Goal: Task Accomplishment & Management: Manage account settings

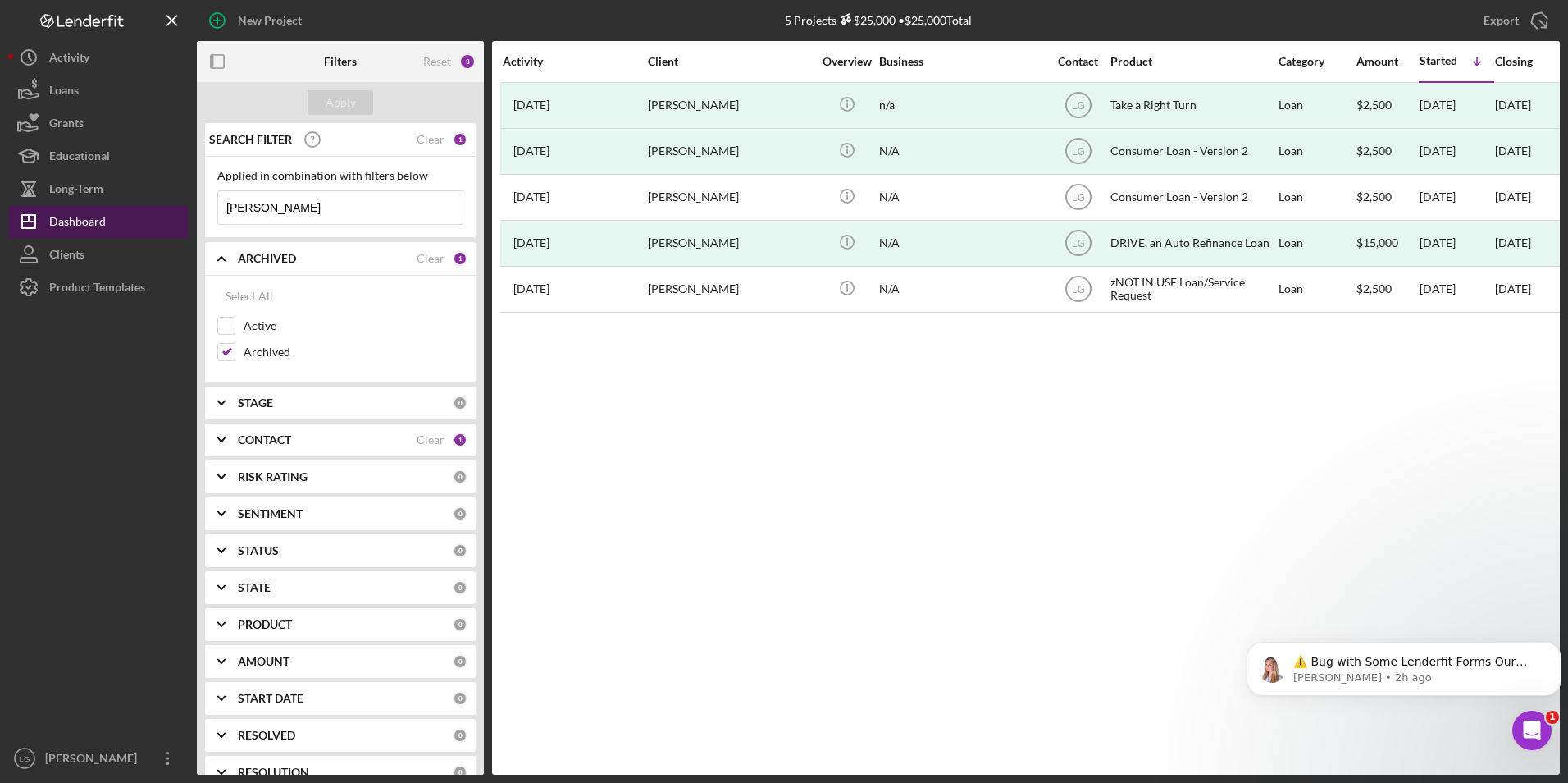
click at [98, 222] on div "Dashboard" at bounding box center [77, 224] width 56 height 37
click at [230, 324] on input "Active" at bounding box center [226, 326] width 17 height 17
checkbox input "true"
click at [229, 356] on input "Archived" at bounding box center [226, 352] width 17 height 17
checkbox input "false"
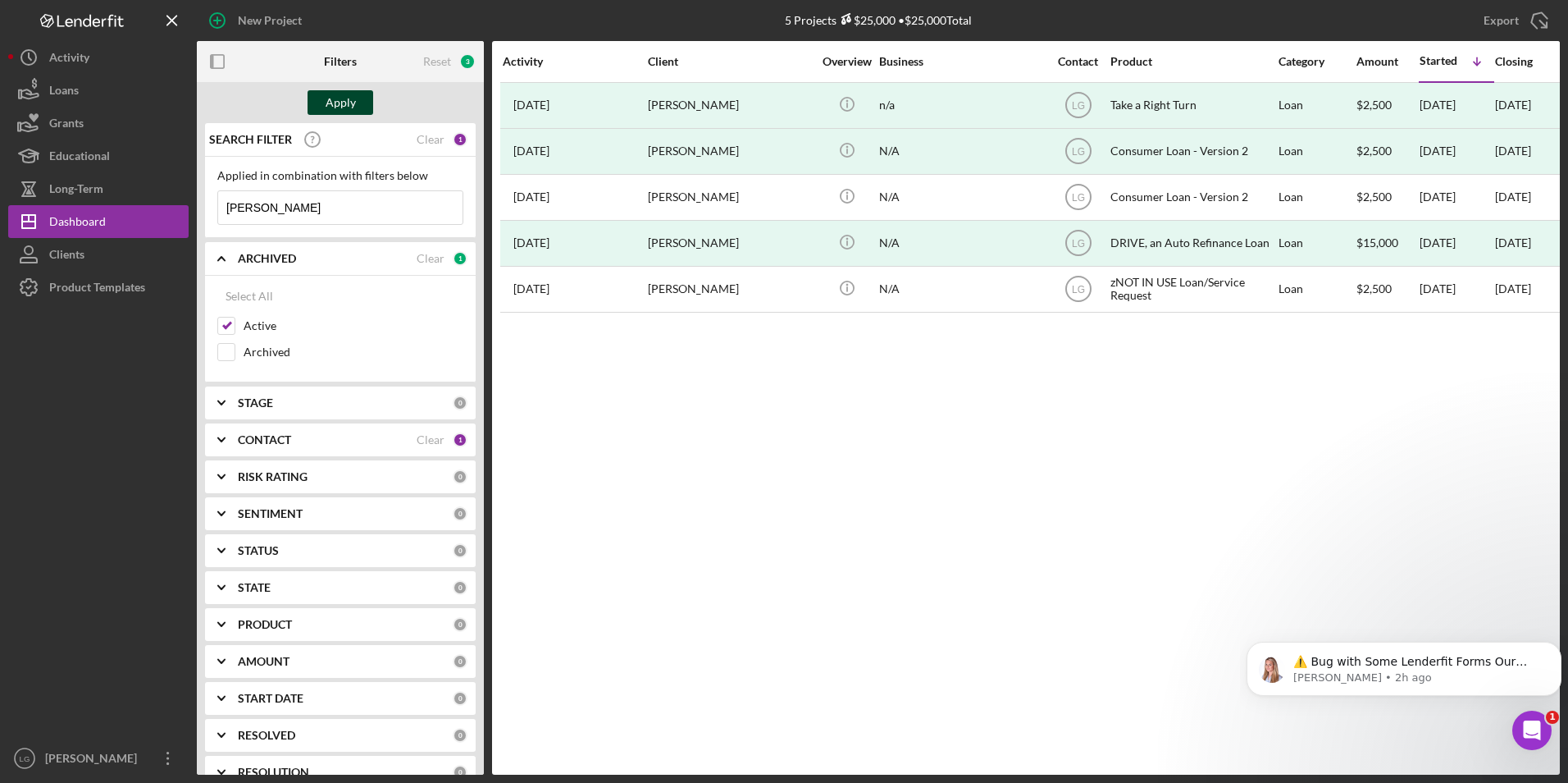
click at [354, 101] on div "Apply" at bounding box center [340, 103] width 31 height 25
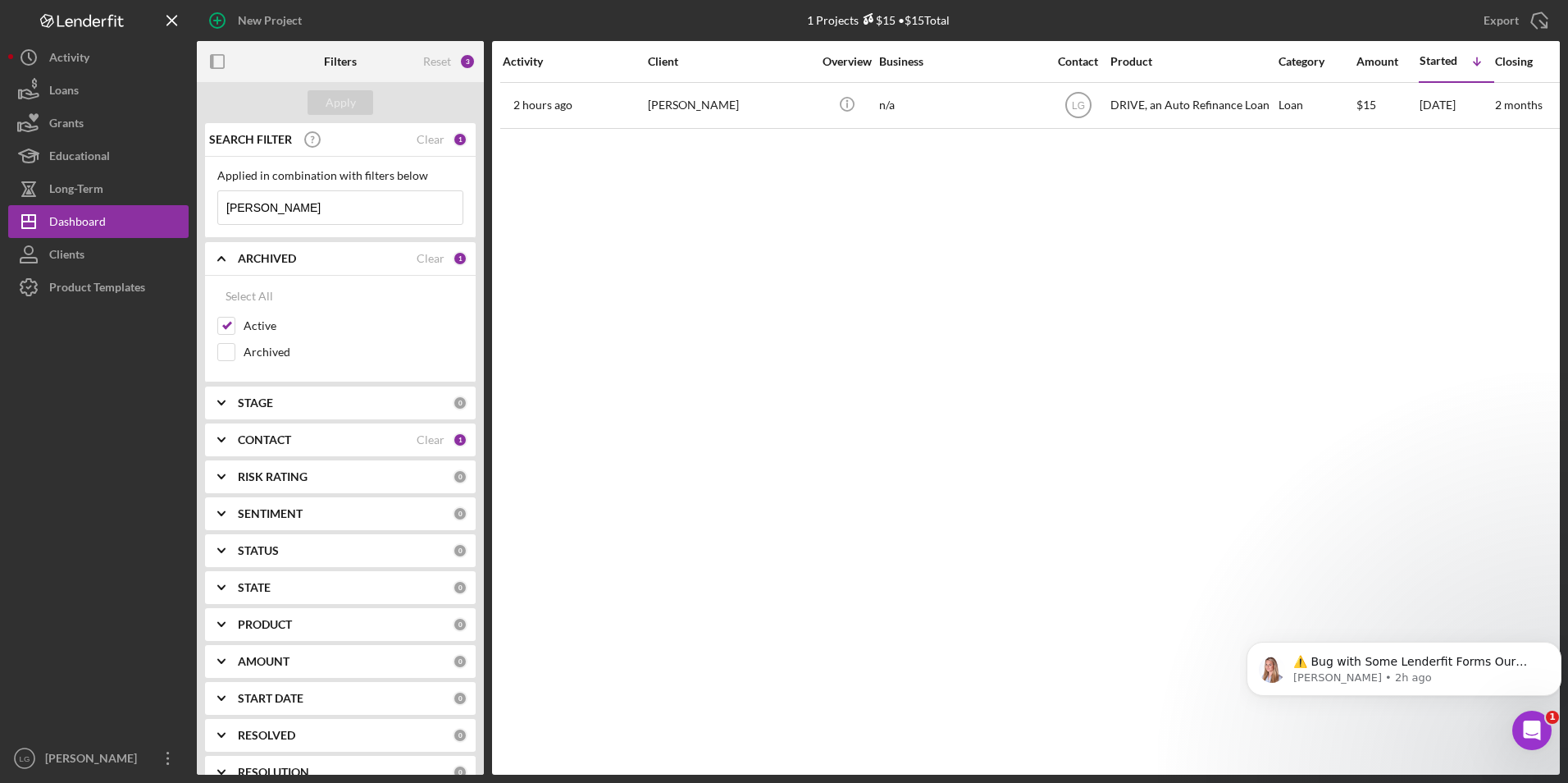
drag, startPoint x: 288, startPoint y: 203, endPoint x: 210, endPoint y: 202, distance: 78.0
click at [210, 202] on div "Applied in combination with filters below [PERSON_NAME] Icon/Menu Close" at bounding box center [340, 198] width 270 height 82
drag, startPoint x: 354, startPoint y: 94, endPoint x: 362, endPoint y: 83, distance: 13.6
click at [354, 86] on div "Apply" at bounding box center [340, 102] width 287 height 41
click at [349, 104] on div "Apply" at bounding box center [340, 103] width 31 height 25
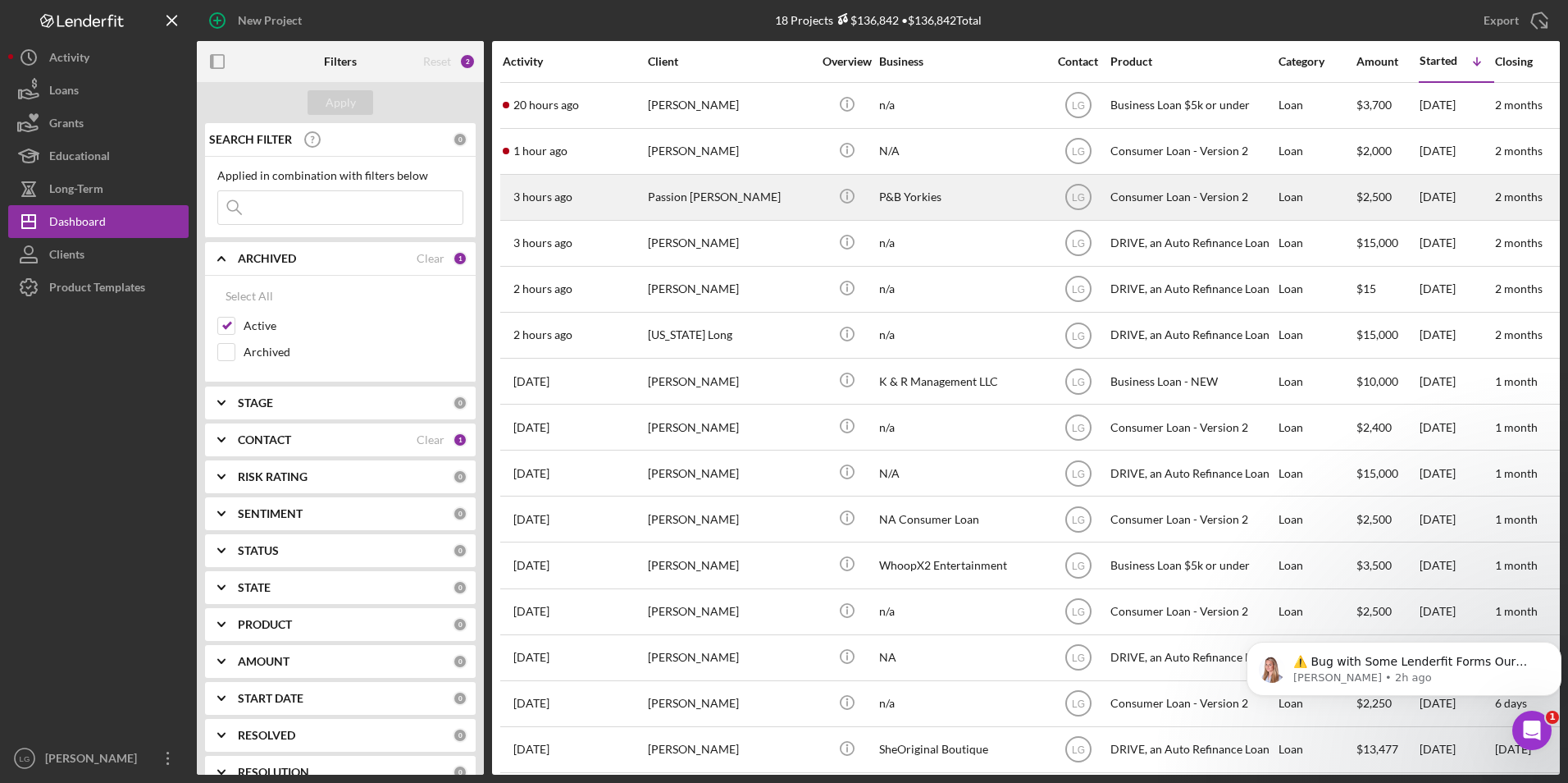
click at [659, 196] on div "Passion [PERSON_NAME]" at bounding box center [729, 198] width 164 height 44
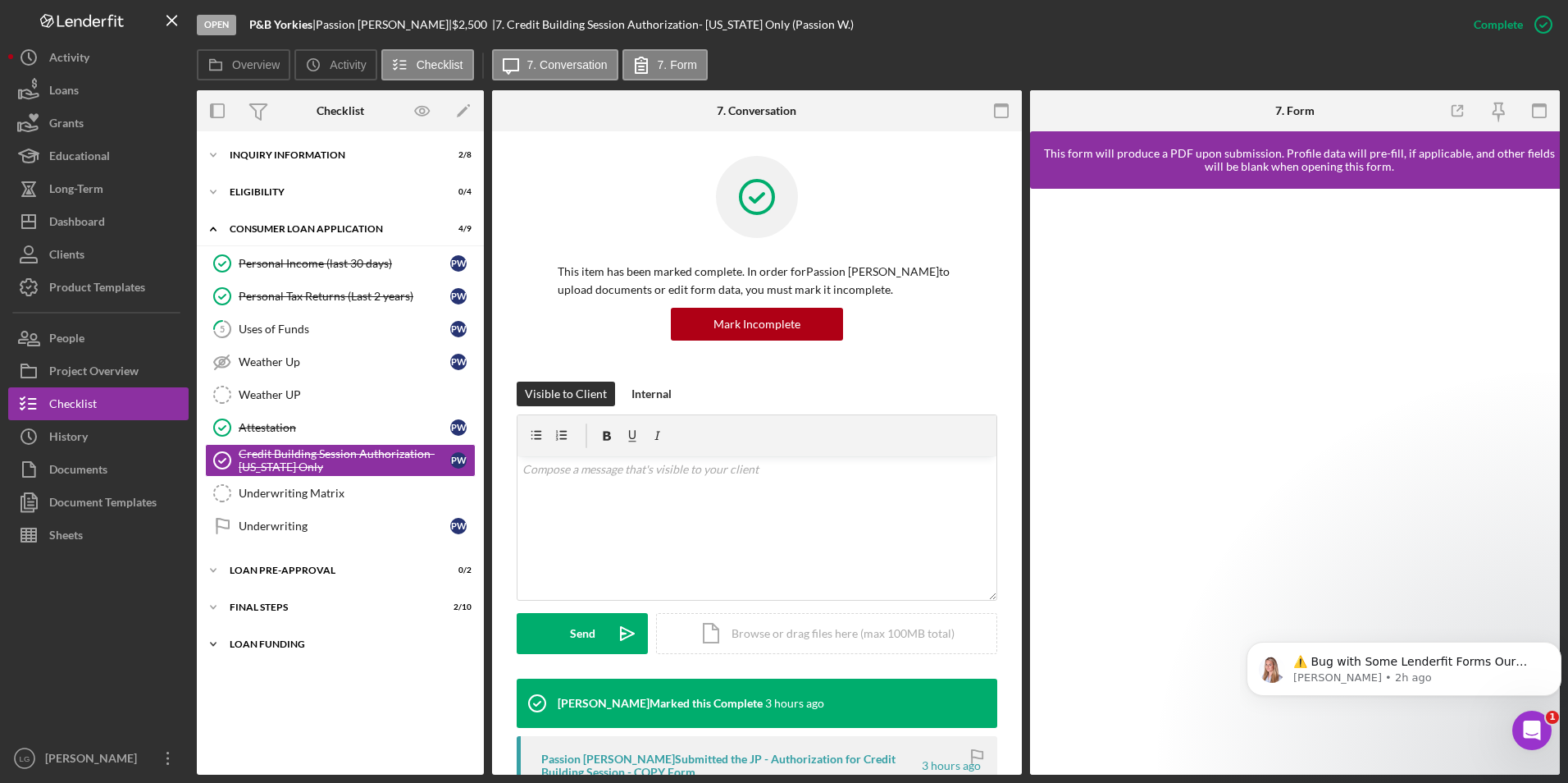
click at [252, 635] on div "Icon/Expander Loan Funding 0 / 1" at bounding box center [340, 643] width 287 height 32
drag, startPoint x: 252, startPoint y: 600, endPoint x: 257, endPoint y: 566, distance: 34.4
click at [252, 595] on div "Icon/Expander FINAL STEPS 2 / 10" at bounding box center [340, 607] width 287 height 32
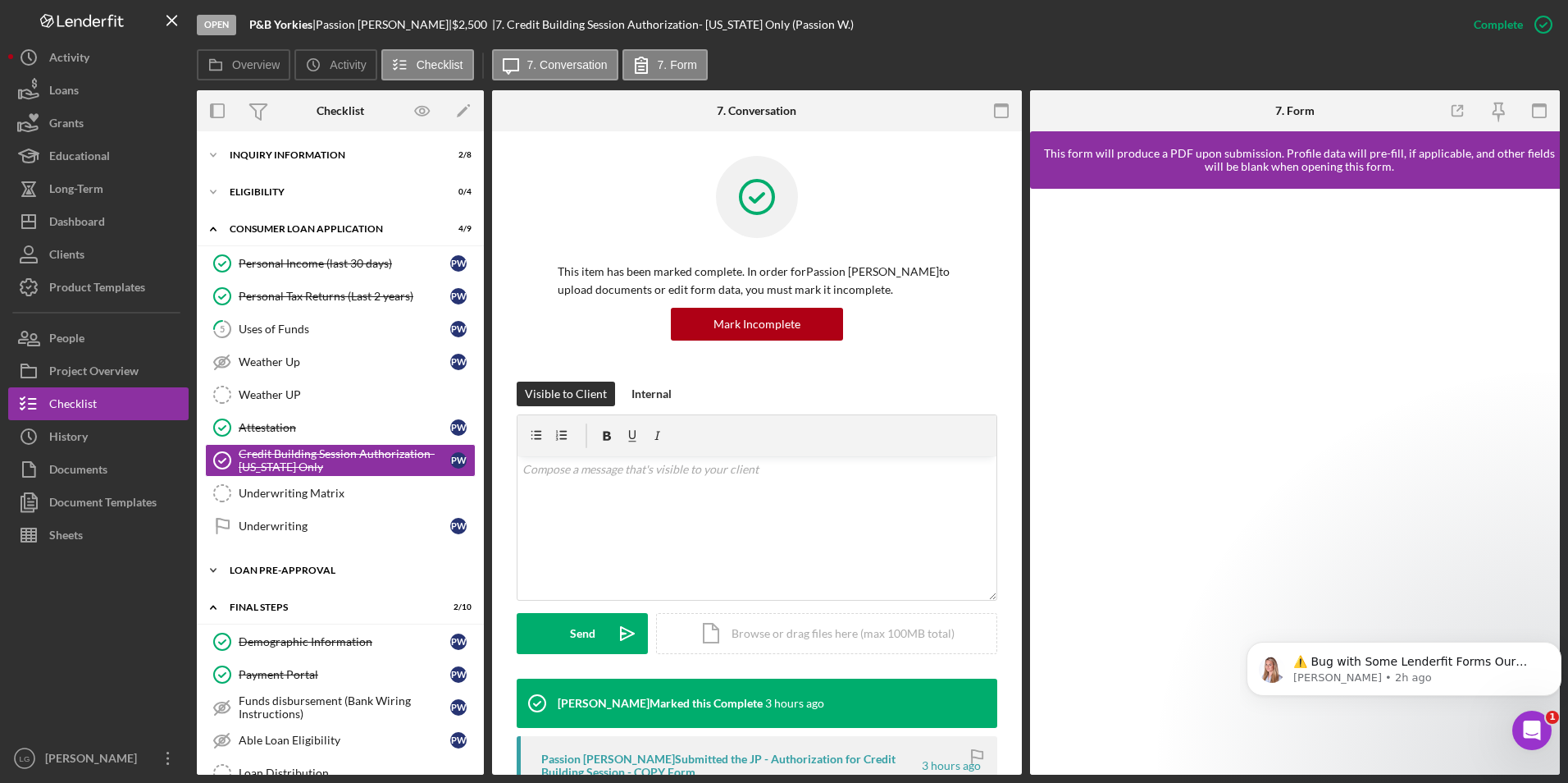
click at [257, 564] on div "Icon/Expander Loan Pre-Approval 0 / 2" at bounding box center [340, 570] width 287 height 32
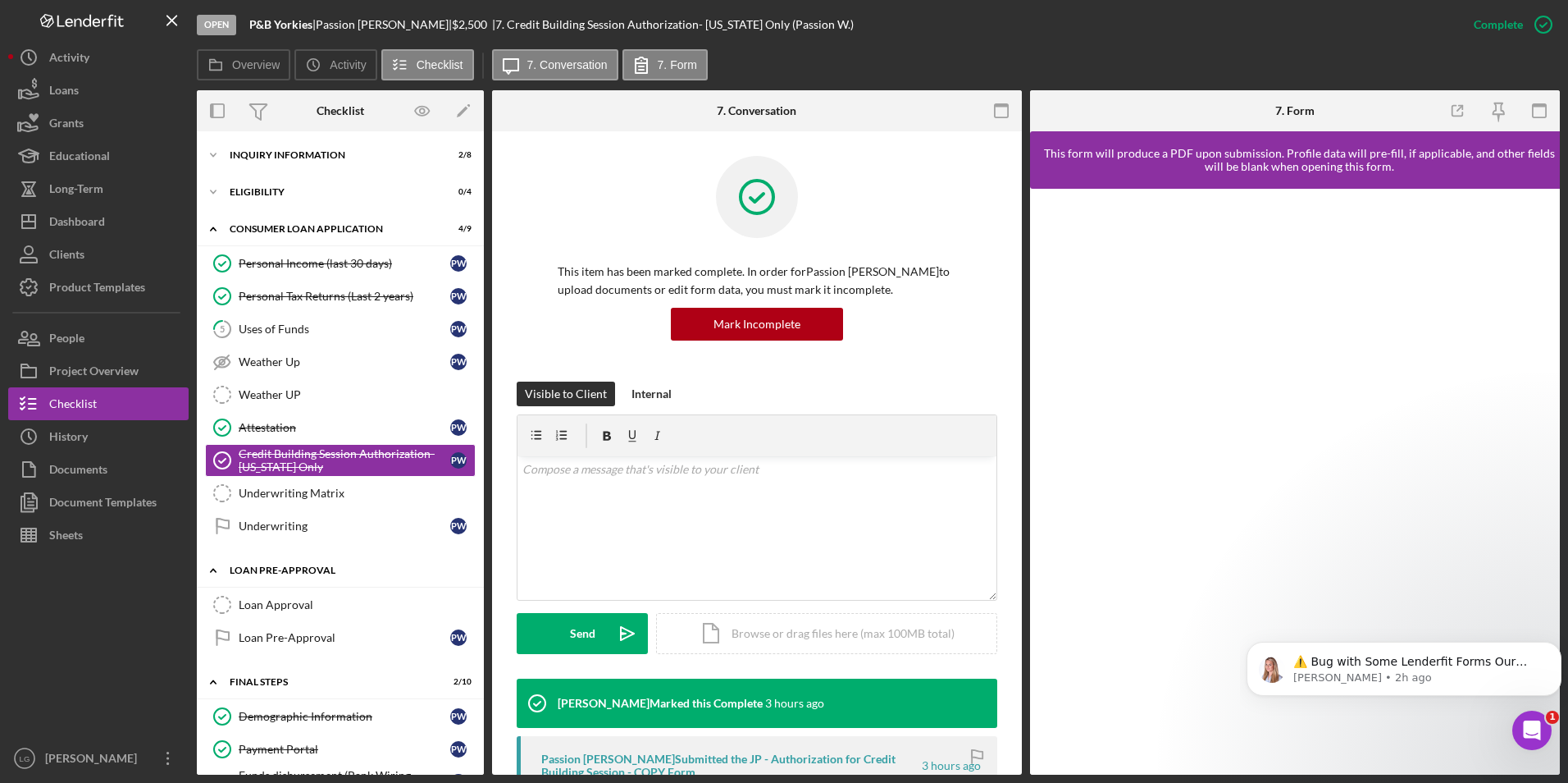
scroll to position [164, 0]
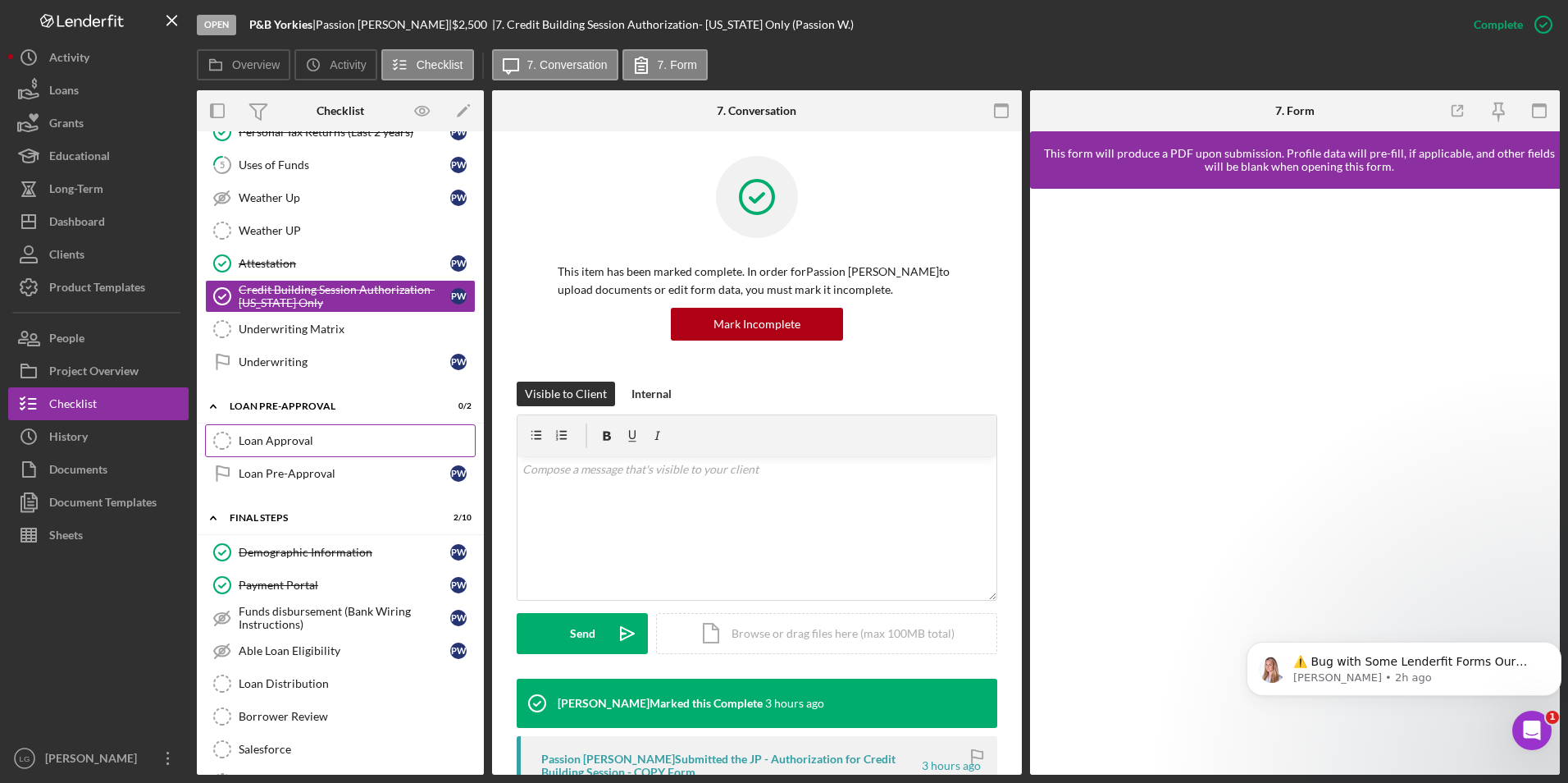
click at [313, 429] on link "Loan Approval Loan Approval" at bounding box center [340, 440] width 270 height 32
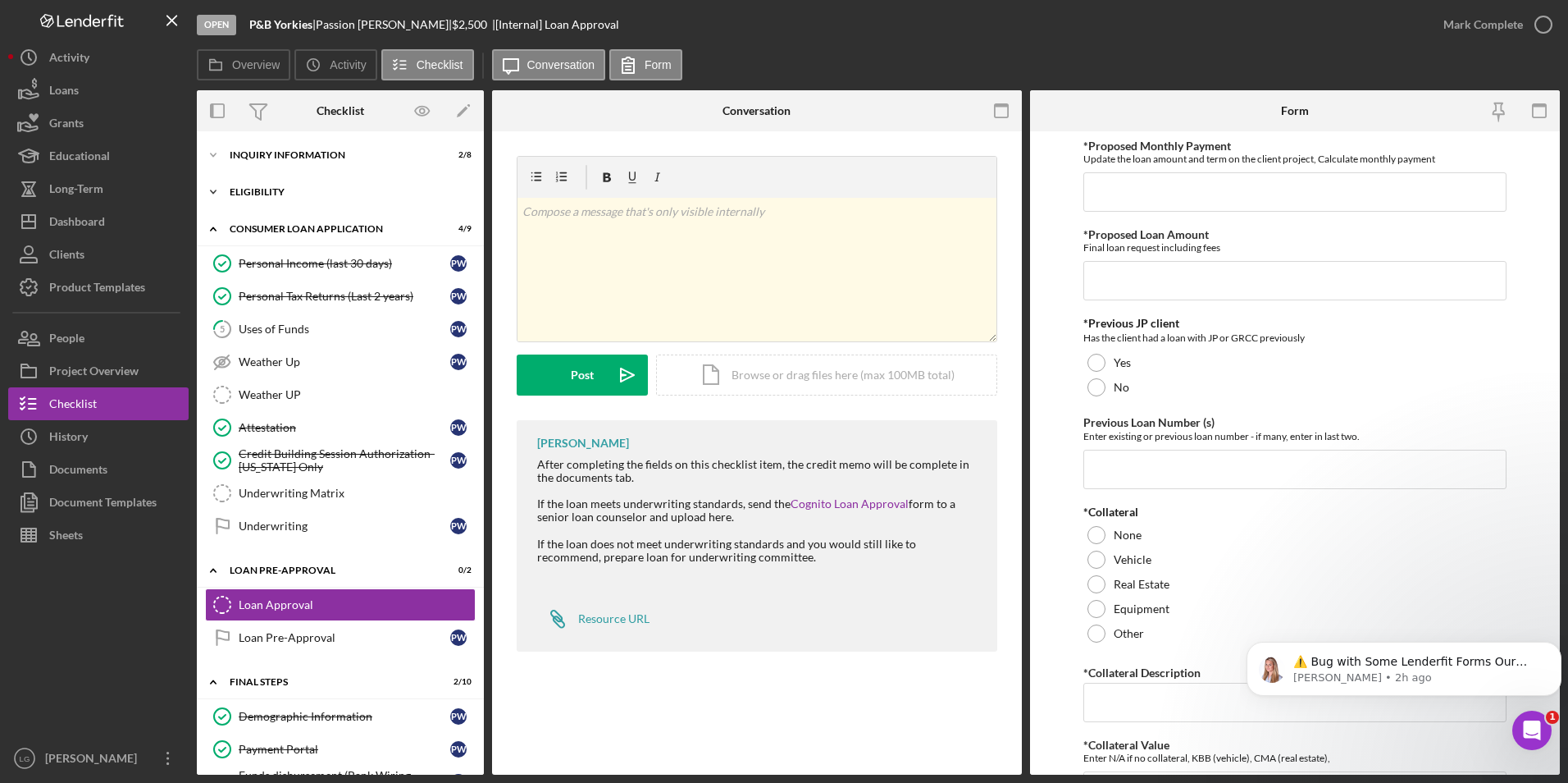
click at [287, 194] on div "Icon/Expander Eligibility 0 / 4" at bounding box center [340, 191] width 287 height 32
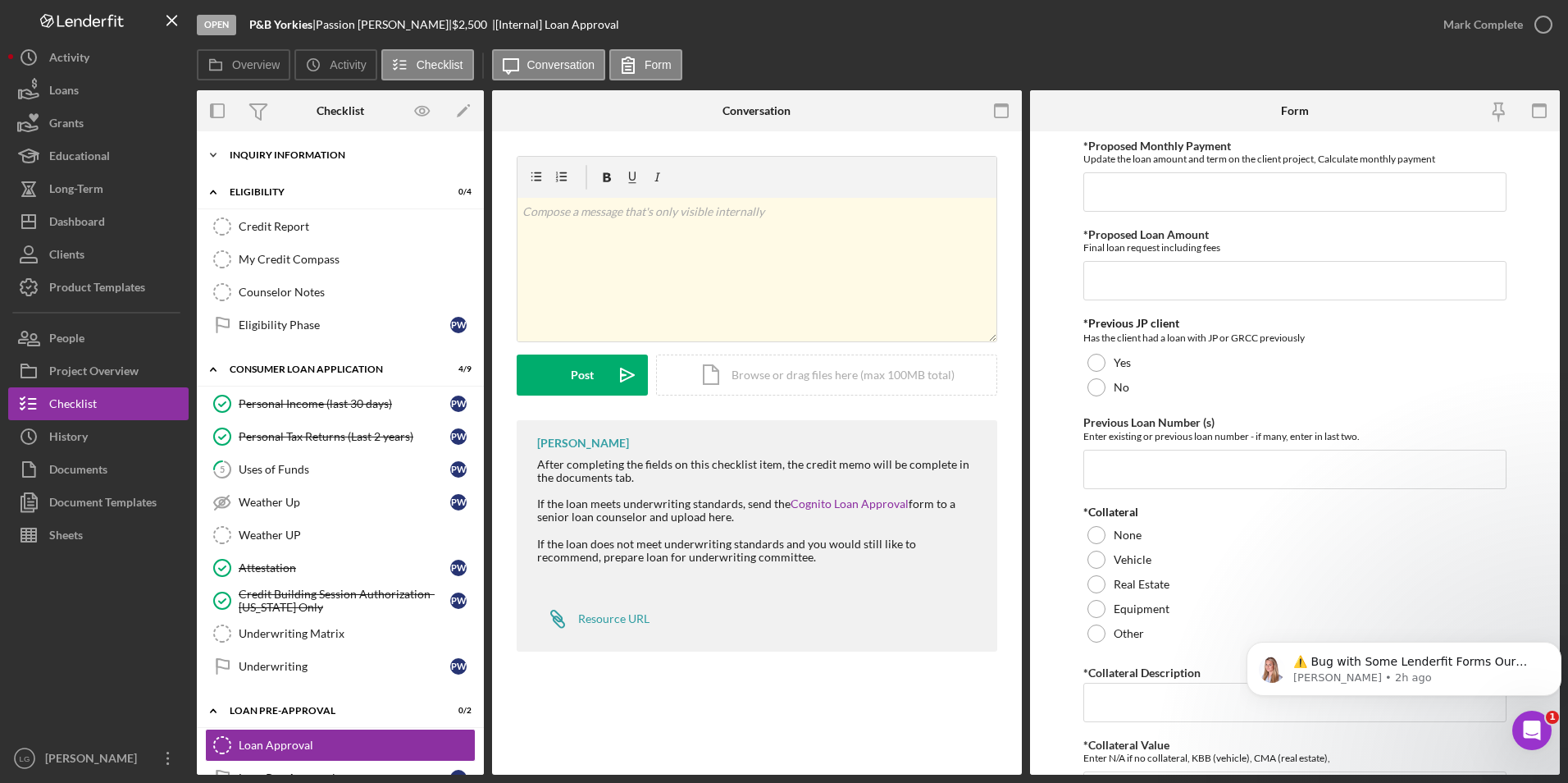
click at [267, 147] on div "Icon/Expander Inquiry Information 2 / 8" at bounding box center [340, 154] width 287 height 32
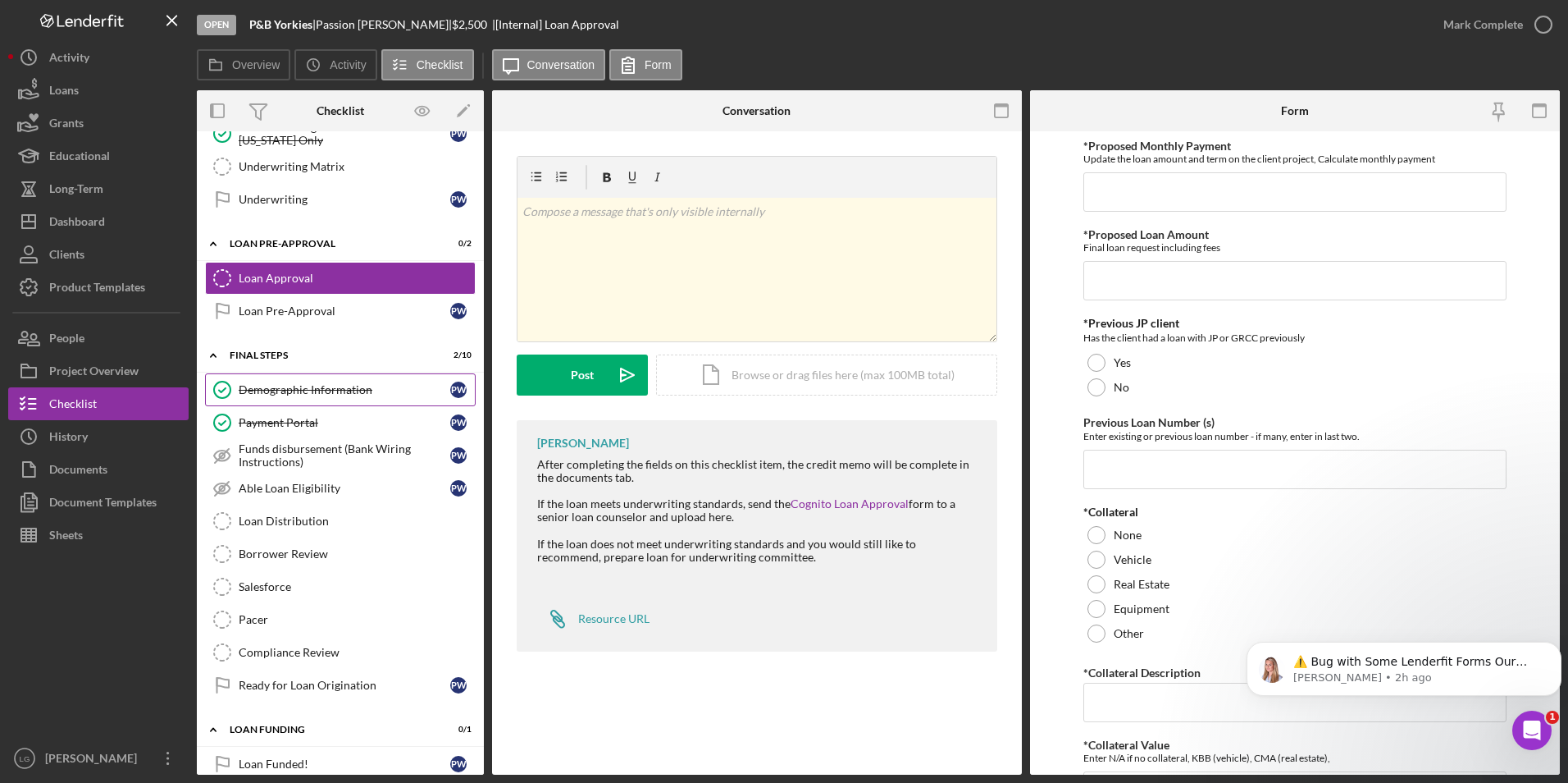
scroll to position [760, 0]
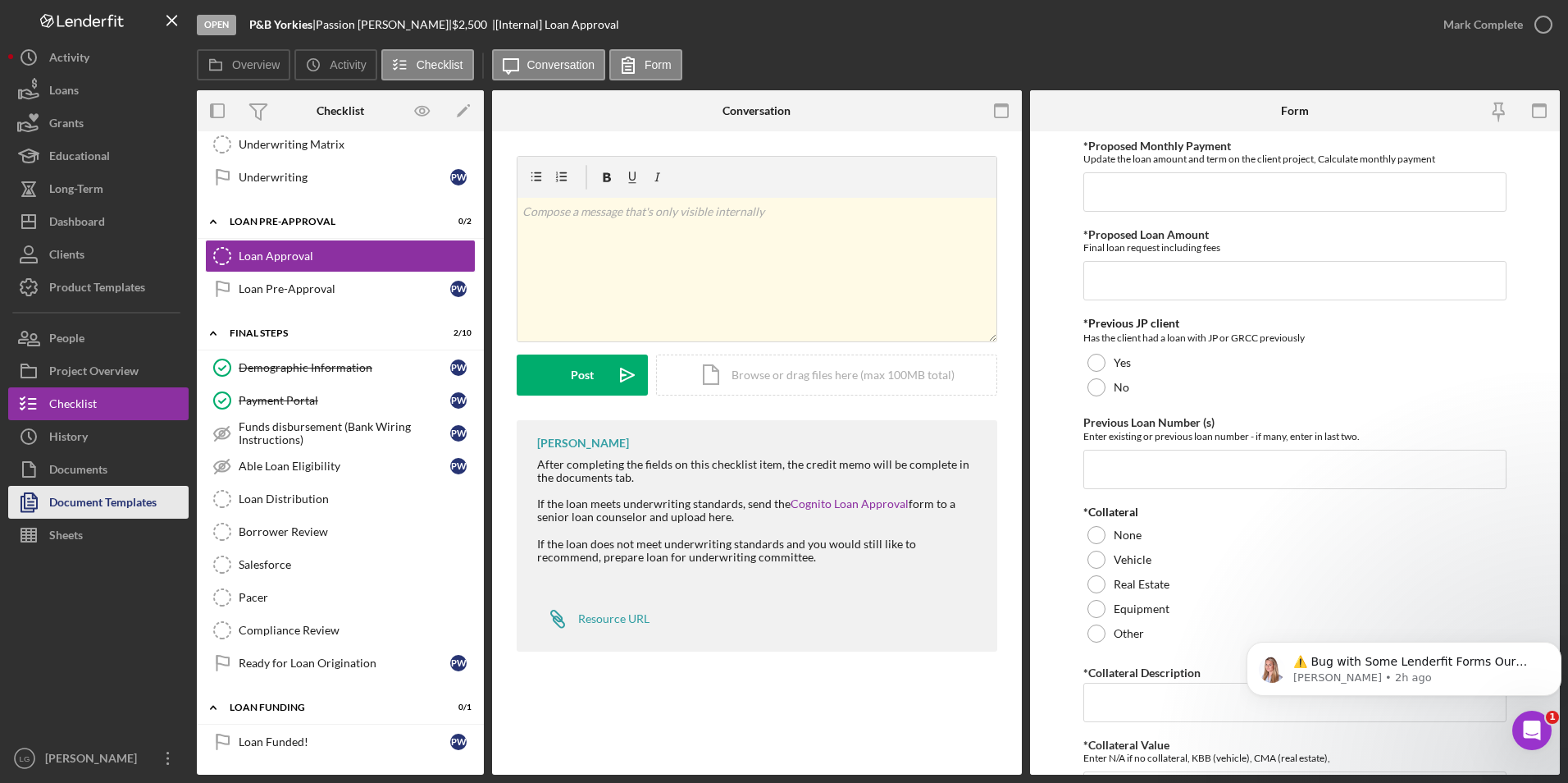
click at [121, 509] on div "Document Templates" at bounding box center [103, 504] width 107 height 37
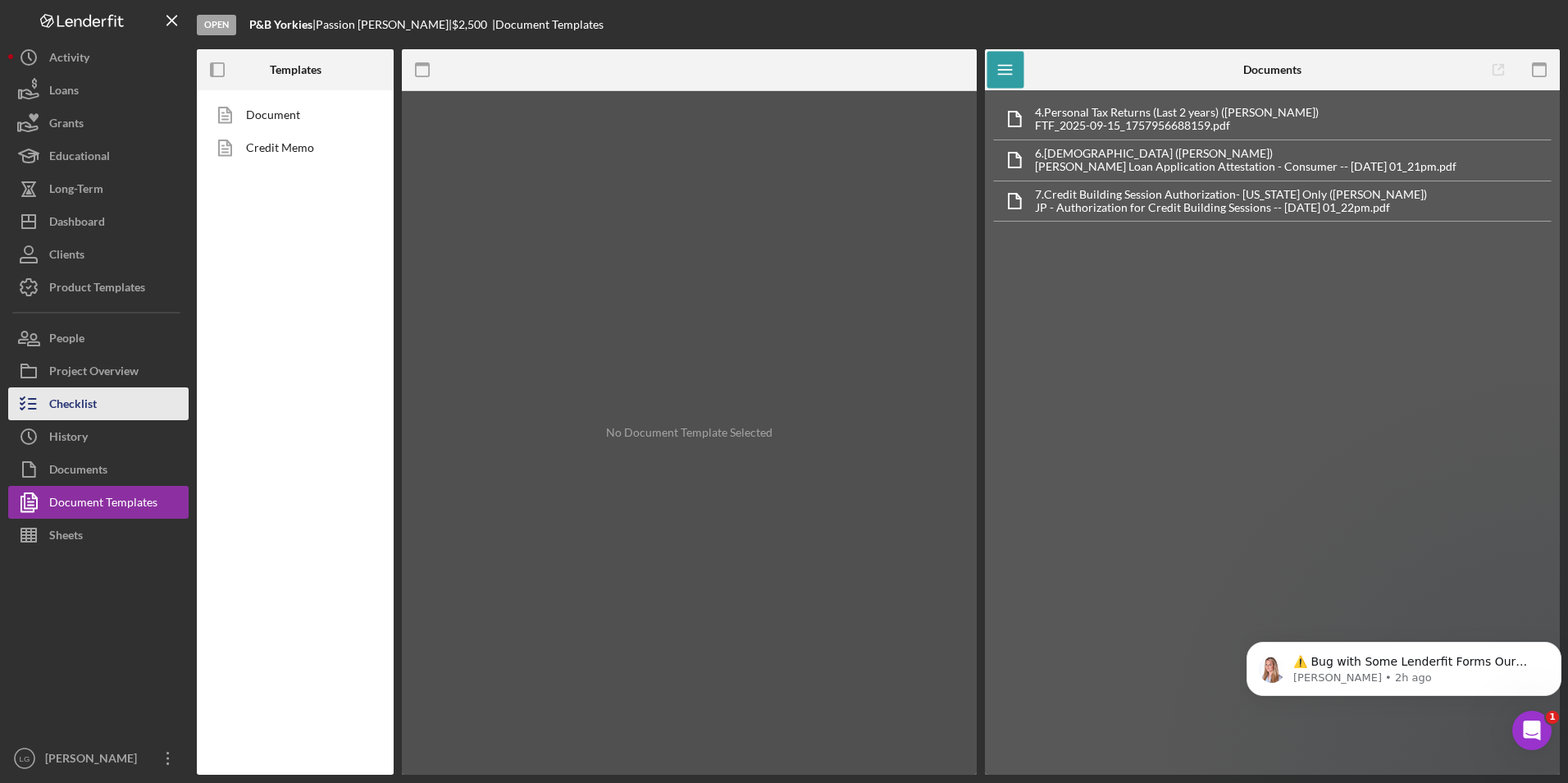
click at [80, 407] on div "Checklist" at bounding box center [73, 406] width 47 height 37
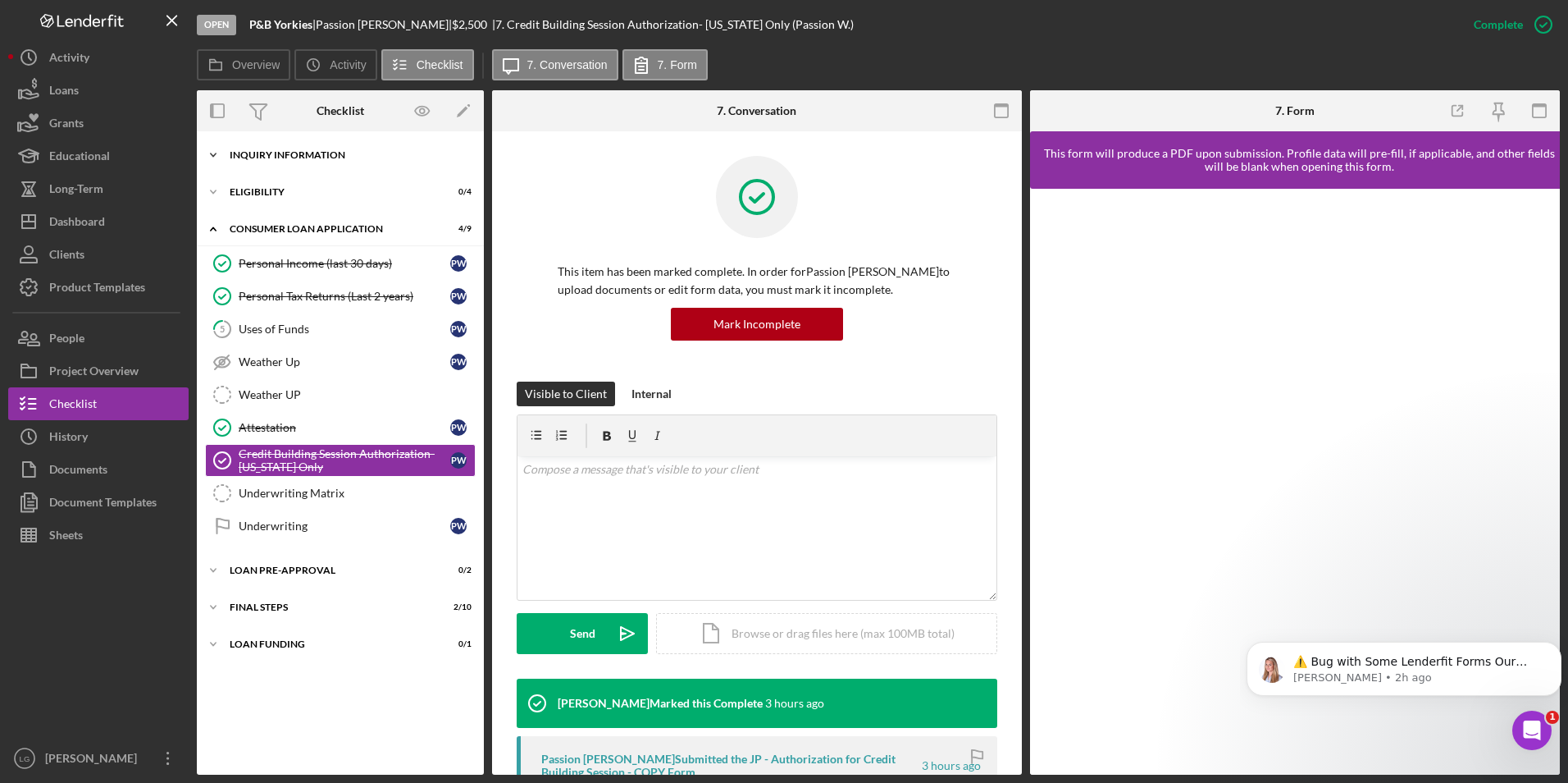
click at [316, 147] on div "Icon/Expander Inquiry Information 2 / 8" at bounding box center [340, 154] width 287 height 32
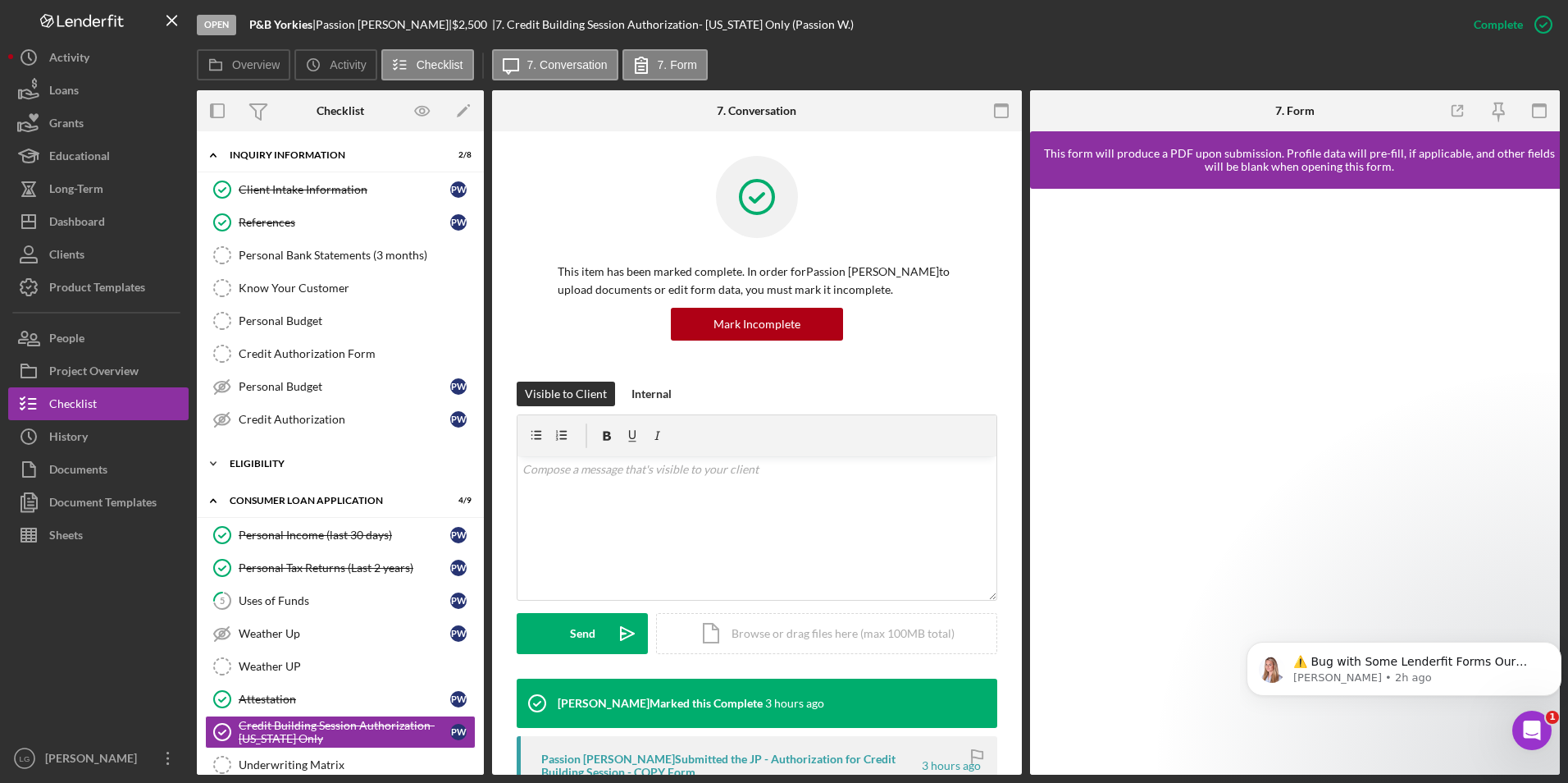
click at [256, 464] on div "Eligibility" at bounding box center [347, 463] width 233 height 10
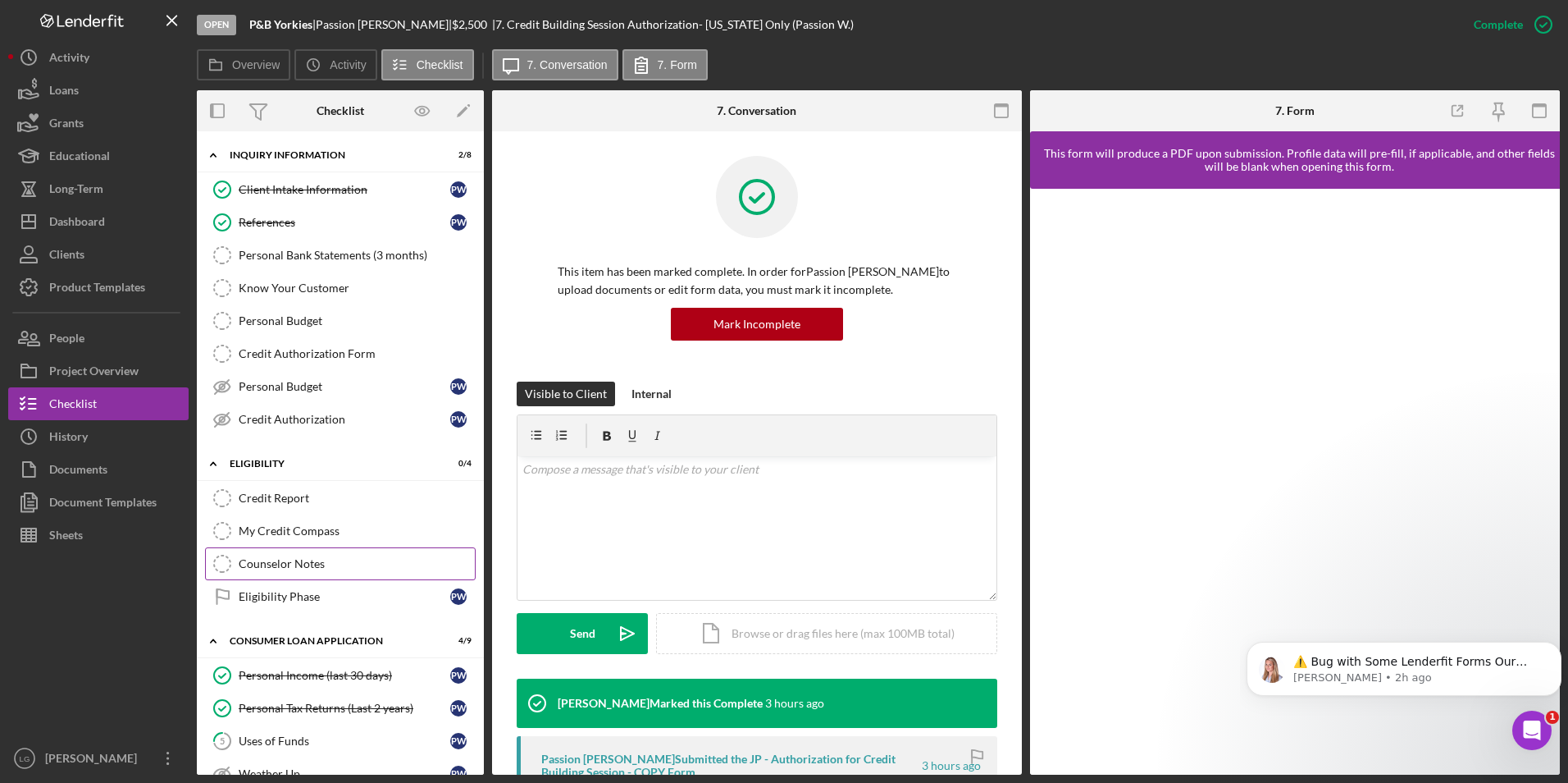
scroll to position [307, 0]
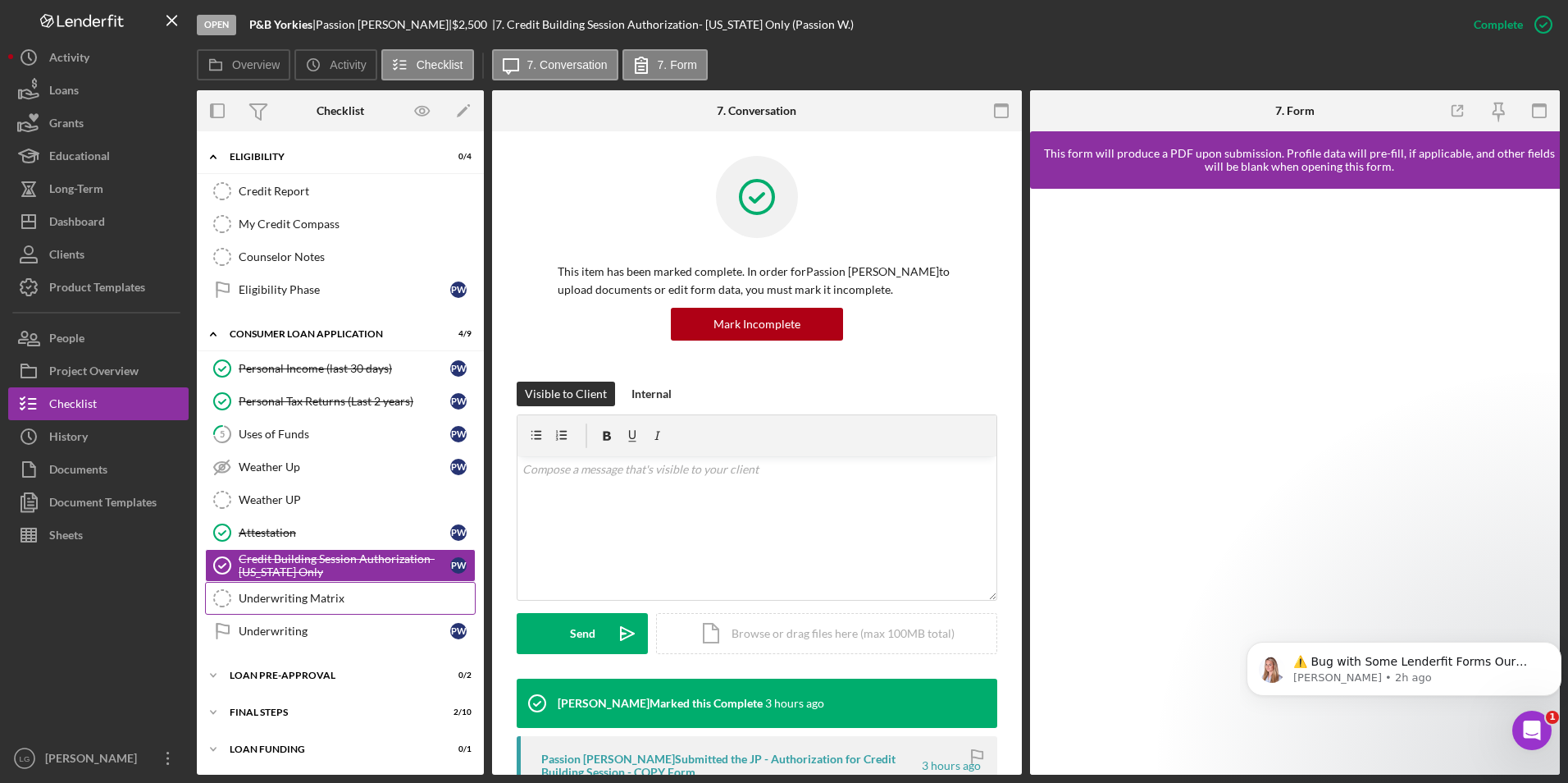
click at [322, 608] on link "Underwriting Matrix Underwriting Matrix" at bounding box center [340, 598] width 270 height 32
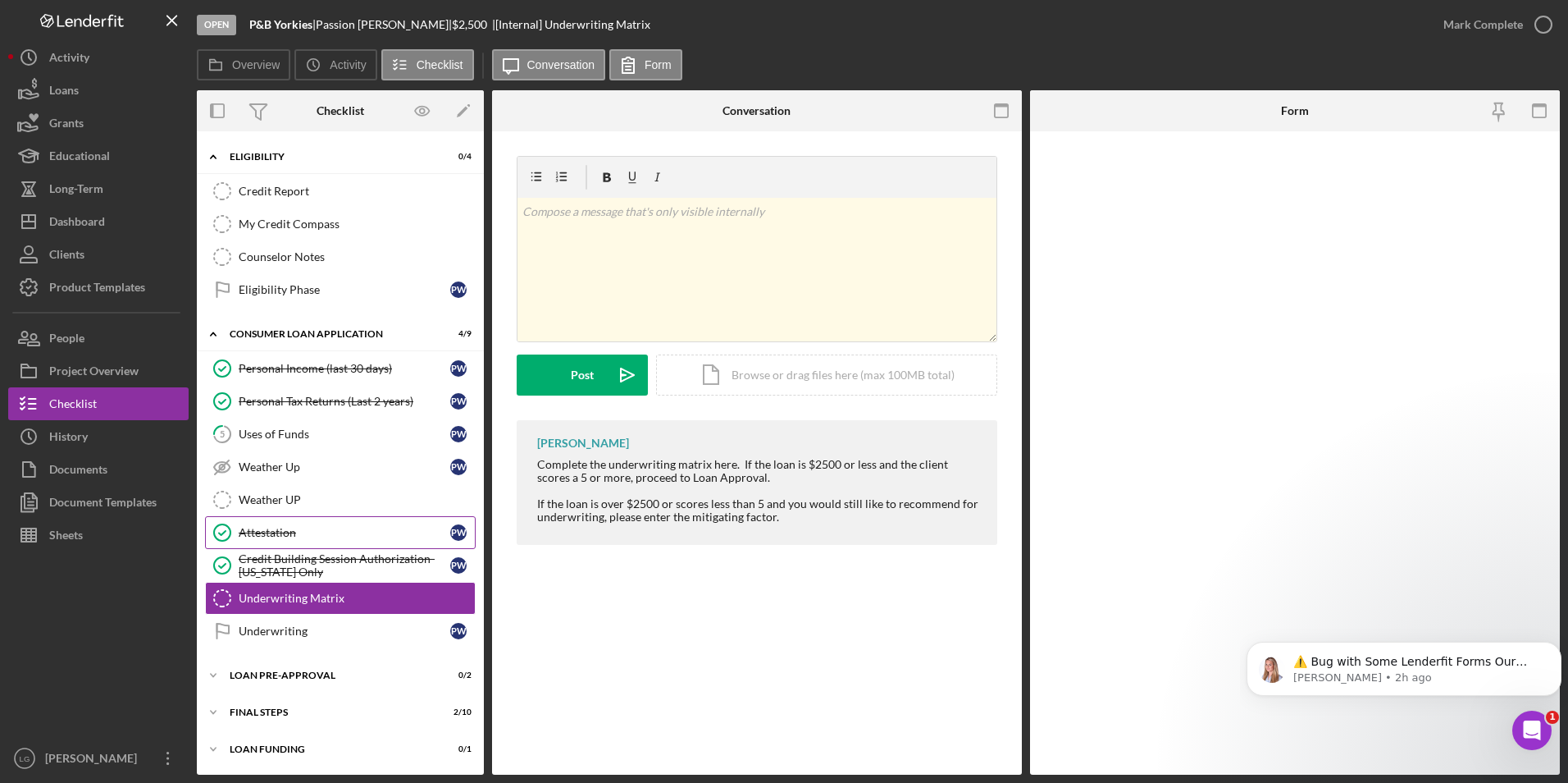
scroll to position [307, 0]
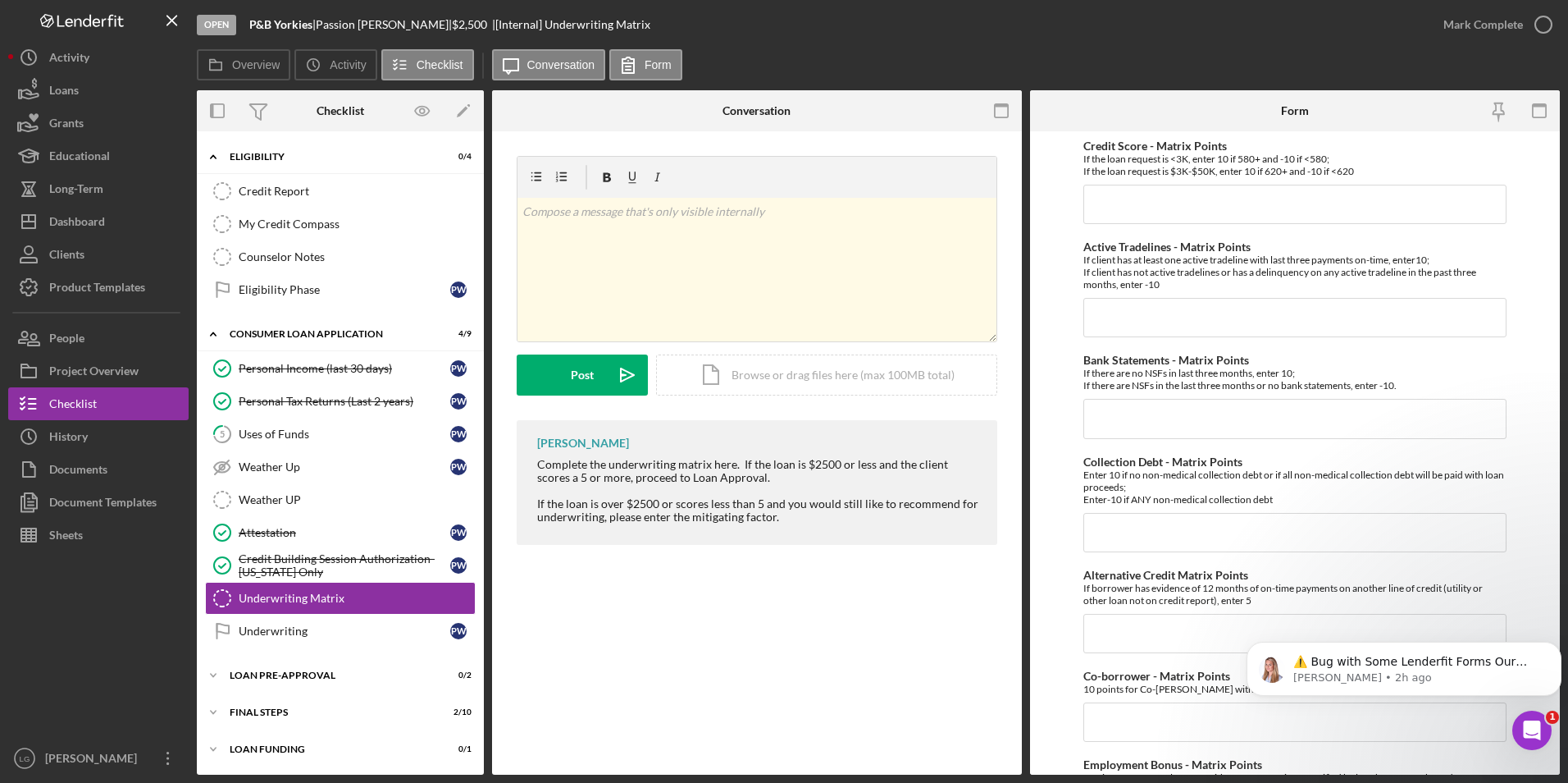
drag, startPoint x: 407, startPoint y: 26, endPoint x: 323, endPoint y: 24, distance: 84.0
click at [323, 24] on div "P&B Yorkies | Passion Williams | $2,500 $2,500 | [Internal] Underwriting Matrix" at bounding box center [449, 25] width 401 height 13
copy div "Passion Williams"
click at [1113, 401] on input "Bank Statements - Matrix Points" at bounding box center [1295, 418] width 424 height 40
type input "10"
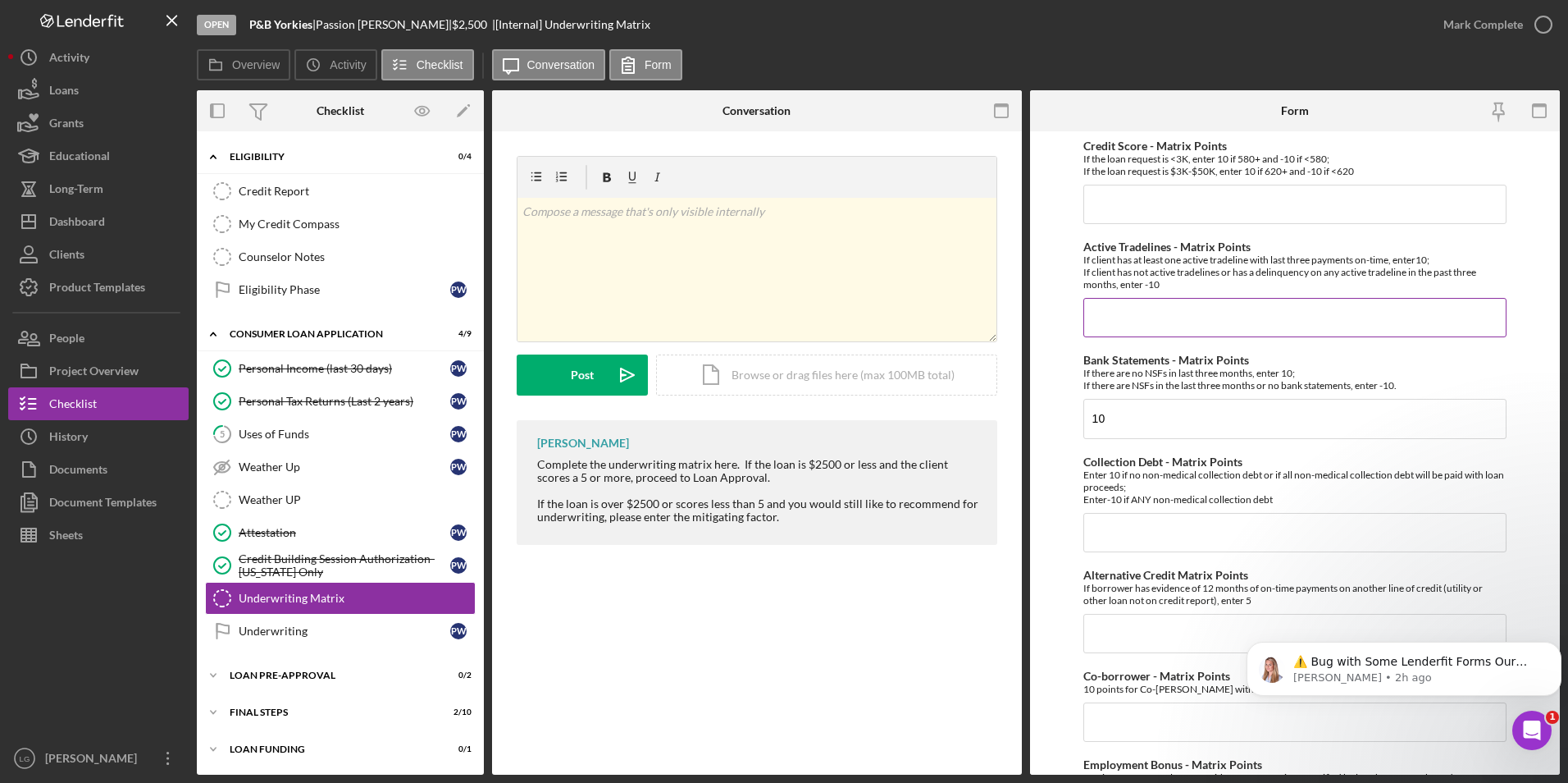
click at [1135, 309] on input "Active Tradelines - Matrix Points" at bounding box center [1295, 317] width 424 height 40
type input "-10"
click at [1214, 187] on input "Credit Score - Matrix Points" at bounding box center [1295, 204] width 424 height 40
type input "-10"
click at [1155, 528] on input "Collection Debt - Matrix Points" at bounding box center [1295, 532] width 424 height 40
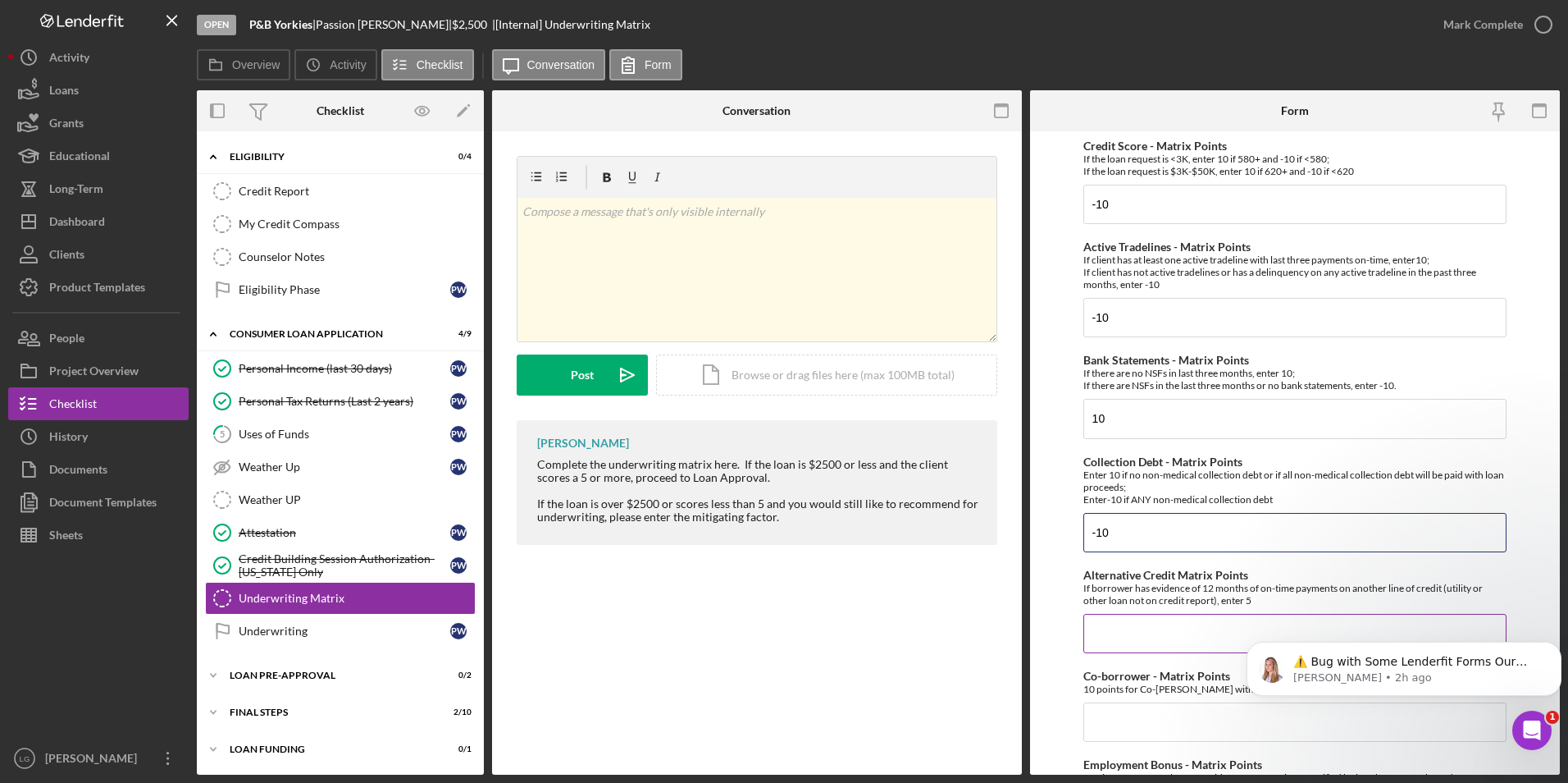
type input "-10"
click at [1173, 619] on input "Alternative Credit Matrix Points" at bounding box center [1295, 633] width 424 height 40
click at [1109, 632] on input "10" at bounding box center [1295, 633] width 424 height 40
drag, startPoint x: 1111, startPoint y: 632, endPoint x: 1072, endPoint y: 634, distance: 39.1
click at [1072, 634] on form "Credit Score - Matrix Points If the loan request is <3K, enter 10 if 580+ and -…" at bounding box center [1295, 453] width 530 height 643
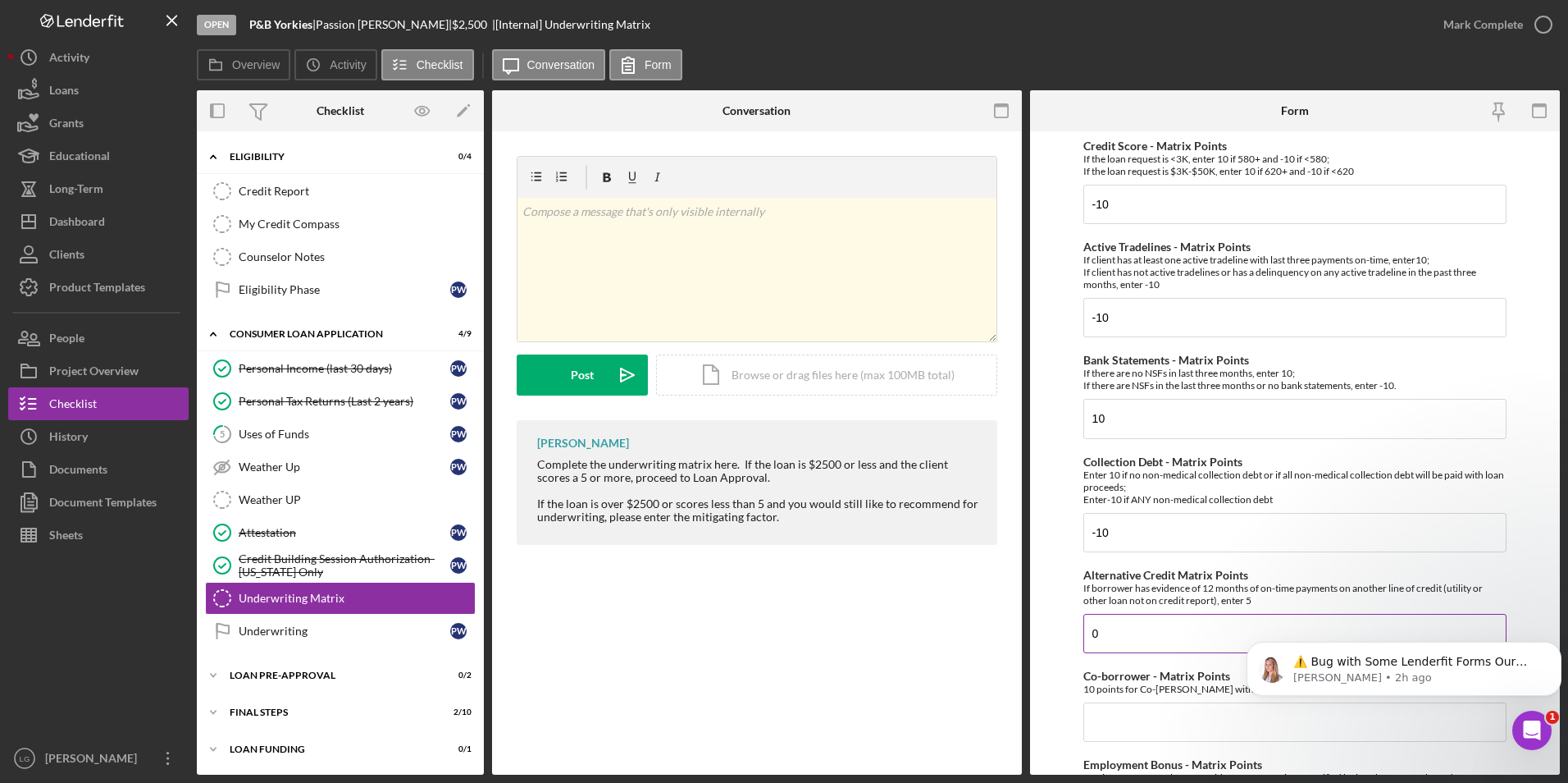
scroll to position [246, 0]
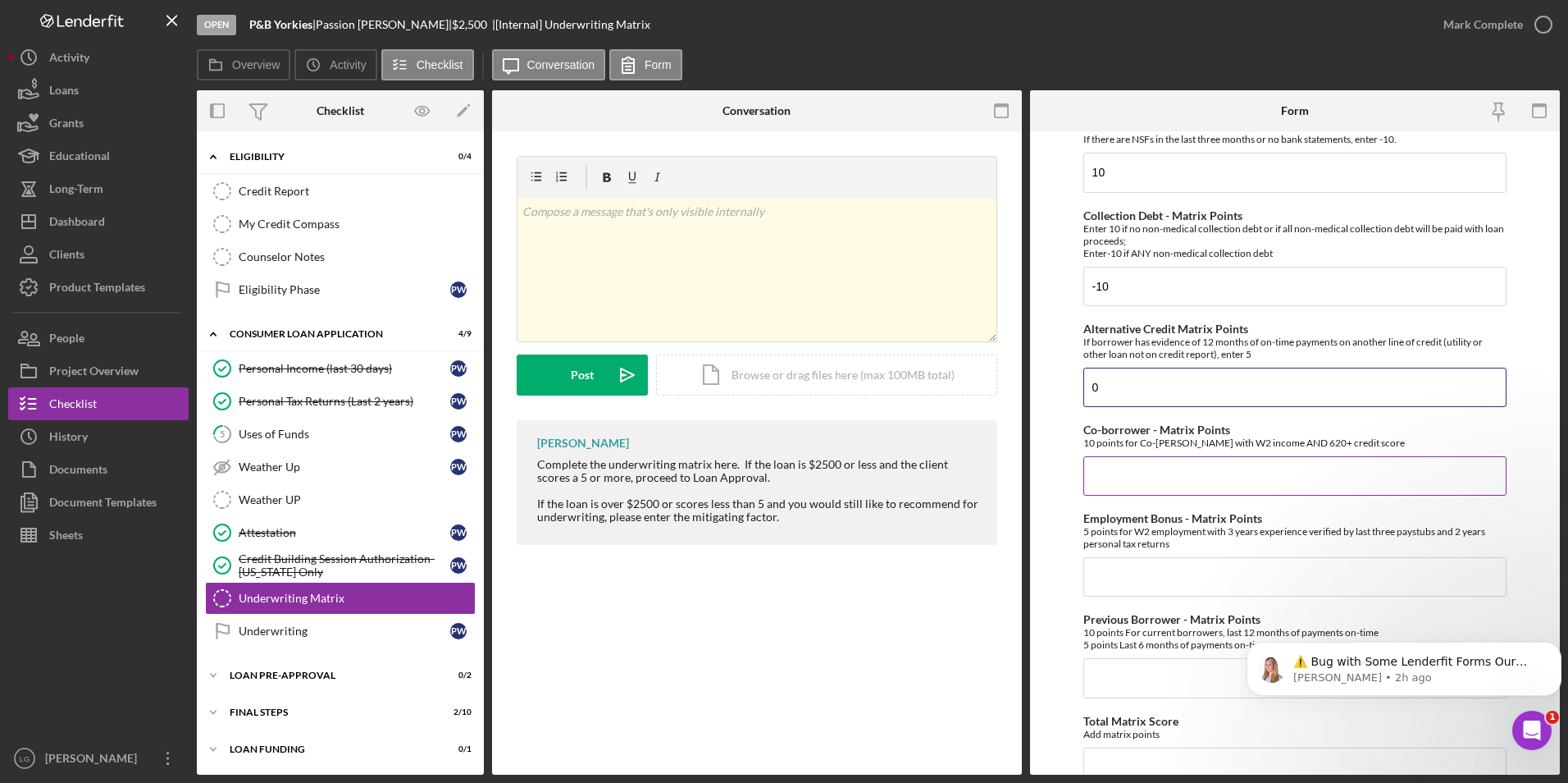
type input "0"
click at [1134, 478] on input "Co-borrower - Matrix Points" at bounding box center [1295, 476] width 424 height 40
type input "0"
click at [1133, 581] on input "Employment Bonus - Matrix Points" at bounding box center [1295, 577] width 424 height 40
type input "5"
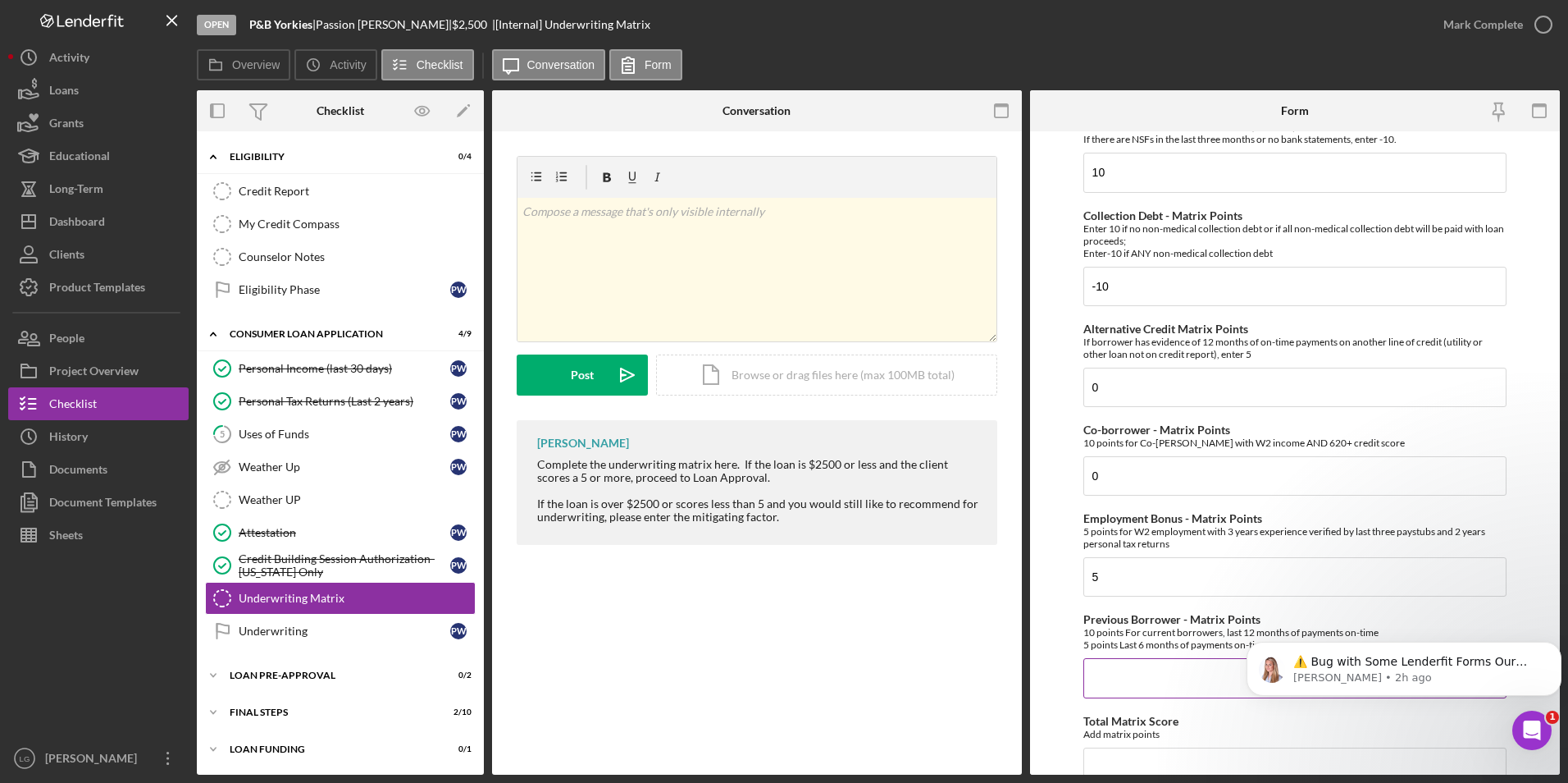
click at [1137, 681] on input "Previous Borrower - Matrix Points" at bounding box center [1295, 678] width 424 height 40
type input "0"
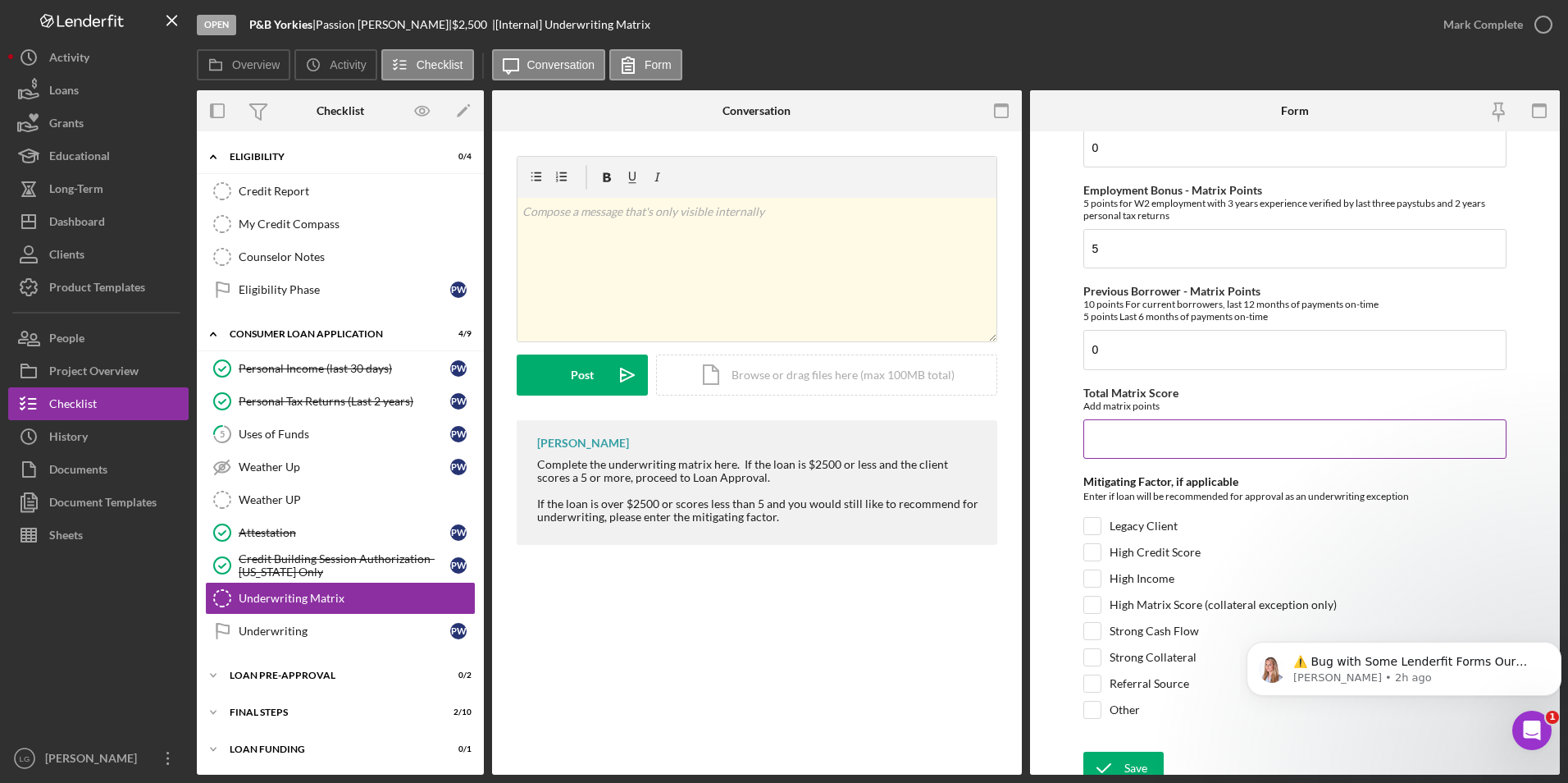
click at [1130, 439] on input "Total Matrix Score" at bounding box center [1295, 439] width 424 height 40
type input "-15"
click at [1094, 679] on input "Referral Source" at bounding box center [1092, 683] width 17 height 17
checkbox input "true"
click at [1128, 765] on div "Save" at bounding box center [1135, 767] width 23 height 32
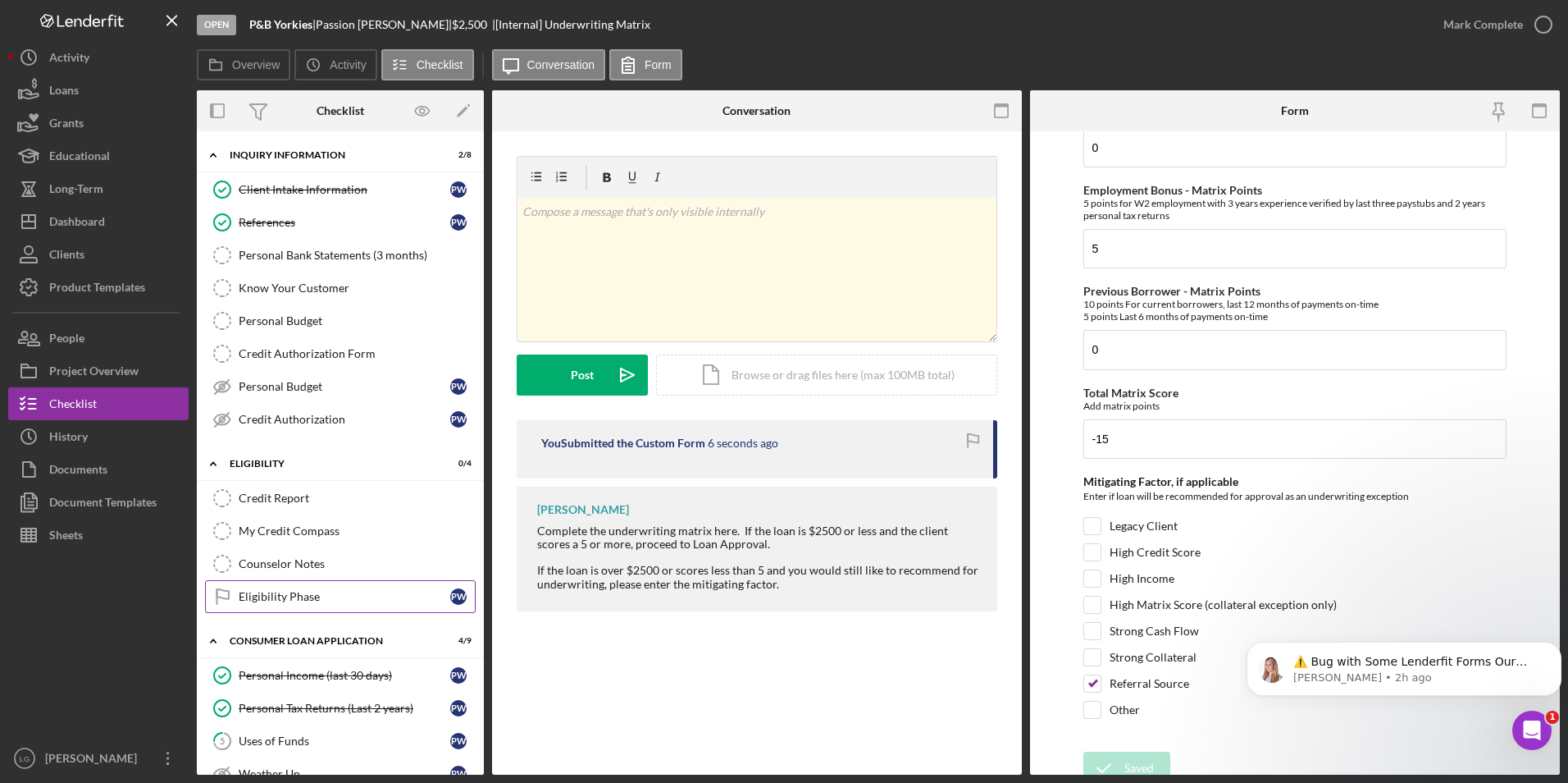
scroll to position [164, 0]
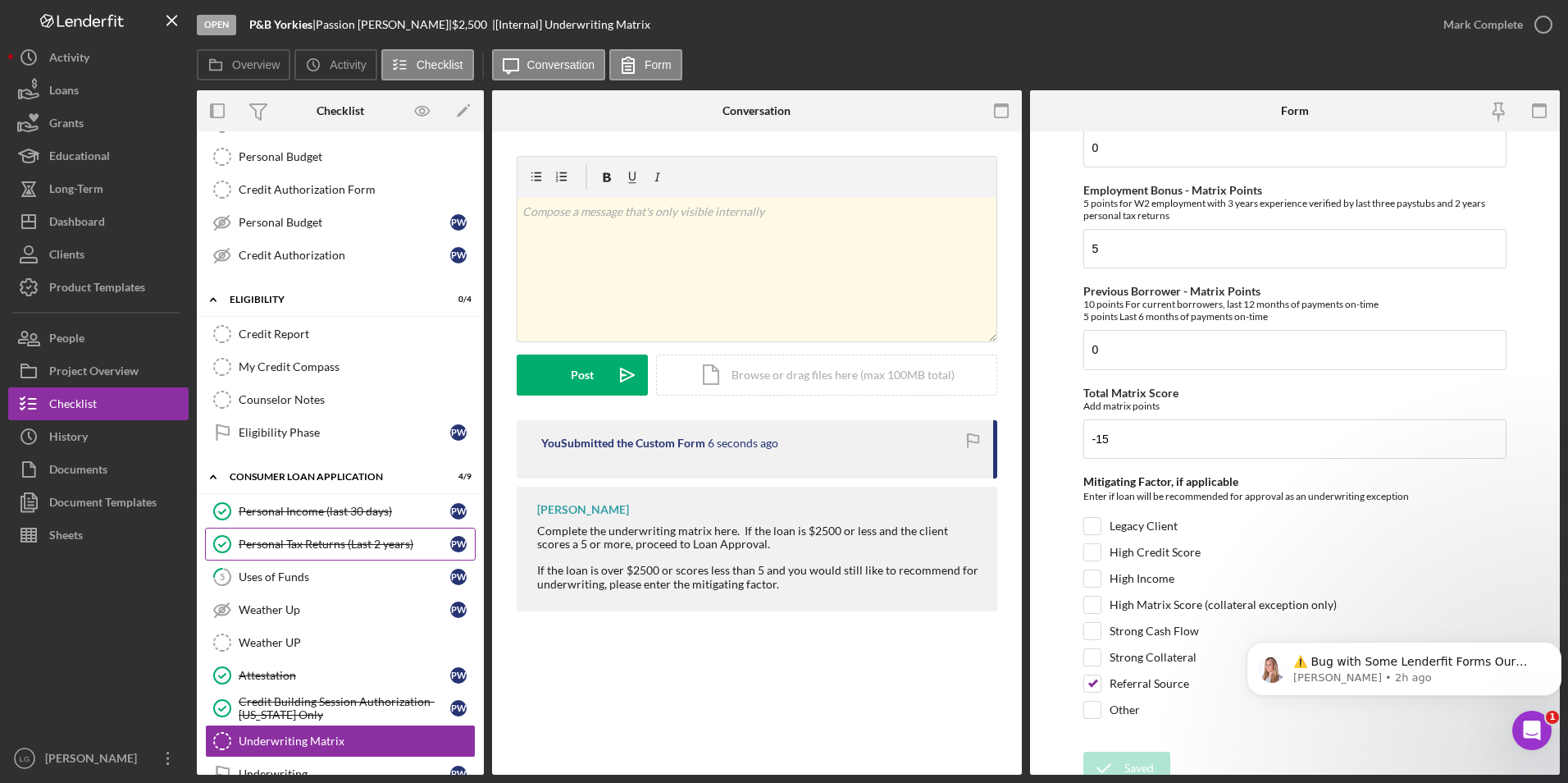
drag, startPoint x: 309, startPoint y: 582, endPoint x: 345, endPoint y: 557, distance: 43.8
click at [309, 582] on div "Uses of Funds" at bounding box center [344, 577] width 211 height 13
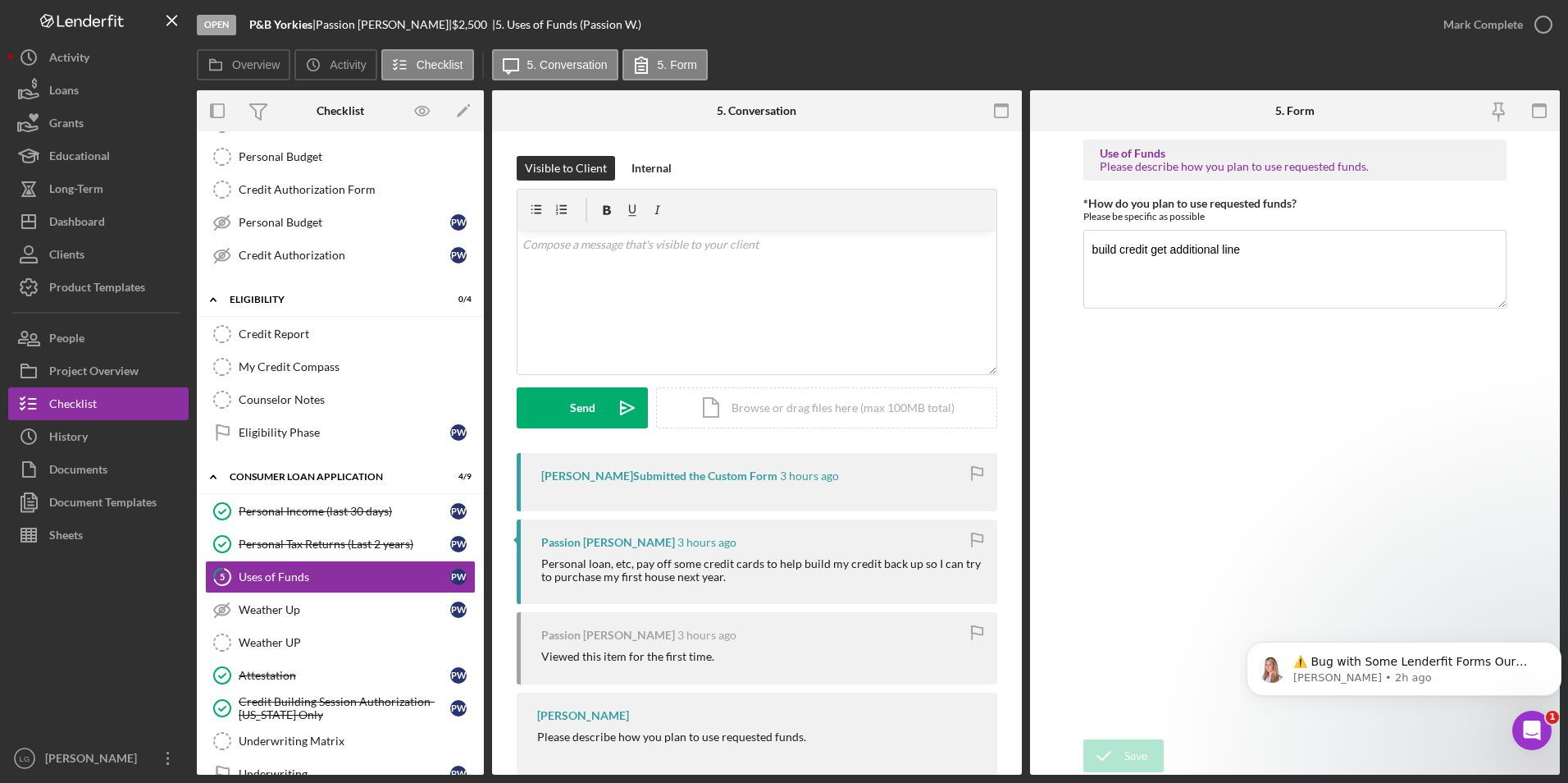
drag, startPoint x: 732, startPoint y: 576, endPoint x: 542, endPoint y: 564, distance: 190.4
click at [542, 564] on div "Personal loan, etc, pay off some credit cards to help build my credit back up s…" at bounding box center [761, 571] width 440 height 26
copy div "Personal loan, etc, pay off some credit cards to help build my credit back up s…"
click at [1090, 249] on textarea "build credit get additional line" at bounding box center [1295, 269] width 424 height 79
drag, startPoint x: 1257, startPoint y: 250, endPoint x: 1071, endPoint y: 247, distance: 186.0
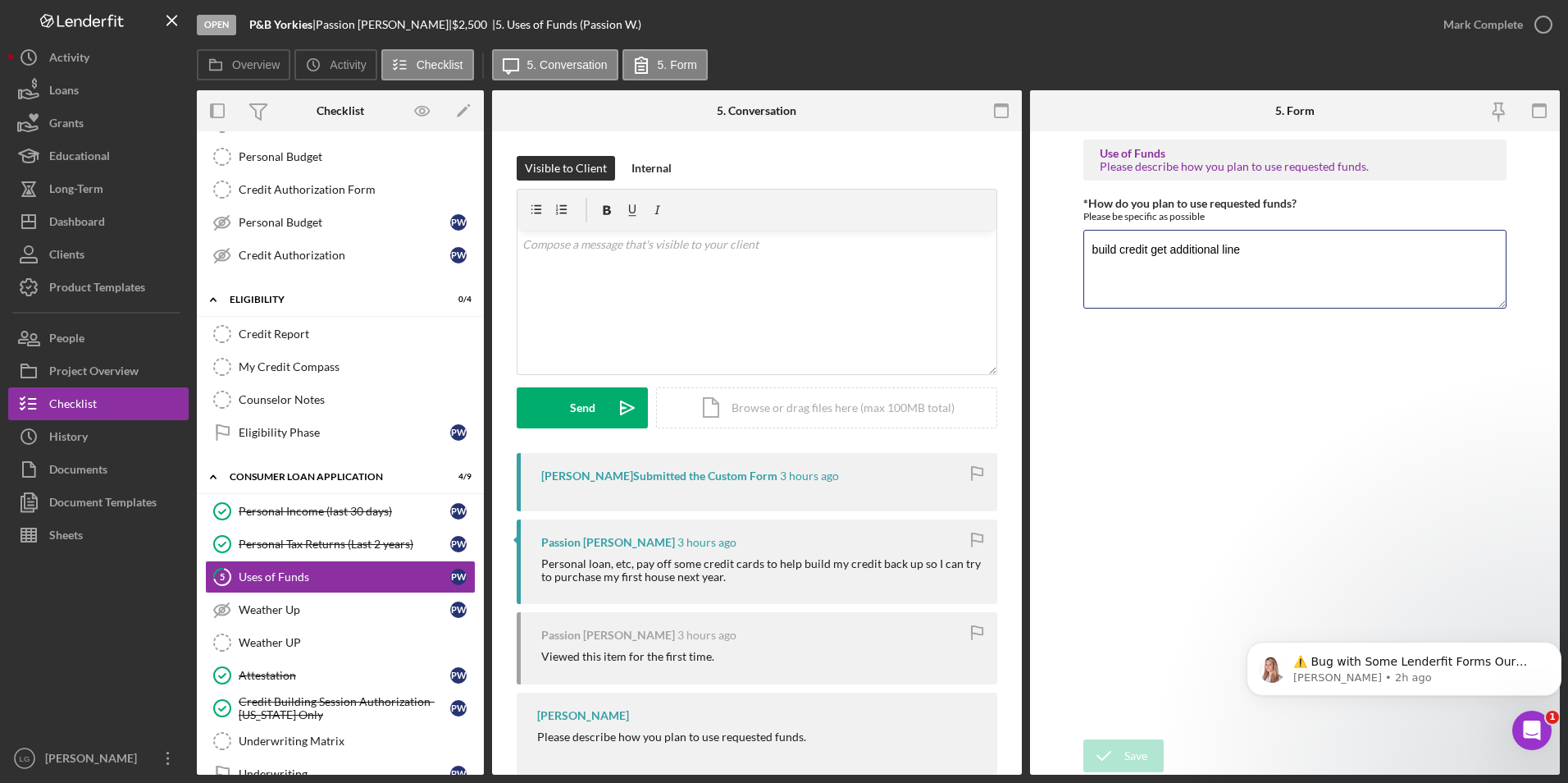
click at [1072, 249] on form "Use of Funds Please describe how you plan to use requested funds. *How do you p…" at bounding box center [1295, 453] width 530 height 643
paste textarea "Personal loan, etc, pay off some credit cards to help build my credit back up s…"
type textarea "Personal loan, etc, pay off some credit cards to help build my credit back up s…"
click at [1113, 754] on icon "submit" at bounding box center [1104, 755] width 41 height 41
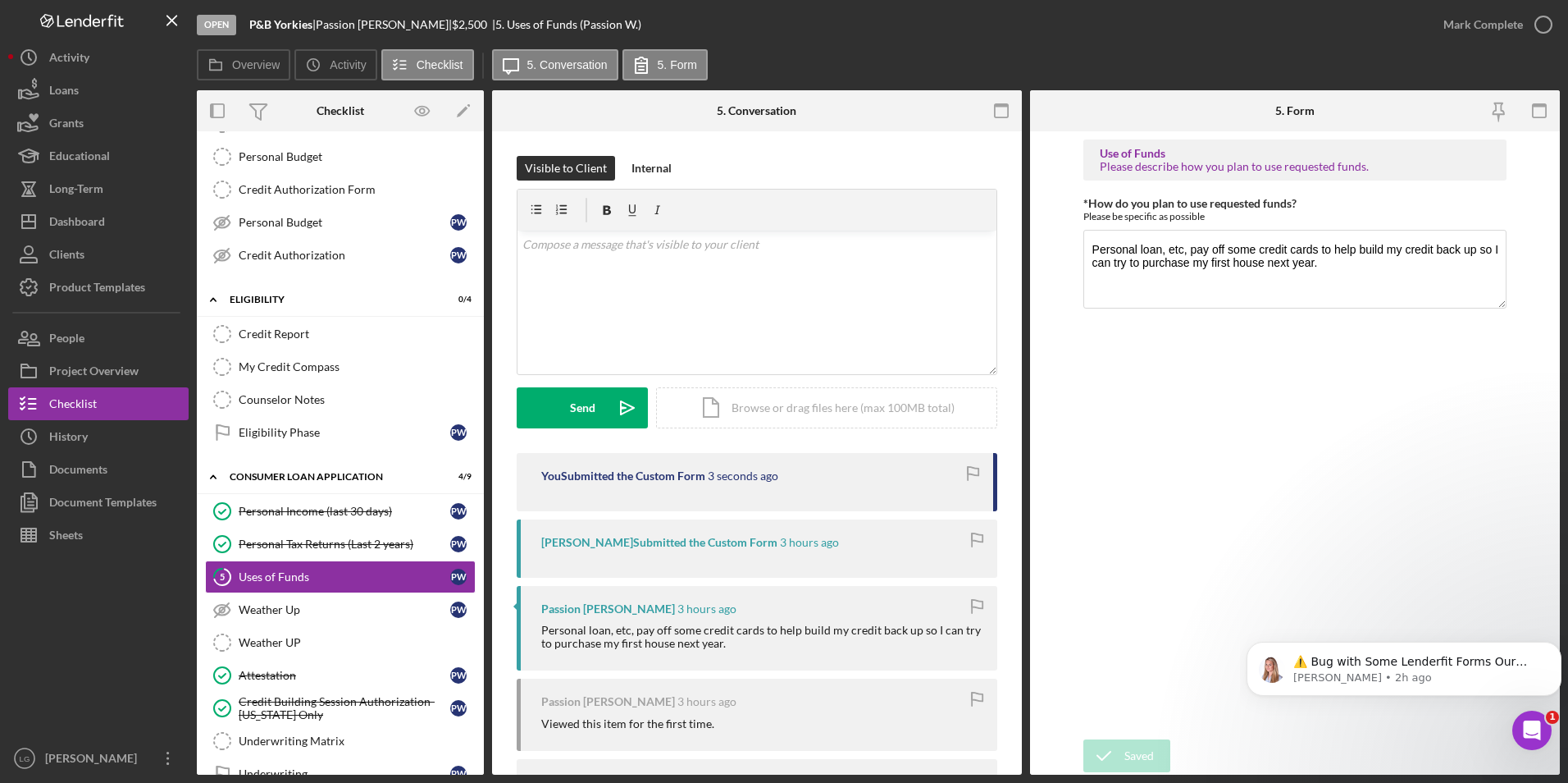
click at [1456, 26] on div "Saved" at bounding box center [1423, 49] width 262 height 72
click at [1468, 30] on div "Mark Complete" at bounding box center [1483, 24] width 80 height 32
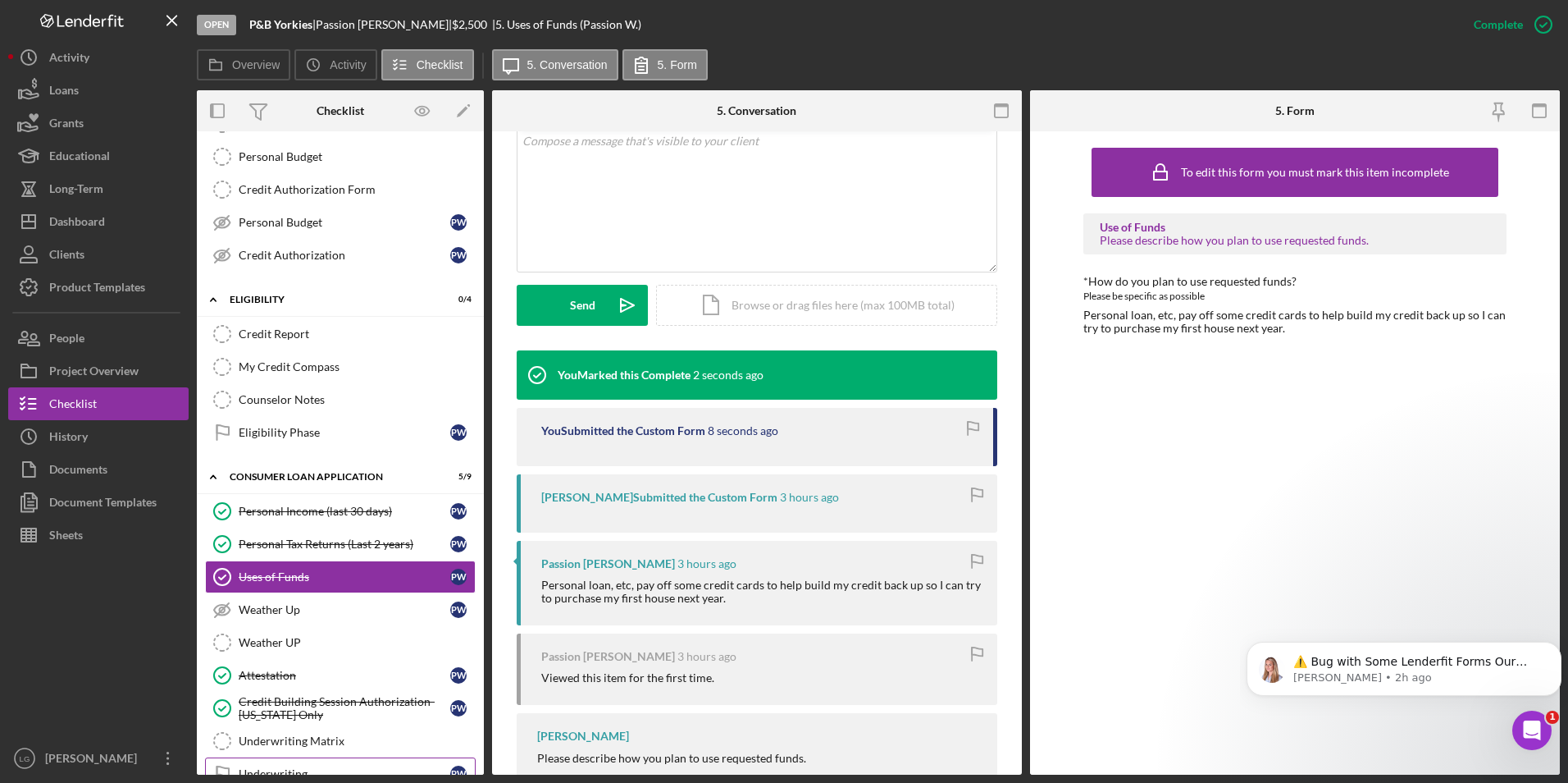
scroll to position [307, 0]
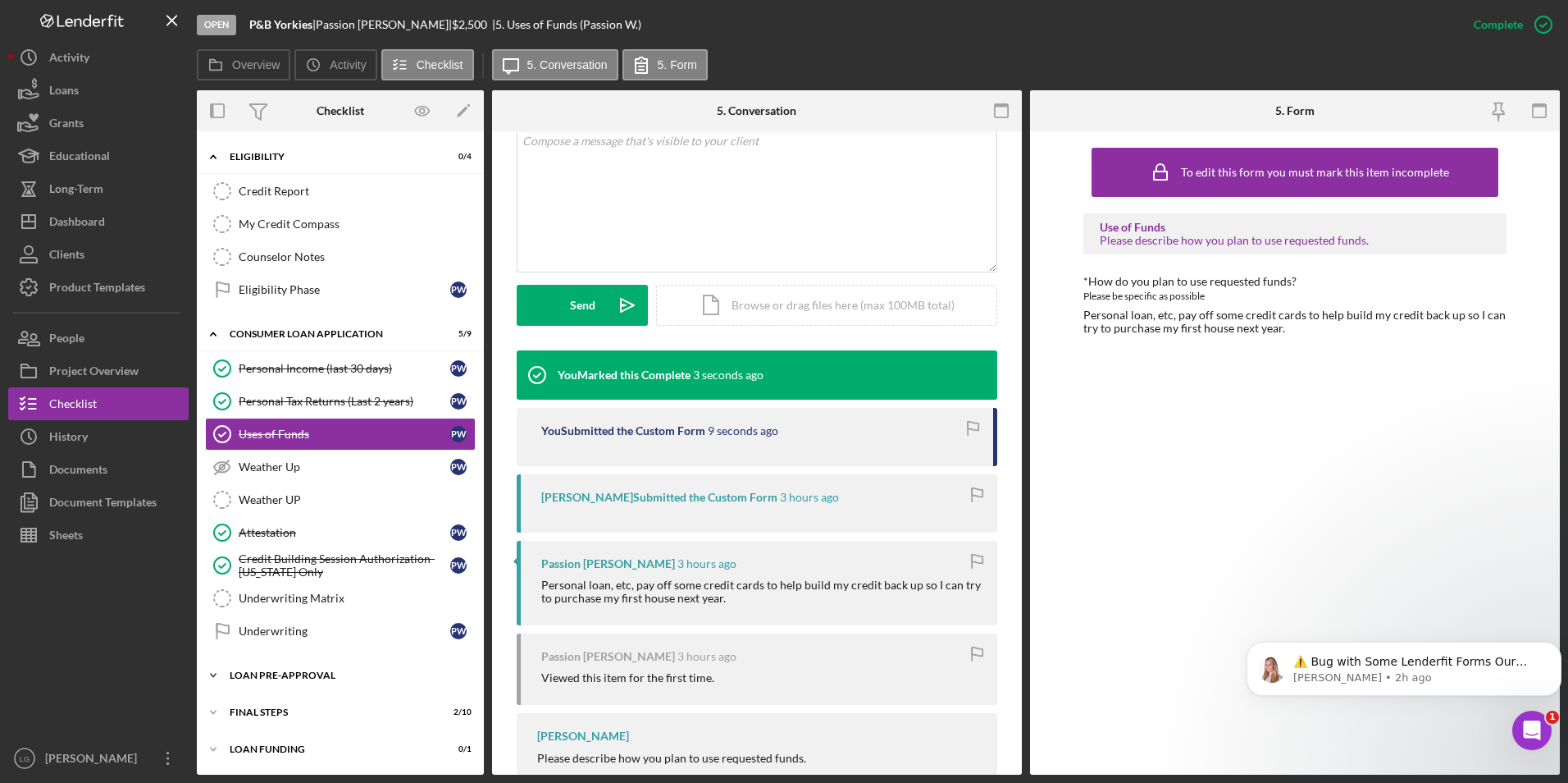
click at [298, 676] on div "Loan Pre-Approval" at bounding box center [347, 675] width 233 height 10
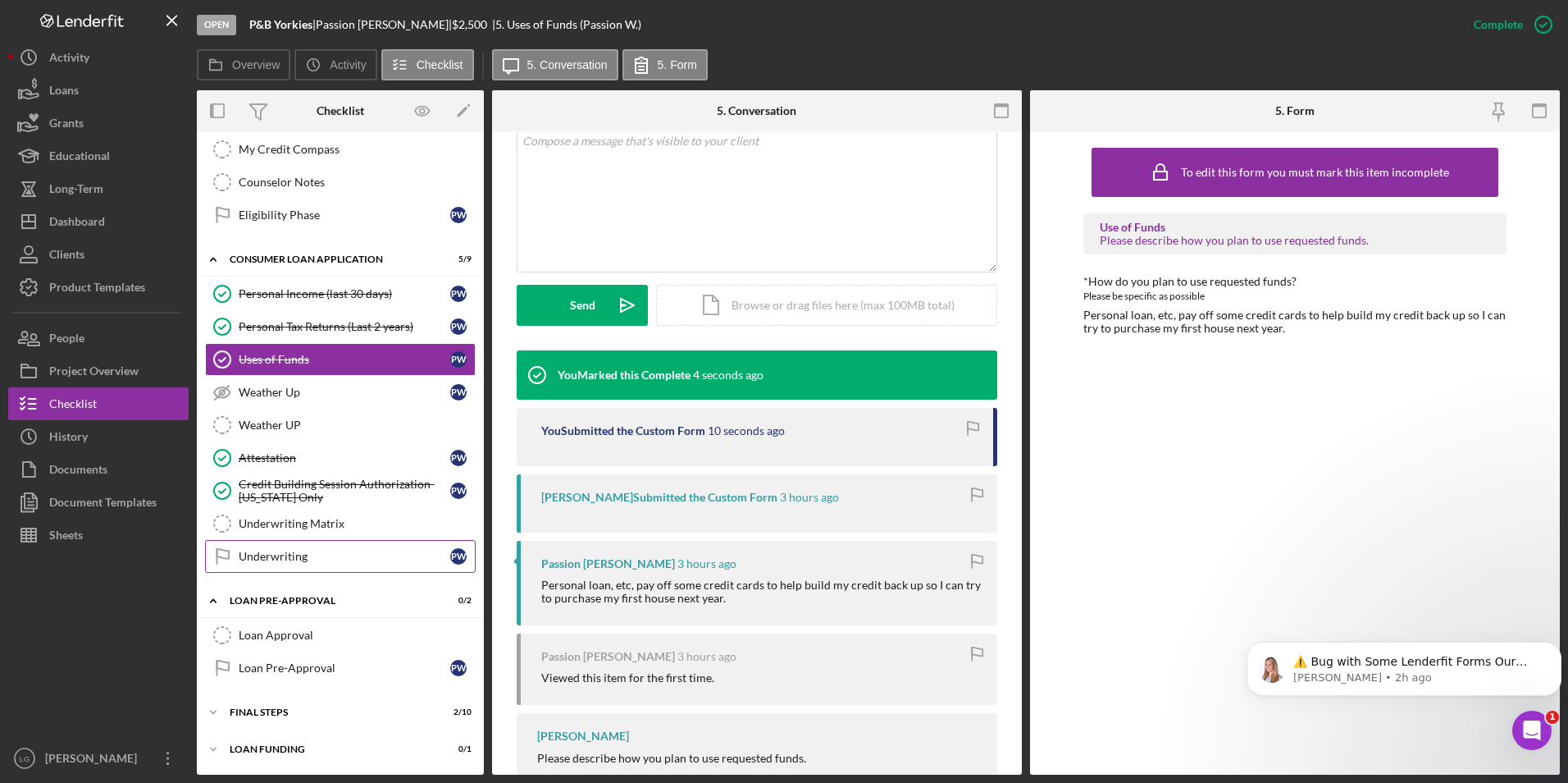
click at [297, 558] on div "Underwriting" at bounding box center [344, 556] width 211 height 13
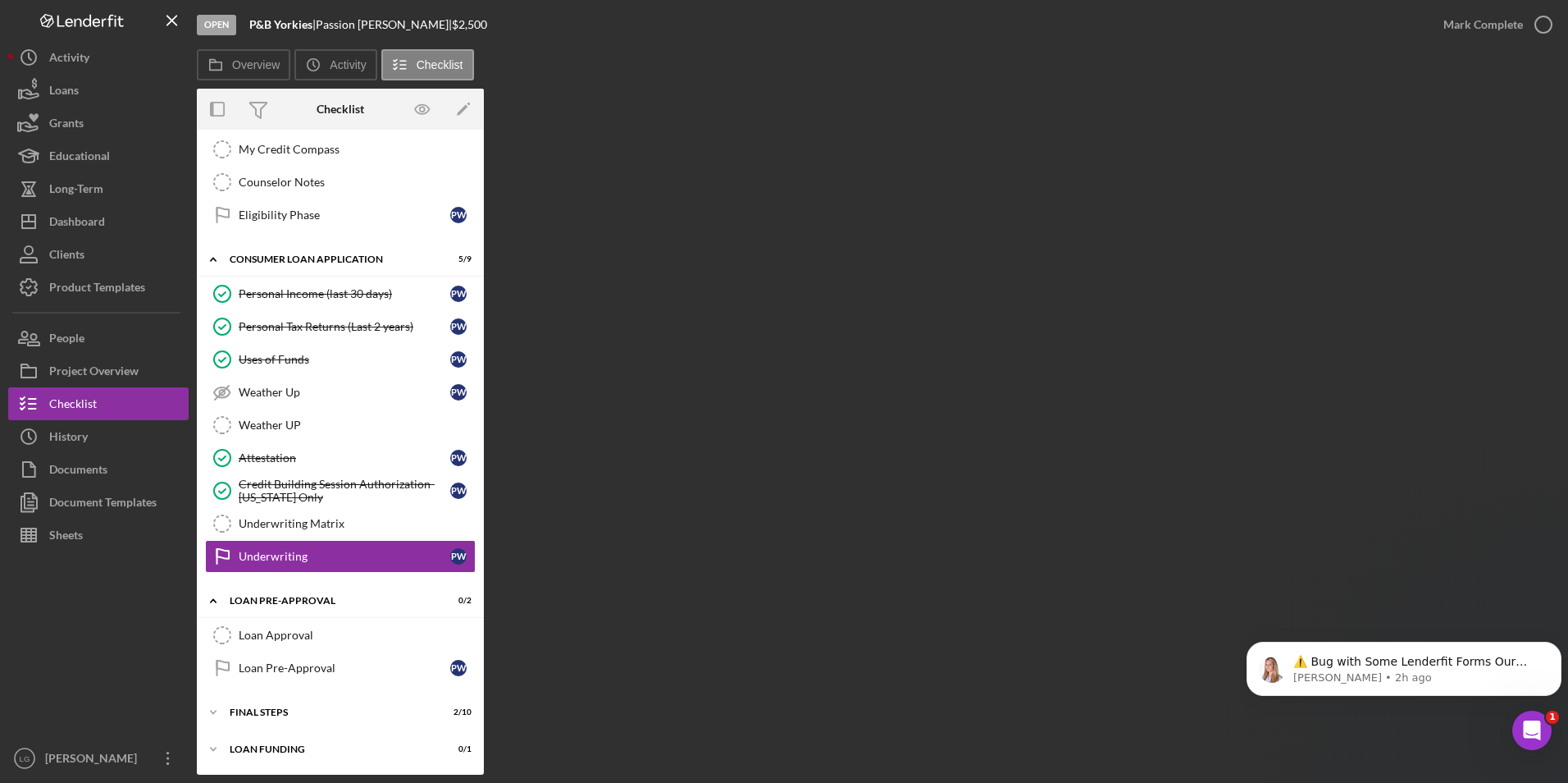
scroll to position [382, 0]
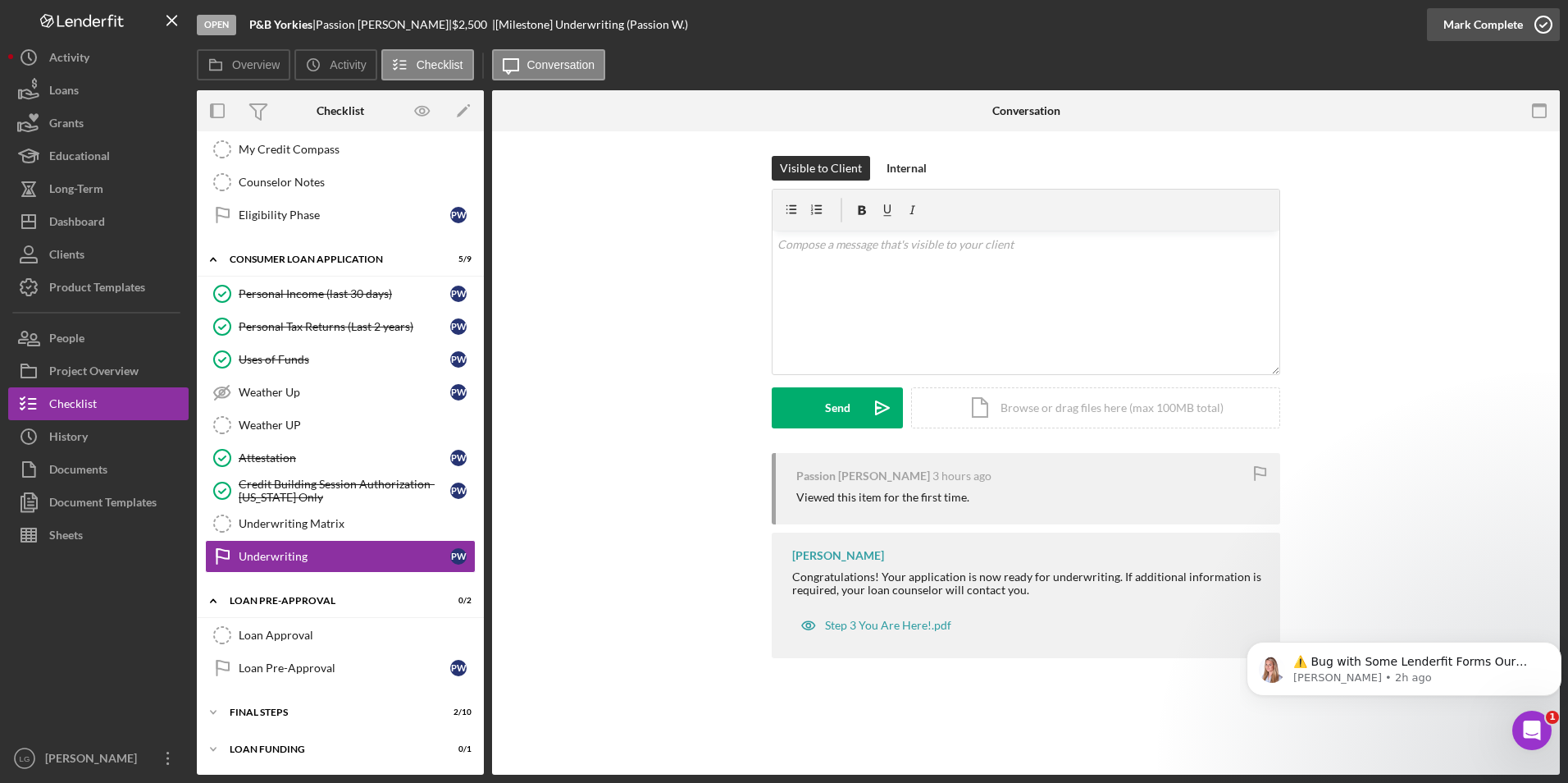
click at [1458, 22] on div "Mark Complete" at bounding box center [1483, 24] width 80 height 32
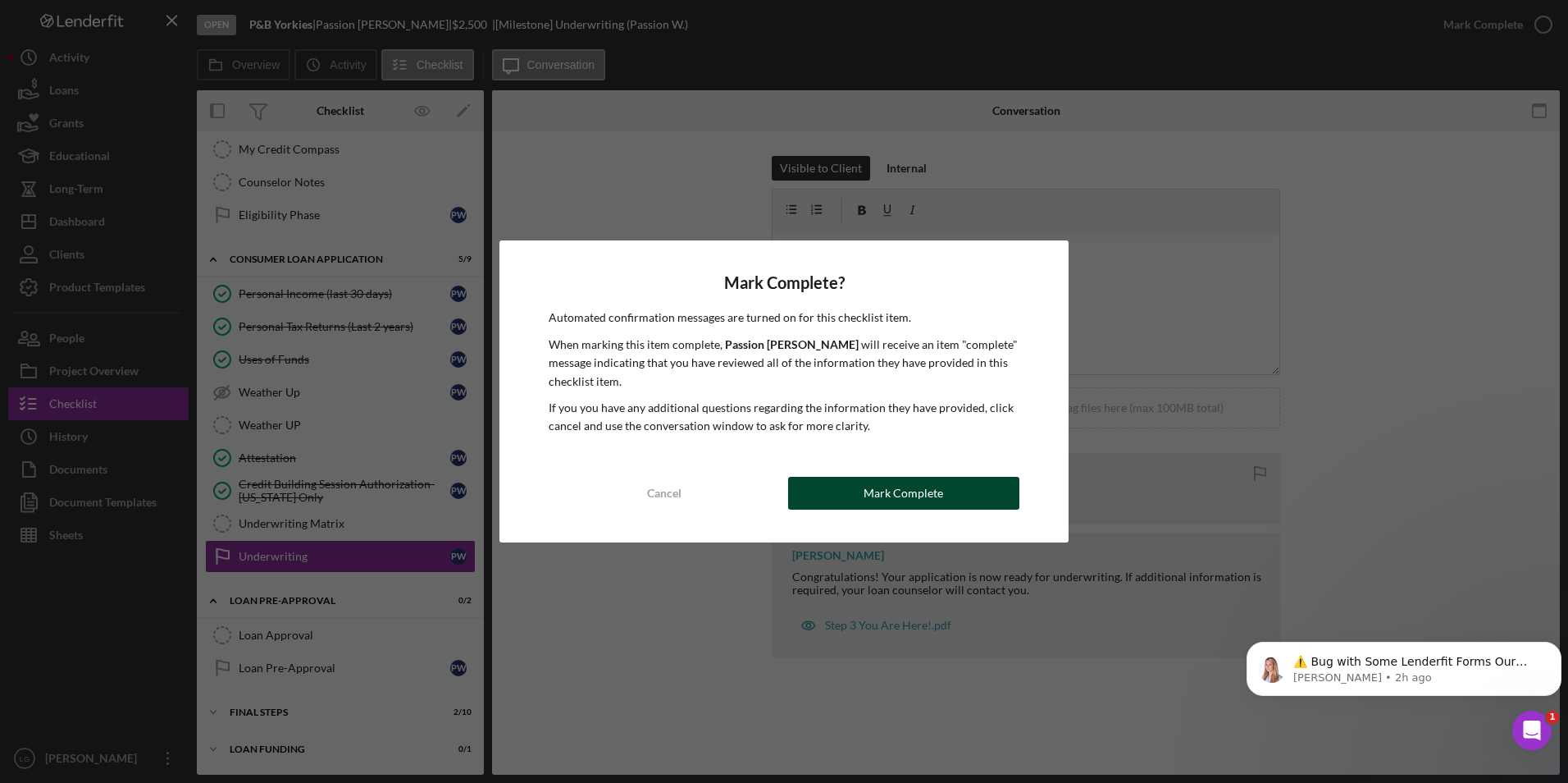
click at [915, 490] on div "Mark Complete" at bounding box center [903, 492] width 80 height 32
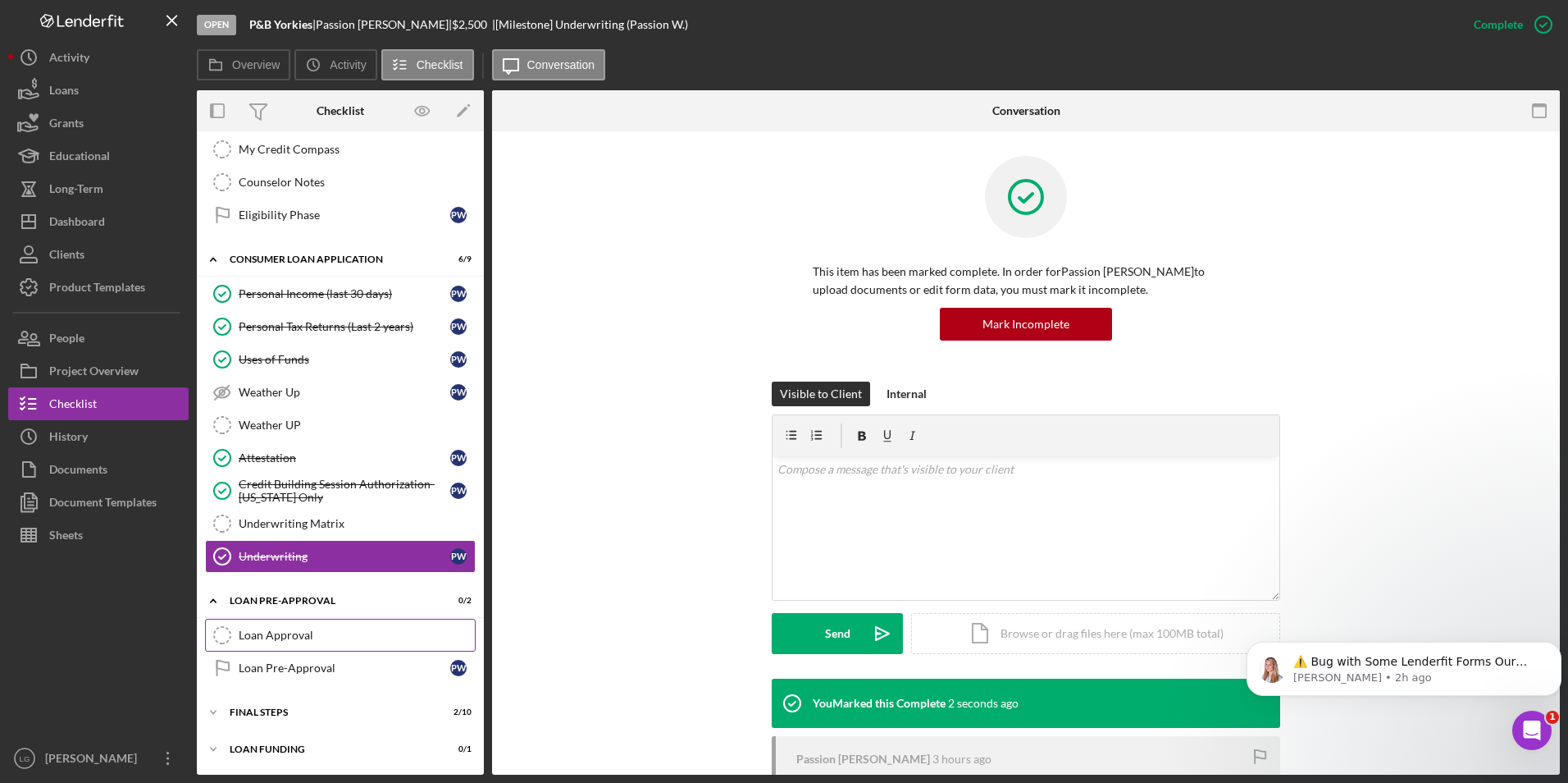
click at [309, 623] on link "Loan Approval Loan Approval" at bounding box center [340, 635] width 270 height 32
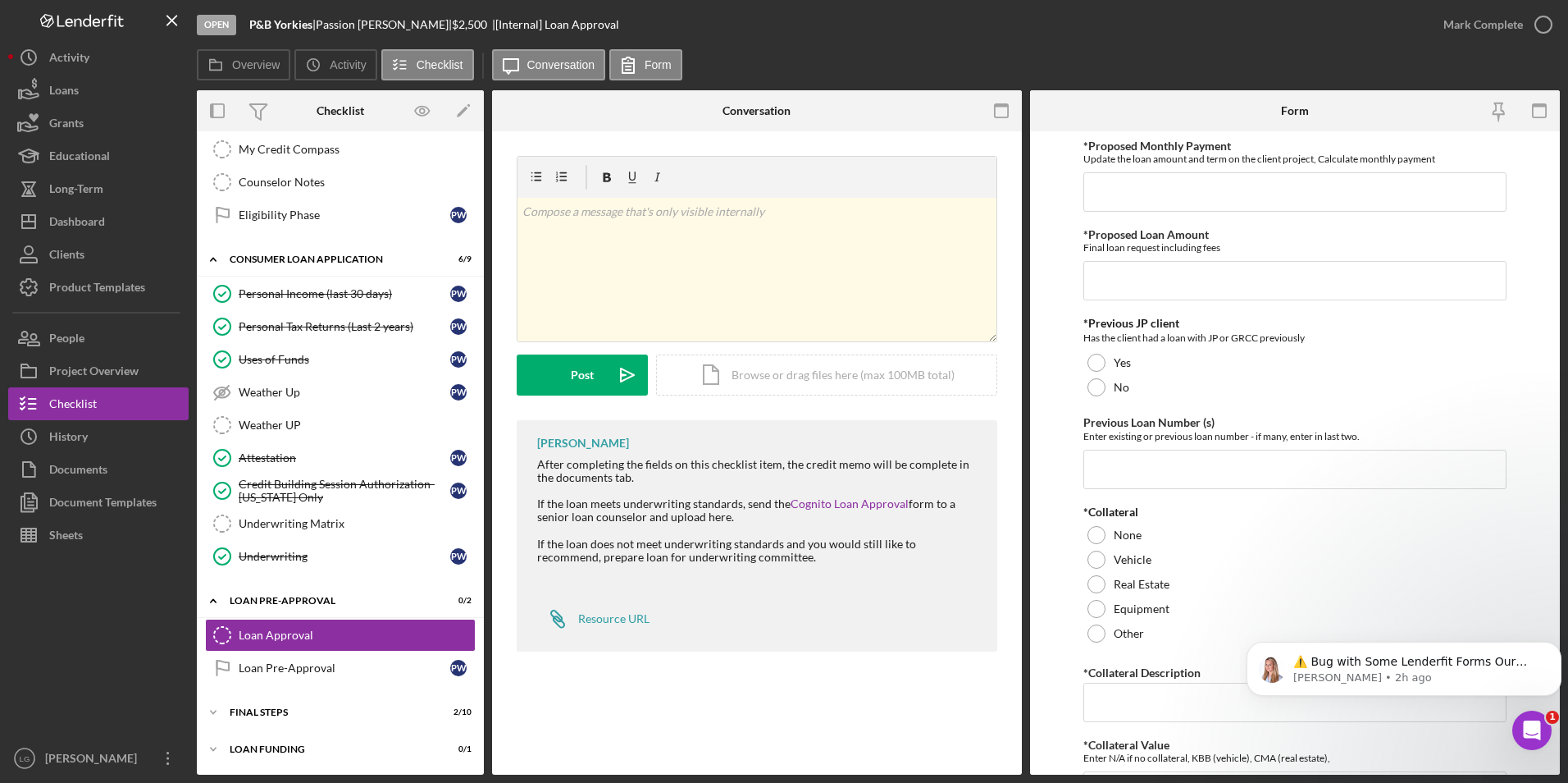
scroll to position [328, 0]
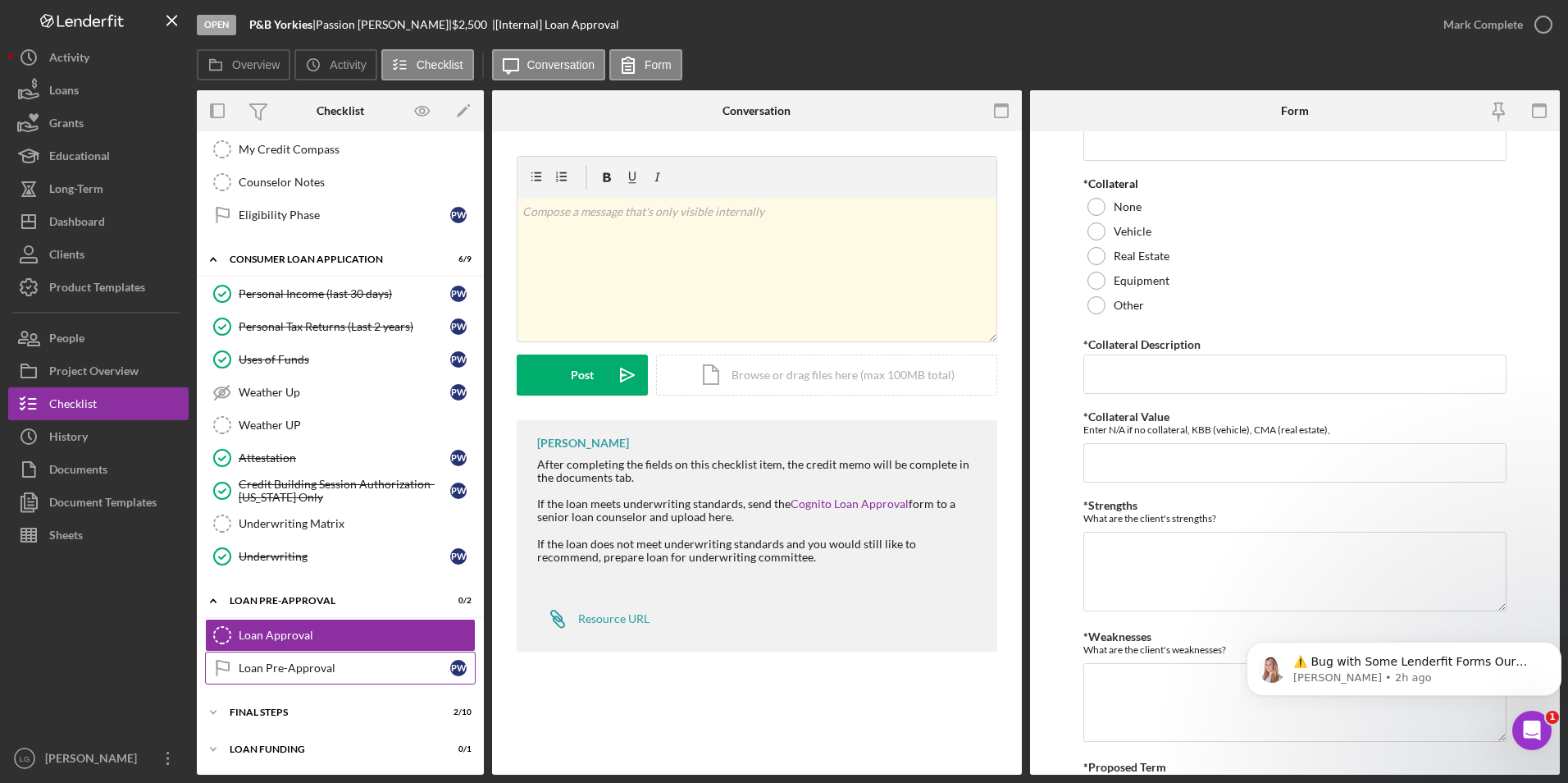
click at [334, 662] on div "Loan Pre-Approval" at bounding box center [344, 667] width 211 height 13
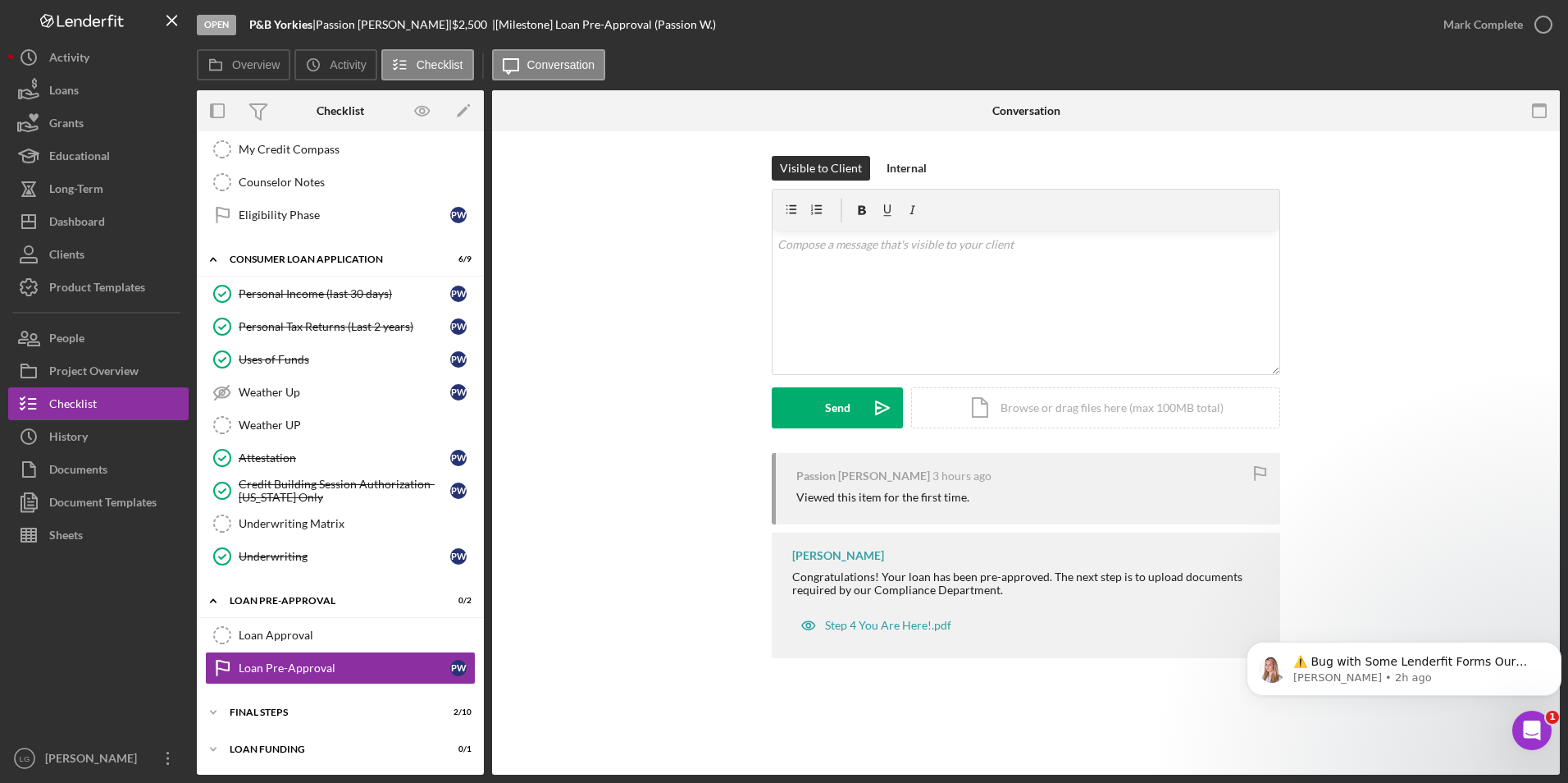
scroll to position [382, 0]
click at [1505, 28] on div "Mark Complete" at bounding box center [1483, 24] width 80 height 32
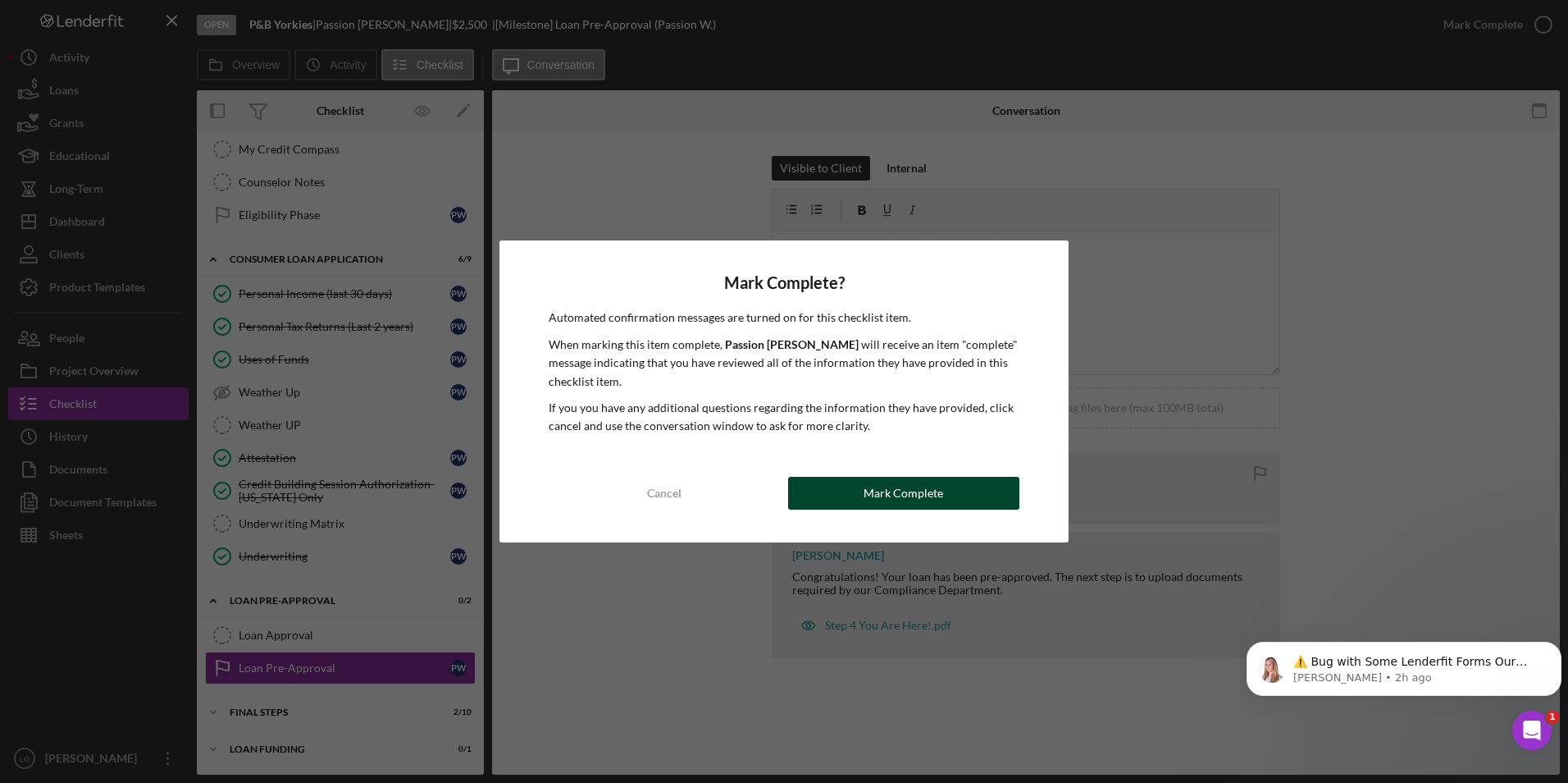
click at [884, 488] on div "Mark Complete" at bounding box center [903, 492] width 80 height 32
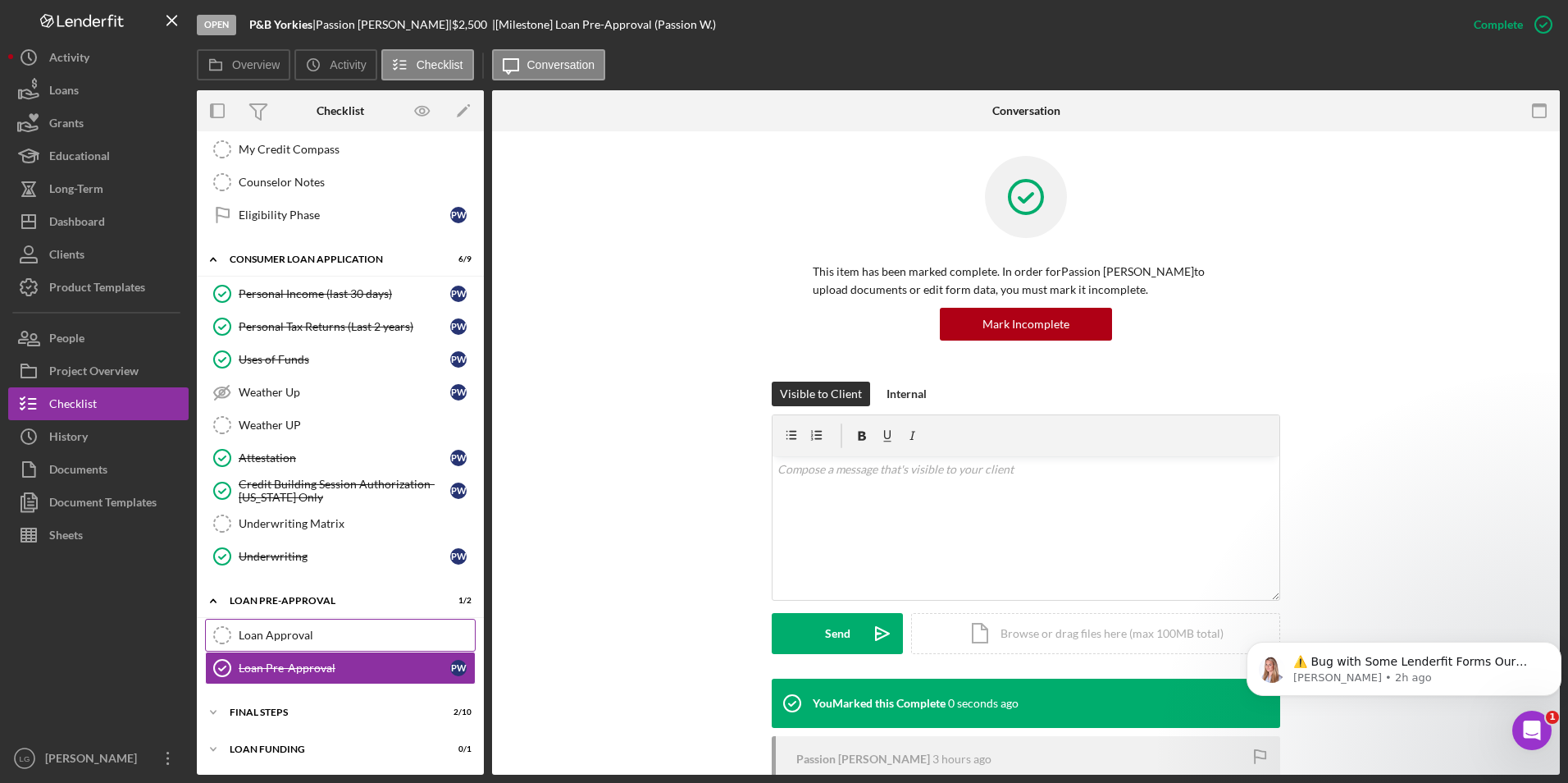
click at [352, 627] on link "Loan Approval Loan Approval" at bounding box center [340, 635] width 270 height 32
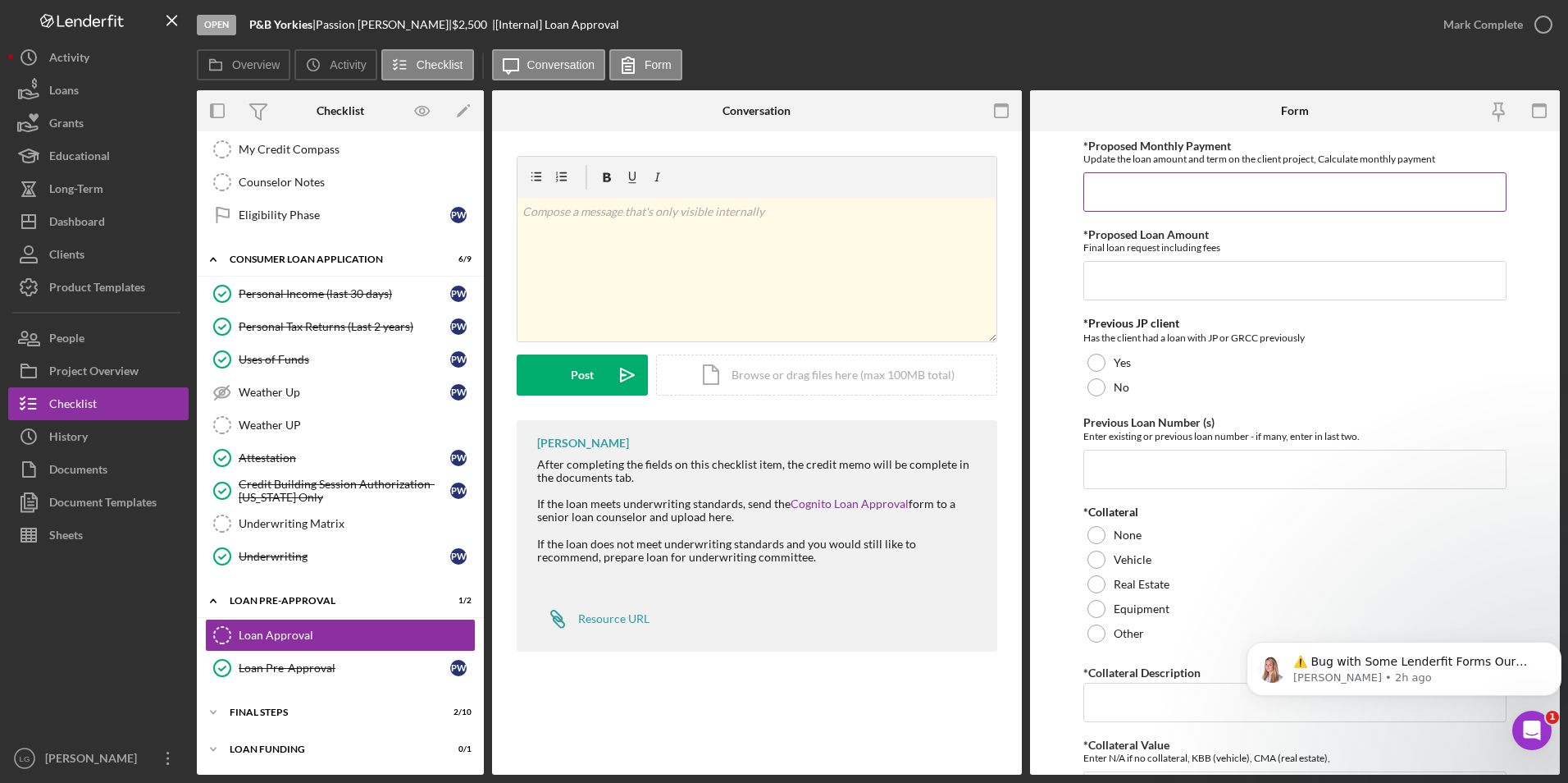
click at [1335, 187] on input "*Proposed Monthly Payment" at bounding box center [1295, 191] width 424 height 40
type input "$2"
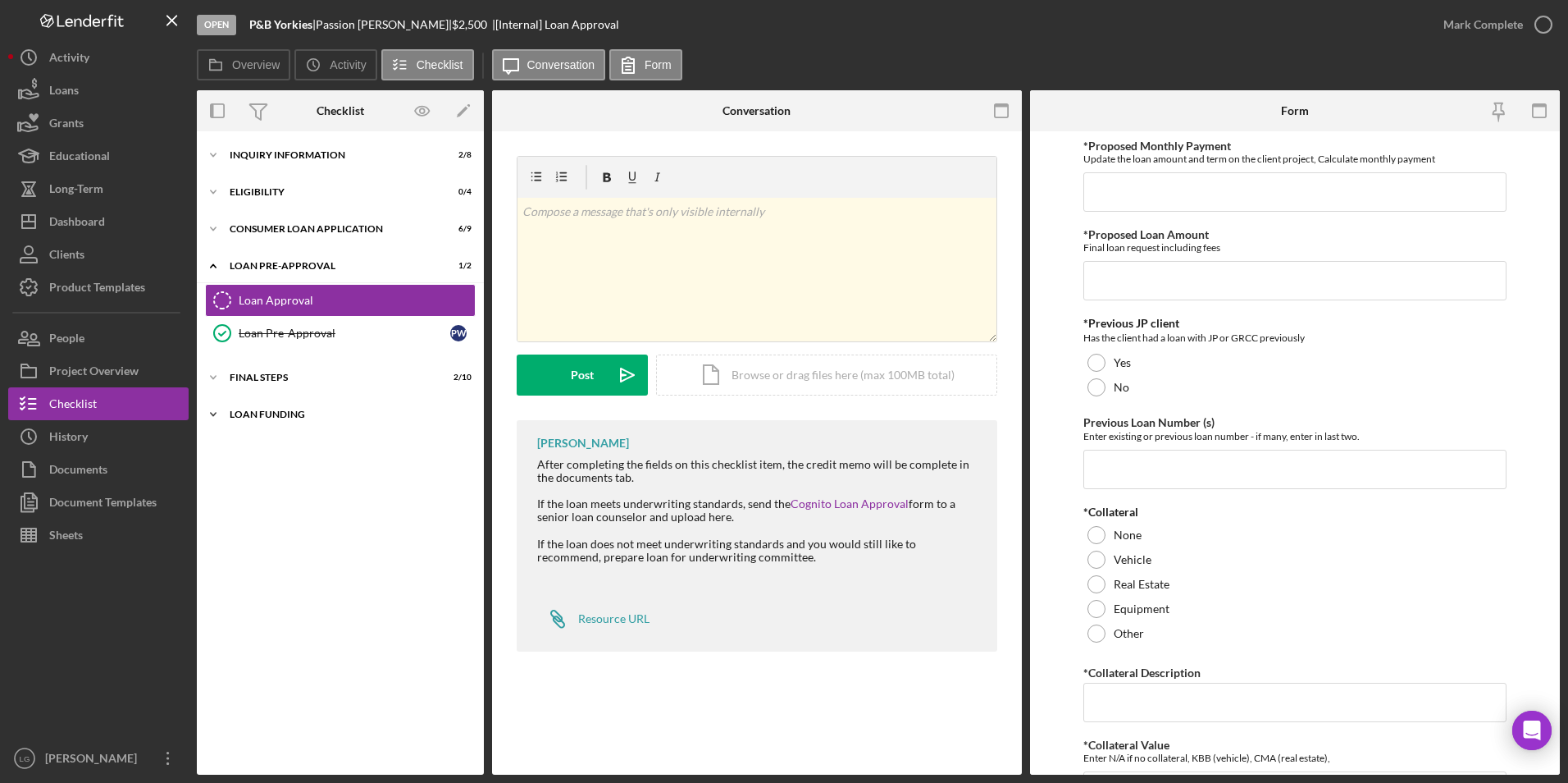
click at [278, 411] on div "Loan Funding" at bounding box center [347, 413] width 233 height 10
click at [255, 370] on div "Icon/Expander FINAL STEPS 2 / 10" at bounding box center [340, 377] width 287 height 32
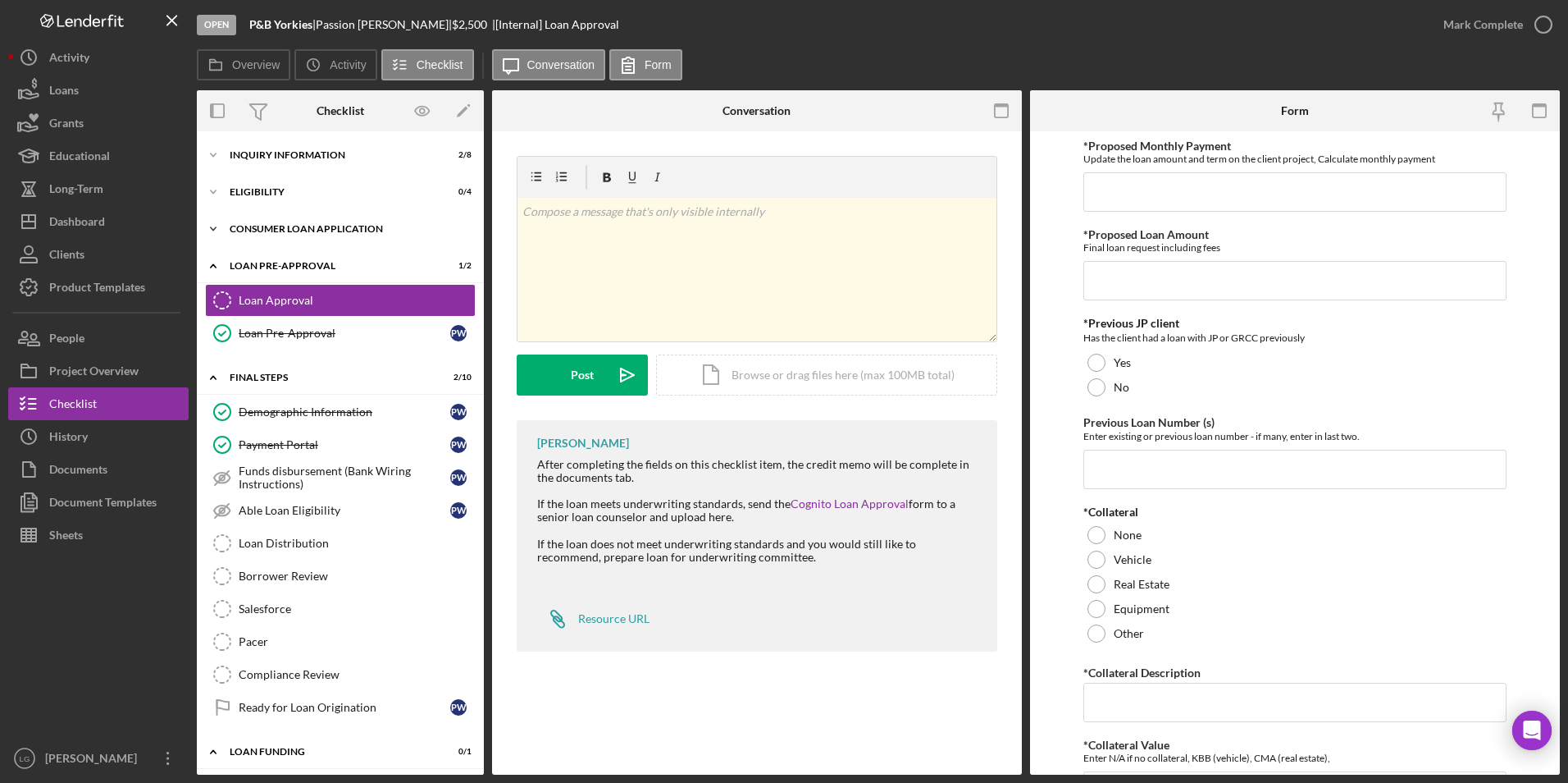
click at [257, 232] on div "Consumer Loan Application" at bounding box center [347, 228] width 233 height 10
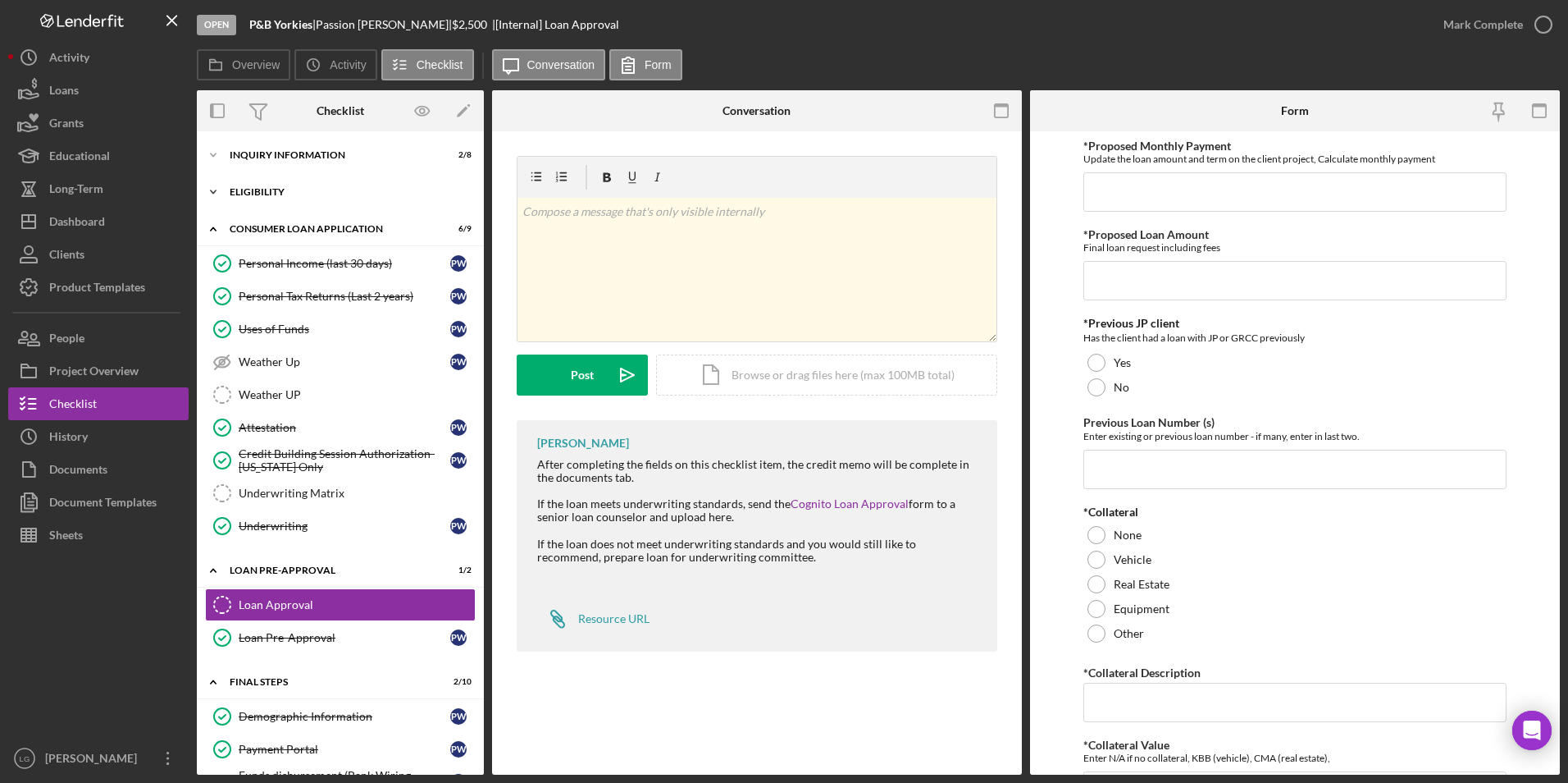
click at [262, 189] on div "Eligibility" at bounding box center [347, 191] width 233 height 10
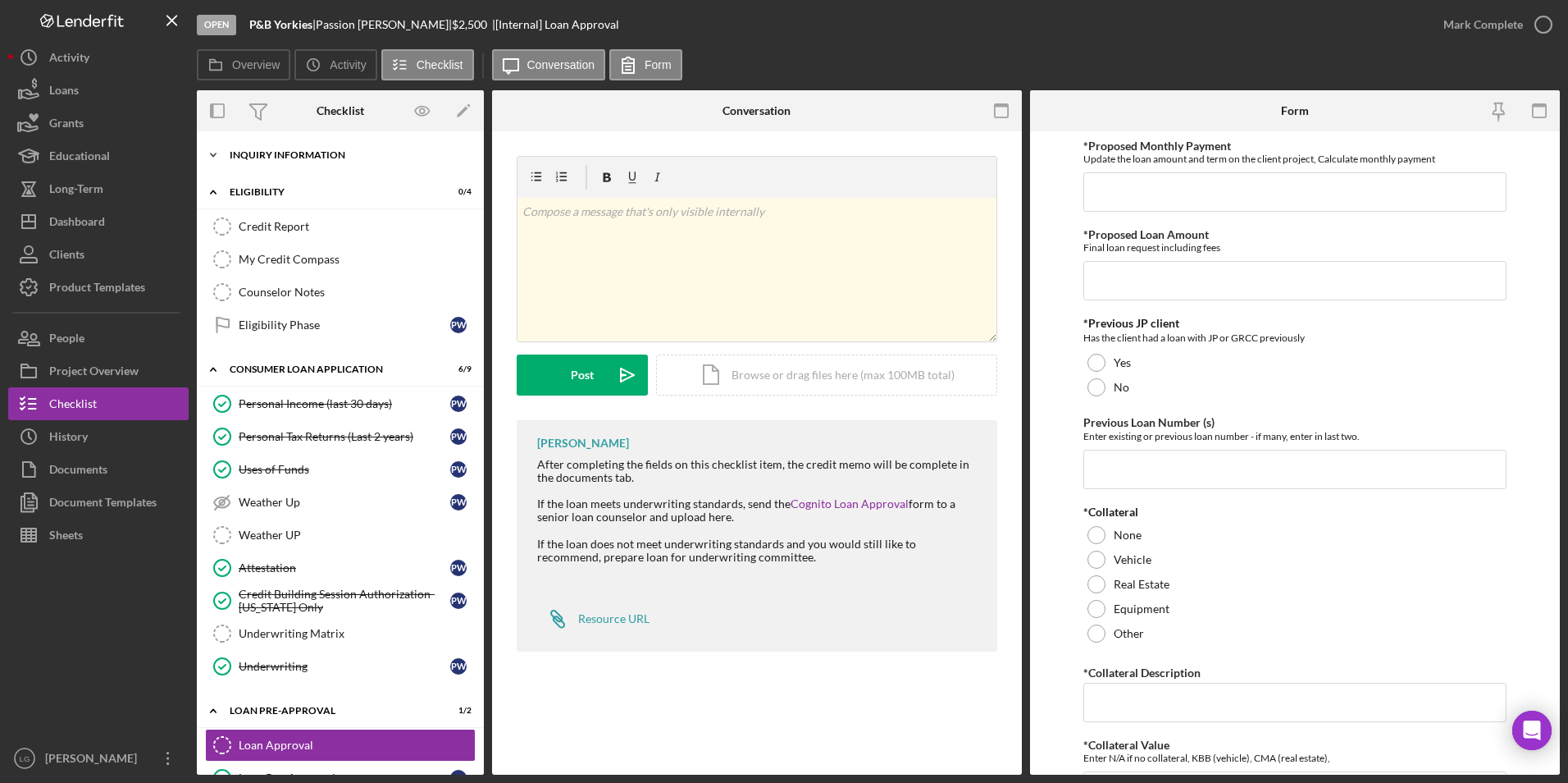
click at [275, 147] on div "Icon/Expander Inquiry Information 2 / 8" at bounding box center [340, 154] width 287 height 32
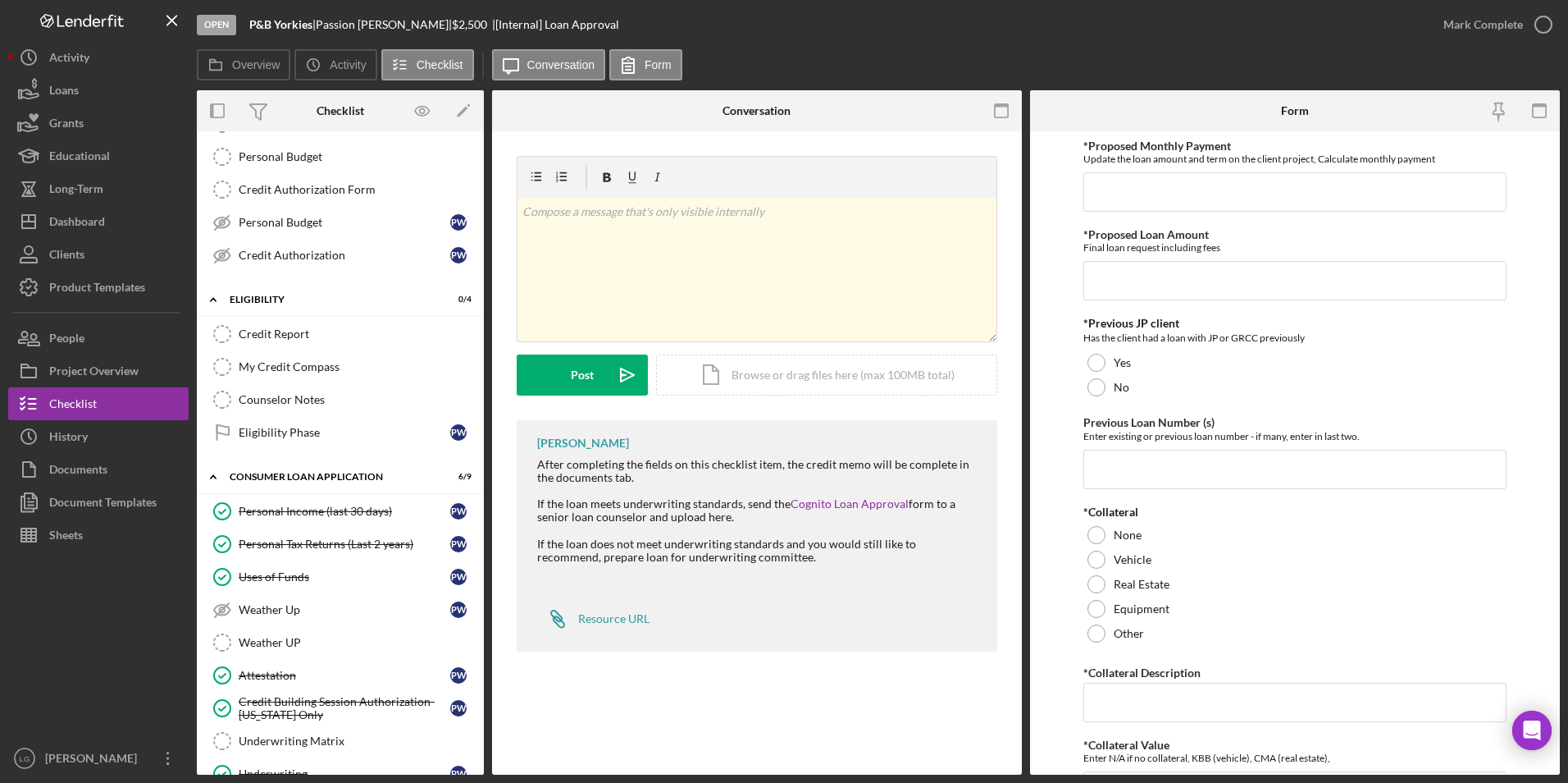
scroll to position [246, 0]
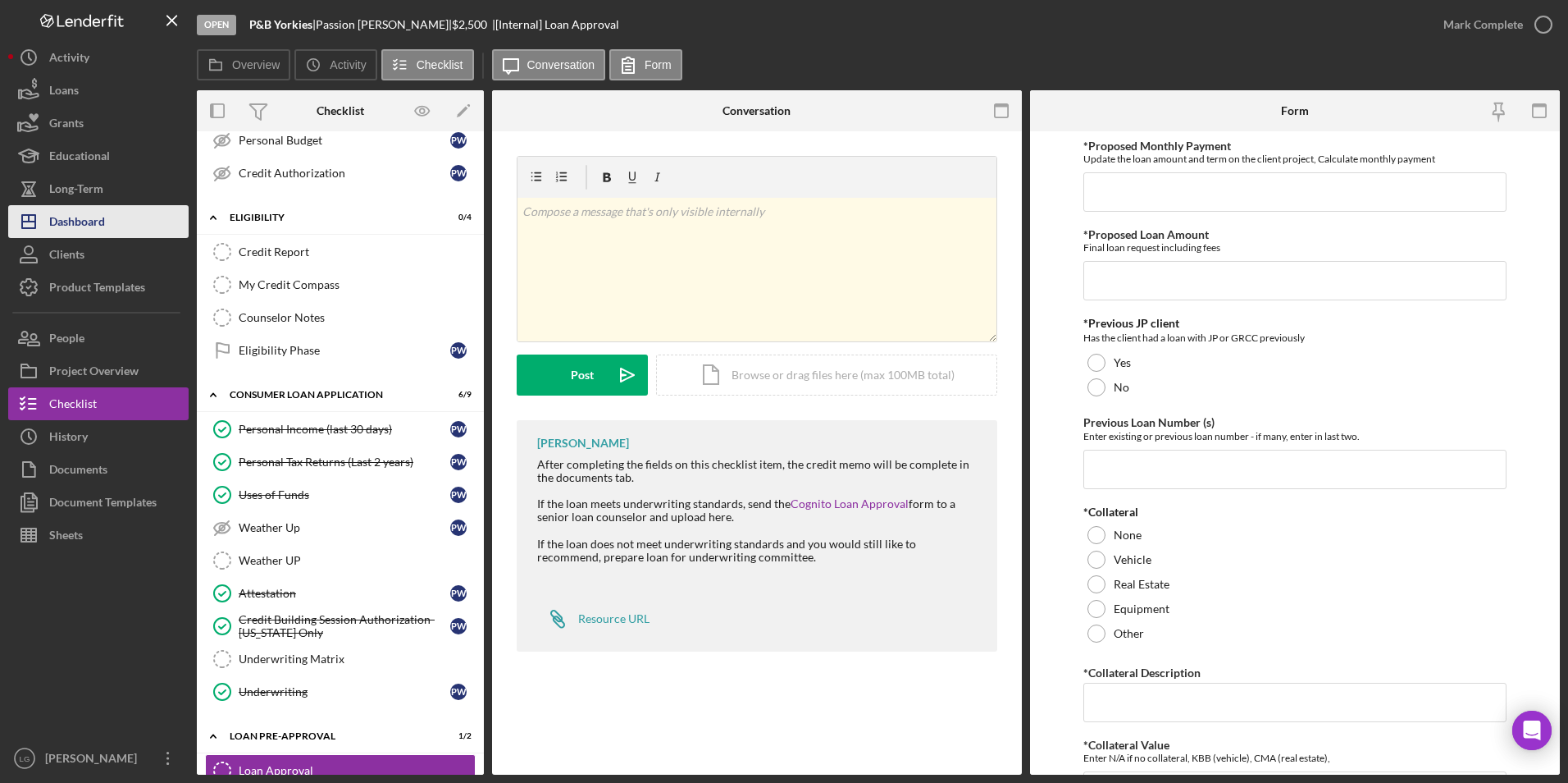
click at [99, 219] on div "Dashboard" at bounding box center [77, 224] width 56 height 37
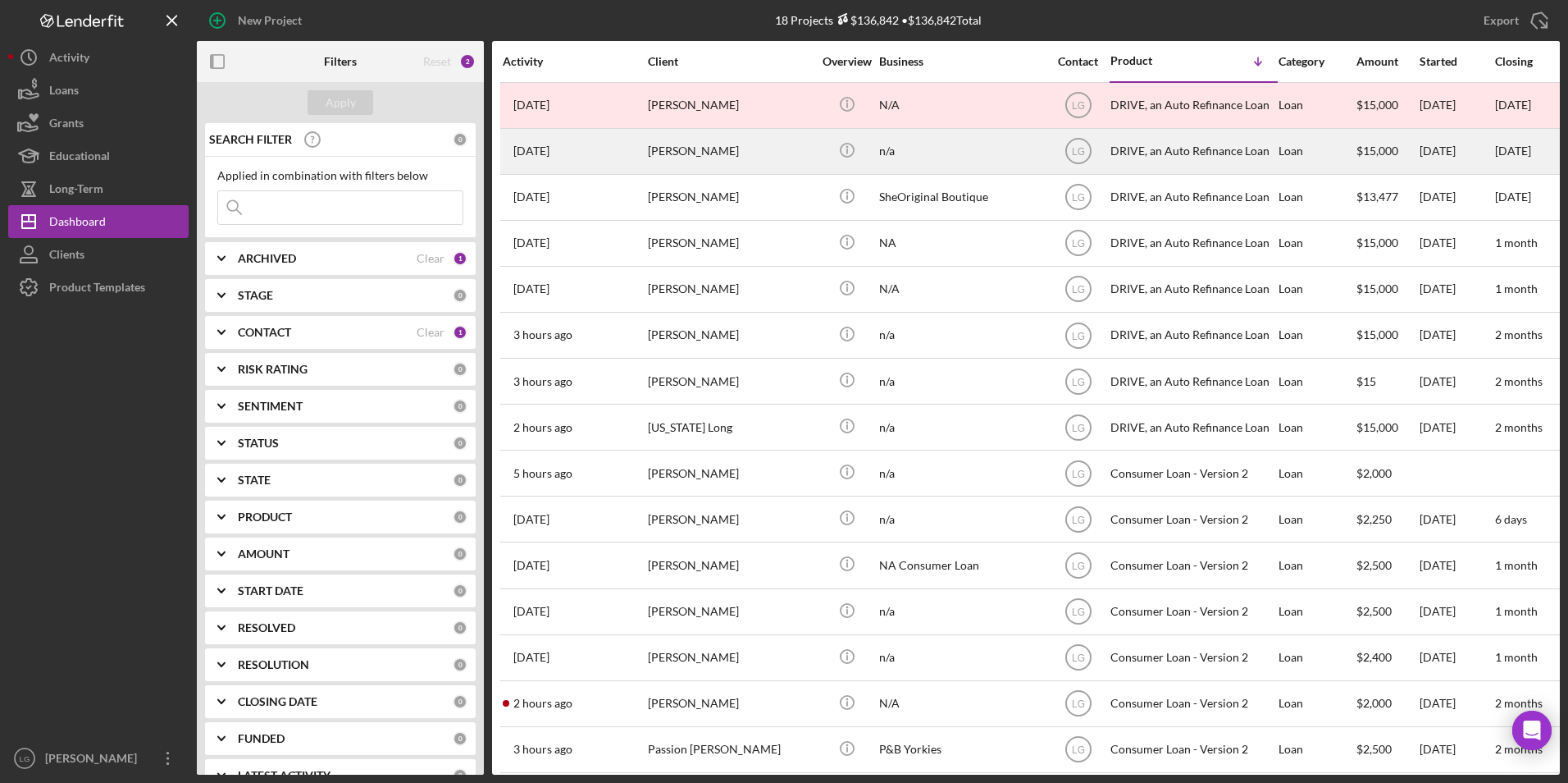
click at [753, 144] on div "[PERSON_NAME]" at bounding box center [729, 152] width 164 height 44
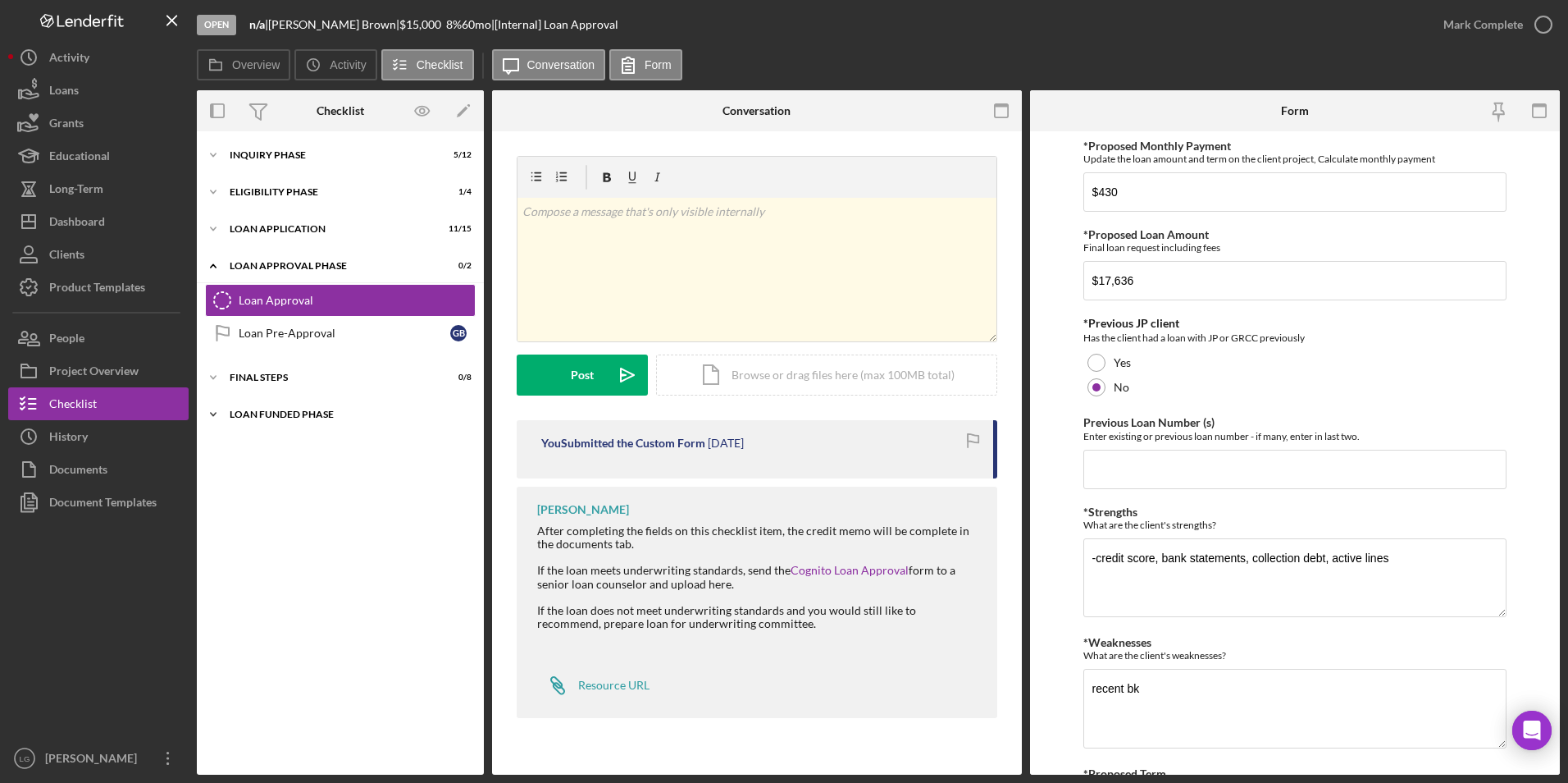
click at [307, 409] on div "Loan Funded Phase" at bounding box center [347, 413] width 233 height 10
click at [258, 370] on div "Icon/Expander FINAL STEPS 0 / 8" at bounding box center [340, 377] width 287 height 32
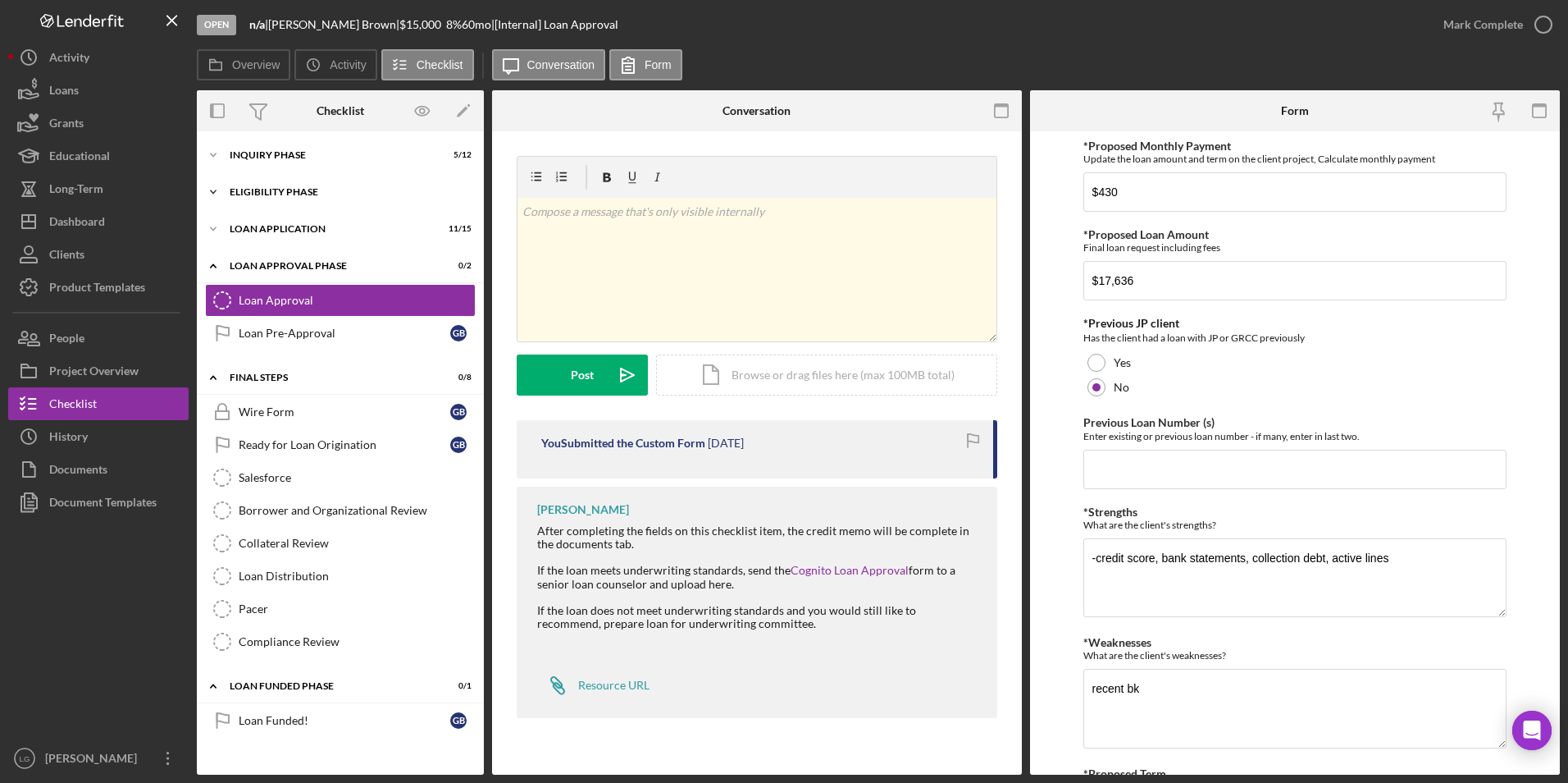
click at [254, 228] on div "Loan Application" at bounding box center [330, 228] width 201 height 10
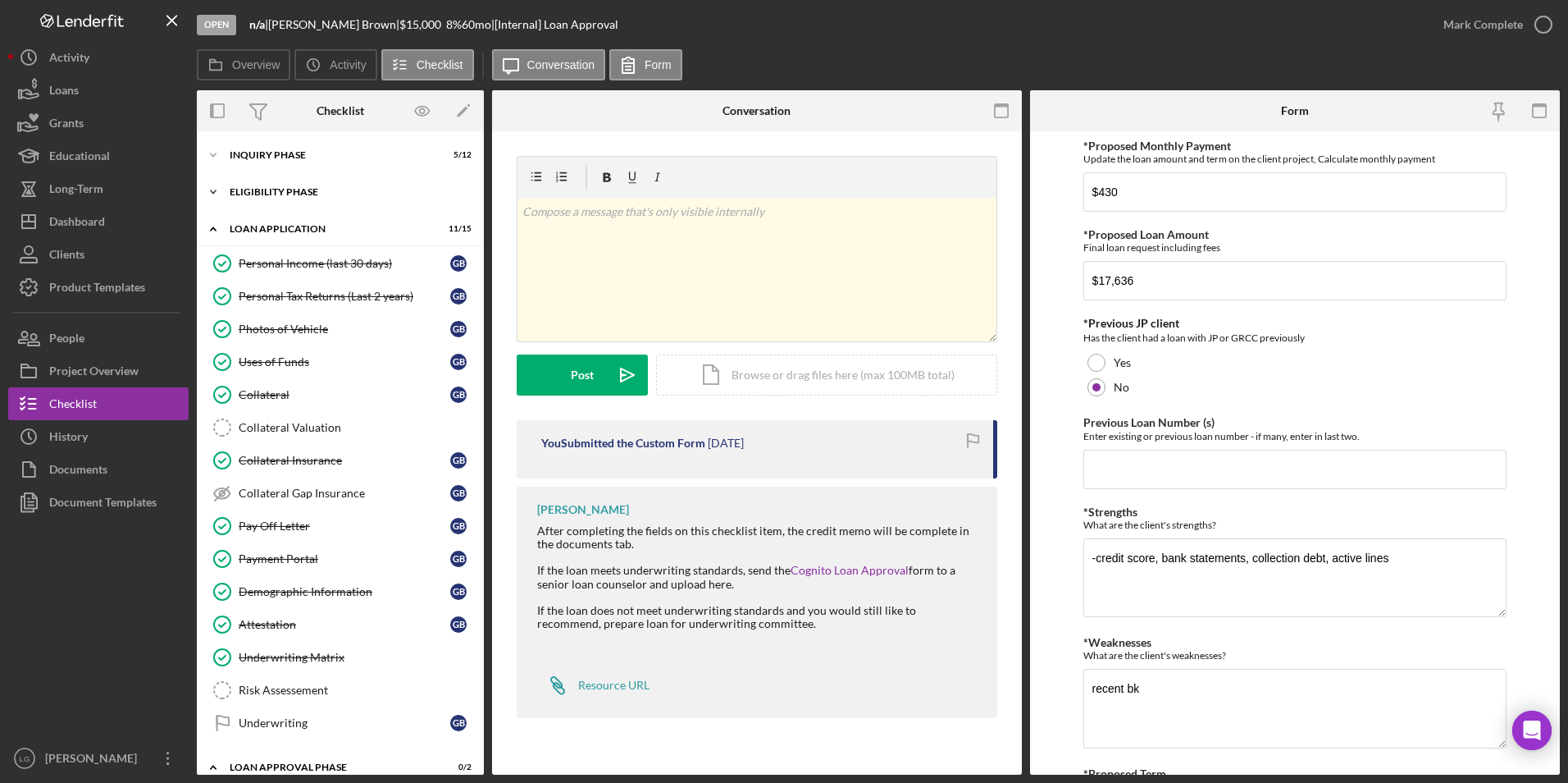
click at [257, 182] on div "Icon/Expander Eligibility Phase 1 / 4" at bounding box center [340, 191] width 287 height 32
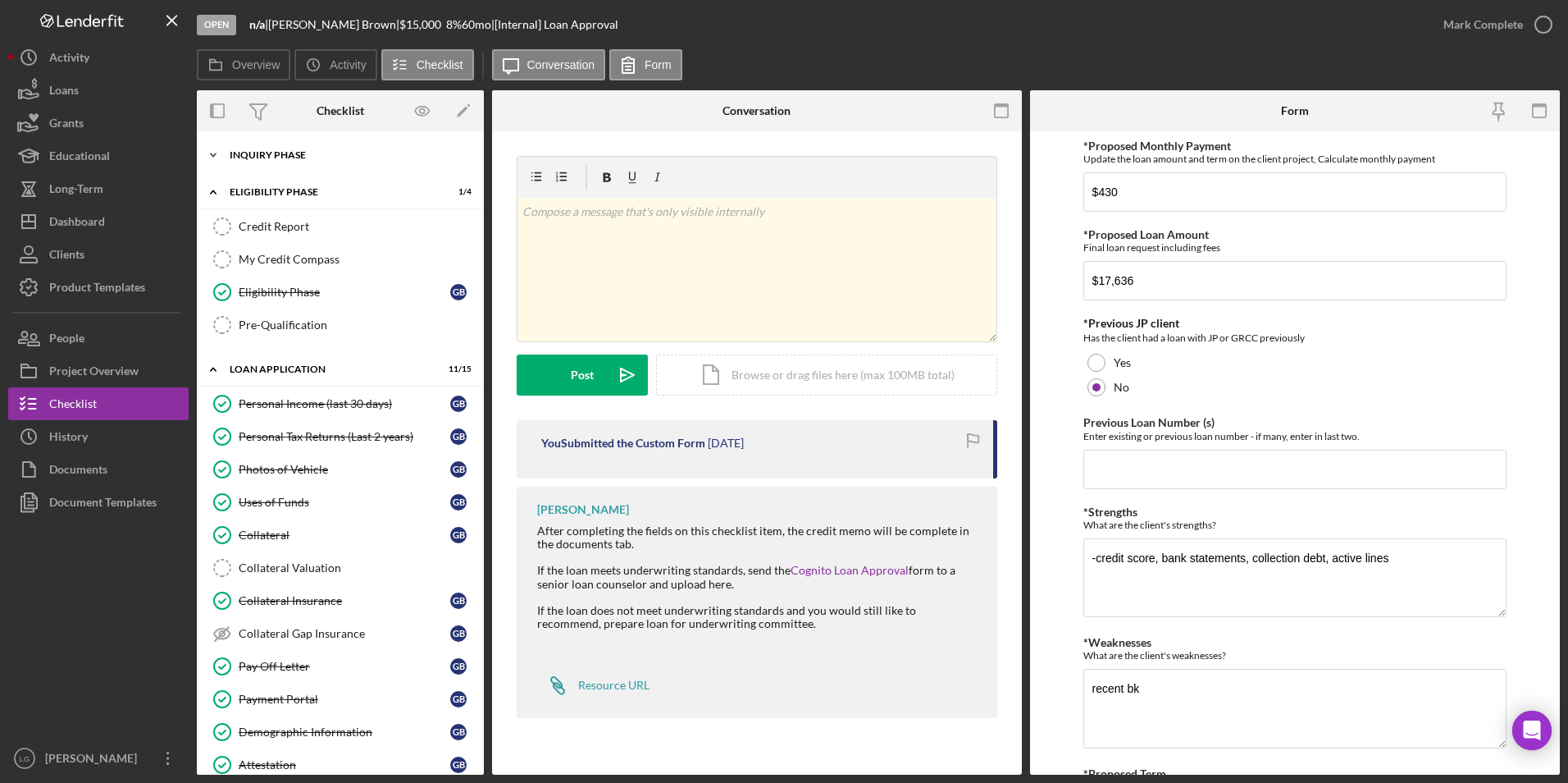
click at [257, 156] on div "Inquiry Phase" at bounding box center [347, 154] width 233 height 10
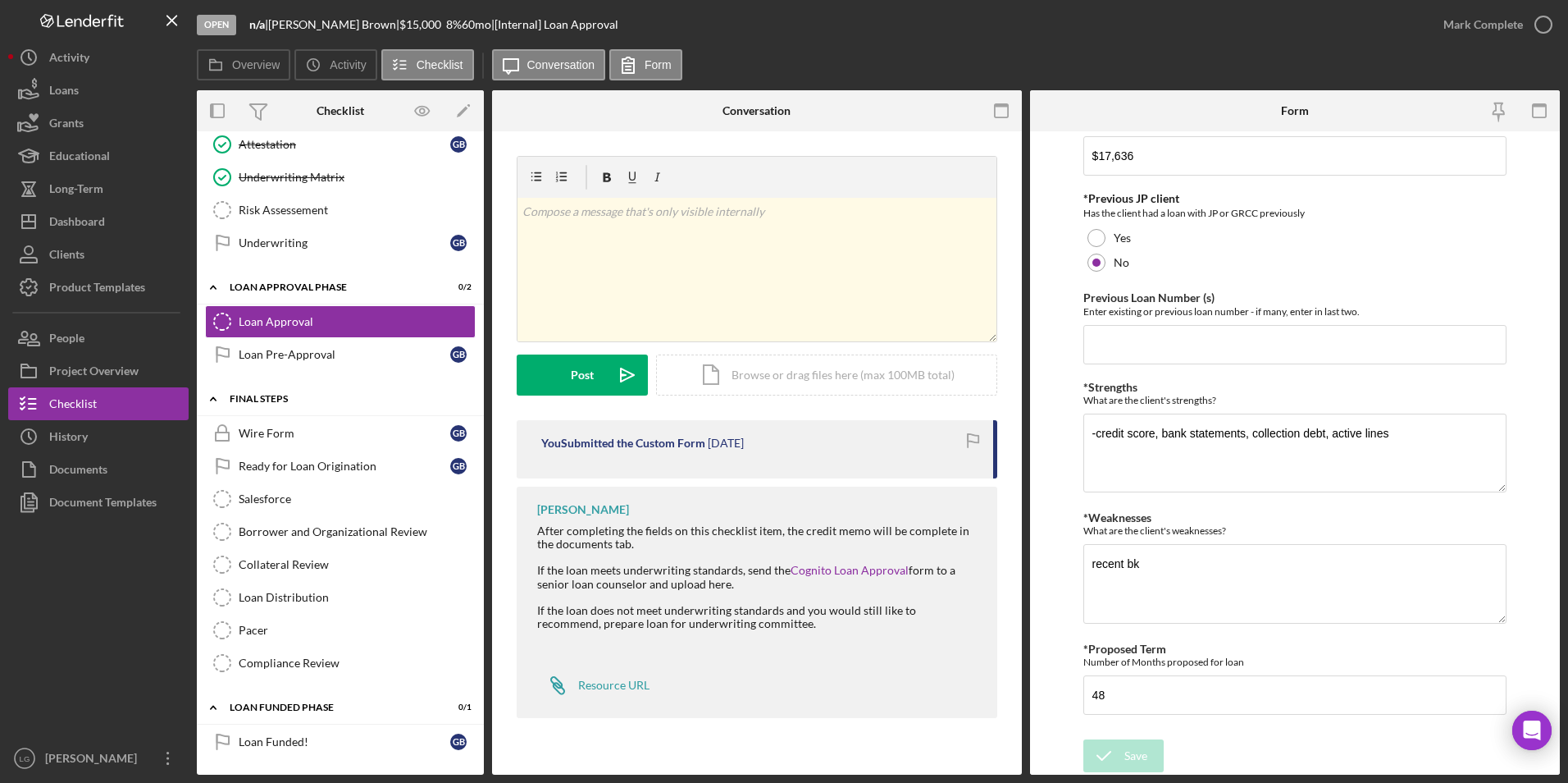
scroll to position [777, 0]
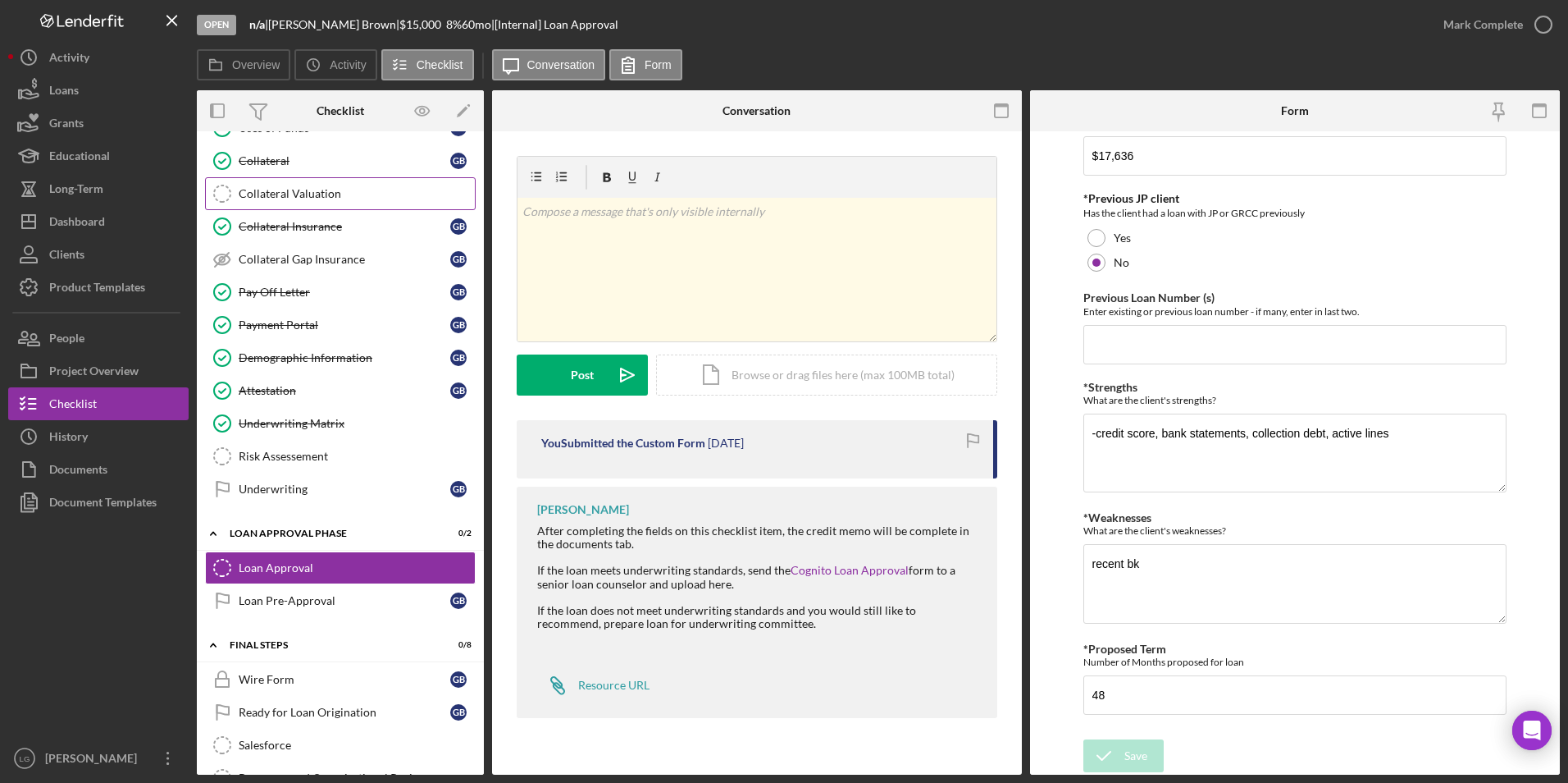
click at [319, 203] on link "Collateral Valuation Collateral Valuation" at bounding box center [340, 193] width 270 height 32
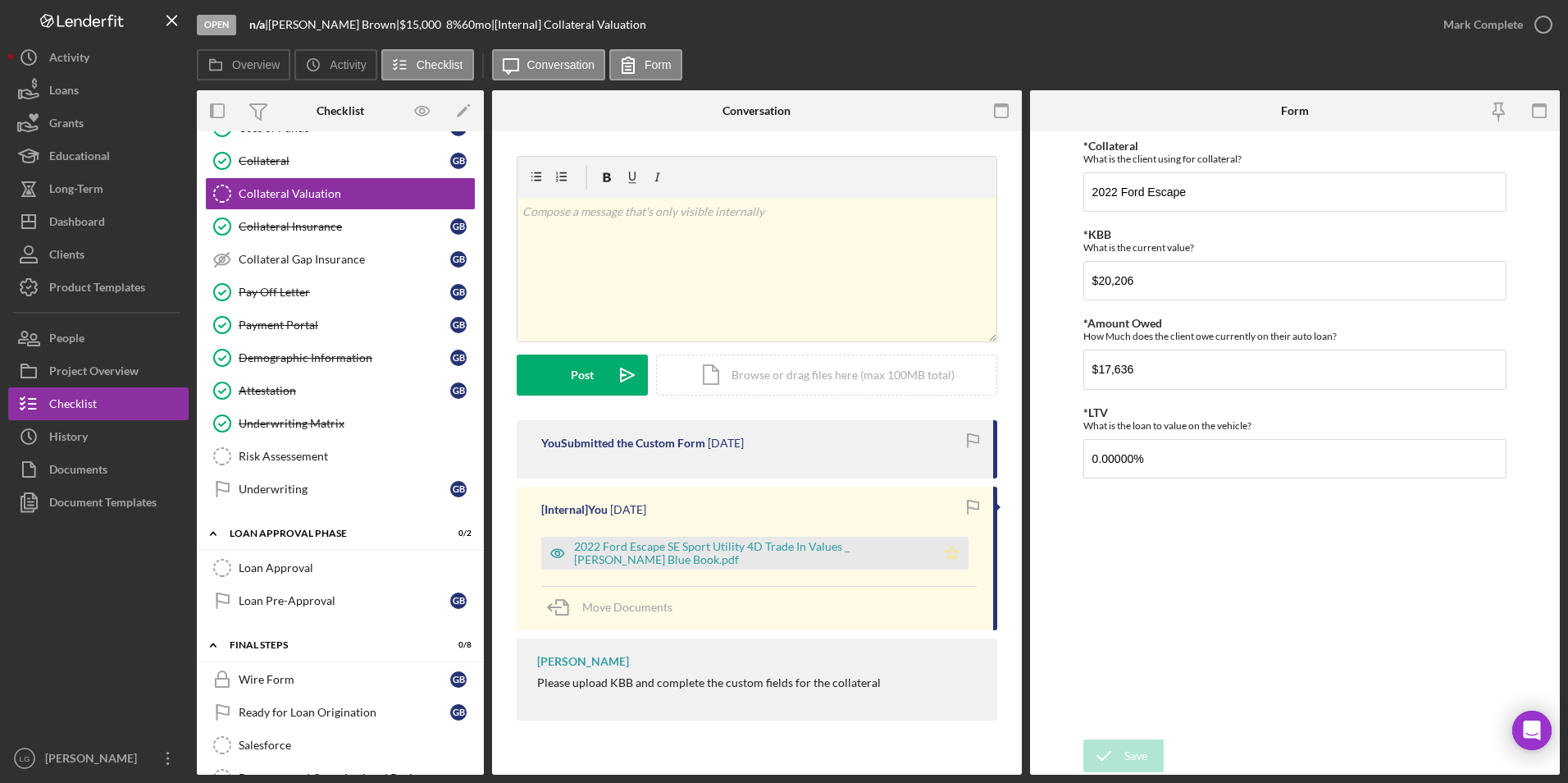
click at [961, 553] on icon "Icon/Star" at bounding box center [951, 552] width 32 height 32
click at [1474, 19] on div "Mark Complete" at bounding box center [1483, 24] width 80 height 32
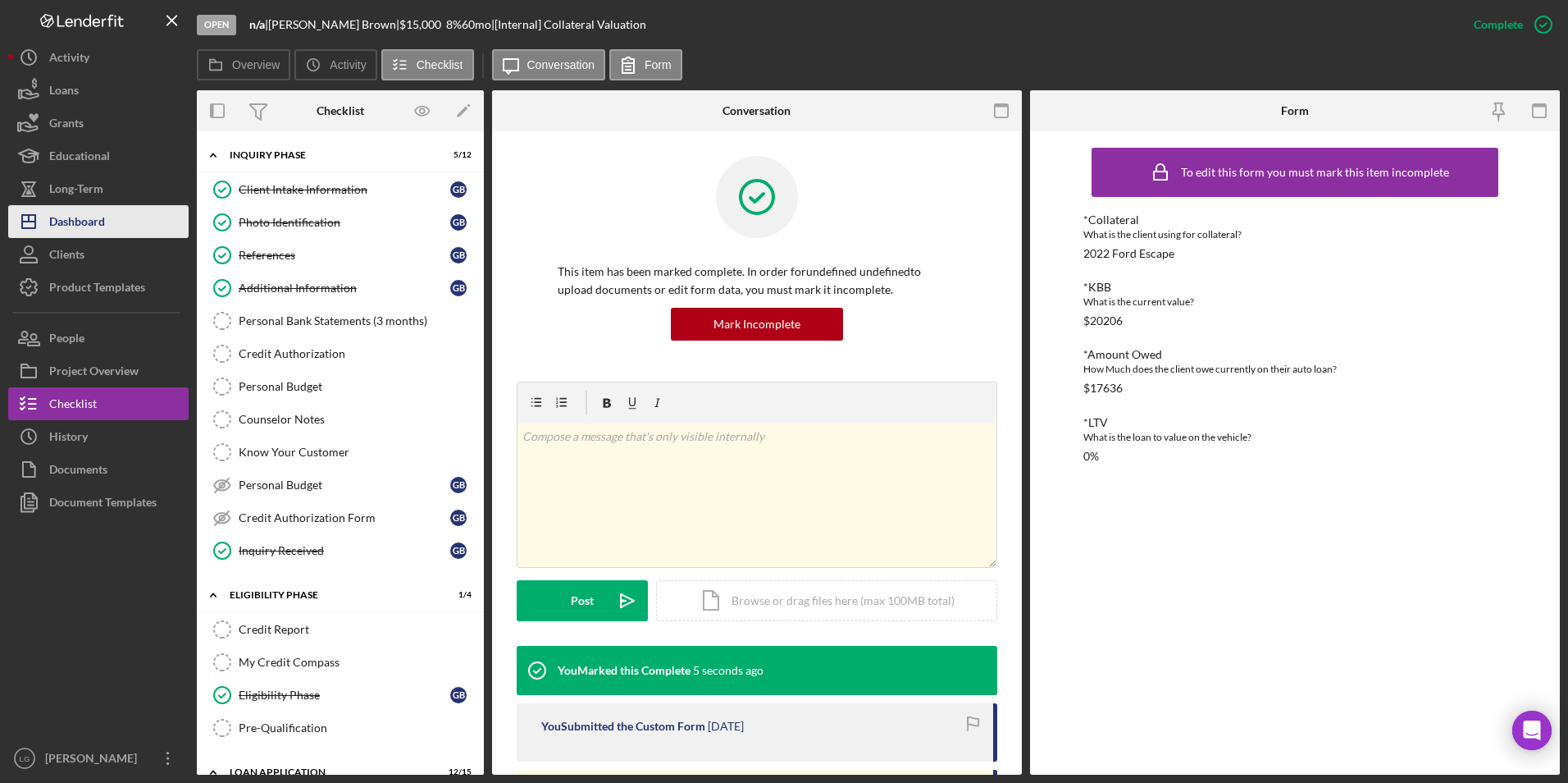
click at [88, 215] on div "Dashboard" at bounding box center [77, 224] width 56 height 37
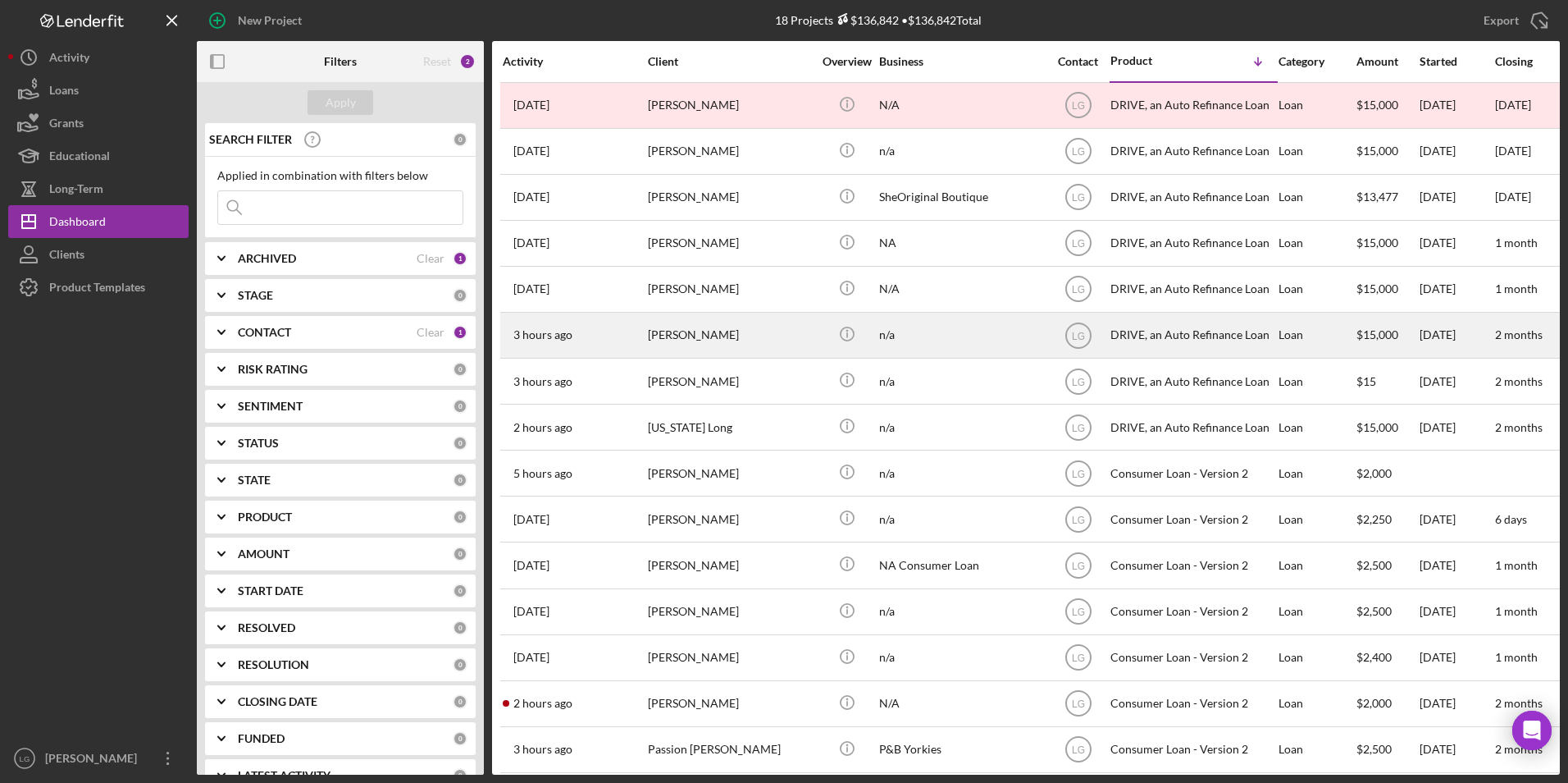
click at [649, 339] on div "[PERSON_NAME]" at bounding box center [729, 335] width 164 height 44
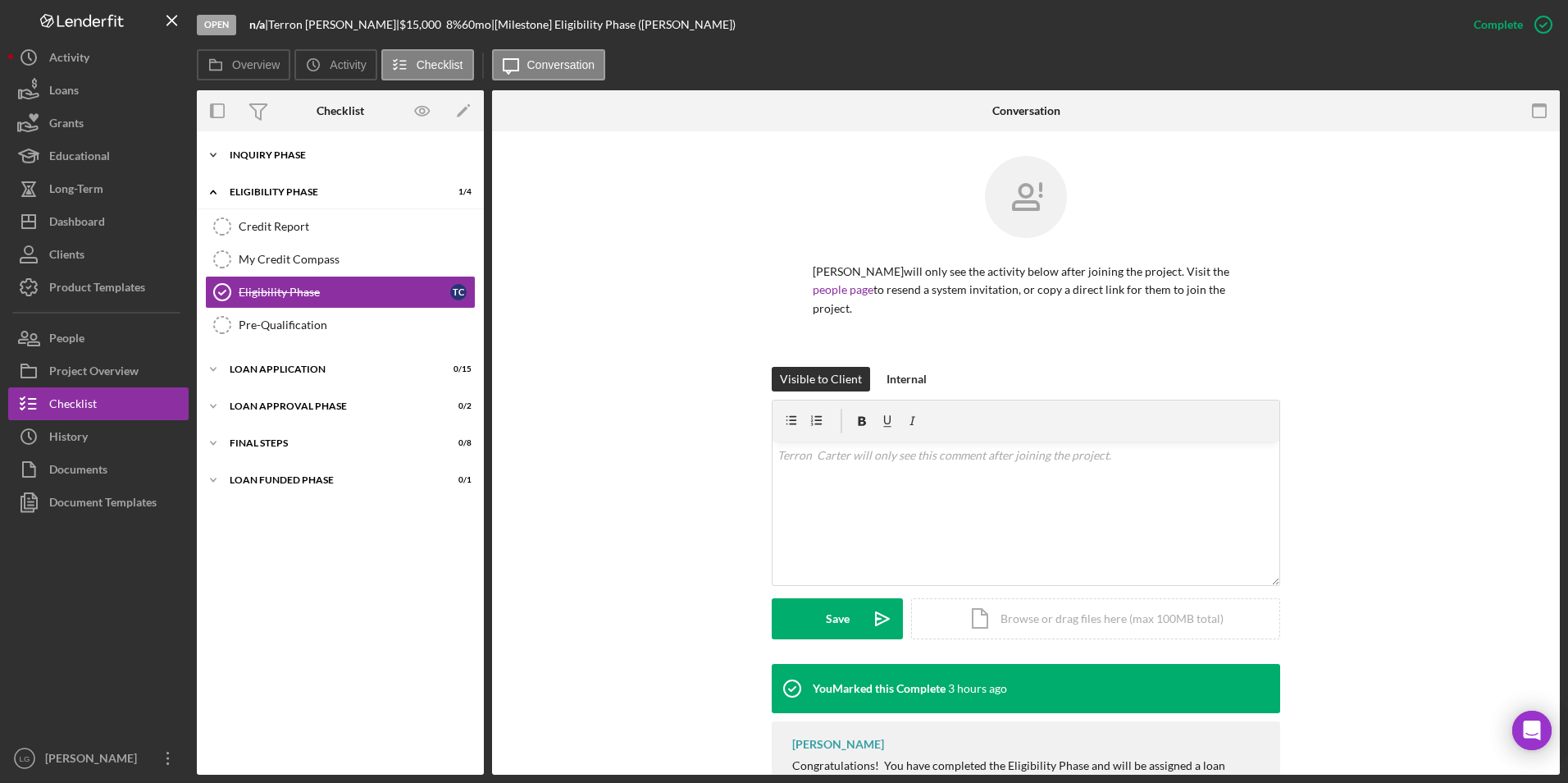
click at [315, 162] on div "Icon/Expander Inquiry Phase 1 / 12" at bounding box center [340, 154] width 287 height 32
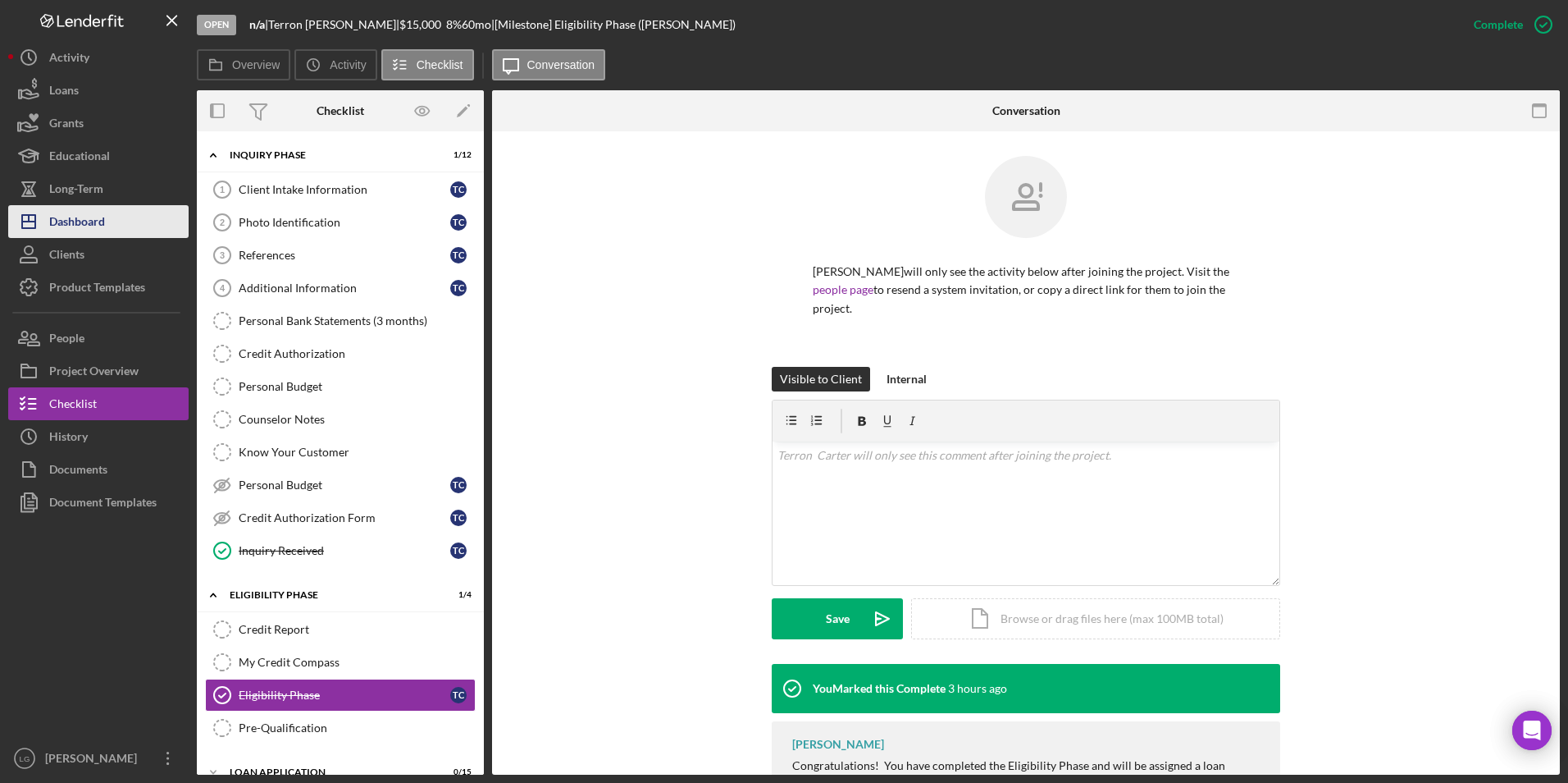
click at [82, 212] on div "Dashboard" at bounding box center [77, 224] width 56 height 37
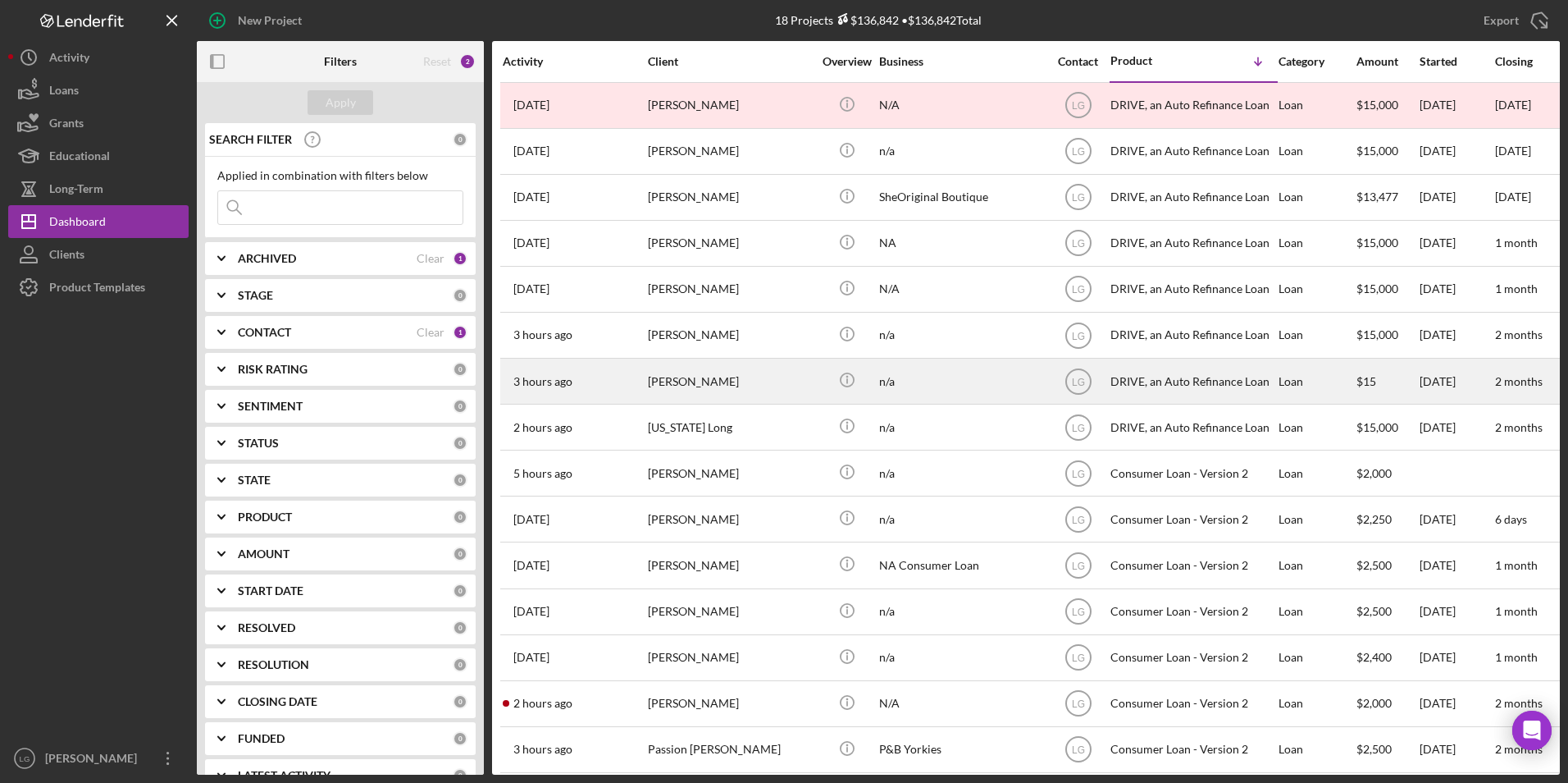
click at [655, 383] on div "[PERSON_NAME]" at bounding box center [729, 381] width 164 height 44
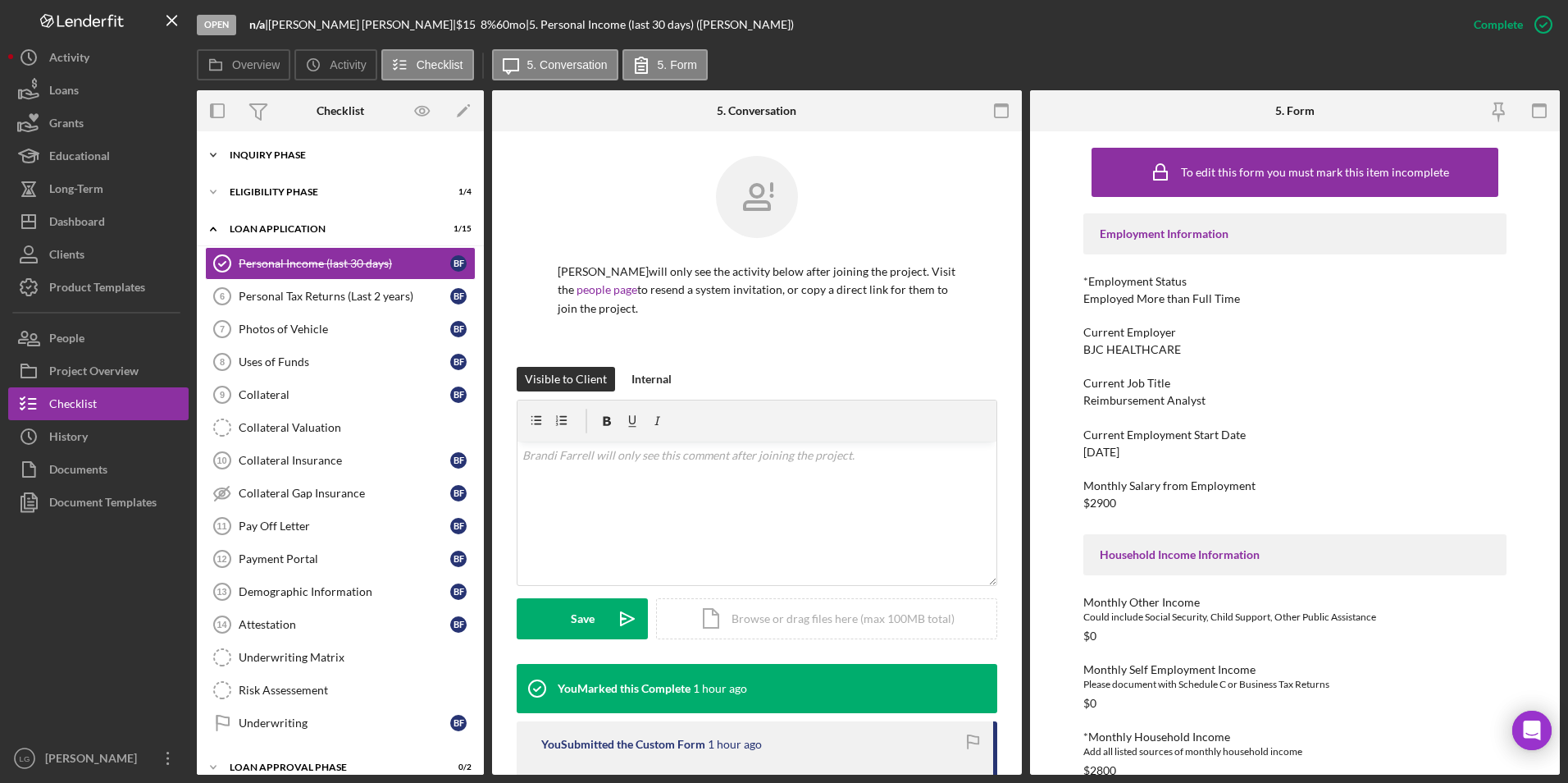
click at [247, 147] on div "Icon/Expander Inquiry Phase 4 / 12" at bounding box center [340, 154] width 287 height 32
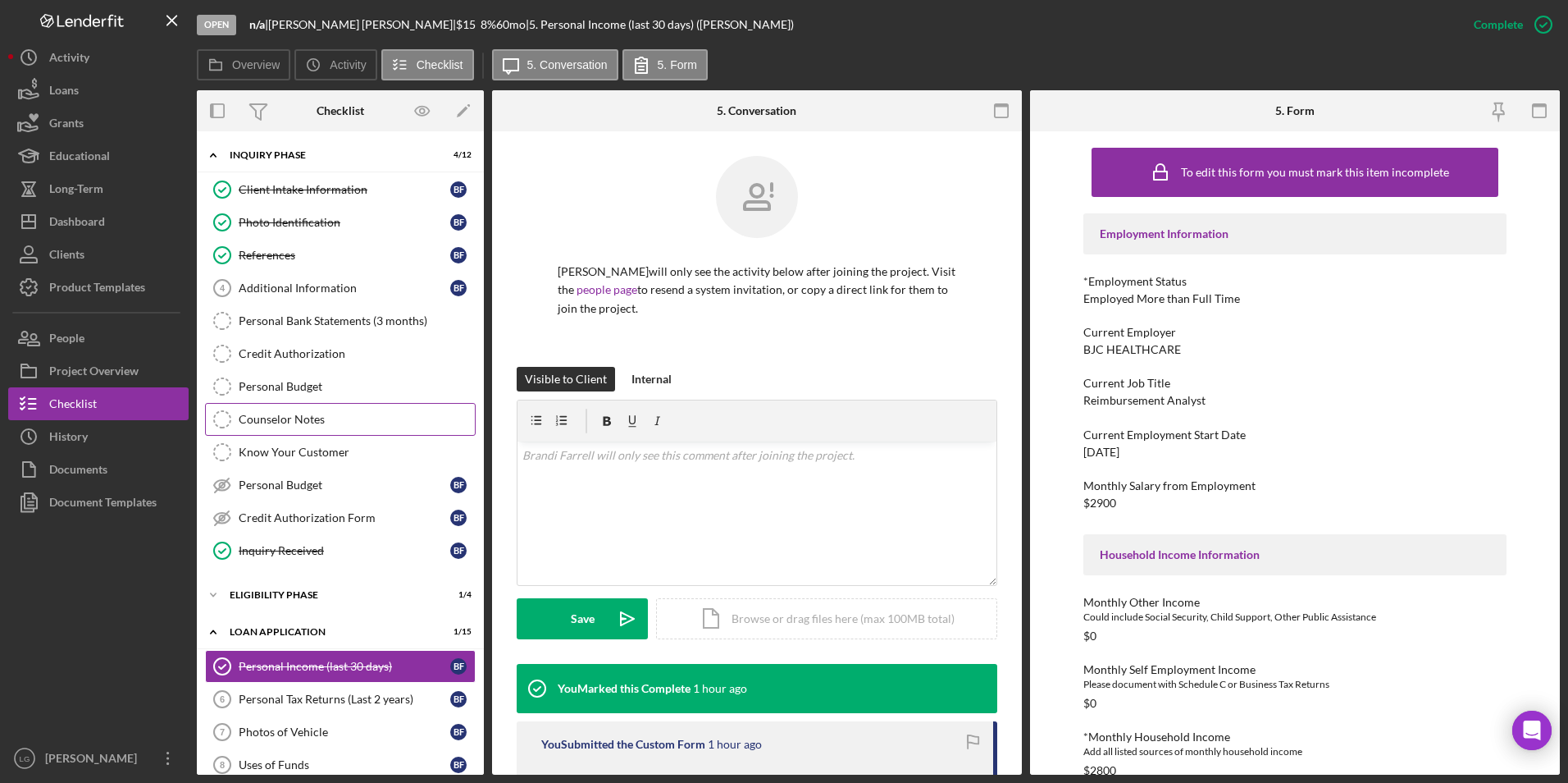
scroll to position [246, 0]
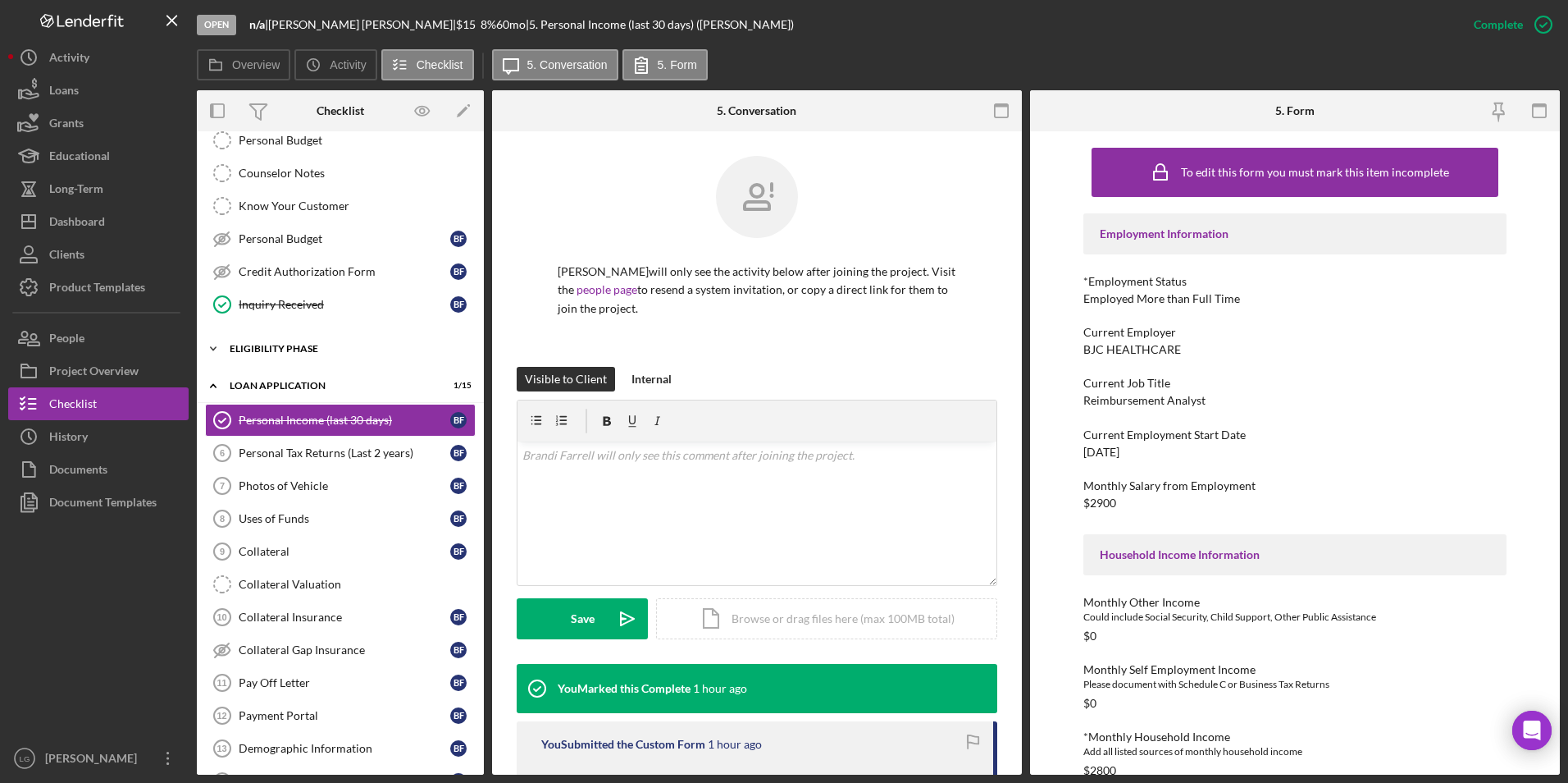
click at [290, 341] on div "Icon/Expander Eligibility Phase 1 / 4" at bounding box center [340, 348] width 287 height 32
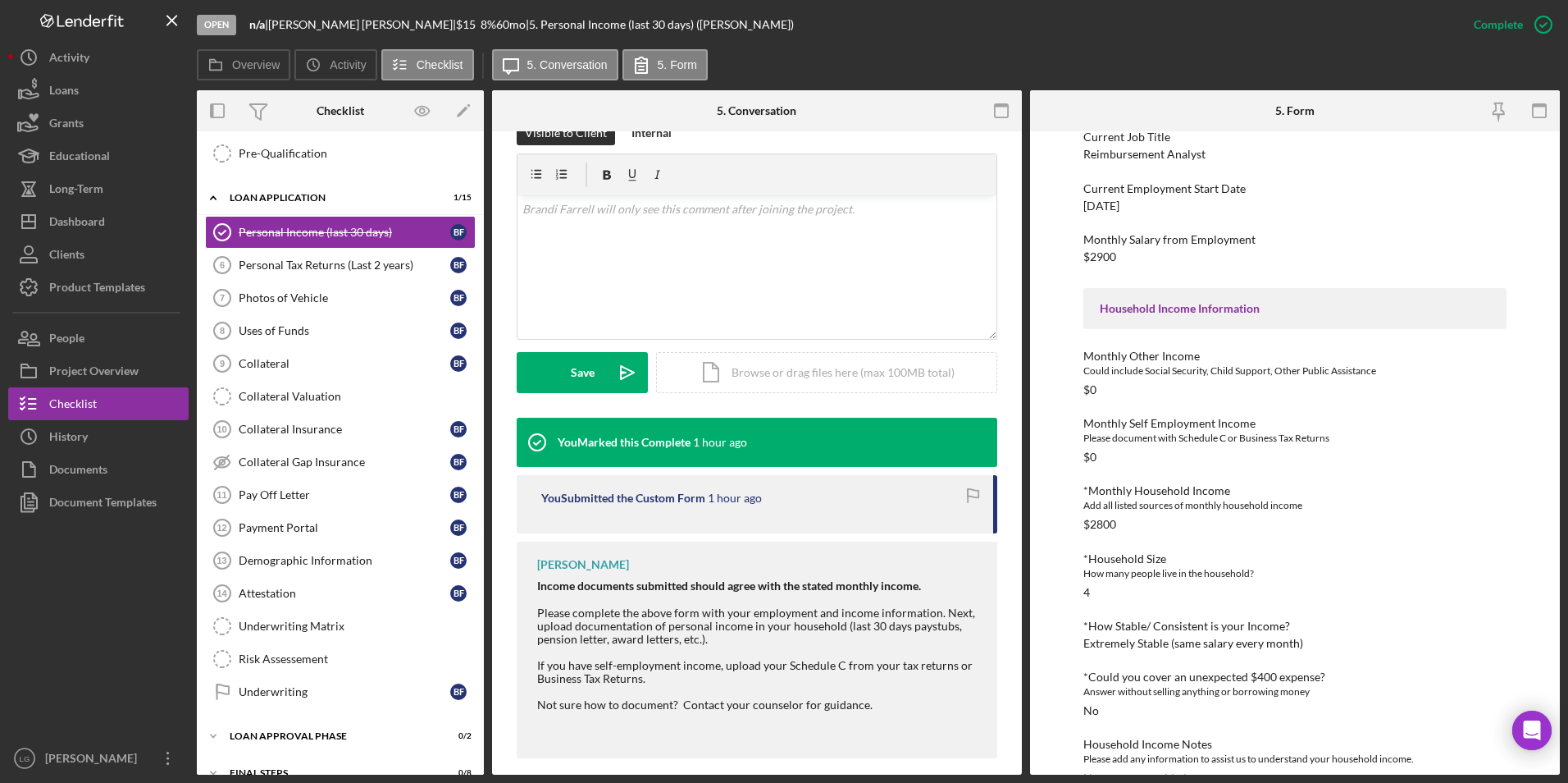
scroll to position [281, 0]
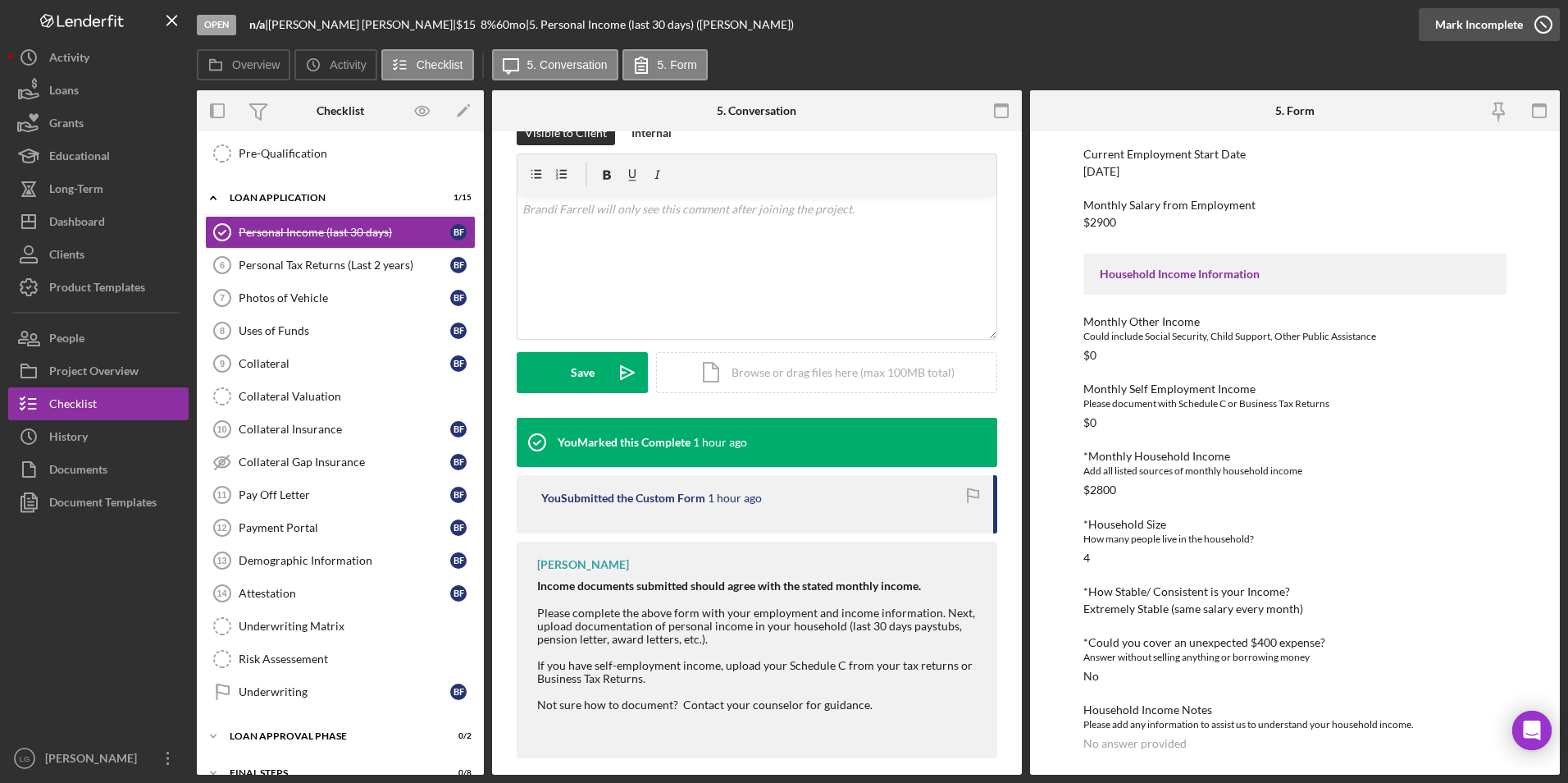
click at [1505, 18] on div "Mark Incomplete" at bounding box center [1479, 24] width 88 height 32
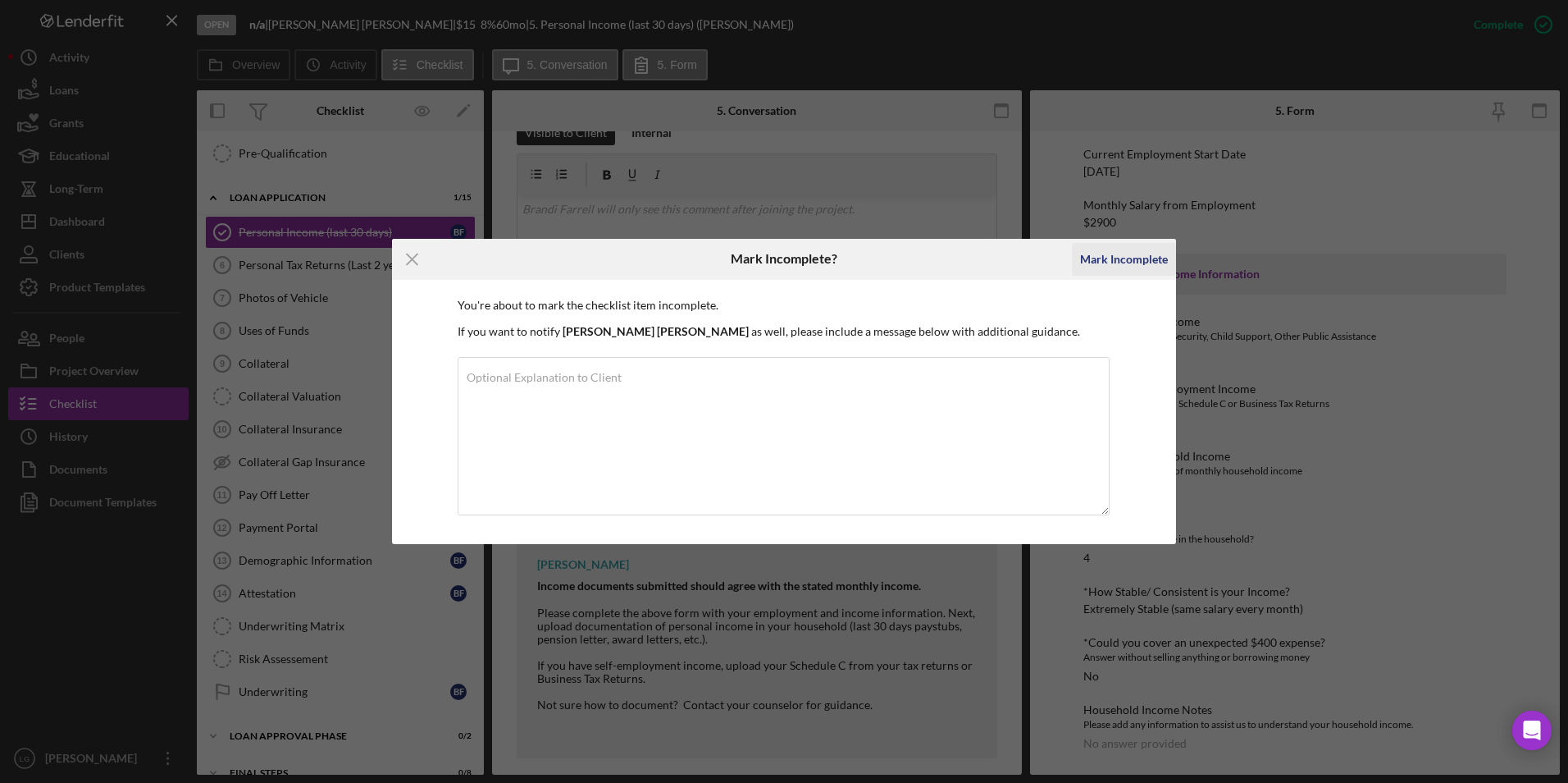
click at [1138, 251] on div "Mark Incomplete" at bounding box center [1124, 259] width 88 height 32
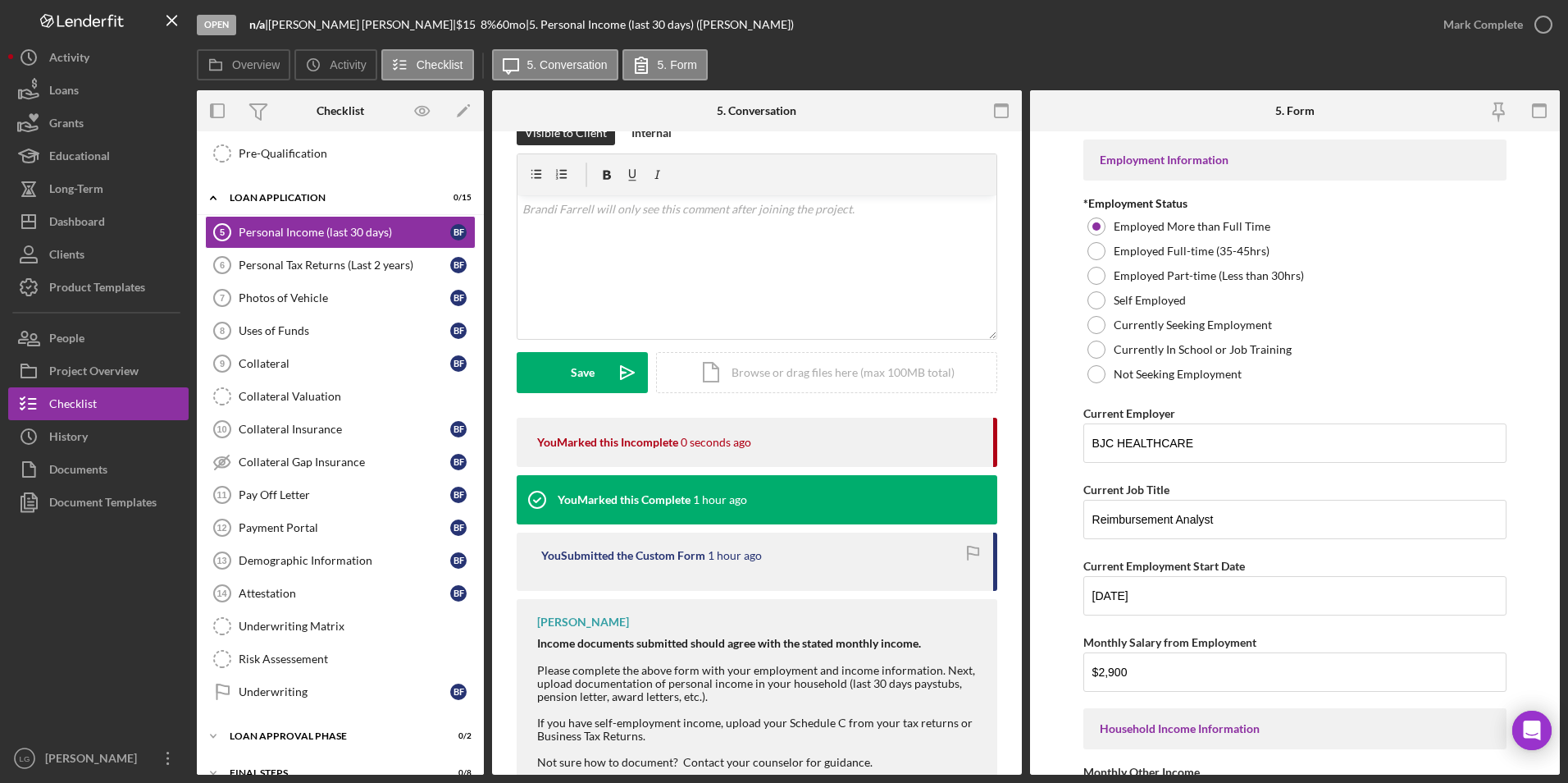
scroll to position [320, 0]
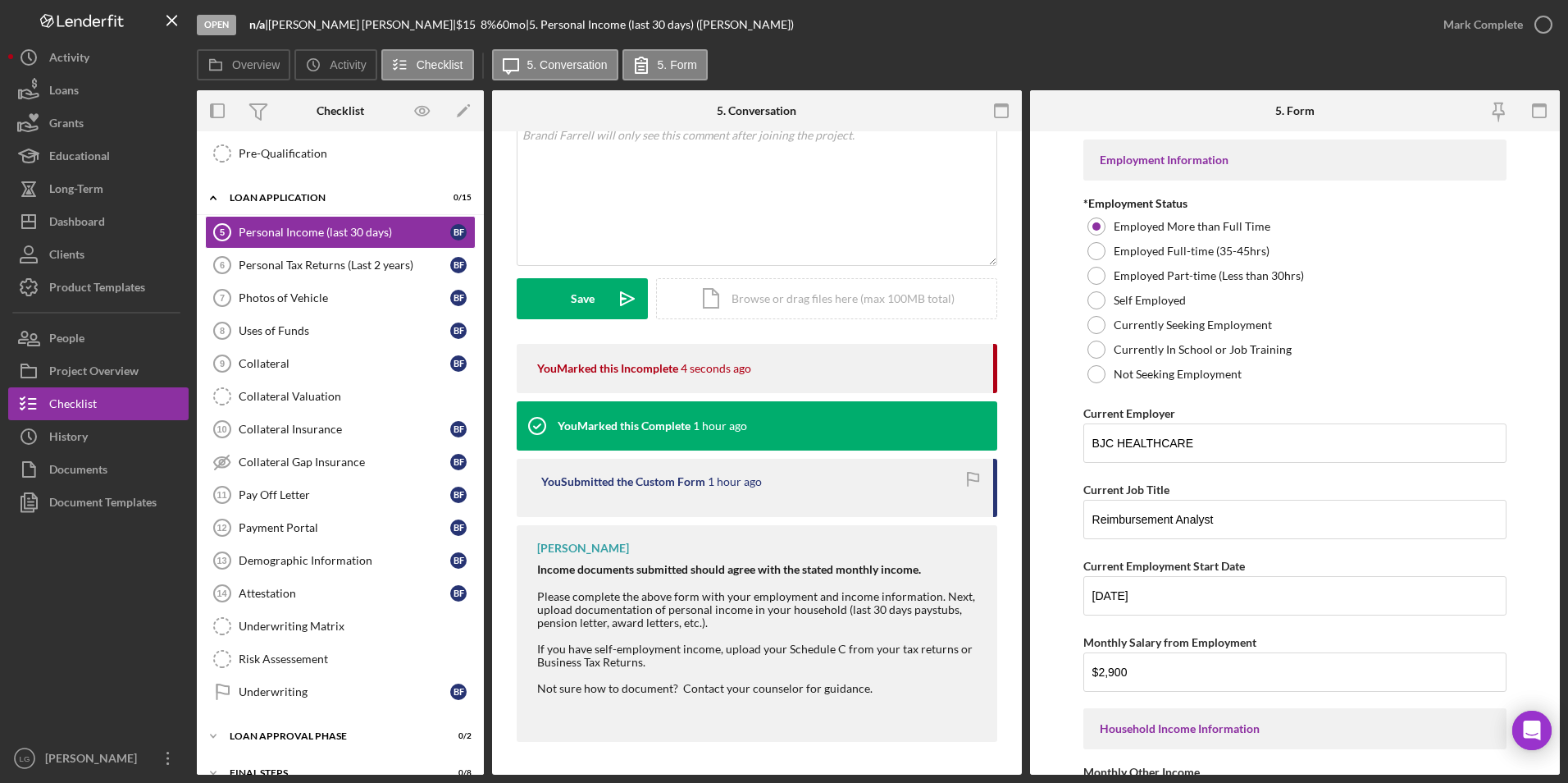
drag, startPoint x: 529, startPoint y: 596, endPoint x: 751, endPoint y: 626, distance: 224.0
click at [751, 626] on div "[PERSON_NAME] Income documents submitted should agree with the stated monthly i…" at bounding box center [757, 633] width 481 height 217
drag, startPoint x: 751, startPoint y: 626, endPoint x: 661, endPoint y: 612, distance: 91.1
copy div "Please complete the above form with your employment and income information. Nex…"
click at [648, 212] on div "v Color teal Color pink Remove color Add row above Add row below Add column bef…" at bounding box center [757, 193] width 479 height 144
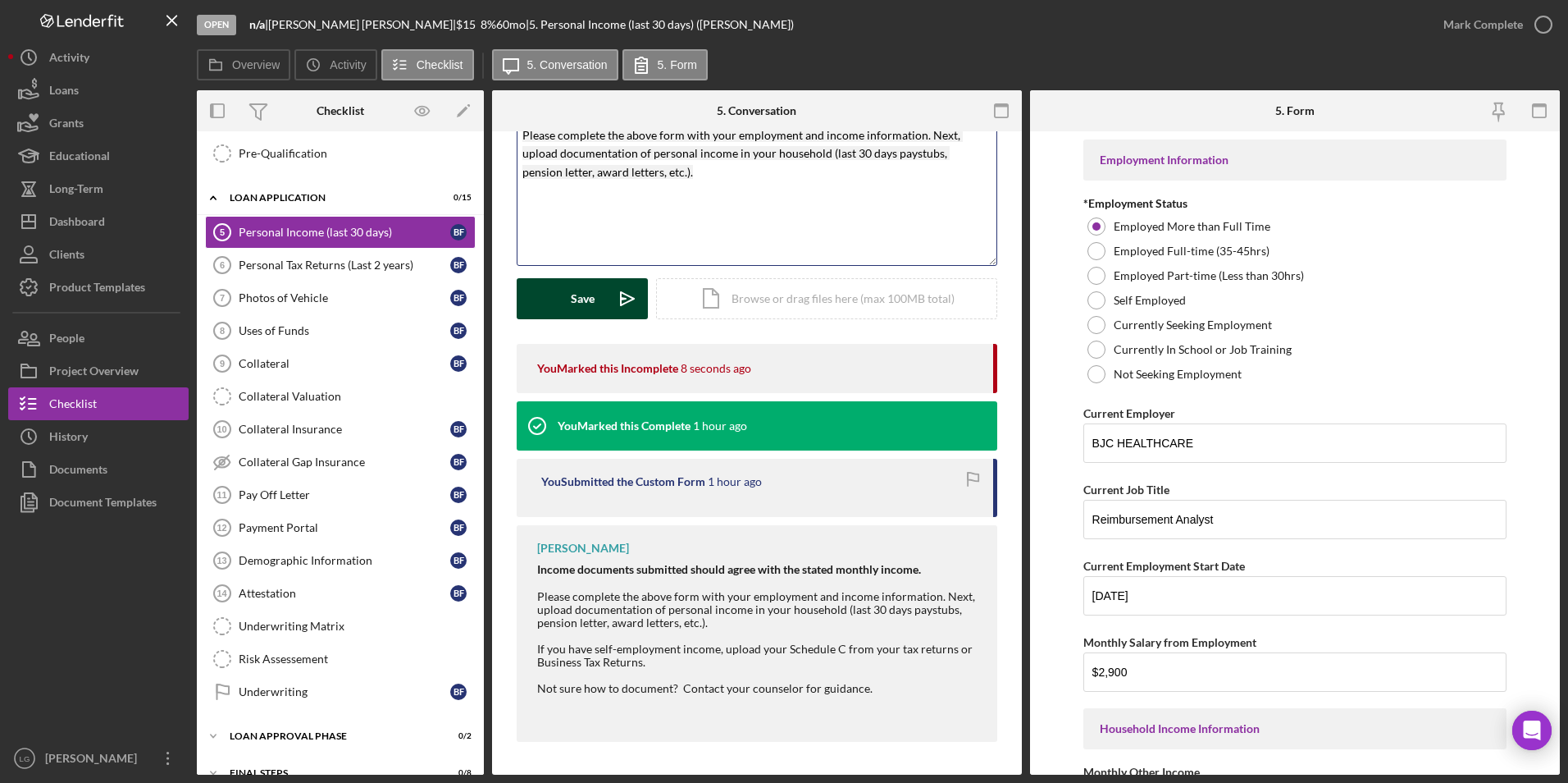
click at [590, 305] on div "Save" at bounding box center [582, 298] width 24 height 41
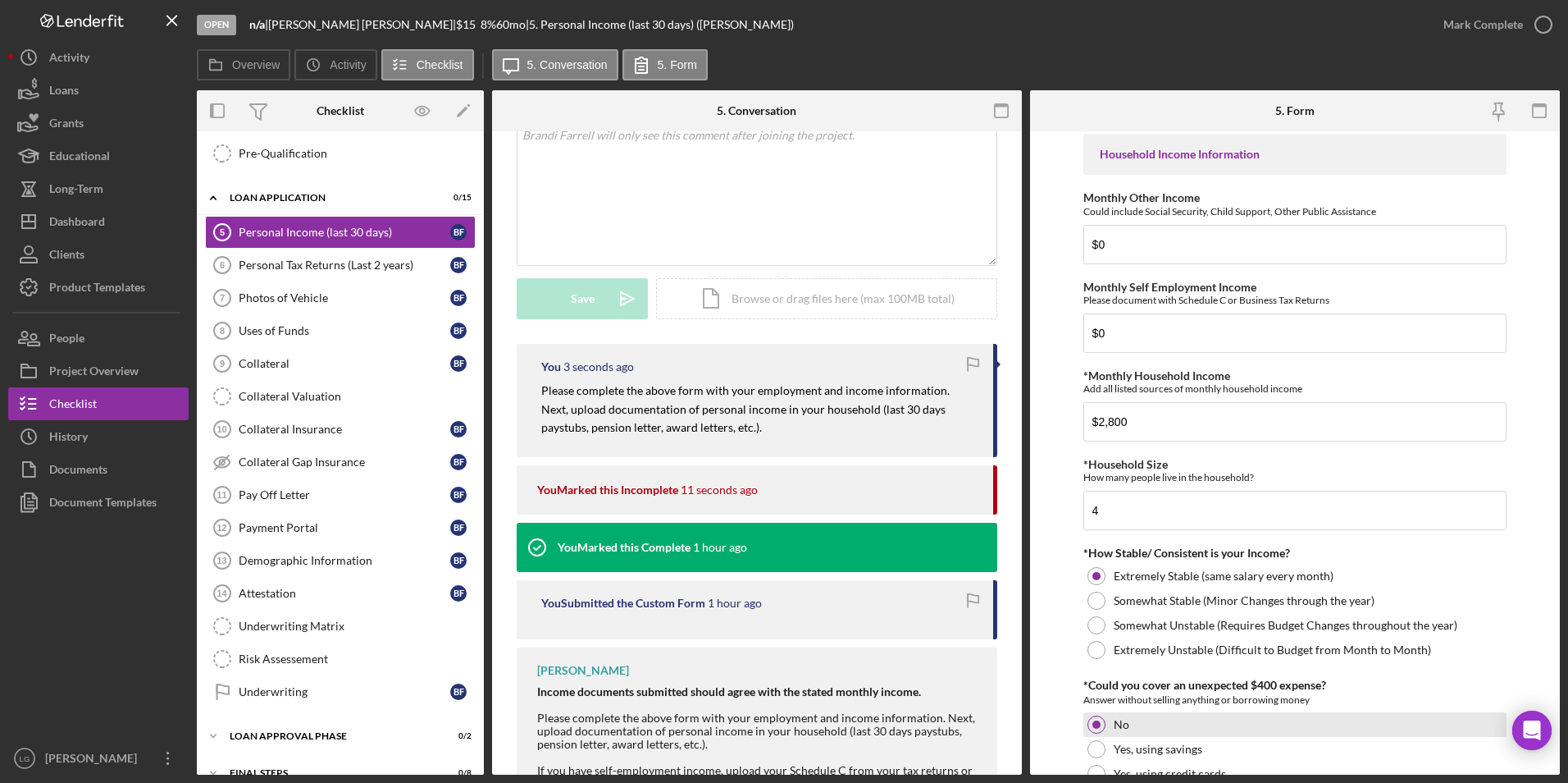
scroll to position [777, 0]
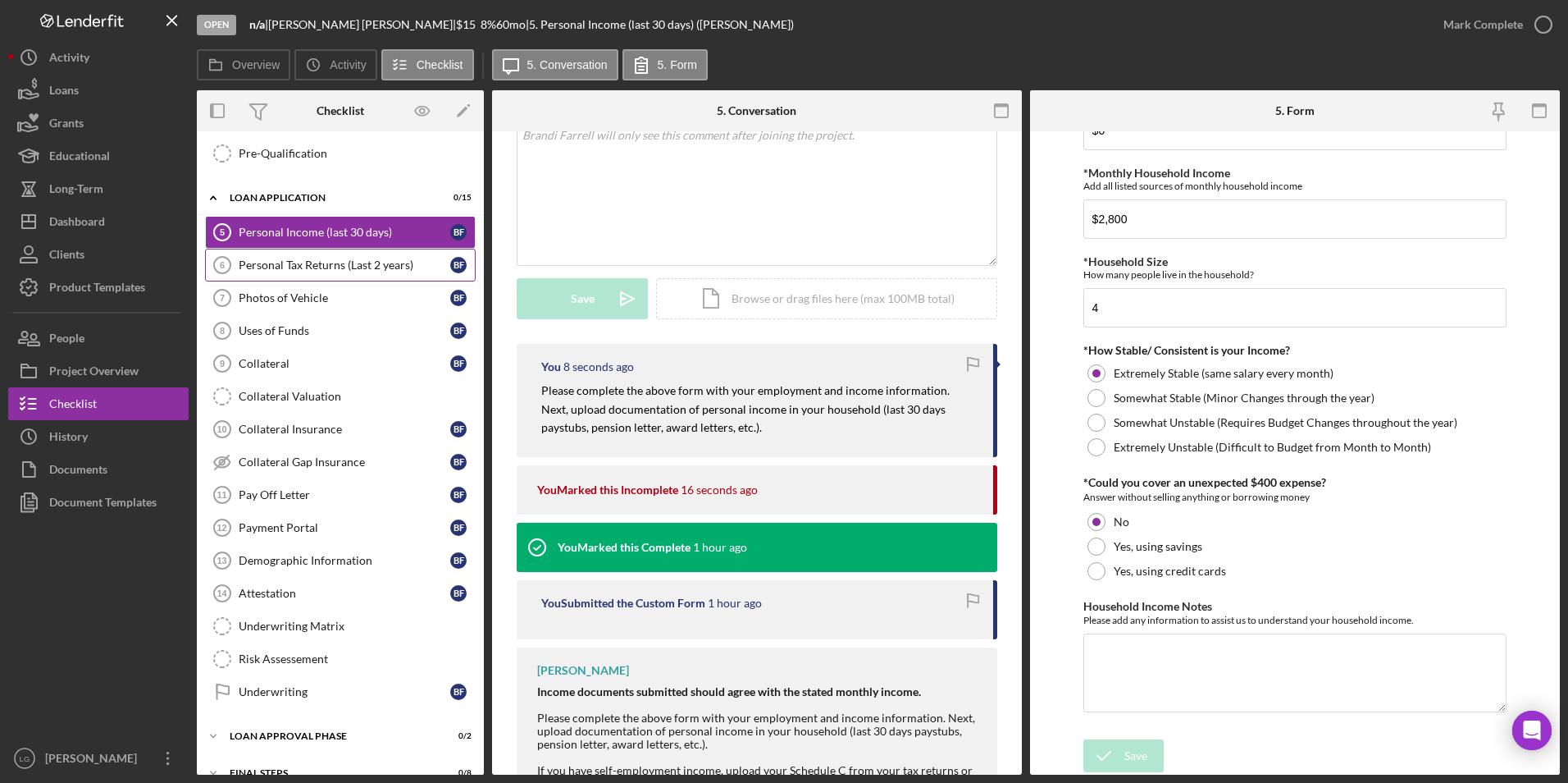
click at [333, 273] on link "Personal Tax Returns (Last 2 years) 6 Personal Tax Returns (Last 2 years) B F" at bounding box center [340, 264] width 270 height 32
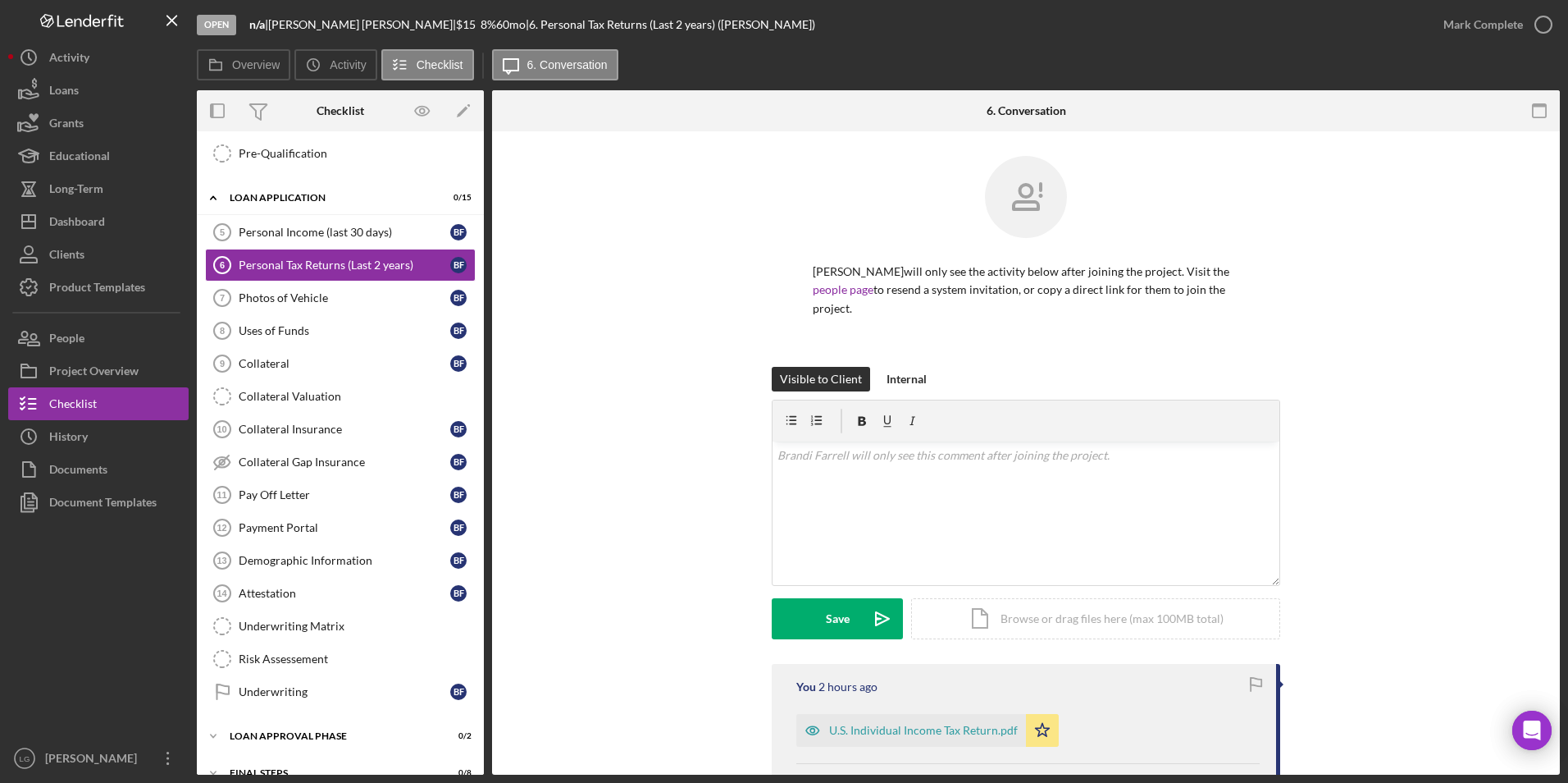
scroll to position [138, 0]
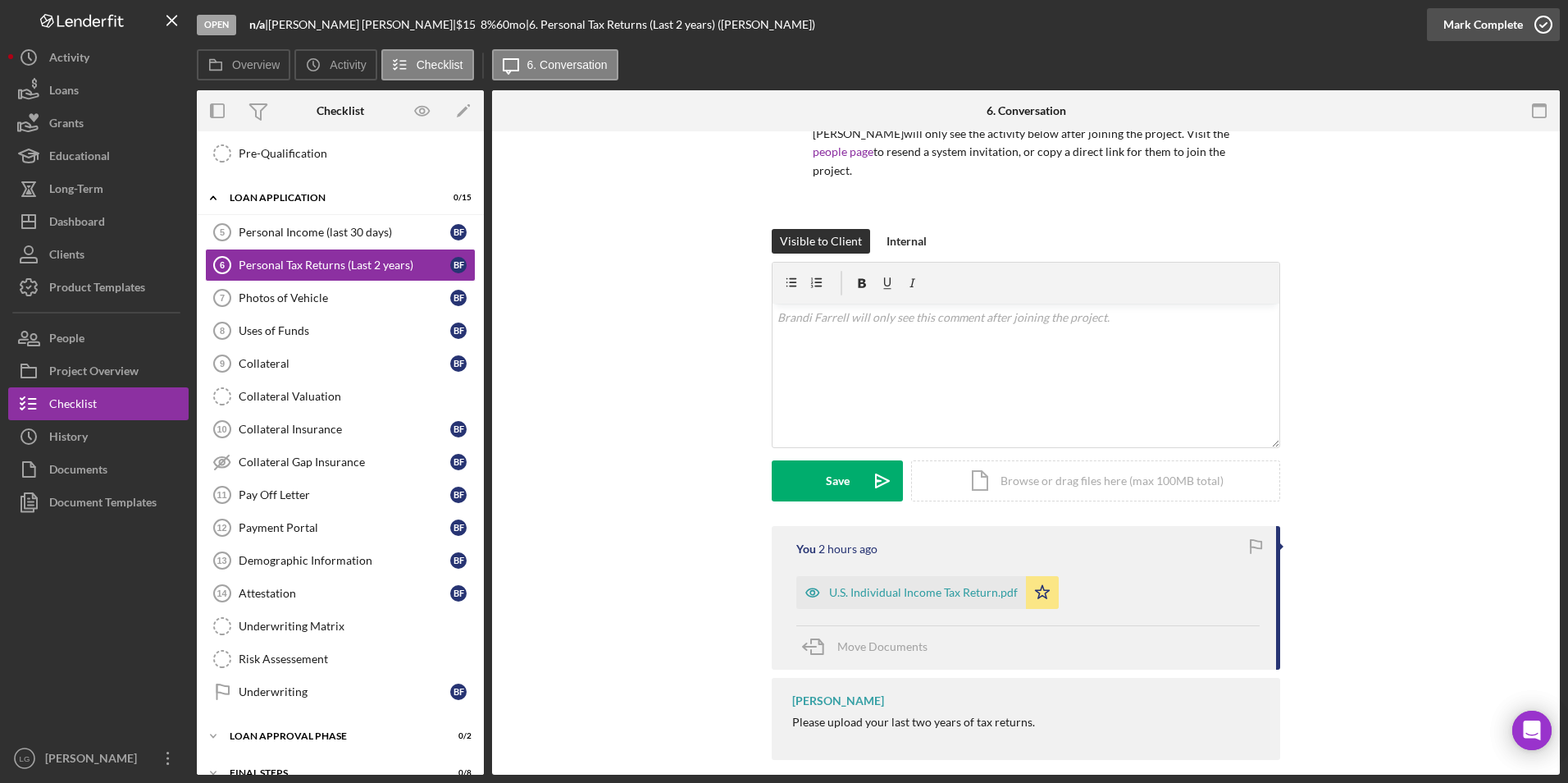
click at [1463, 22] on div "Mark Complete" at bounding box center [1483, 24] width 80 height 32
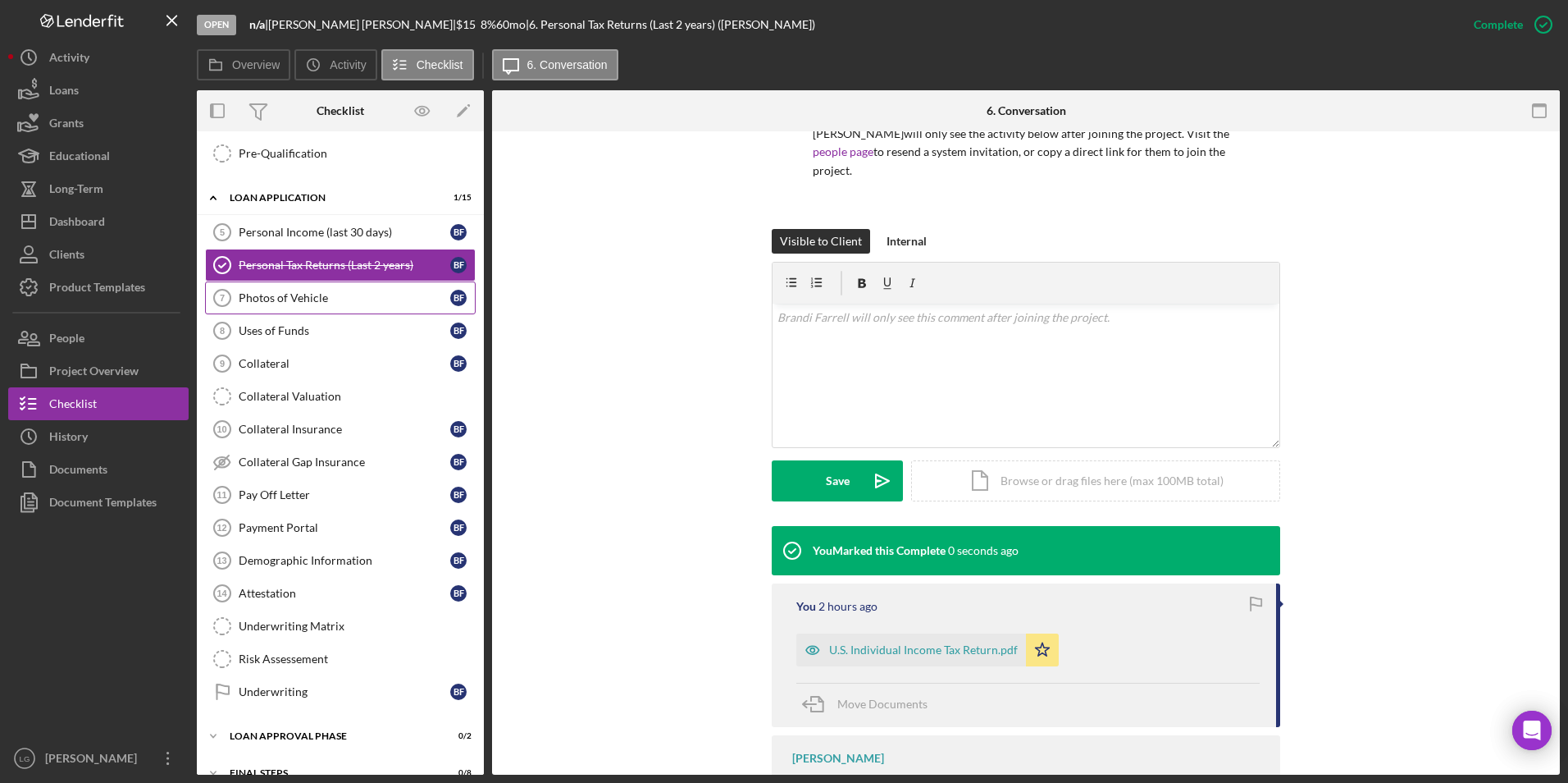
click at [281, 291] on div "Photos of Vehicle" at bounding box center [344, 298] width 211 height 13
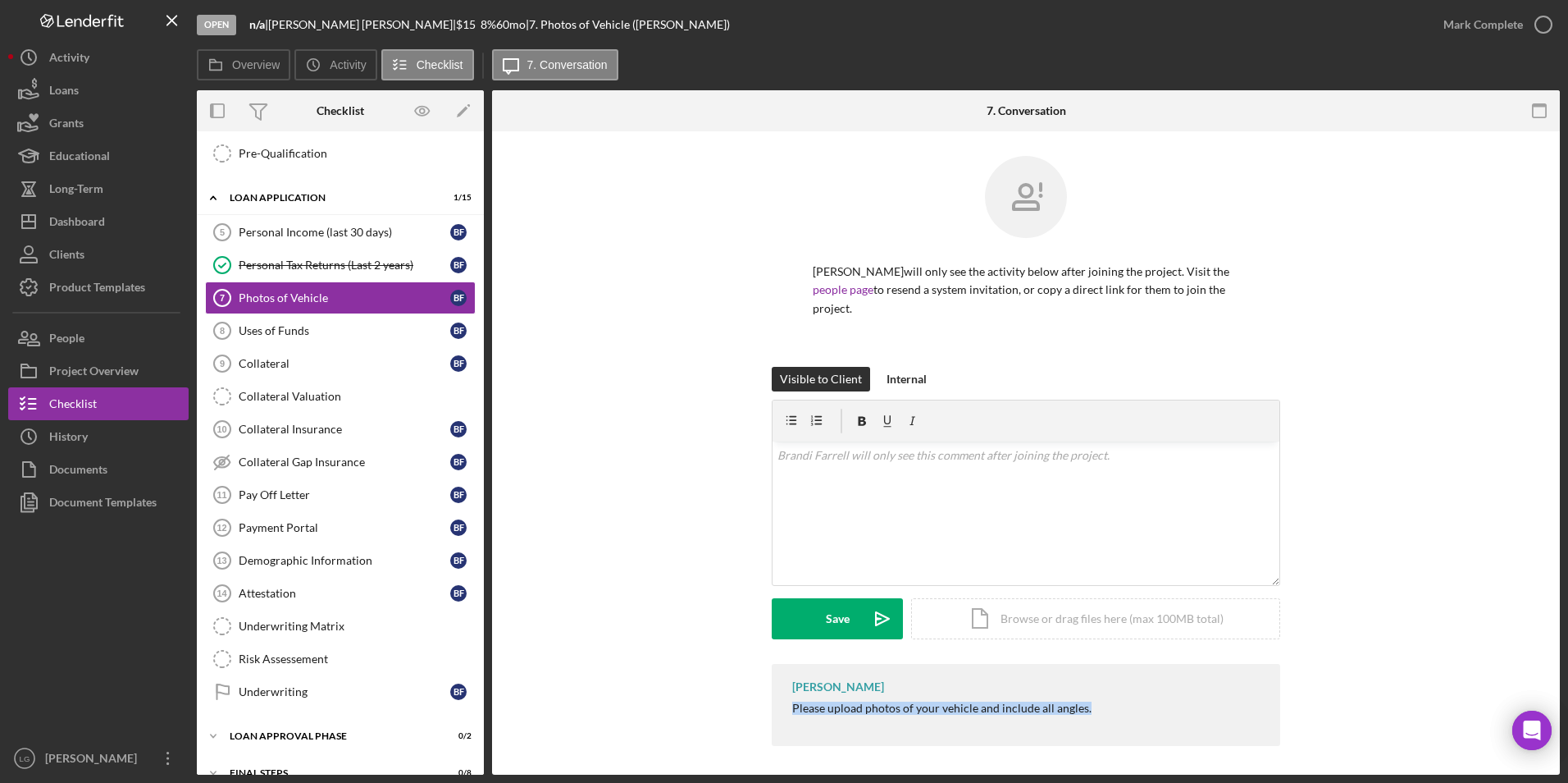
drag, startPoint x: 882, startPoint y: 692, endPoint x: 1119, endPoint y: 700, distance: 237.1
click at [1119, 700] on div "[PERSON_NAME] Please upload photos of your vehicle and include all angles." at bounding box center [1025, 704] width 508 height 82
copy div "Please upload photos of your vehicle and include all angles."
click at [944, 449] on div "v Color teal Color pink Remove color Add row above Add row below Add column bef…" at bounding box center [1026, 514] width 507 height 144
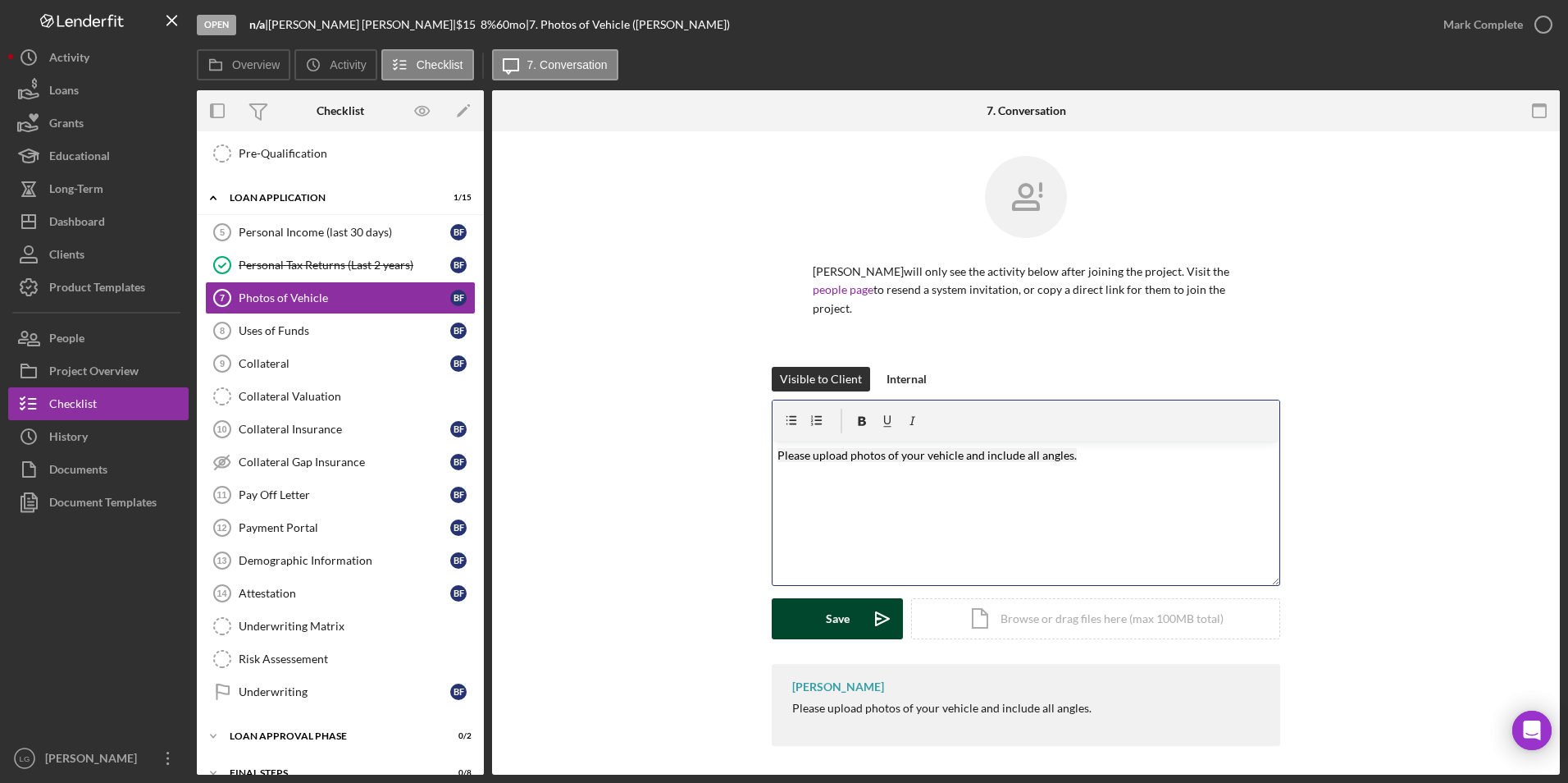
click at [844, 598] on div "Save" at bounding box center [837, 618] width 24 height 41
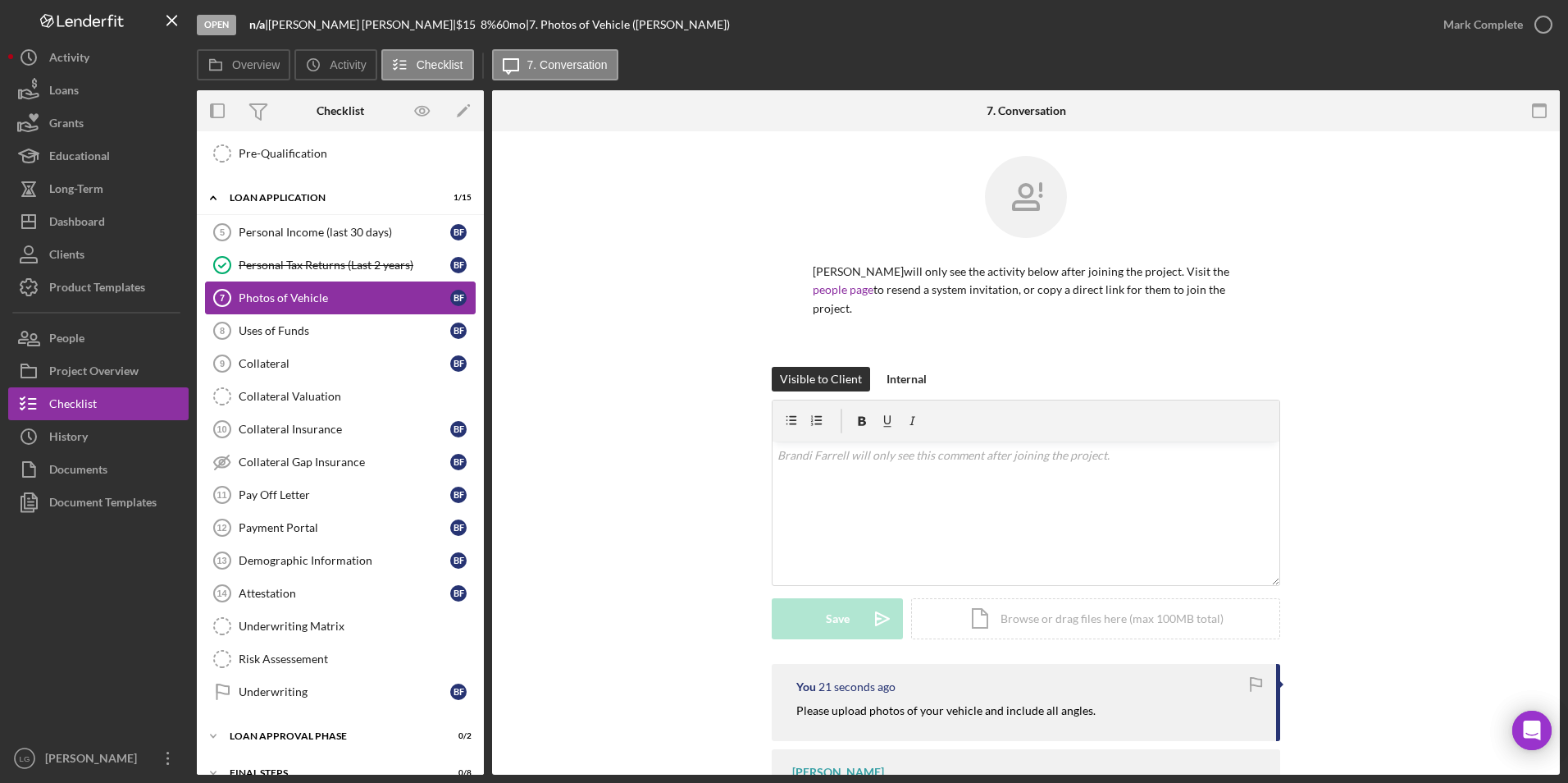
click at [294, 311] on link "Photos of Vehicle 7 Photos of Vehicle B F" at bounding box center [340, 298] width 270 height 32
click at [287, 334] on div "Uses of Funds" at bounding box center [344, 330] width 211 height 13
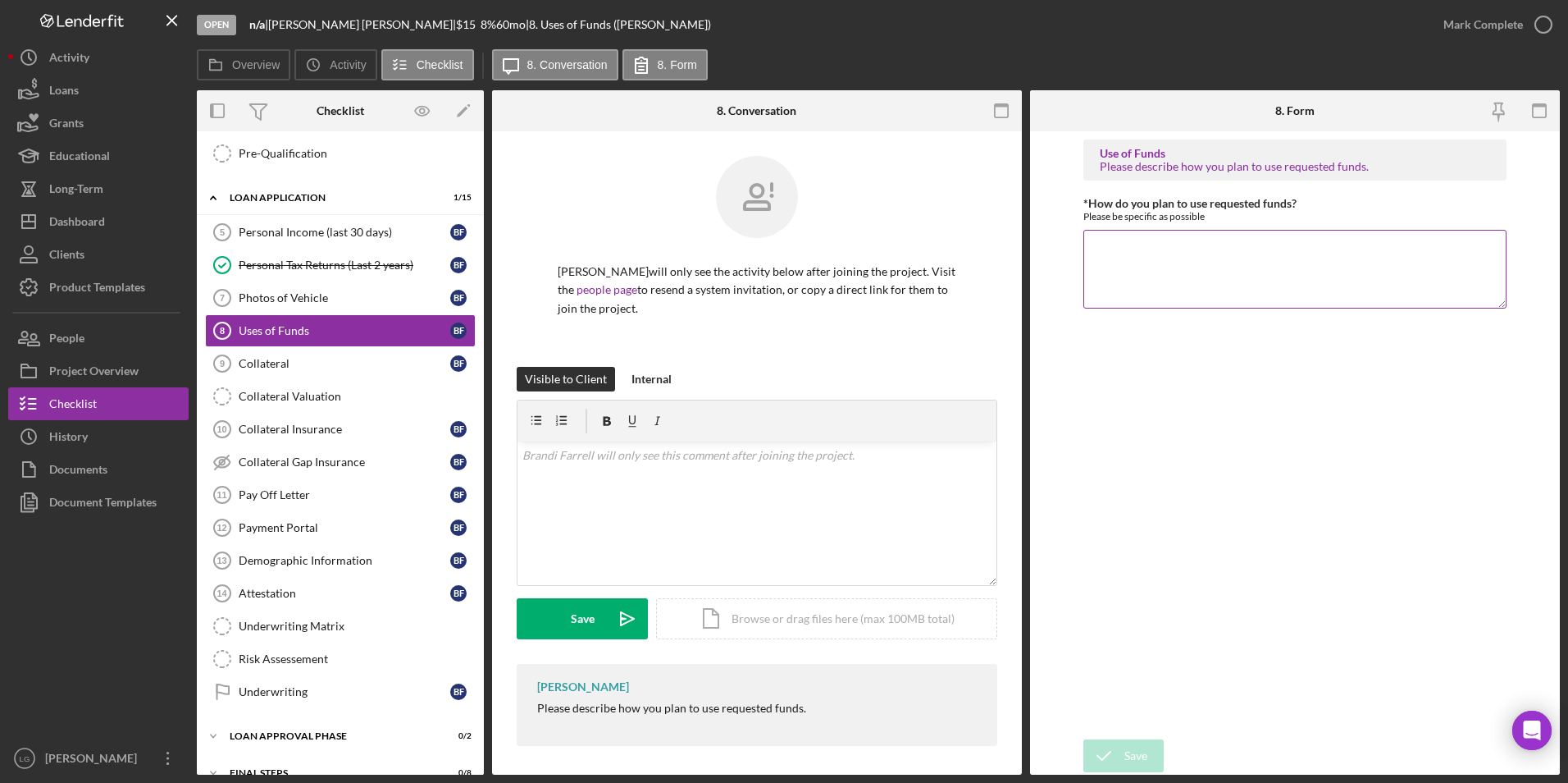
click at [1236, 264] on textarea "*How do you plan to use requested funds?" at bounding box center [1295, 269] width 424 height 79
type textarea "refinance auto loan"
click at [1147, 753] on div "Save" at bounding box center [1135, 755] width 23 height 32
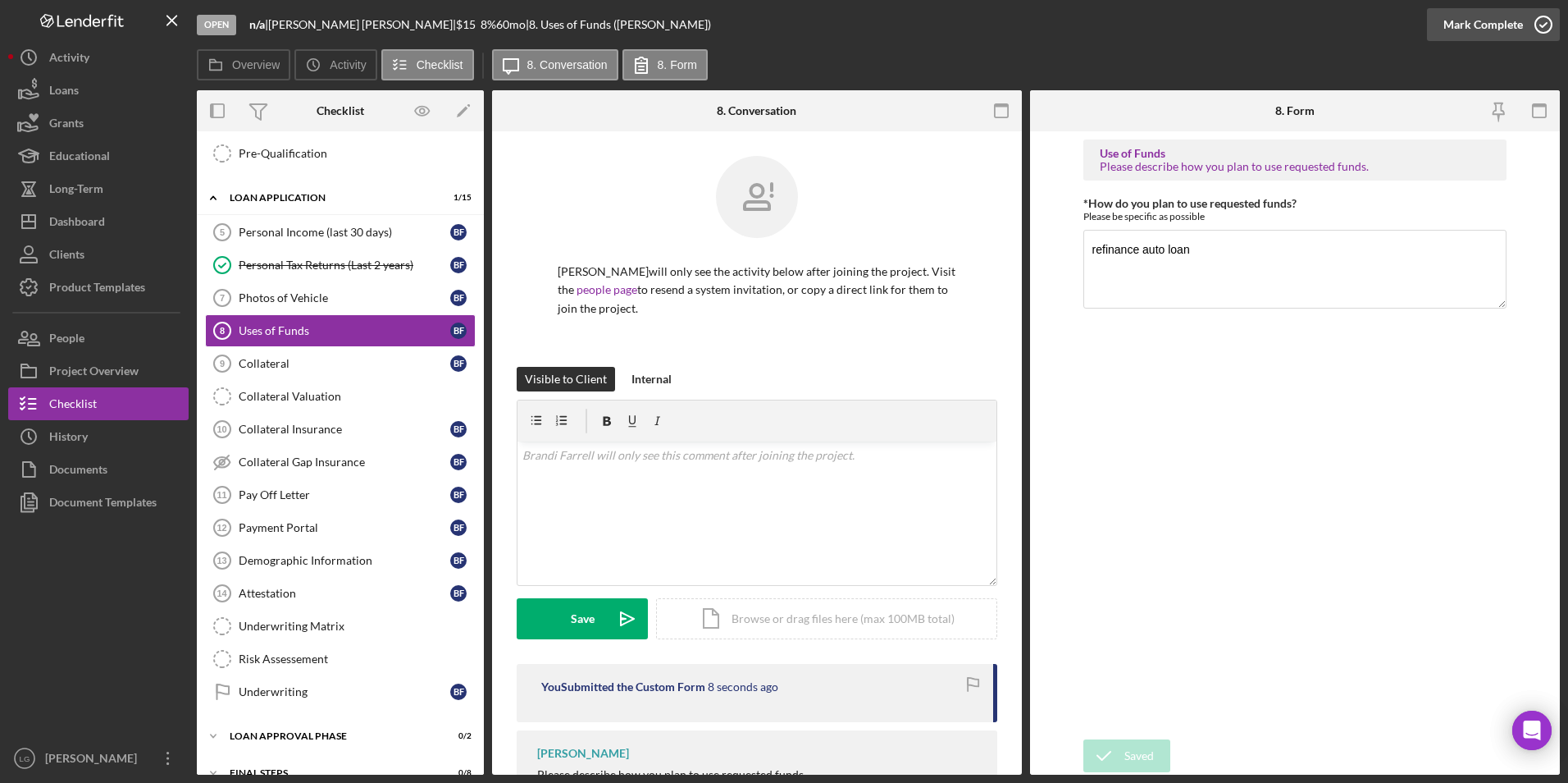
click at [1479, 20] on div "Mark Complete" at bounding box center [1483, 24] width 80 height 32
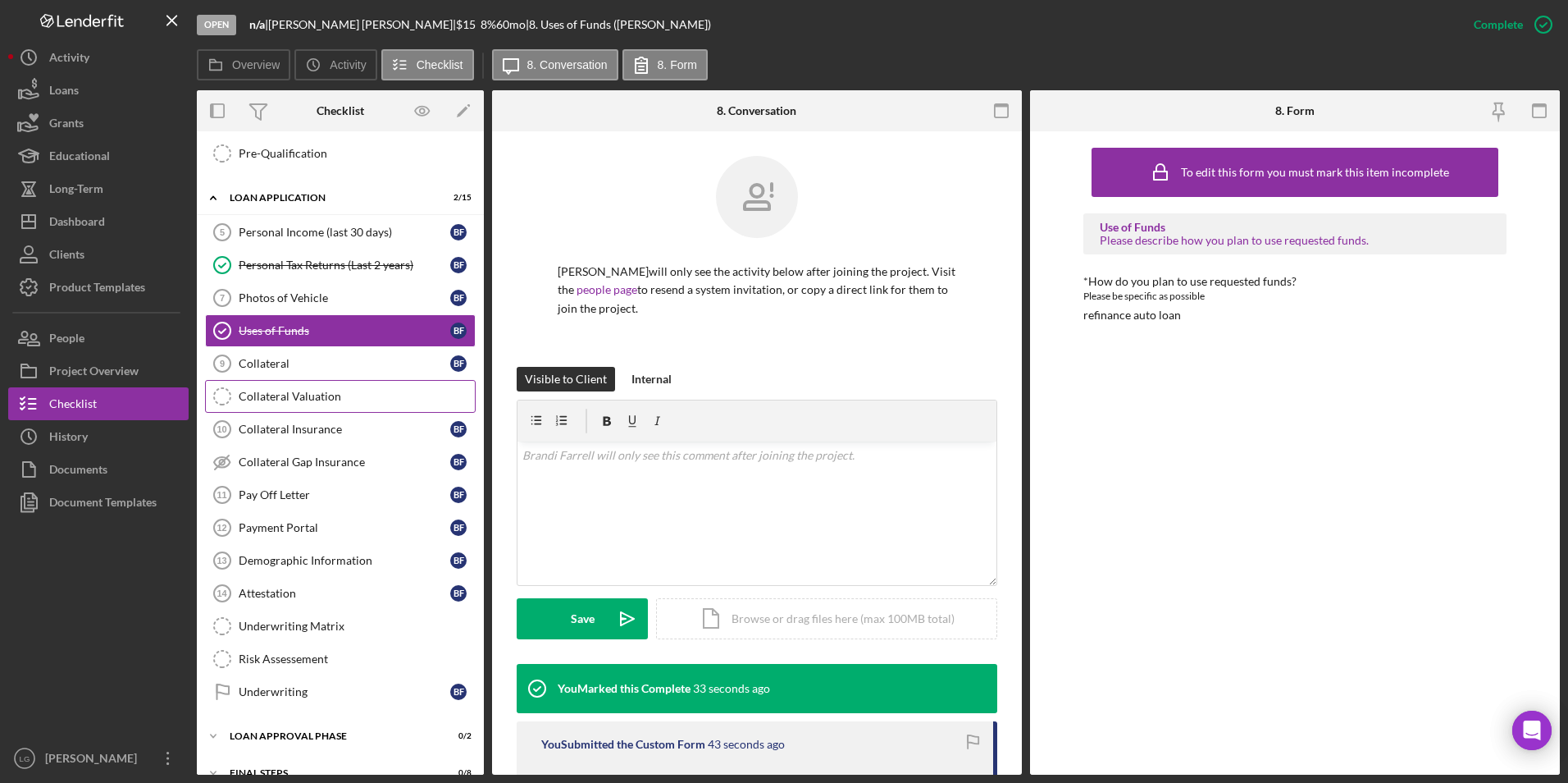
click at [313, 388] on link "Collateral Valuation Collateral Valuation" at bounding box center [340, 396] width 270 height 32
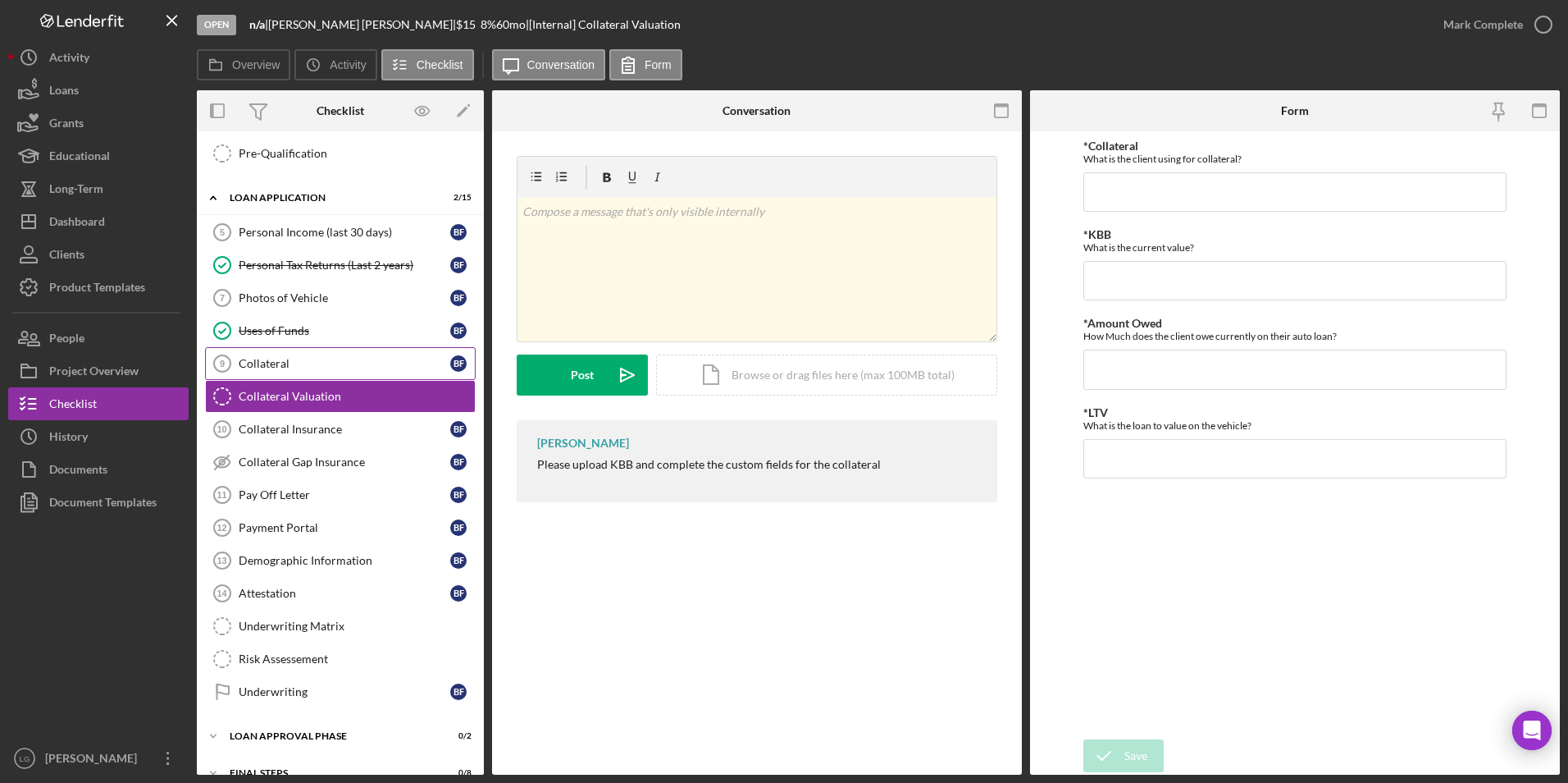
click at [314, 364] on div "Collateral" at bounding box center [344, 363] width 211 height 13
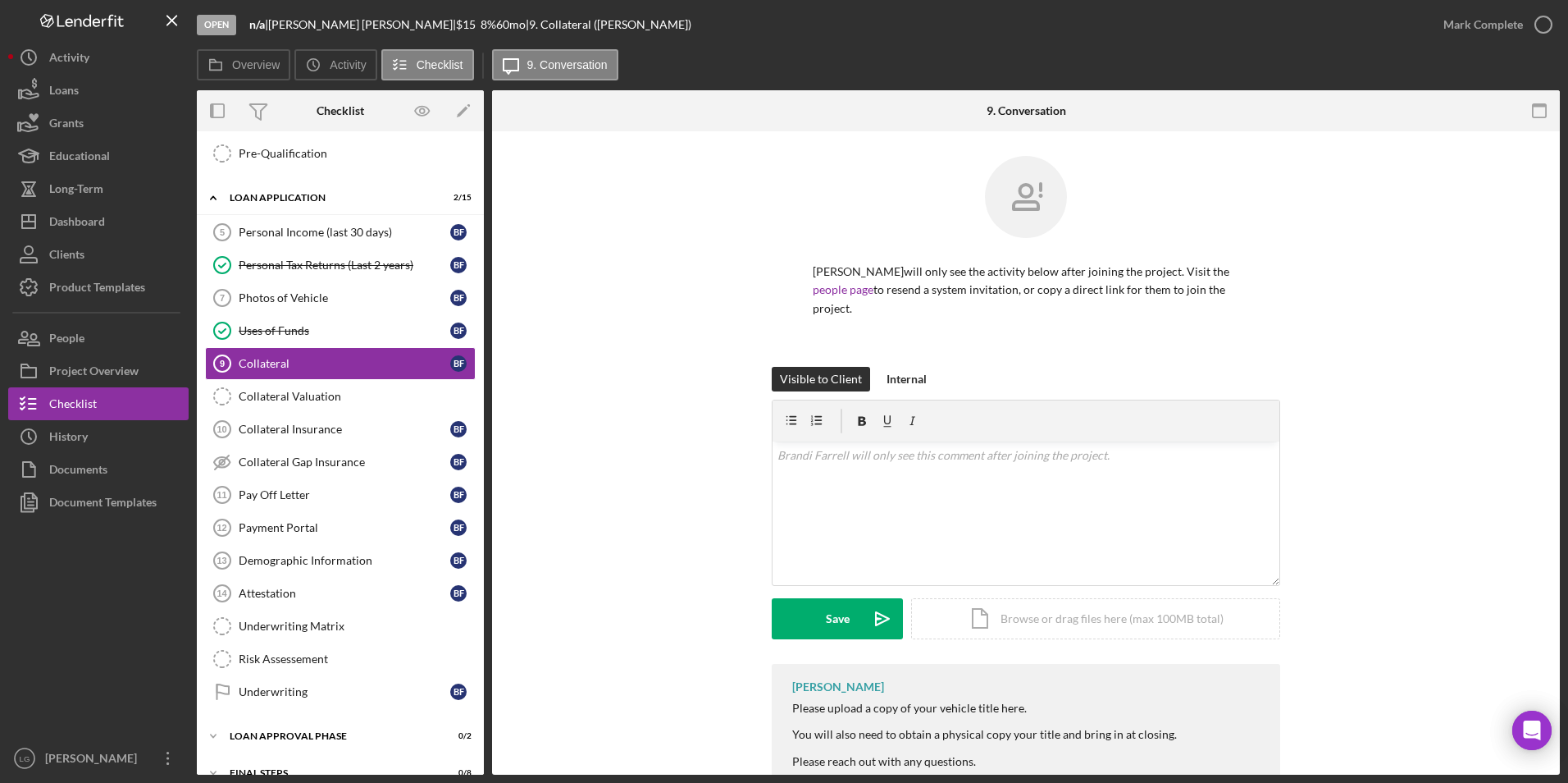
scroll to position [28, 0]
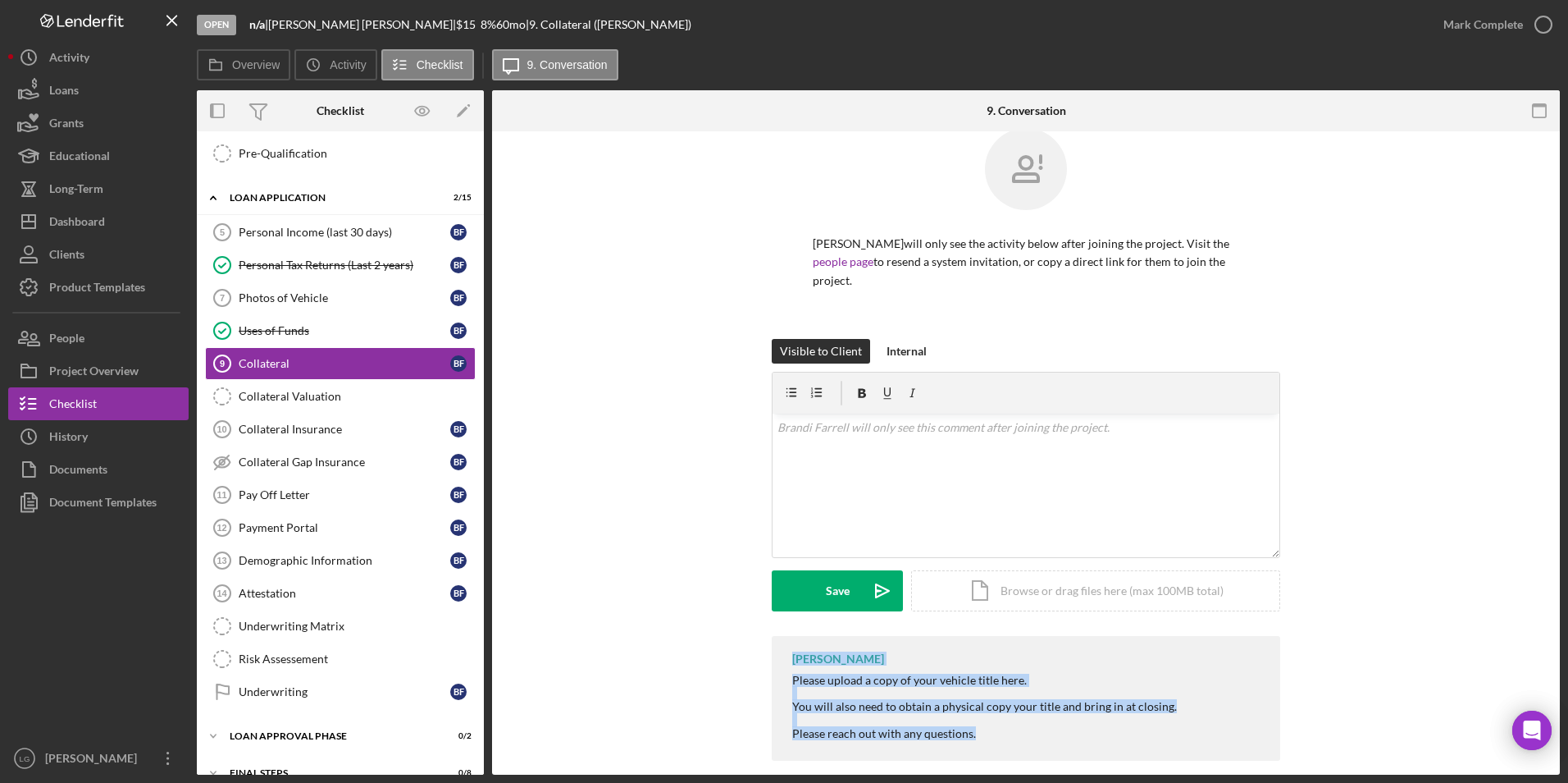
drag, startPoint x: 802, startPoint y: 644, endPoint x: 1001, endPoint y: 723, distance: 214.1
click at [1001, 723] on div "[PERSON_NAME] Please upload a copy of your vehicle title here. You will also ne…" at bounding box center [1025, 698] width 508 height 125
drag, startPoint x: 1001, startPoint y: 723, endPoint x: 883, endPoint y: 657, distance: 135.2
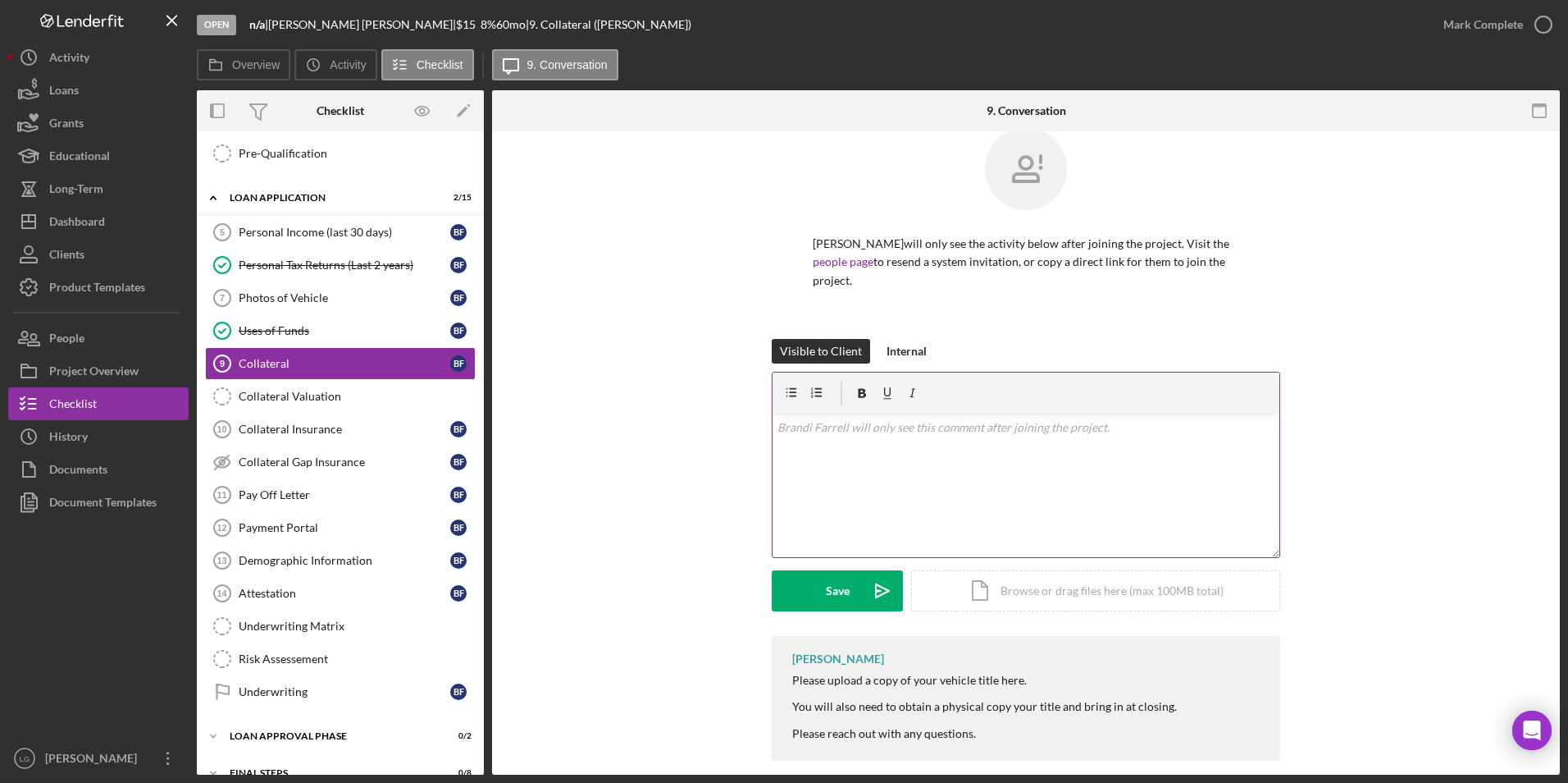
click at [892, 427] on div "v Color teal Color pink Remove color Add row above Add row below Add column bef…" at bounding box center [1026, 485] width 507 height 144
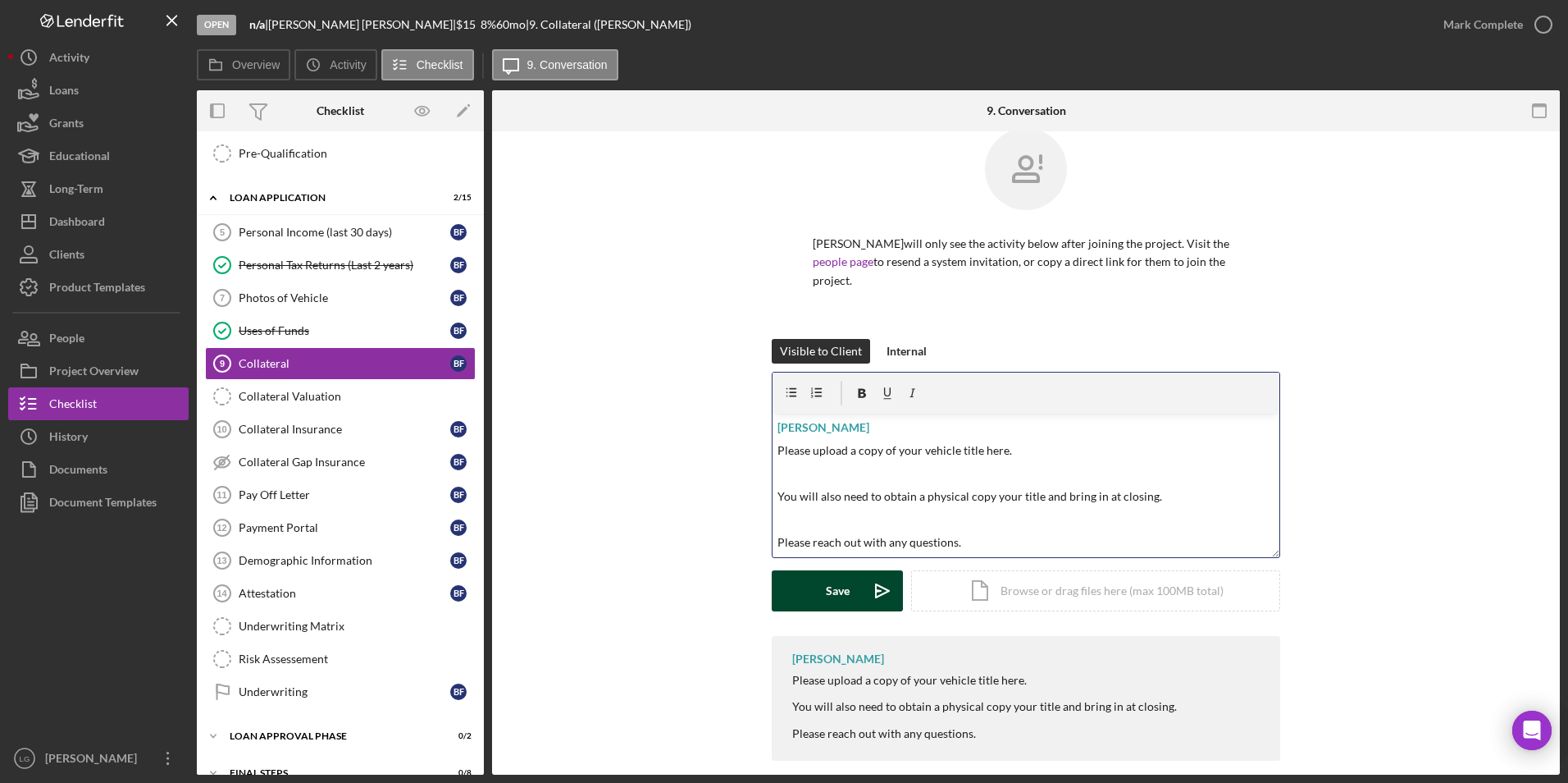
click at [836, 571] on div "Save" at bounding box center [837, 591] width 24 height 41
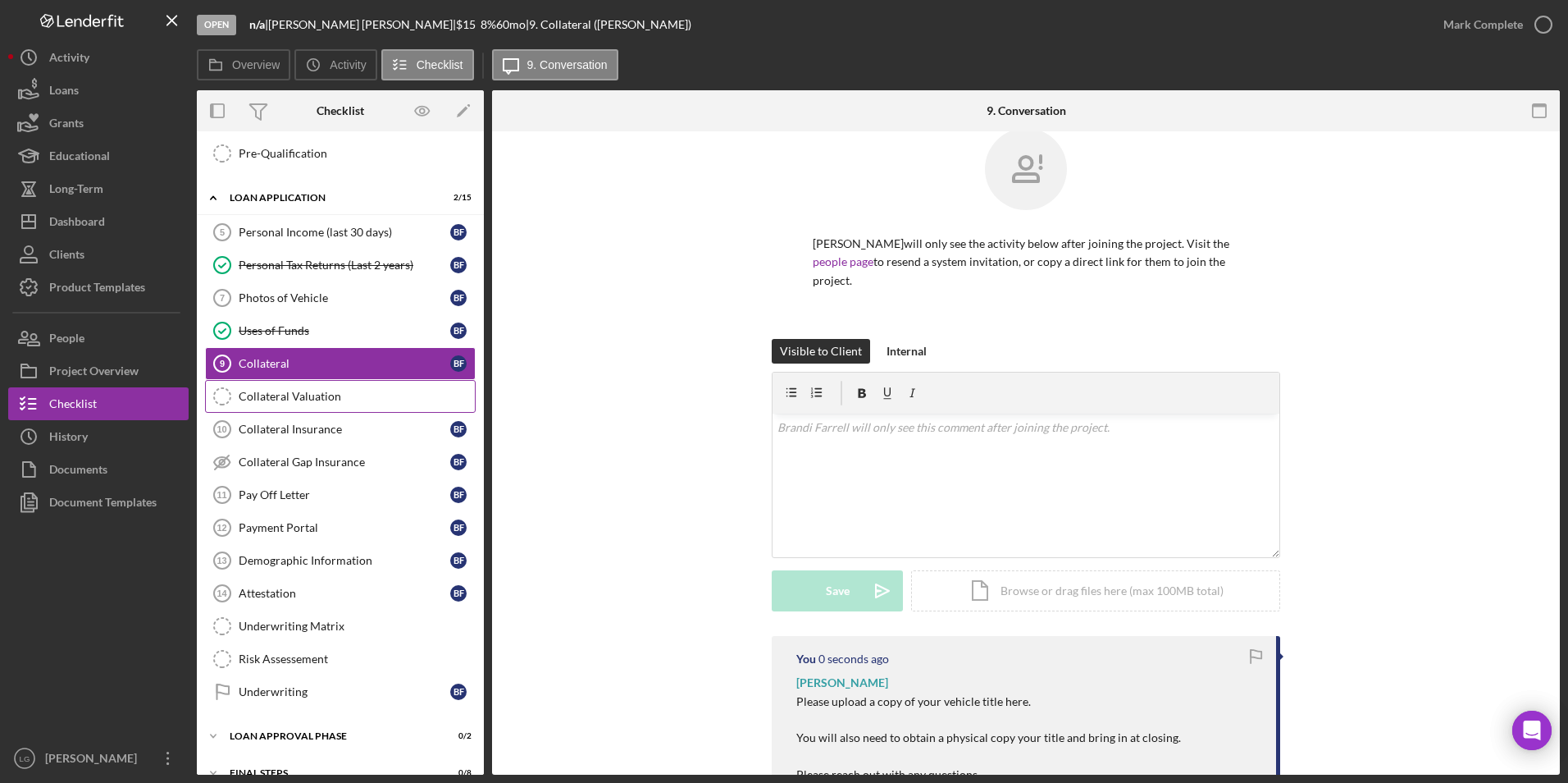
click at [376, 399] on div "Collateral Valuation" at bounding box center [356, 396] width 236 height 13
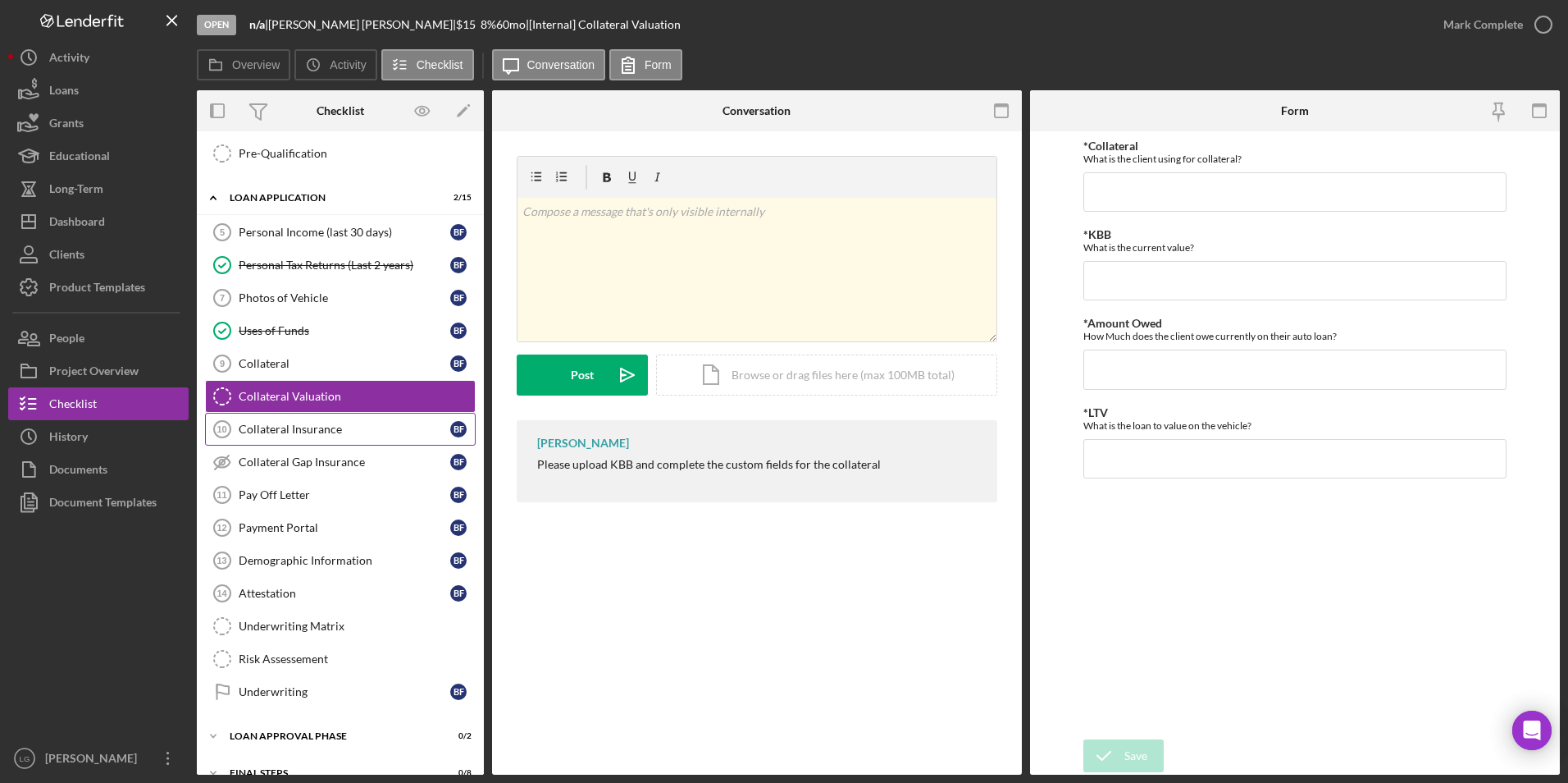
click at [354, 428] on div "Collateral Insurance" at bounding box center [344, 428] width 211 height 13
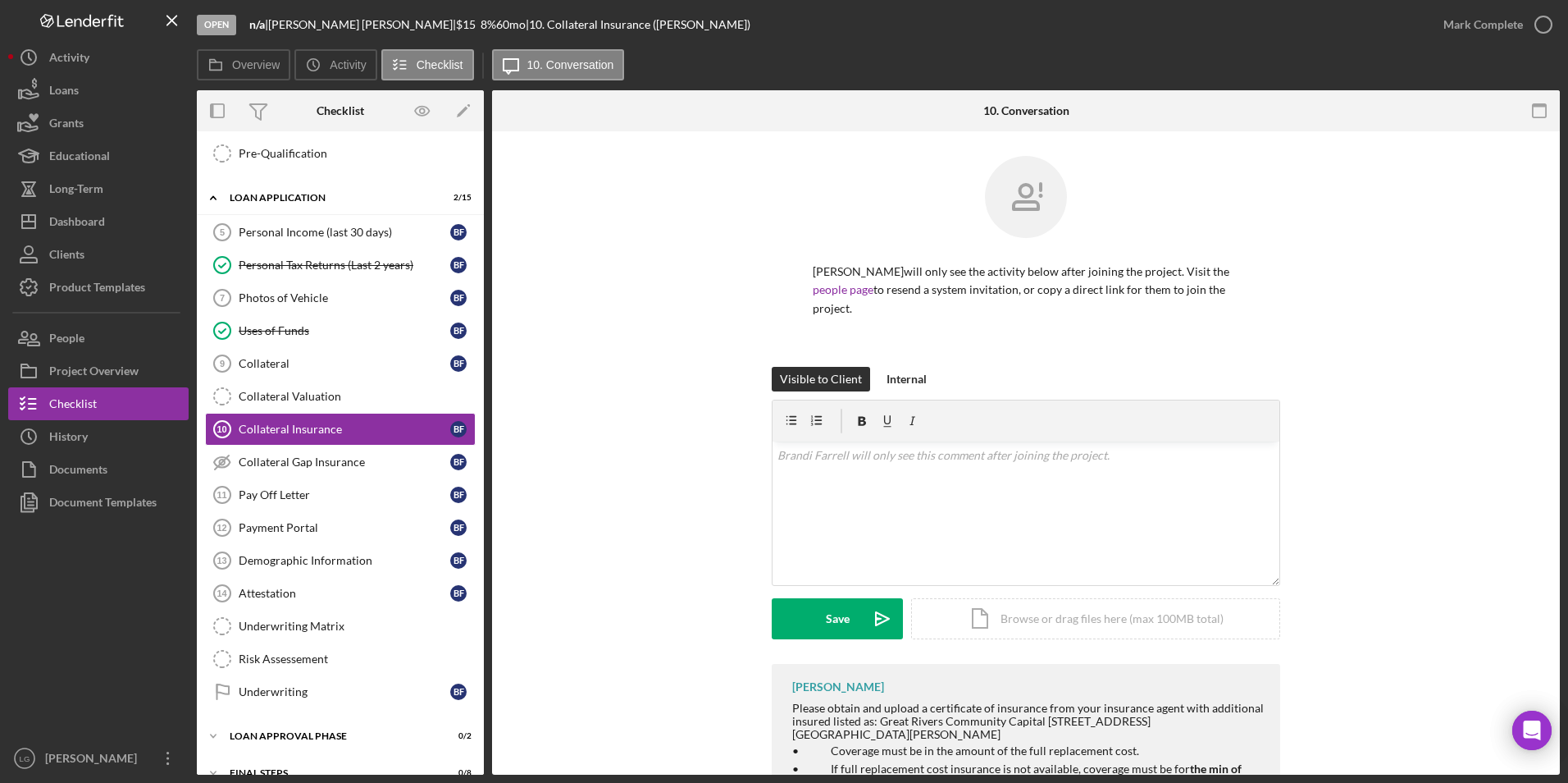
scroll to position [94, 0]
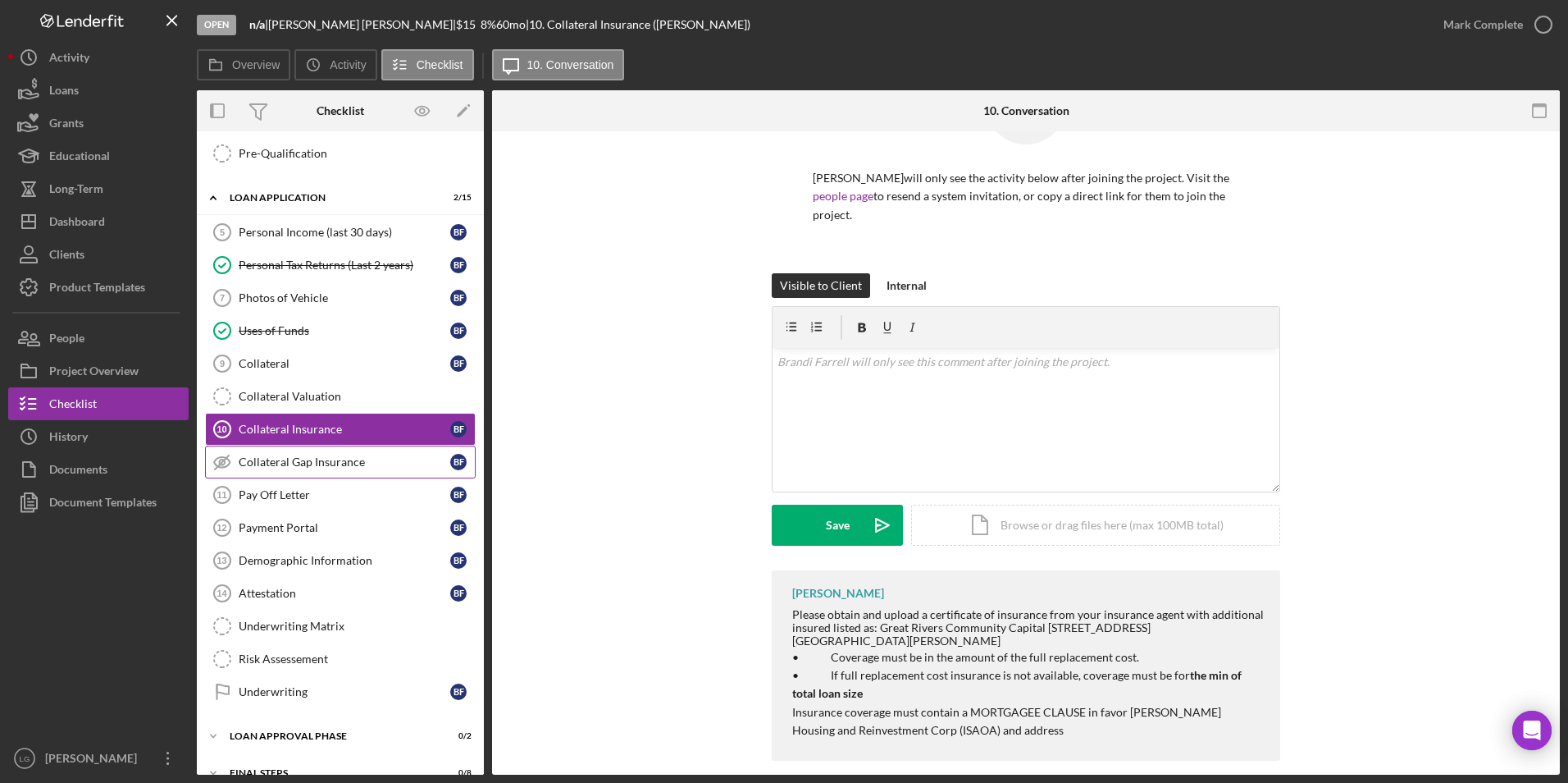
click at [289, 448] on link "Collateral Gap Insurance Collateral Gap Insurance B F" at bounding box center [340, 461] width 270 height 32
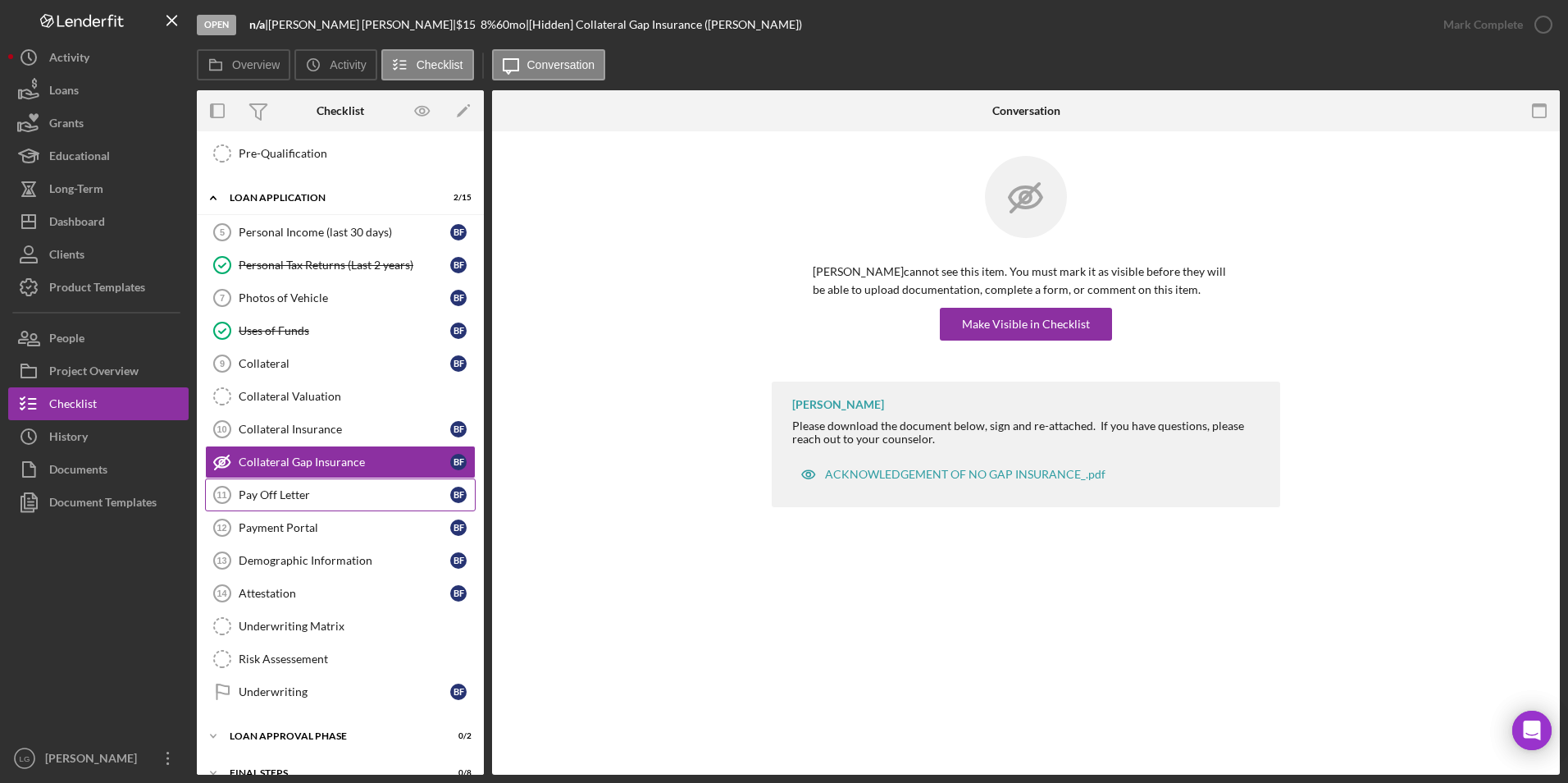
click at [297, 501] on div "Pay Off Letter" at bounding box center [344, 494] width 211 height 13
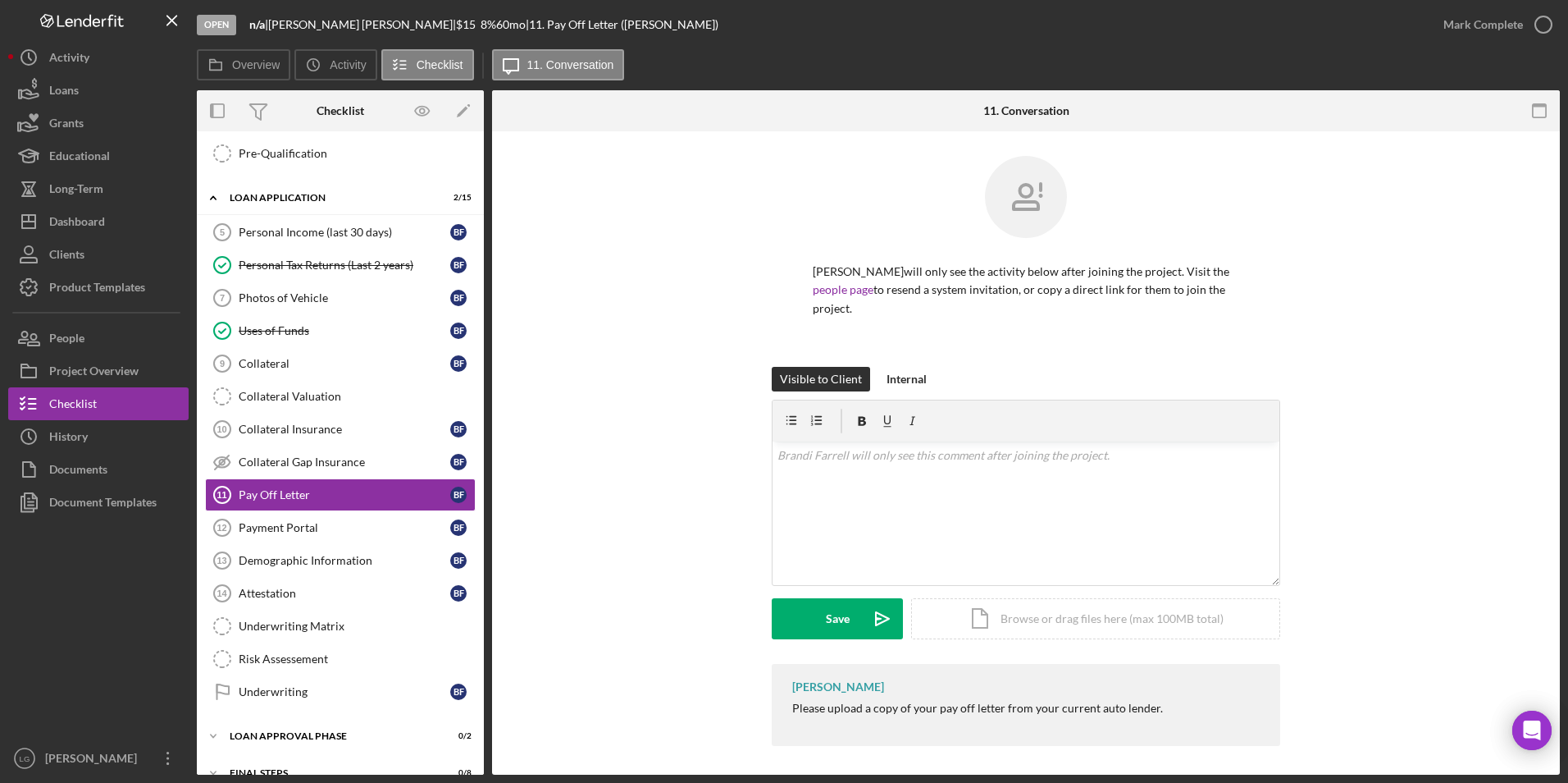
drag, startPoint x: 803, startPoint y: 687, endPoint x: 1246, endPoint y: 693, distance: 443.0
click at [1246, 693] on div "[PERSON_NAME] Please upload a copy of your pay off letter from your current aut…" at bounding box center [1025, 704] width 508 height 82
drag, startPoint x: 1246, startPoint y: 693, endPoint x: 1145, endPoint y: 690, distance: 101.0
click at [999, 446] on p at bounding box center [1026, 455] width 498 height 18
click at [861, 448] on mark "Please upload a copy of your pay off letter from your current auto lender." at bounding box center [963, 455] width 370 height 14
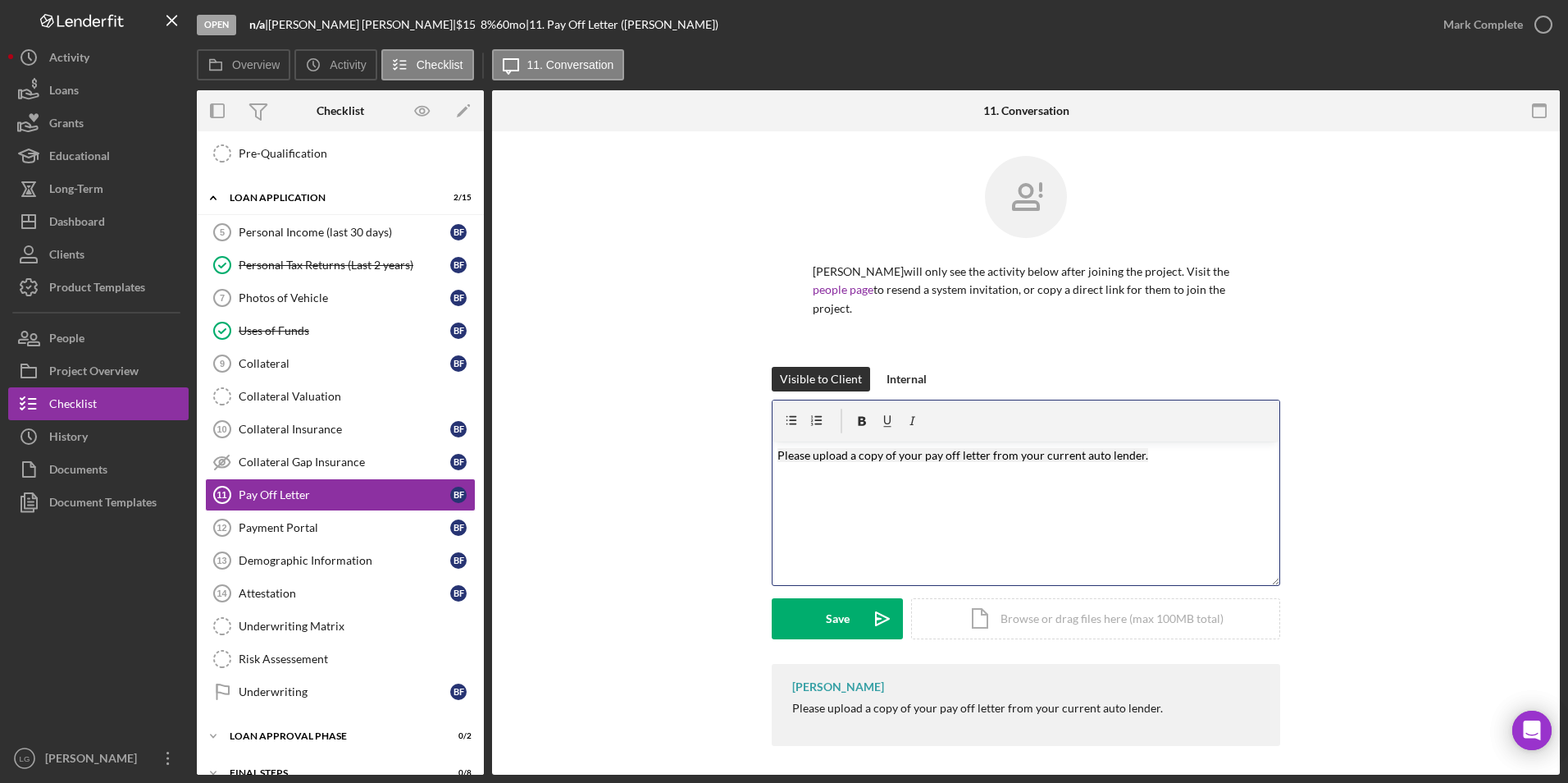
click at [856, 448] on mark "Please upload a copy of your pay off letter from your current auto lender." at bounding box center [963, 455] width 370 height 14
drag, startPoint x: 1078, startPoint y: 436, endPoint x: 964, endPoint y: 427, distance: 114.4
click at [975, 448] on mark "Please upload a 10-15 day payoff quote copy of your pay off letter from your cu…" at bounding box center [1024, 455] width 494 height 14
click at [837, 602] on div "Save" at bounding box center [837, 618] width 24 height 41
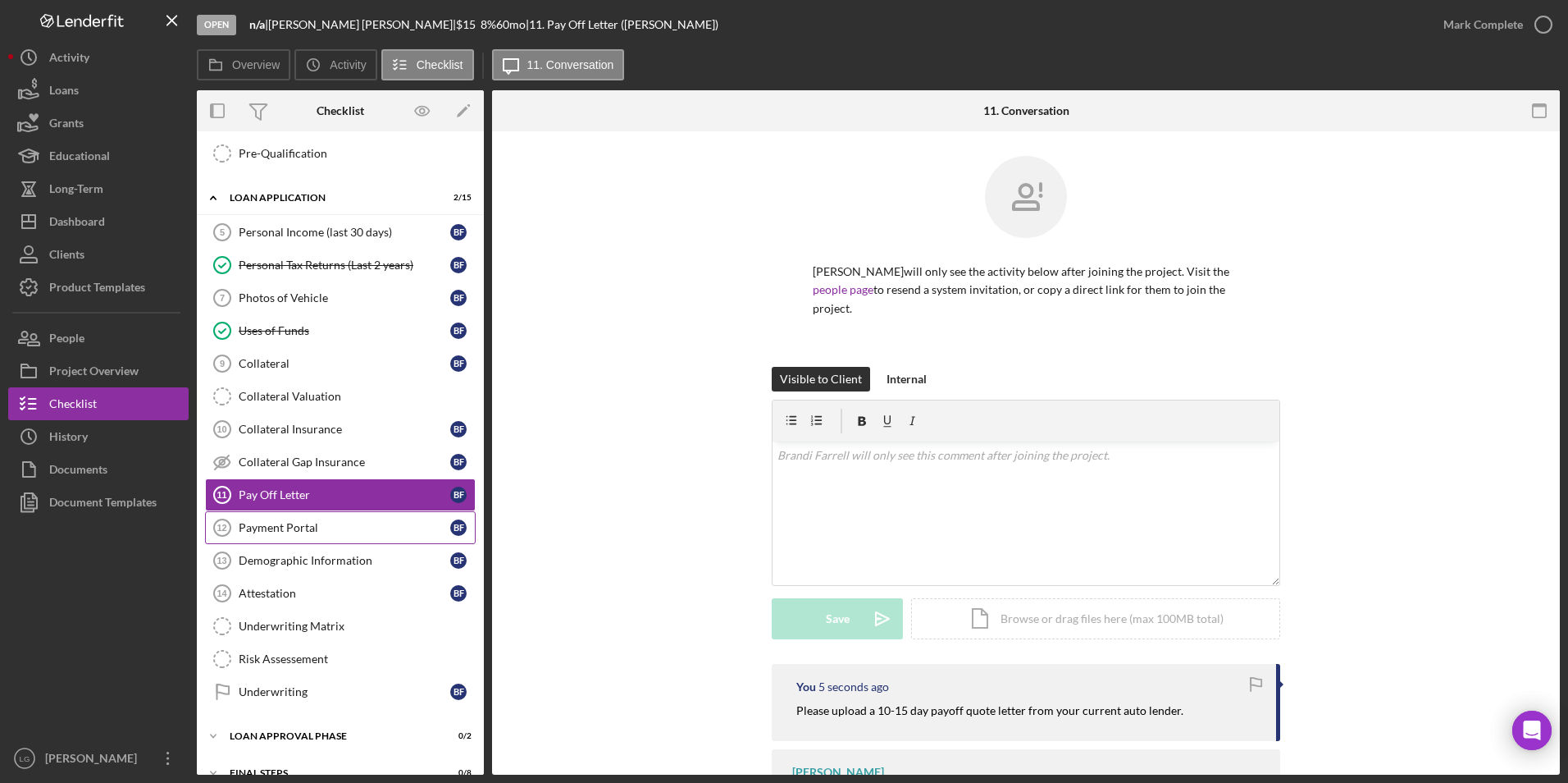
click at [282, 521] on div "Payment Portal" at bounding box center [344, 527] width 211 height 13
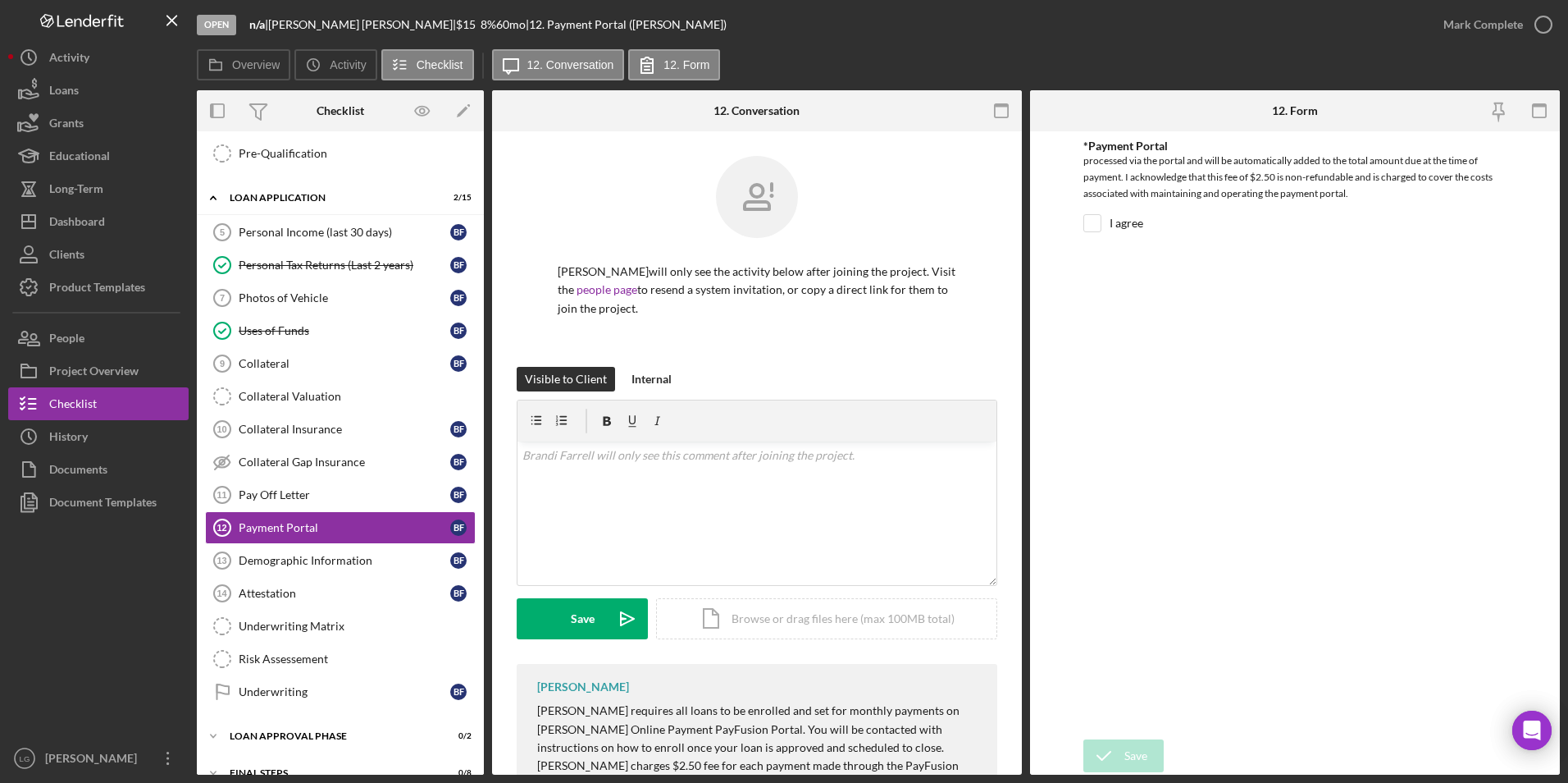
scroll to position [146, 0]
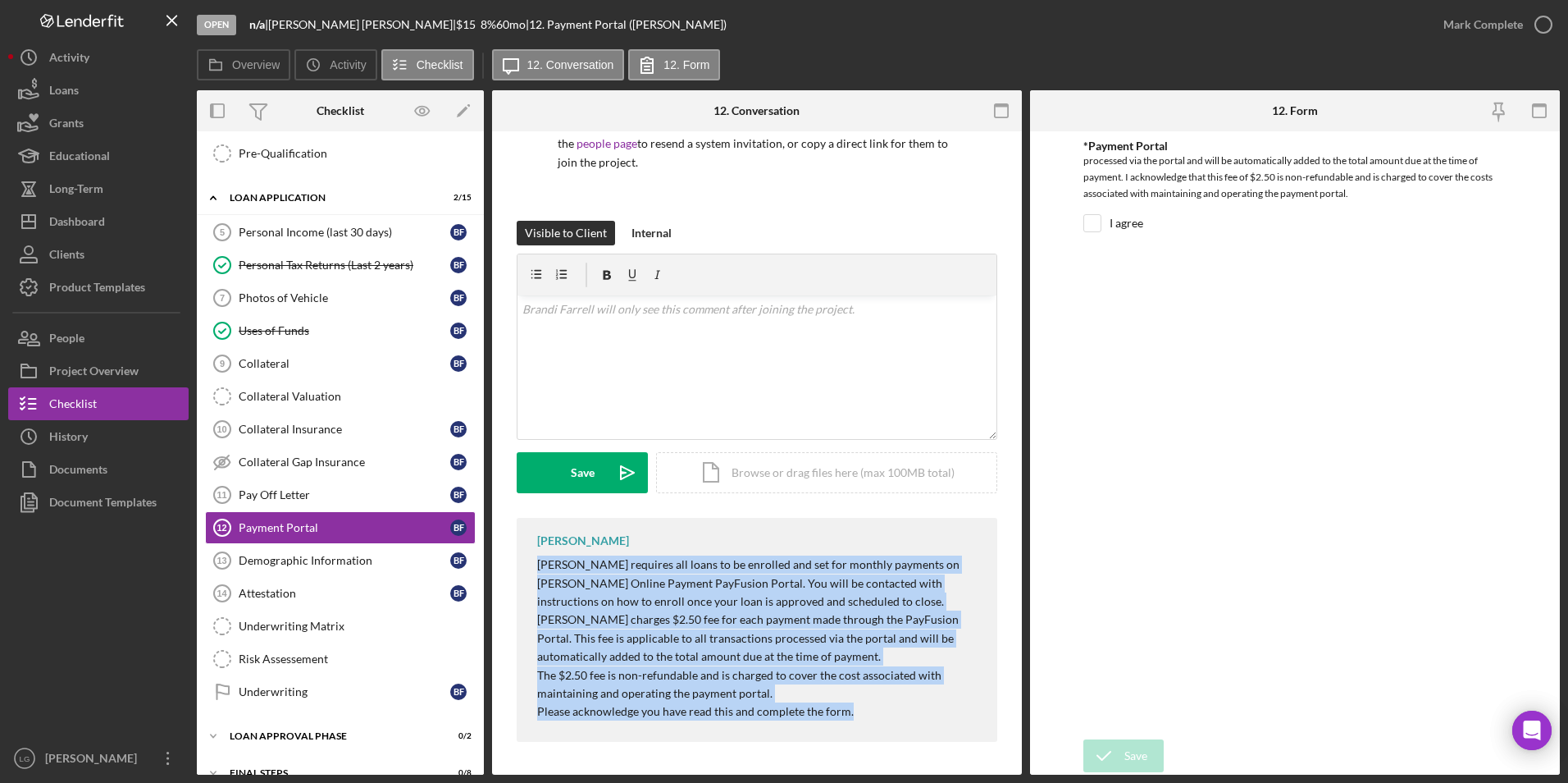
drag, startPoint x: 536, startPoint y: 564, endPoint x: 906, endPoint y: 723, distance: 402.7
click at [906, 723] on div "[PERSON_NAME] [PERSON_NAME] requires all loans to be enrolled and set for month…" at bounding box center [757, 629] width 481 height 224
drag, startPoint x: 906, startPoint y: 723, endPoint x: 689, endPoint y: 621, distance: 239.8
copy div "[PERSON_NAME] requires all loans to be enrolled and set for monthly payments on…"
click at [702, 363] on div "v Color teal Color pink Remove color Add row above Add row below Add column bef…" at bounding box center [757, 367] width 479 height 144
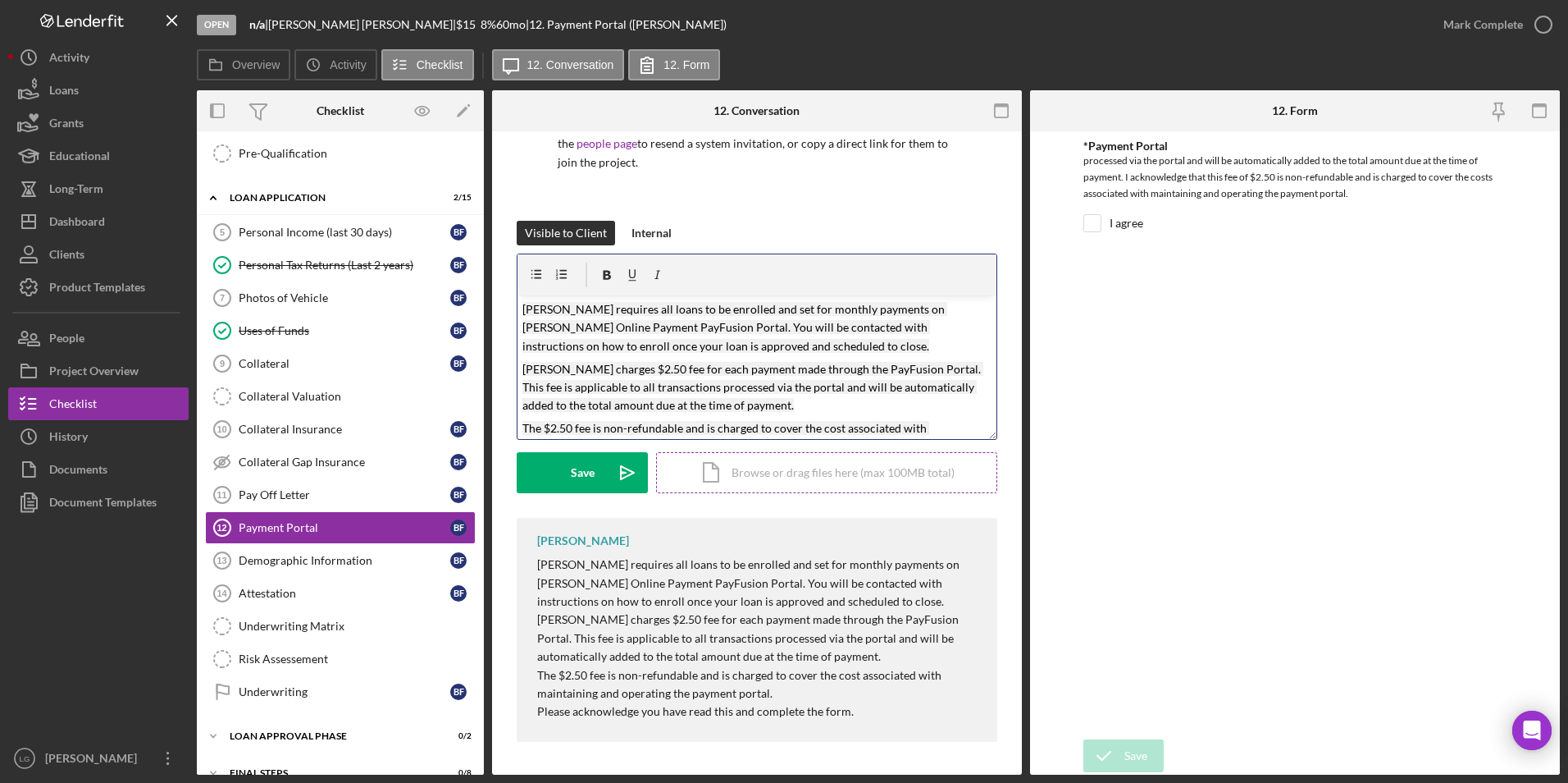
scroll to position [42, 0]
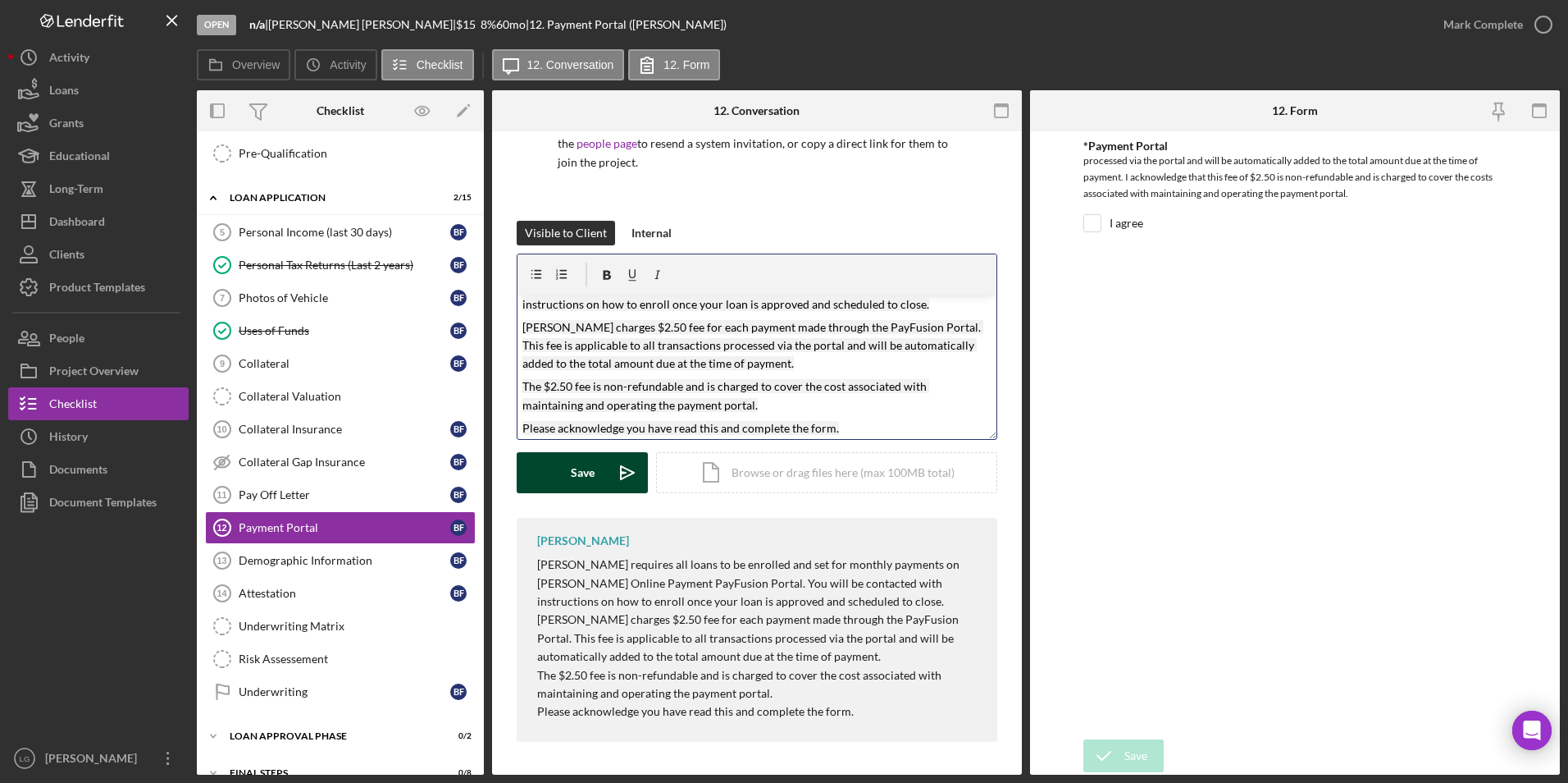
click at [579, 469] on div "Save" at bounding box center [582, 472] width 24 height 41
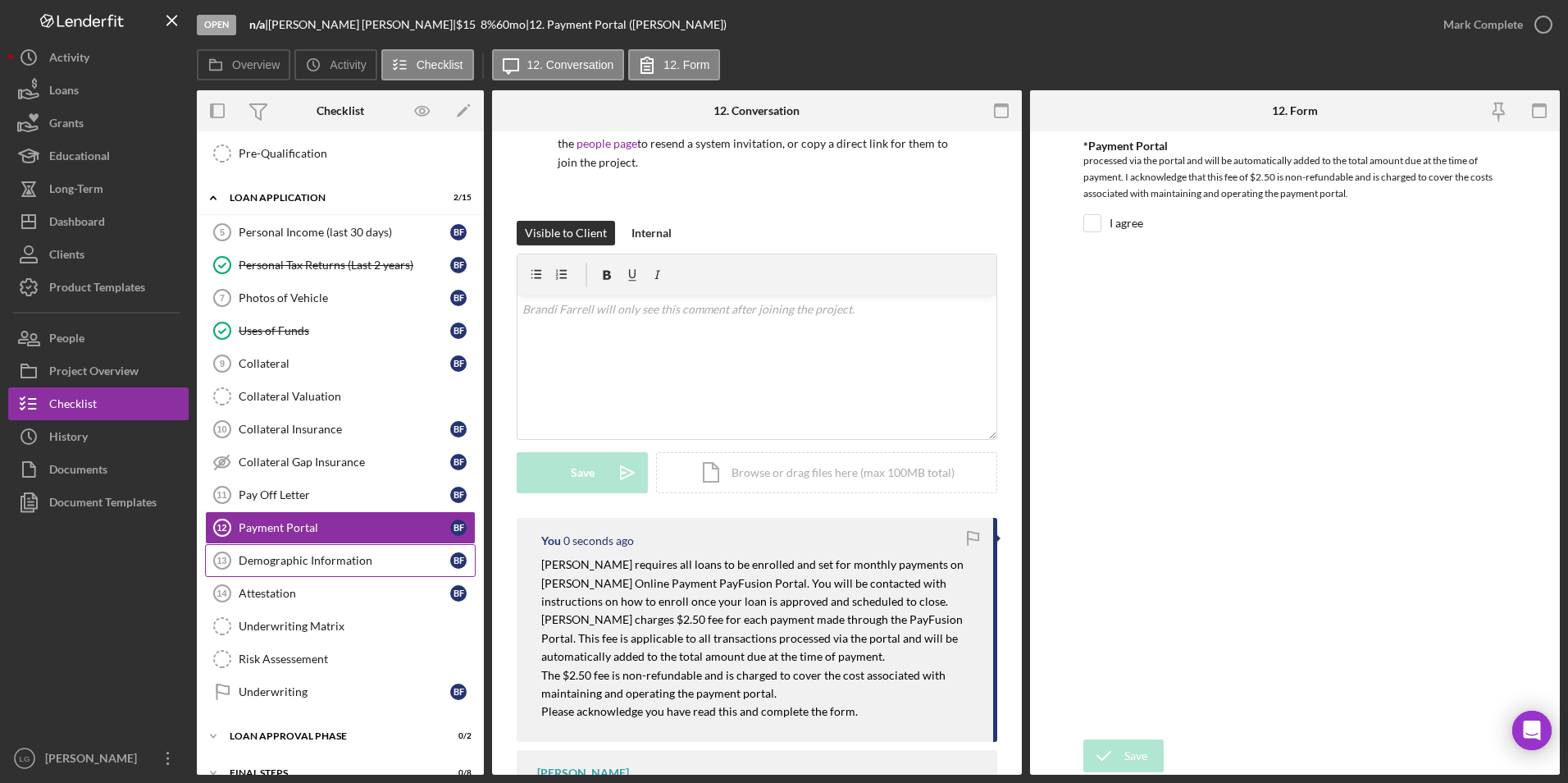
click at [355, 568] on link "Demographic Information 13 Demographic Information B F" at bounding box center [340, 560] width 270 height 32
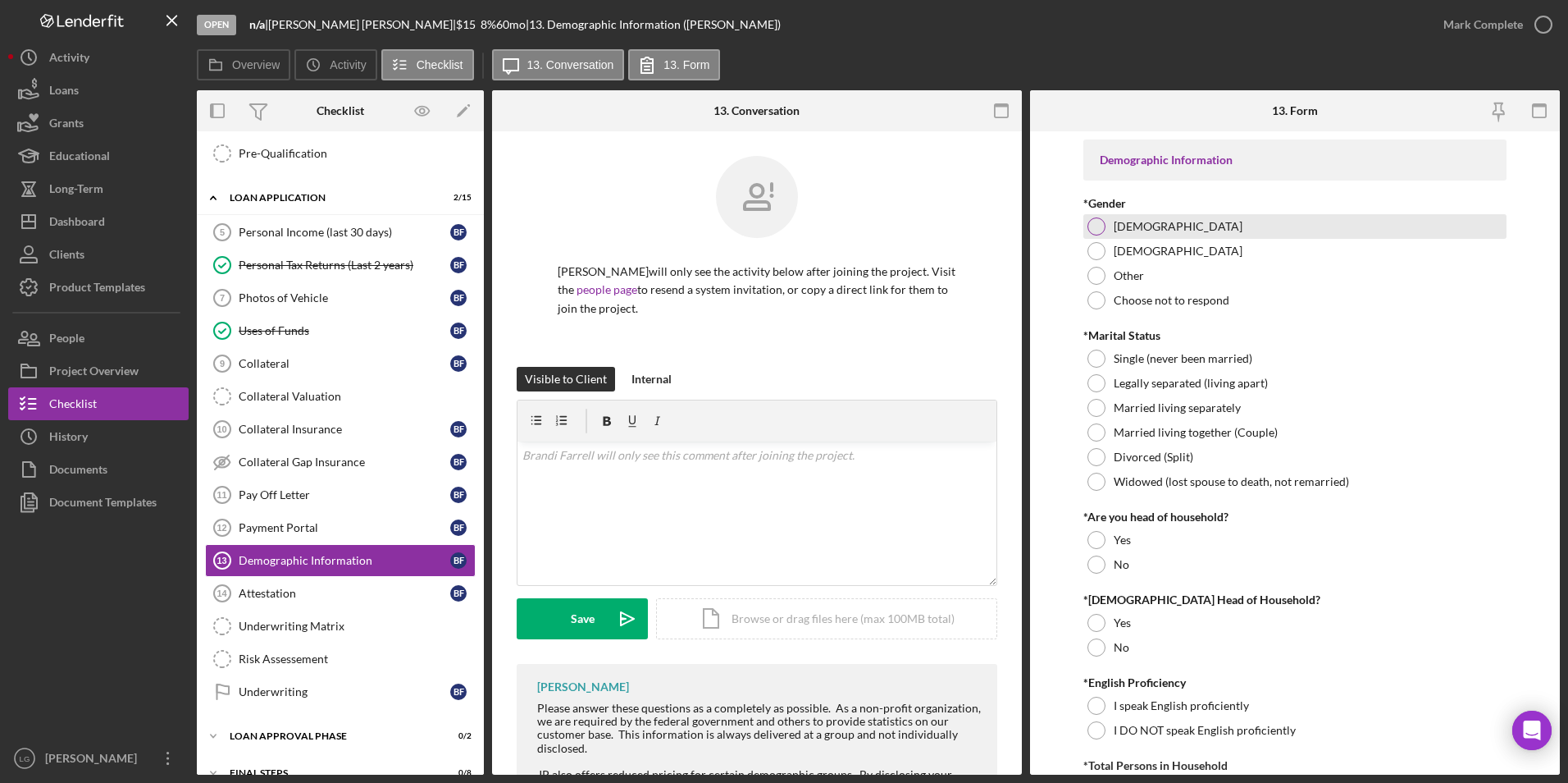
click at [1097, 223] on div at bounding box center [1096, 226] width 18 height 18
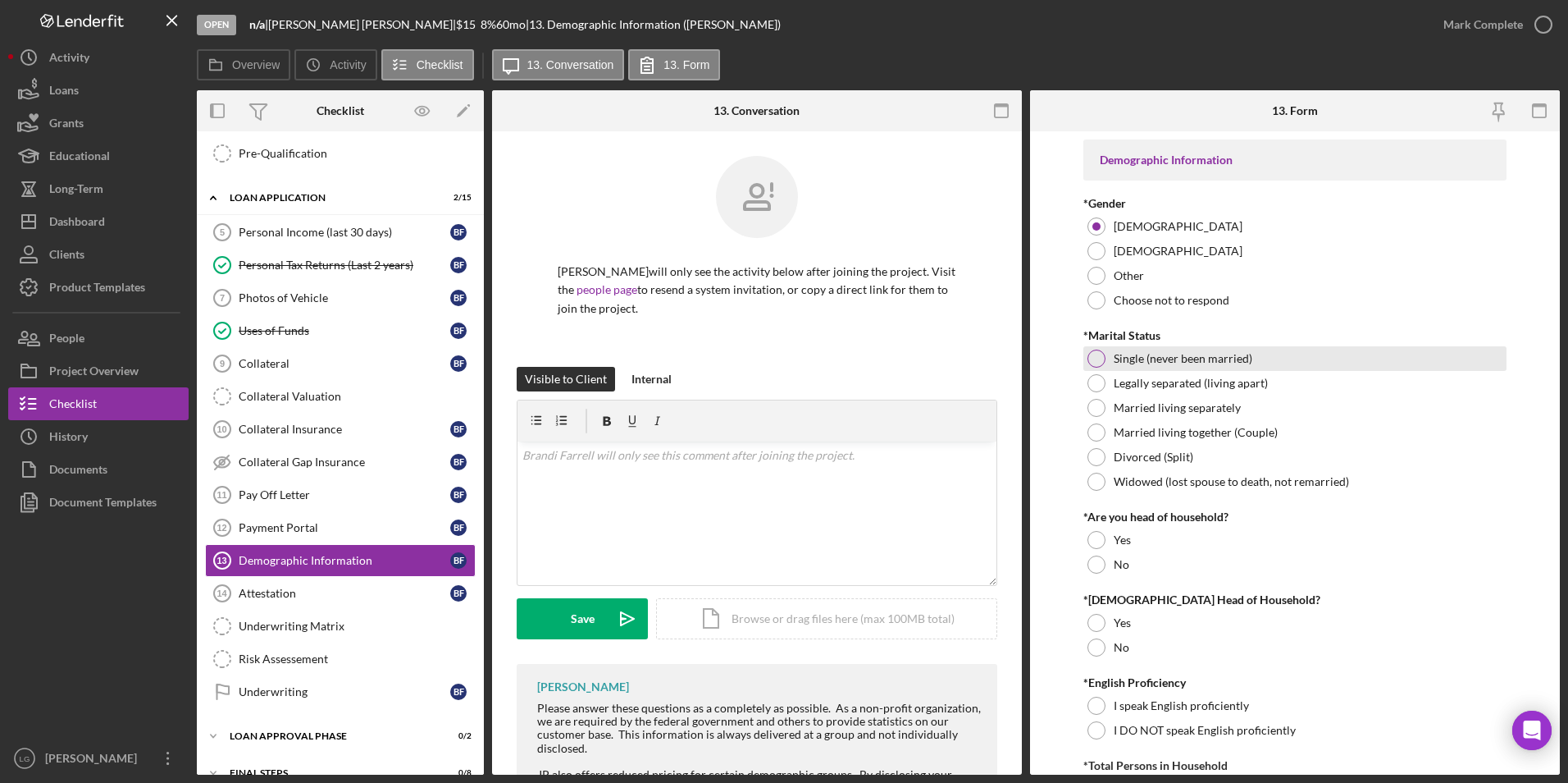
click at [1099, 357] on div at bounding box center [1096, 358] width 18 height 18
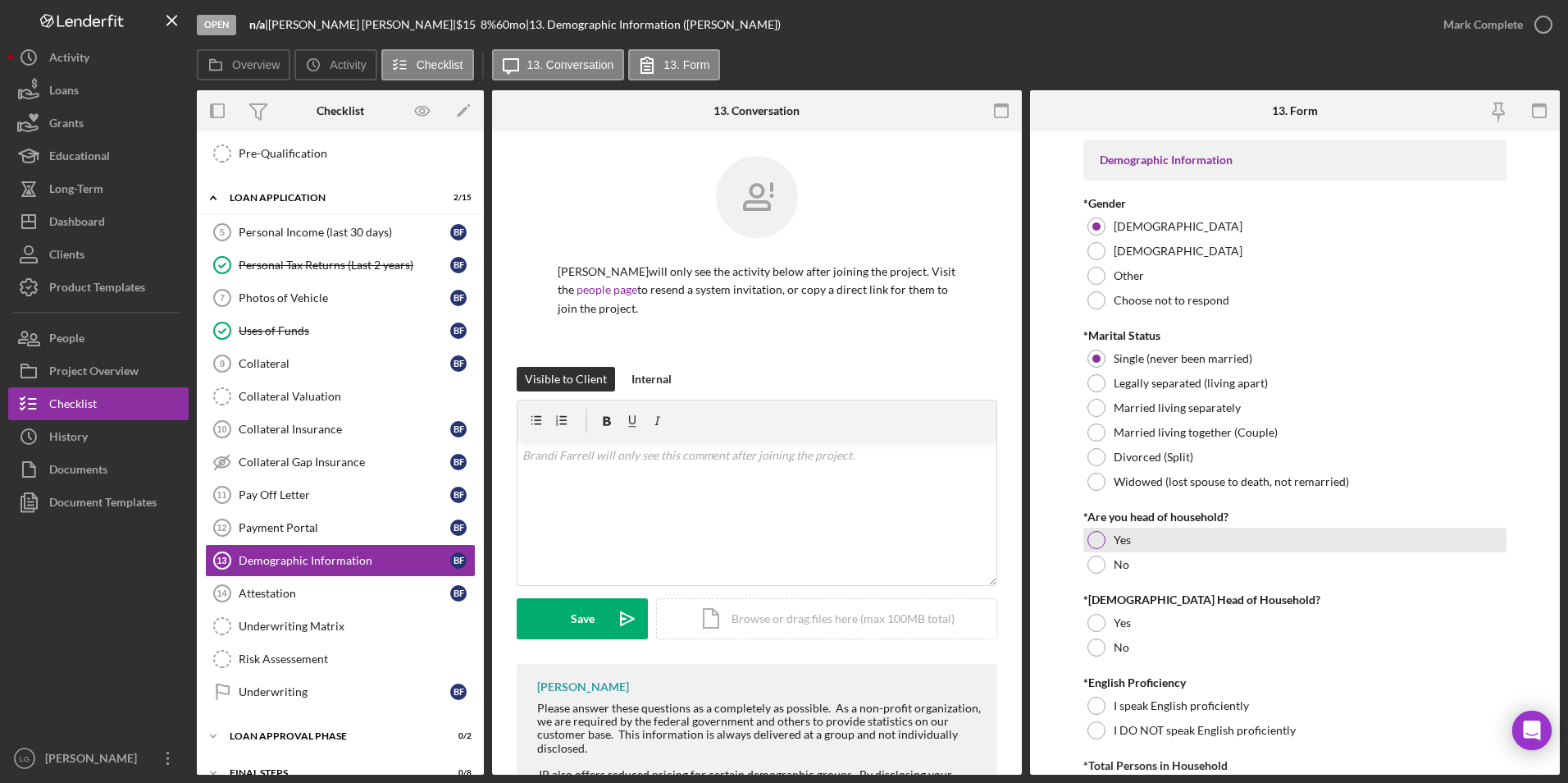
click at [1092, 542] on div at bounding box center [1096, 540] width 18 height 18
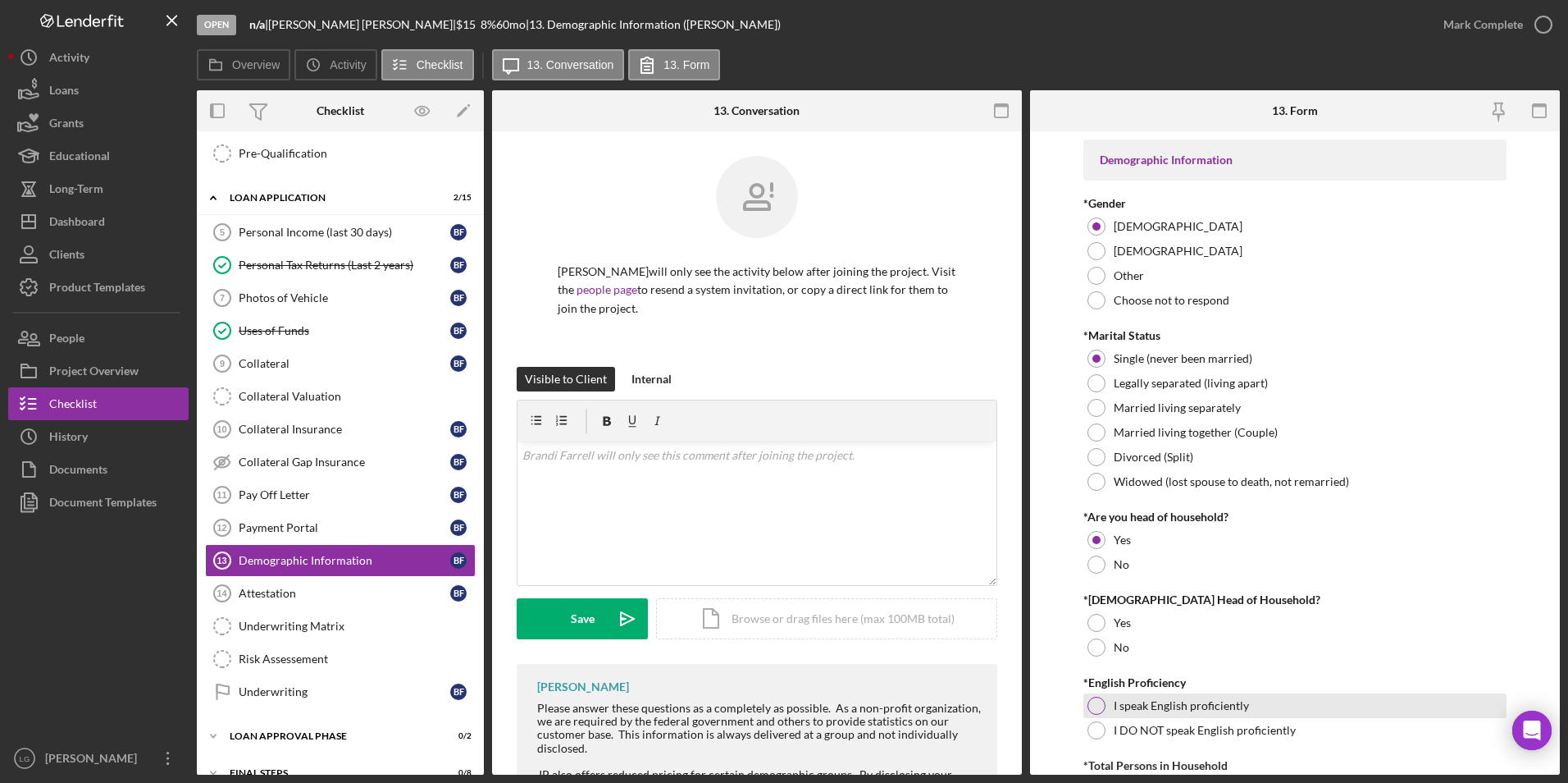
scroll to position [164, 0]
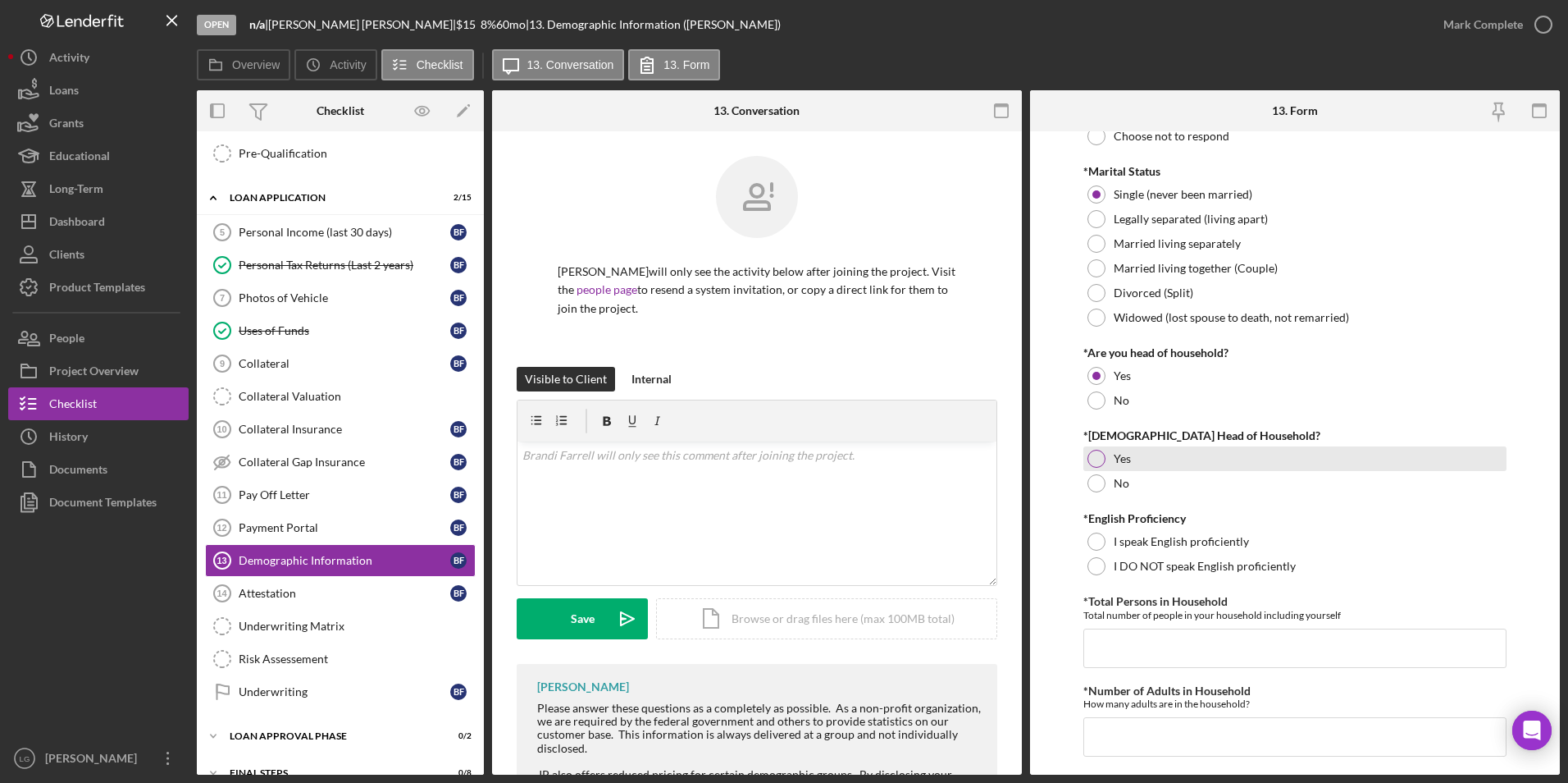
click at [1089, 450] on div "Yes" at bounding box center [1295, 458] width 424 height 25
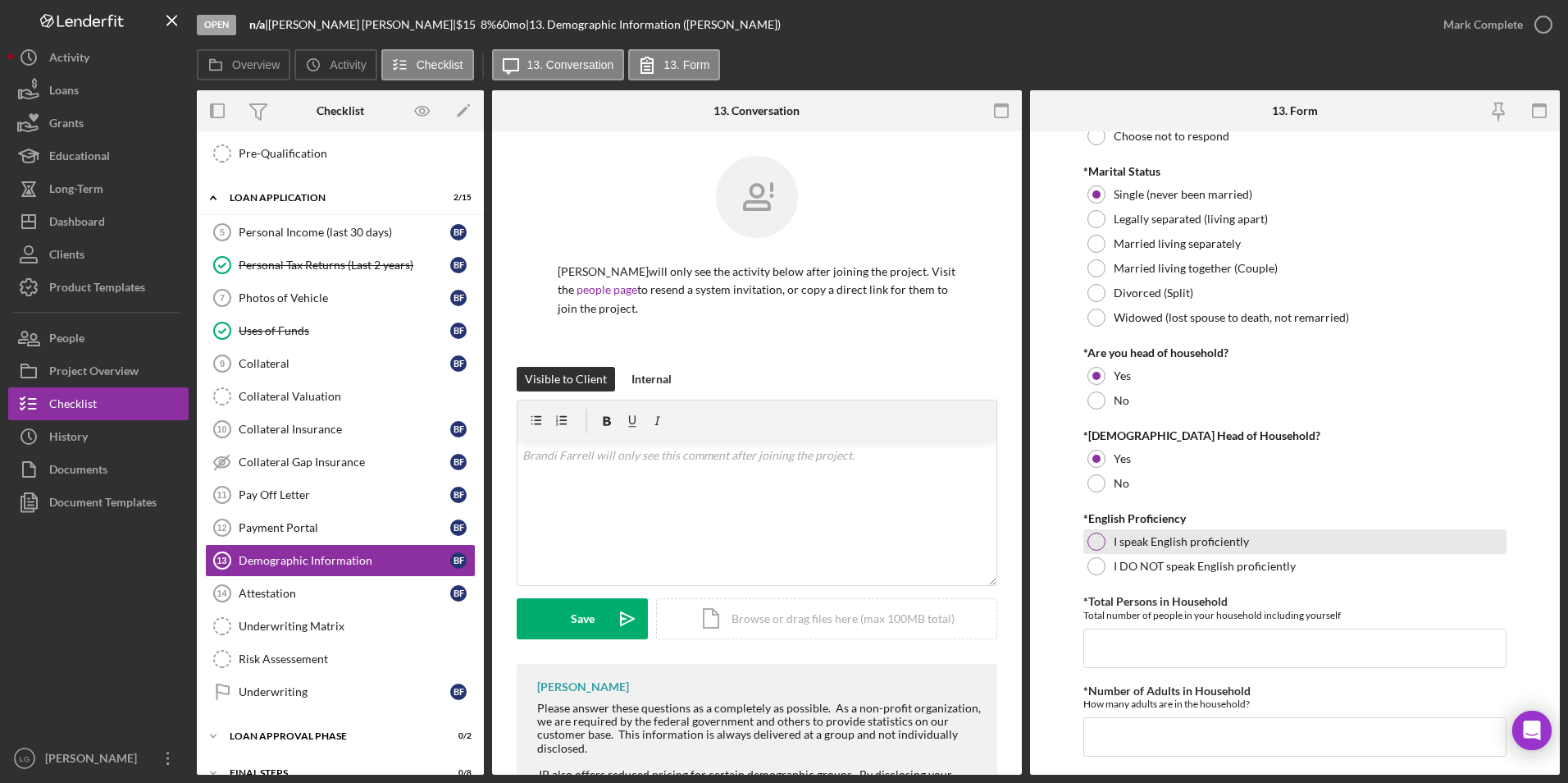
click at [1097, 540] on div at bounding box center [1096, 542] width 18 height 18
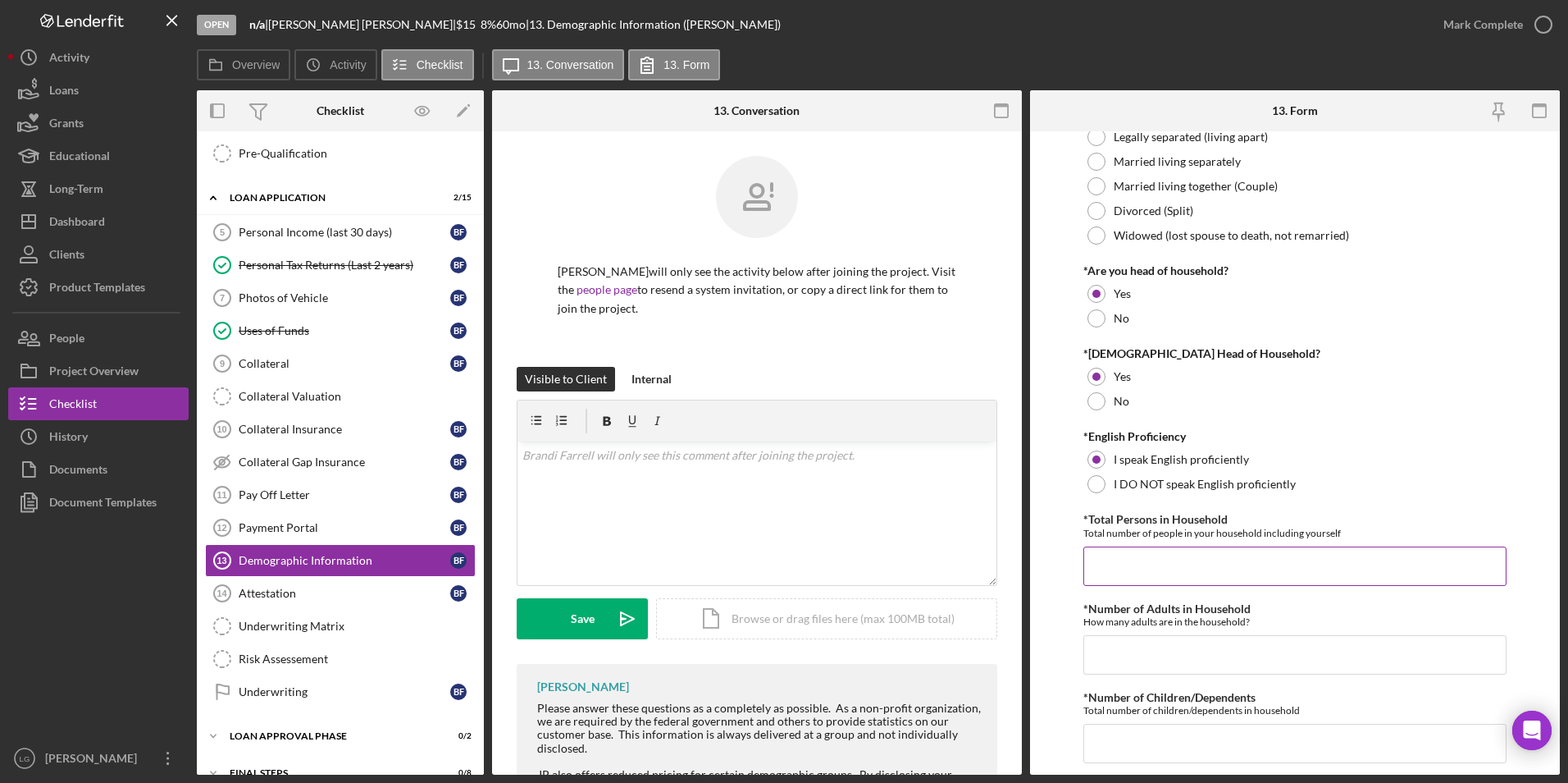
click at [1166, 558] on input "*Total Persons in Household" at bounding box center [1295, 565] width 424 height 40
type input "4"
click at [1149, 668] on input "*Number of Adults in Household" at bounding box center [1295, 654] width 424 height 40
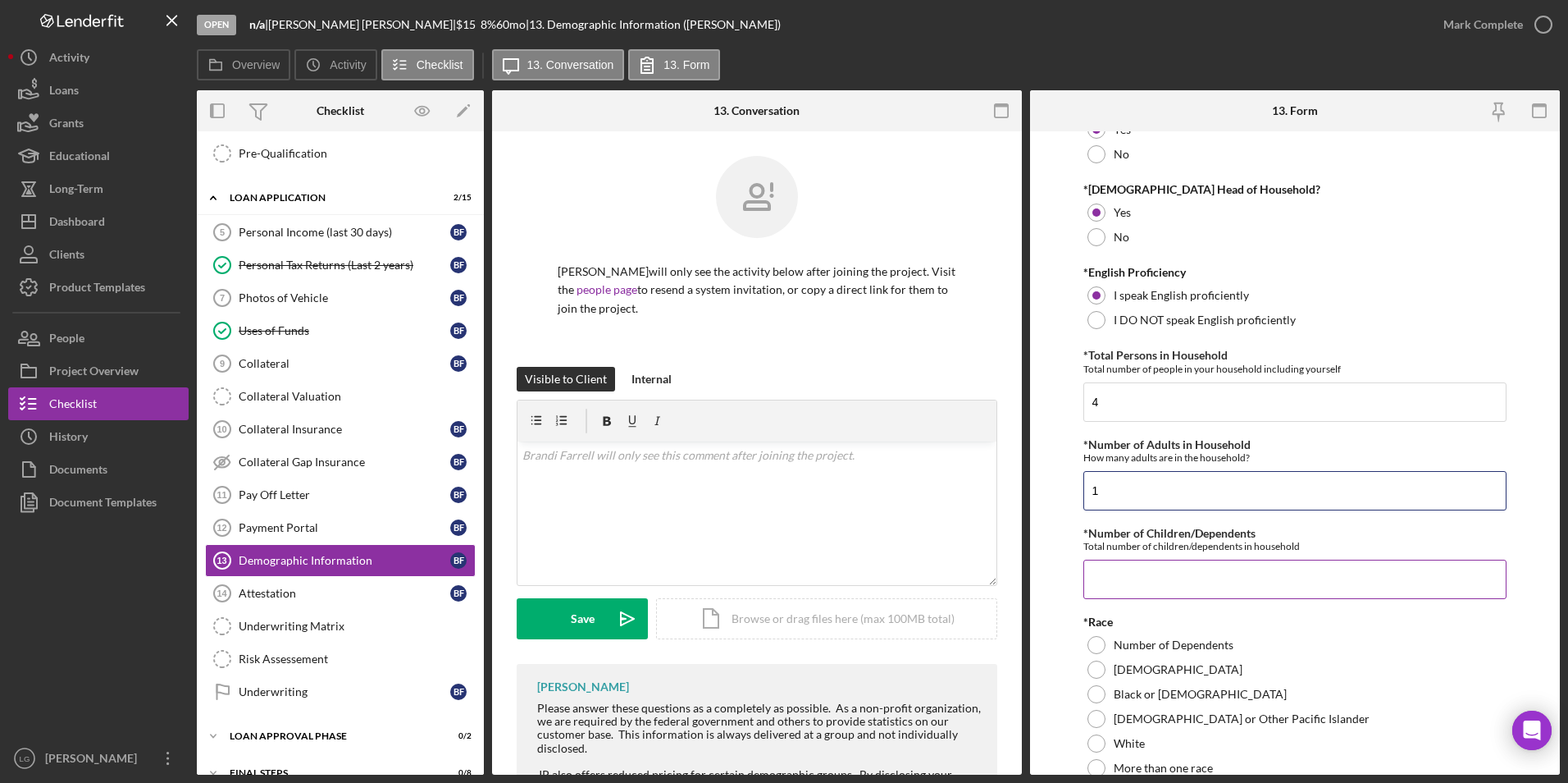
type input "1"
click at [1099, 571] on input "*Number of Children/Dependents" at bounding box center [1295, 578] width 424 height 40
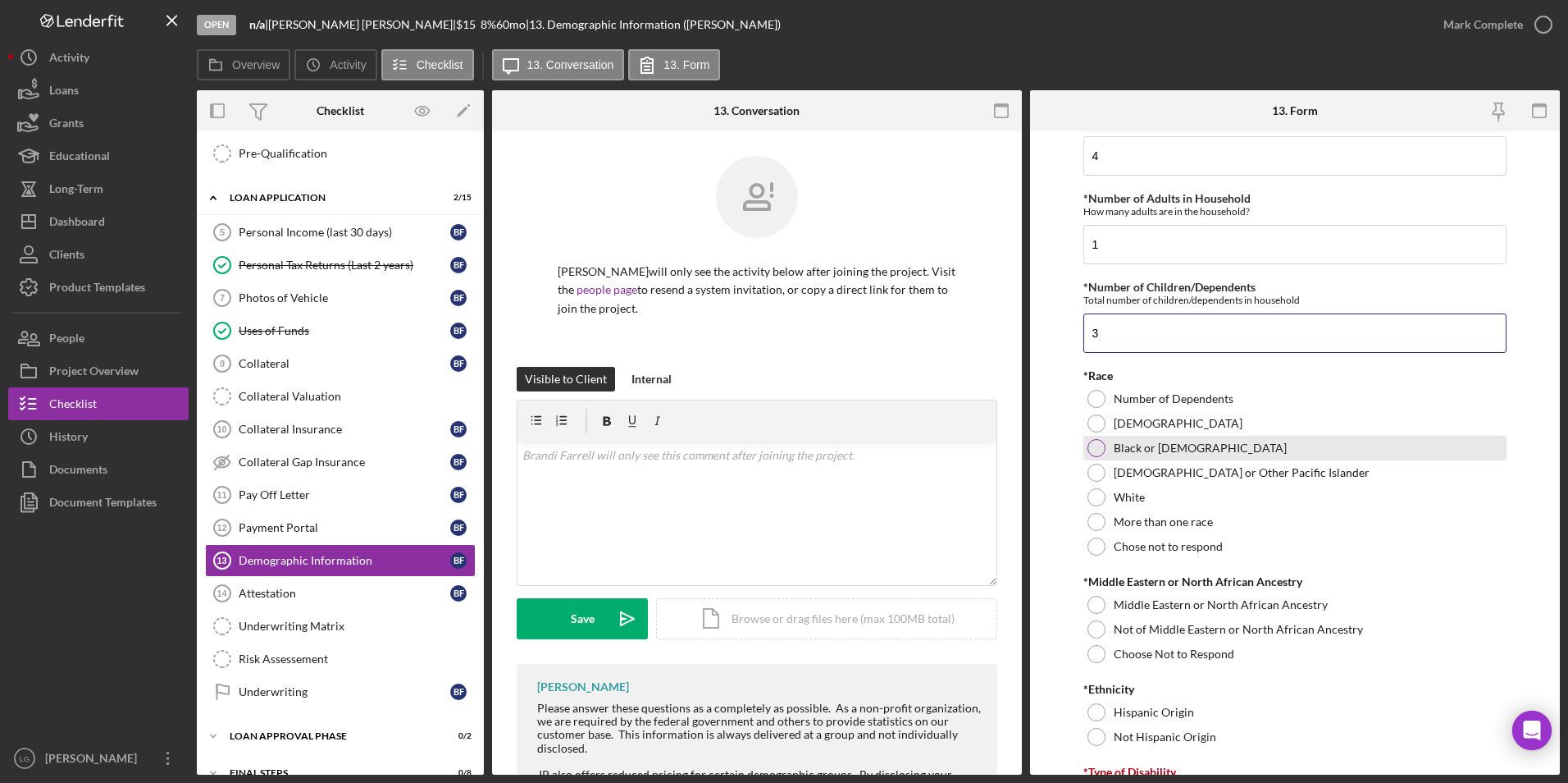
type input "3"
drag, startPoint x: 1090, startPoint y: 443, endPoint x: 1111, endPoint y: 485, distance: 47.0
click at [1090, 443] on div at bounding box center [1096, 448] width 18 height 18
click at [1087, 623] on div at bounding box center [1096, 629] width 18 height 18
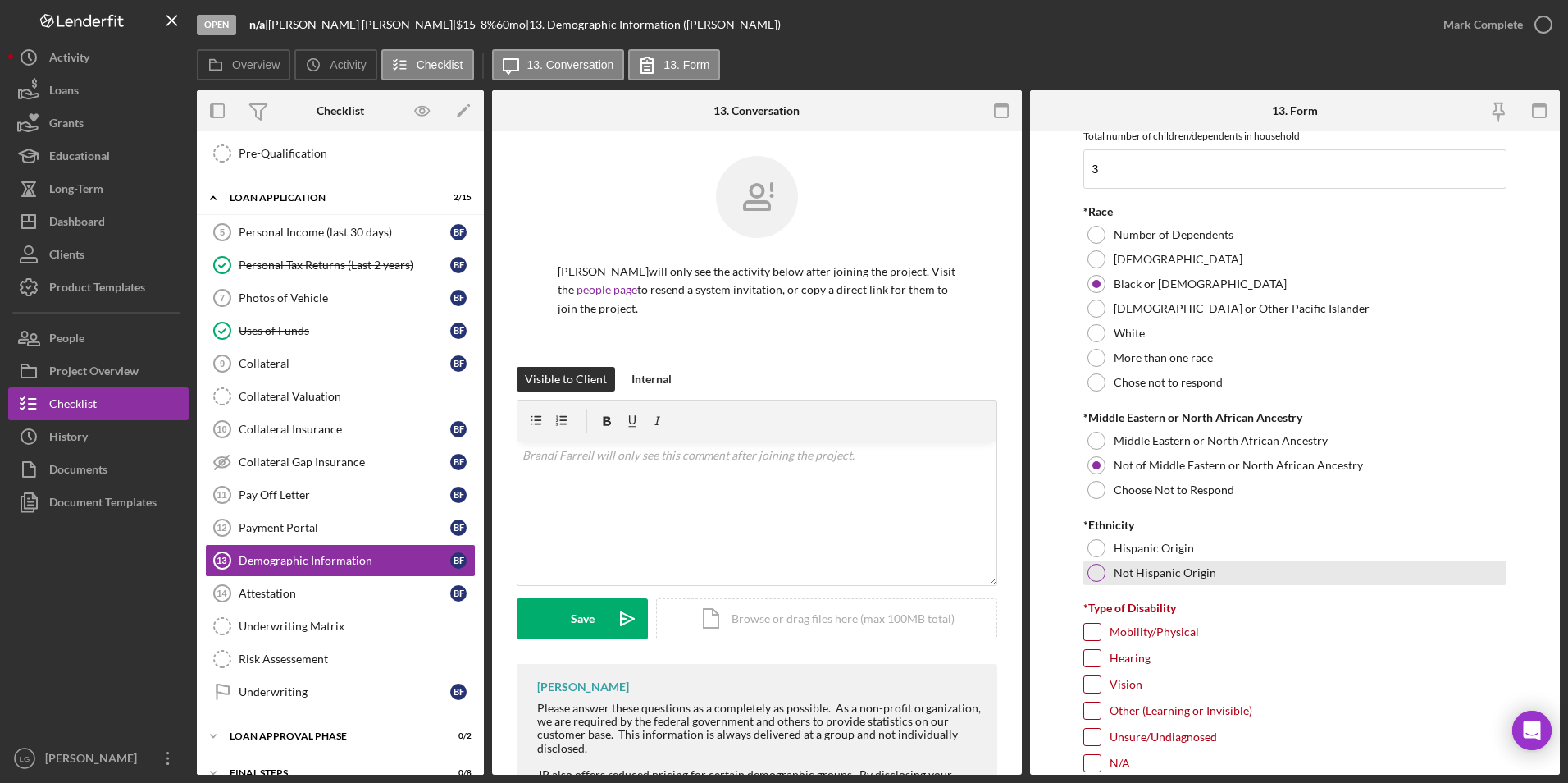
click at [1089, 573] on div at bounding box center [1096, 572] width 18 height 18
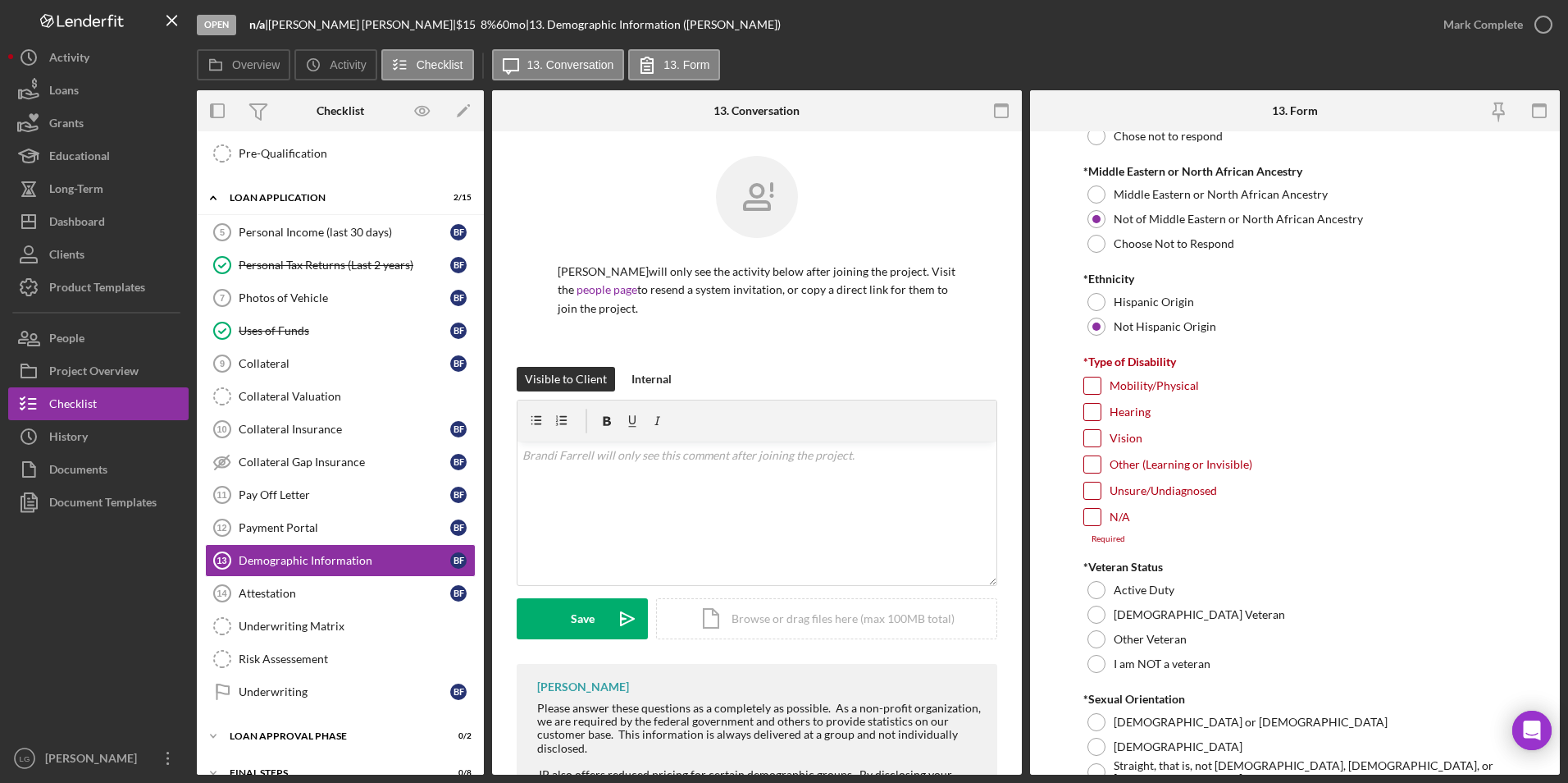
click at [1096, 514] on input "N/A" at bounding box center [1092, 516] width 17 height 17
checkbox input "true"
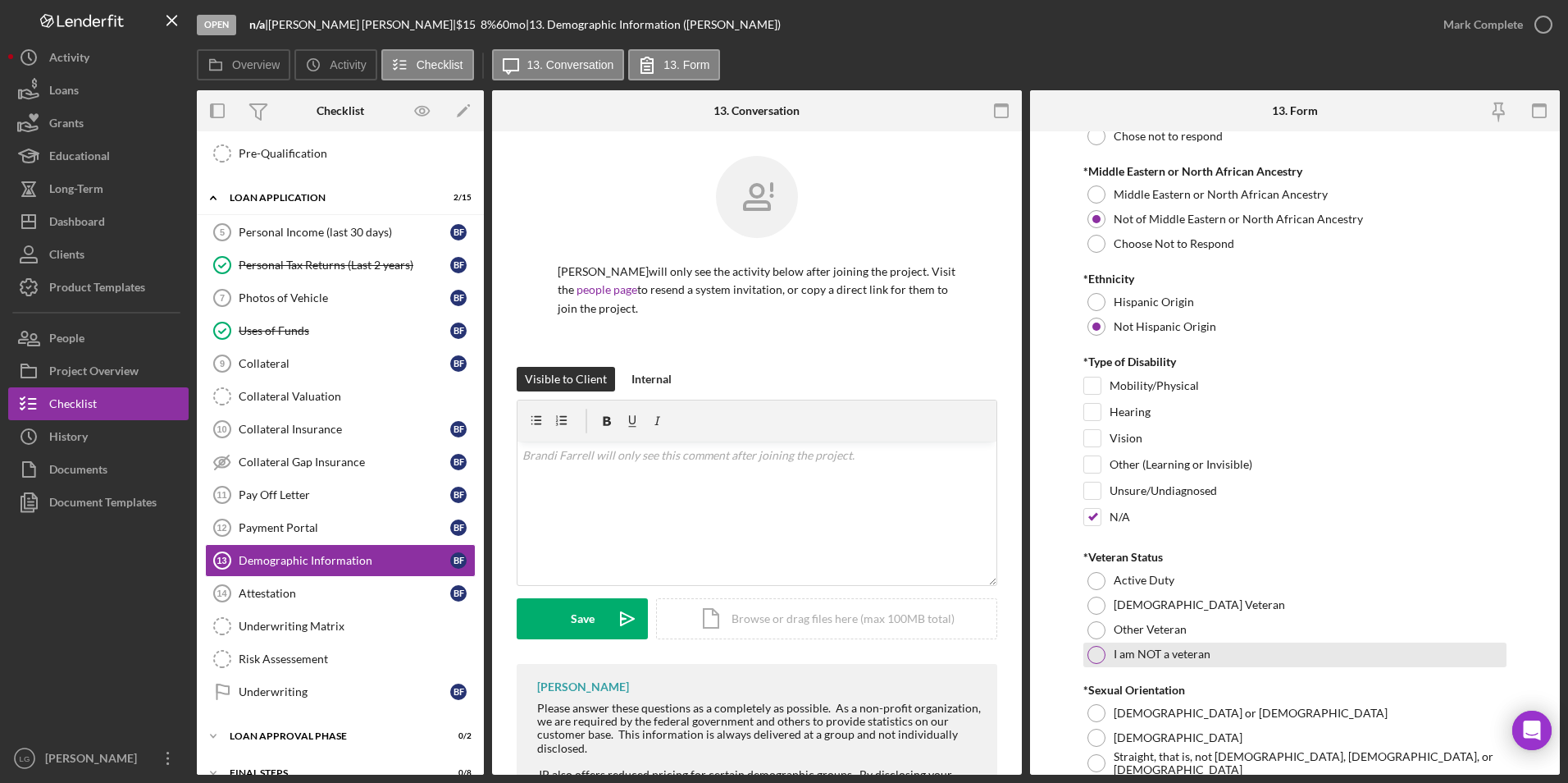
click at [1101, 650] on div at bounding box center [1096, 655] width 18 height 18
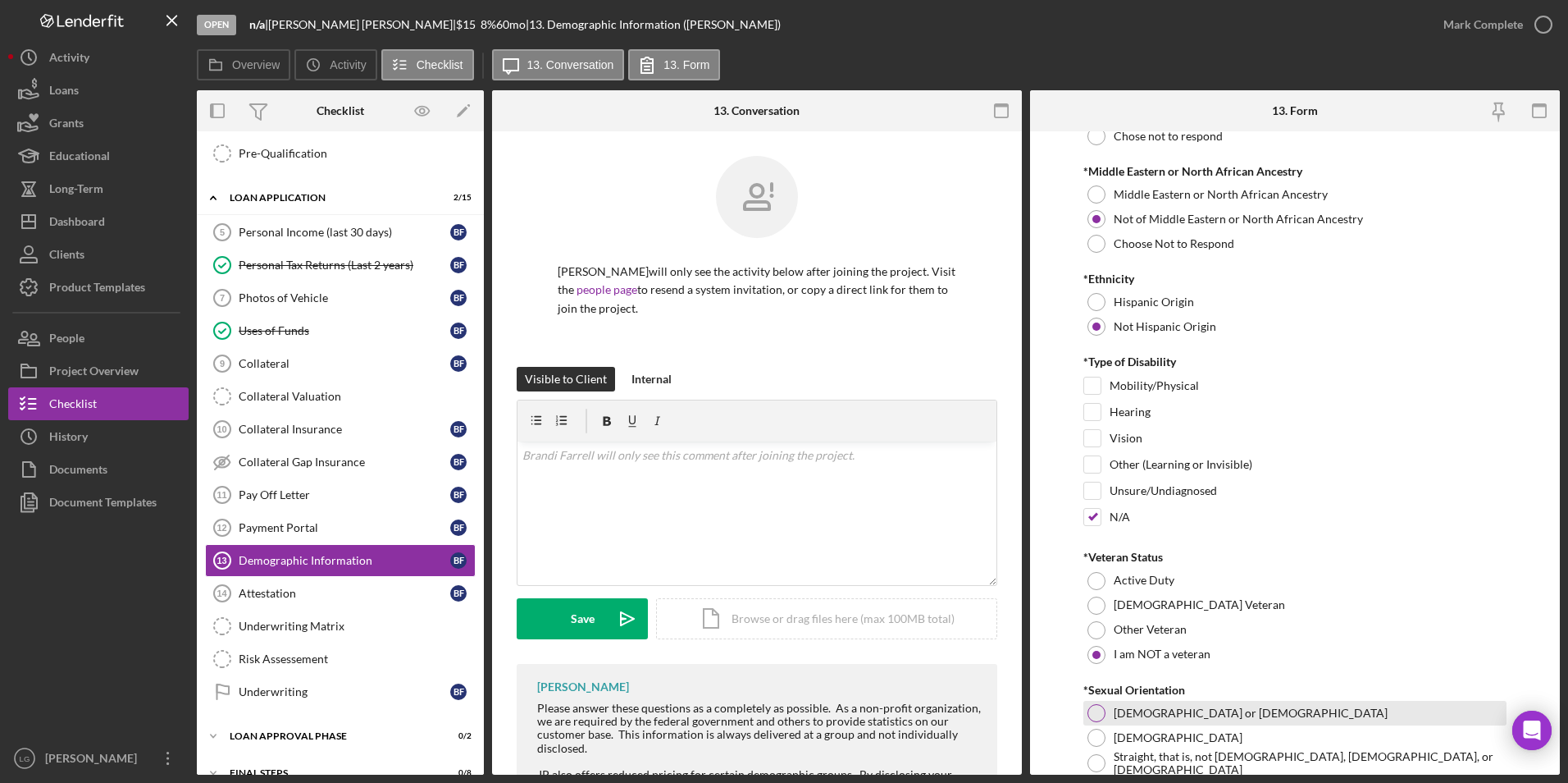
scroll to position [1312, 0]
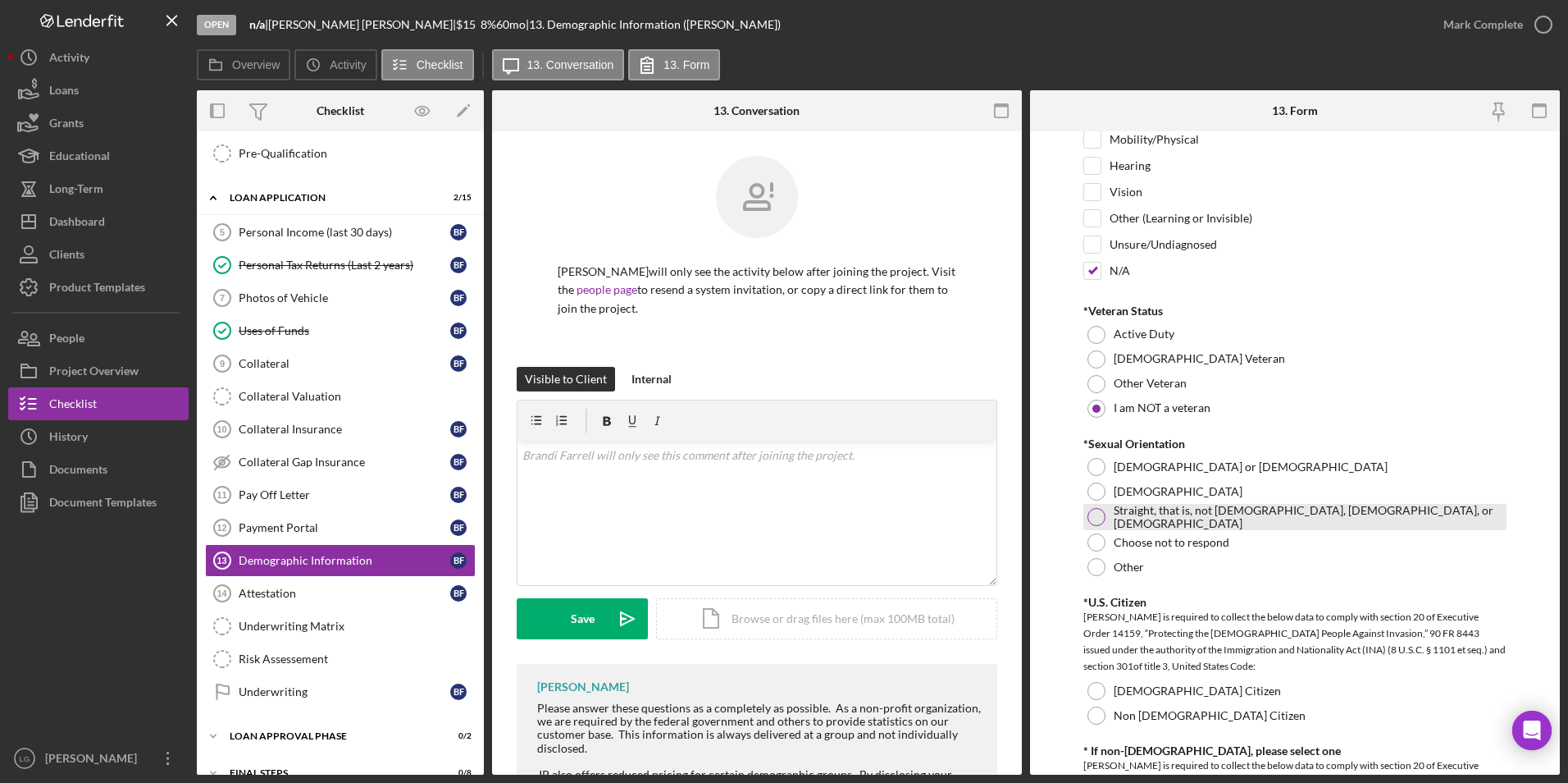
click at [1103, 513] on div at bounding box center [1096, 517] width 18 height 18
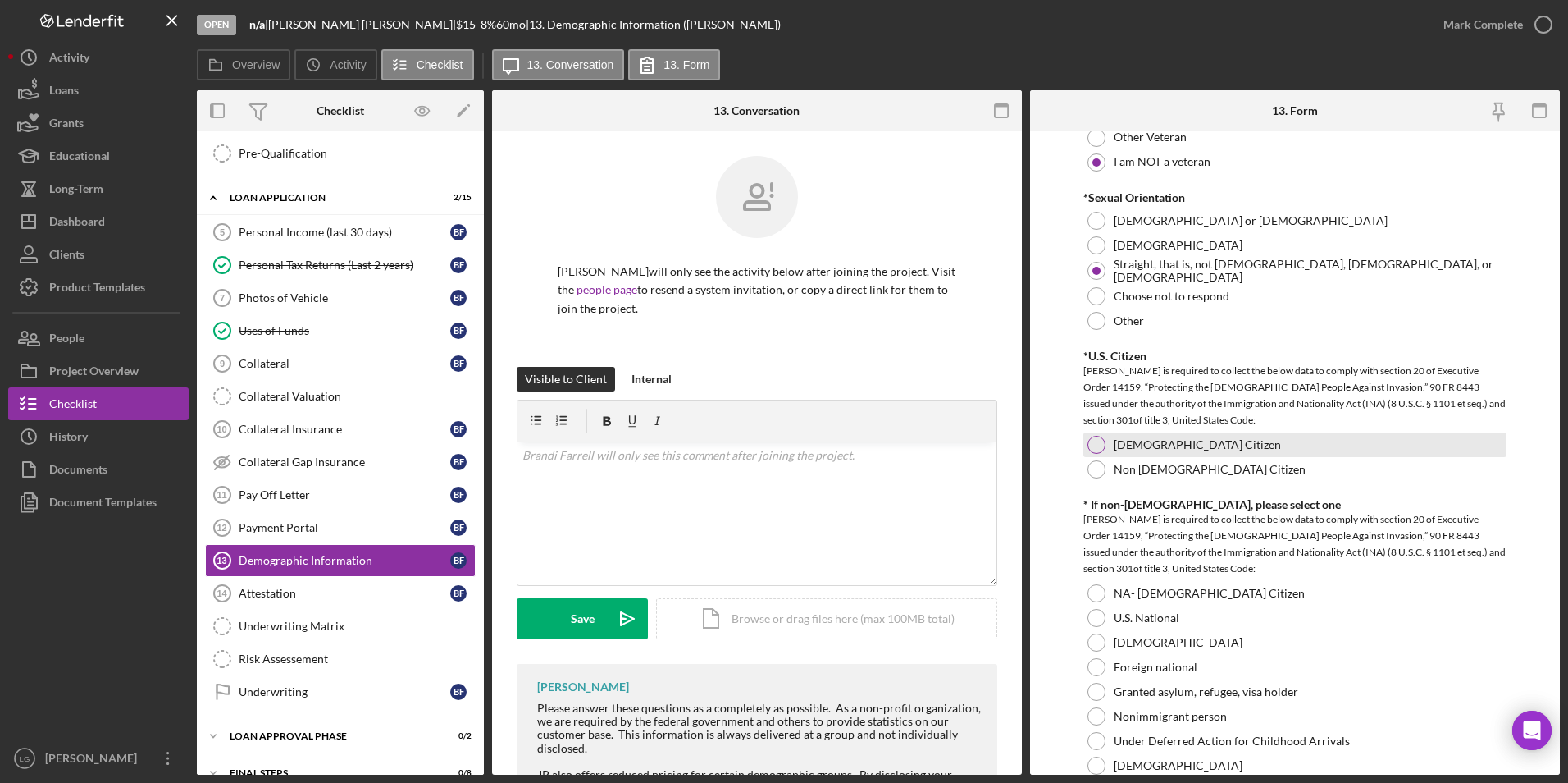
click at [1093, 440] on div at bounding box center [1096, 444] width 18 height 18
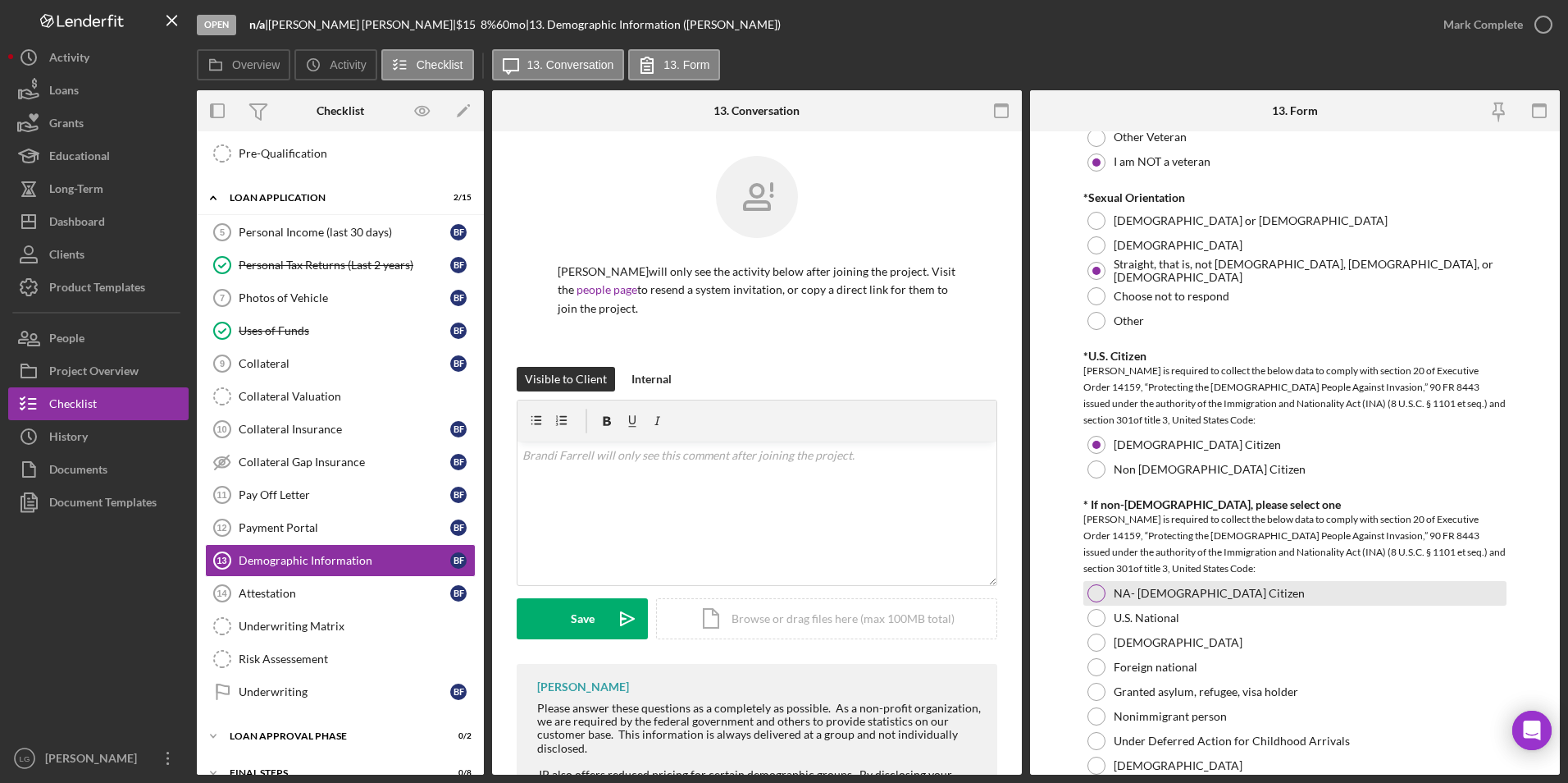
click at [1100, 588] on div at bounding box center [1096, 593] width 18 height 18
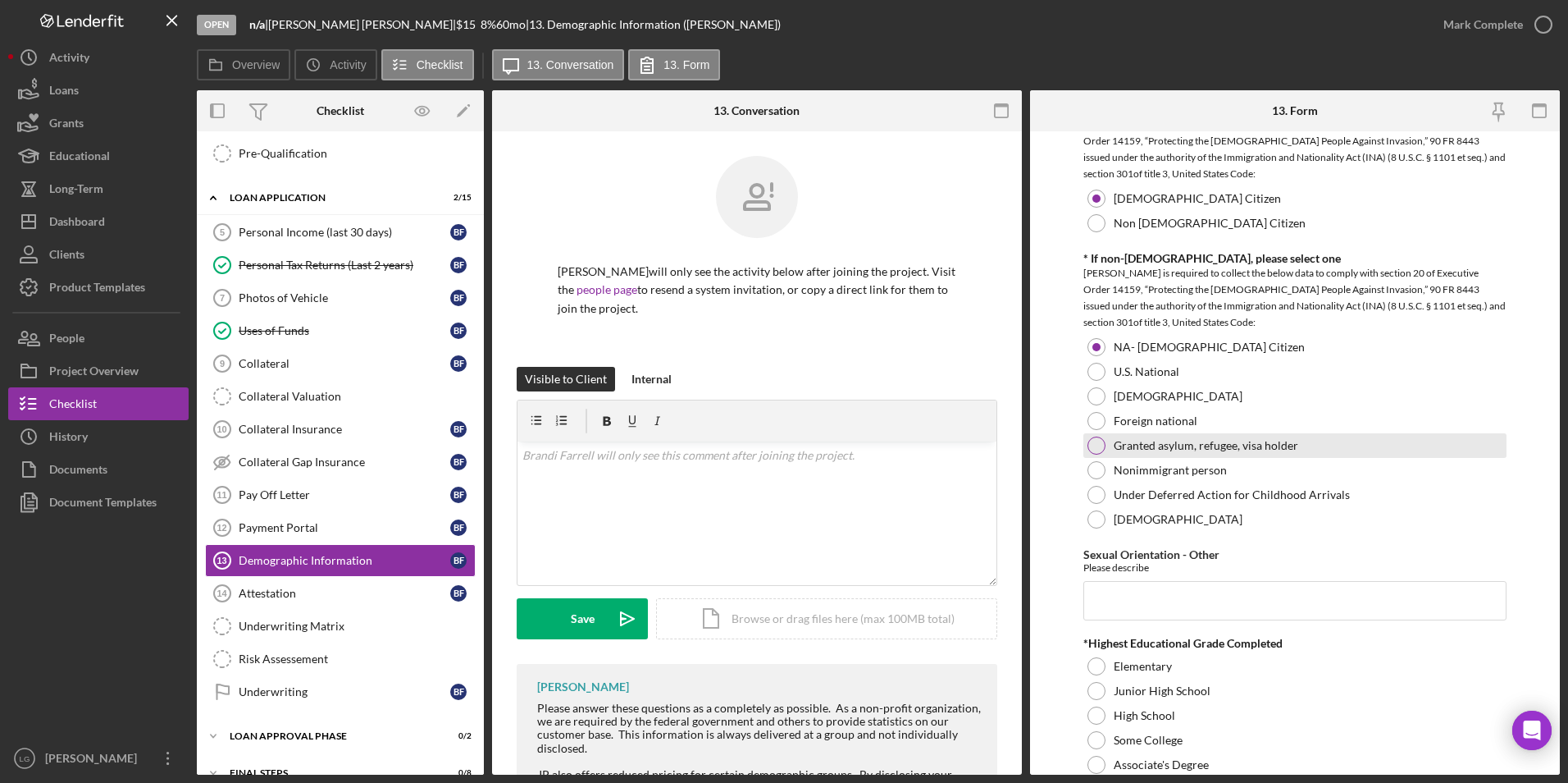
scroll to position [2051, 0]
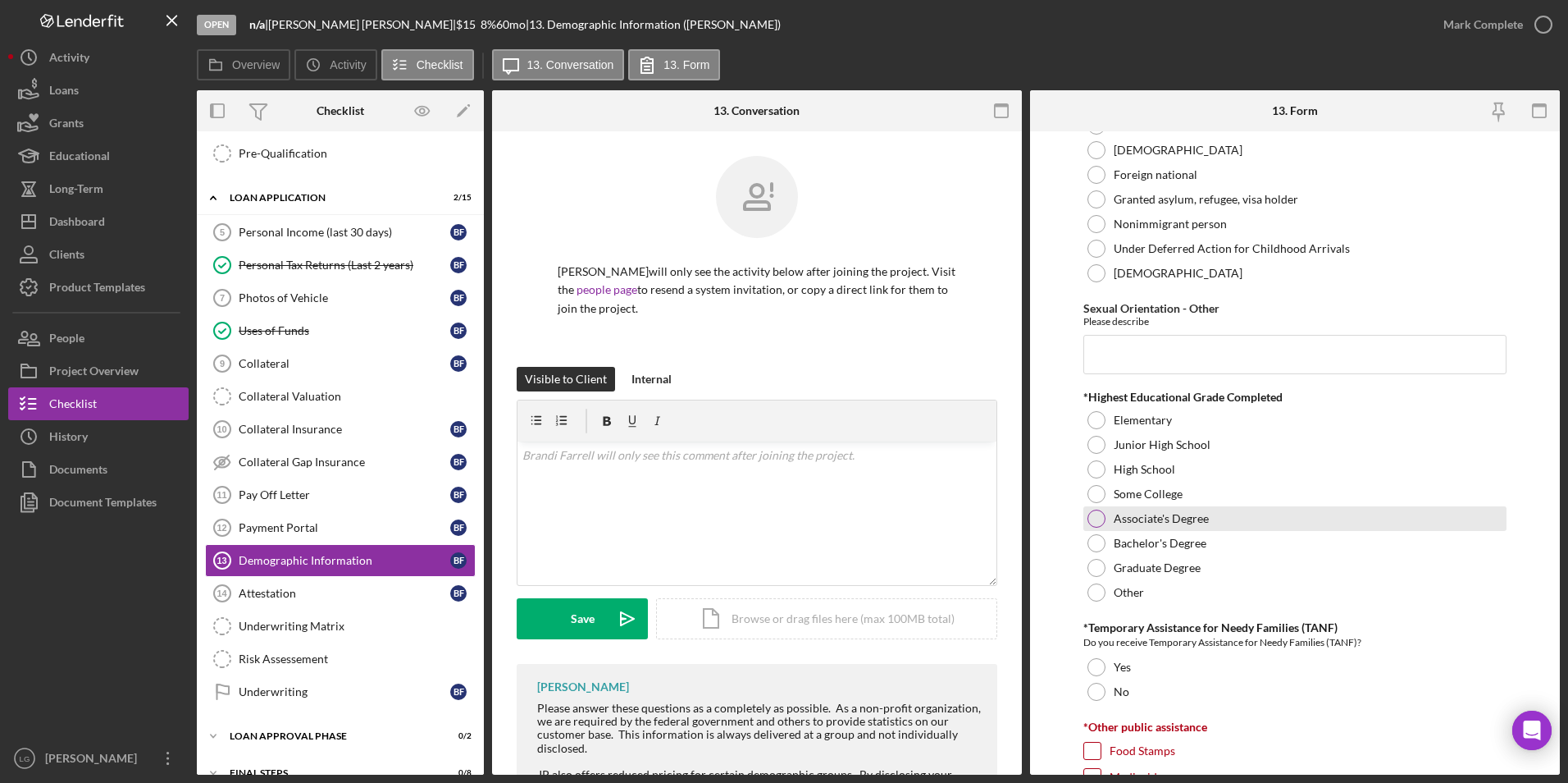
click at [1092, 517] on div at bounding box center [1096, 518] width 18 height 18
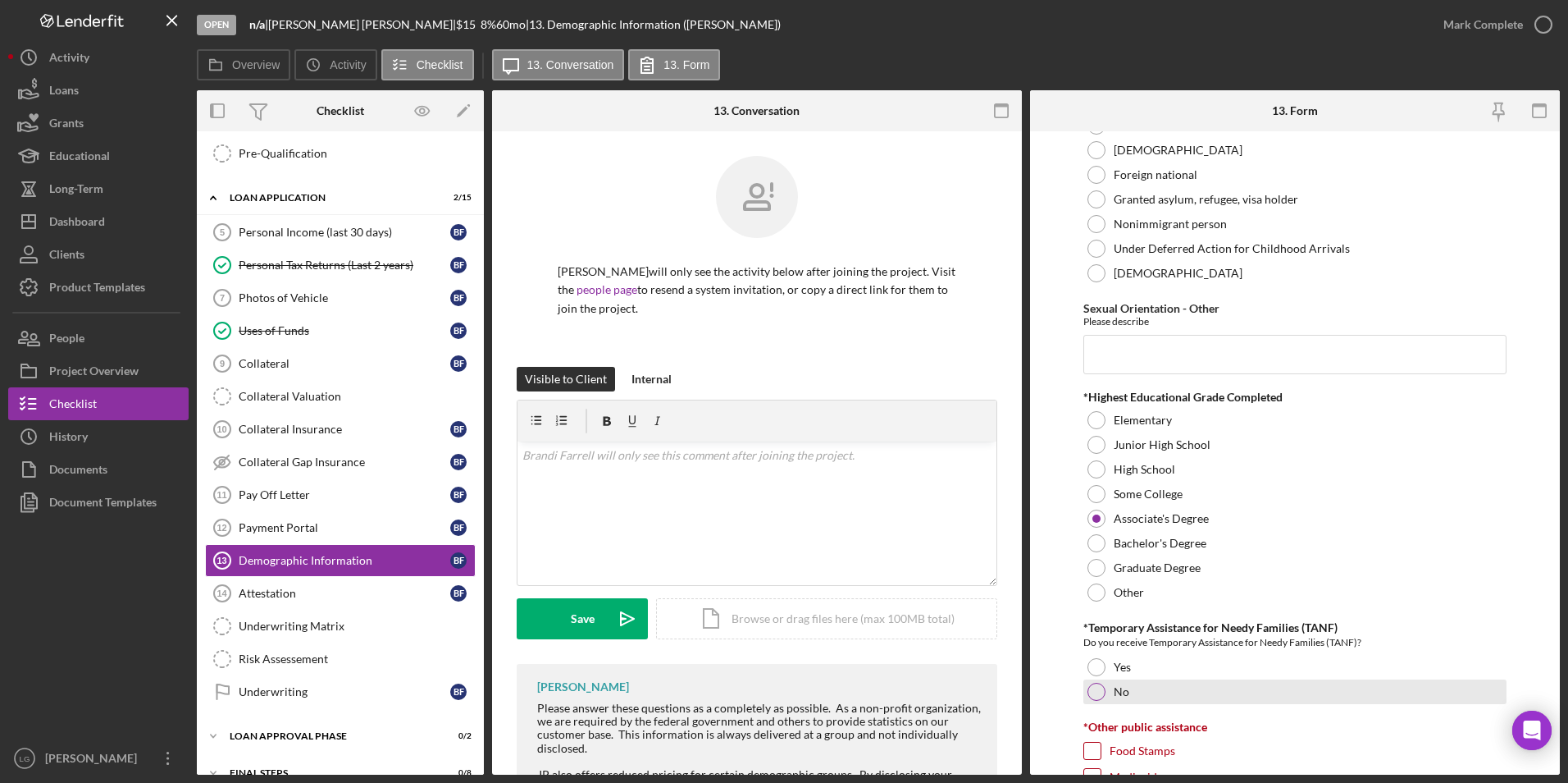
click at [1093, 692] on div at bounding box center [1096, 692] width 18 height 18
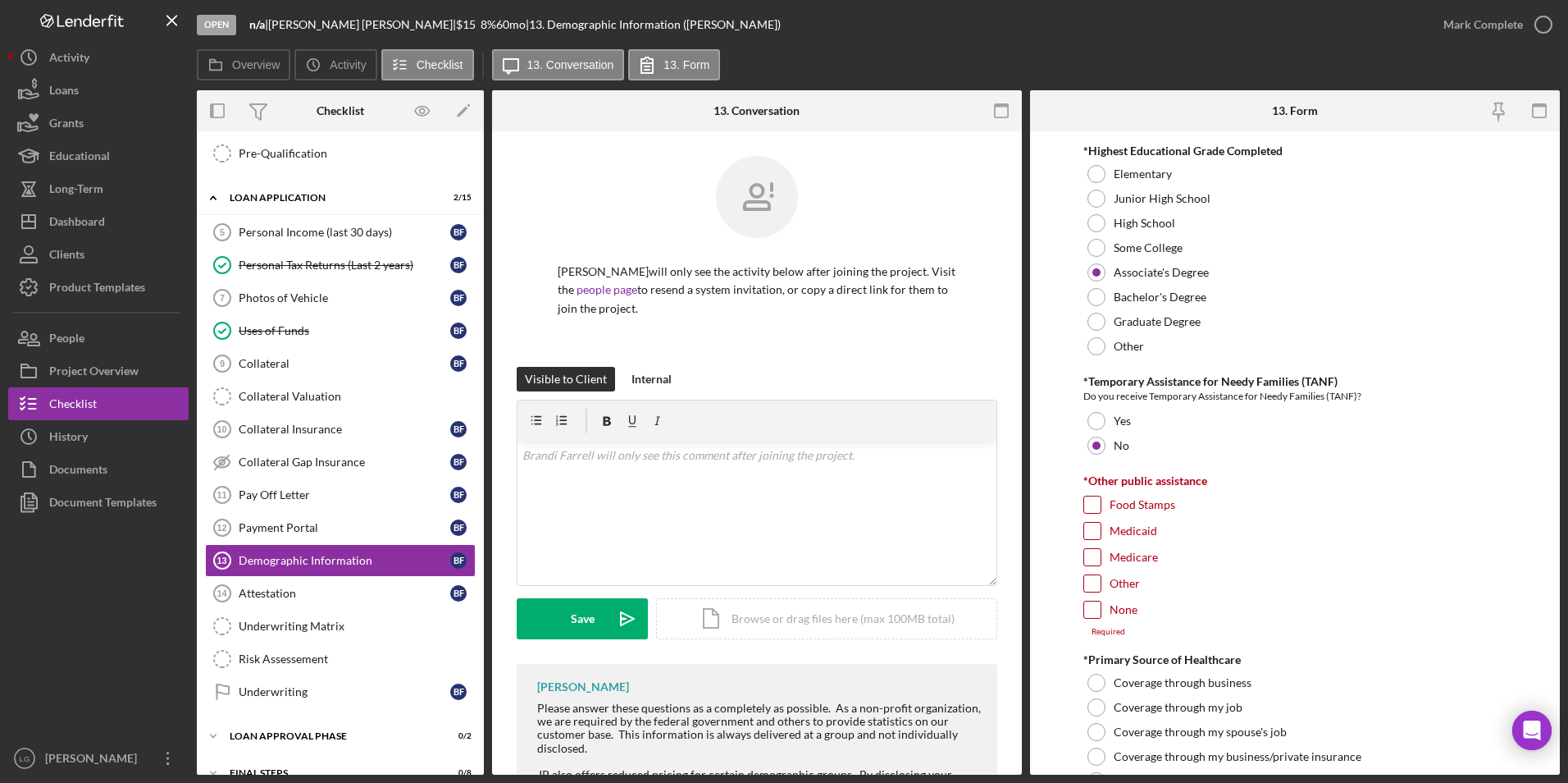
click at [1088, 606] on input "None" at bounding box center [1092, 609] width 17 height 17
checkbox input "true"
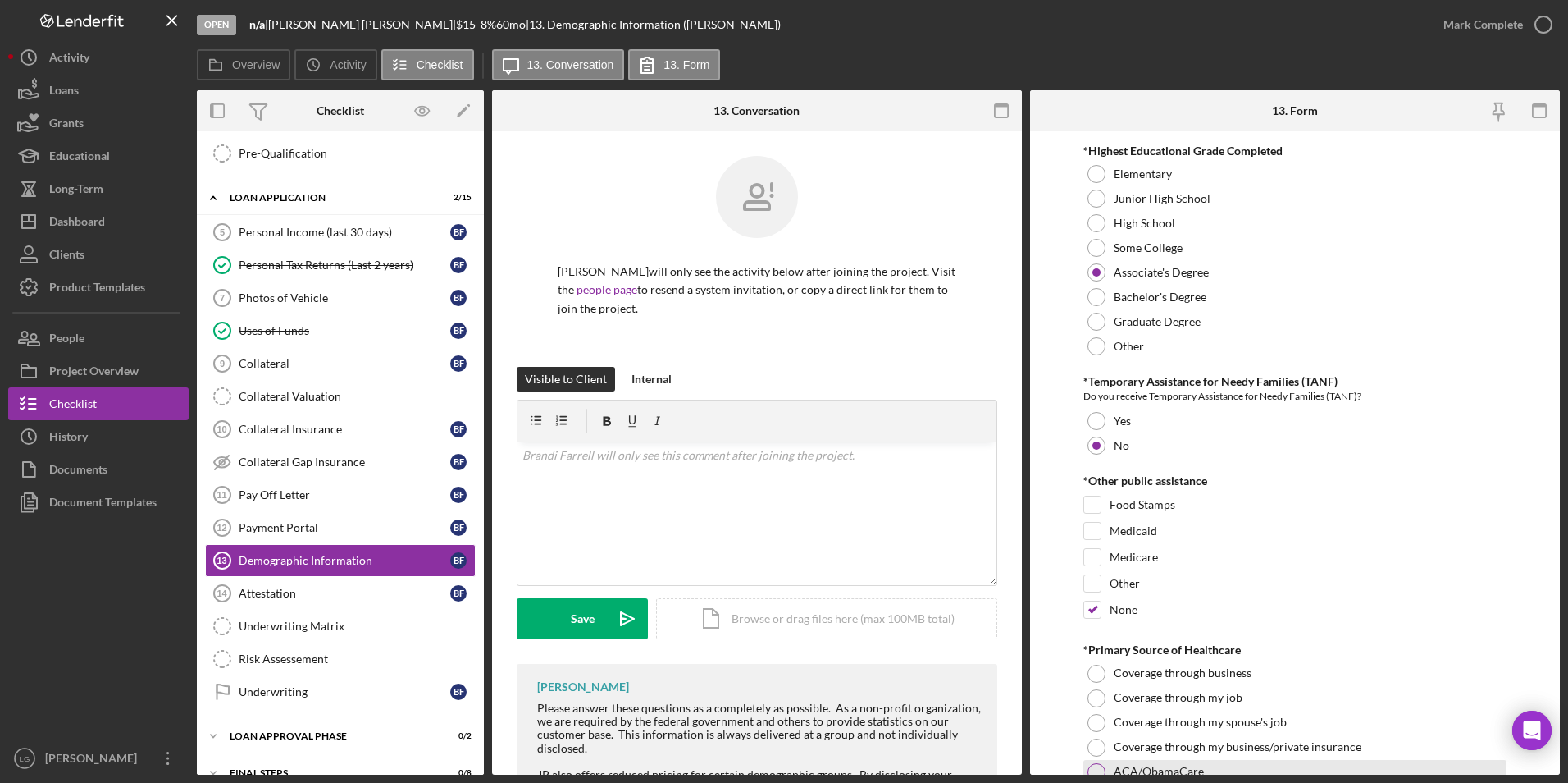
scroll to position [2461, 0]
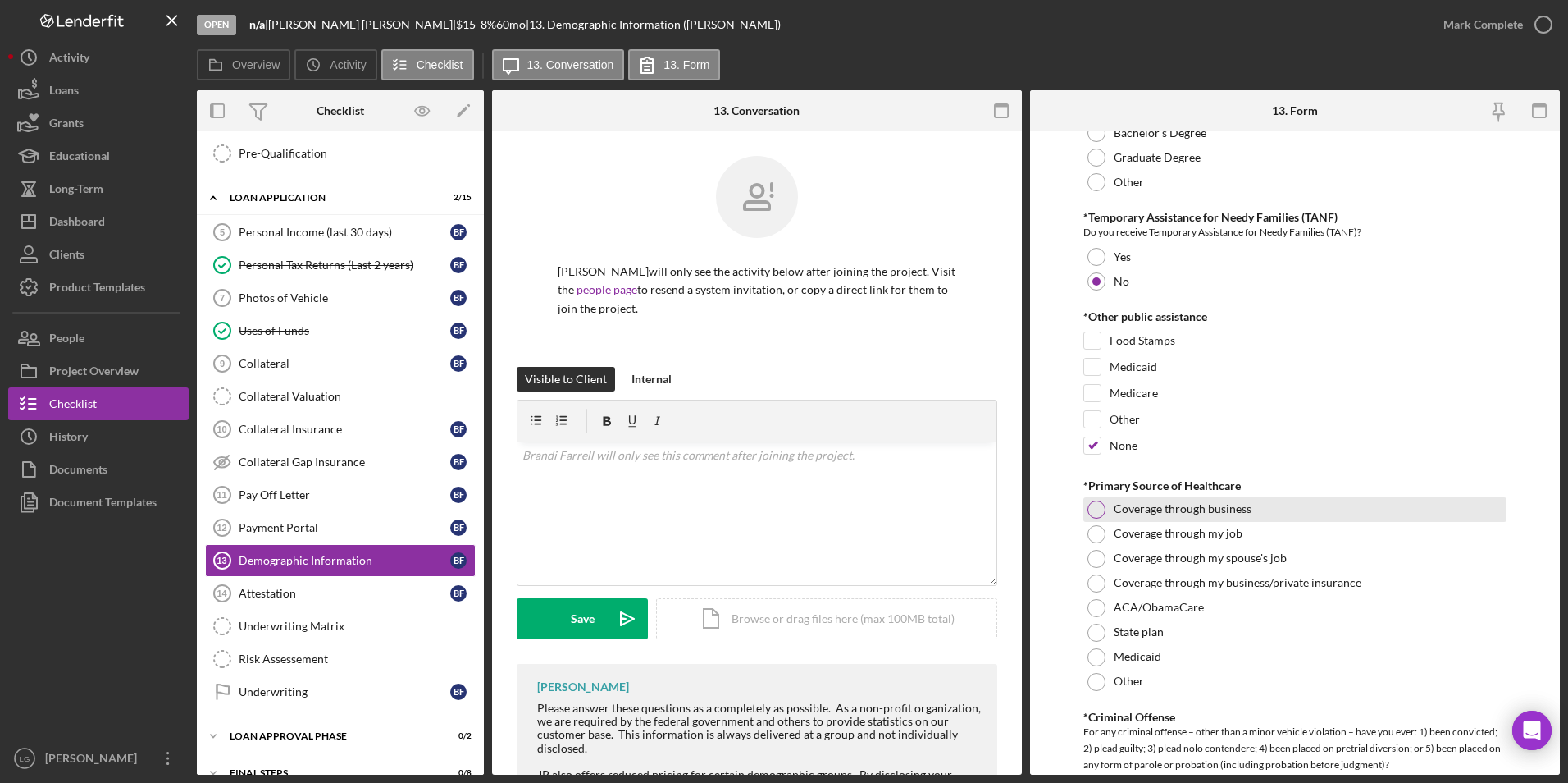
click at [1103, 506] on div at bounding box center [1096, 509] width 18 height 18
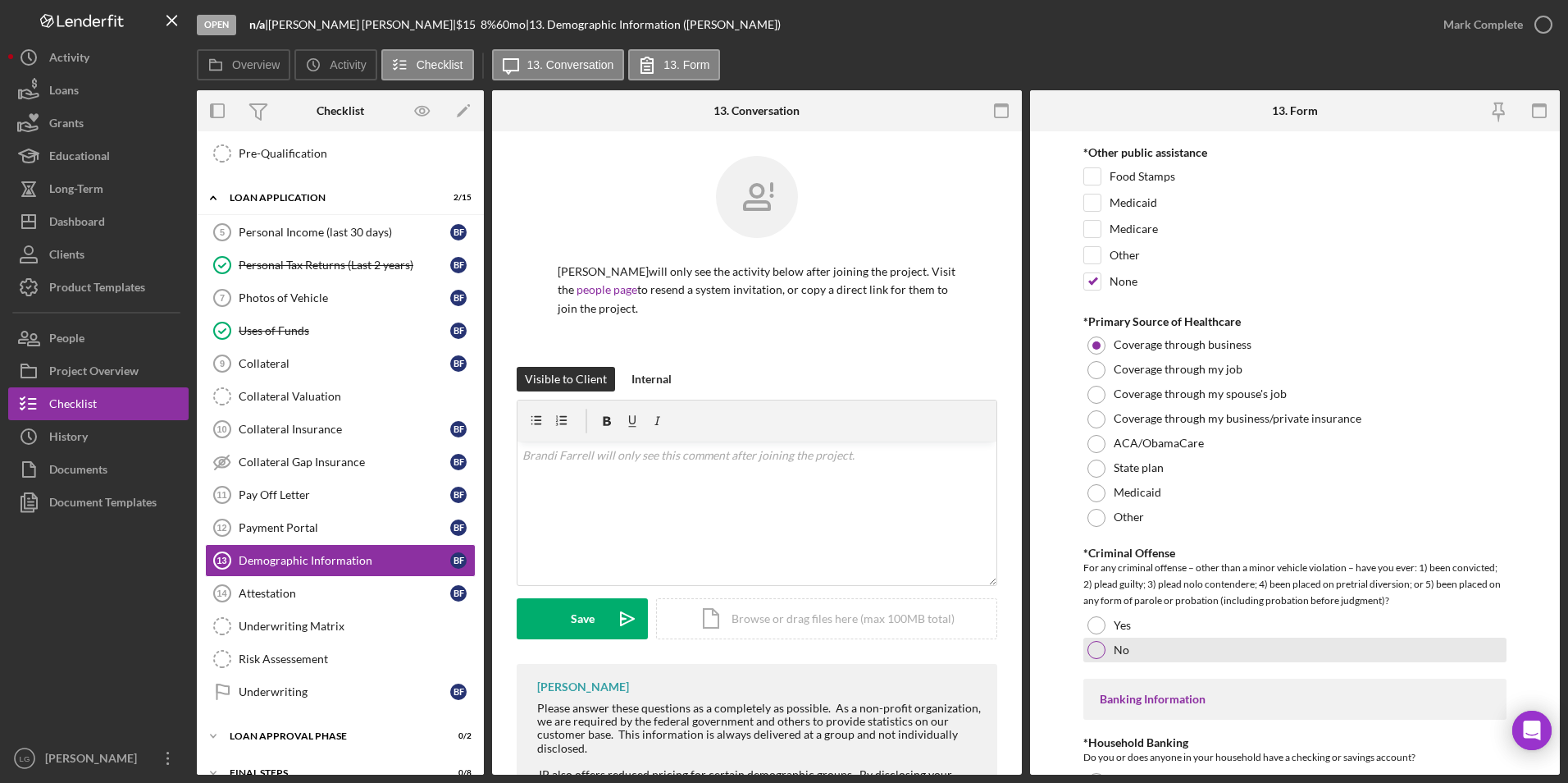
click at [1089, 651] on div at bounding box center [1096, 650] width 18 height 18
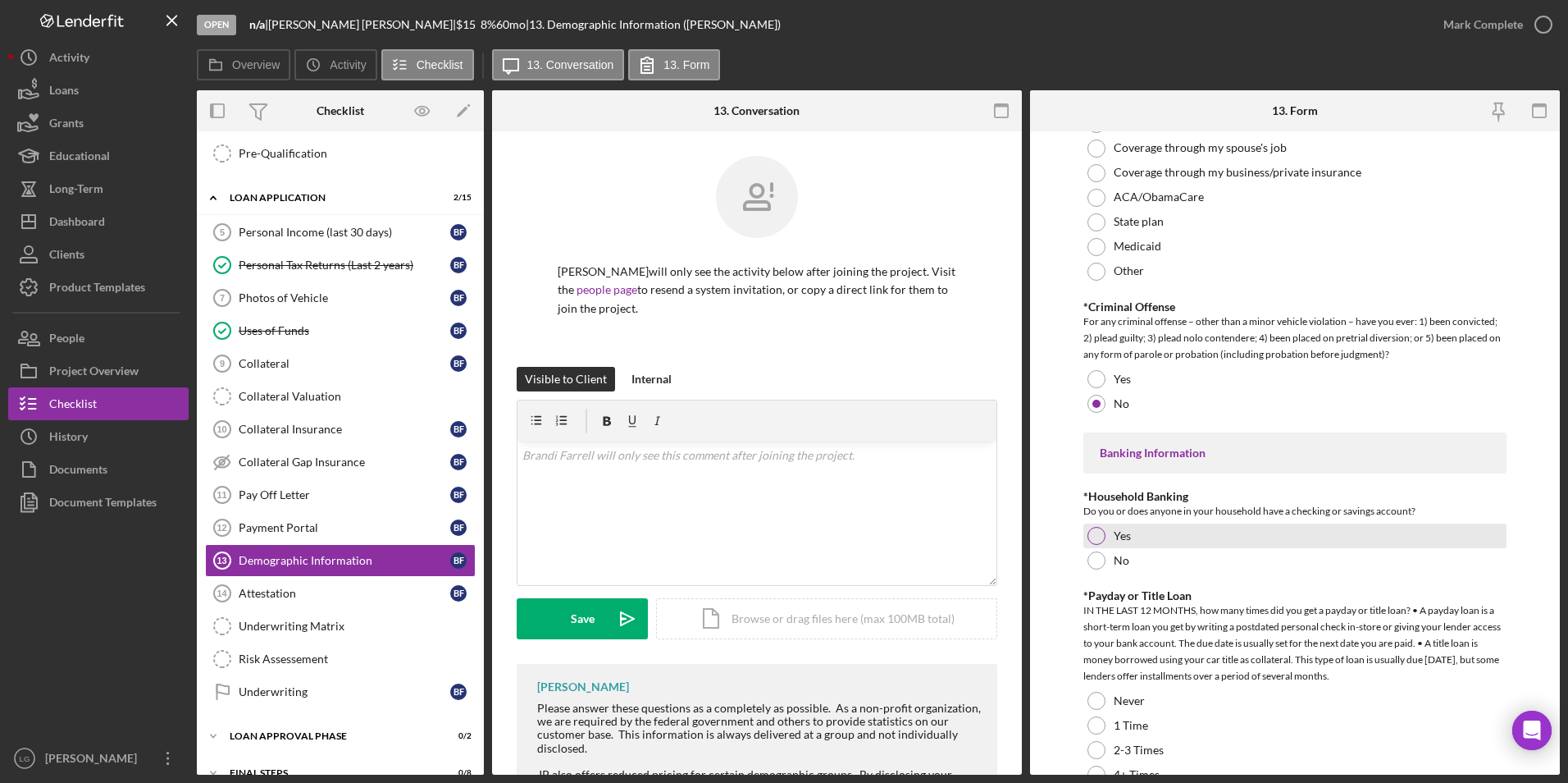
click at [1097, 531] on div at bounding box center [1096, 535] width 18 height 18
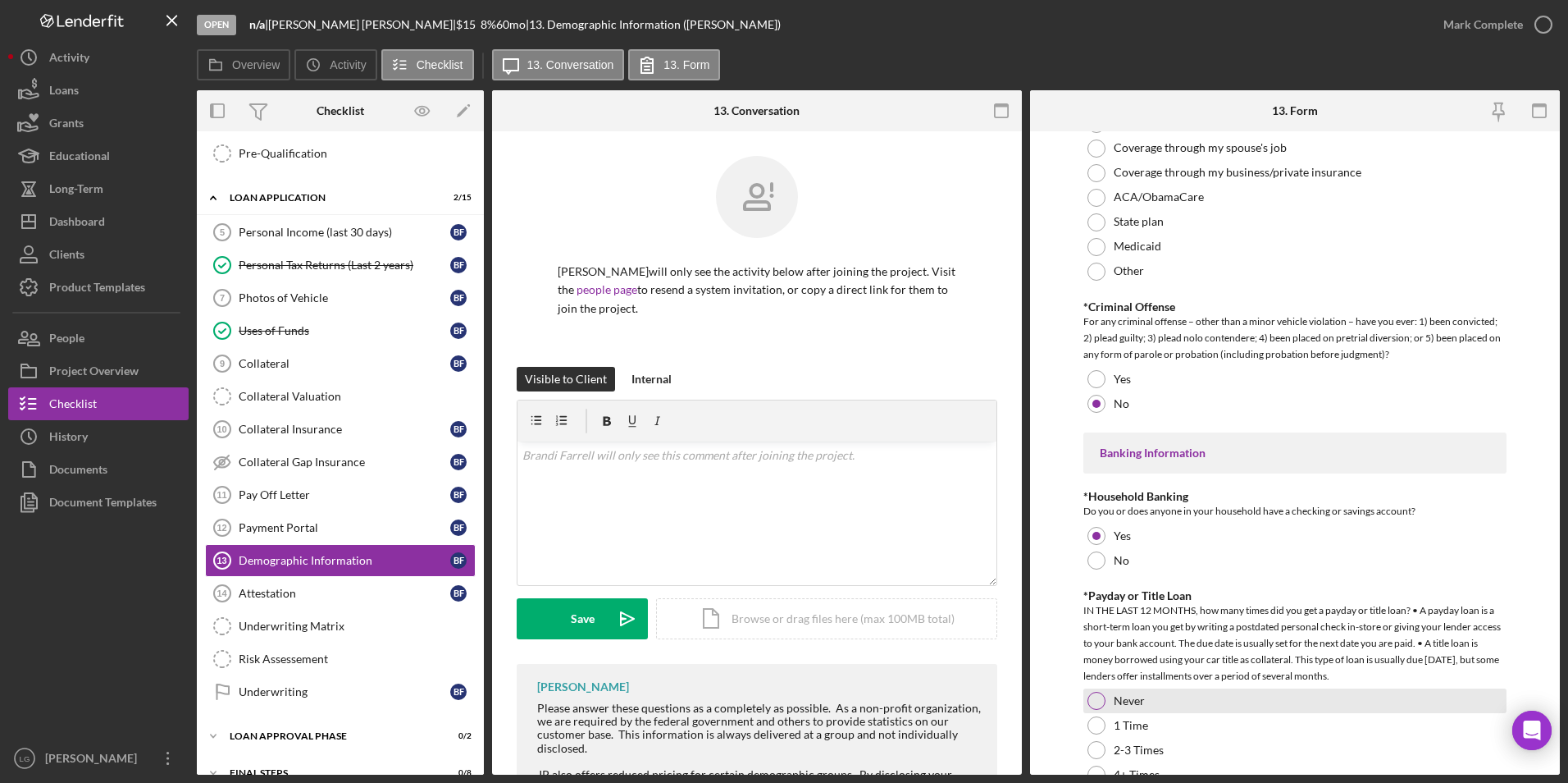
click at [1097, 700] on div at bounding box center [1096, 700] width 18 height 18
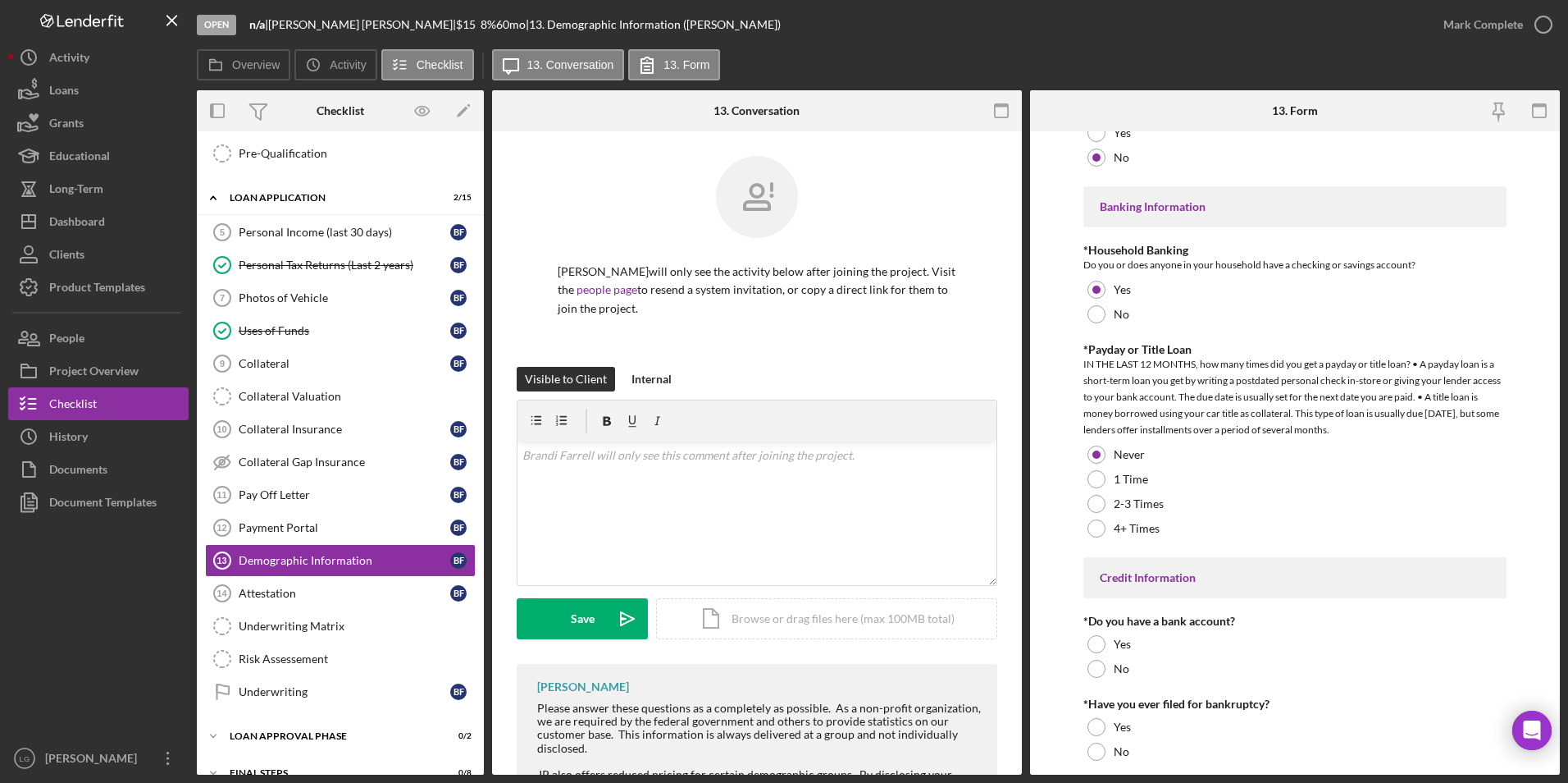
scroll to position [3165, 0]
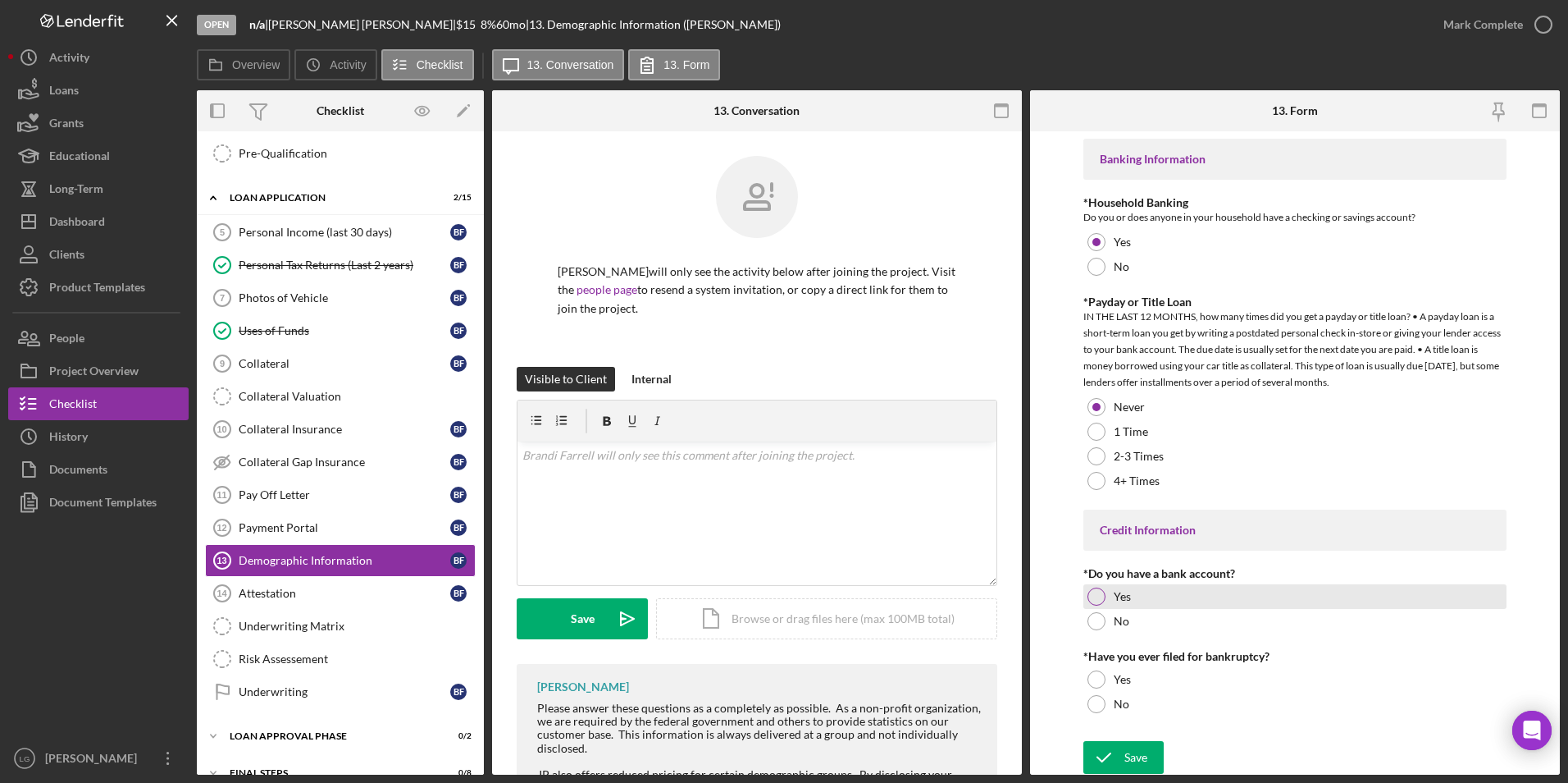
click at [1091, 592] on div at bounding box center [1096, 596] width 18 height 18
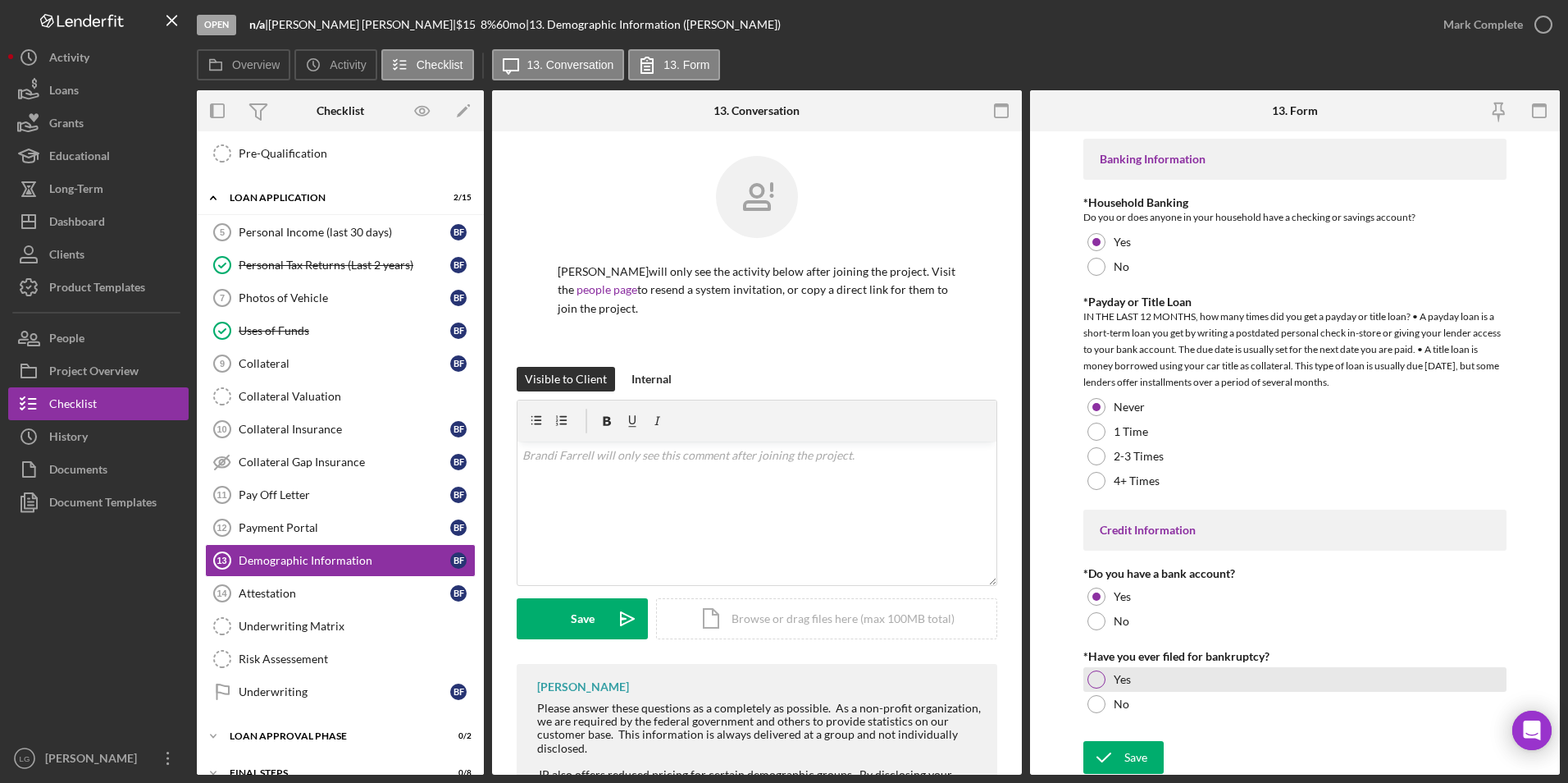
click at [1098, 671] on div at bounding box center [1096, 679] width 18 height 18
click at [1113, 744] on icon "submit" at bounding box center [1104, 757] width 41 height 41
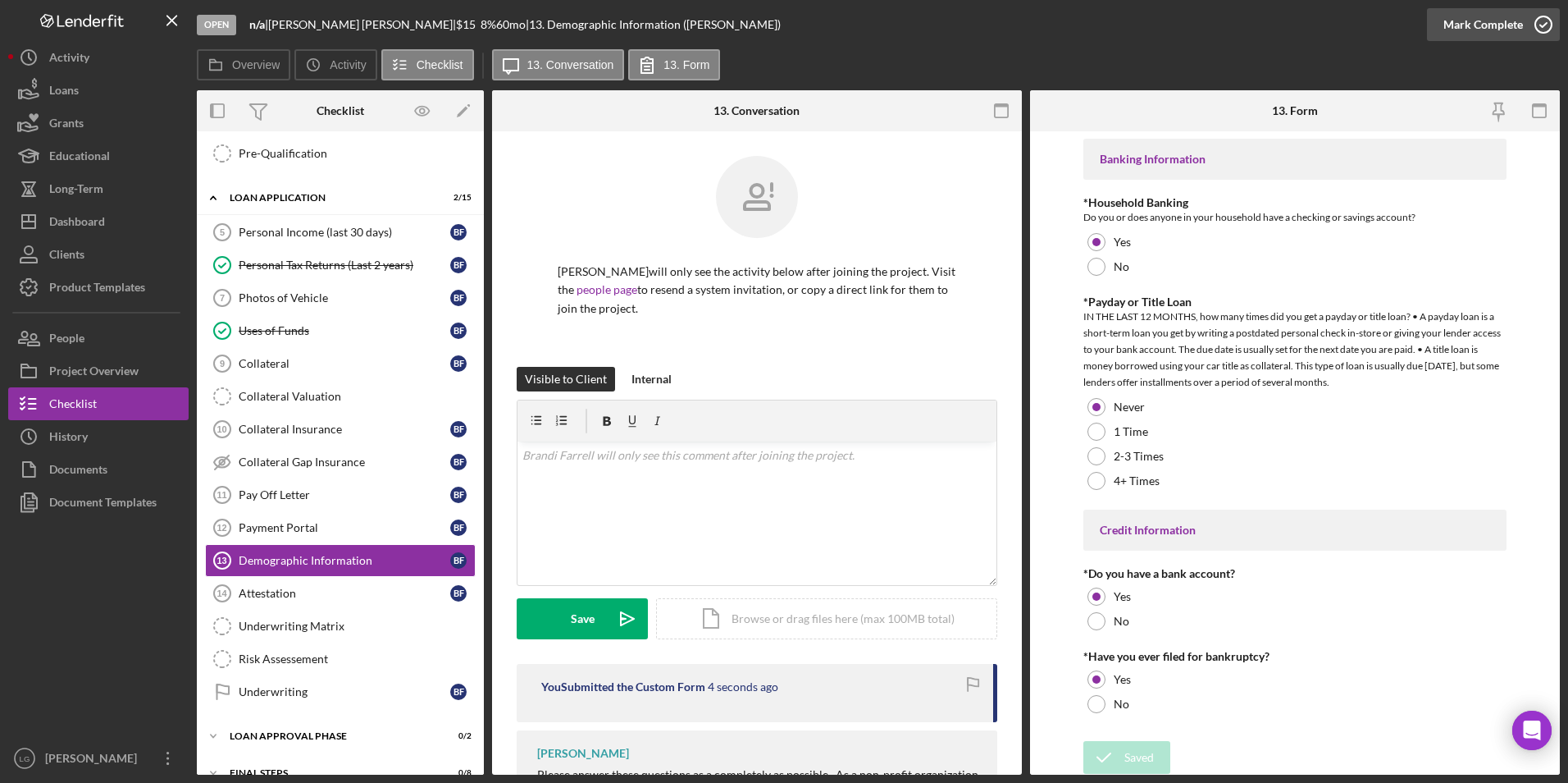
click at [1476, 22] on div "Mark Complete" at bounding box center [1483, 24] width 80 height 32
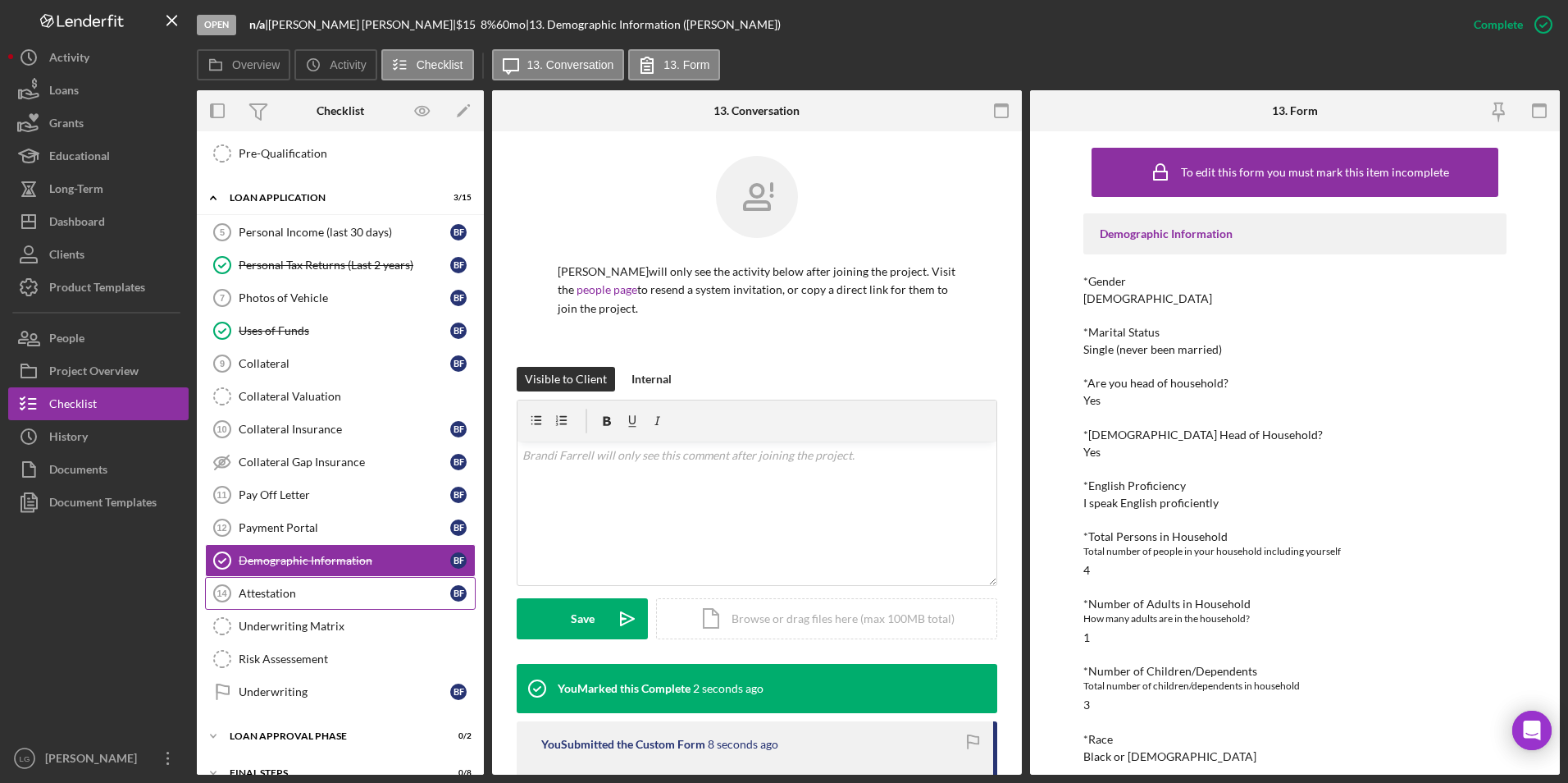
click at [286, 605] on link "Attestation 14 Attestation B F" at bounding box center [340, 593] width 270 height 32
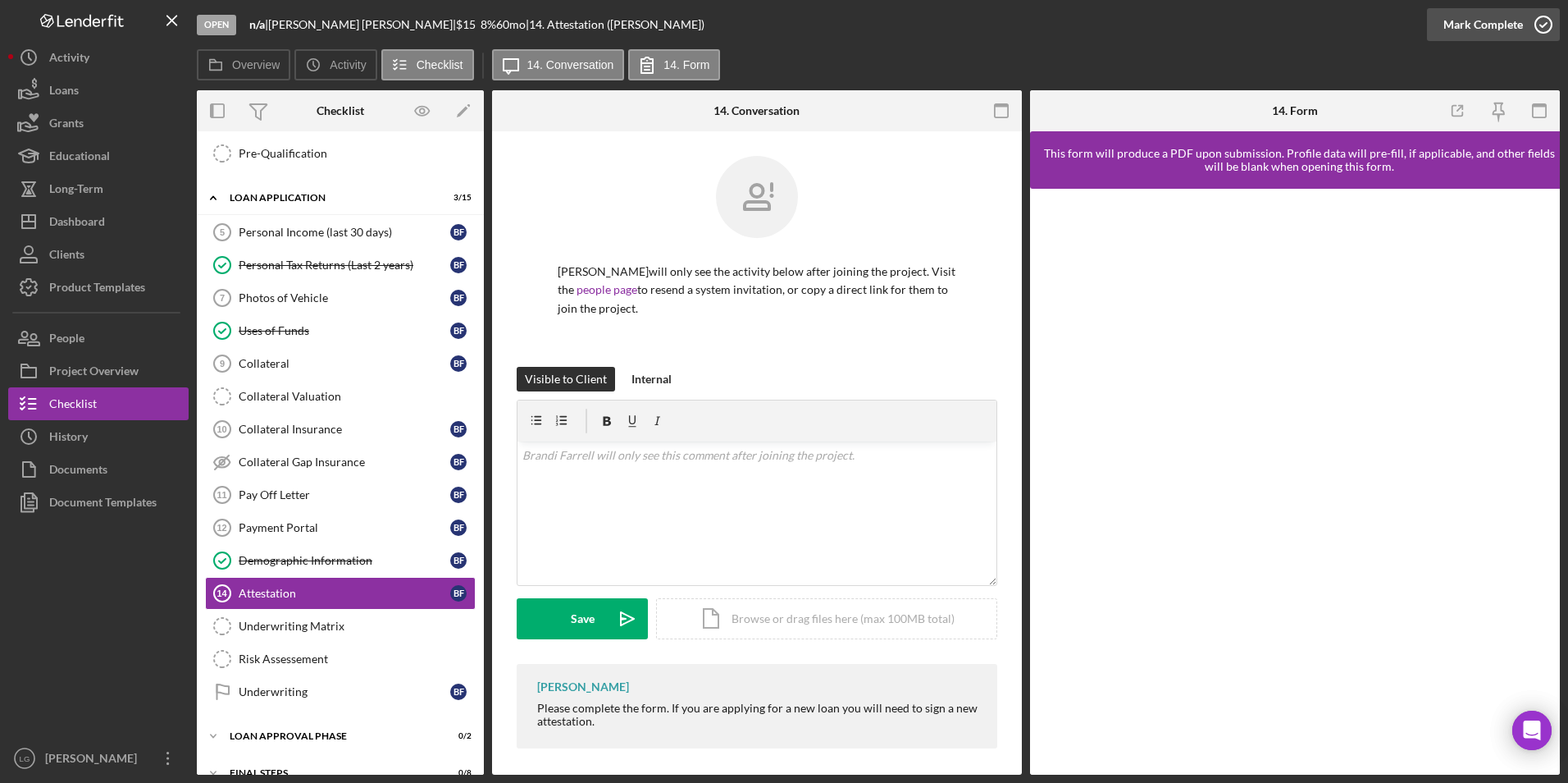
click at [1484, 22] on div "Mark Complete" at bounding box center [1483, 24] width 80 height 32
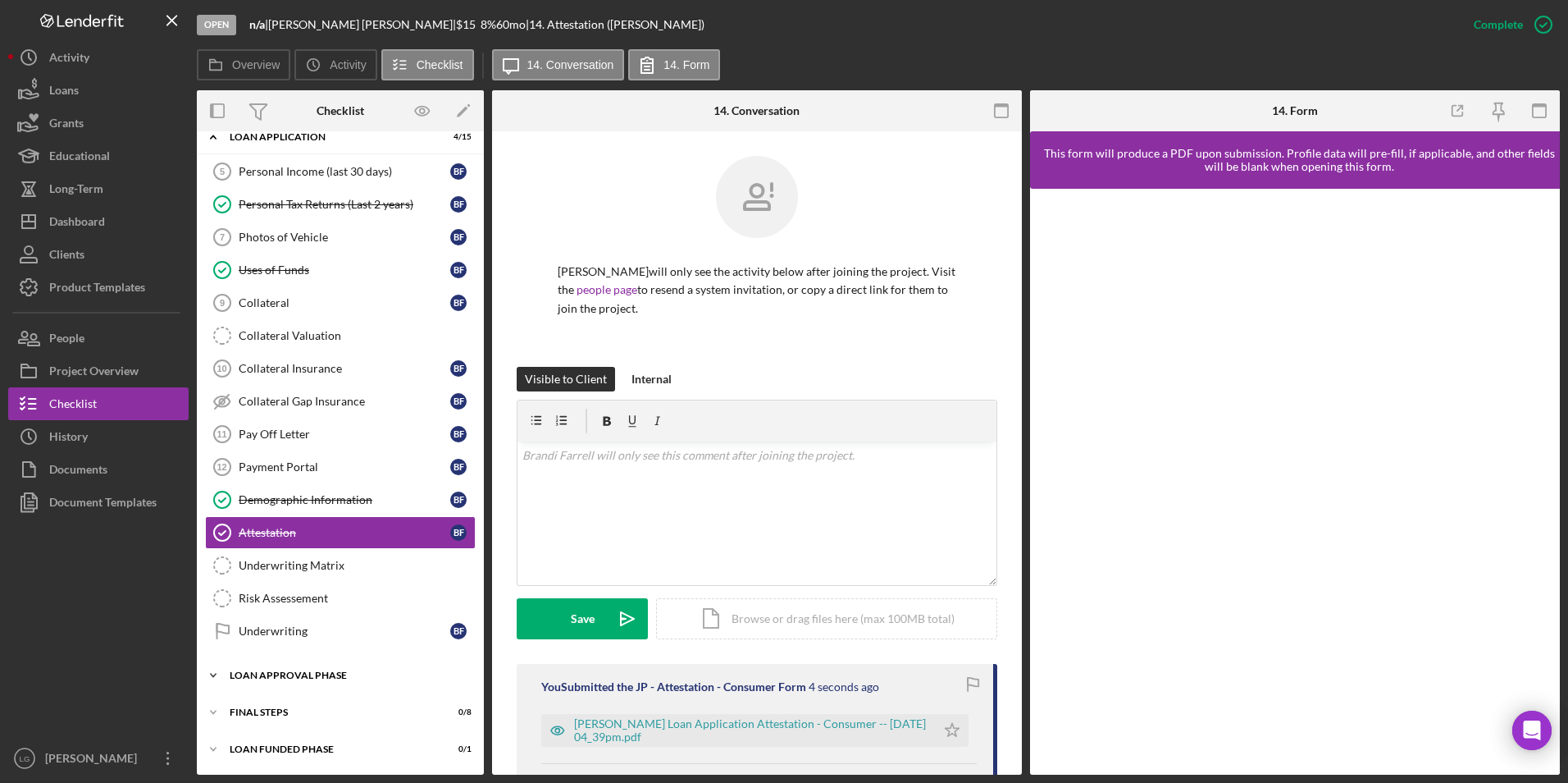
click at [296, 678] on div "Loan Approval Phase" at bounding box center [347, 675] width 233 height 10
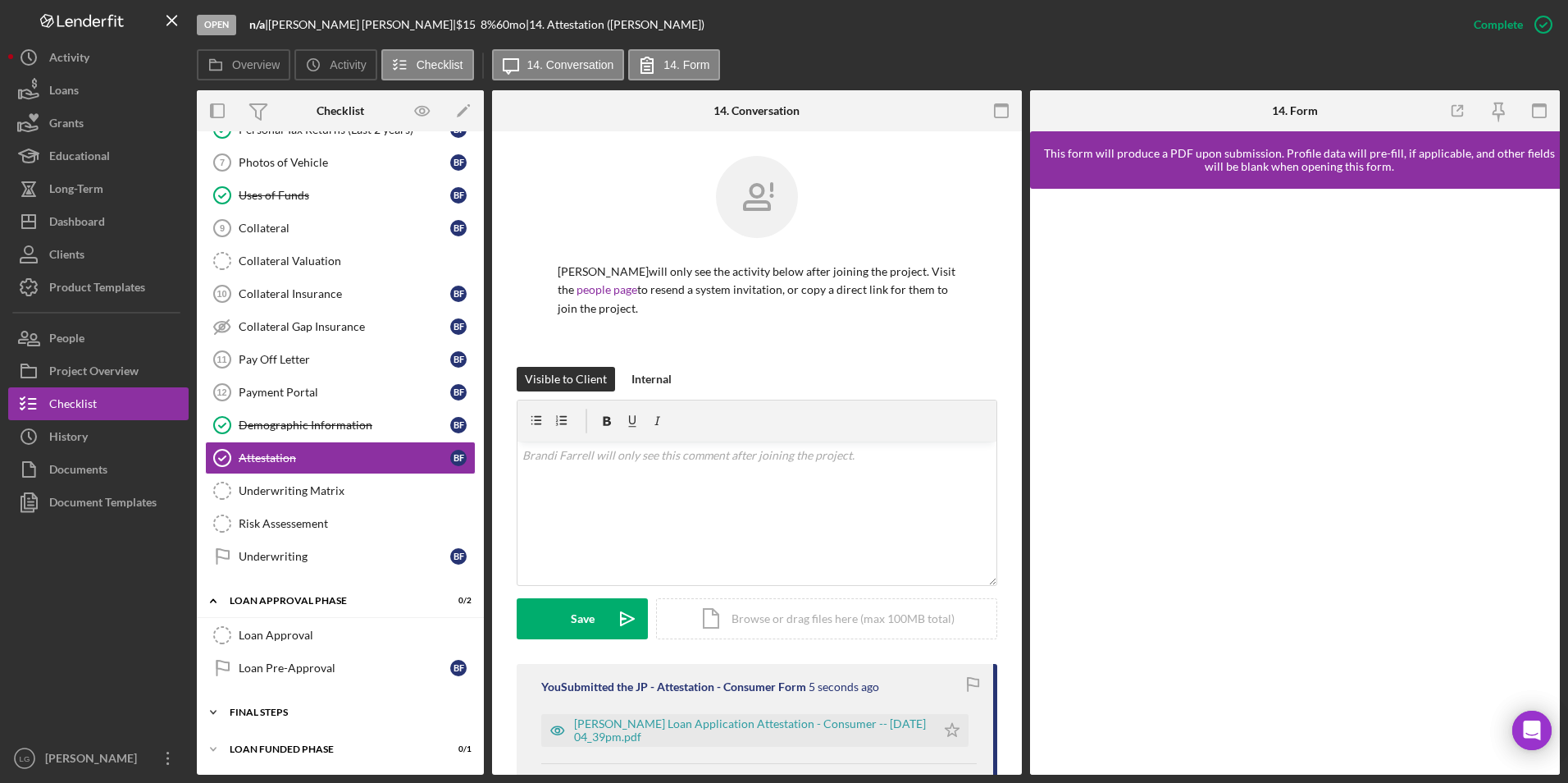
click at [285, 708] on div "FINAL STEPS" at bounding box center [347, 712] width 233 height 10
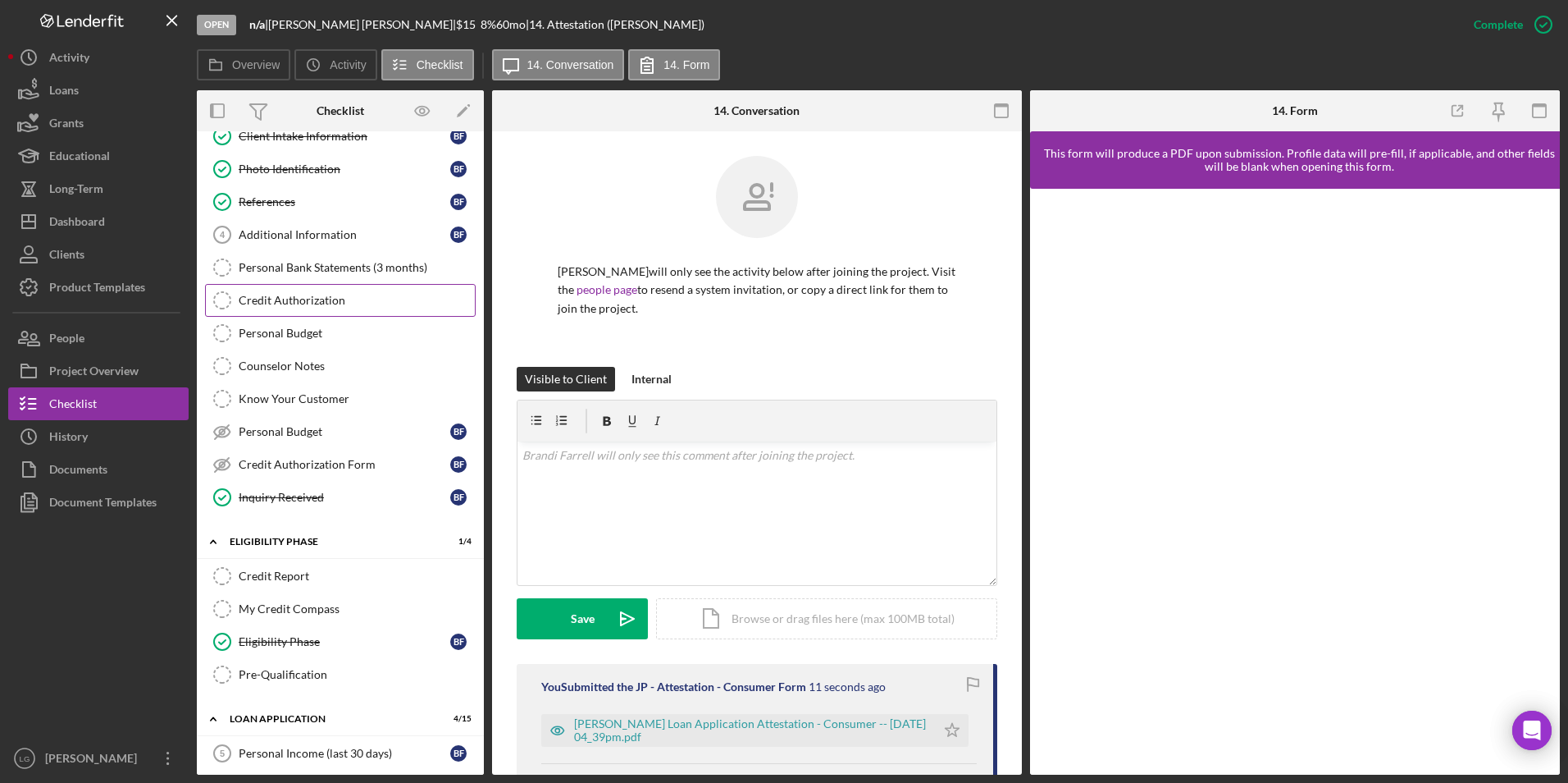
scroll to position [0, 0]
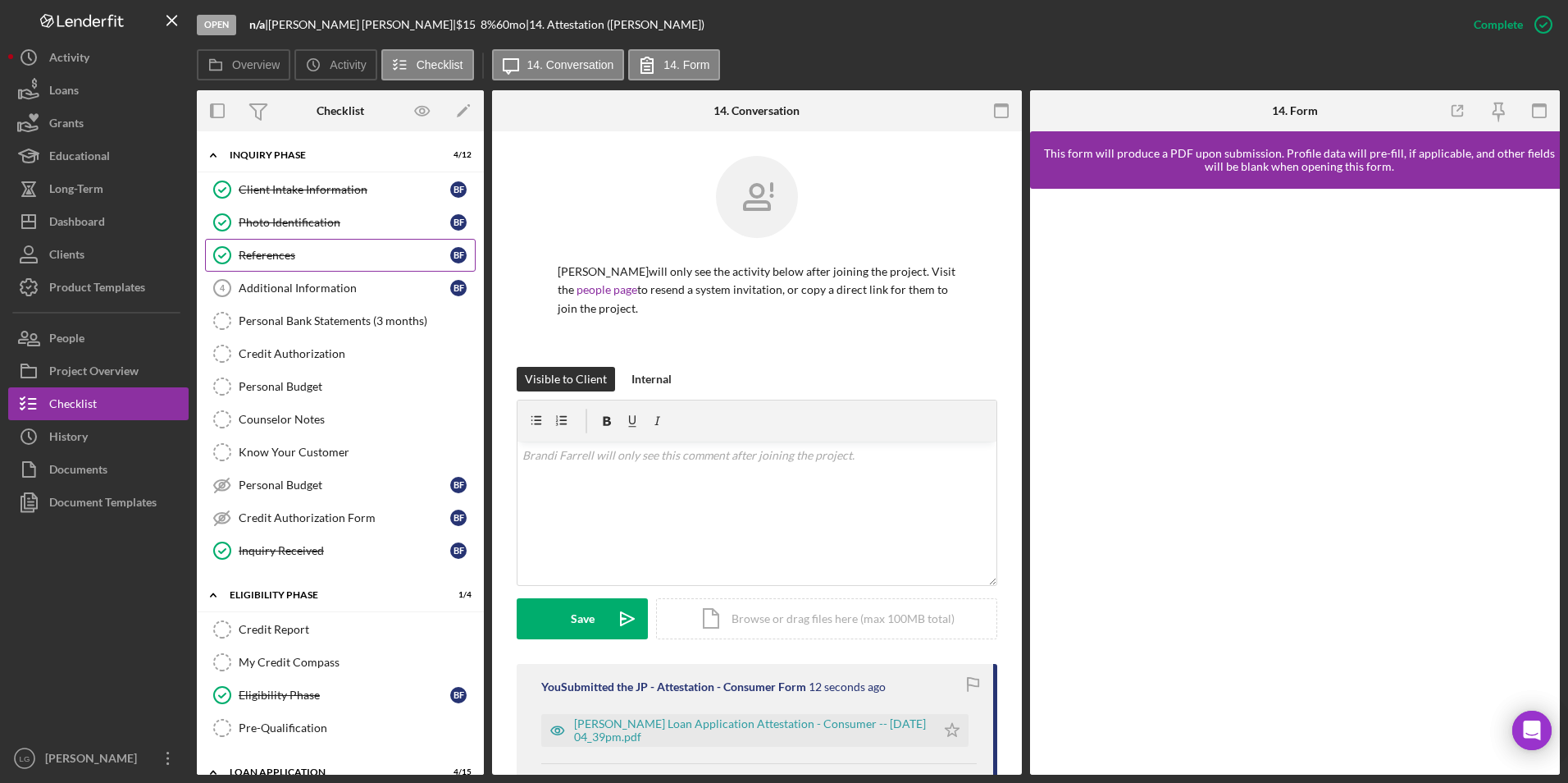
click at [310, 269] on link "References References B F" at bounding box center [340, 255] width 270 height 32
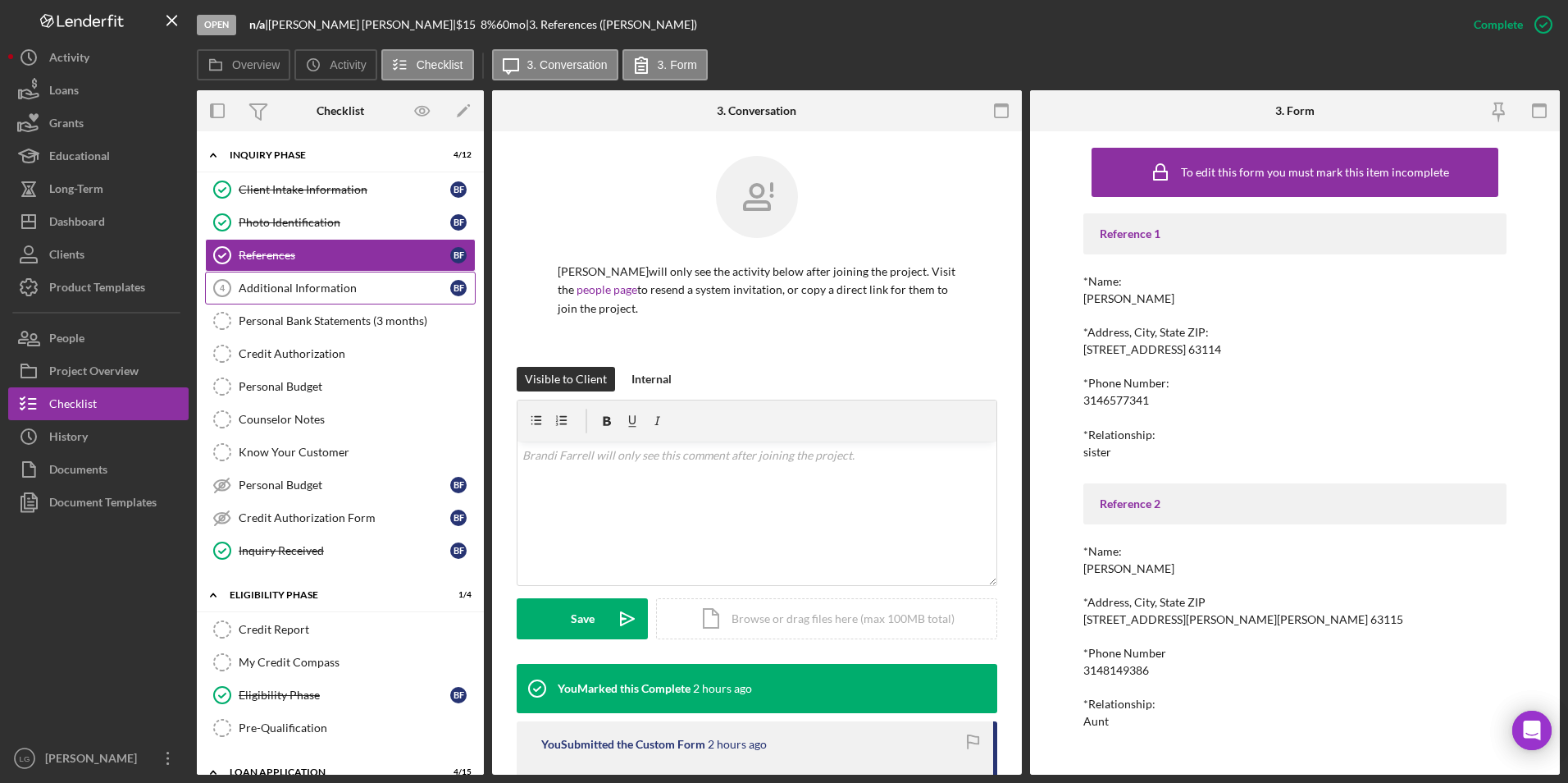
click at [309, 290] on div "Additional Information" at bounding box center [344, 288] width 211 height 13
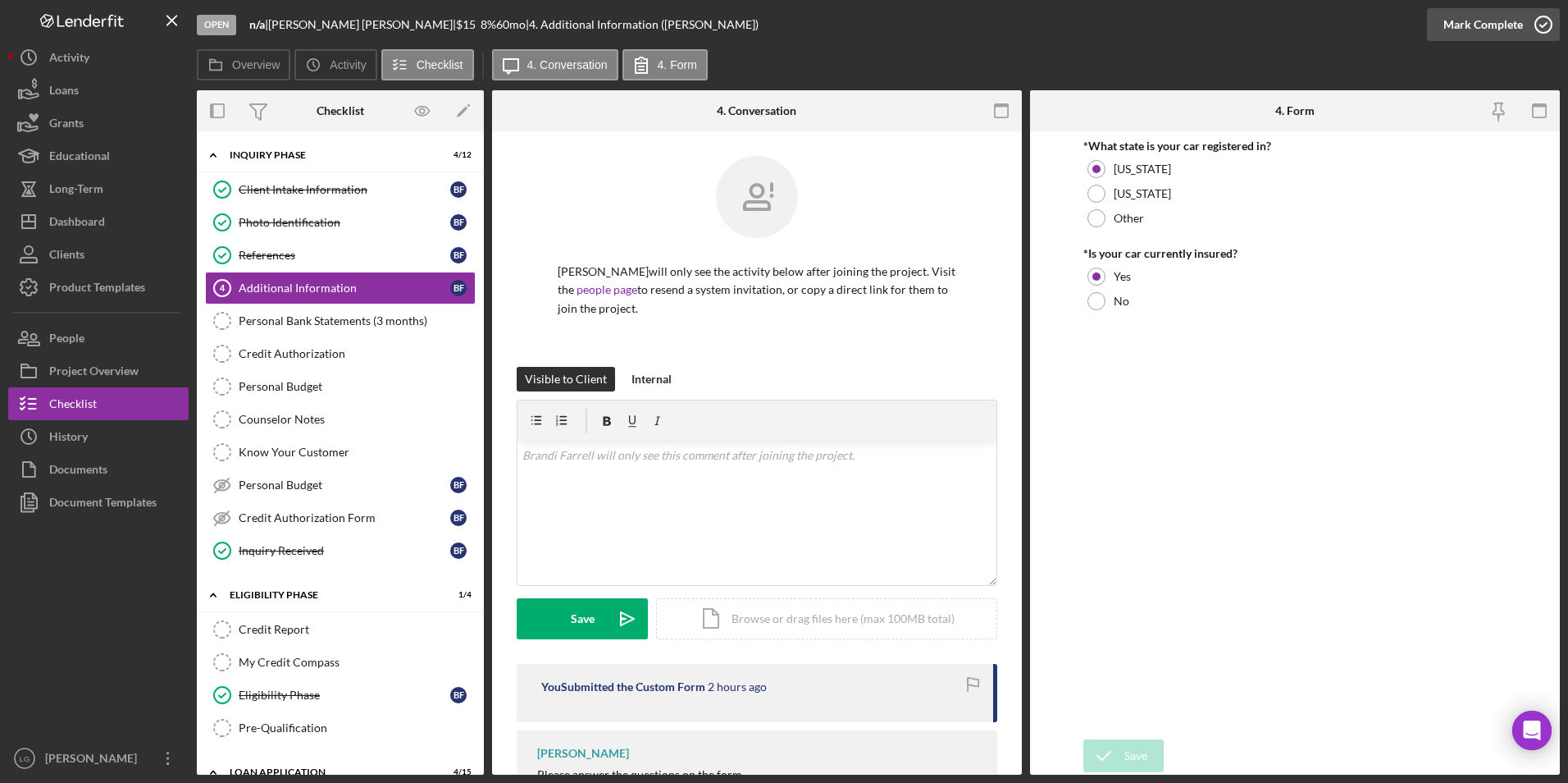
click at [1469, 25] on div "Mark Complete" at bounding box center [1483, 24] width 80 height 32
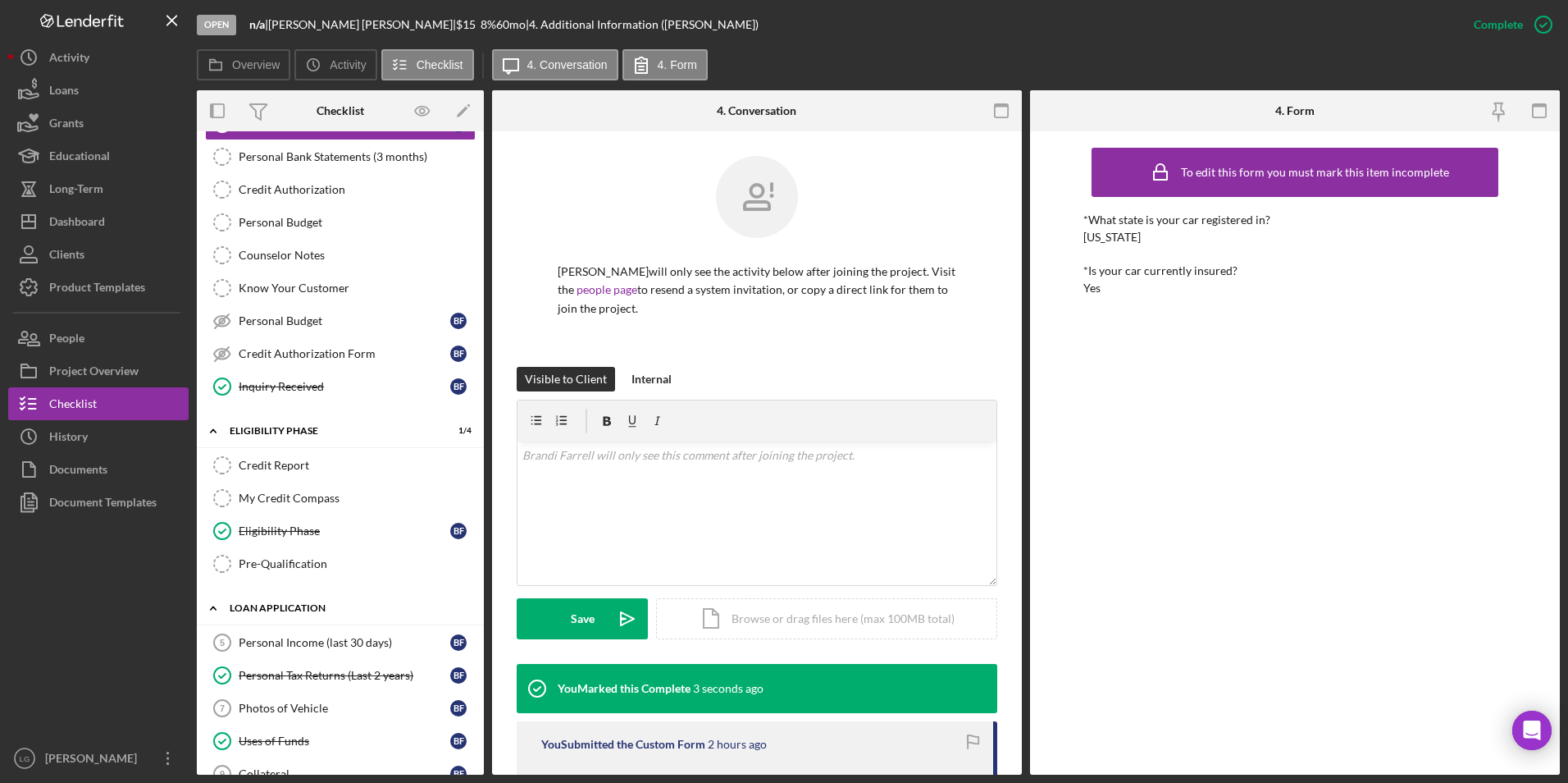
scroll to position [246, 0]
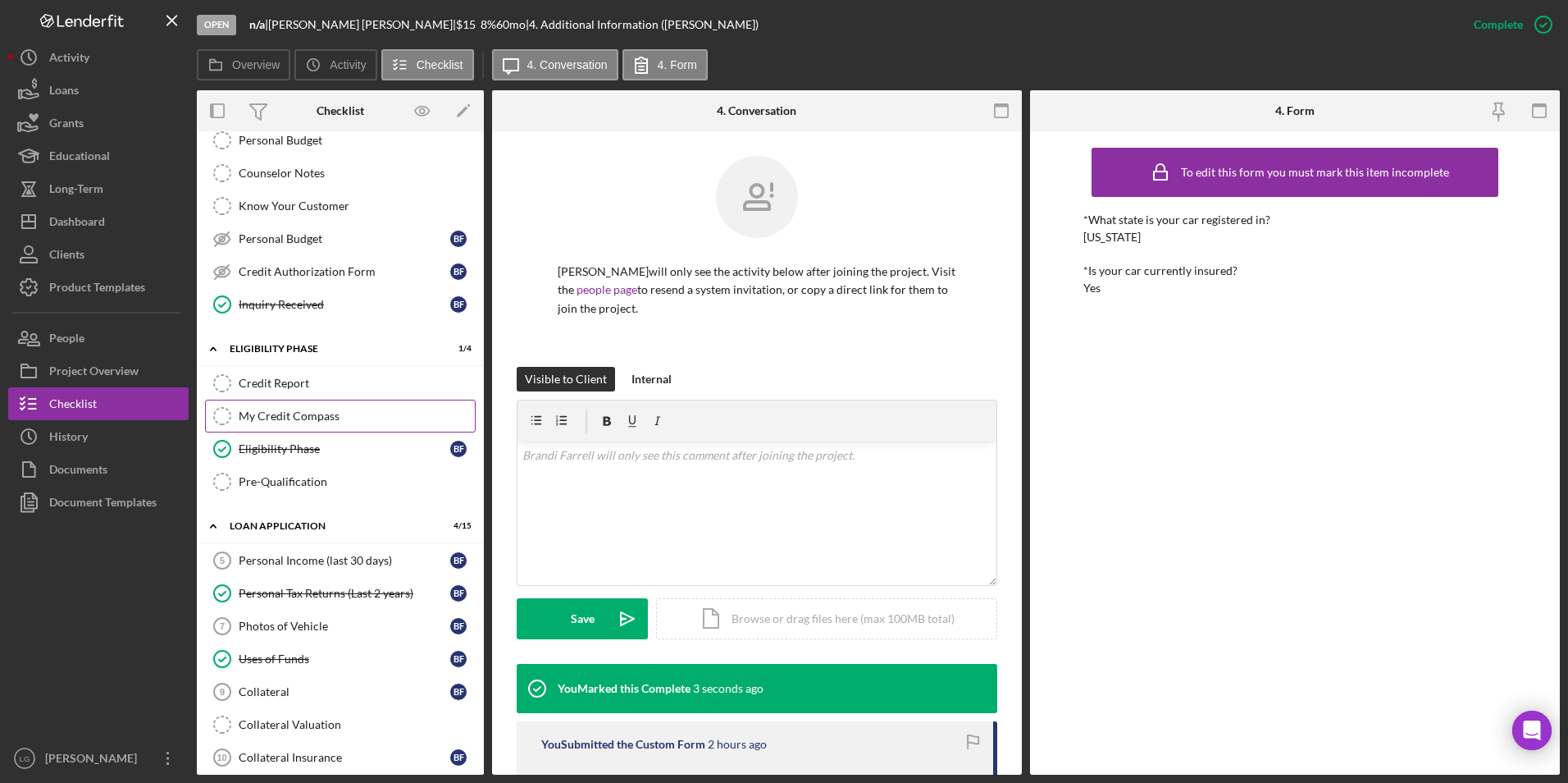
click at [292, 424] on link "My Credit Compass My Credit Compass" at bounding box center [340, 415] width 270 height 32
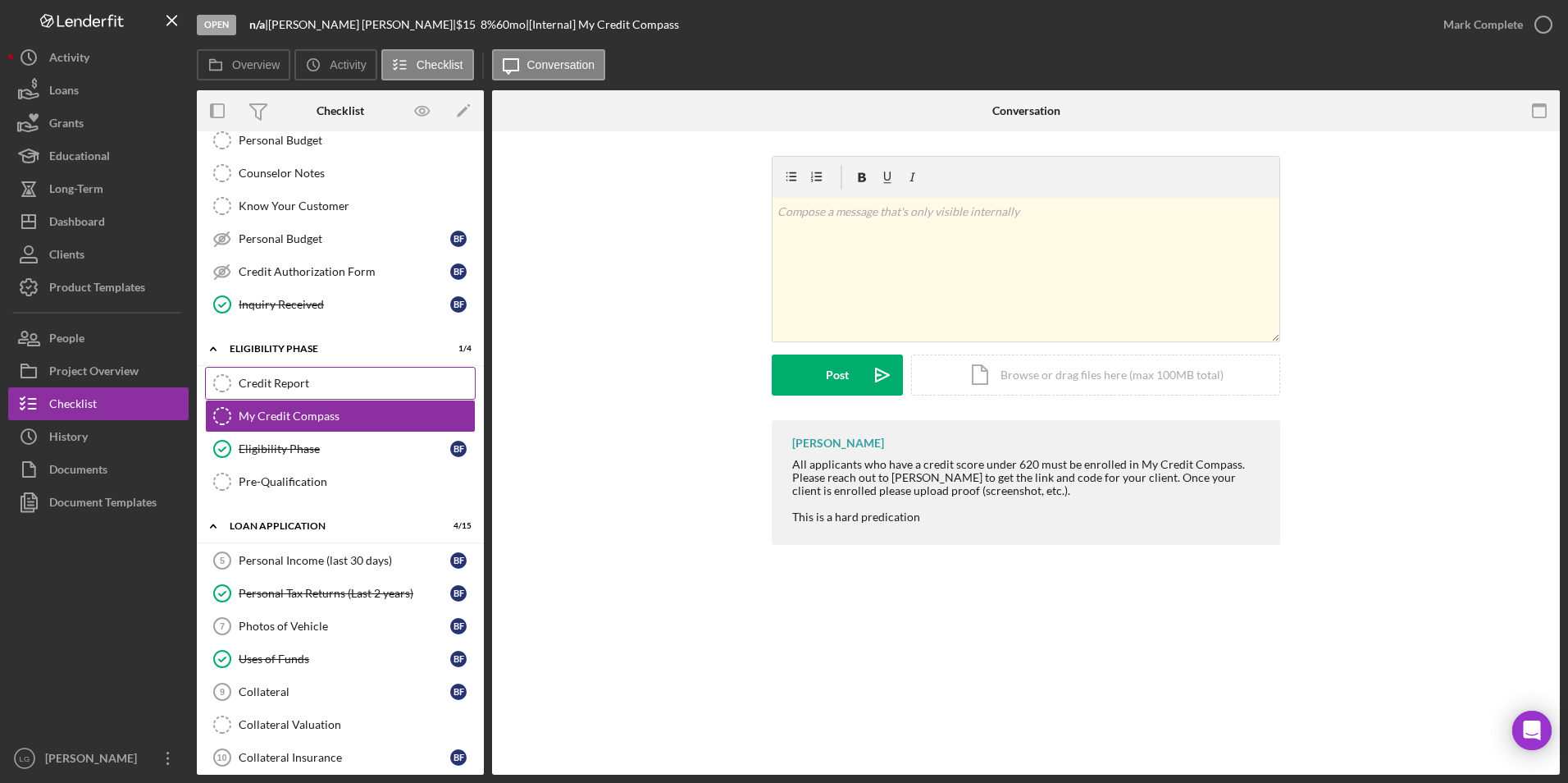
click at [376, 375] on link "Credit Report Credit Report" at bounding box center [340, 383] width 270 height 32
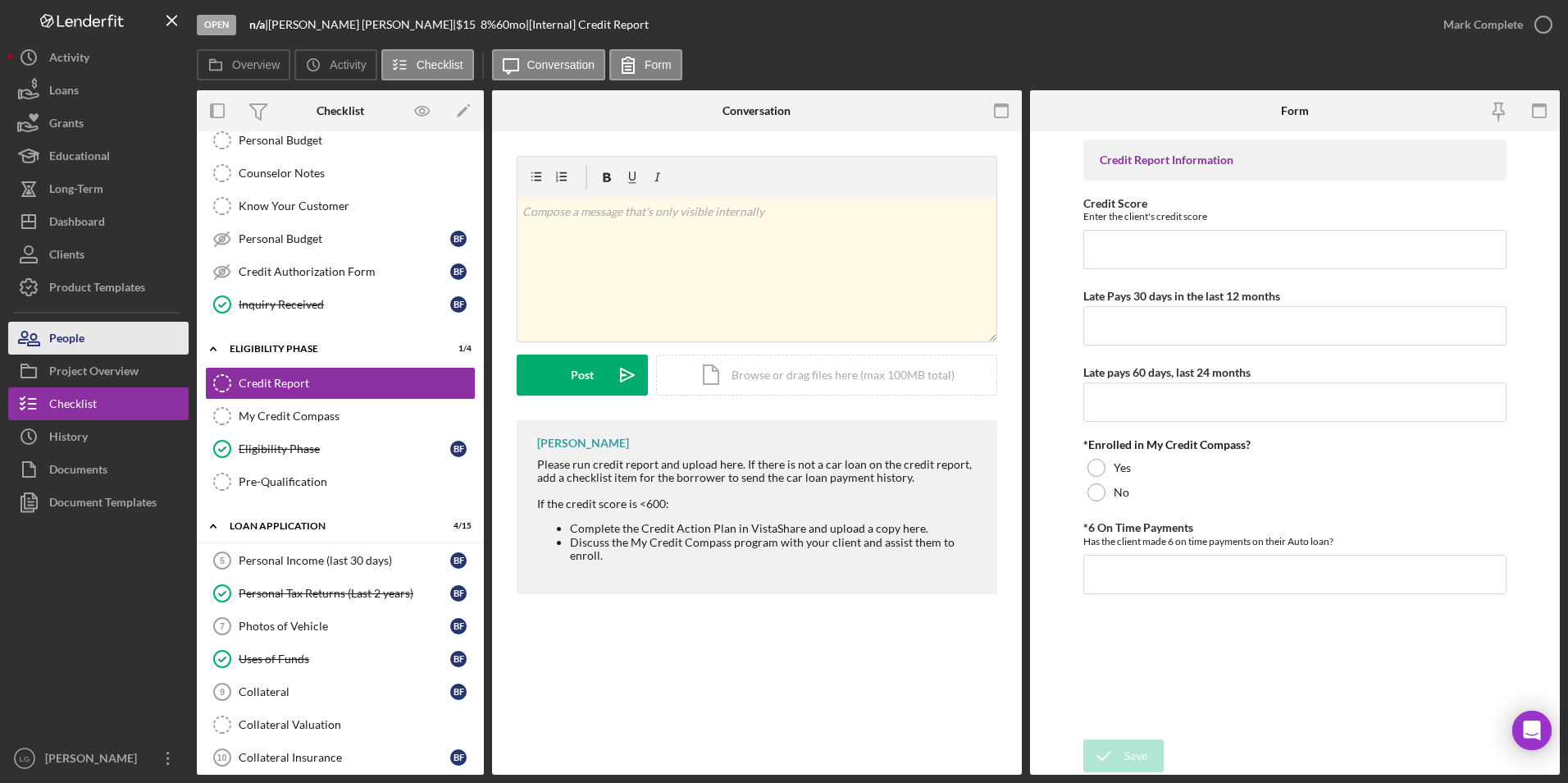
click at [84, 341] on div "People" at bounding box center [67, 340] width 35 height 37
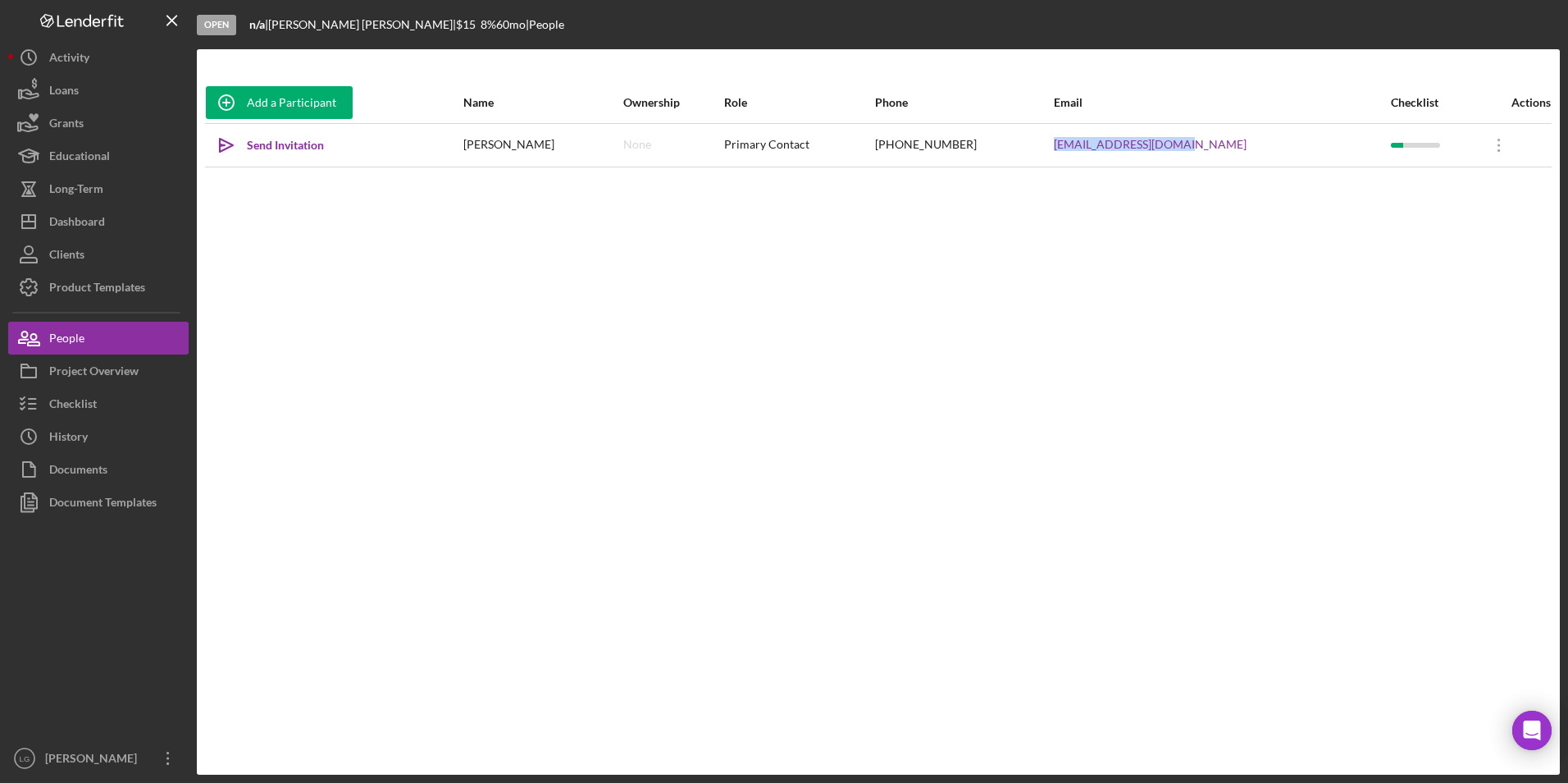
drag, startPoint x: 1253, startPoint y: 148, endPoint x: 1070, endPoint y: 148, distance: 183.0
click at [1070, 148] on tr "Icon/icon-invite-send Send Invitation [PERSON_NAME] None Primary Contact [PHONE…" at bounding box center [878, 145] width 1347 height 44
drag, startPoint x: 1070, startPoint y: 148, endPoint x: 1150, endPoint y: 143, distance: 80.2
copy tr "[EMAIL_ADDRESS][DOMAIN_NAME]"
click at [46, 406] on icon "button" at bounding box center [28, 403] width 41 height 41
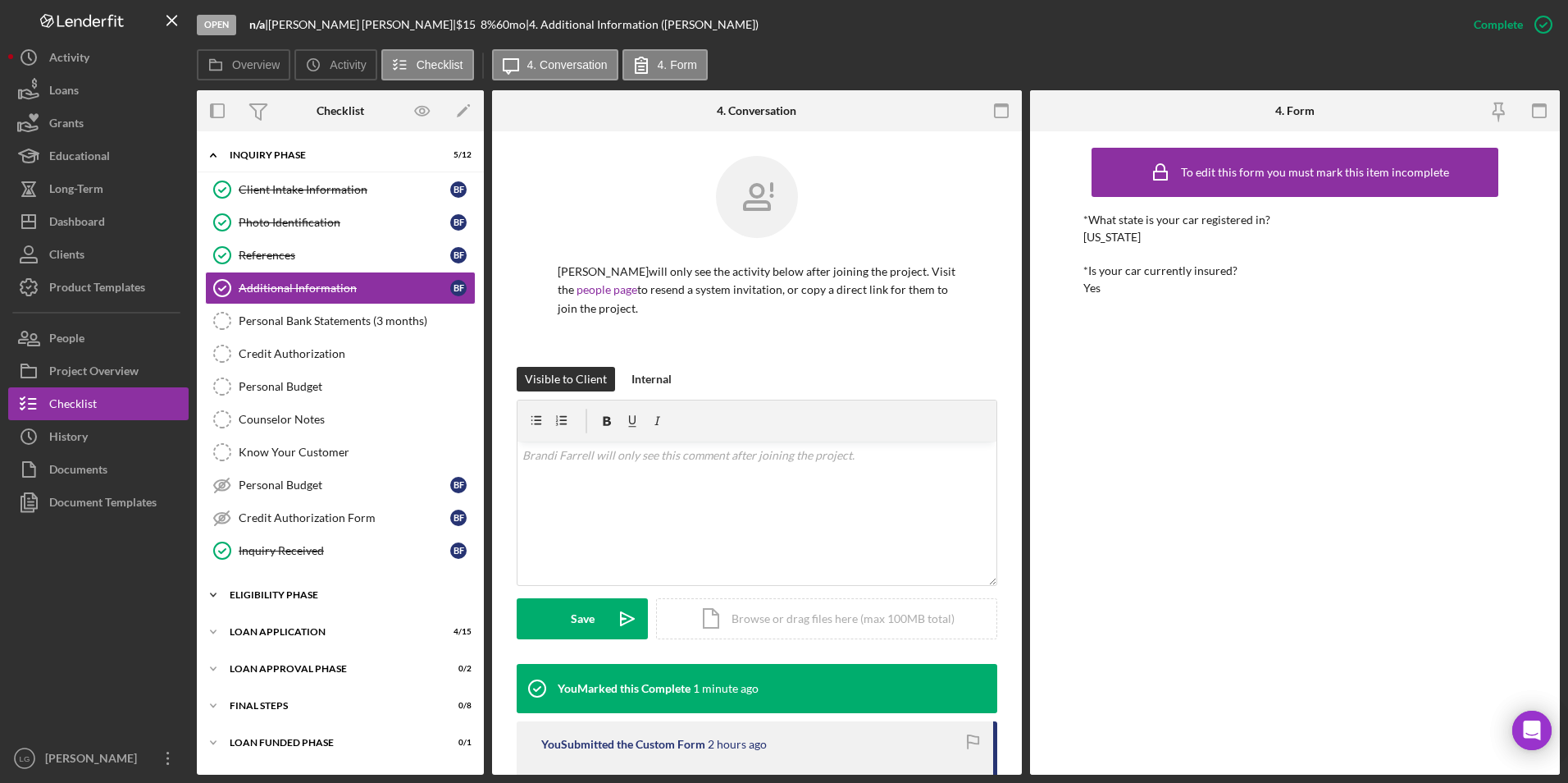
click at [300, 589] on div "Icon/Expander Eligibility Phase 1 / 4" at bounding box center [340, 594] width 287 height 32
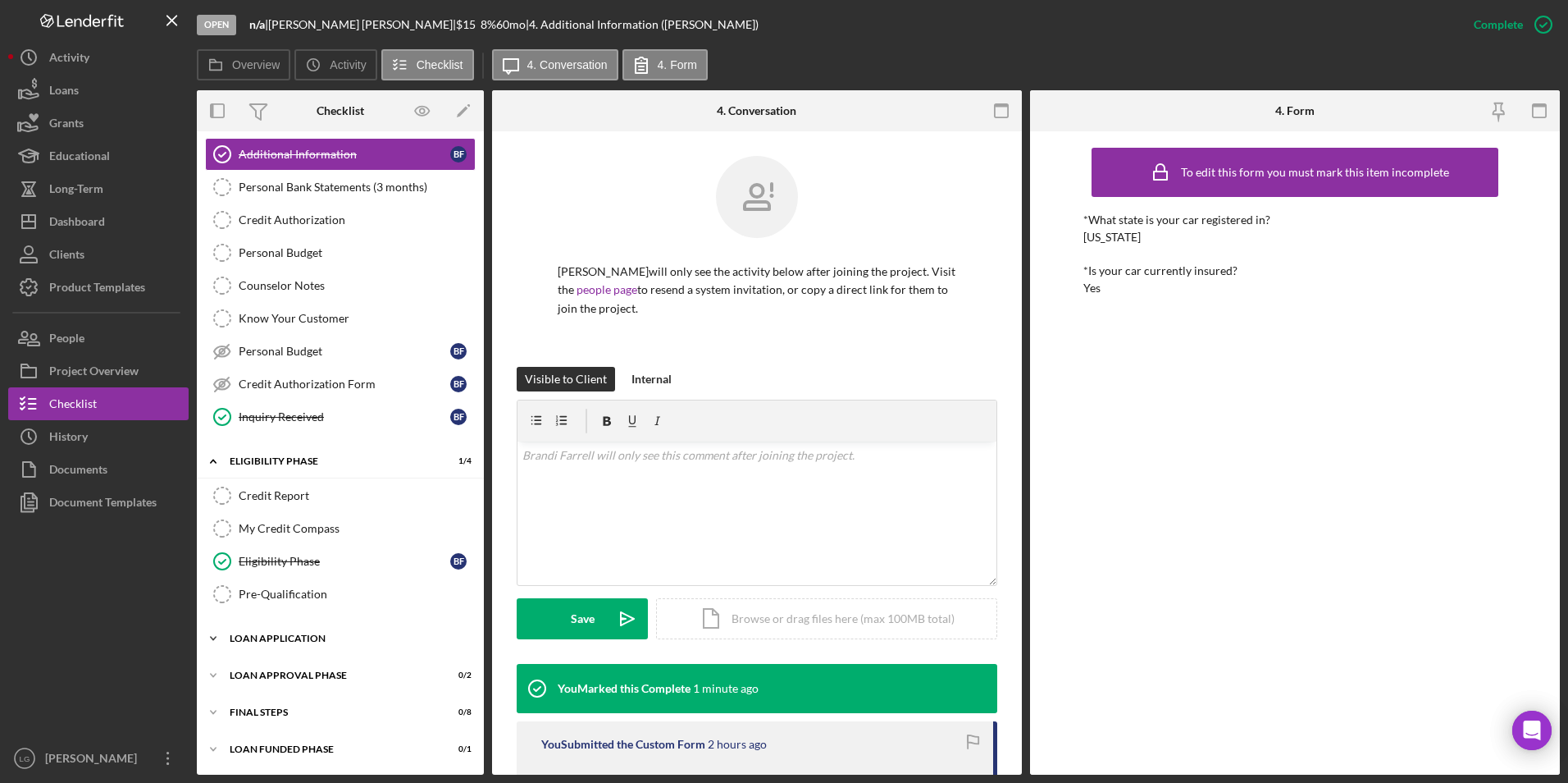
click at [308, 636] on div "Loan Application" at bounding box center [347, 638] width 233 height 10
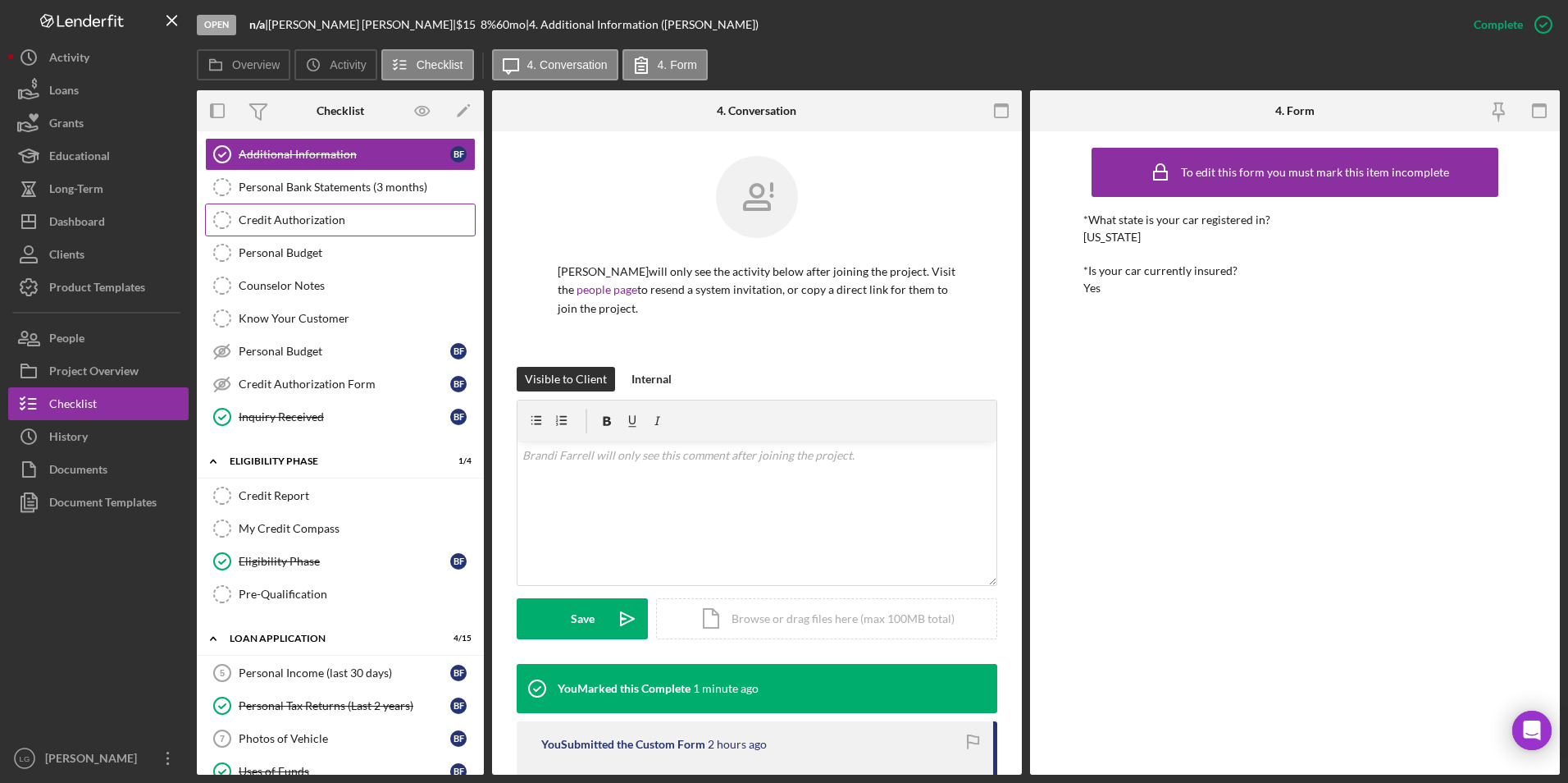
scroll to position [0, 0]
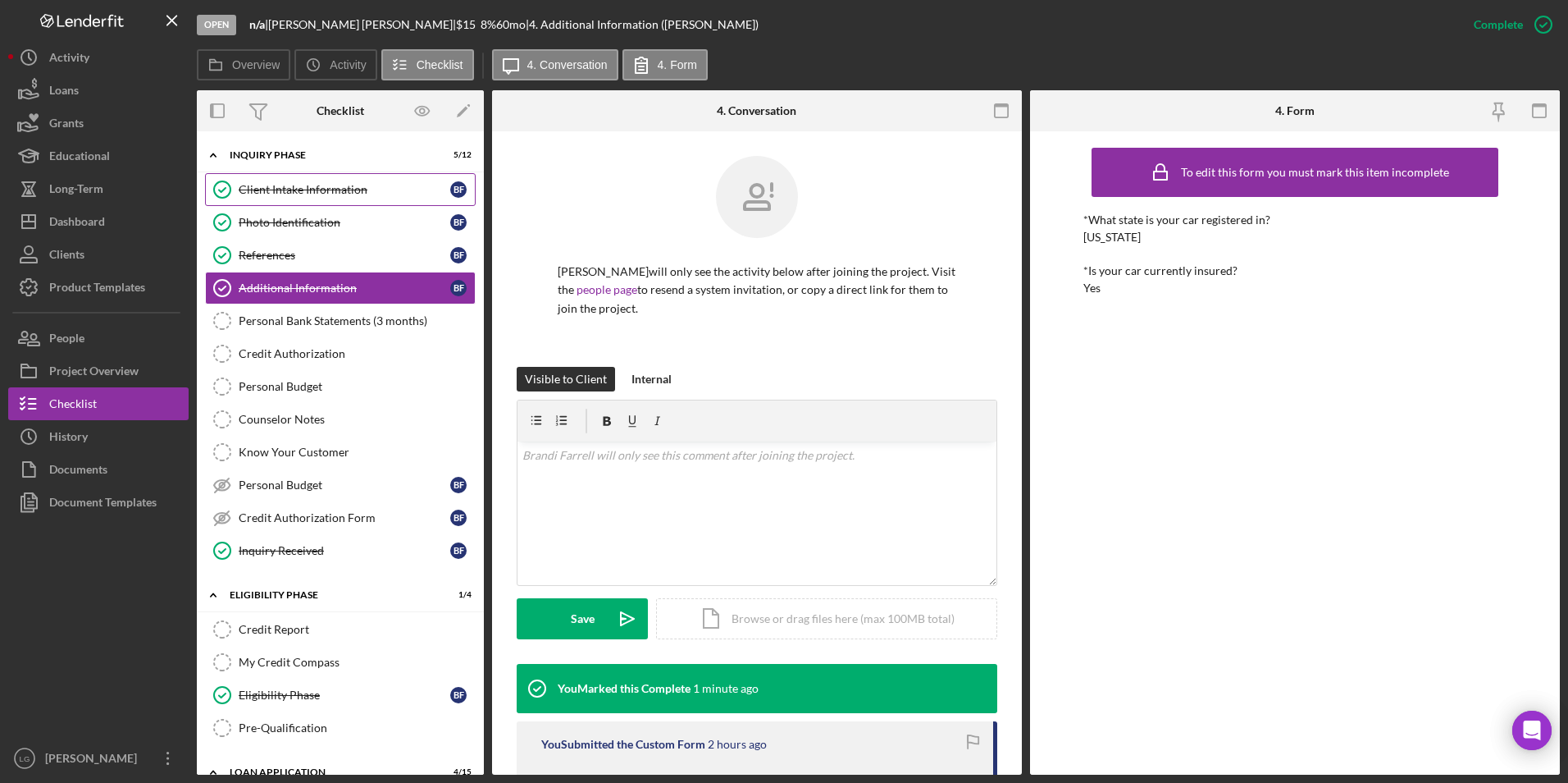
click at [350, 192] on div "Client Intake Information" at bounding box center [344, 189] width 211 height 13
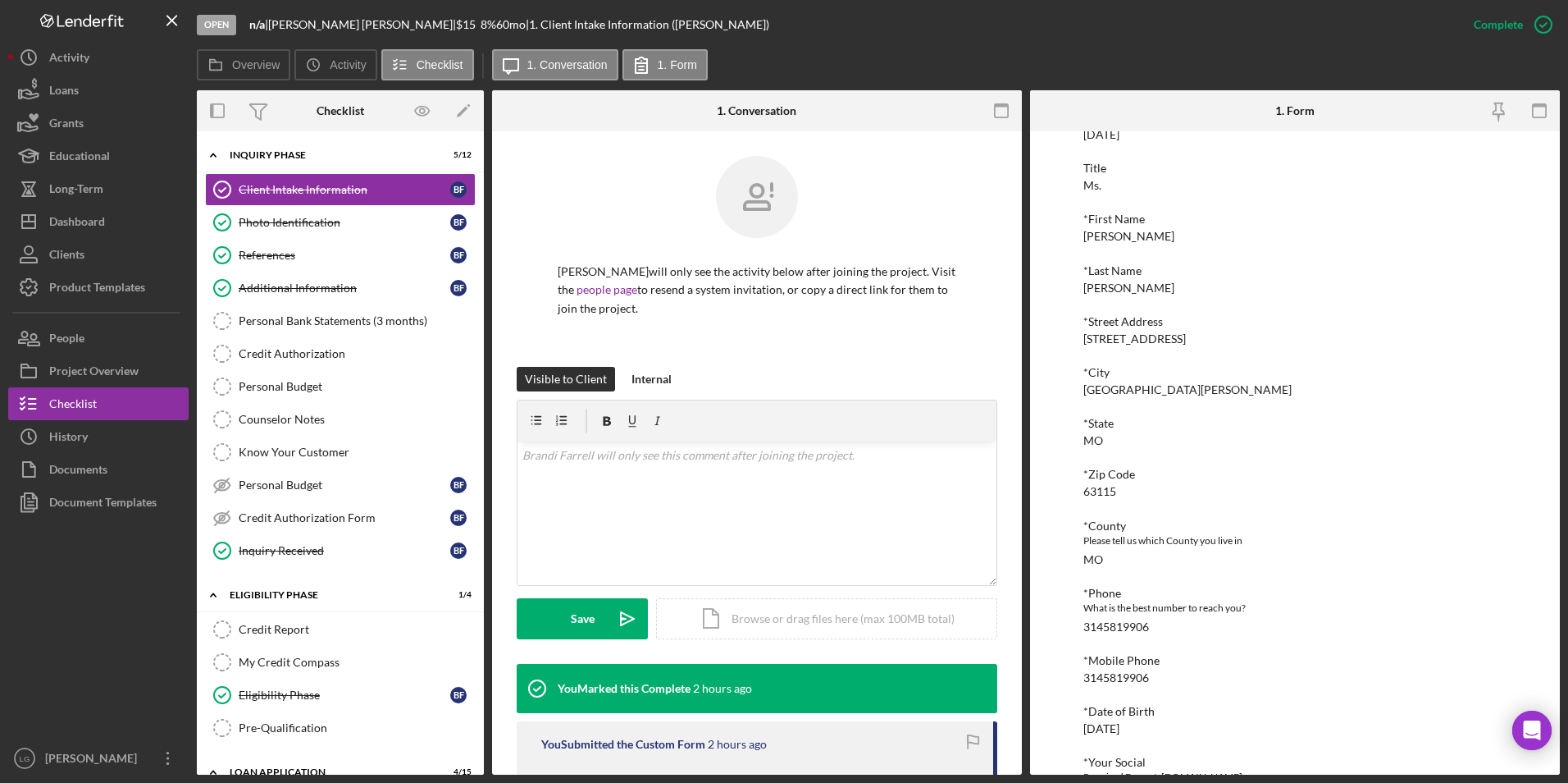
scroll to position [410, 0]
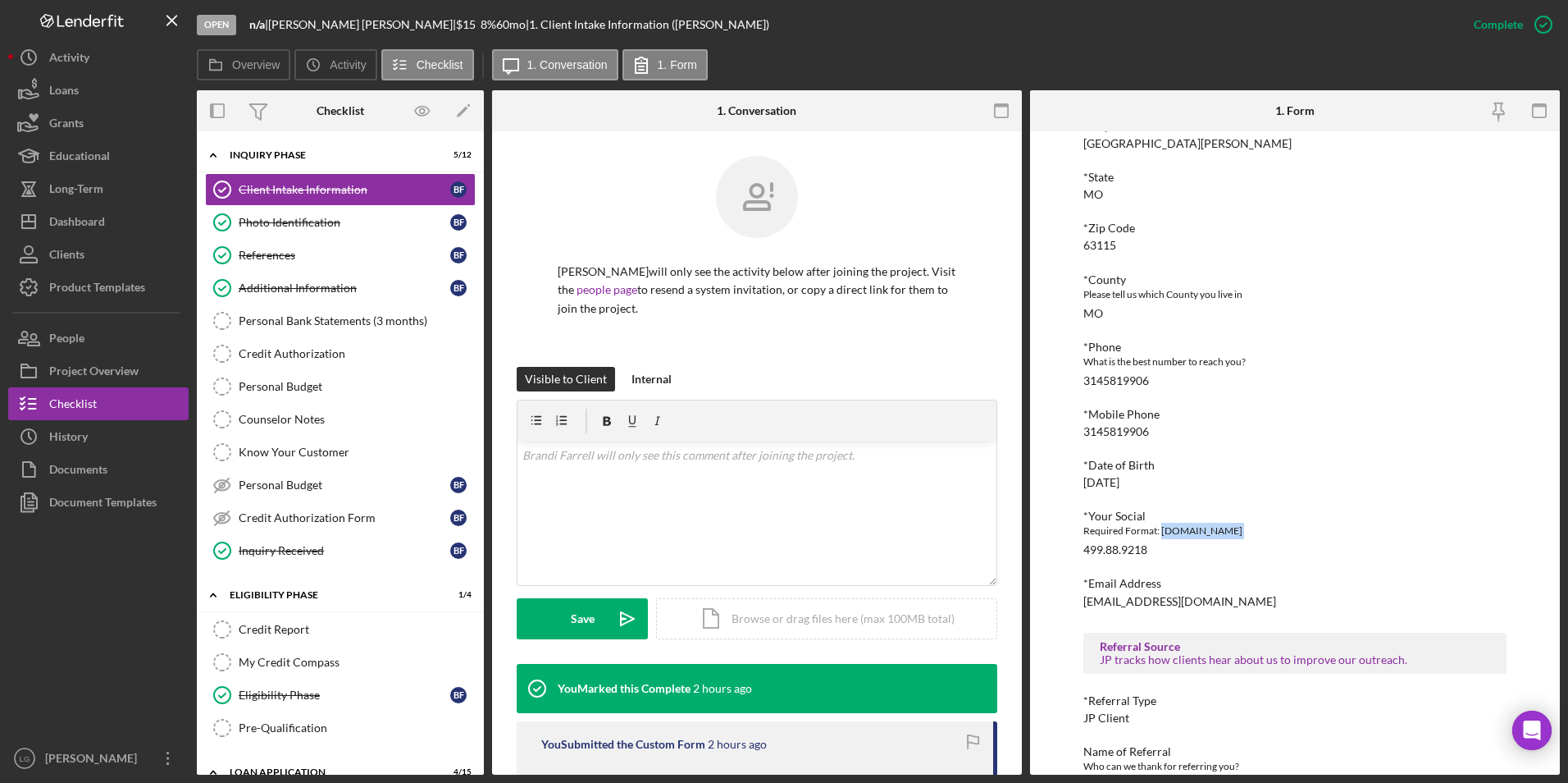
drag, startPoint x: 1161, startPoint y: 539, endPoint x: 1082, endPoint y: 554, distance: 80.4
click at [1082, 554] on div "To edit this form you must mark this item incomplete [PERSON_NAME] Customer Int…" at bounding box center [1295, 453] width 530 height 643
drag, startPoint x: 1082, startPoint y: 554, endPoint x: 1173, endPoint y: 563, distance: 91.4
click at [1173, 563] on div "[PERSON_NAME] Customer Intake Form Application Date [DATE] Title Ms. *First Nam…" at bounding box center [1295, 298] width 424 height 988
drag, startPoint x: 1120, startPoint y: 550, endPoint x: 1044, endPoint y: 554, distance: 76.1
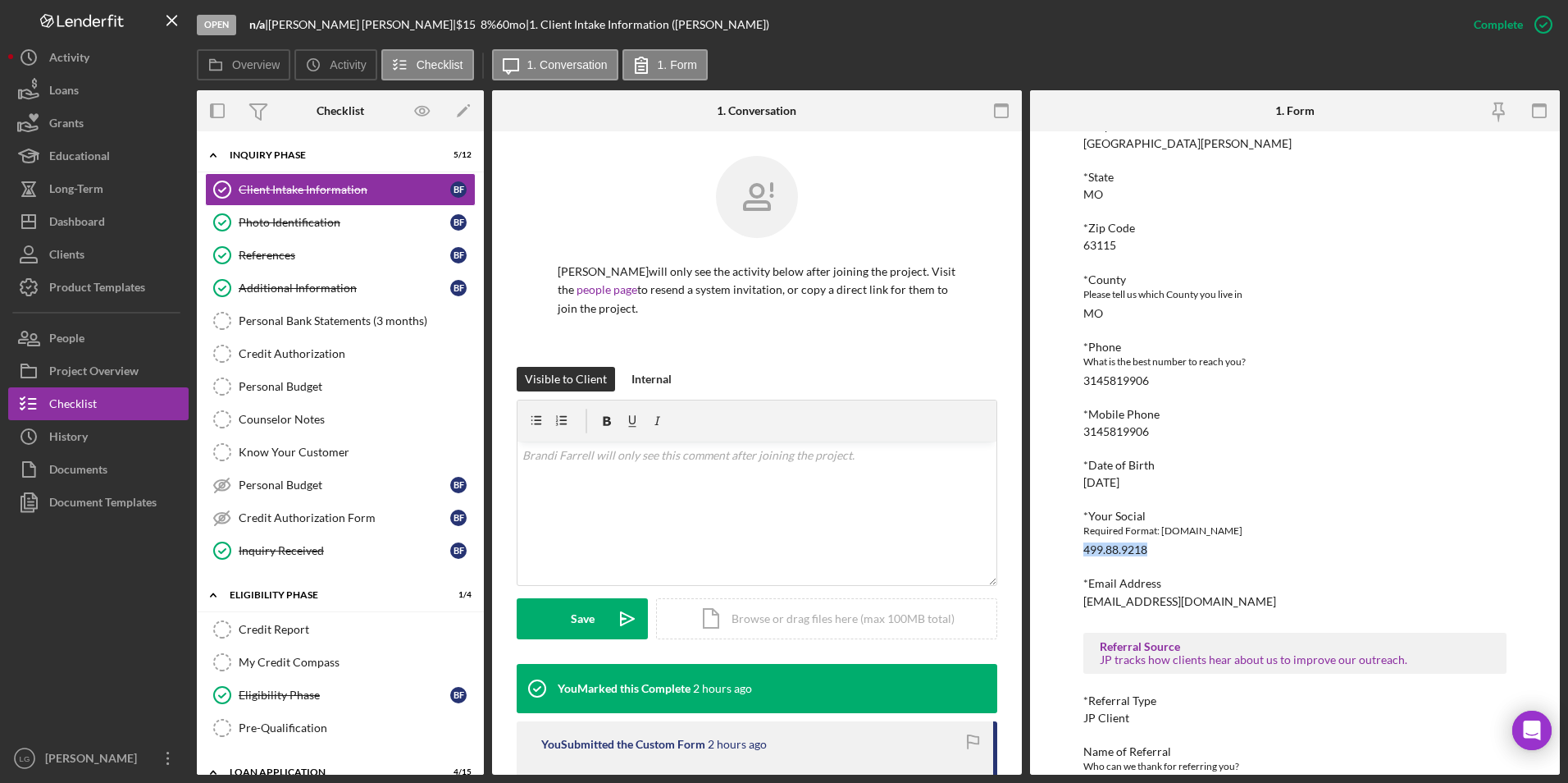
click at [1044, 554] on div "To edit this form you must mark this item incomplete [PERSON_NAME] Customer Int…" at bounding box center [1295, 453] width 530 height 643
drag, startPoint x: 1044, startPoint y: 554, endPoint x: 1089, endPoint y: 554, distance: 45.0
copy div "499.88.9218"
drag, startPoint x: 1156, startPoint y: 478, endPoint x: 1070, endPoint y: 478, distance: 86.0
click at [1070, 478] on div "To edit this form you must mark this item incomplete [PERSON_NAME] Customer Int…" at bounding box center [1295, 453] width 530 height 643
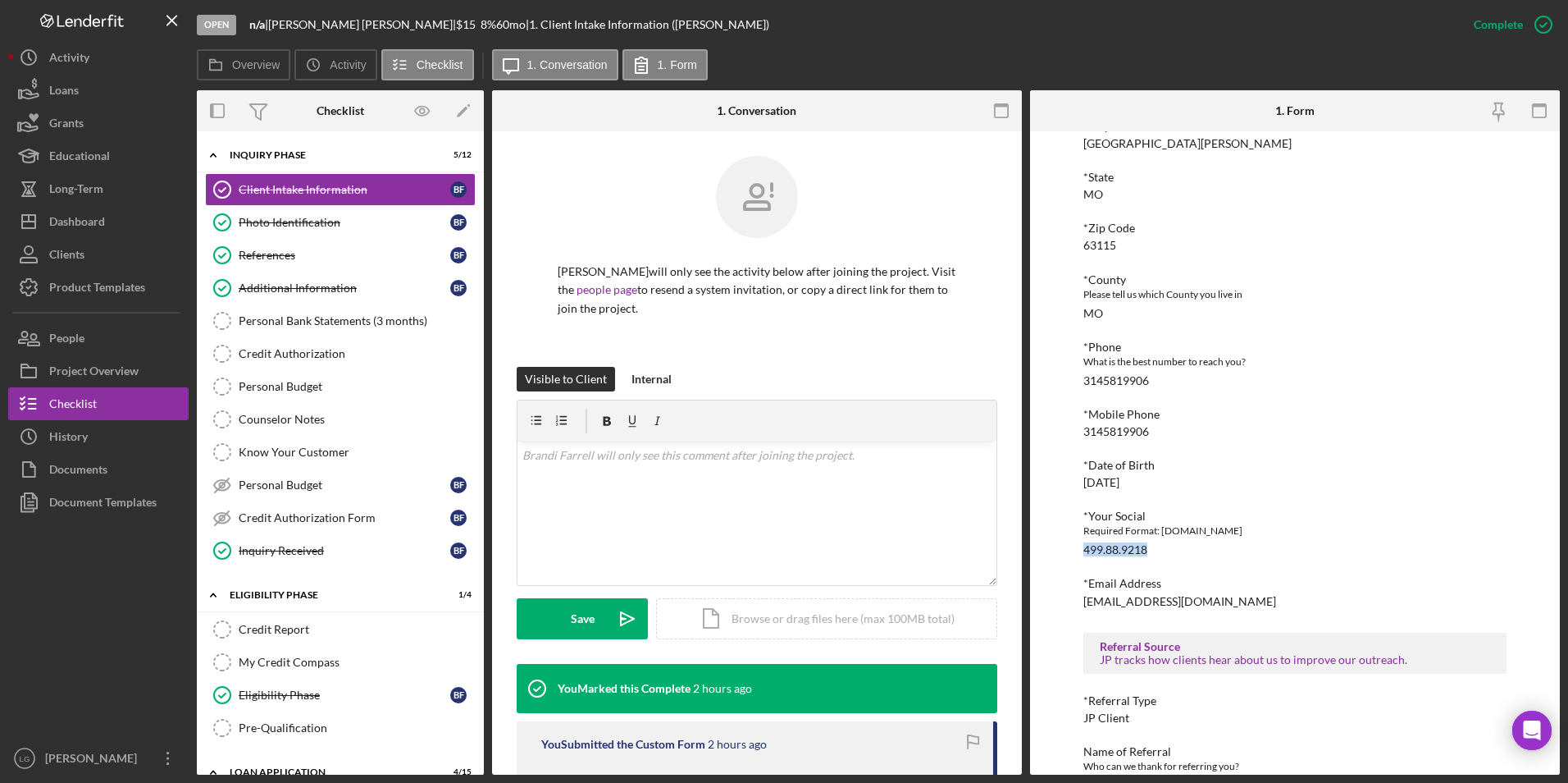
drag, startPoint x: 1070, startPoint y: 478, endPoint x: 1098, endPoint y: 478, distance: 28.0
copy div "[DATE]"
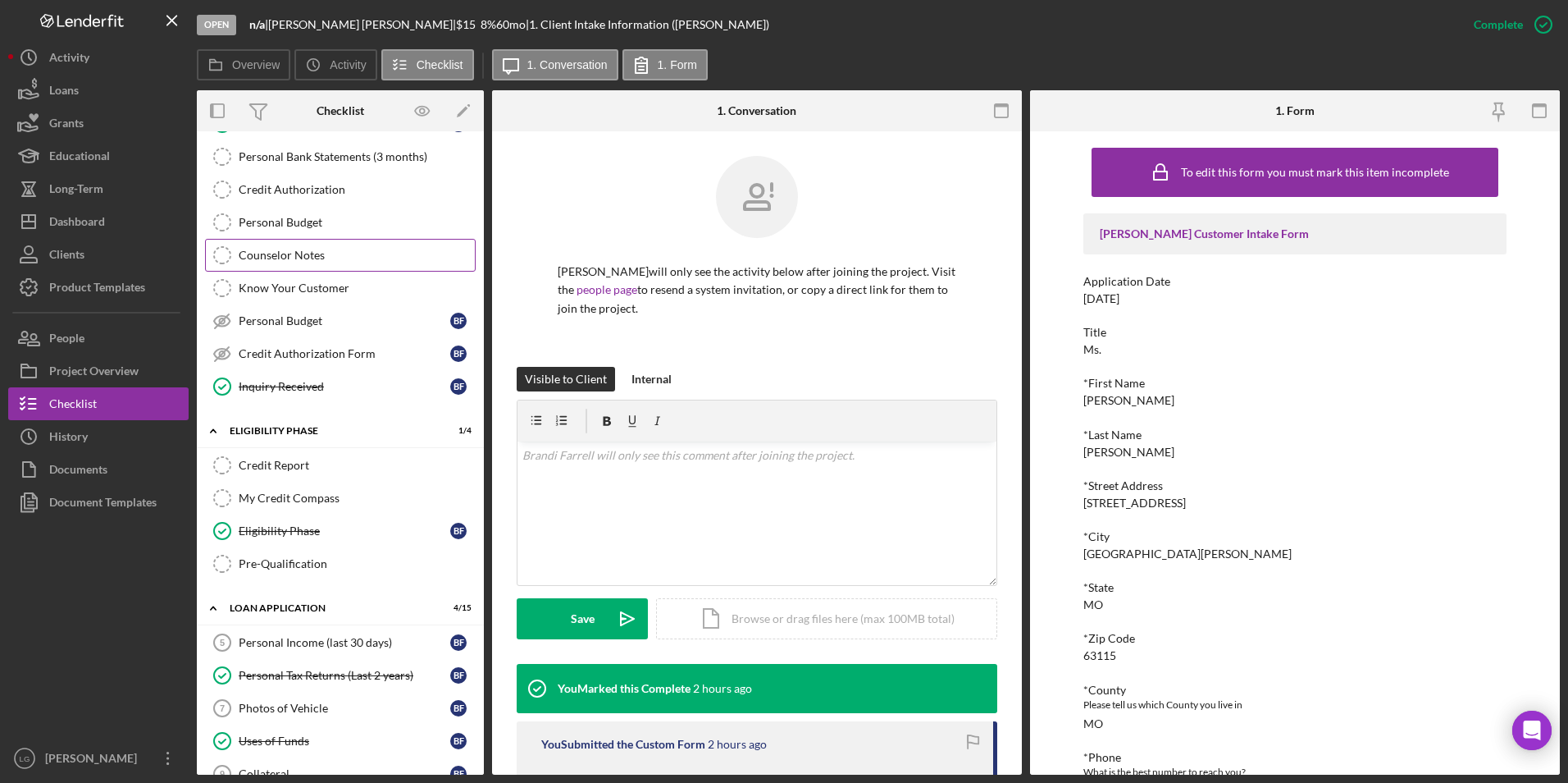
scroll to position [328, 0]
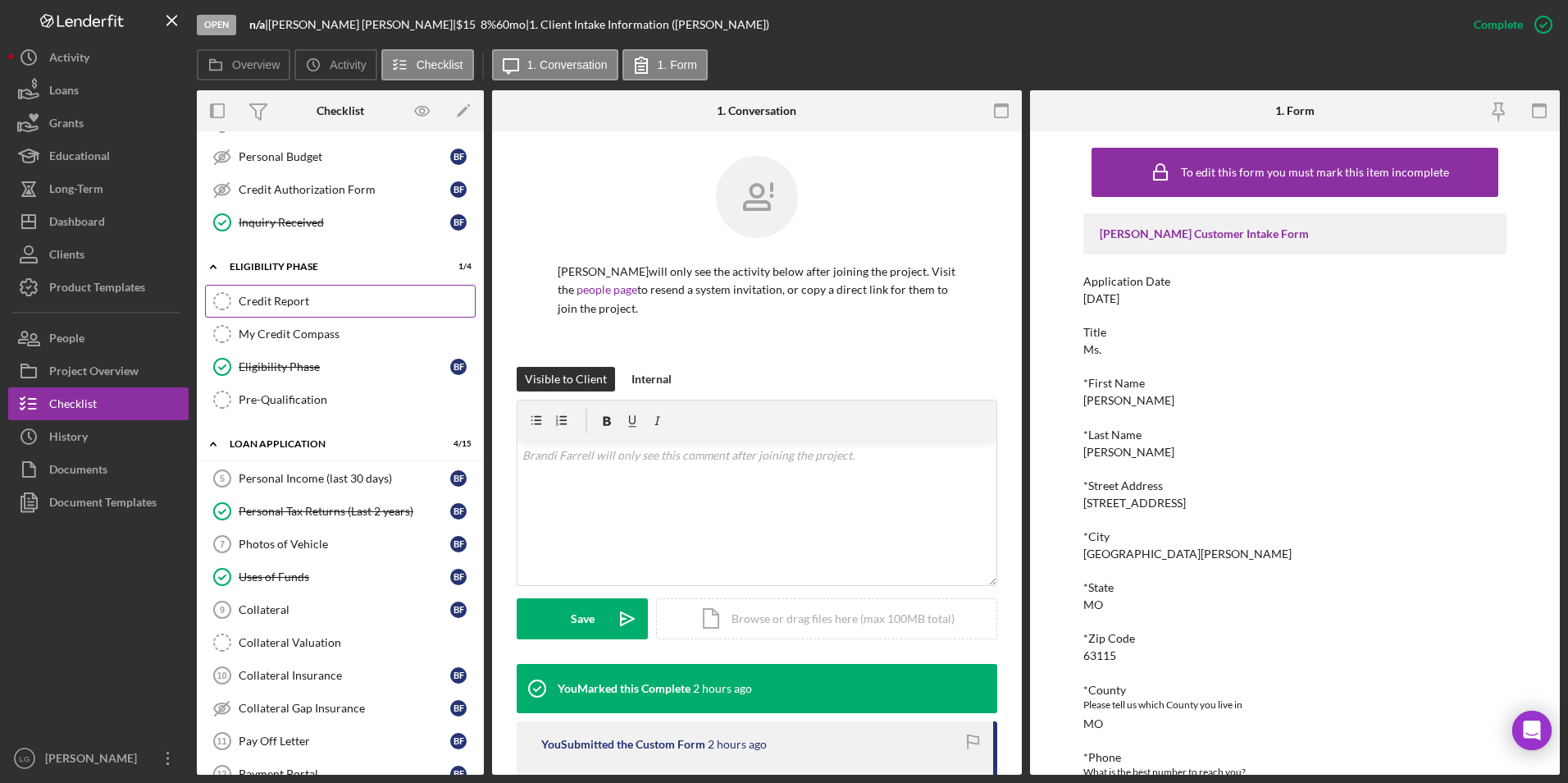
click at [345, 312] on link "Credit Report Credit Report" at bounding box center [340, 300] width 270 height 32
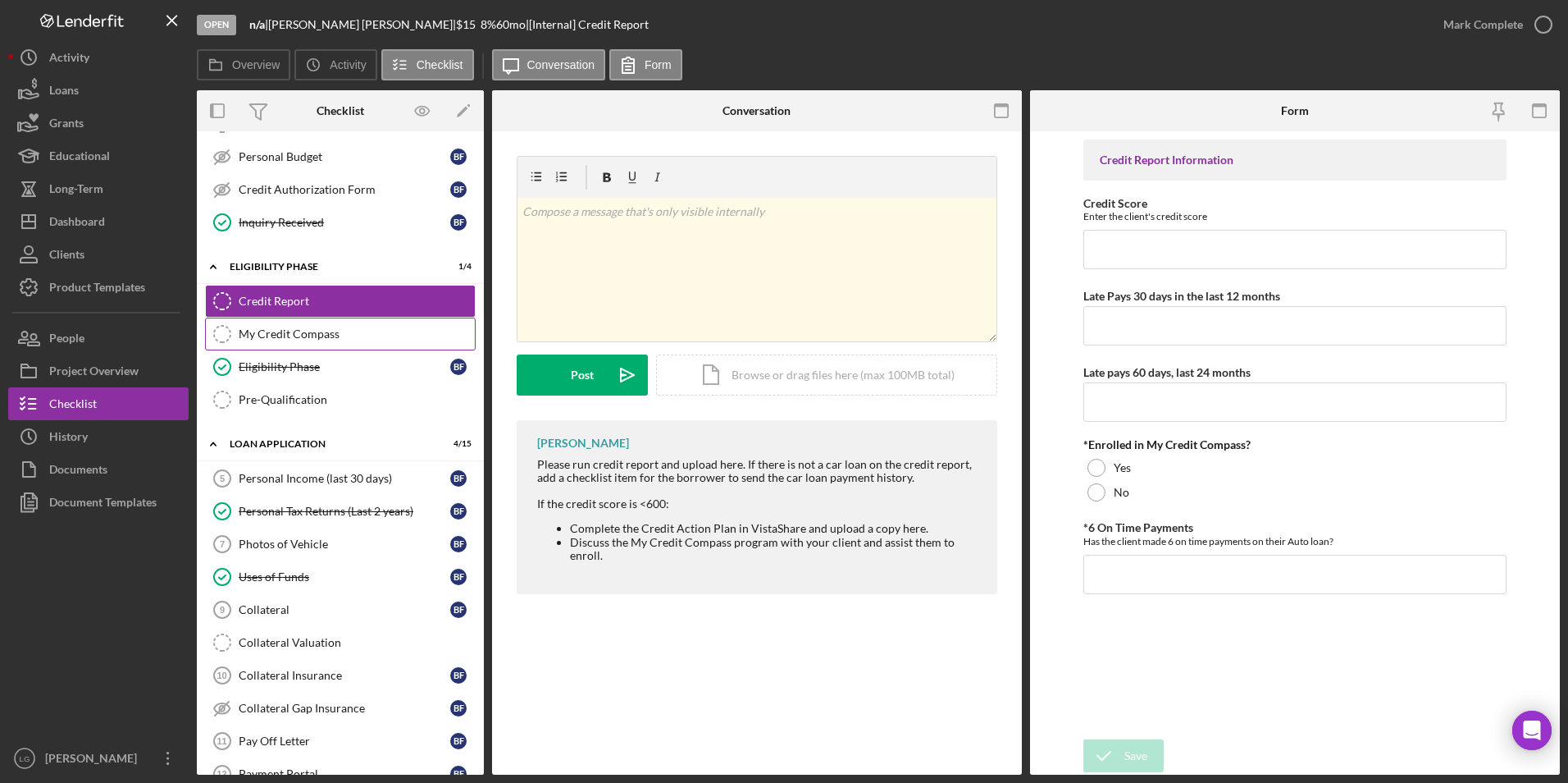
click at [336, 342] on link "My Credit Compass My Credit Compass" at bounding box center [340, 334] width 270 height 32
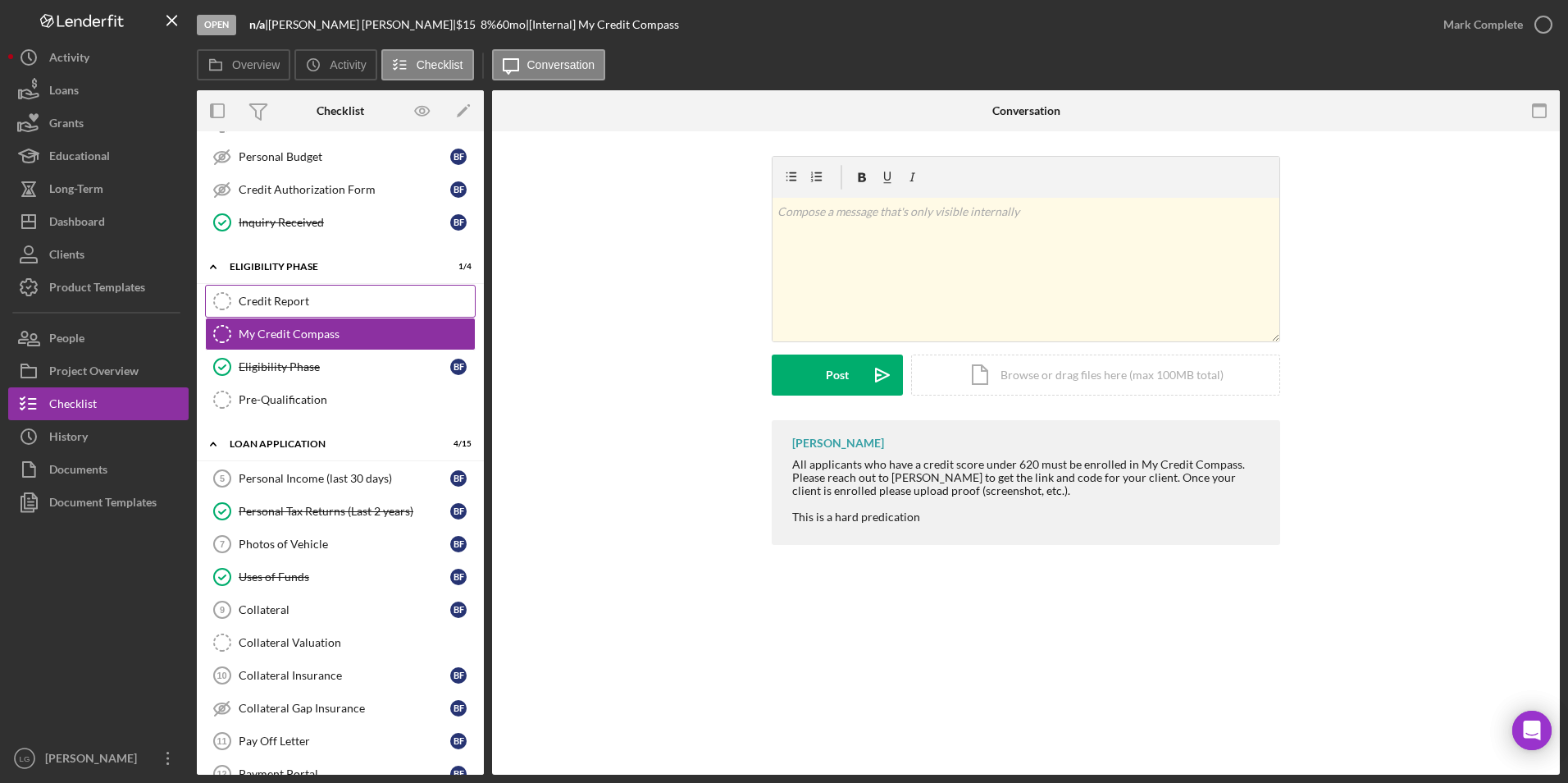
click at [369, 308] on link "Credit Report Credit Report" at bounding box center [340, 300] width 270 height 32
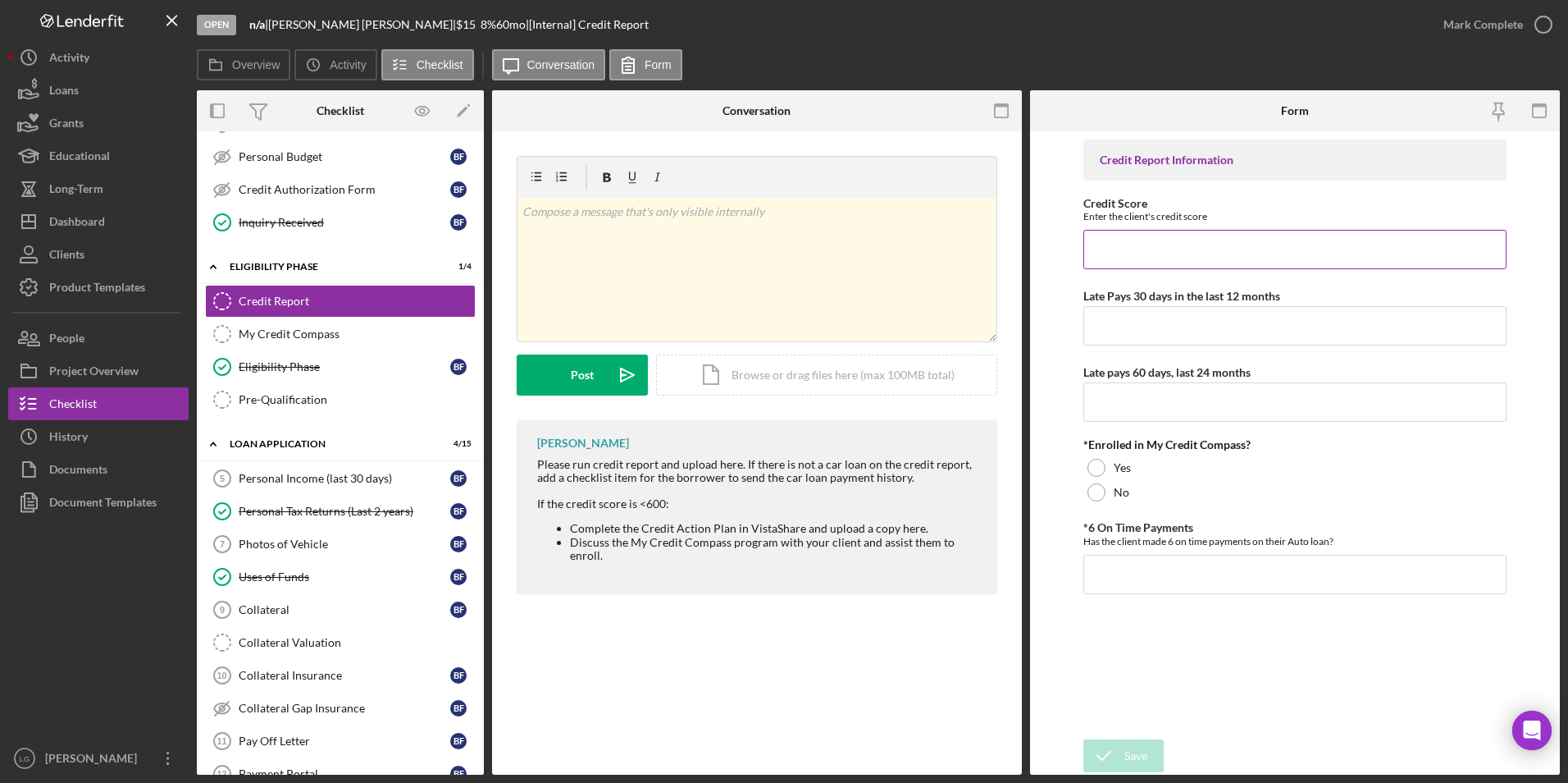
click at [1127, 257] on input "Credit Score" at bounding box center [1295, 249] width 424 height 40
type input "545"
click at [1132, 320] on input "Late Pays 30 days in the last 12 months" at bounding box center [1295, 326] width 424 height 40
type input "0"
click at [1120, 412] on input "Late pays 60 days, last 24 months" at bounding box center [1295, 402] width 424 height 40
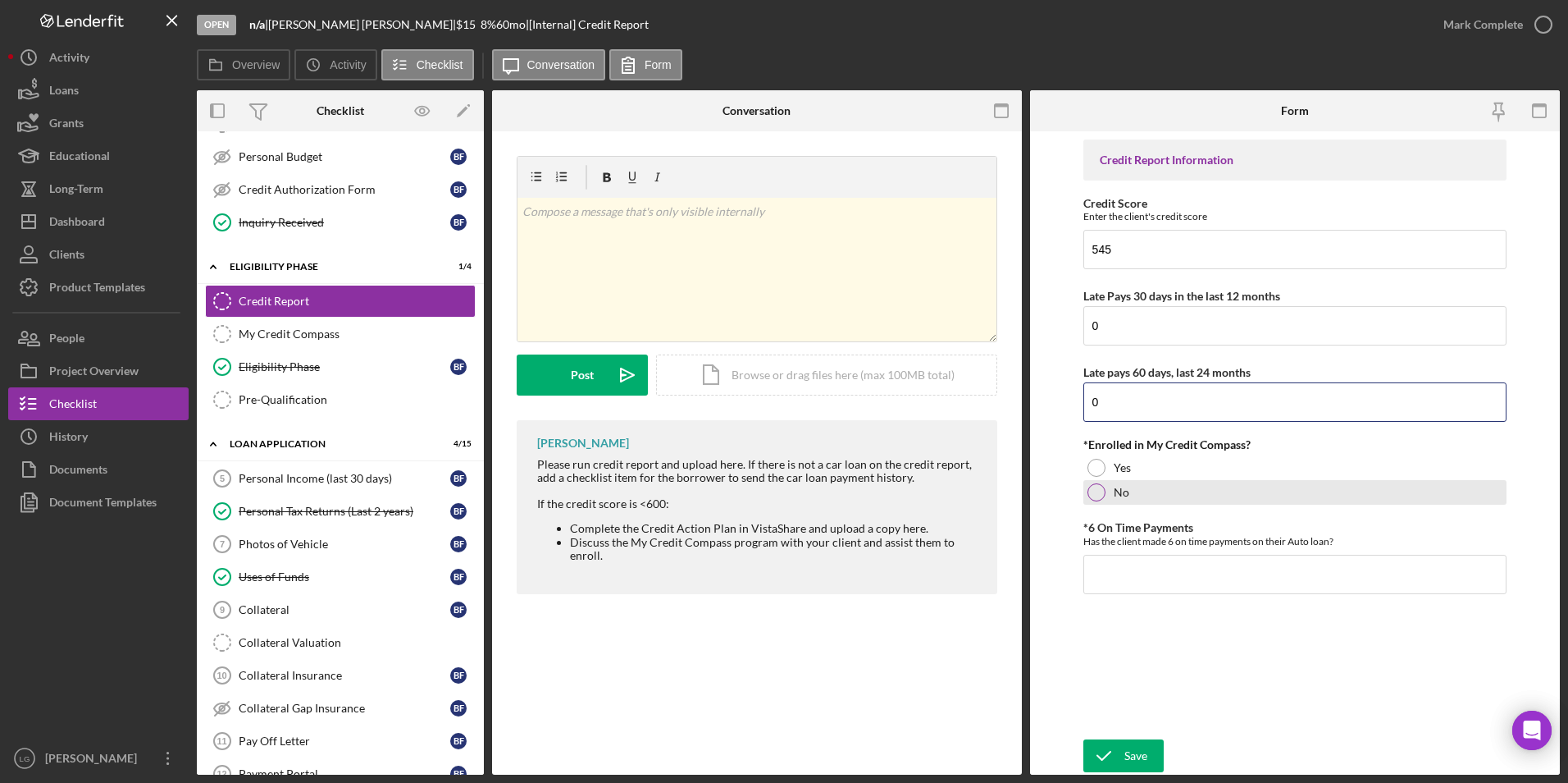
type input "0"
click at [1095, 505] on div "No" at bounding box center [1295, 492] width 424 height 25
click at [1098, 557] on input "*6 On Time Payments" at bounding box center [1295, 574] width 424 height 40
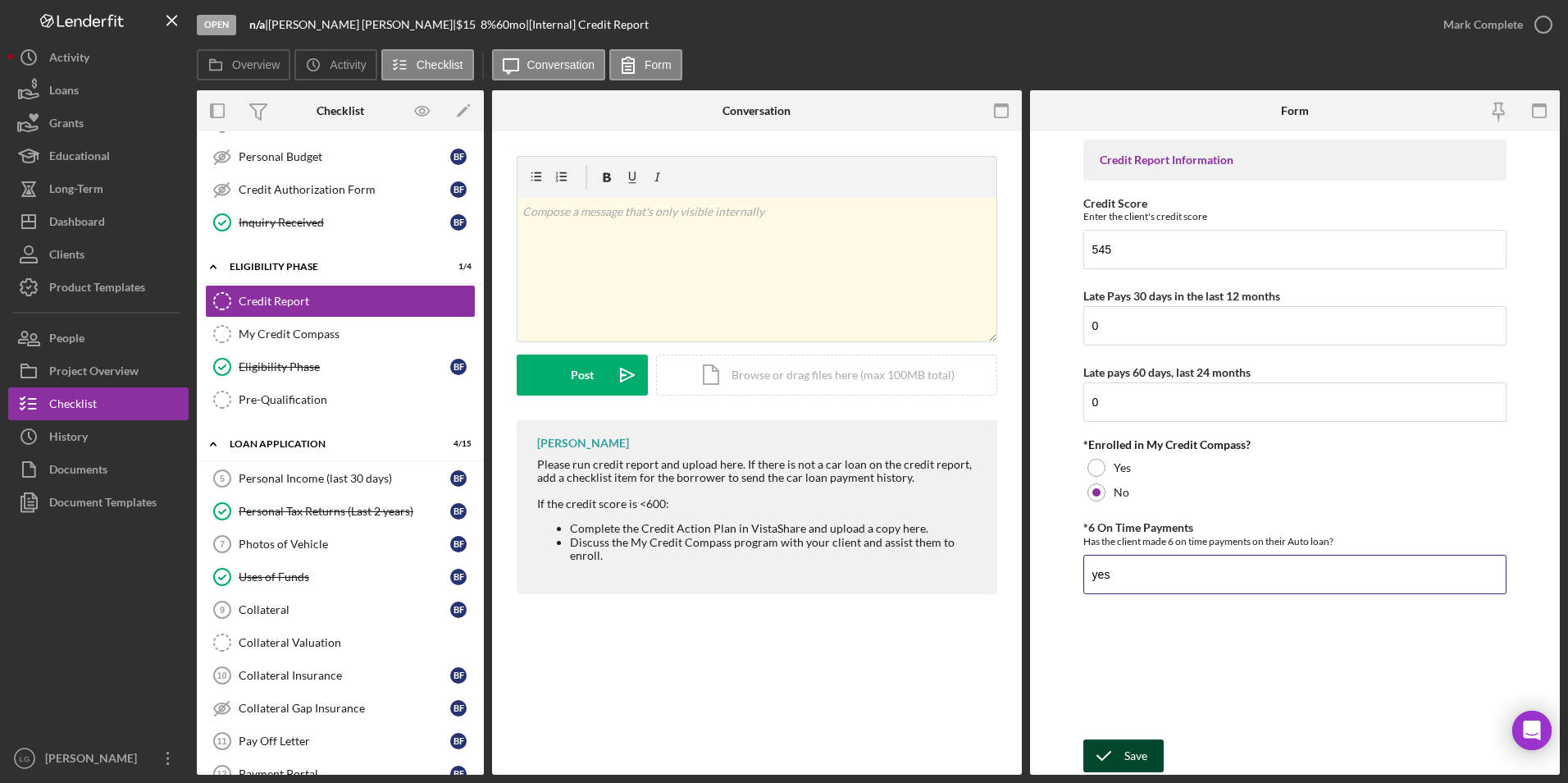
type input "yes"
click at [1132, 753] on div "Save" at bounding box center [1135, 755] width 23 height 32
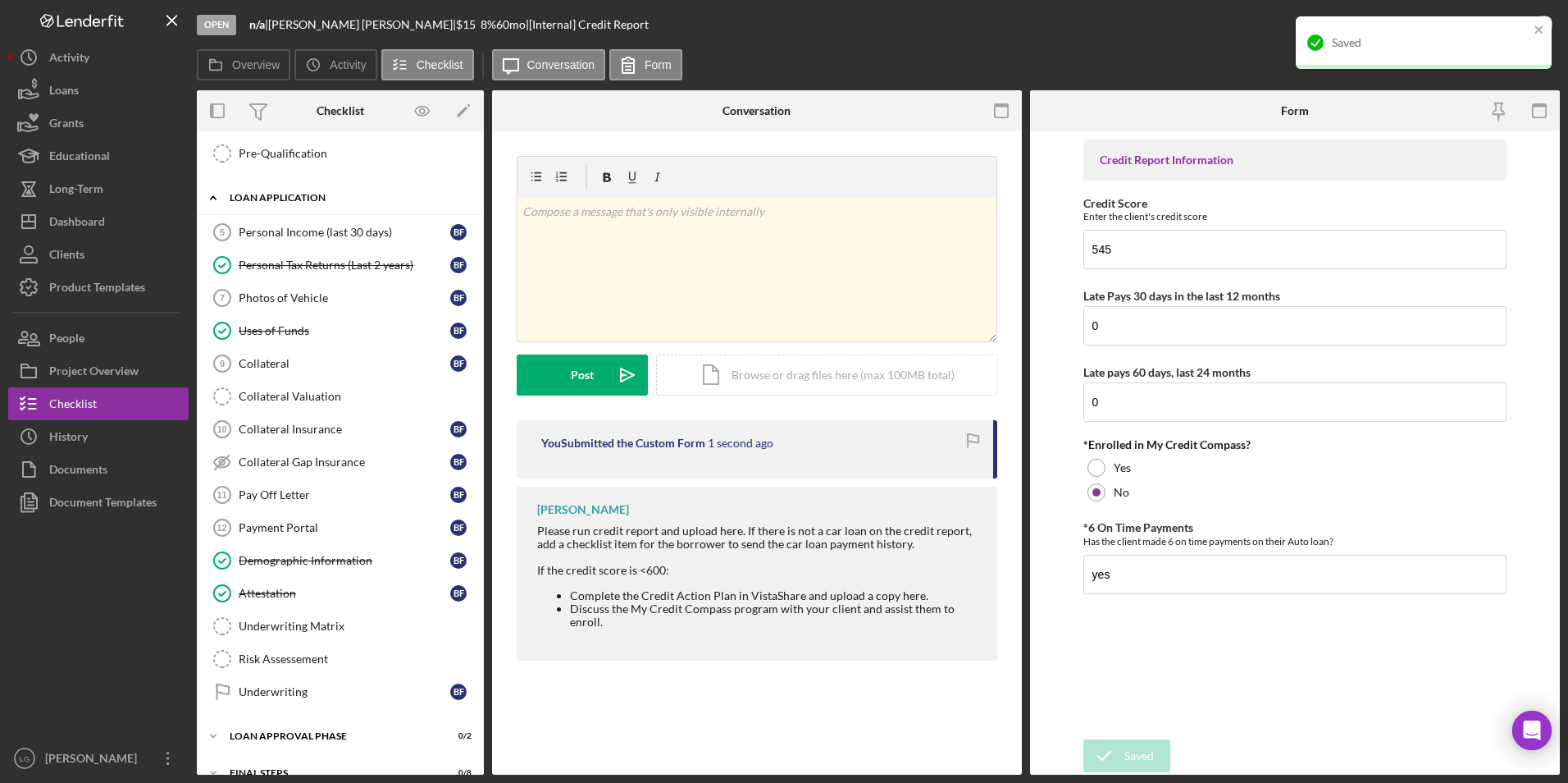
click at [362, 214] on div "Icon/Expander Loan Application 4 / 15" at bounding box center [340, 198] width 287 height 33
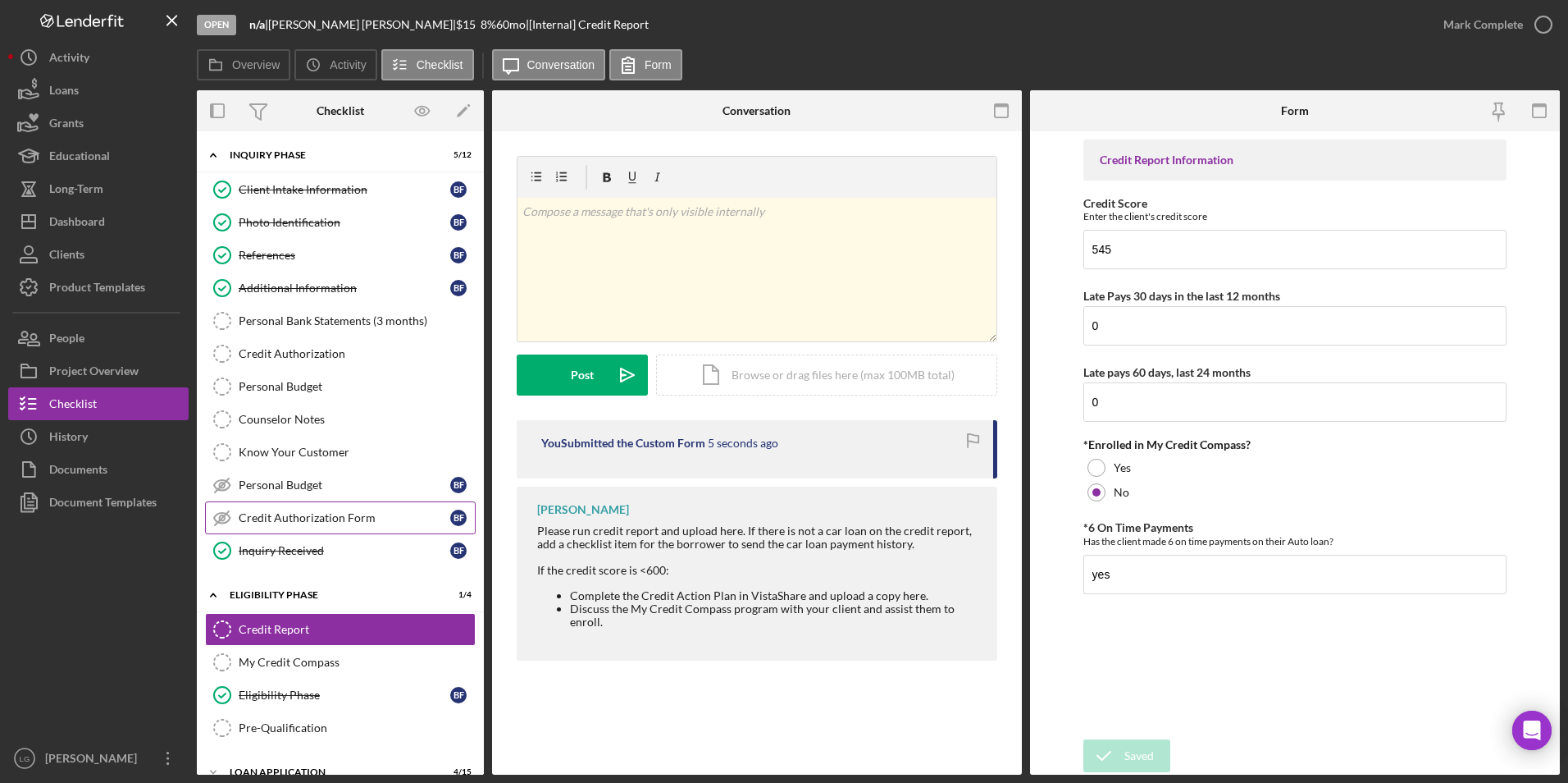
click at [324, 509] on link "Credit Authorization Form Credit Authorization Form B F" at bounding box center [340, 517] width 270 height 32
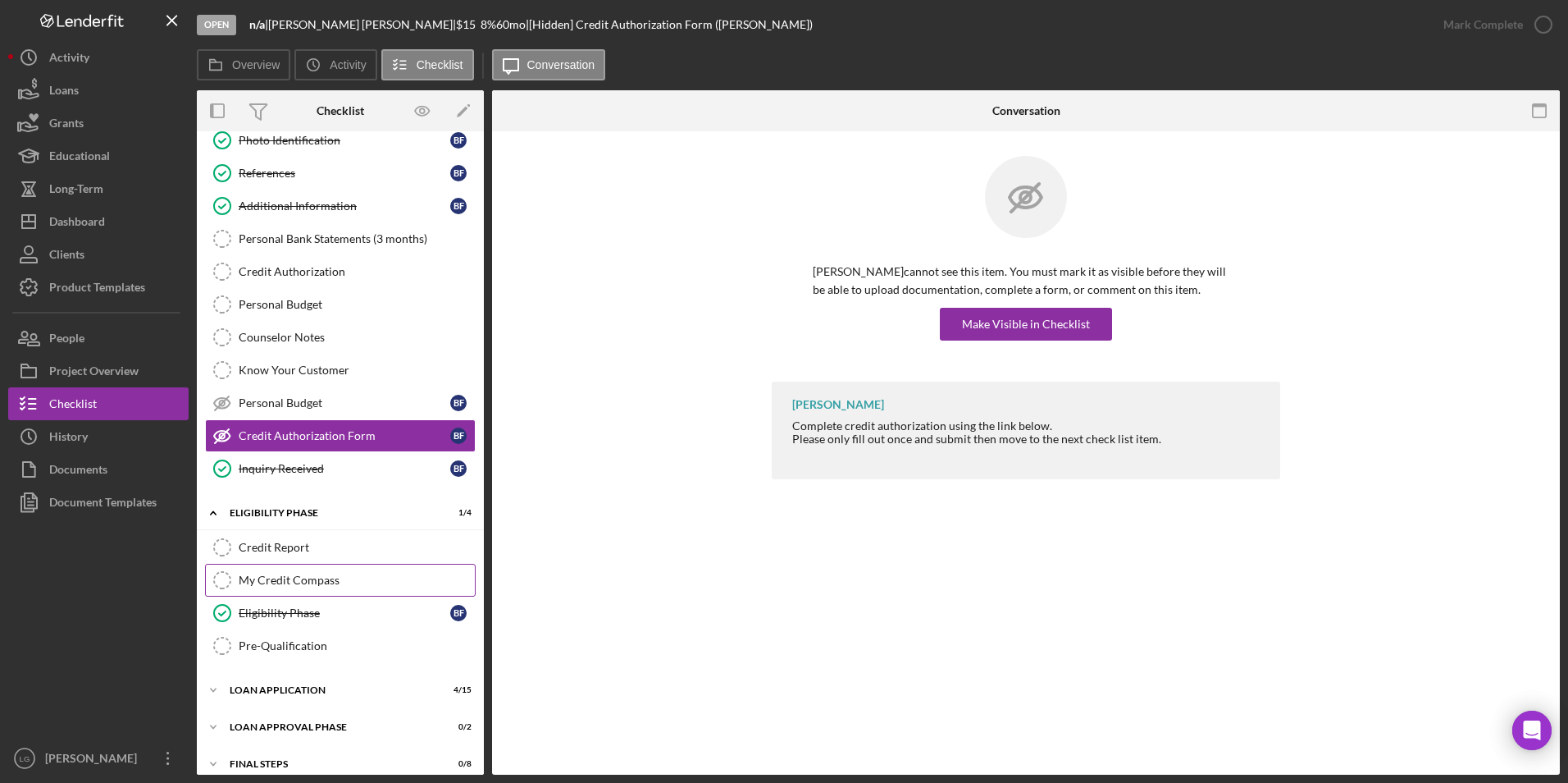
scroll to position [133, 0]
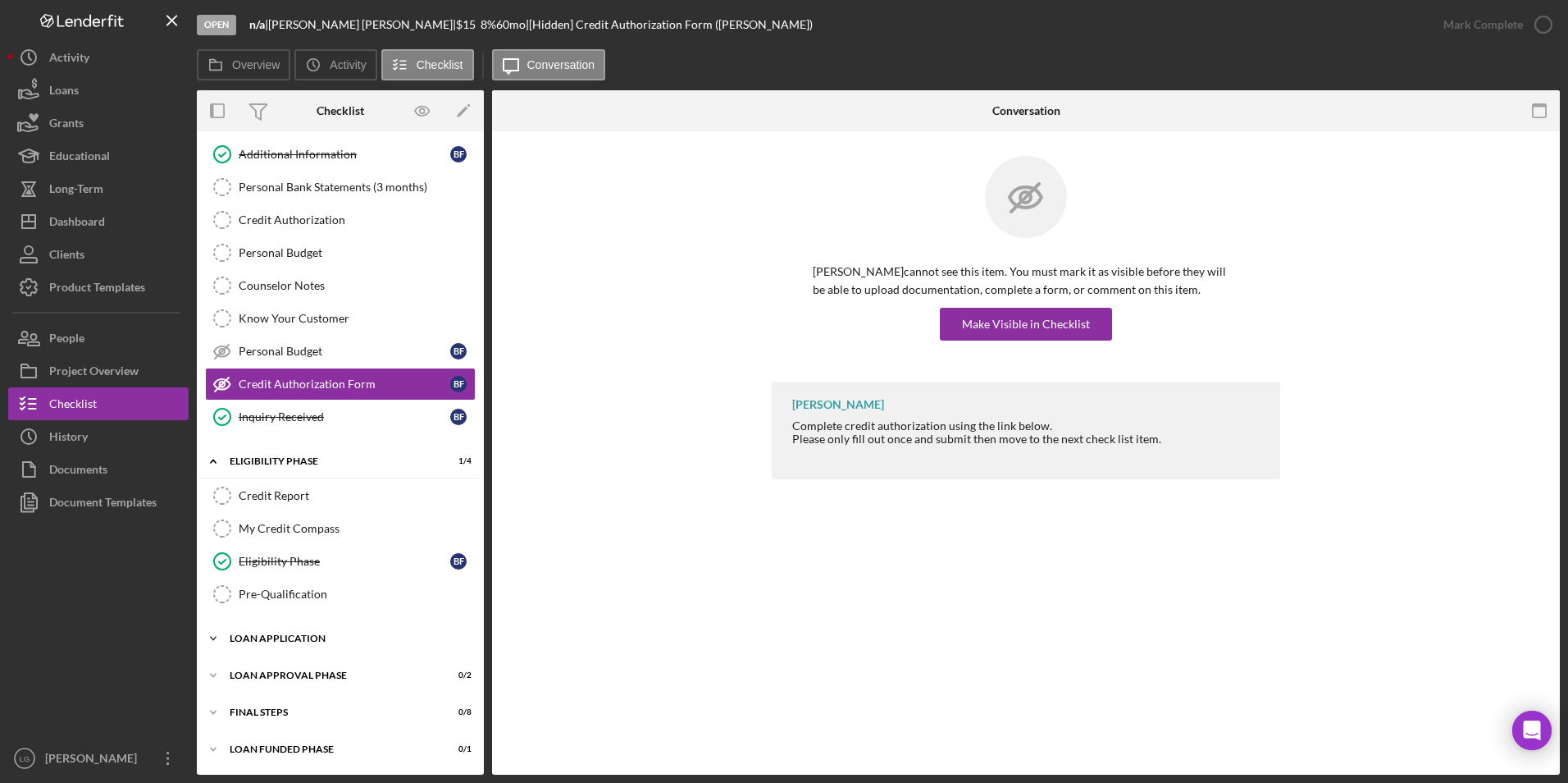
click at [297, 645] on div "Icon/Expander Loan Application 4 / 15" at bounding box center [340, 637] width 287 height 32
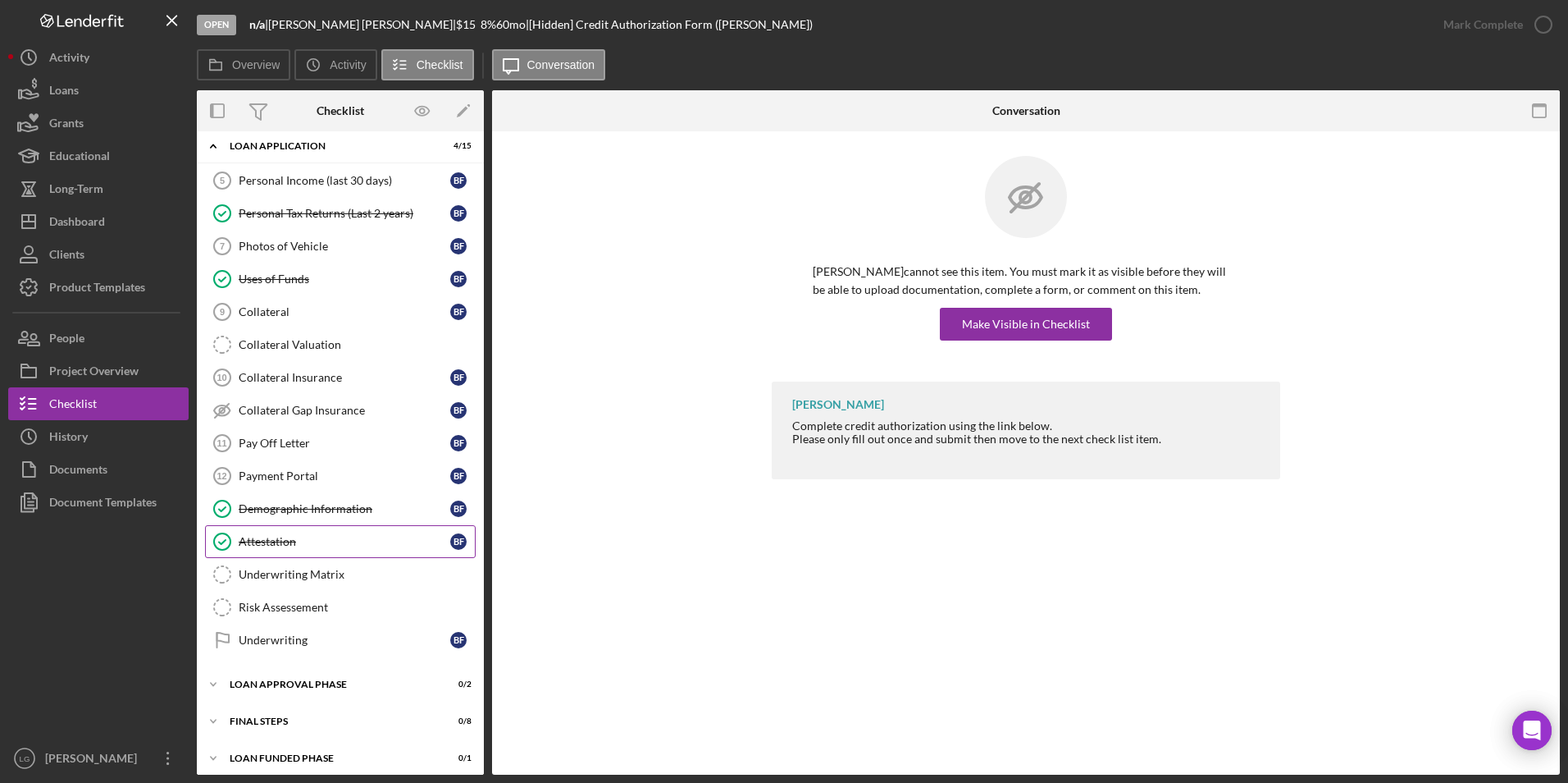
scroll to position [635, 0]
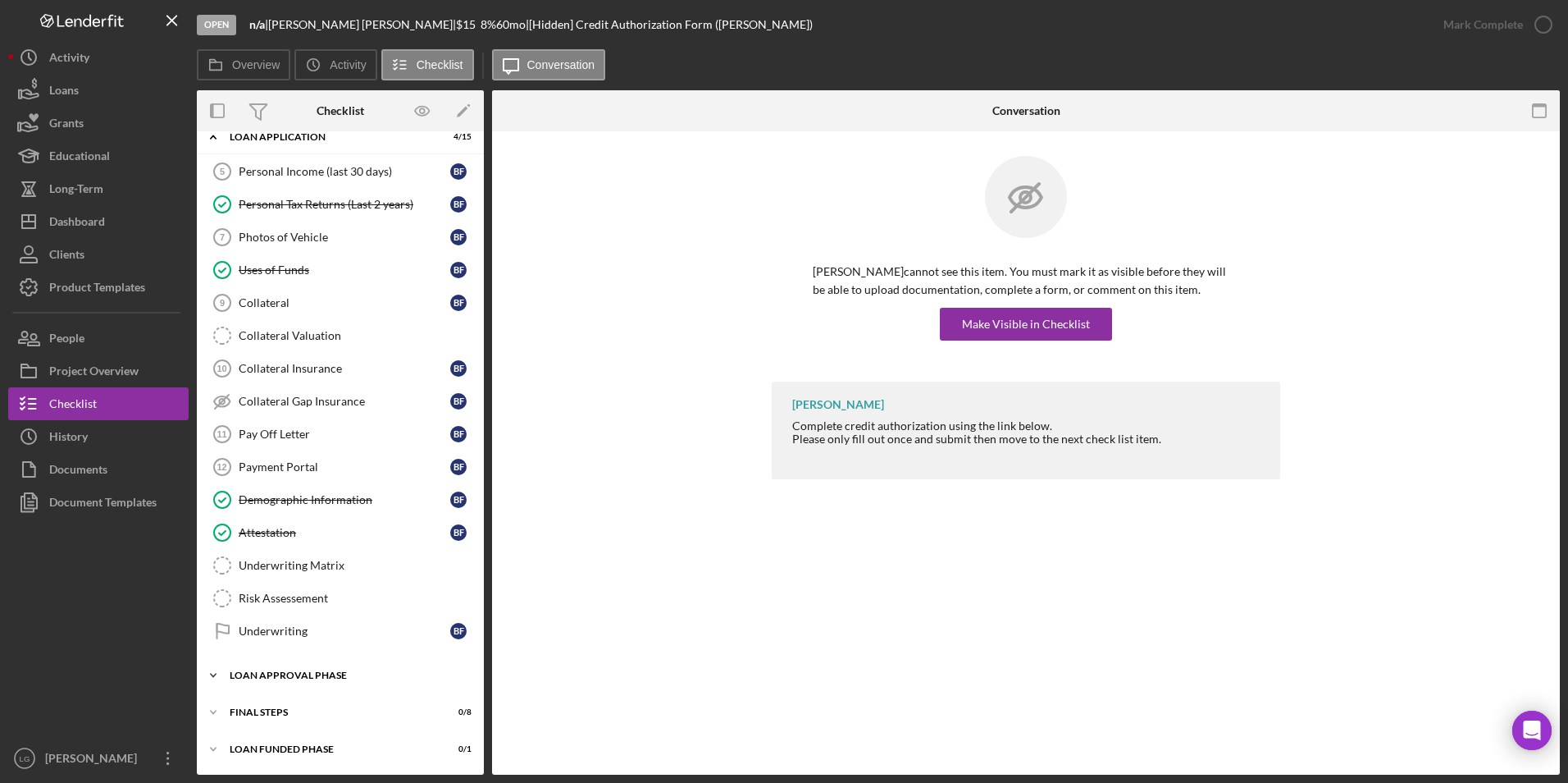
click at [293, 677] on div "Loan Approval Phase" at bounding box center [347, 675] width 233 height 10
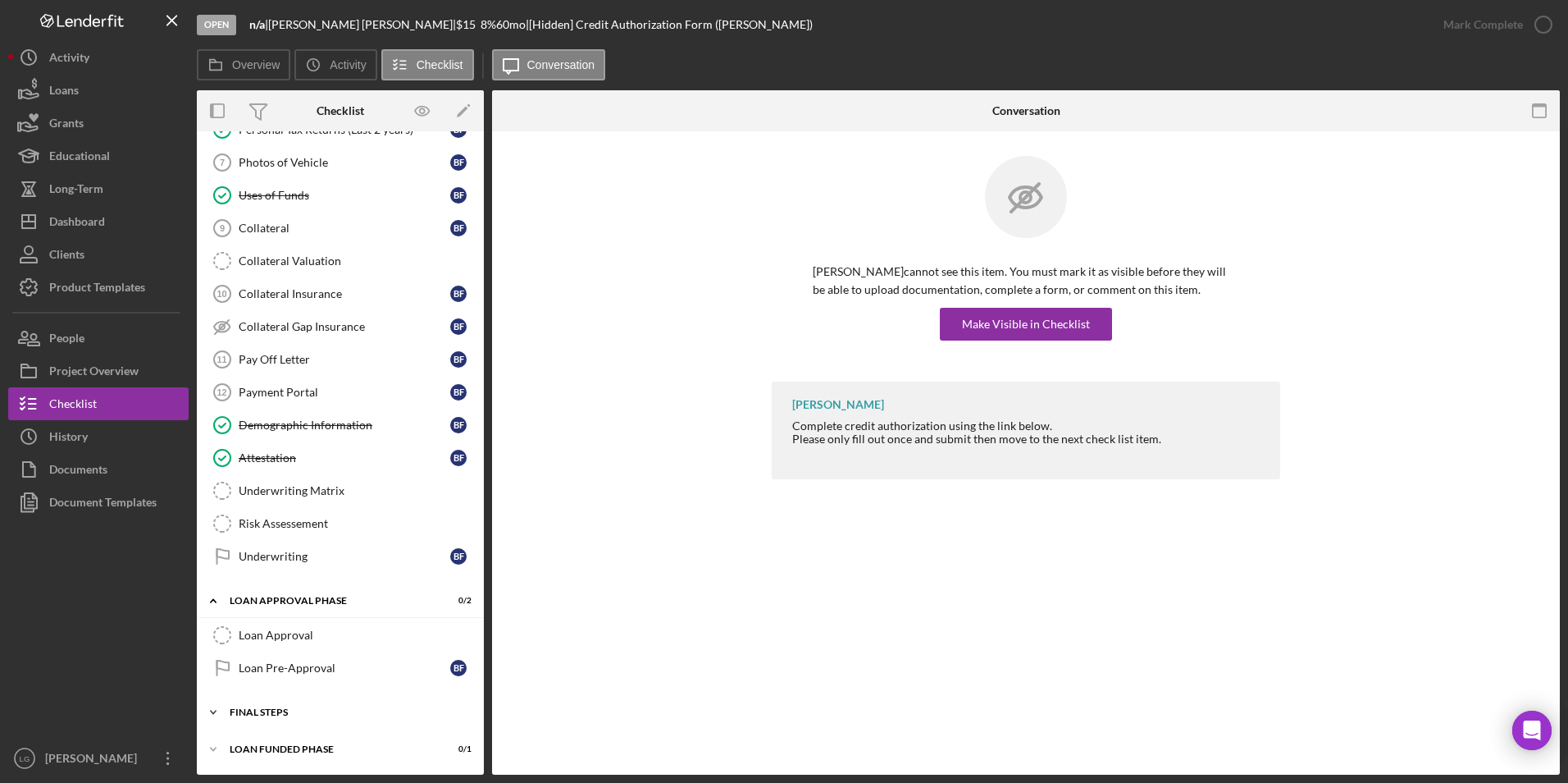
click at [272, 703] on div "Icon/Expander FINAL STEPS 0 / 8" at bounding box center [340, 712] width 287 height 32
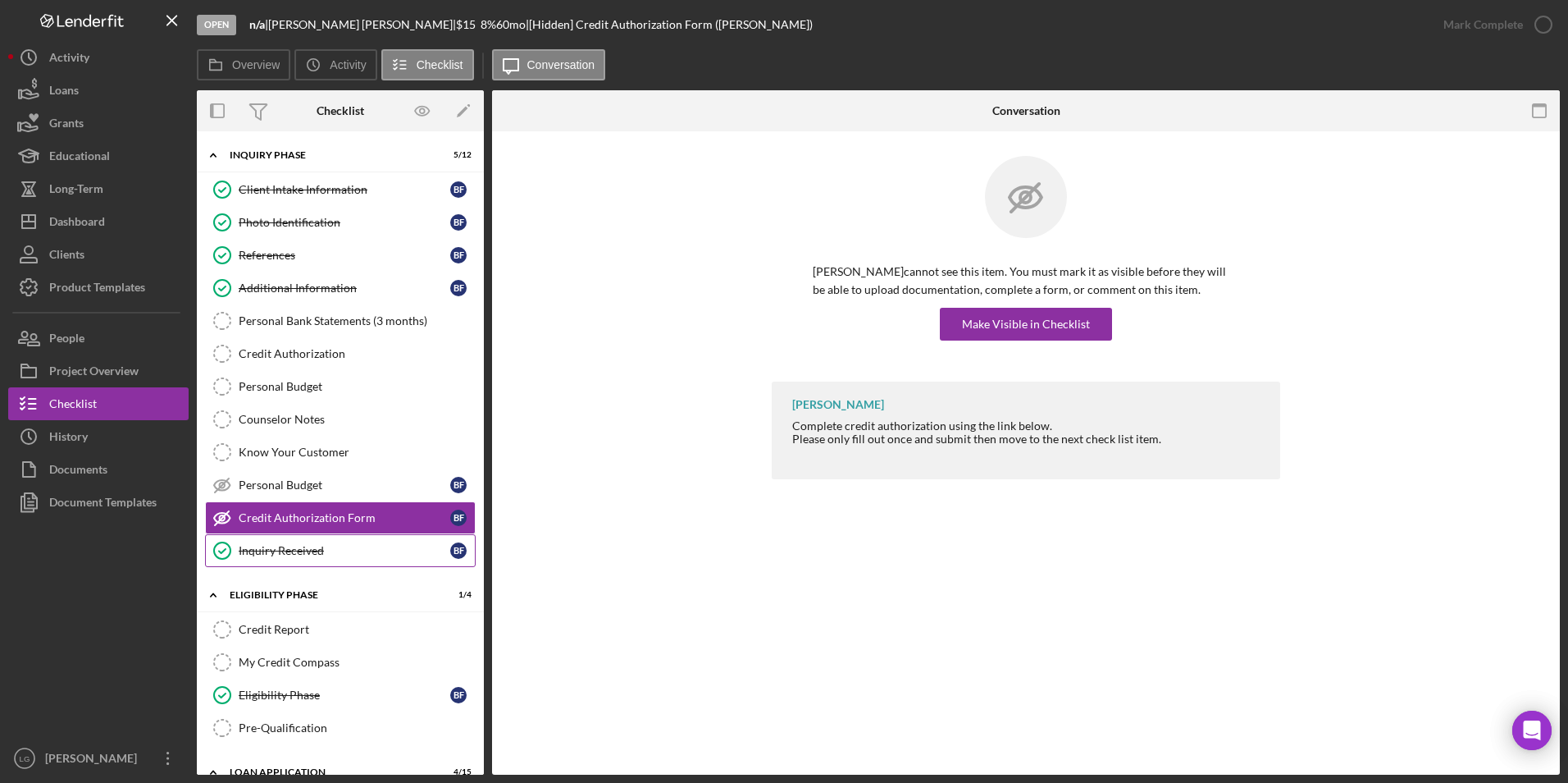
scroll to position [246, 0]
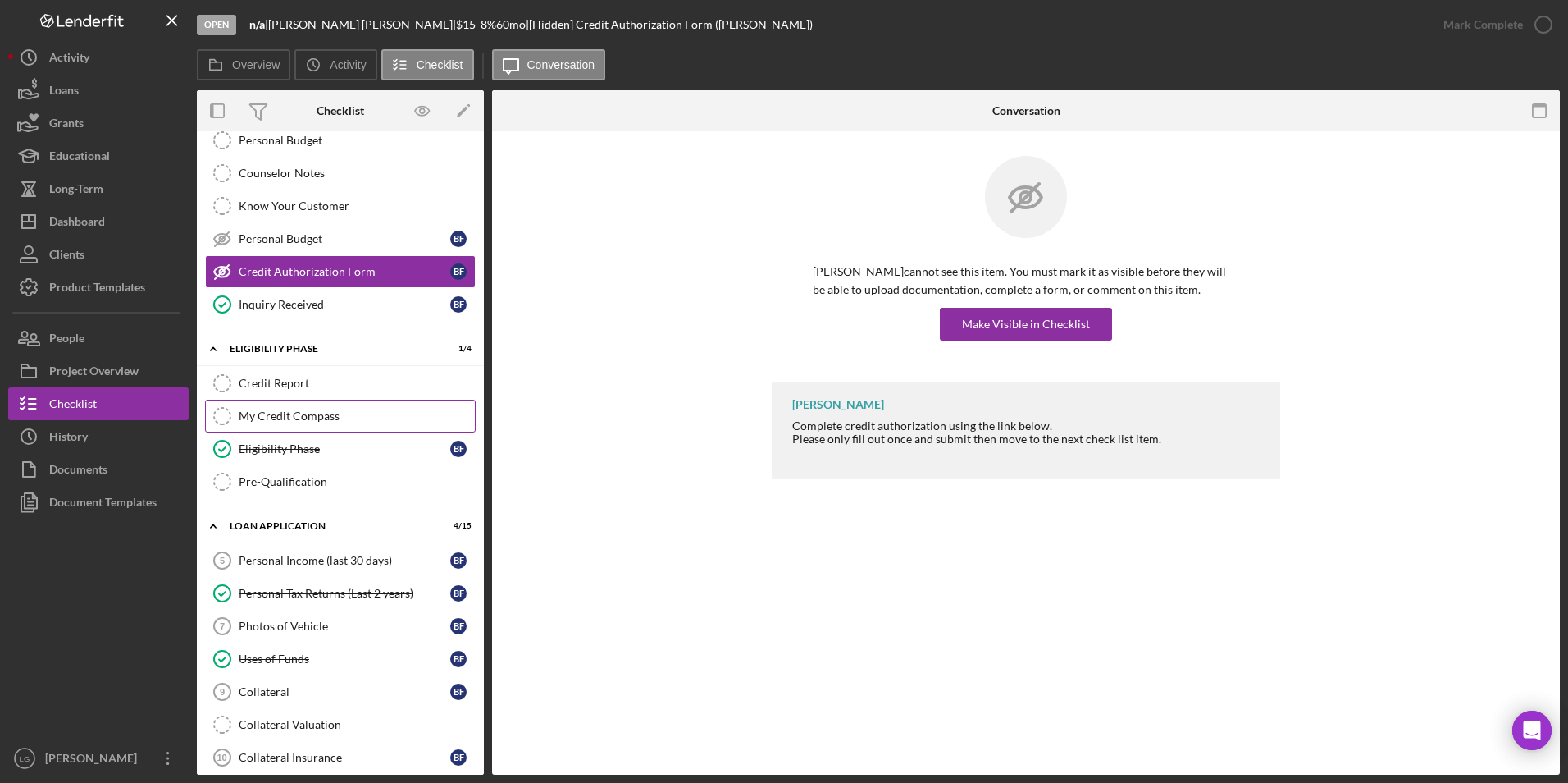
drag, startPoint x: 322, startPoint y: 389, endPoint x: 320, endPoint y: 429, distance: 40.0
click at [321, 392] on link "Credit Report Credit Report" at bounding box center [340, 383] width 270 height 32
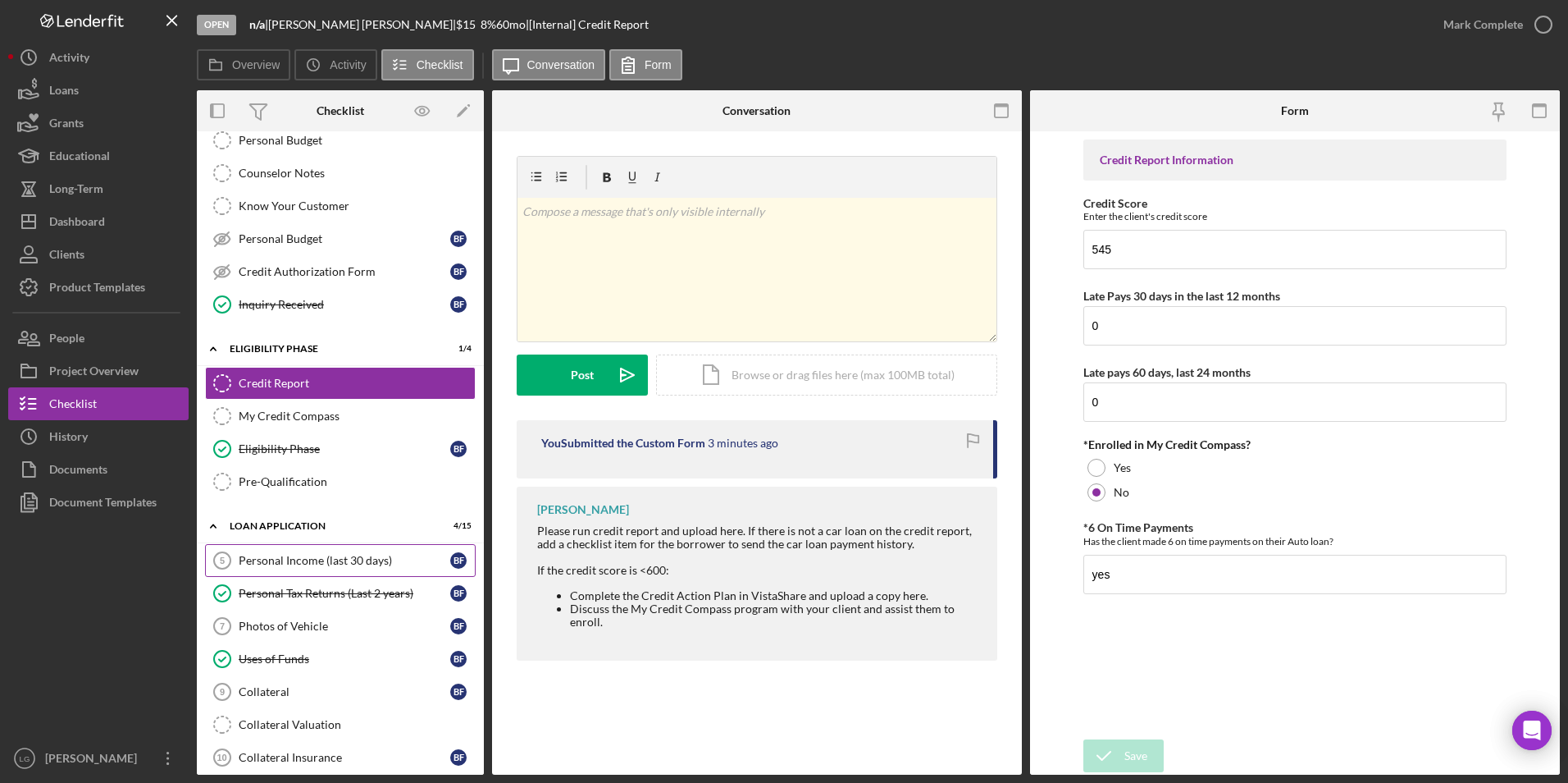
click at [277, 571] on link "Personal Income (last 30 days) 5 Personal Income (last 30 days) B F" at bounding box center [340, 560] width 270 height 32
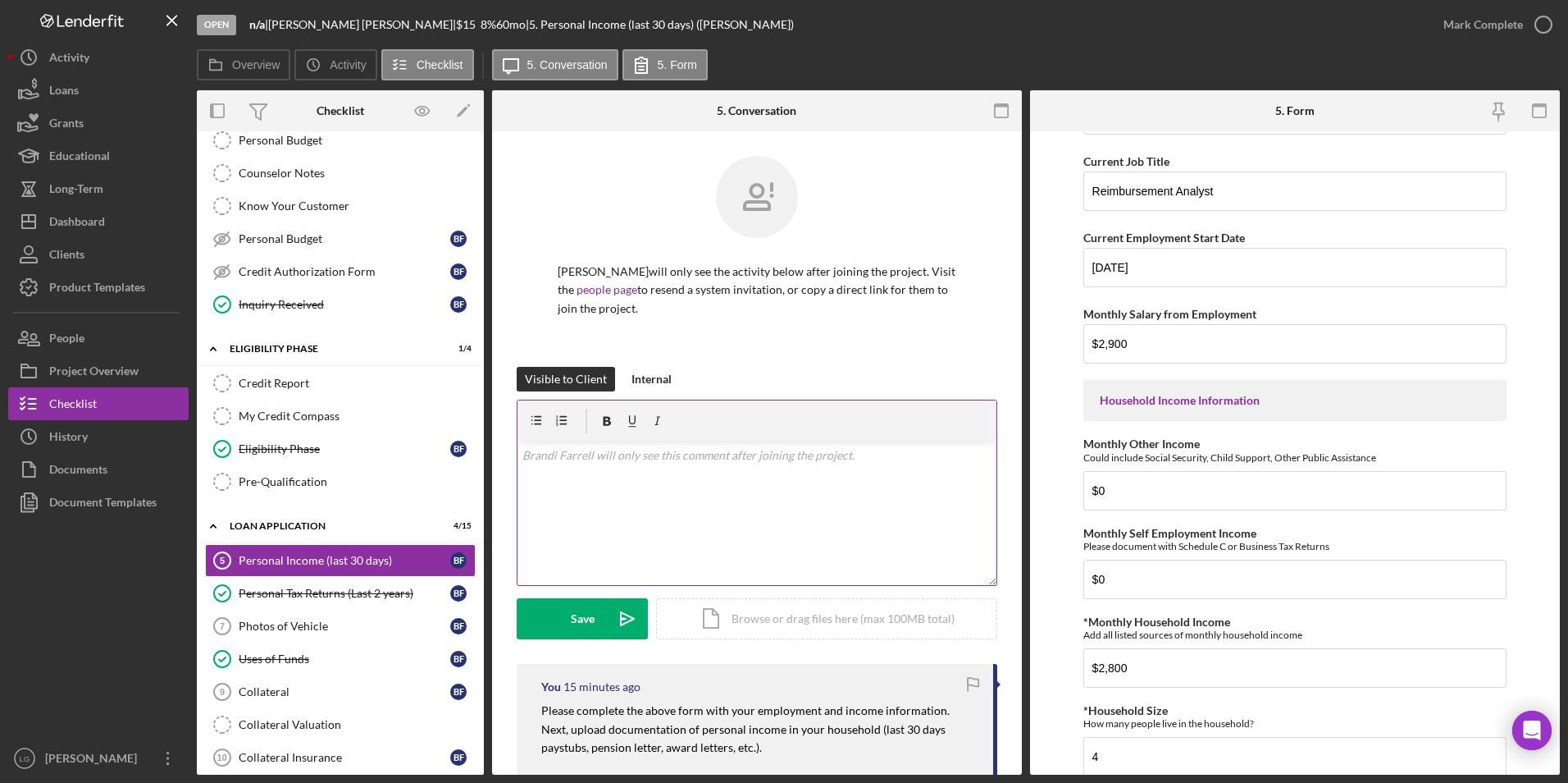
scroll to position [492, 0]
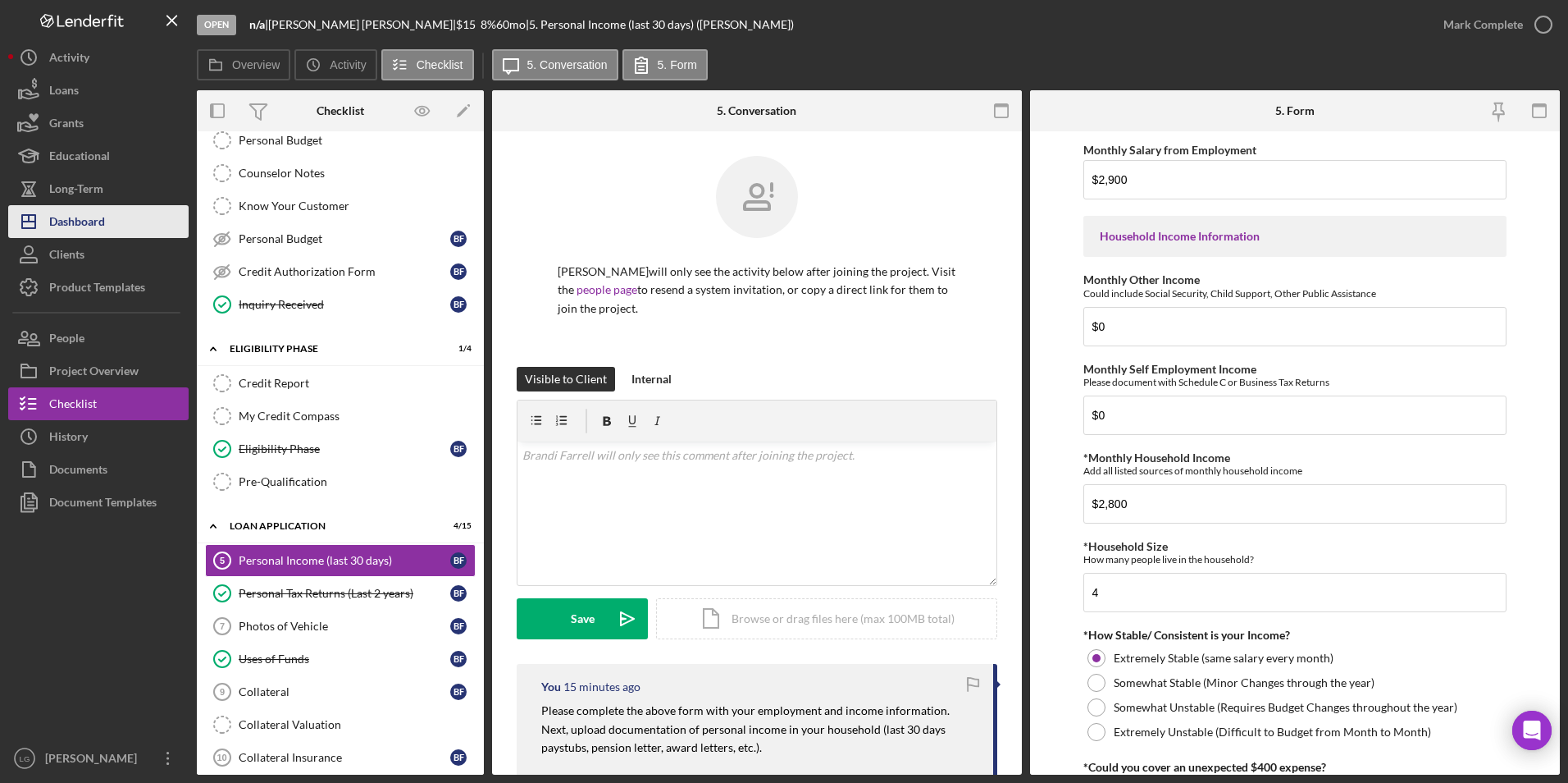
click at [91, 222] on div "Dashboard" at bounding box center [77, 224] width 56 height 37
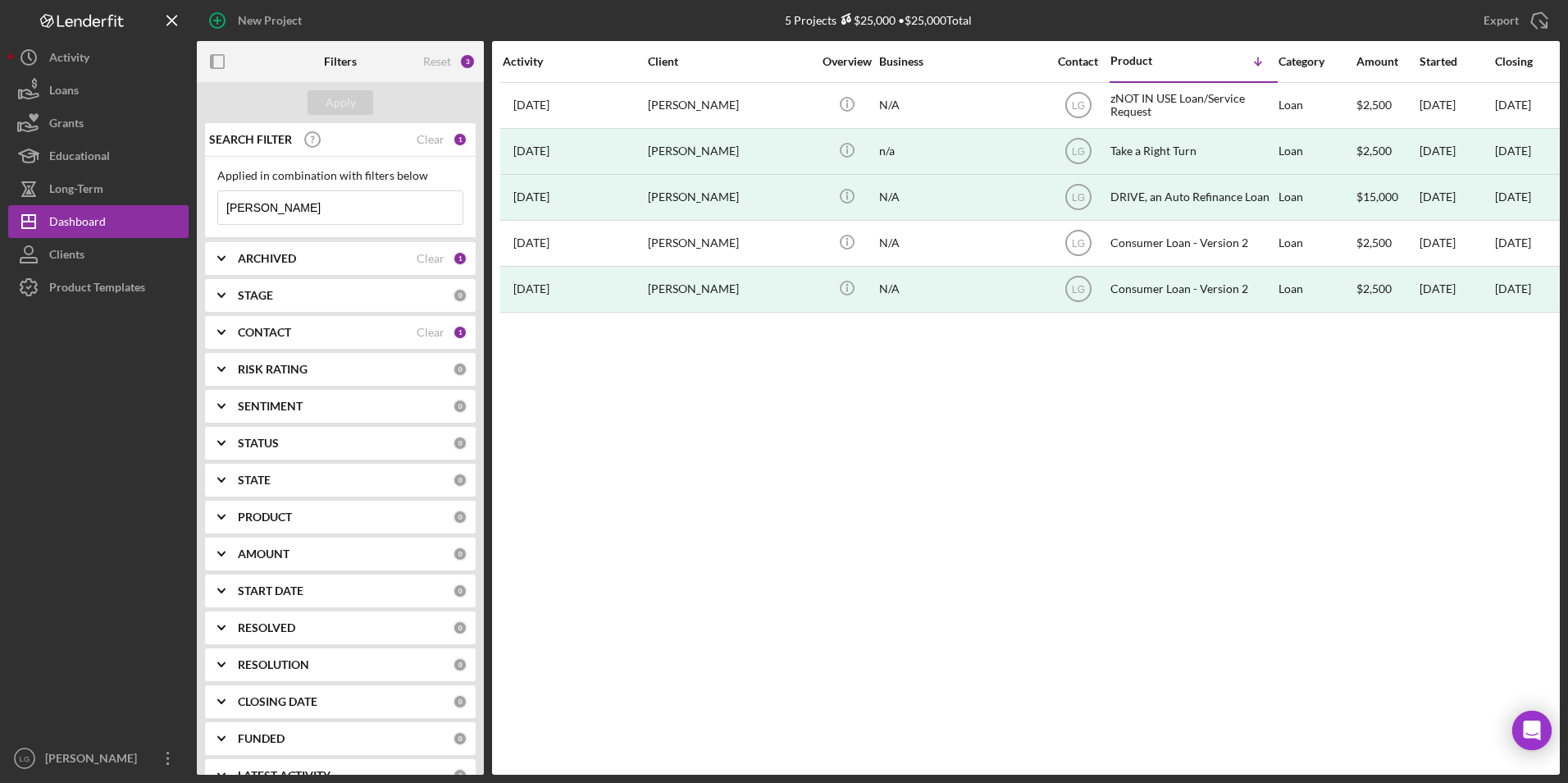
drag, startPoint x: 276, startPoint y: 206, endPoint x: 210, endPoint y: 206, distance: 66.0
click at [210, 206] on div "Applied in combination with filters below [PERSON_NAME] Icon/Menu Close" at bounding box center [340, 198] width 270 height 82
type input "[PERSON_NAME]"
click at [329, 101] on div "Apply" at bounding box center [340, 103] width 31 height 25
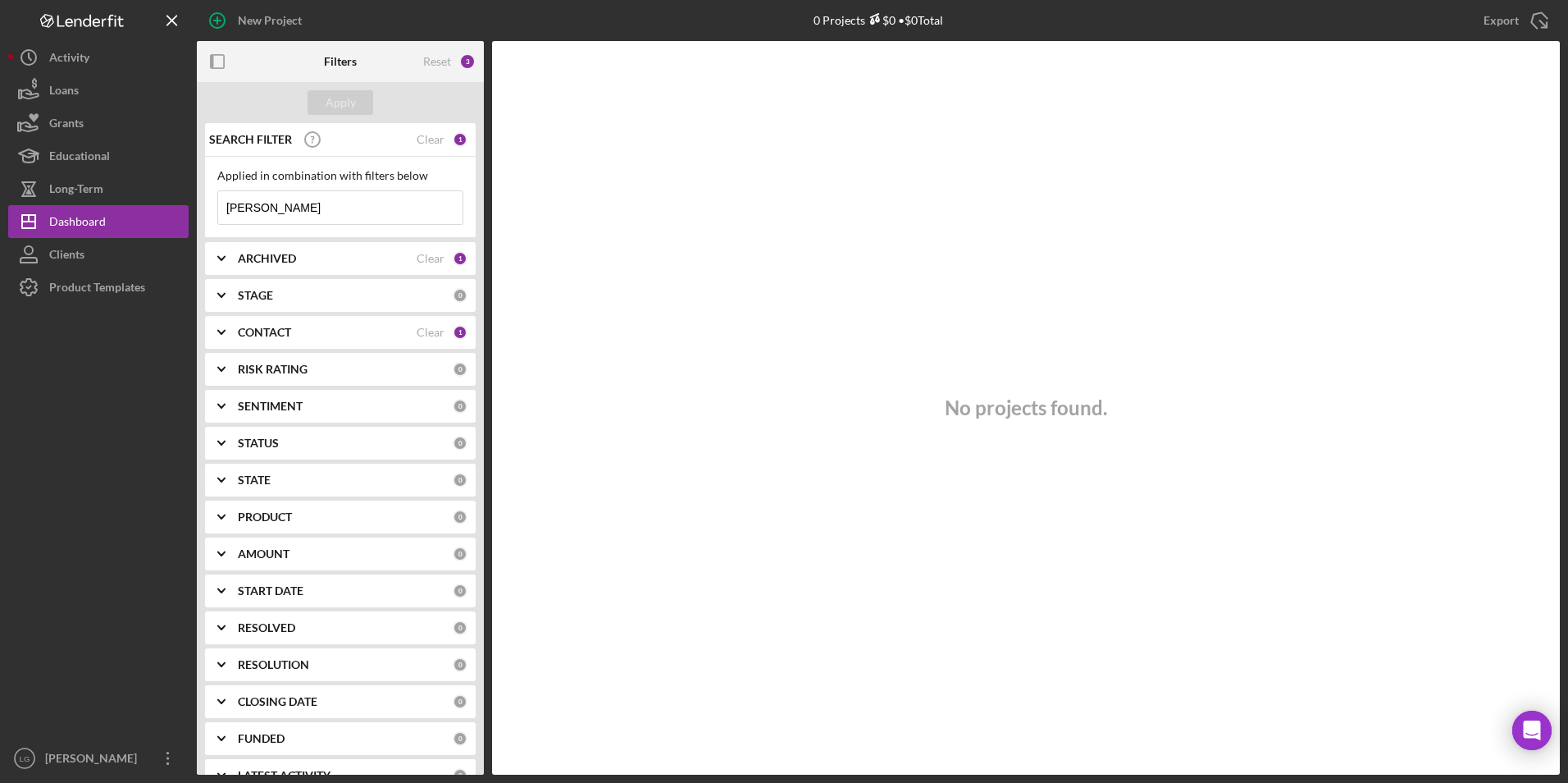
click at [262, 255] on b "ARCHIVED" at bounding box center [267, 258] width 58 height 13
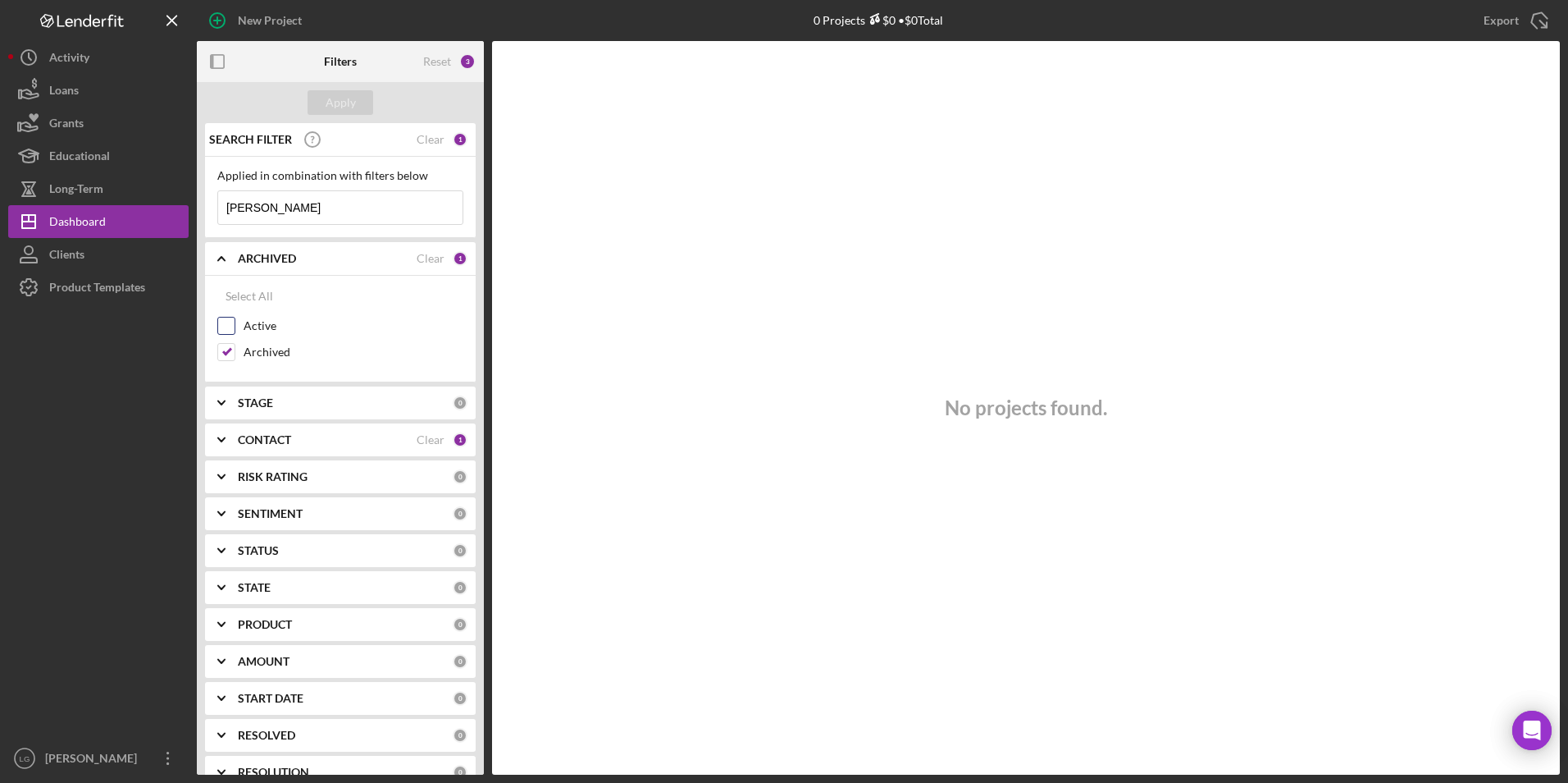
click at [228, 329] on input "Active" at bounding box center [226, 326] width 17 height 17
checkbox input "true"
click at [225, 349] on input "Archived" at bounding box center [226, 352] width 17 height 17
checkbox input "false"
click at [345, 108] on div "Apply" at bounding box center [340, 103] width 31 height 25
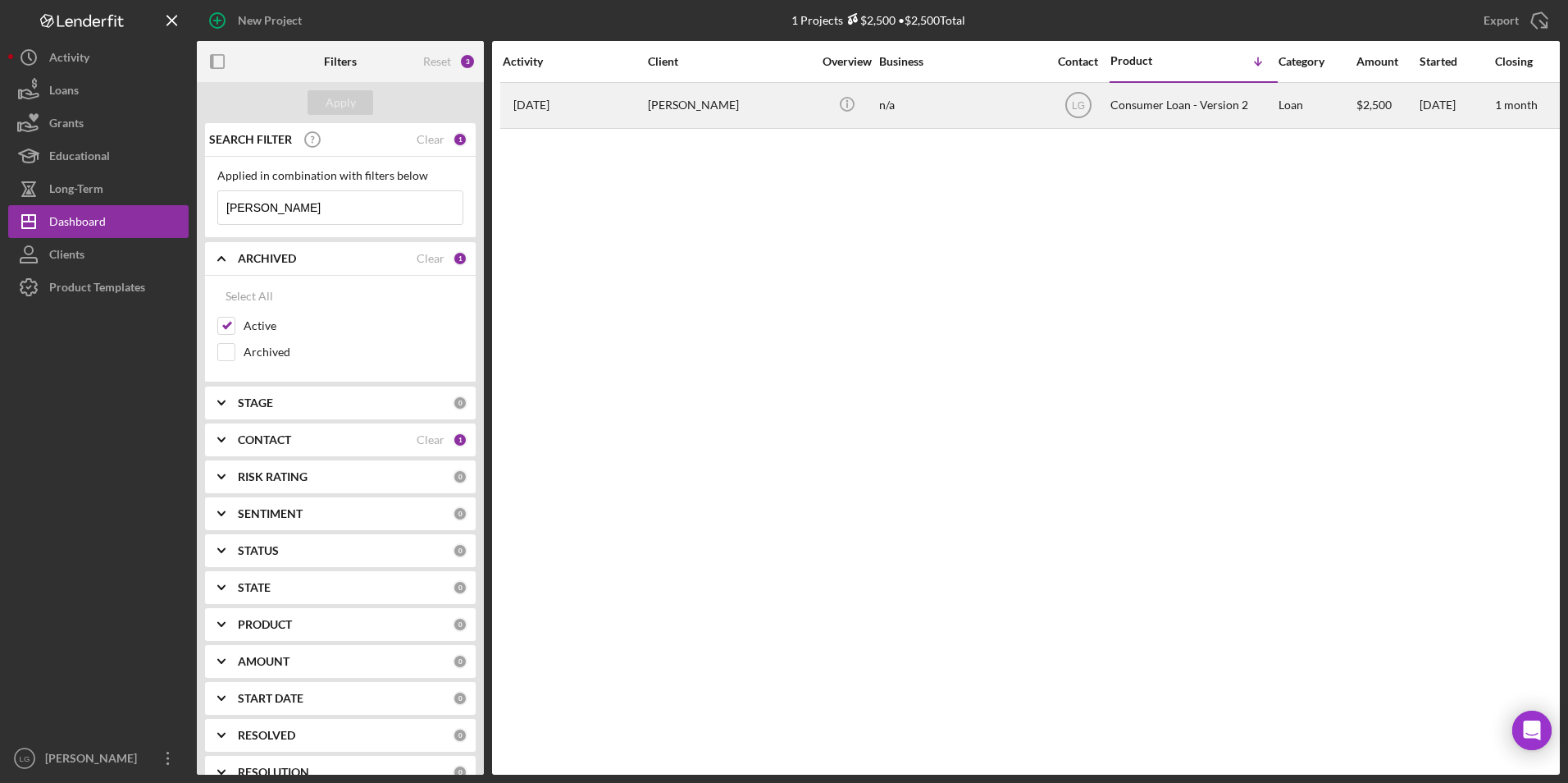
click at [679, 93] on div "[PERSON_NAME]" at bounding box center [729, 105] width 164 height 44
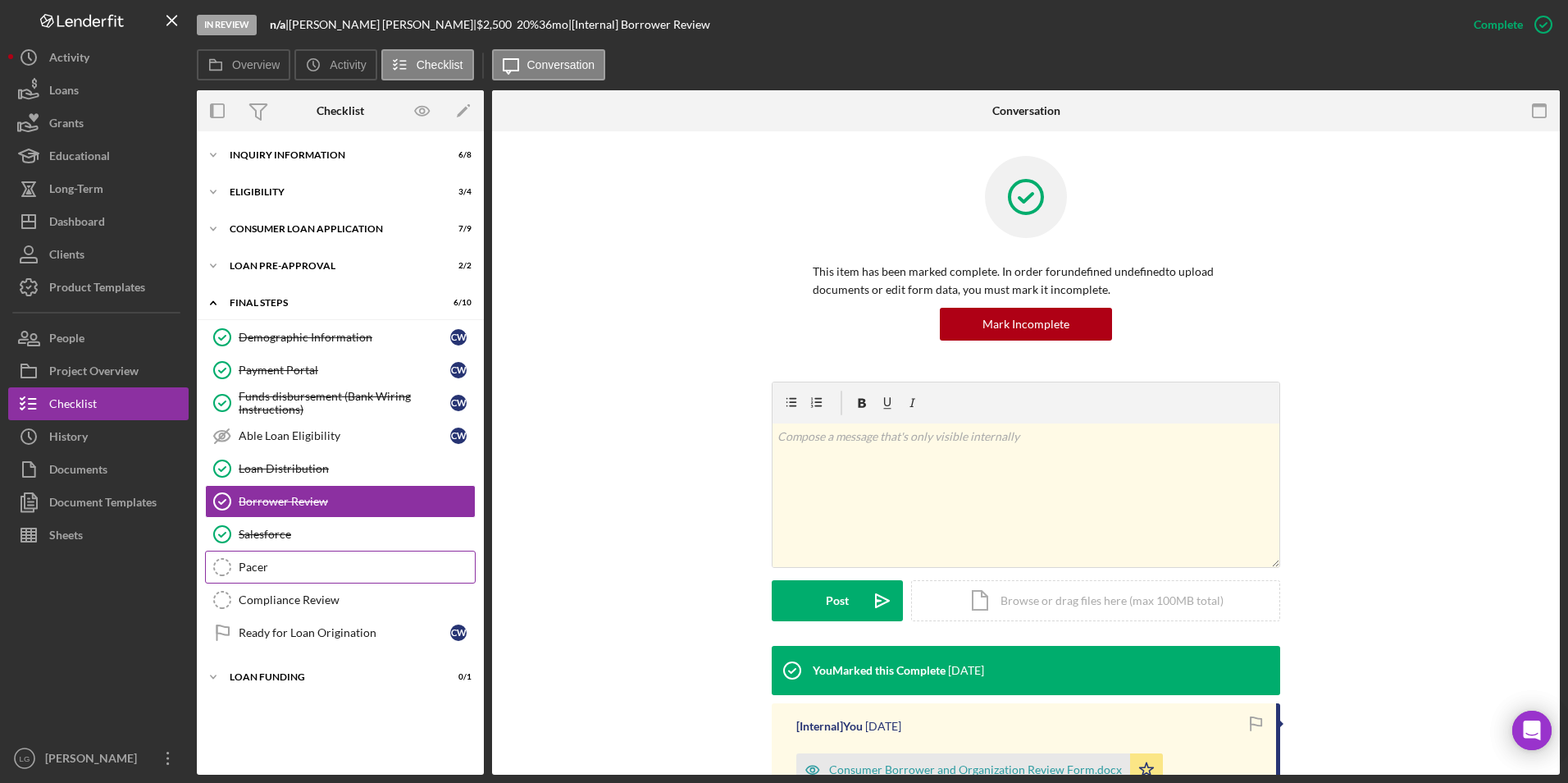
drag, startPoint x: 240, startPoint y: 674, endPoint x: 246, endPoint y: 577, distance: 97.2
click at [241, 670] on div "Icon/Expander Loan Funding 0 / 1" at bounding box center [340, 676] width 287 height 32
click at [309, 255] on div "Icon/Expander Loan Pre-Approval 2 / 2" at bounding box center [340, 265] width 287 height 32
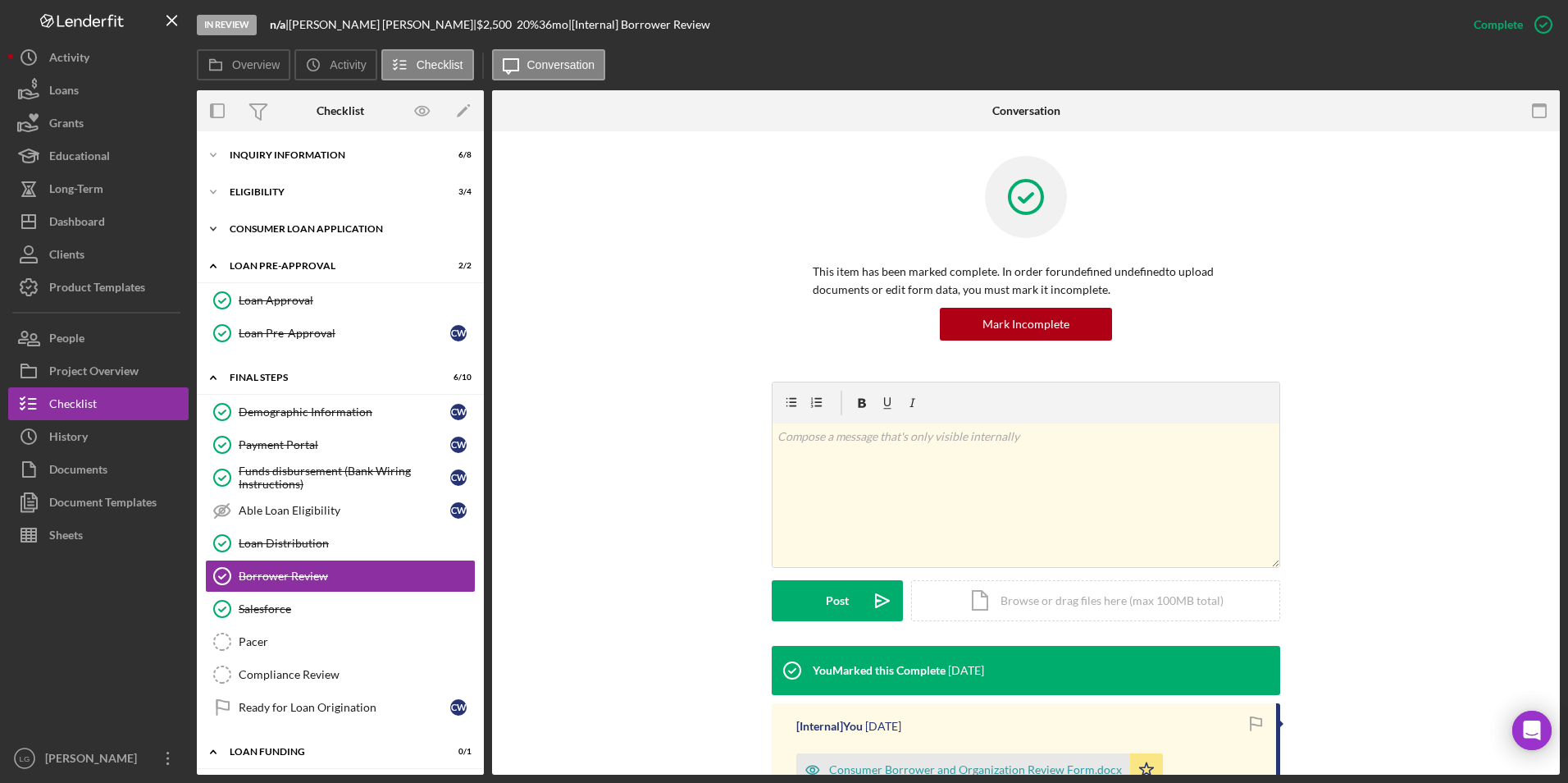
drag, startPoint x: 309, startPoint y: 237, endPoint x: 284, endPoint y: 207, distance: 39.1
click at [309, 236] on div "Icon/Expander Consumer Loan Application 7 / 9" at bounding box center [340, 228] width 287 height 32
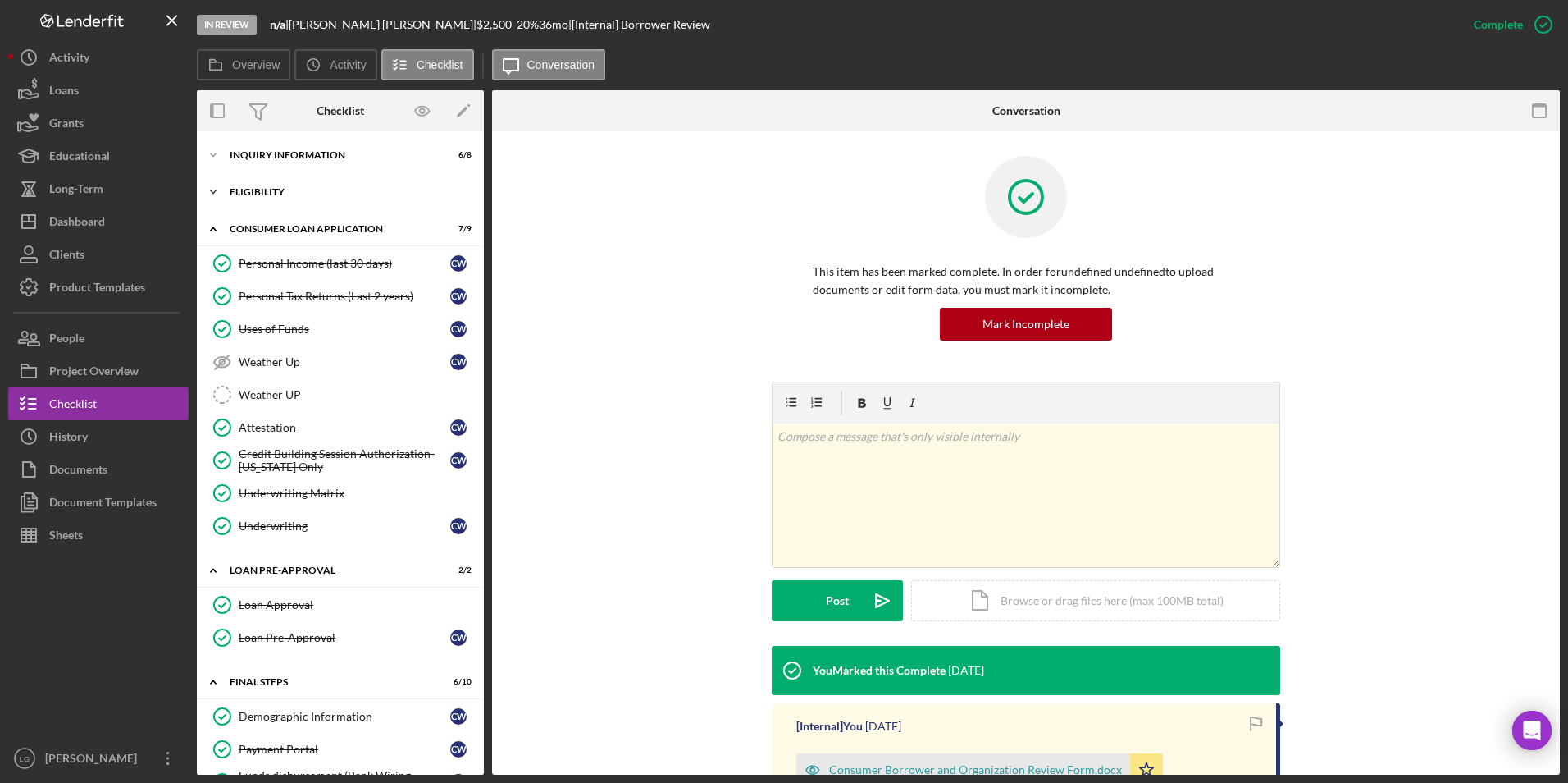
click at [268, 195] on div "Eligibility" at bounding box center [347, 191] width 233 height 10
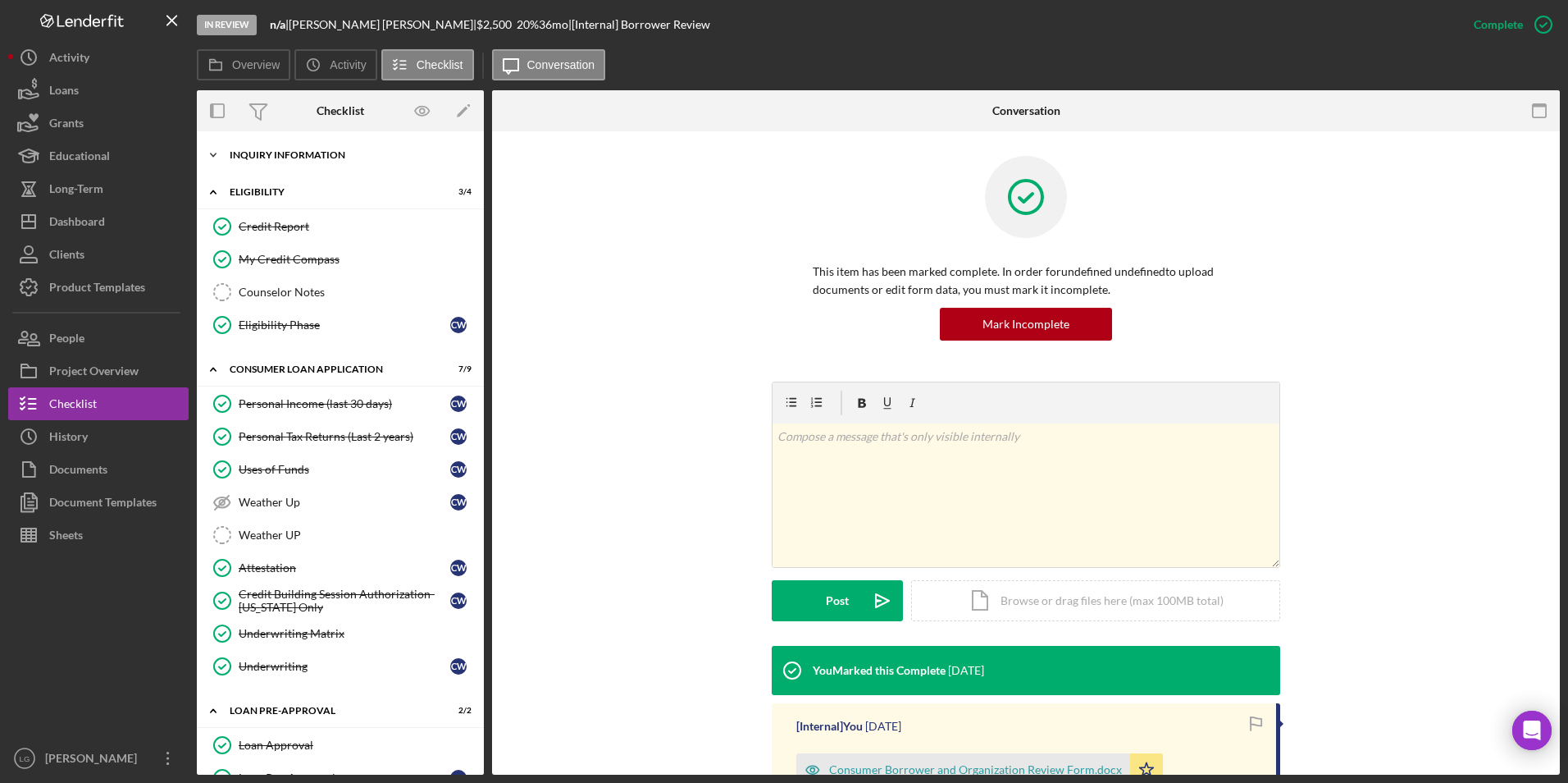
click at [267, 150] on div "Inquiry Information" at bounding box center [347, 154] width 233 height 10
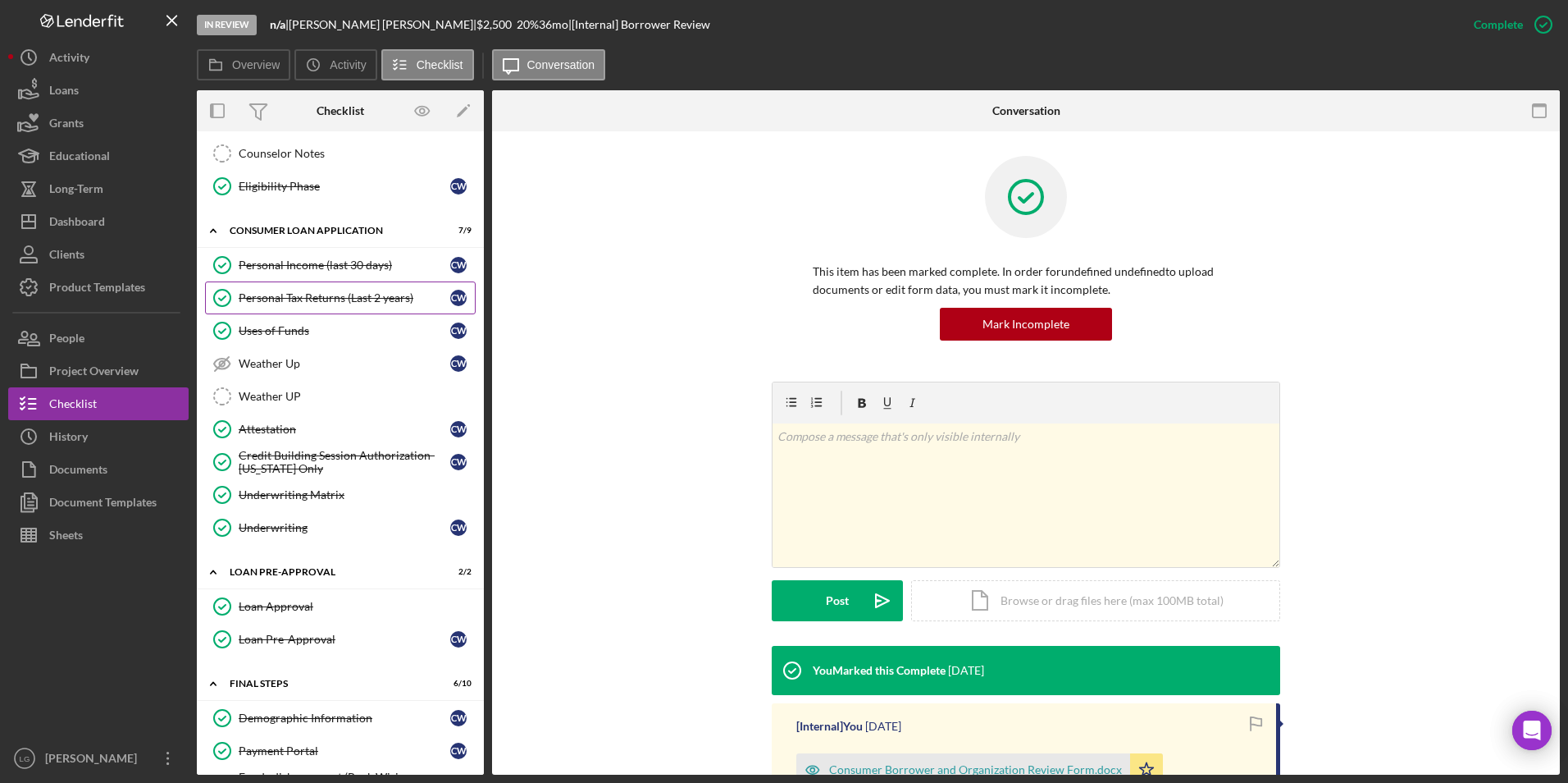
scroll to position [492, 0]
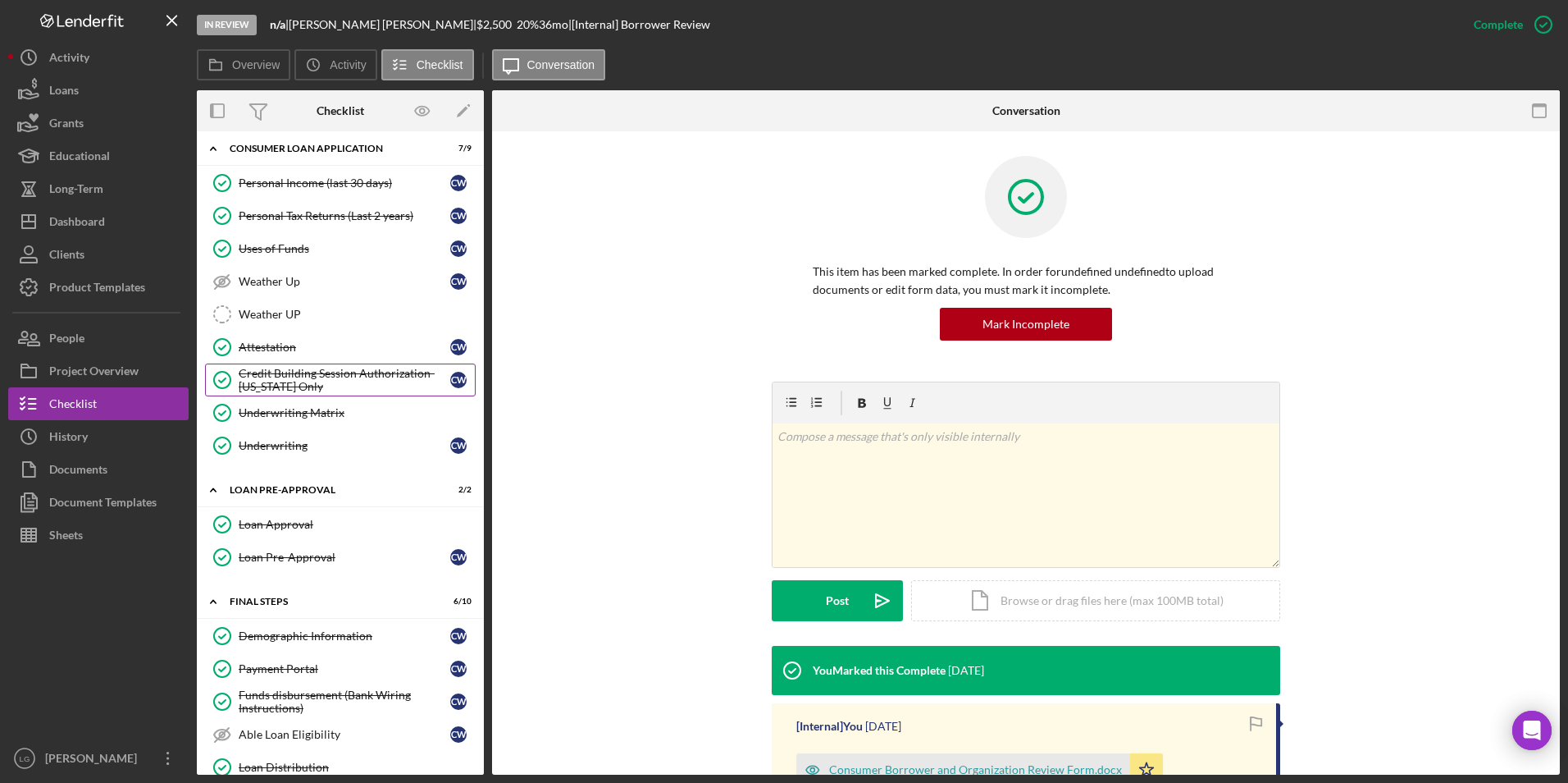
click at [304, 378] on div "Credit Building Session Authorization- [US_STATE] Only" at bounding box center [344, 380] width 211 height 26
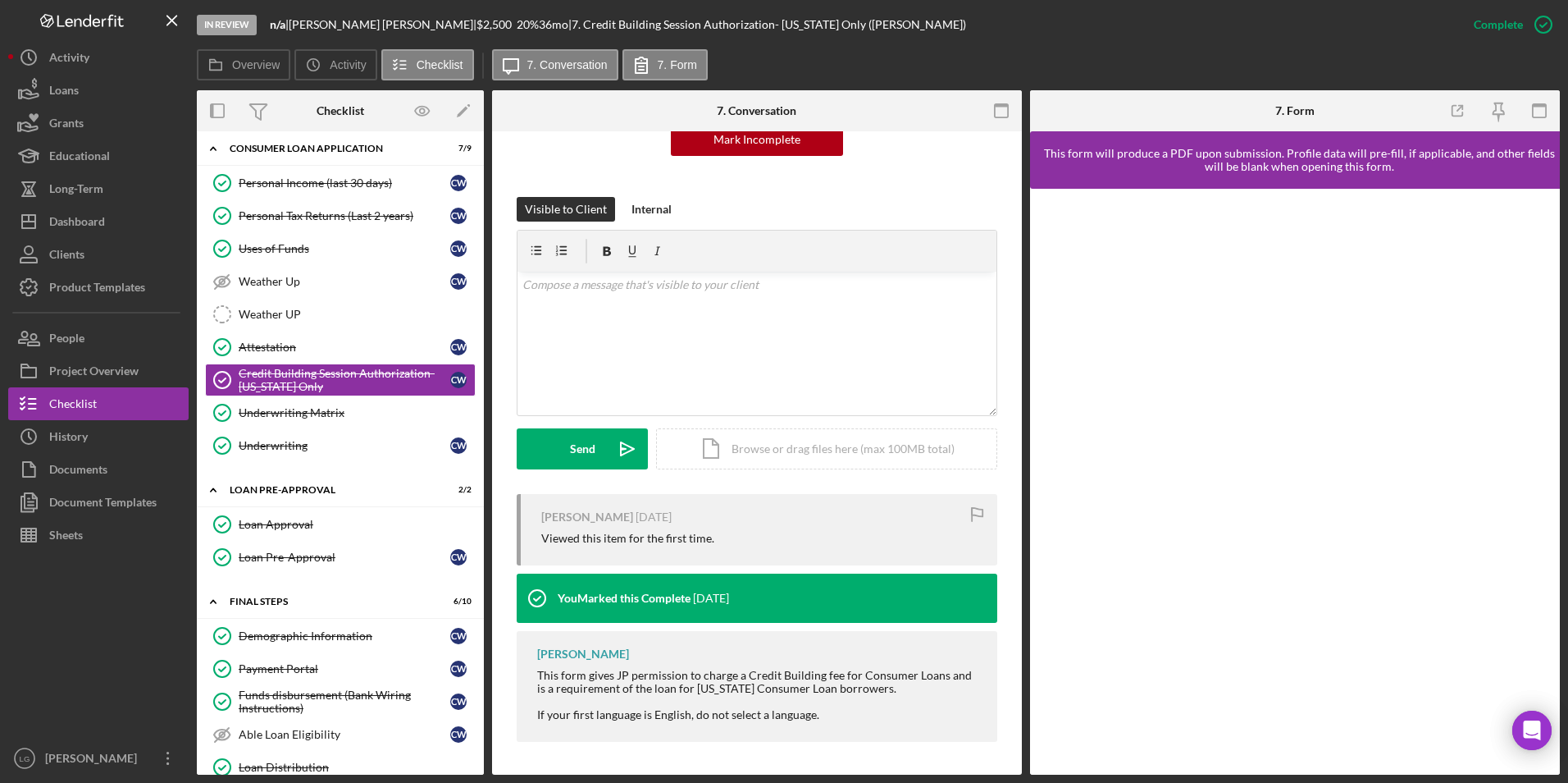
scroll to position [82, 0]
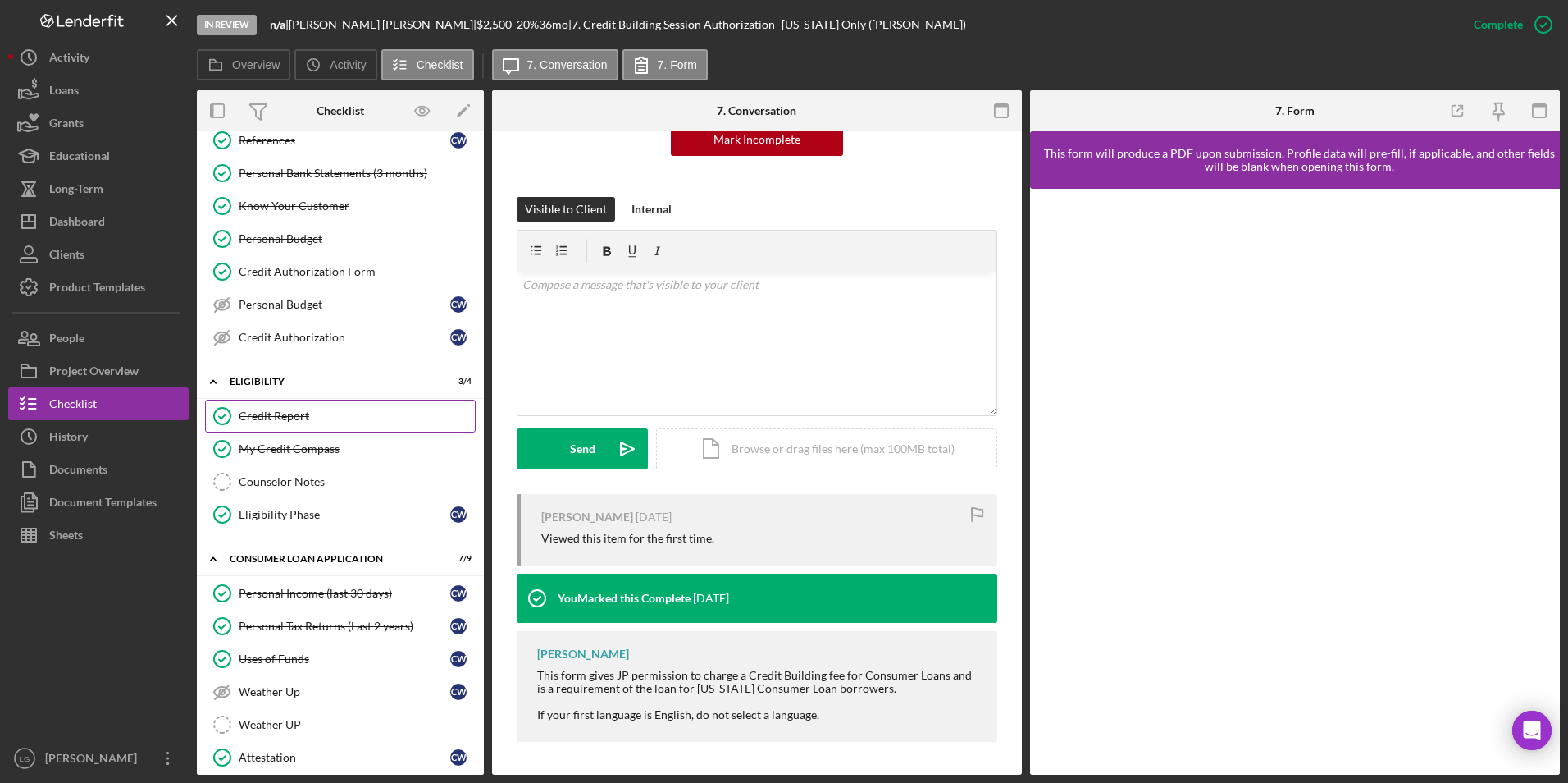
click at [302, 406] on link "Credit Report Credit Report" at bounding box center [340, 415] width 270 height 32
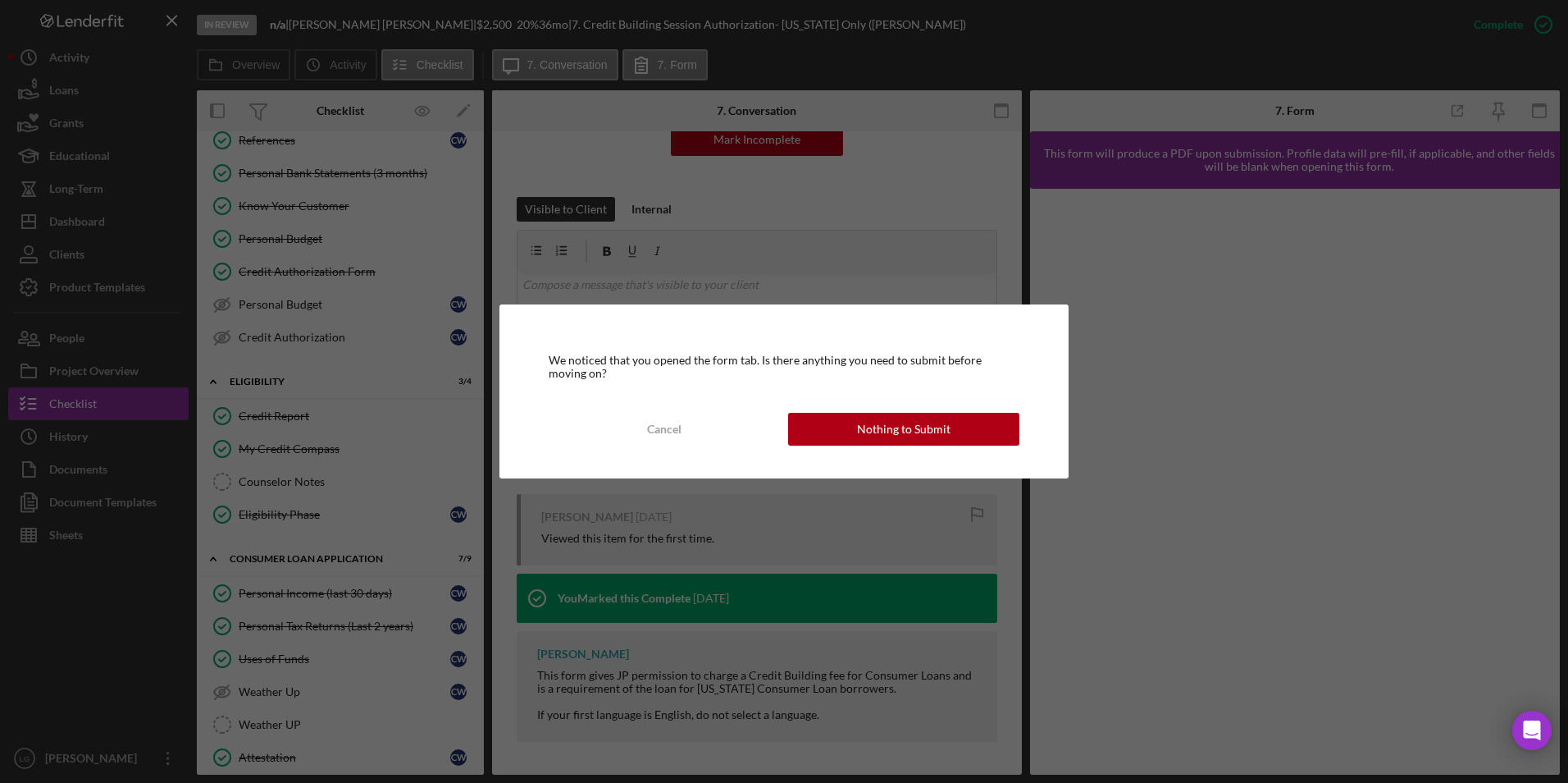
drag, startPoint x: 934, startPoint y: 426, endPoint x: 934, endPoint y: 450, distance: 24.0
click at [934, 427] on div "Nothing to Submit" at bounding box center [904, 428] width 94 height 32
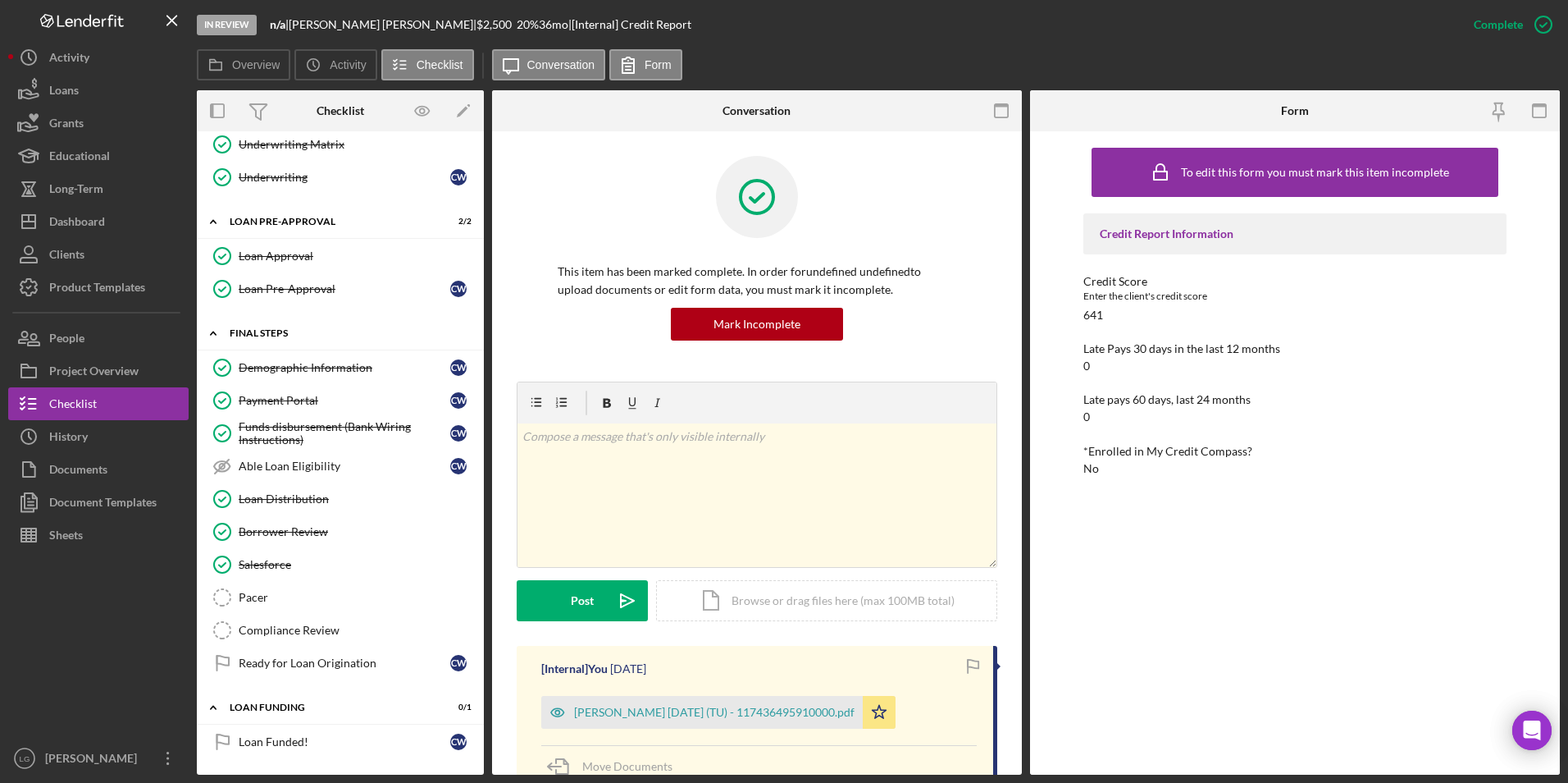
scroll to position [679, 0]
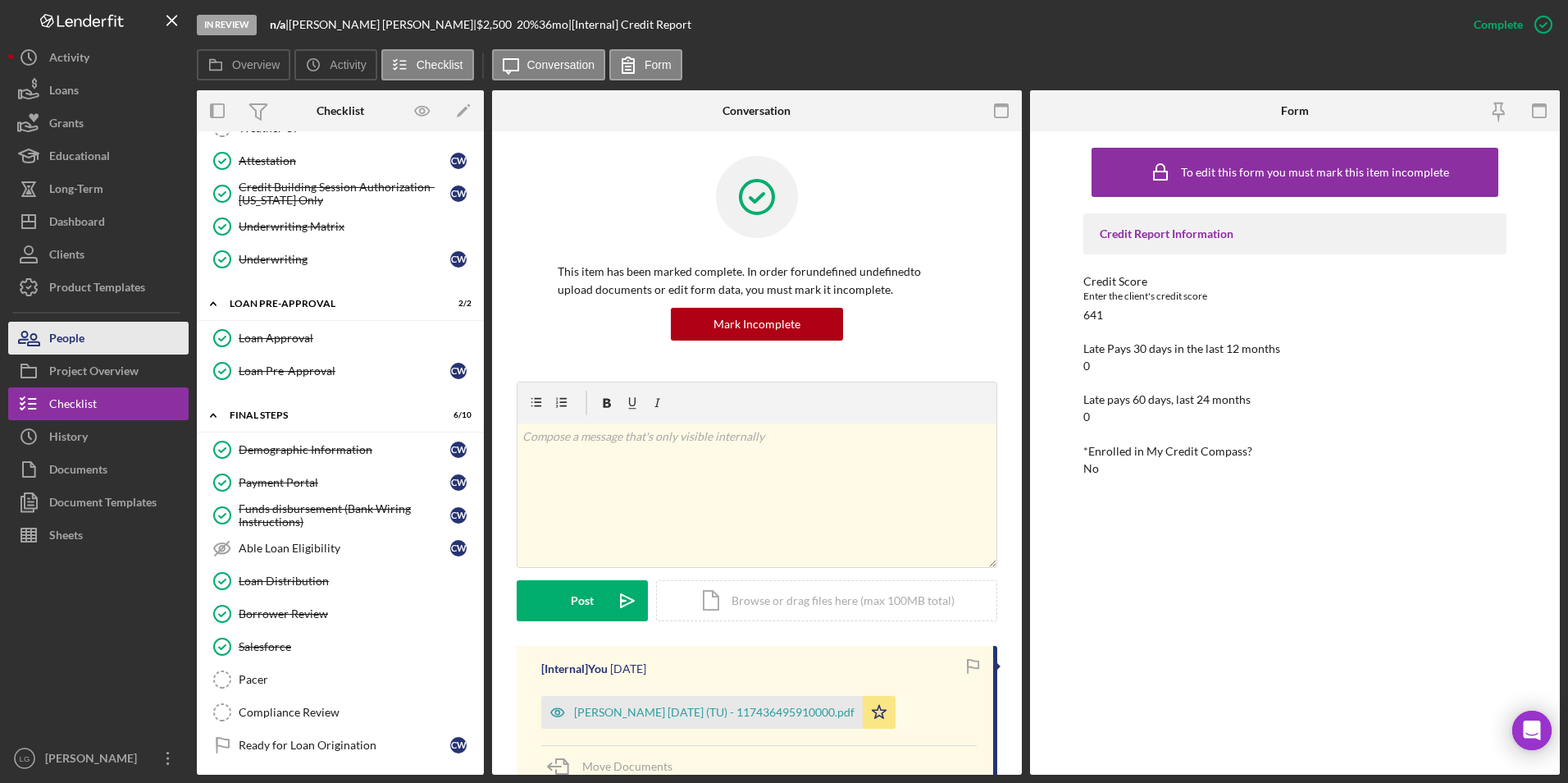
click at [123, 347] on button "People" at bounding box center [98, 337] width 181 height 32
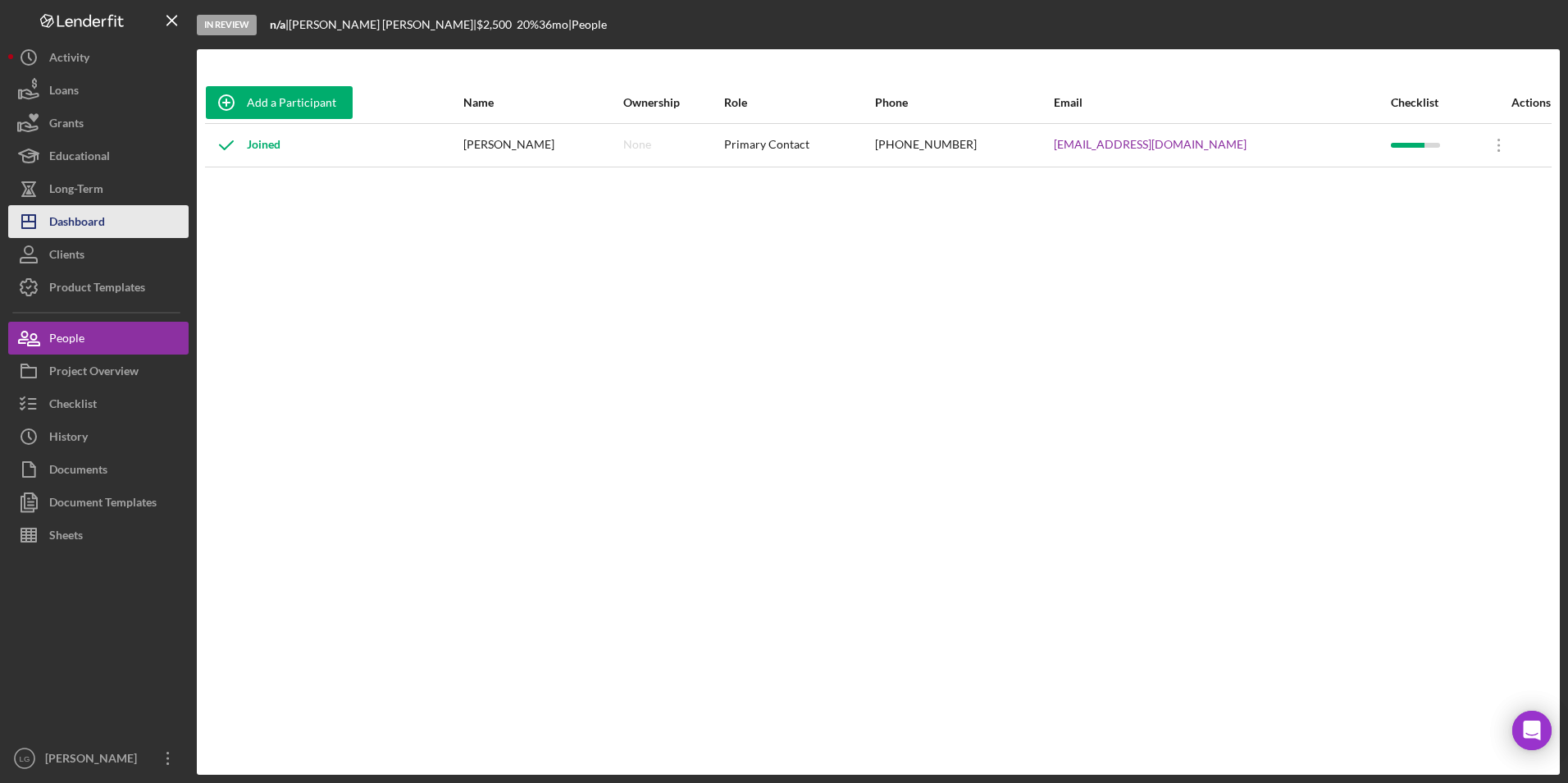
click at [44, 220] on icon "Icon/Dashboard" at bounding box center [28, 221] width 41 height 41
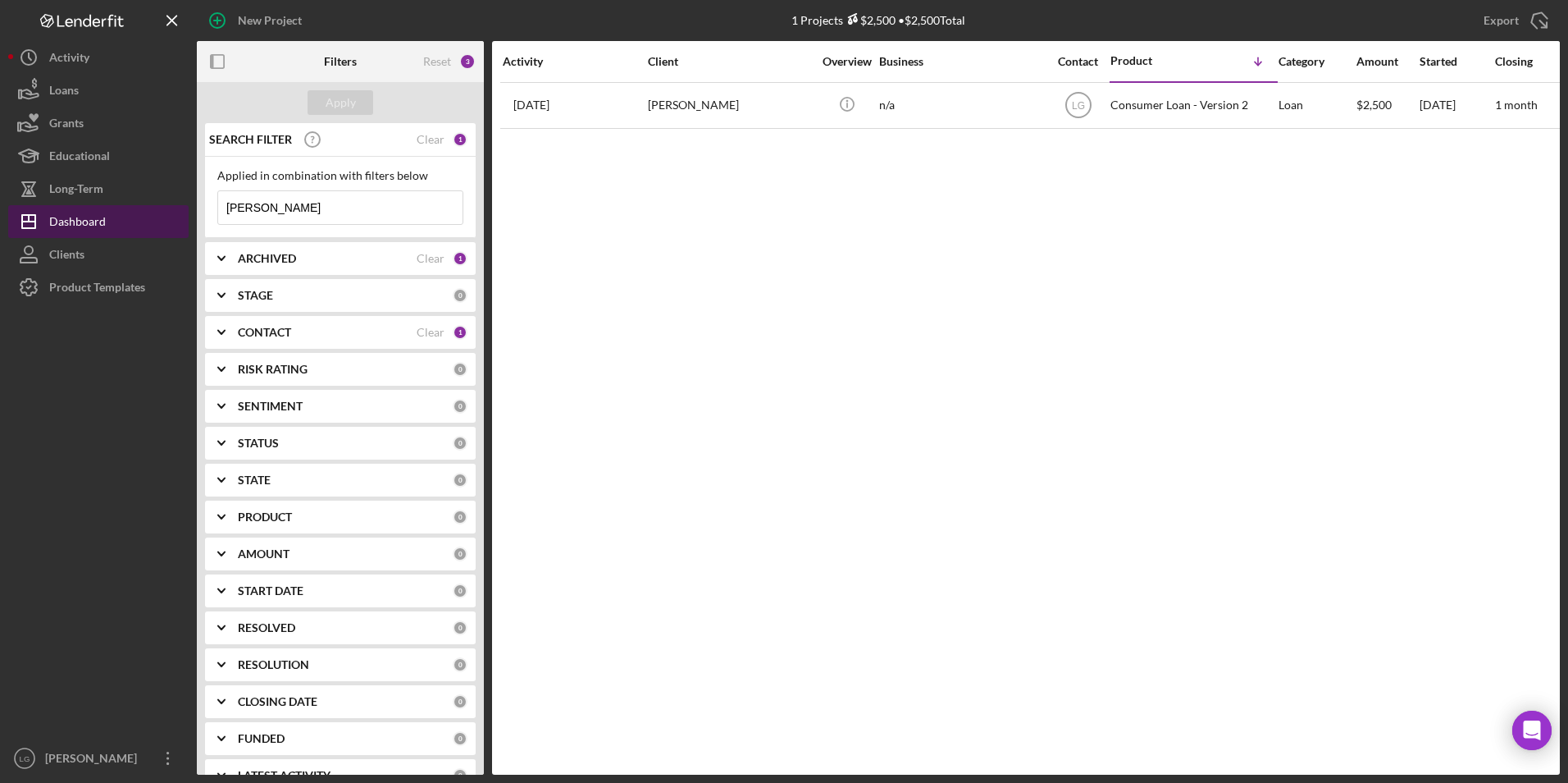
drag, startPoint x: 311, startPoint y: 213, endPoint x: 156, endPoint y: 219, distance: 155.1
click at [158, 219] on div "New Project 1 Projects $2,500 • $2,500 Total [PERSON_NAME] Export Icon/Export F…" at bounding box center [784, 387] width 1551 height 774
click at [309, 105] on button "Apply" at bounding box center [340, 103] width 66 height 25
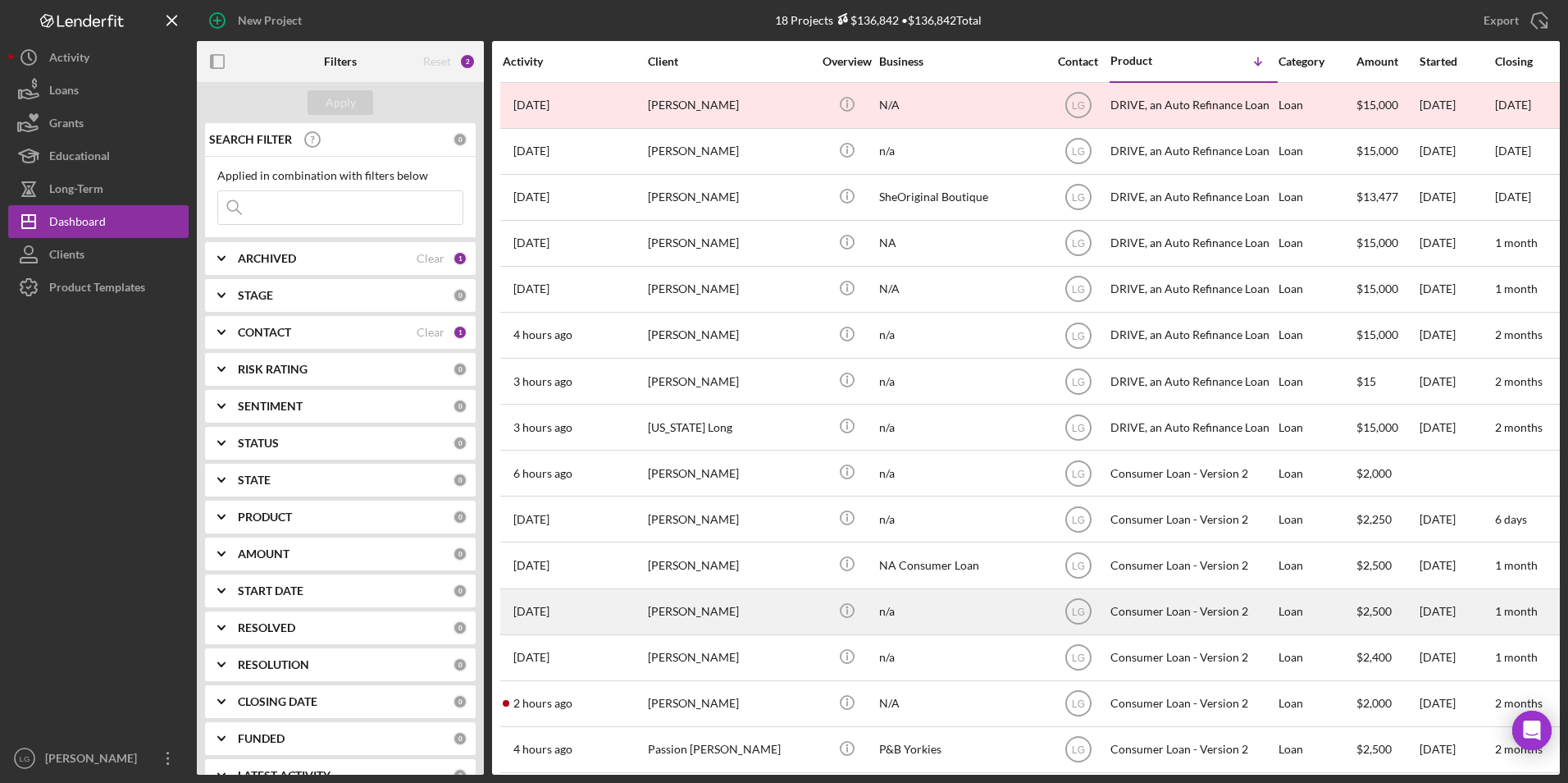
scroll to position [157, 0]
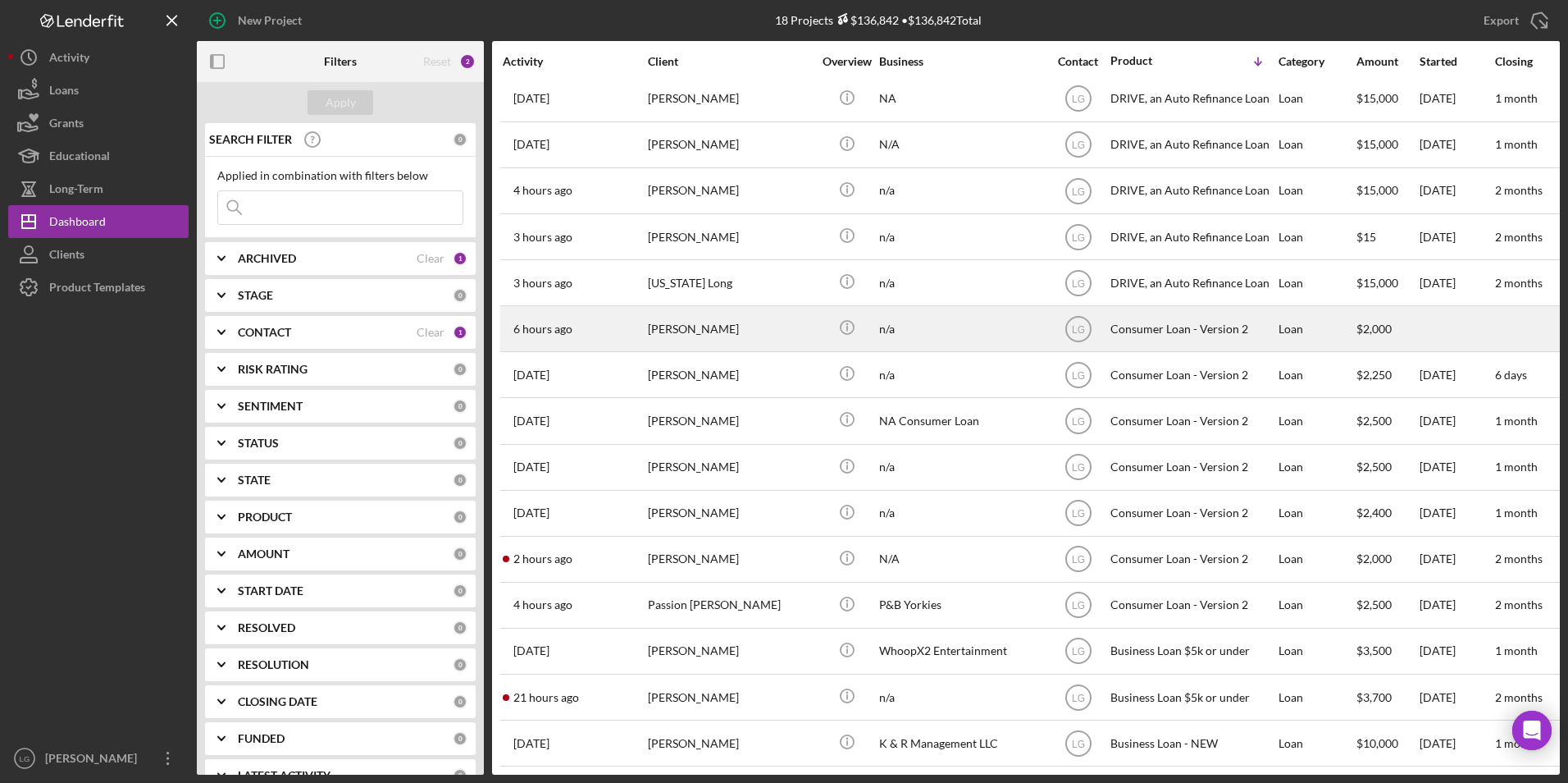
click at [694, 313] on div "[PERSON_NAME]" at bounding box center [729, 329] width 164 height 44
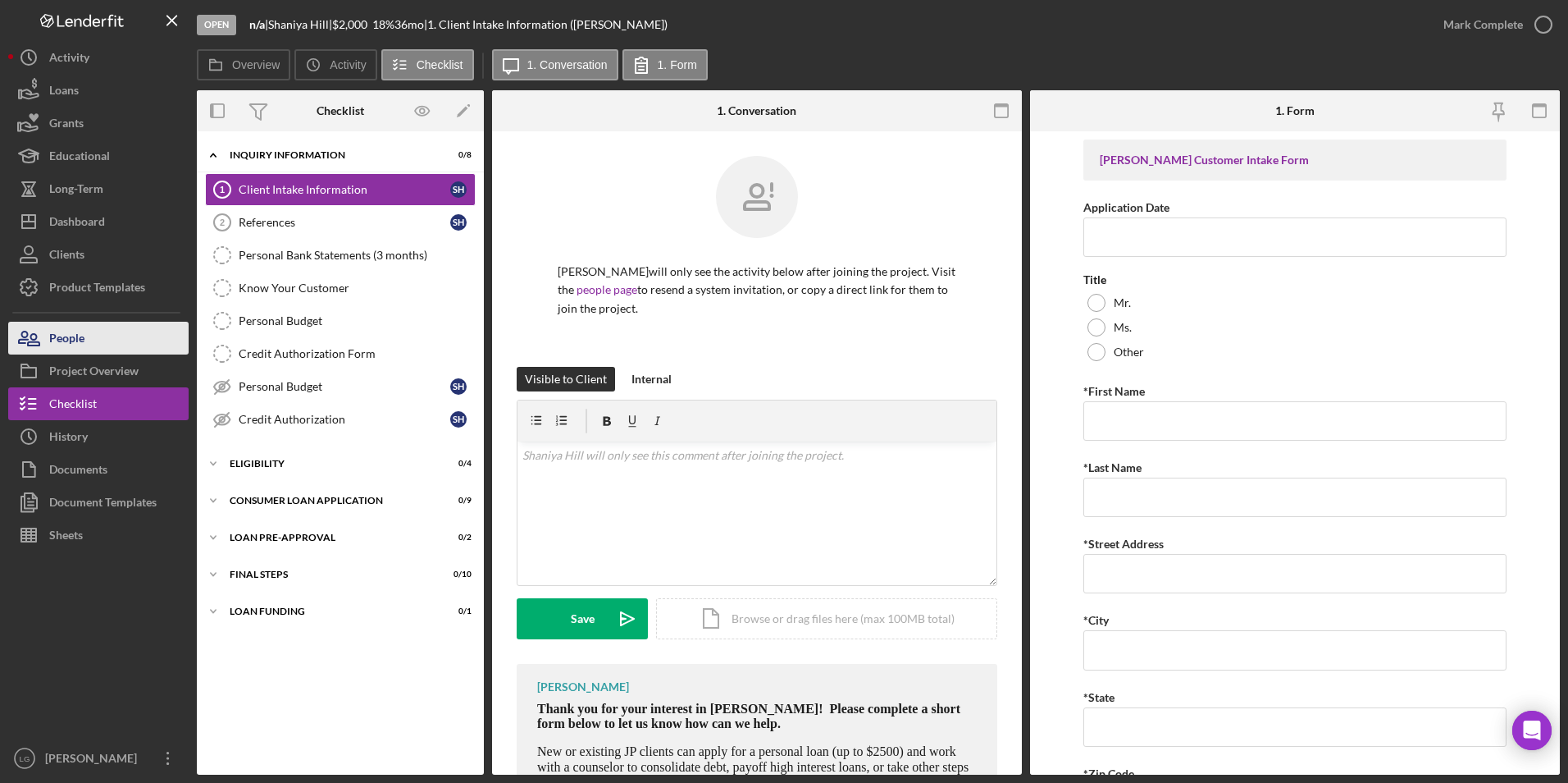
click at [90, 337] on button "People" at bounding box center [98, 337] width 181 height 32
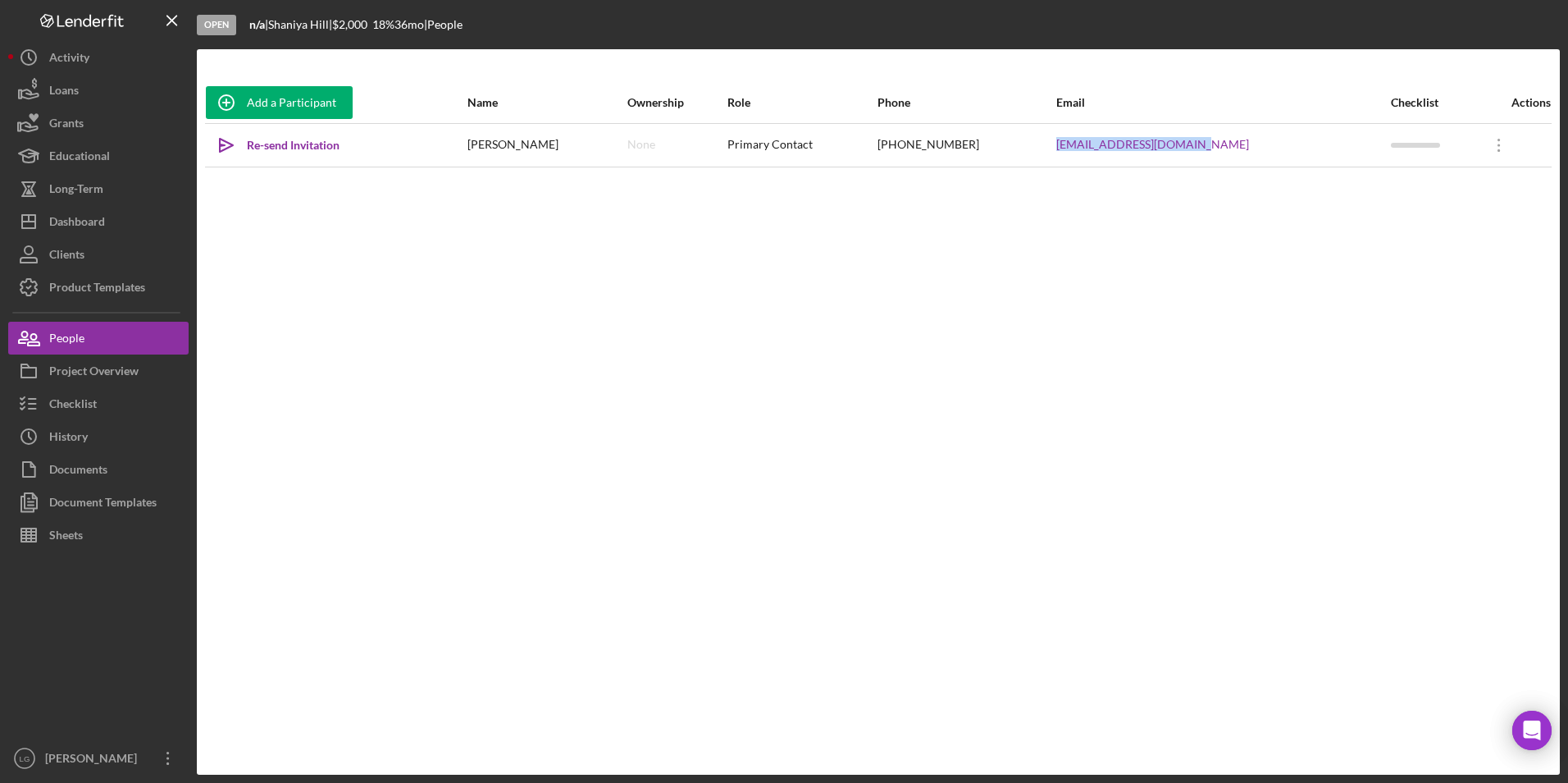
drag, startPoint x: 1266, startPoint y: 145, endPoint x: 1097, endPoint y: 148, distance: 169.0
click at [1097, 148] on tr "Icon/icon-invite-send Re-send Invitation [PERSON_NAME] None Primary Contact [PH…" at bounding box center [878, 145] width 1347 height 44
drag, startPoint x: 1097, startPoint y: 148, endPoint x: 1134, endPoint y: 143, distance: 37.3
copy tr "[EMAIL_ADDRESS][DOMAIN_NAME]"
click at [91, 406] on div "Checklist" at bounding box center [73, 406] width 47 height 37
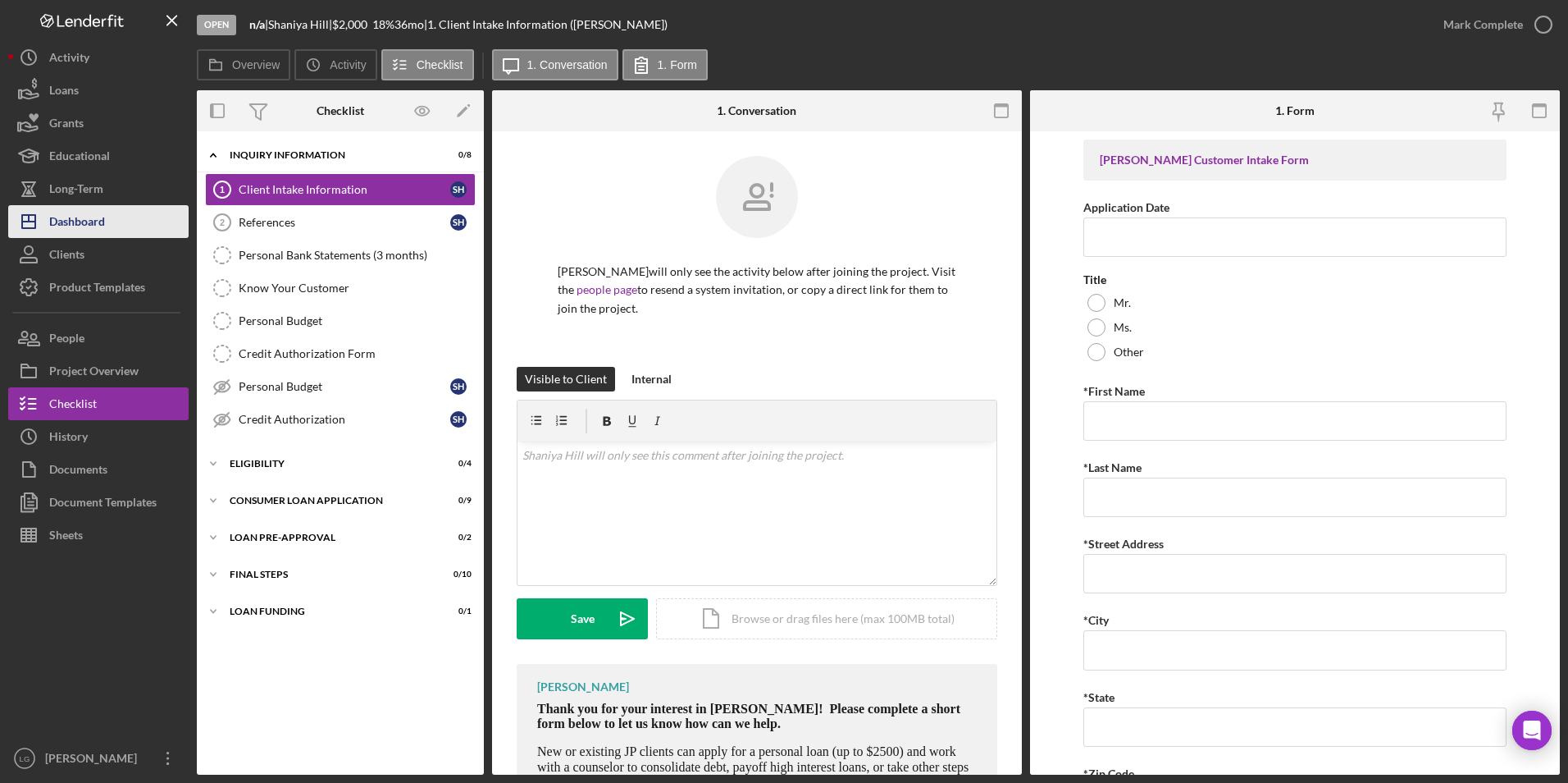
click at [70, 230] on div "Dashboard" at bounding box center [77, 224] width 56 height 37
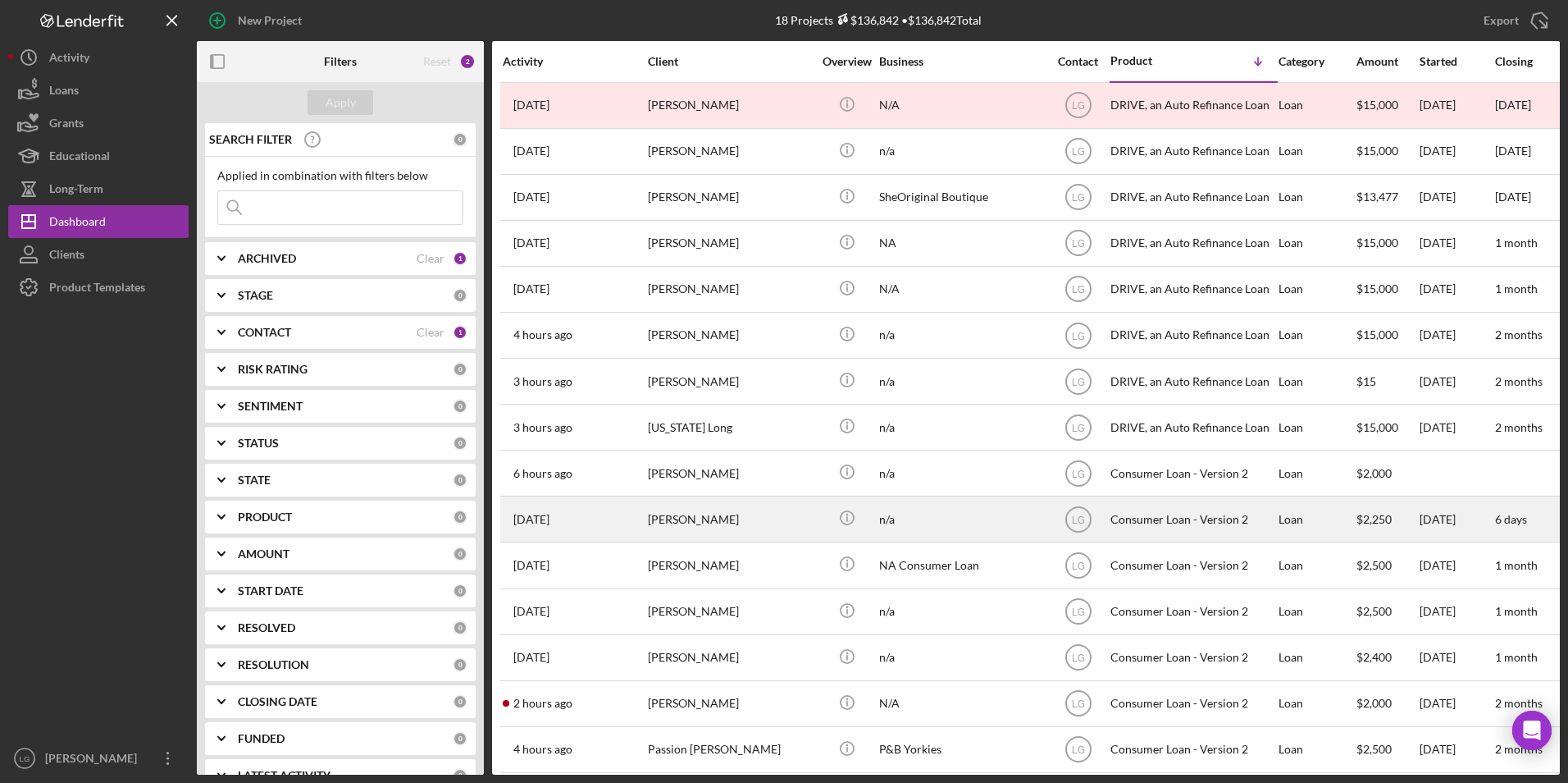
scroll to position [157, 0]
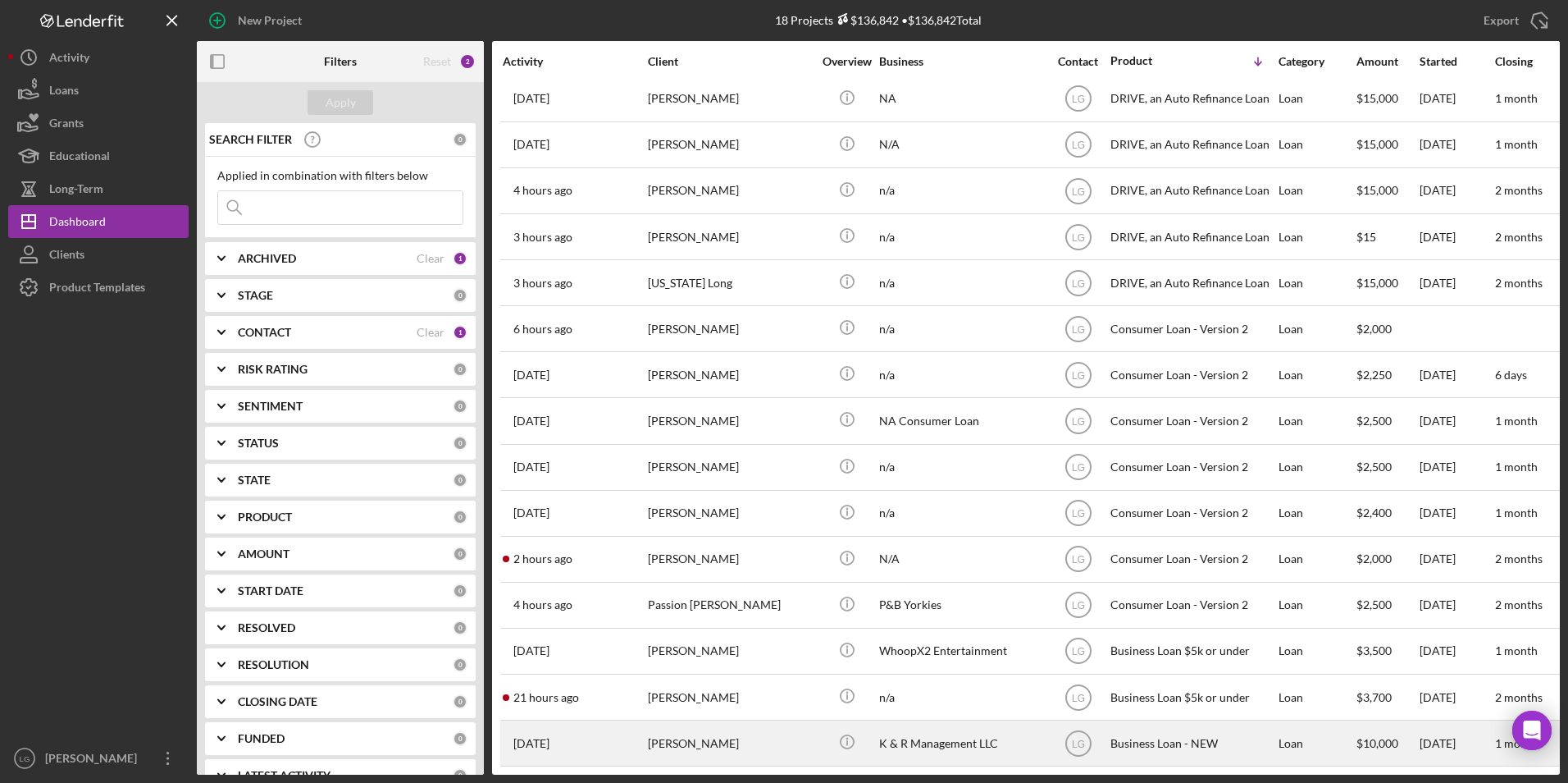
drag, startPoint x: 655, startPoint y: 684, endPoint x: 655, endPoint y: 716, distance: 32.0
click at [655, 716] on tbody "[DATE] [PERSON_NAME] [PERSON_NAME] Icon/Info N/A LG DRIVE, an Auto Refinance Lo…" at bounding box center [1472, 352] width 1944 height 829
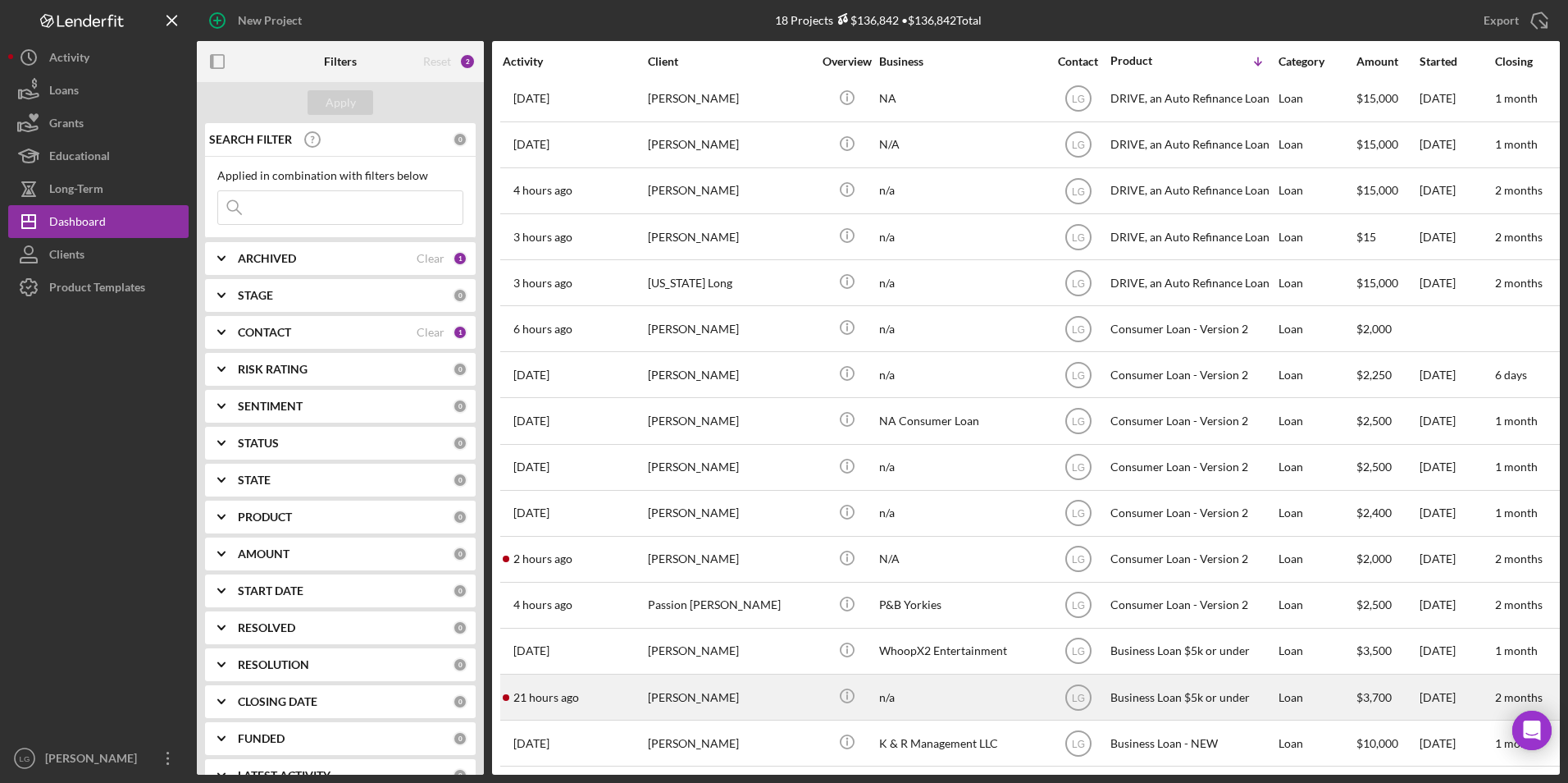
drag, startPoint x: 655, startPoint y: 716, endPoint x: 555, endPoint y: 691, distance: 103.1
click at [555, 691] on time "21 hours ago" at bounding box center [546, 697] width 66 height 13
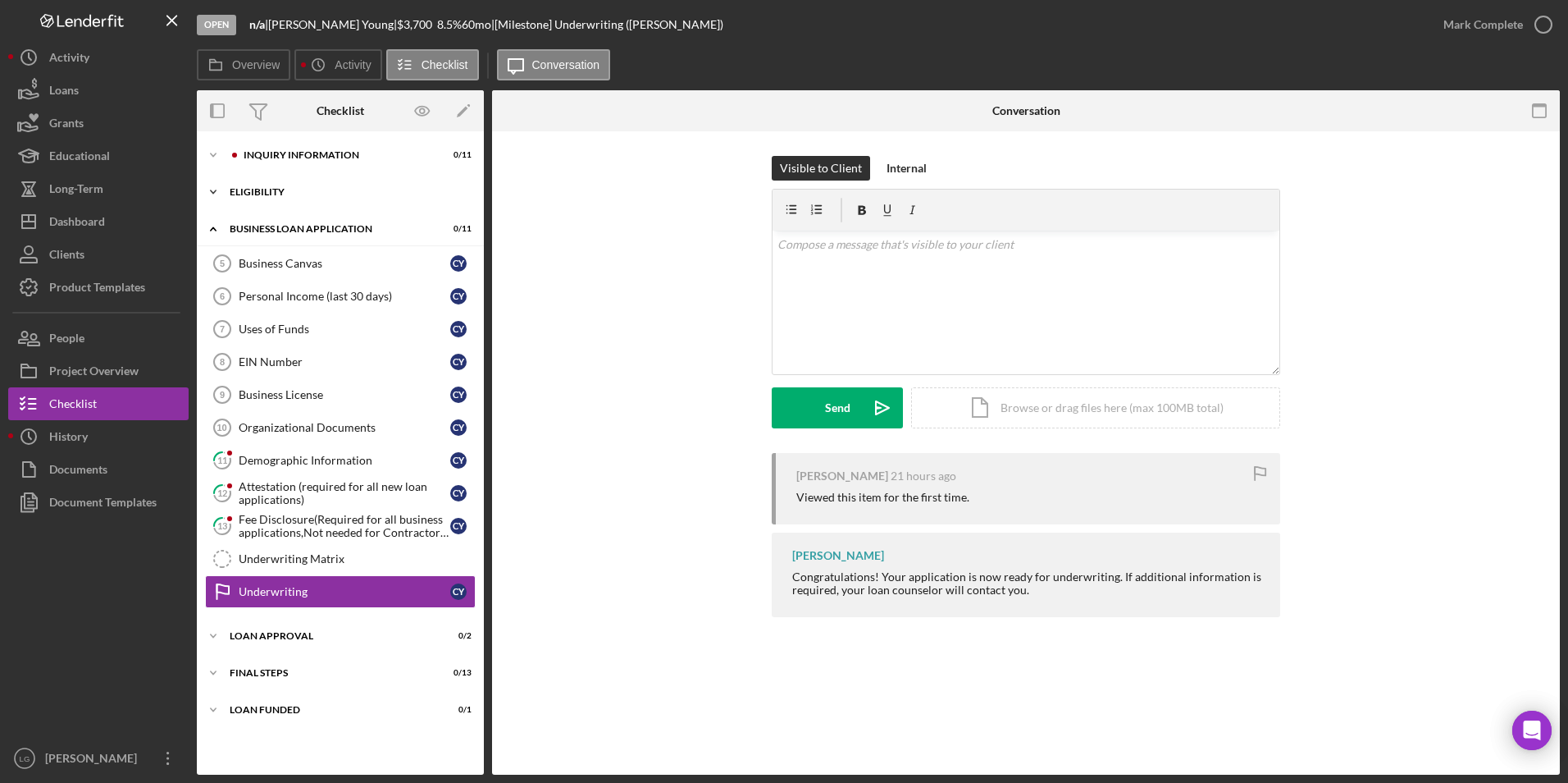
drag, startPoint x: 286, startPoint y: 190, endPoint x: 291, endPoint y: 199, distance: 10.3
click at [286, 190] on div "Eligibility" at bounding box center [347, 191] width 233 height 10
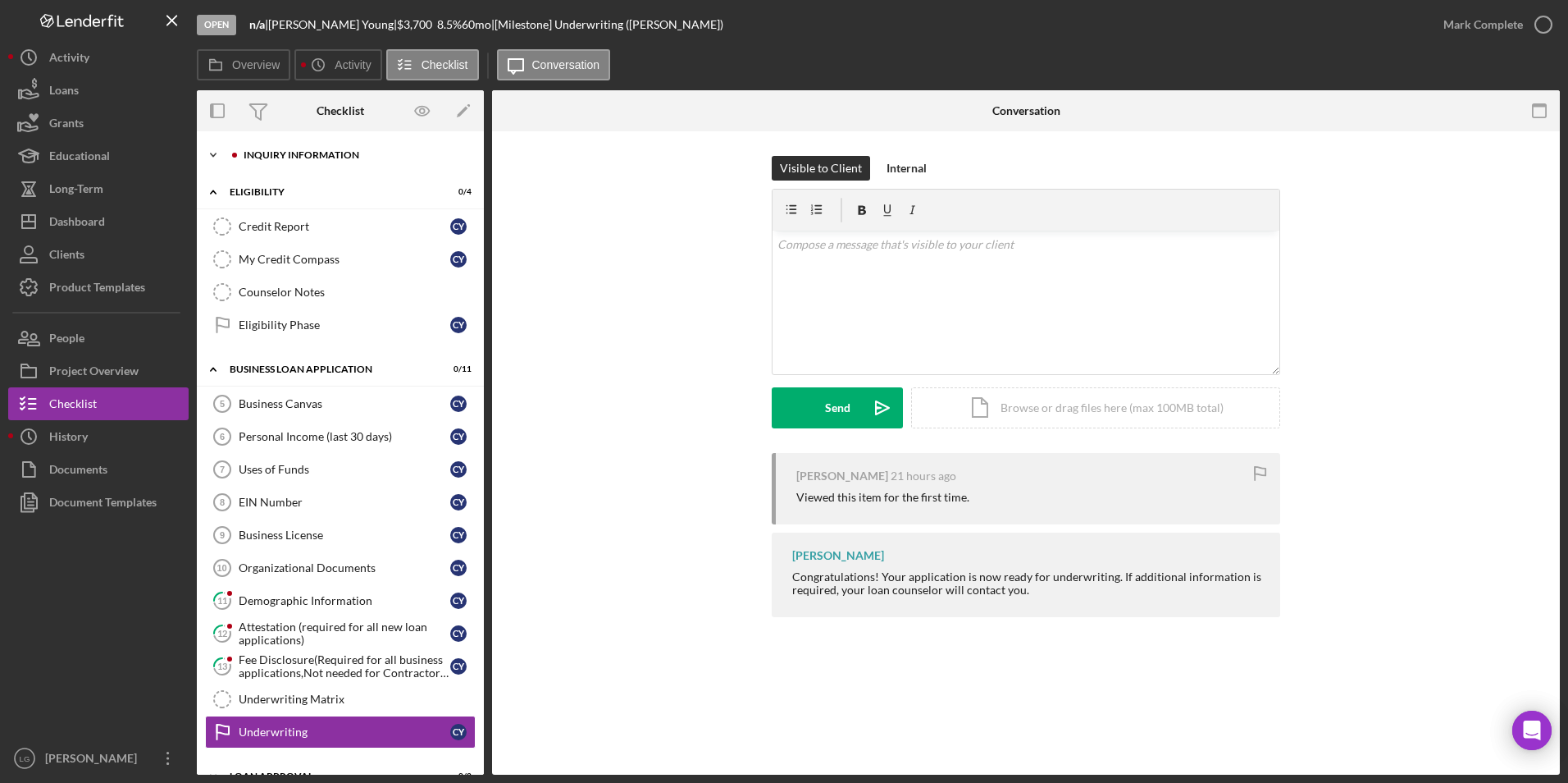
click at [326, 144] on div "Icon/Expander INQUIRY INFORMATION 0 / 11" at bounding box center [340, 154] width 287 height 32
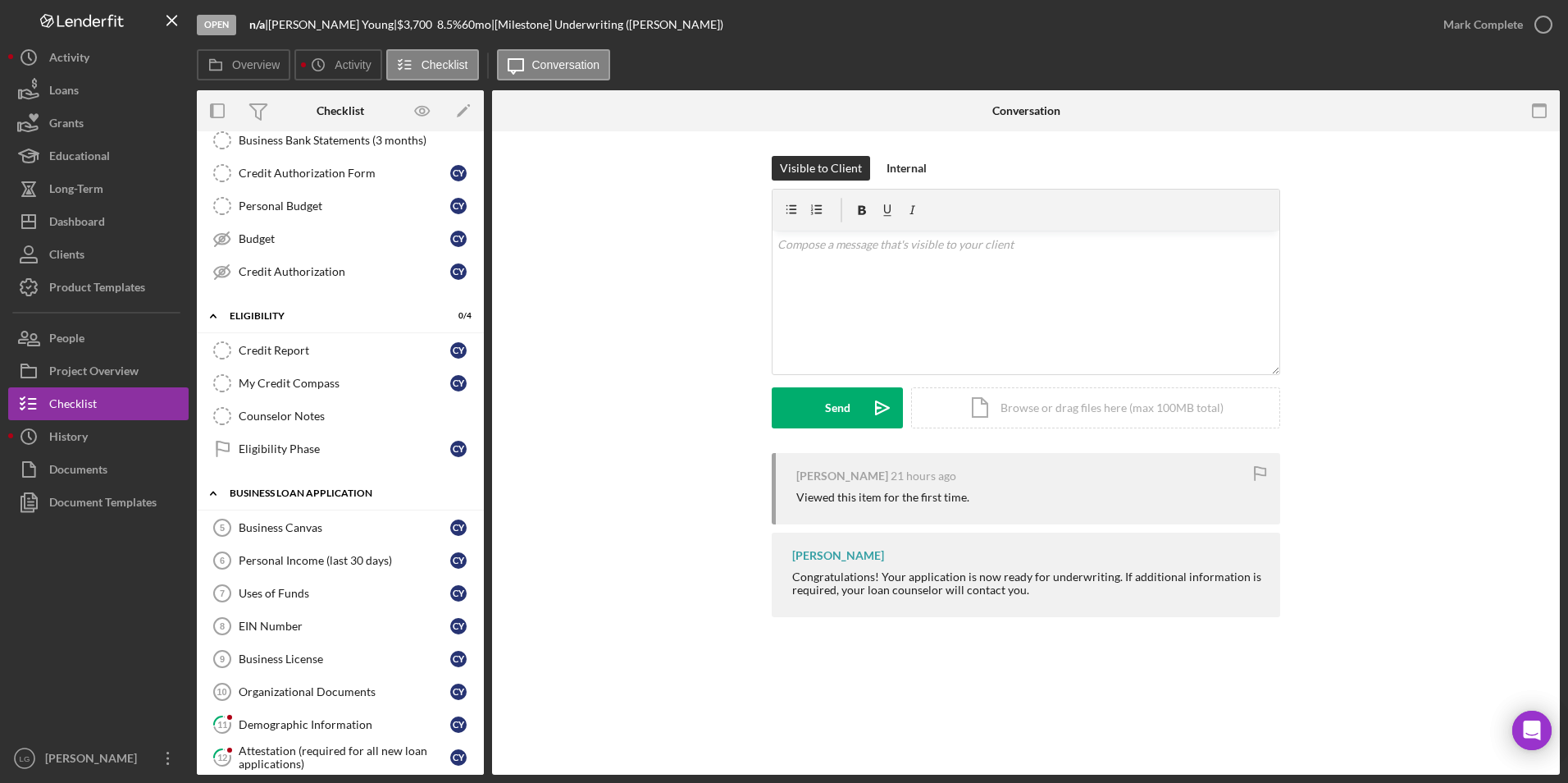
scroll to position [471, 0]
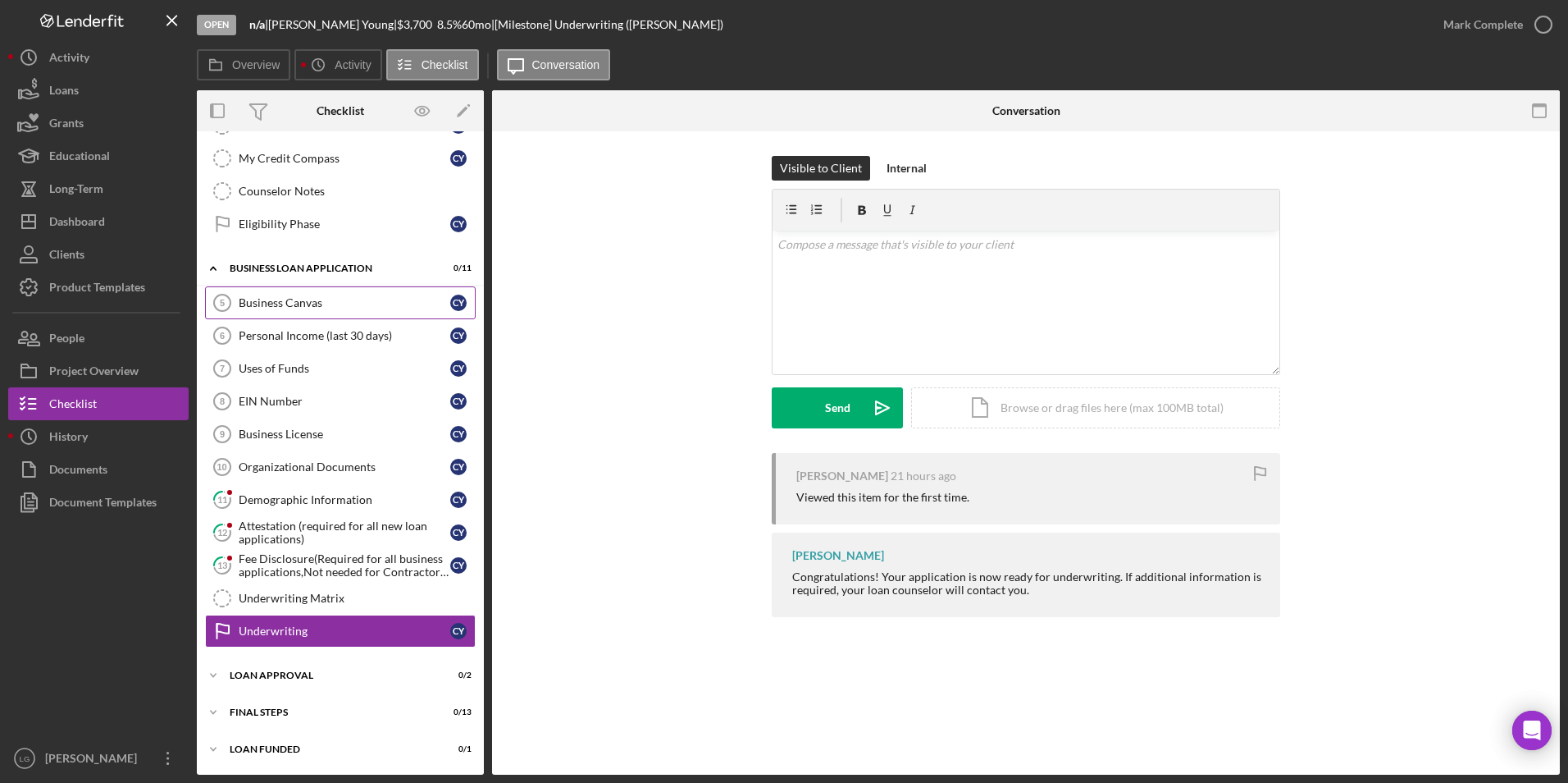
click at [277, 307] on div "Business Canvas" at bounding box center [344, 302] width 211 height 13
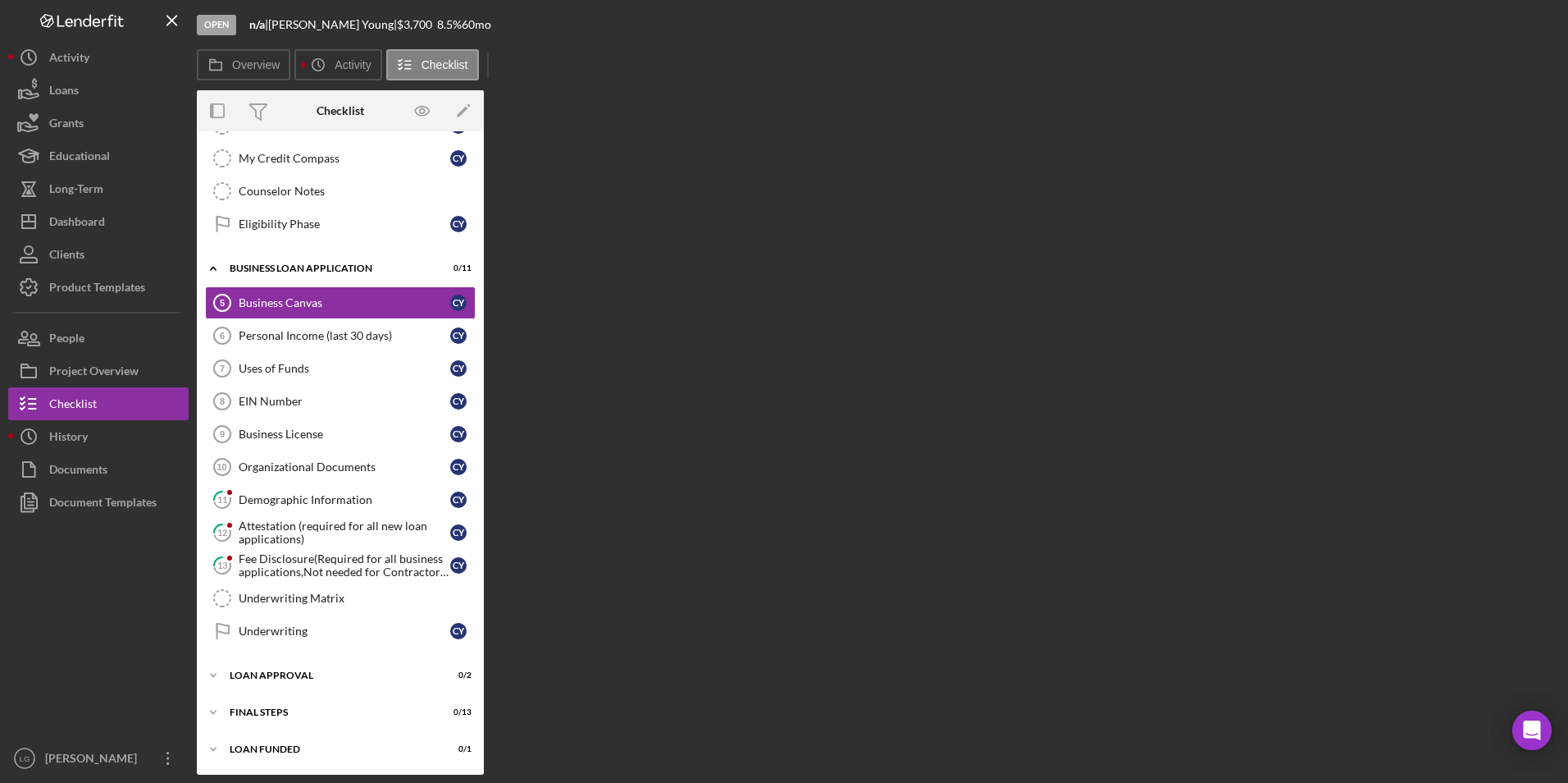
scroll to position [471, 0]
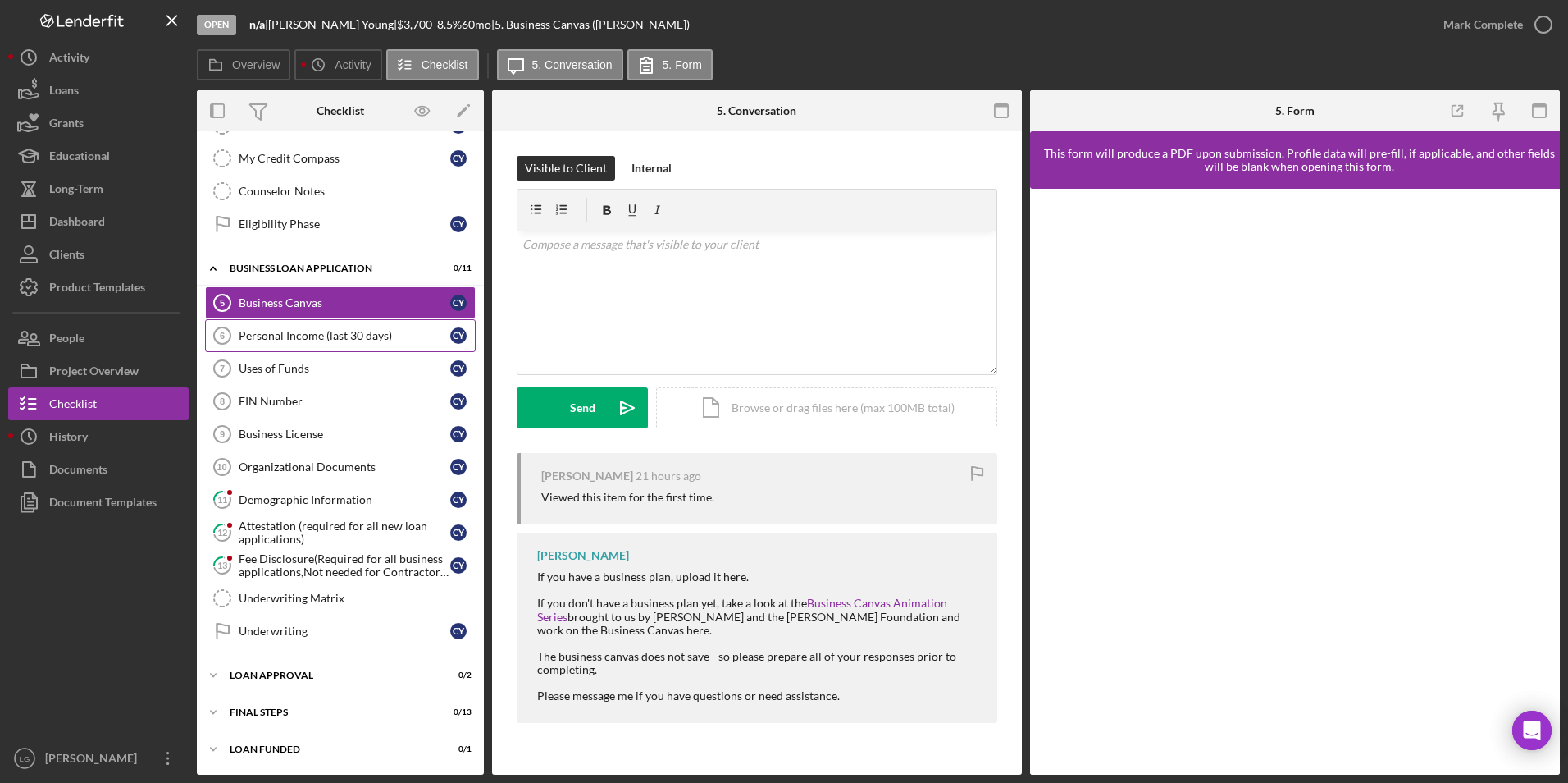
click at [326, 341] on div "Personal Income (last 30 days)" at bounding box center [344, 335] width 211 height 13
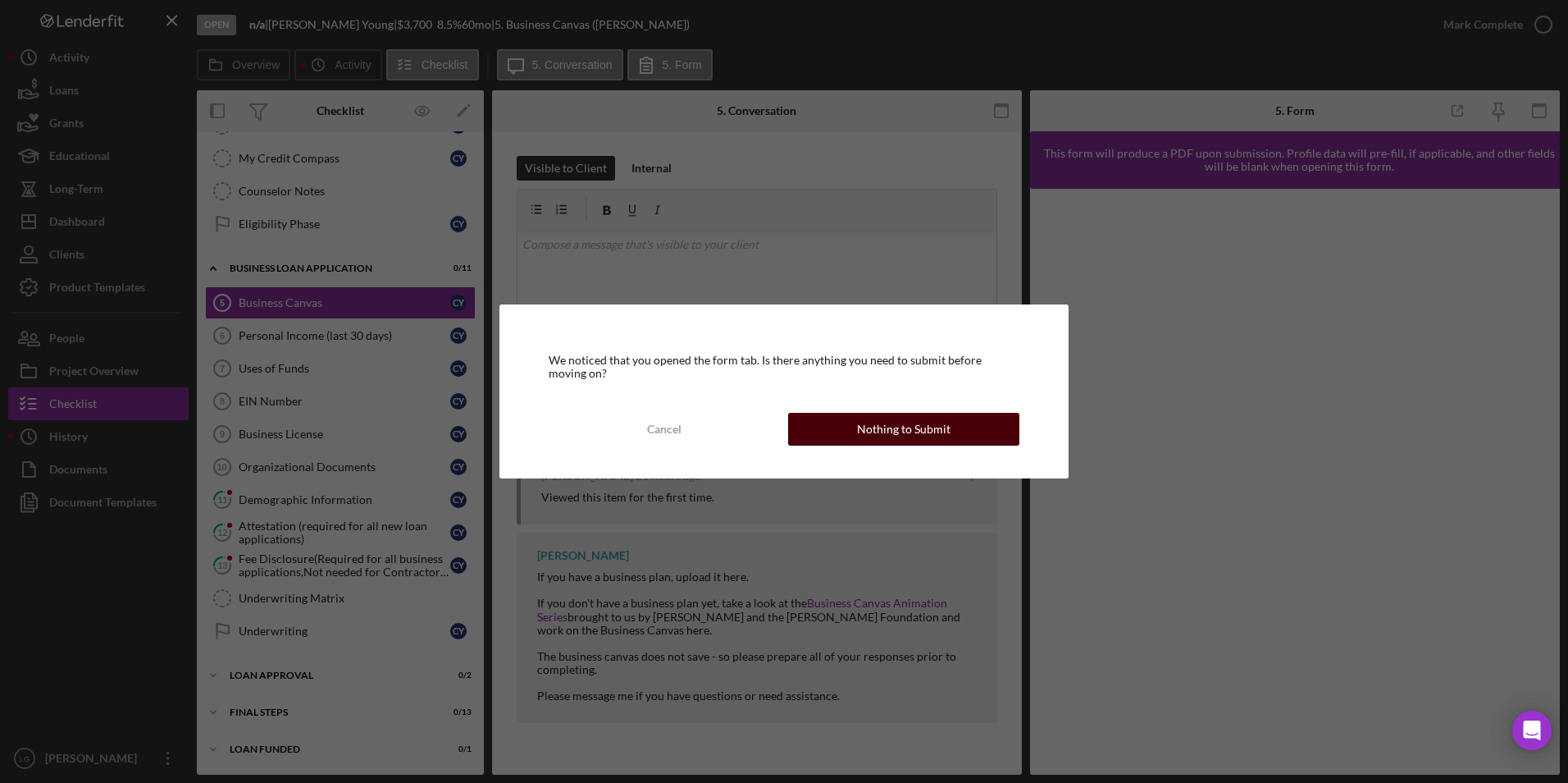
click at [868, 426] on div "Nothing to Submit" at bounding box center [904, 428] width 94 height 32
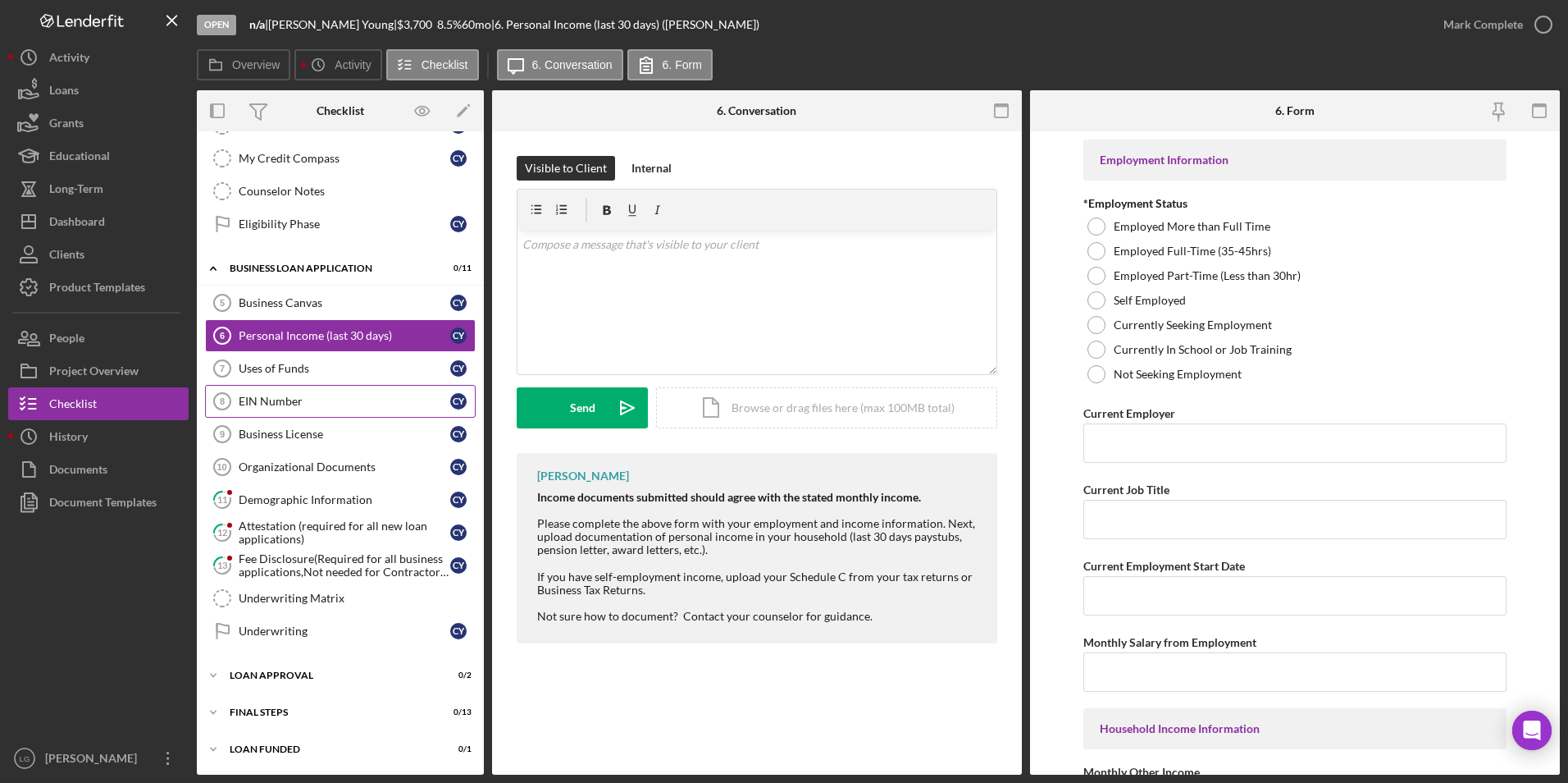
scroll to position [471, 0]
click at [1092, 251] on div at bounding box center [1096, 251] width 18 height 18
click at [1149, 443] on input "Current Employer" at bounding box center [1295, 442] width 424 height 40
click at [1159, 433] on input "Current Employer" at bounding box center [1295, 442] width 424 height 40
paste input "State of [US_STATE]"
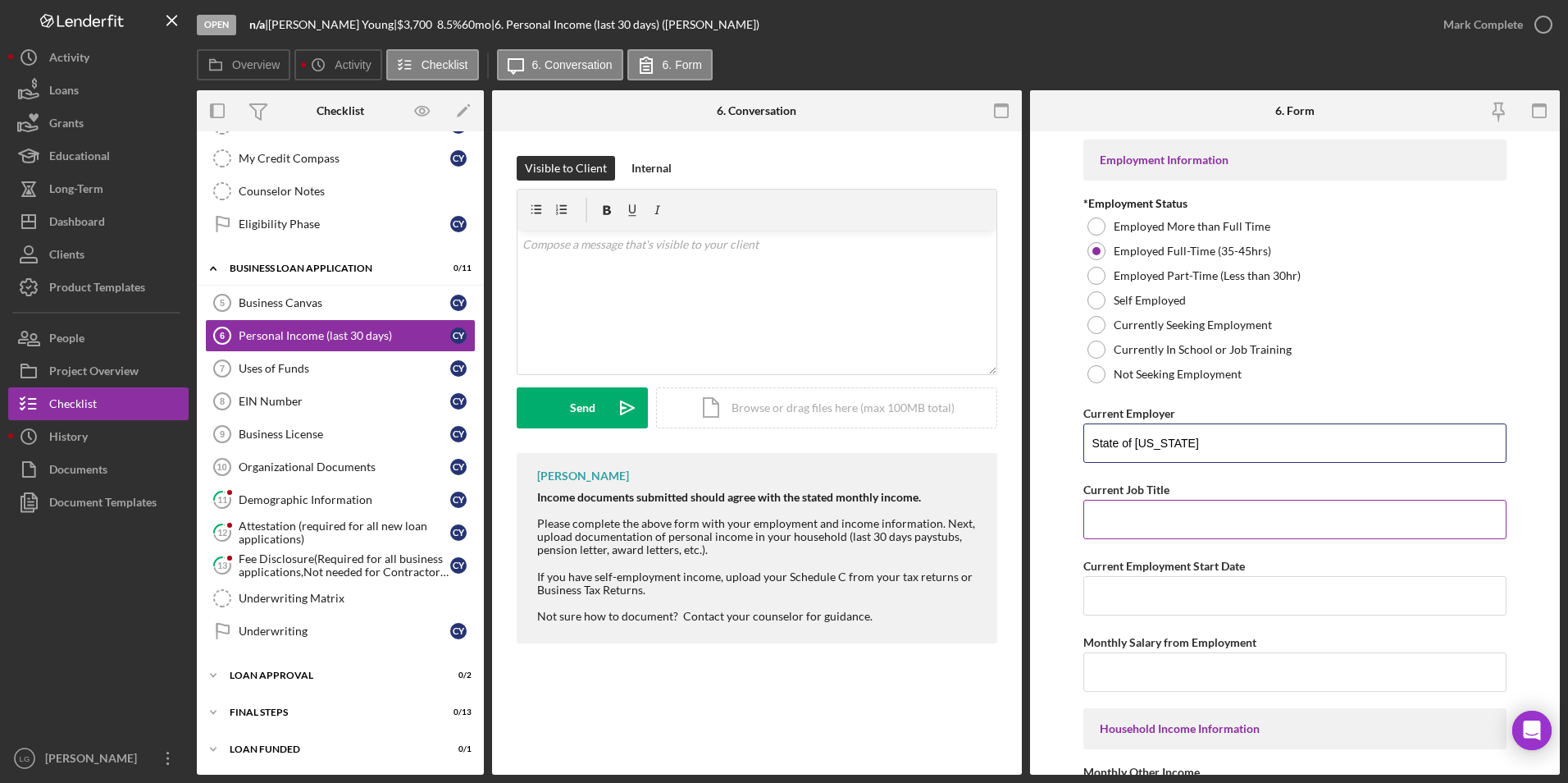
type input "State of [US_STATE]"
click at [1162, 511] on input "Current Job Title" at bounding box center [1295, 519] width 424 height 40
click at [1151, 521] on input "Current Job Title" at bounding box center [1295, 519] width 424 height 40
paste input "Service Coordinator"
type input "Service Coordinator"
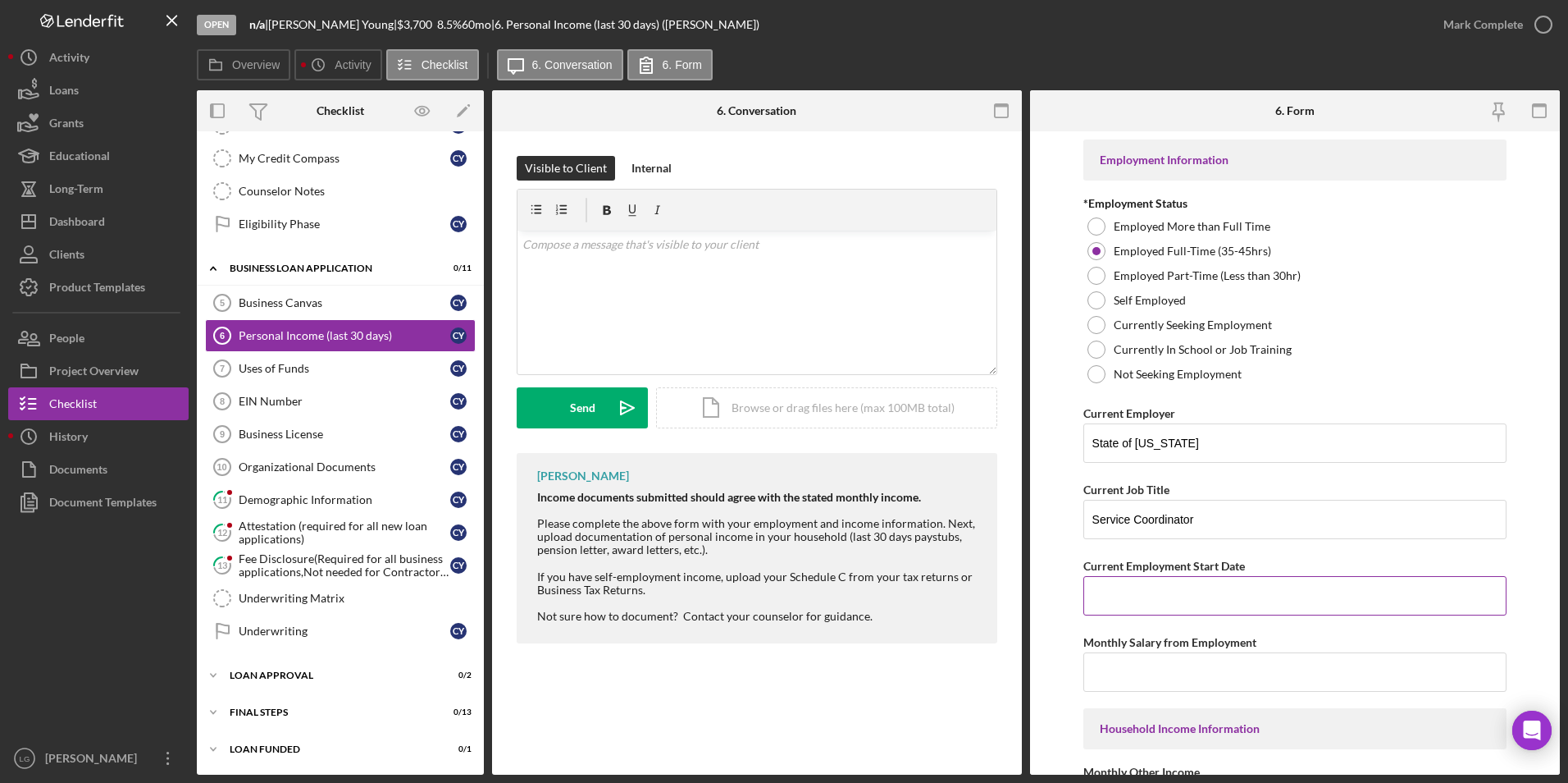
click at [1161, 592] on input "Current Employment Start Date" at bounding box center [1295, 595] width 424 height 40
click at [1140, 593] on input "Current Employment Start Date" at bounding box center [1295, 595] width 424 height 40
paste input "[DATE]"
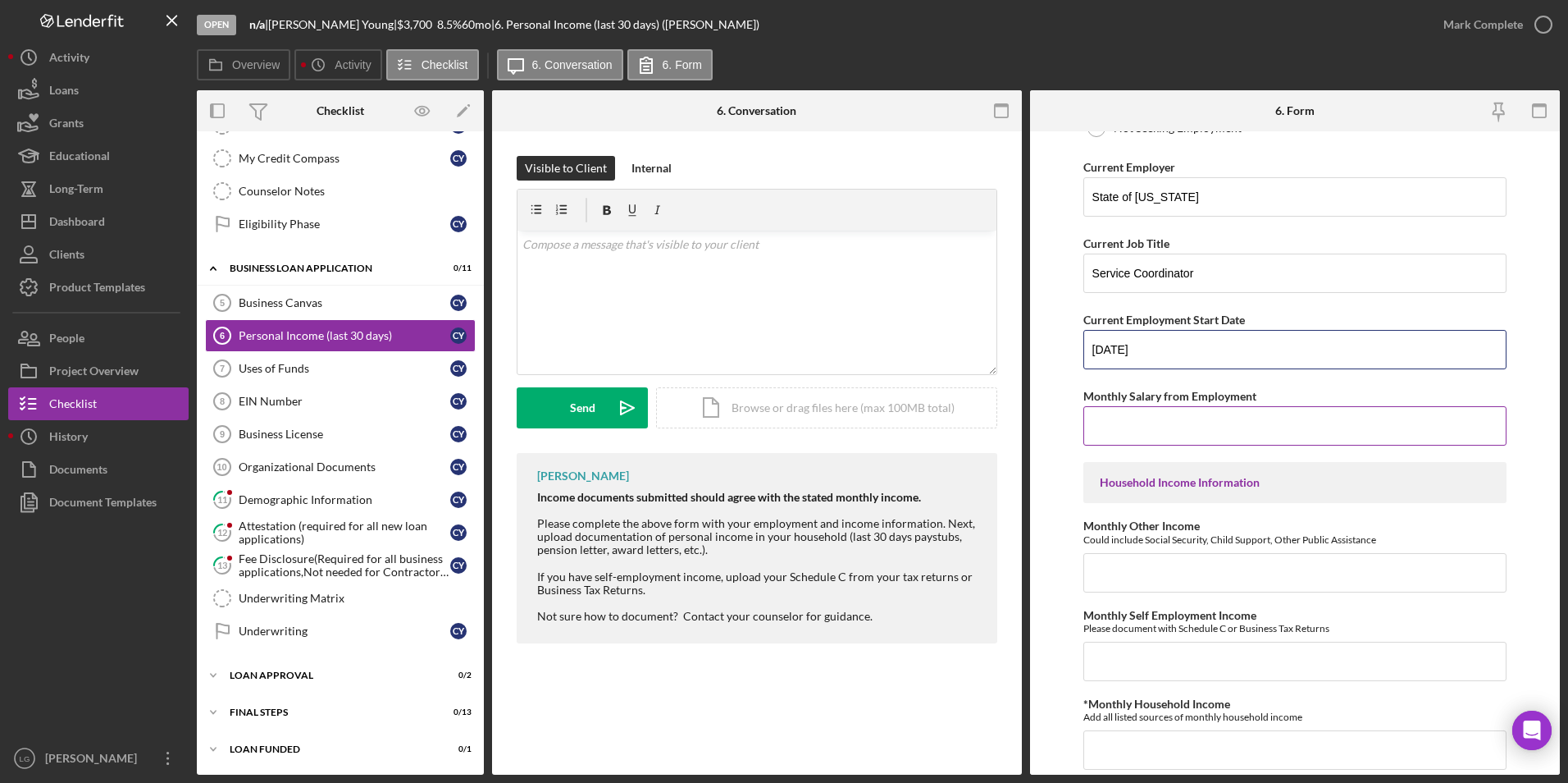
type input "[DATE]"
click at [1185, 440] on input "Monthly Salary from Employment" at bounding box center [1295, 426] width 424 height 40
click at [1120, 421] on input "Monthly Salary from Employment" at bounding box center [1295, 426] width 424 height 40
paste input "$4,000"
type input "$4,000"
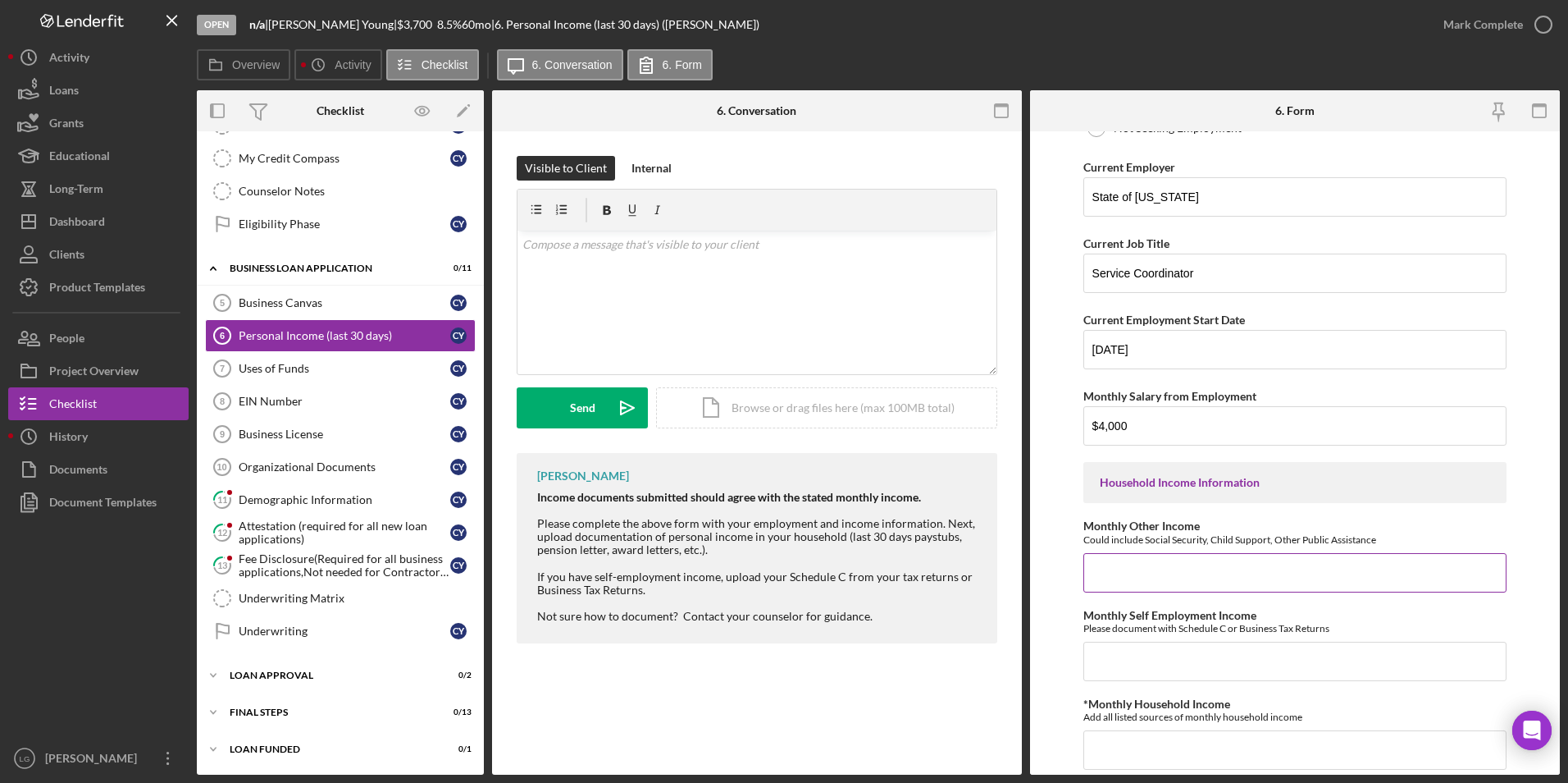
click at [1122, 577] on input "Monthly Other Income" at bounding box center [1295, 572] width 424 height 40
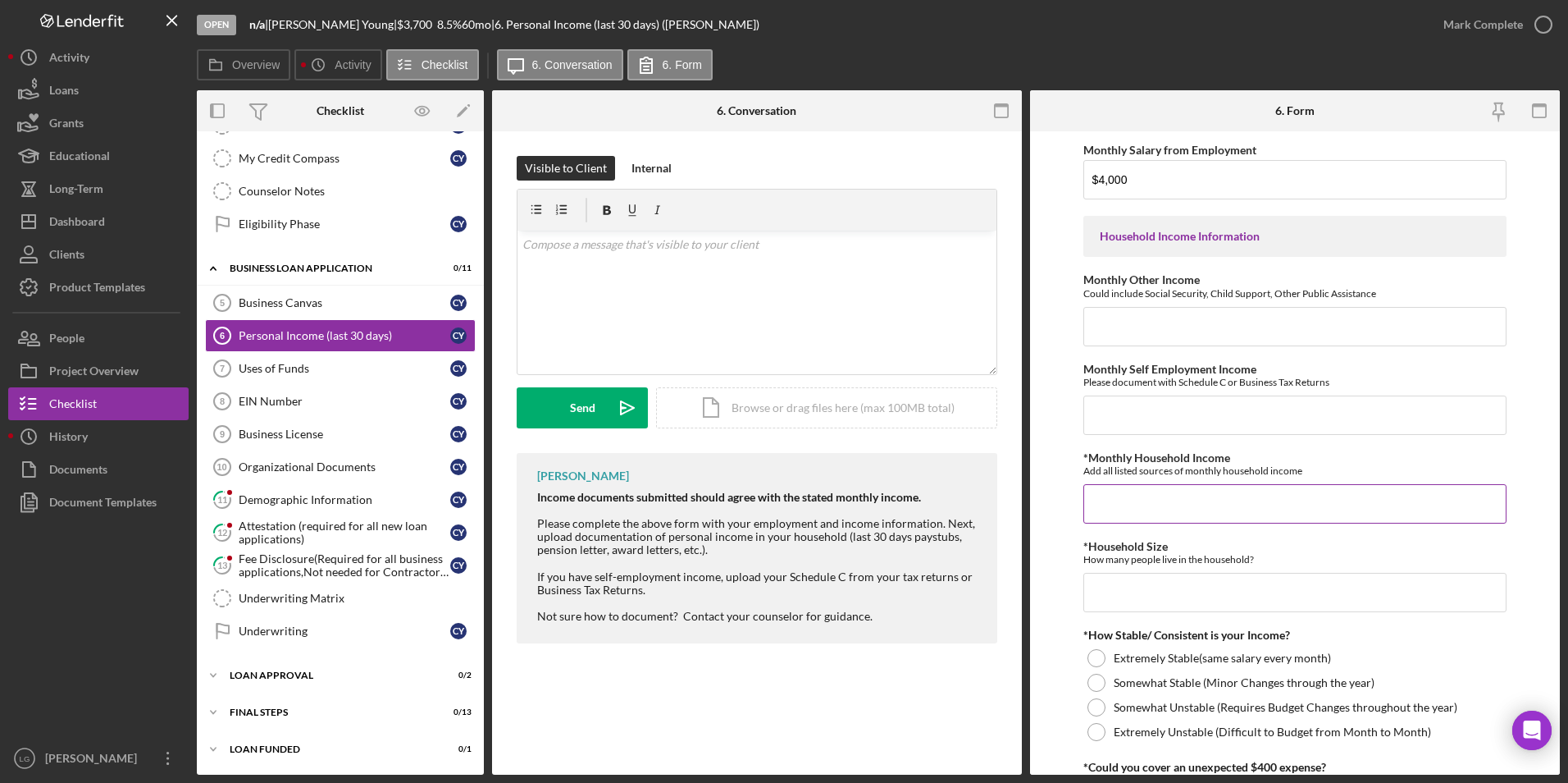
click at [1141, 503] on input "*Monthly Household Income" at bounding box center [1295, 503] width 424 height 40
paste input "$5,000"
type input "$5,000"
click at [1145, 590] on input "*Household Size" at bounding box center [1295, 592] width 424 height 40
type input "3"
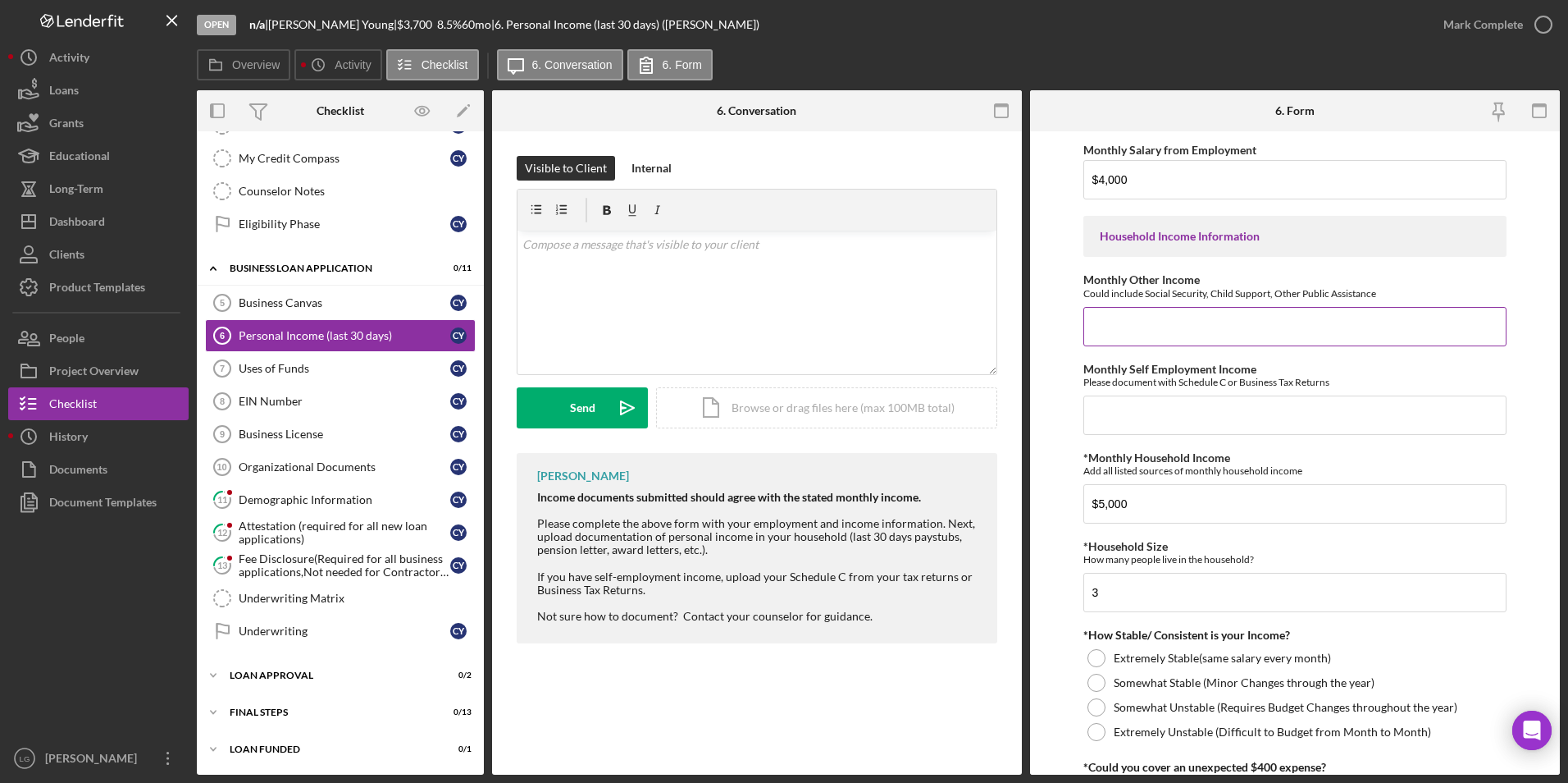
click at [1119, 327] on input "Monthly Other Income" at bounding box center [1295, 327] width 424 height 40
type input "$0"
click at [1129, 420] on input "Monthly Self Employment Income" at bounding box center [1295, 414] width 424 height 40
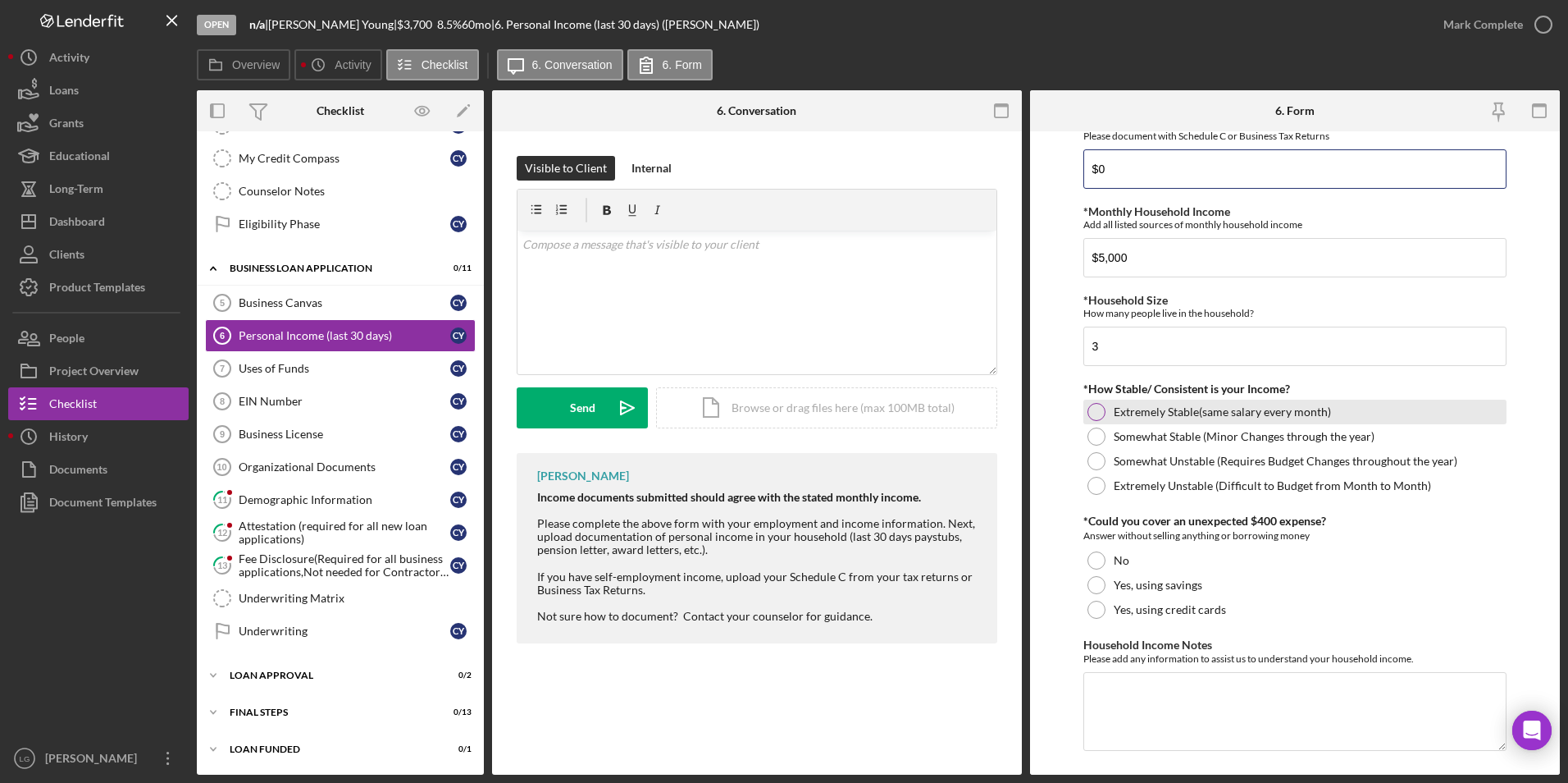
type input "$0"
click at [1092, 407] on div at bounding box center [1096, 412] width 18 height 18
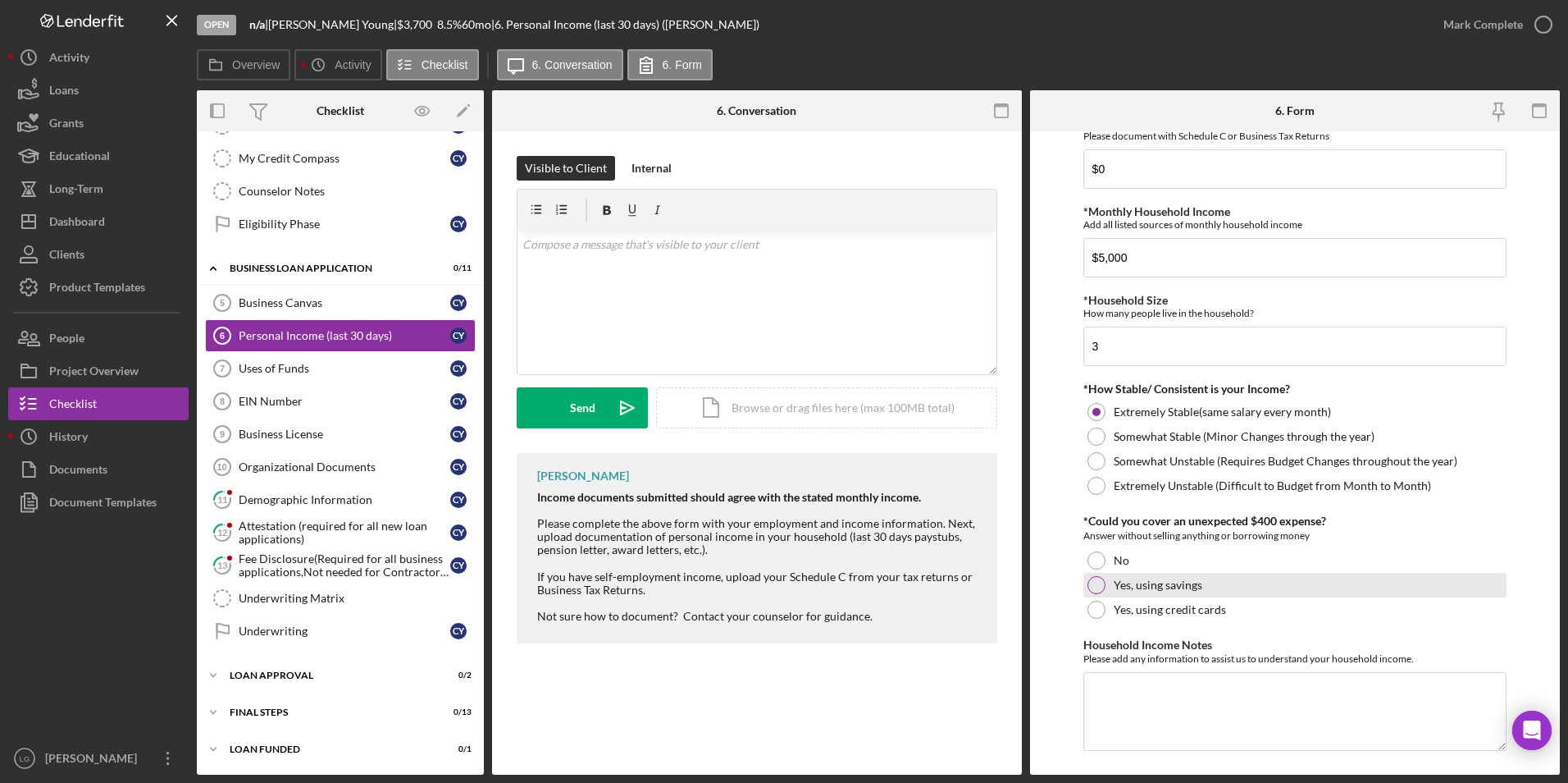
click at [1097, 582] on div at bounding box center [1096, 585] width 18 height 18
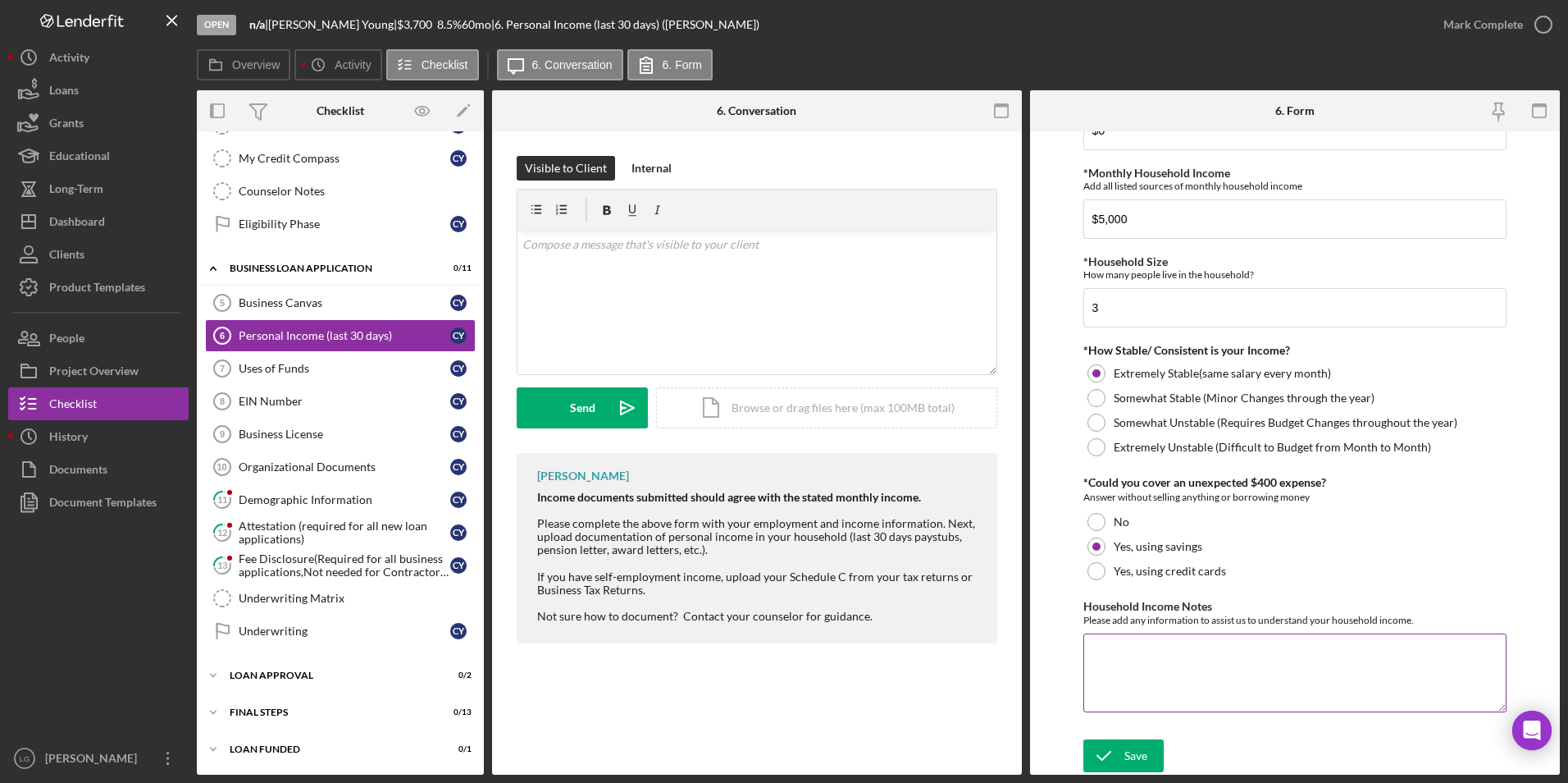
click at [1171, 660] on textarea "Household Income Notes" at bounding box center [1295, 673] width 424 height 79
paste textarea "I have two children in school that I help,"
type textarea "I have two children in school that I help,"
click at [1124, 759] on div "Save" at bounding box center [1135, 755] width 23 height 32
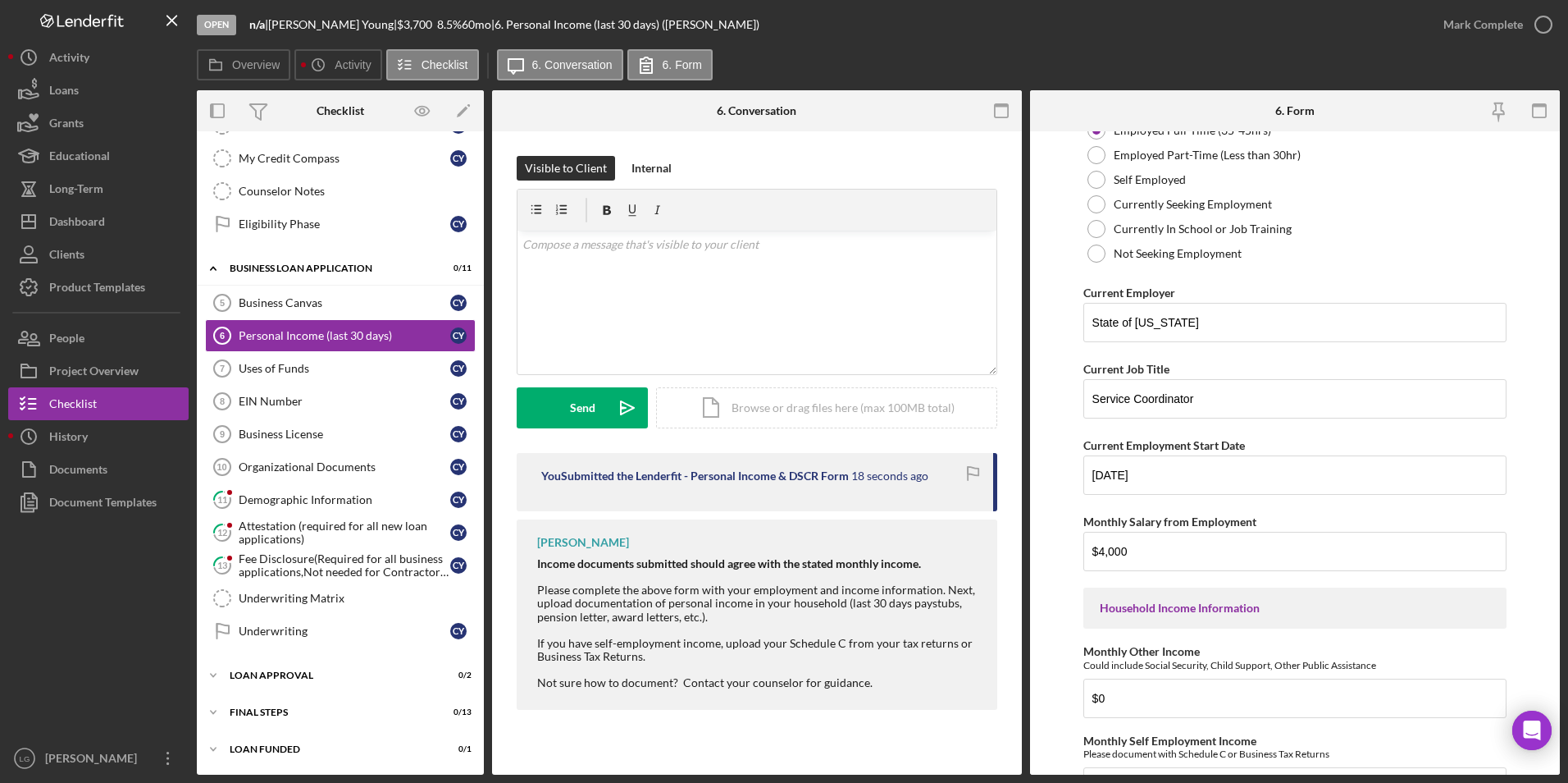
scroll to position [0, 0]
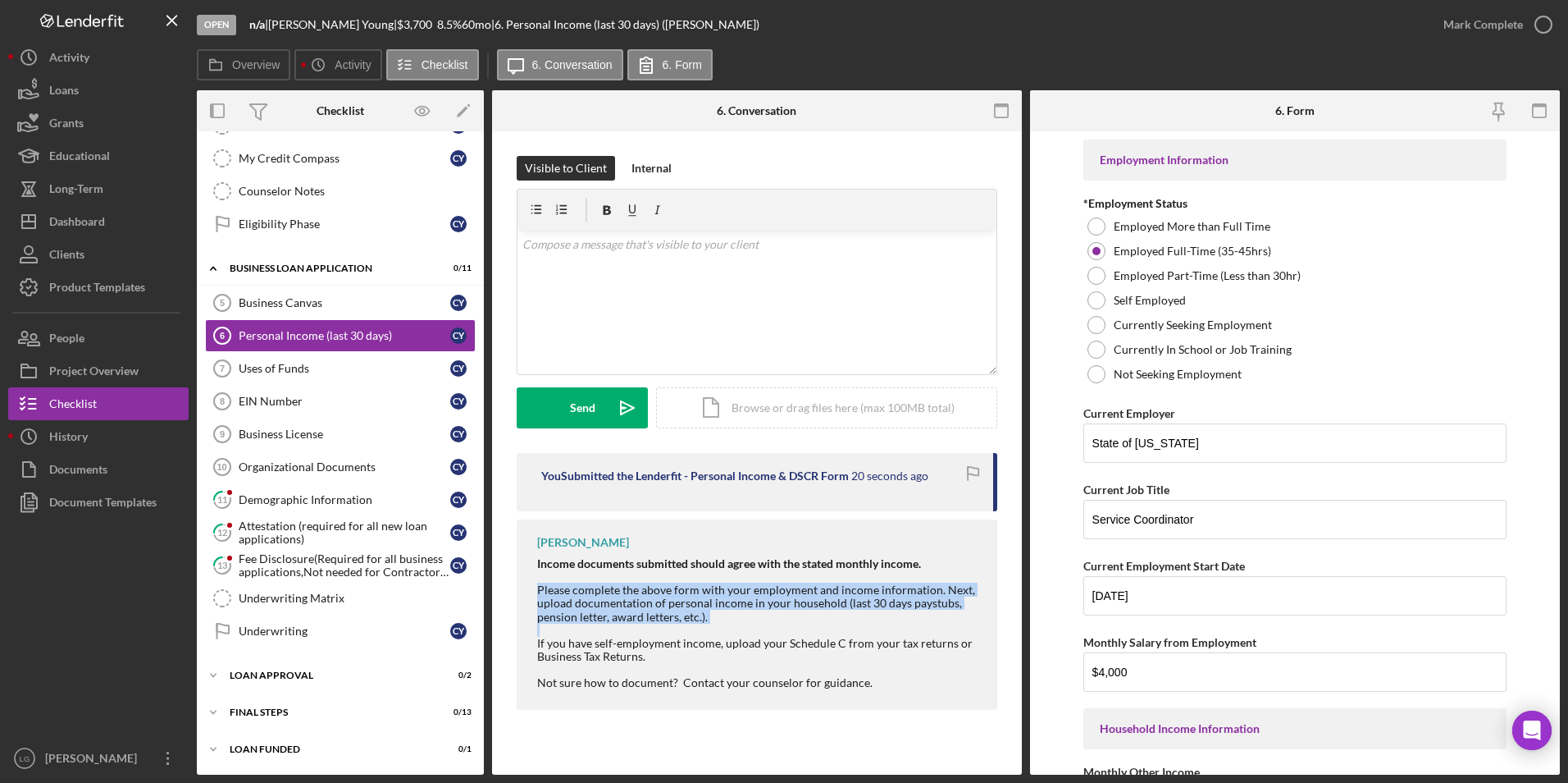
drag, startPoint x: 535, startPoint y: 584, endPoint x: 755, endPoint y: 628, distance: 224.4
click at [755, 628] on div "[PERSON_NAME] Income documents submitted should agree with the stated monthly i…" at bounding box center [757, 614] width 481 height 190
drag, startPoint x: 755, startPoint y: 628, endPoint x: 680, endPoint y: 611, distance: 76.9
copy div "Please complete the above form with your employment and income information. Nex…"
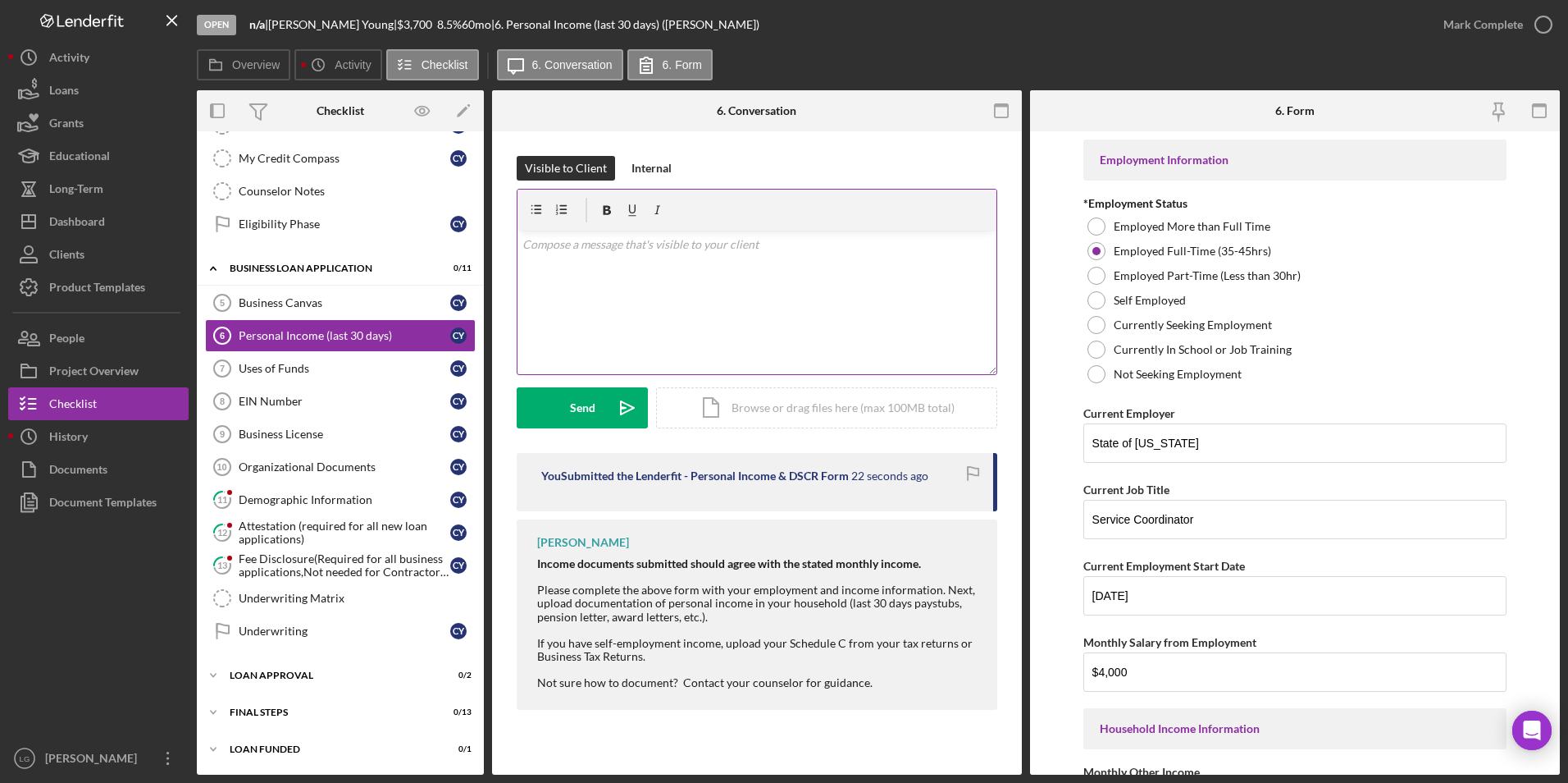
click at [661, 275] on div "v Color teal Color pink Remove color Add row above Add row below Add column bef…" at bounding box center [757, 303] width 479 height 144
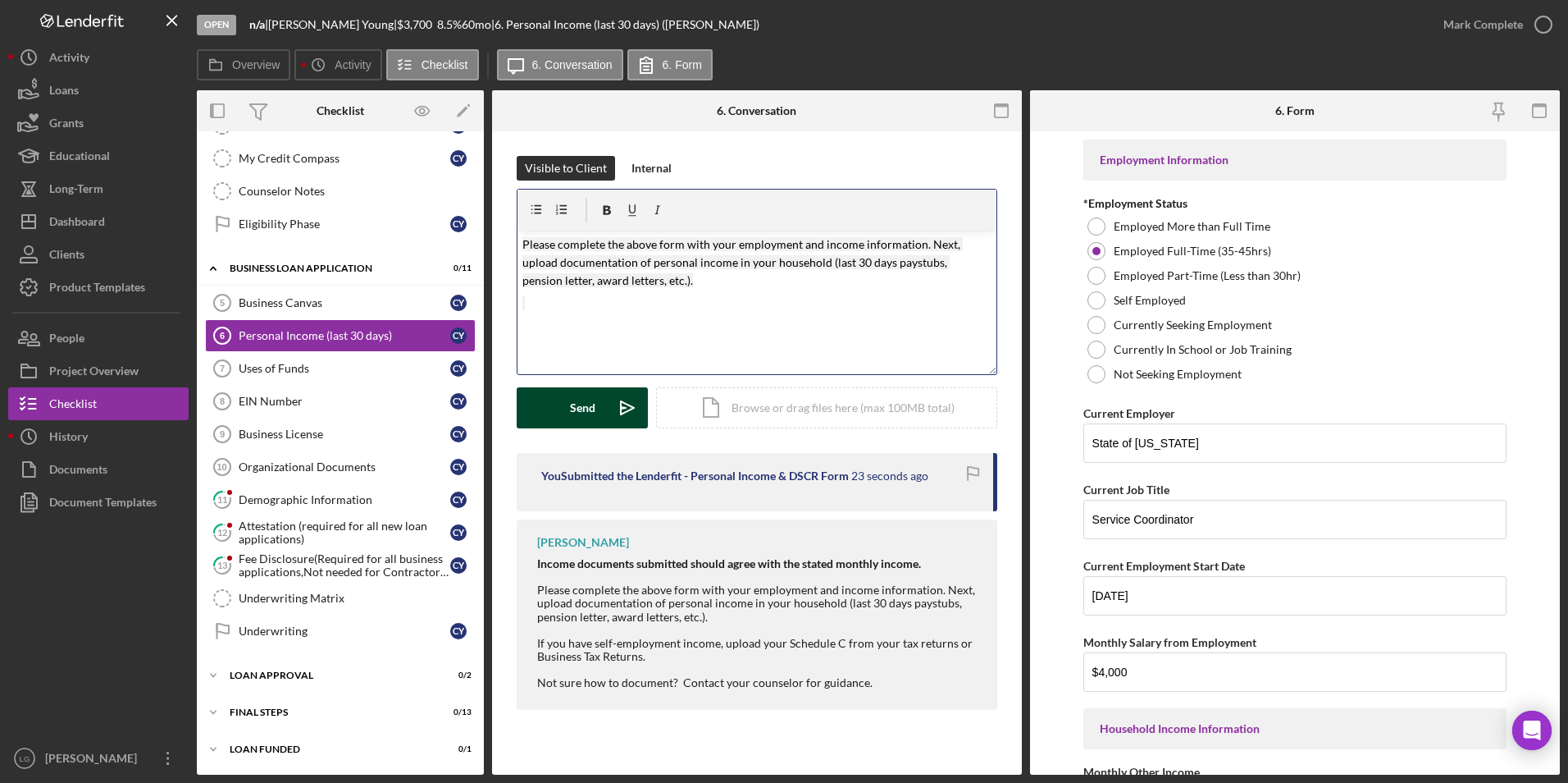
click at [588, 415] on div "Send" at bounding box center [583, 407] width 25 height 41
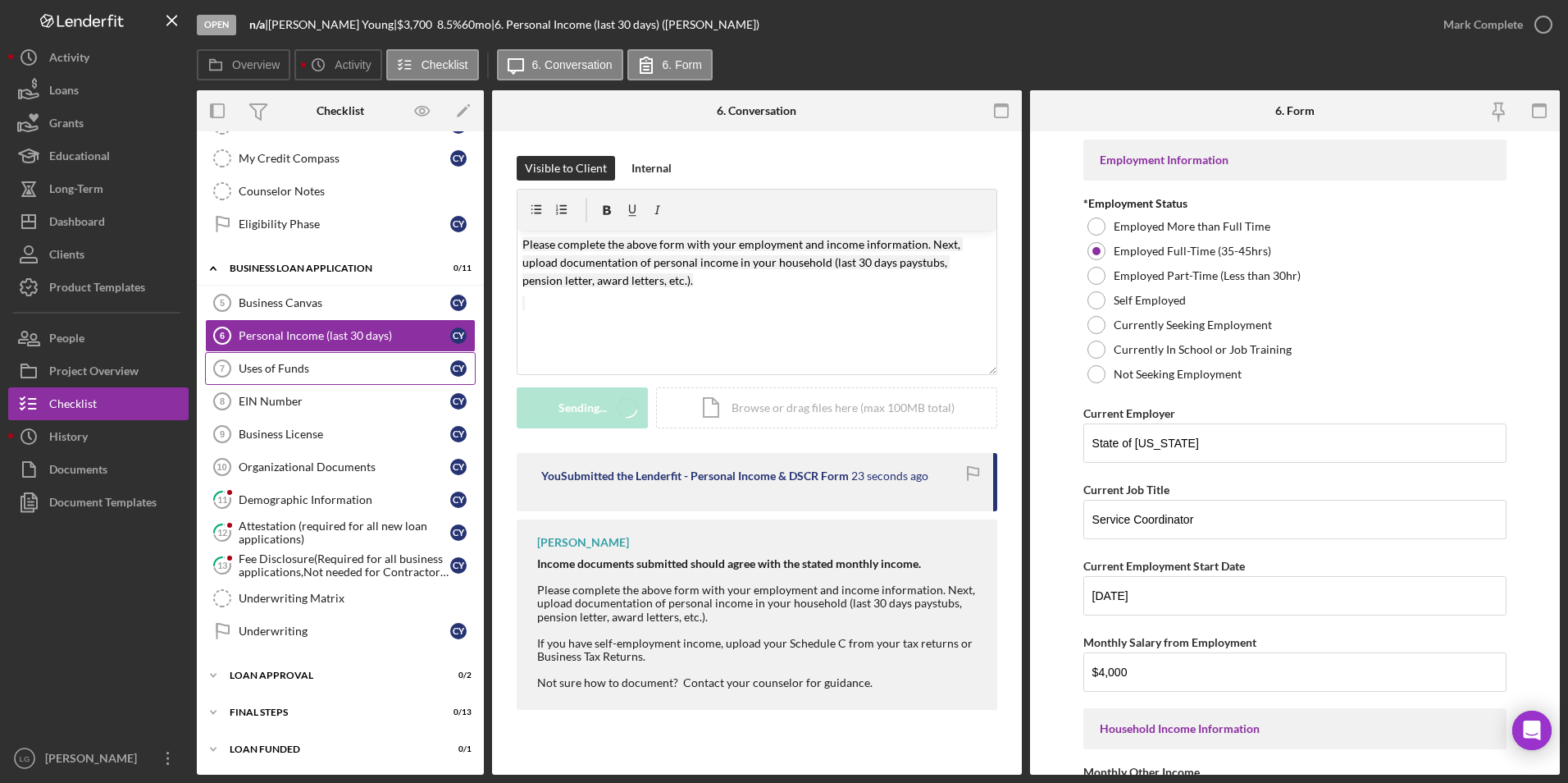
click at [234, 353] on div "Business Canvas 5 Business Canvas C Y Personal Income (last 30 days) 6 Personal…" at bounding box center [340, 471] width 287 height 370
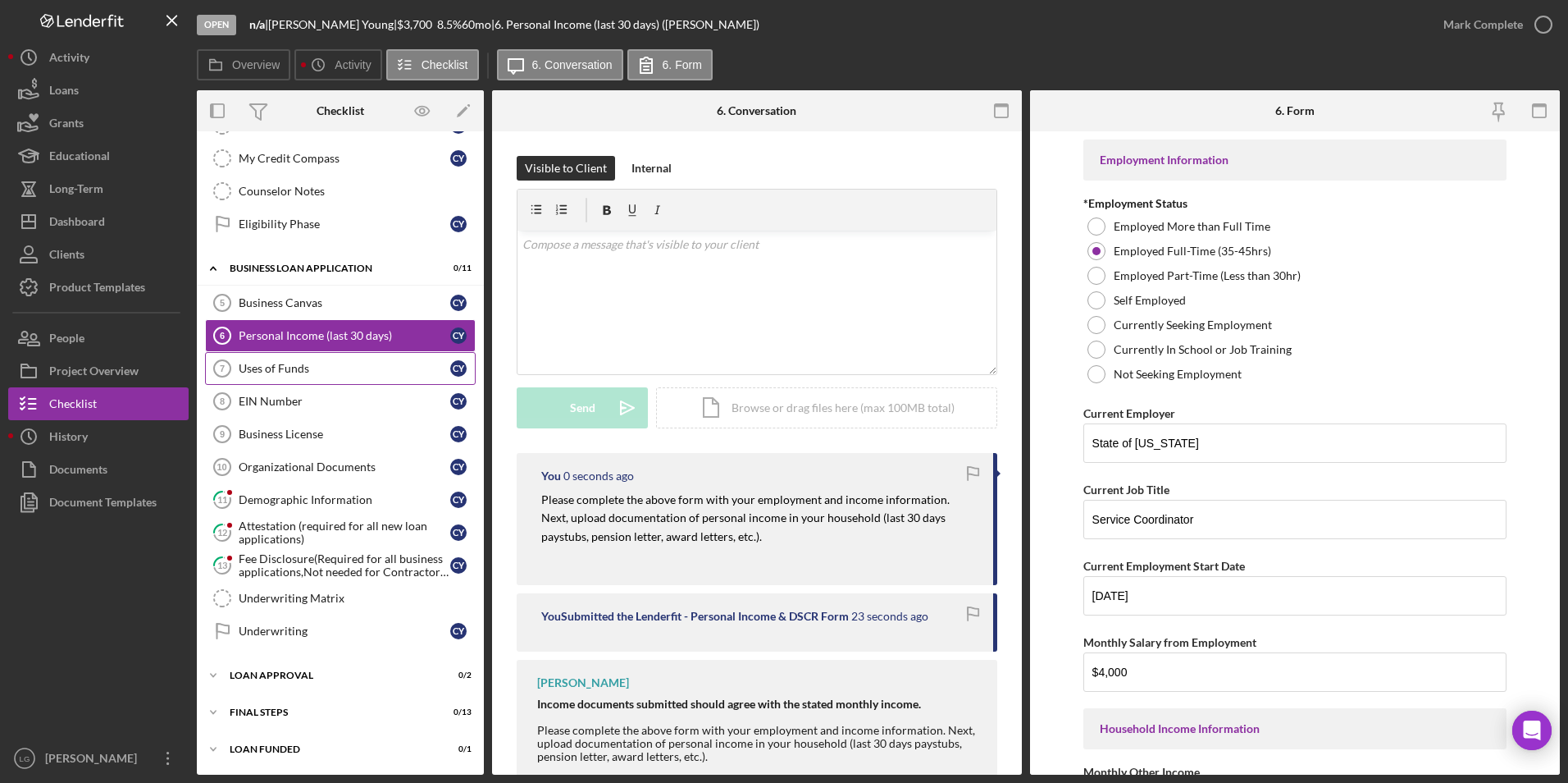
click at [244, 367] on div "Uses of Funds" at bounding box center [344, 368] width 211 height 13
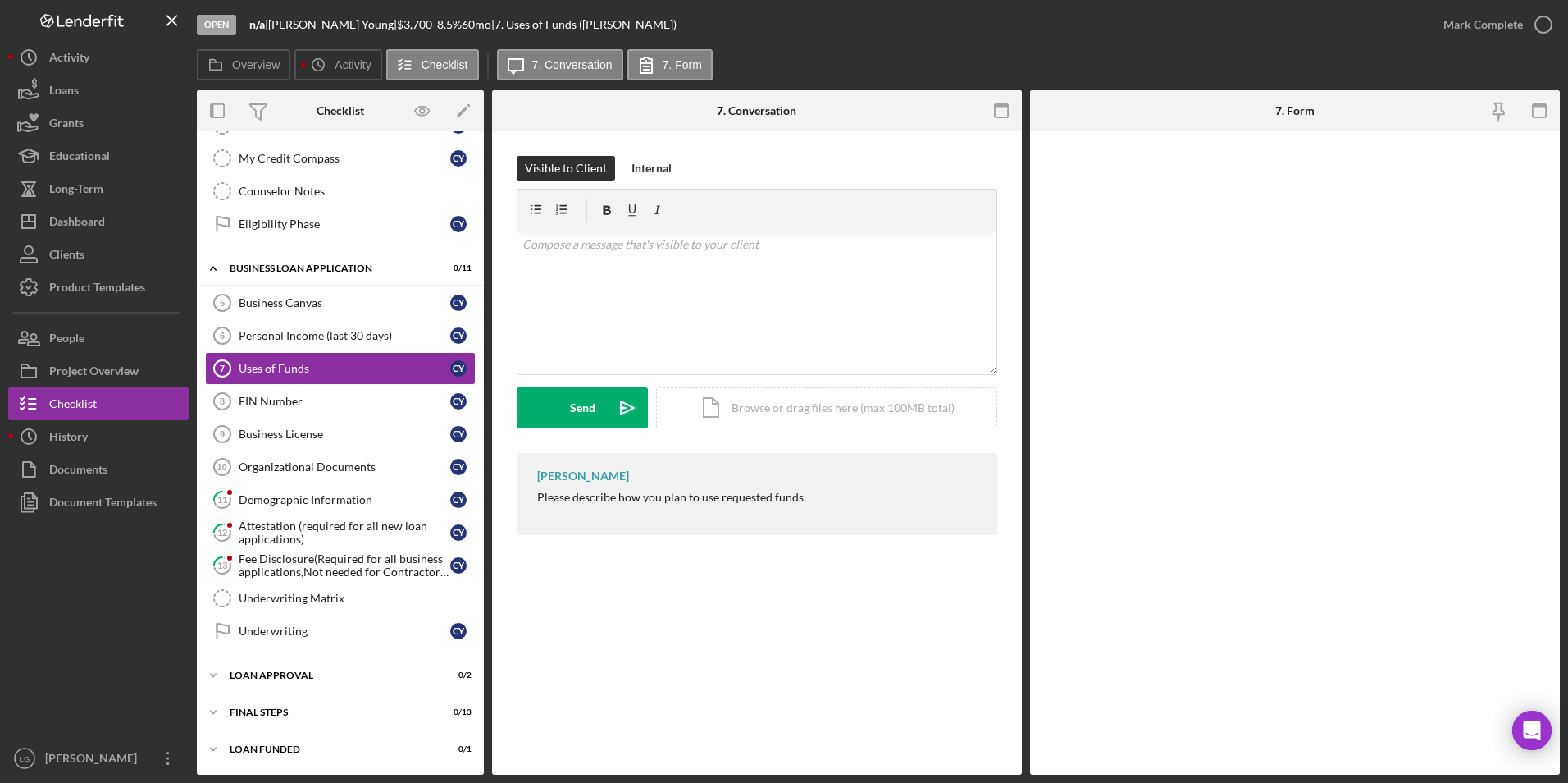
scroll to position [471, 0]
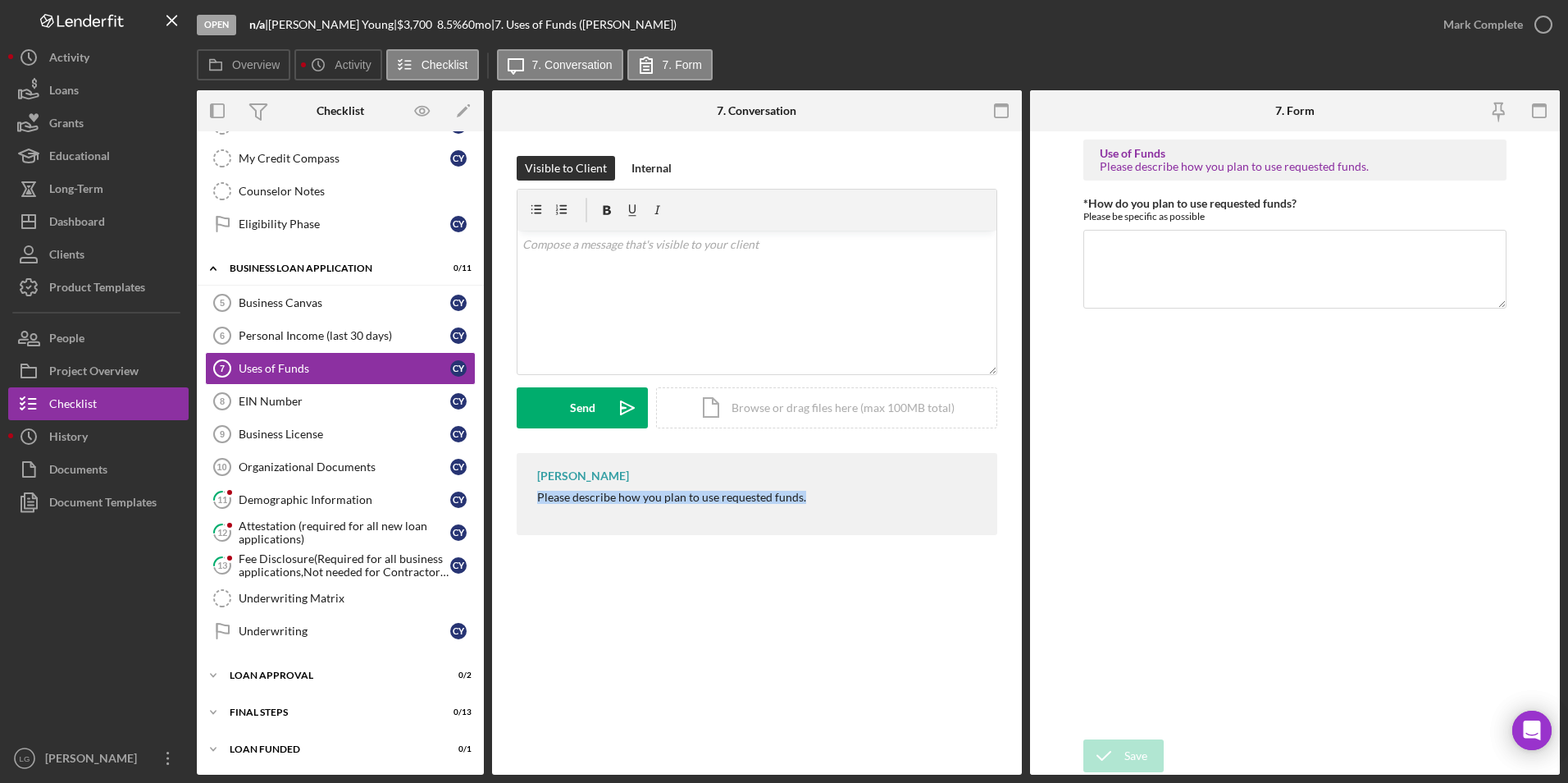
drag, startPoint x: 526, startPoint y: 503, endPoint x: 834, endPoint y: 499, distance: 308.0
click at [834, 499] on div "[PERSON_NAME] Please describe how you plan to use requested funds." at bounding box center [757, 493] width 481 height 82
drag, startPoint x: 834, startPoint y: 499, endPoint x: 777, endPoint y: 499, distance: 57.0
copy div "Please describe how you plan to use requested funds."
click at [675, 272] on div "v Color teal Color pink Remove color Add row above Add row below Add column bef…" at bounding box center [757, 303] width 479 height 144
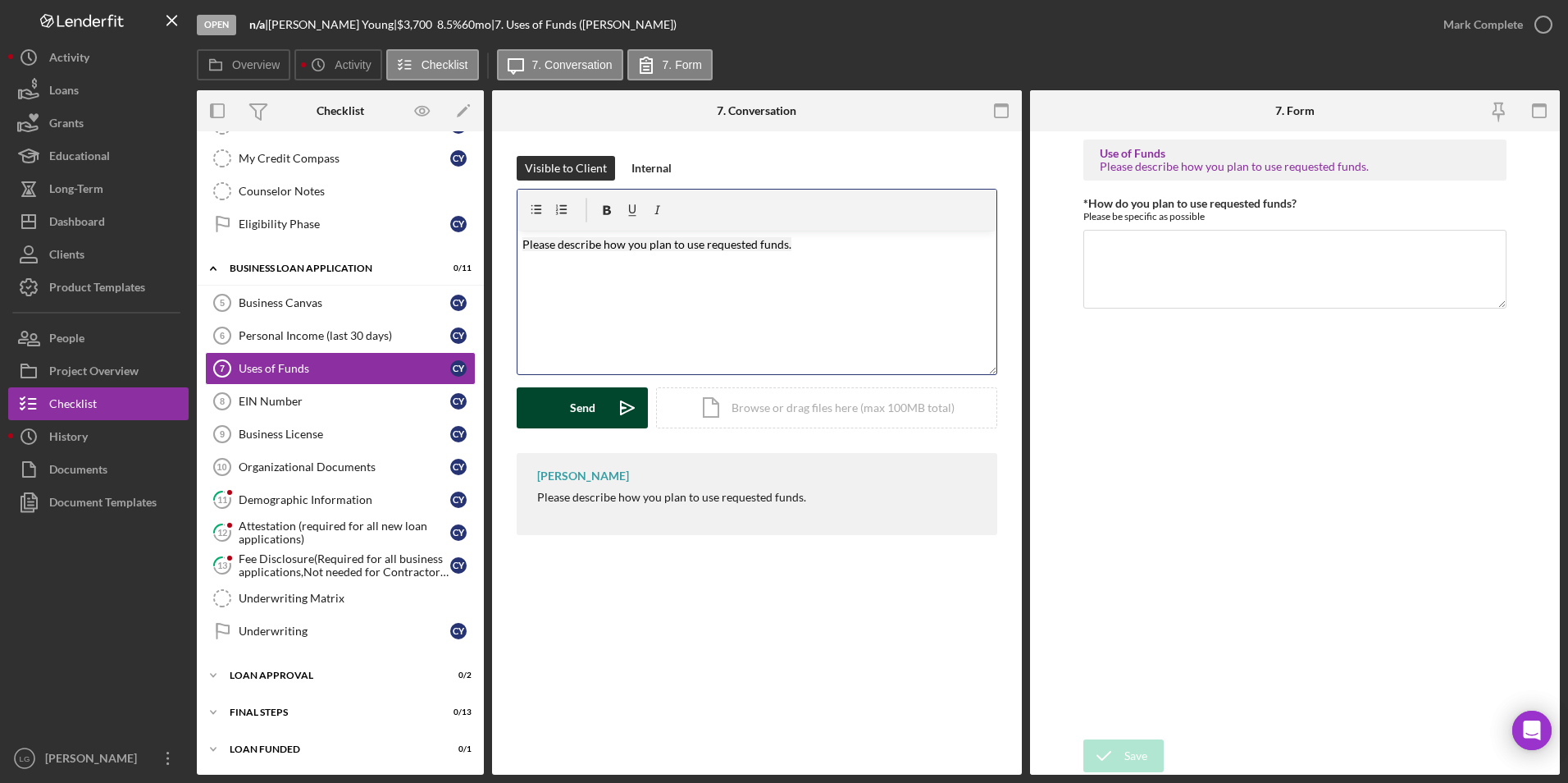
click at [596, 404] on button "Send Icon/icon-invite-send" at bounding box center [583, 407] width 132 height 41
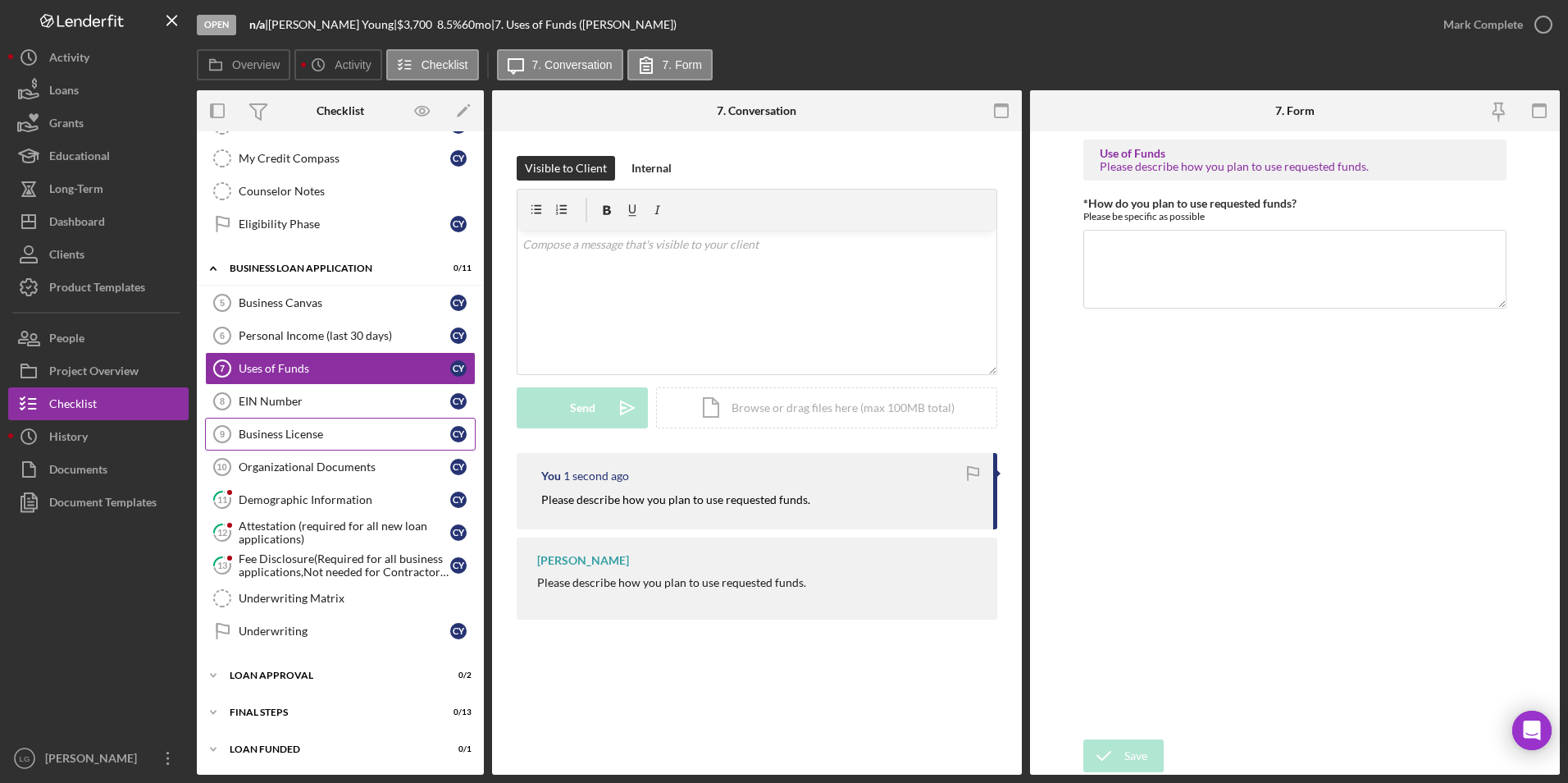
click at [324, 433] on div "Business License" at bounding box center [344, 434] width 211 height 13
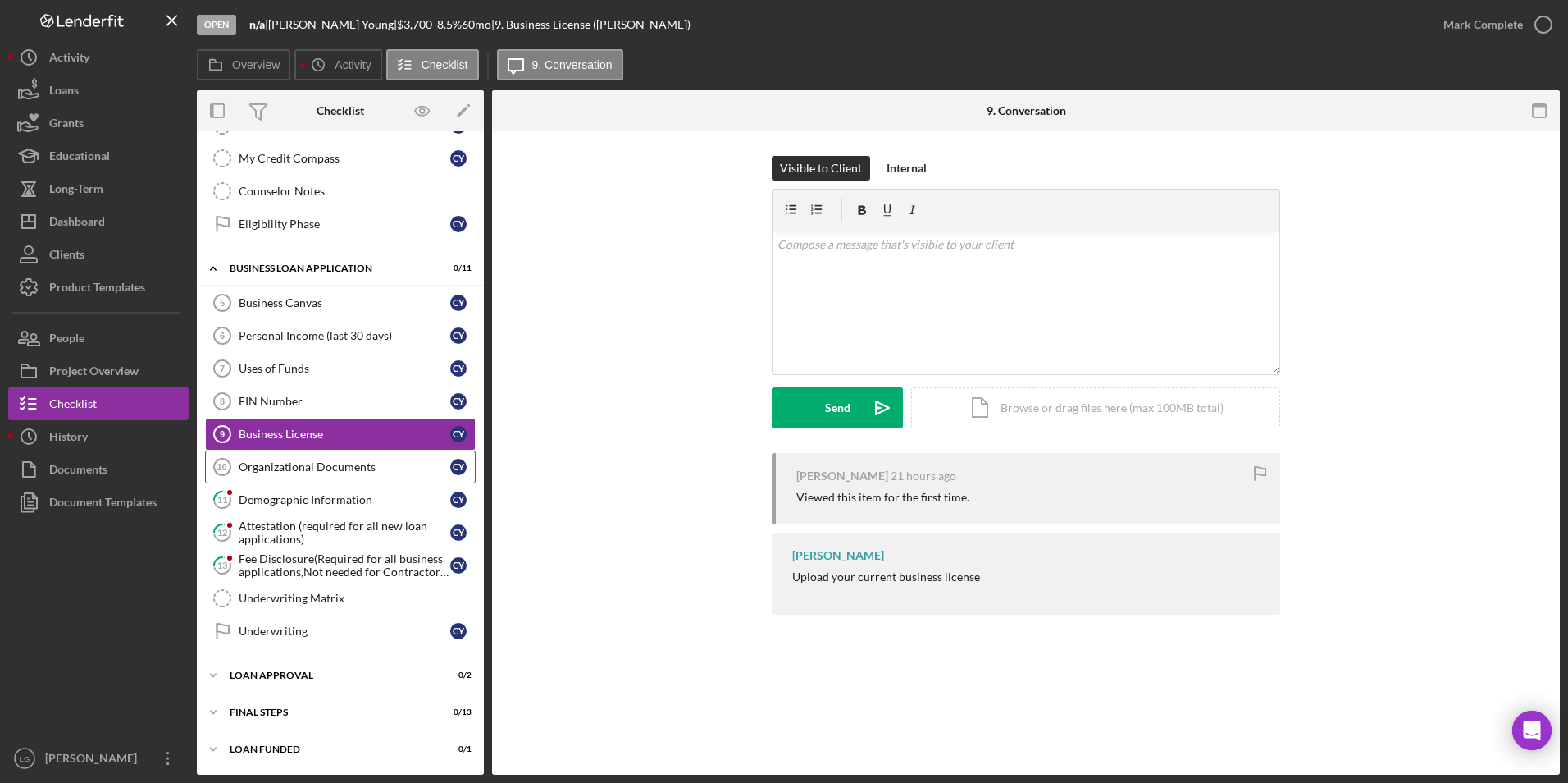
click at [326, 457] on link "Organizational Documents 10 Organizational Documents C Y" at bounding box center [340, 466] width 270 height 32
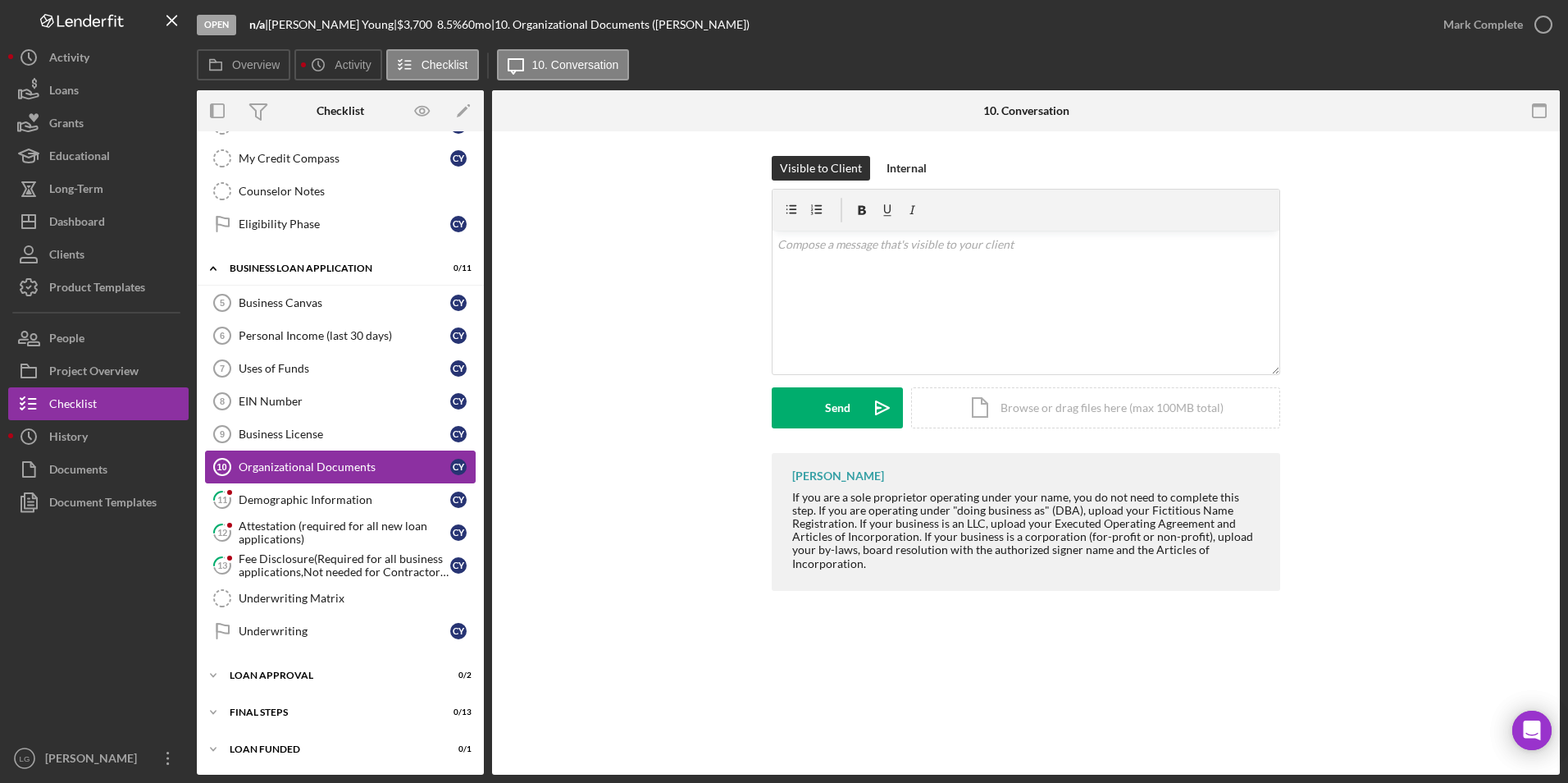
scroll to position [471, 0]
click at [282, 433] on div "Business License" at bounding box center [344, 434] width 211 height 13
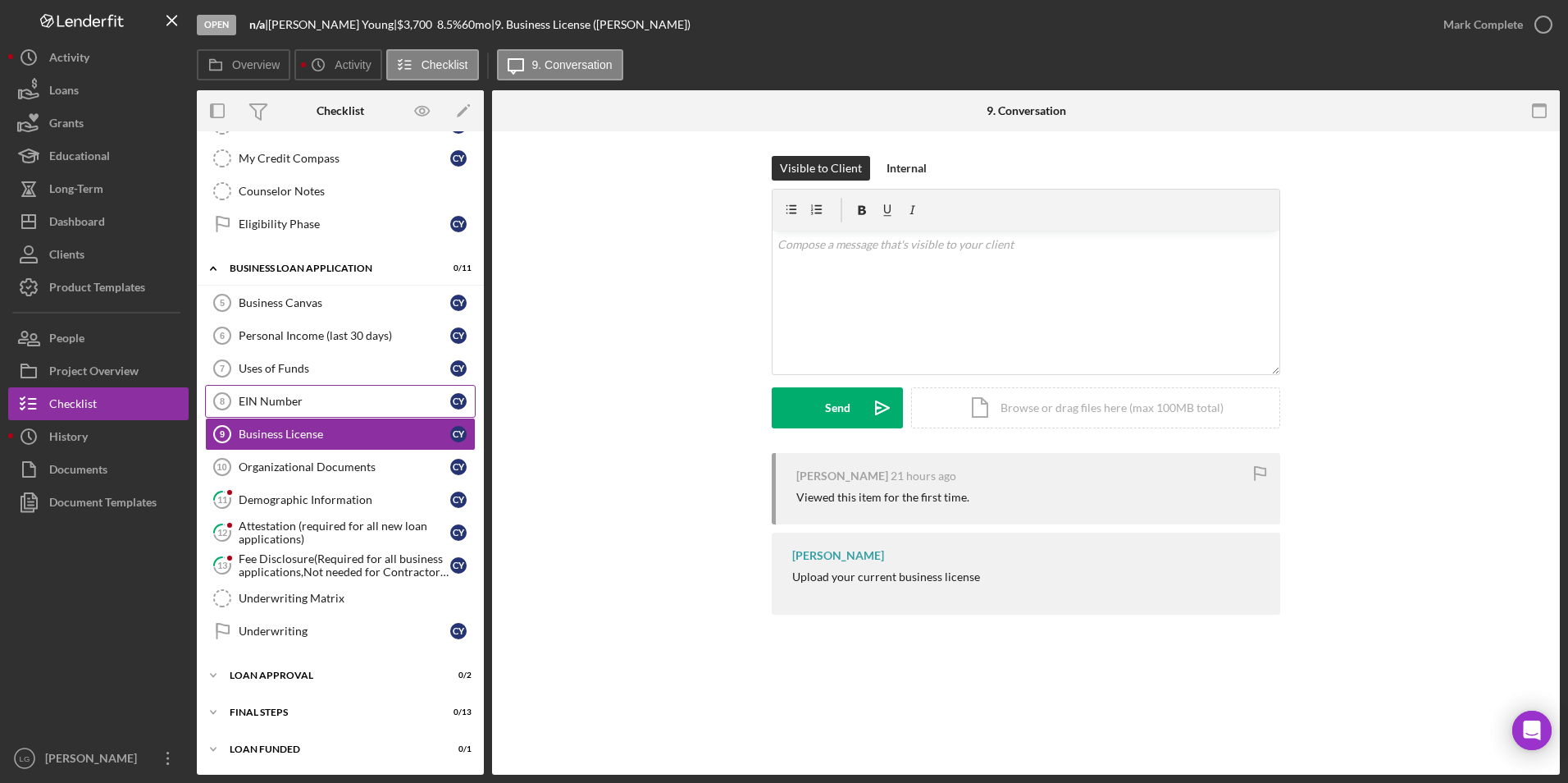
click at [286, 403] on div "EIN Number" at bounding box center [344, 401] width 211 height 13
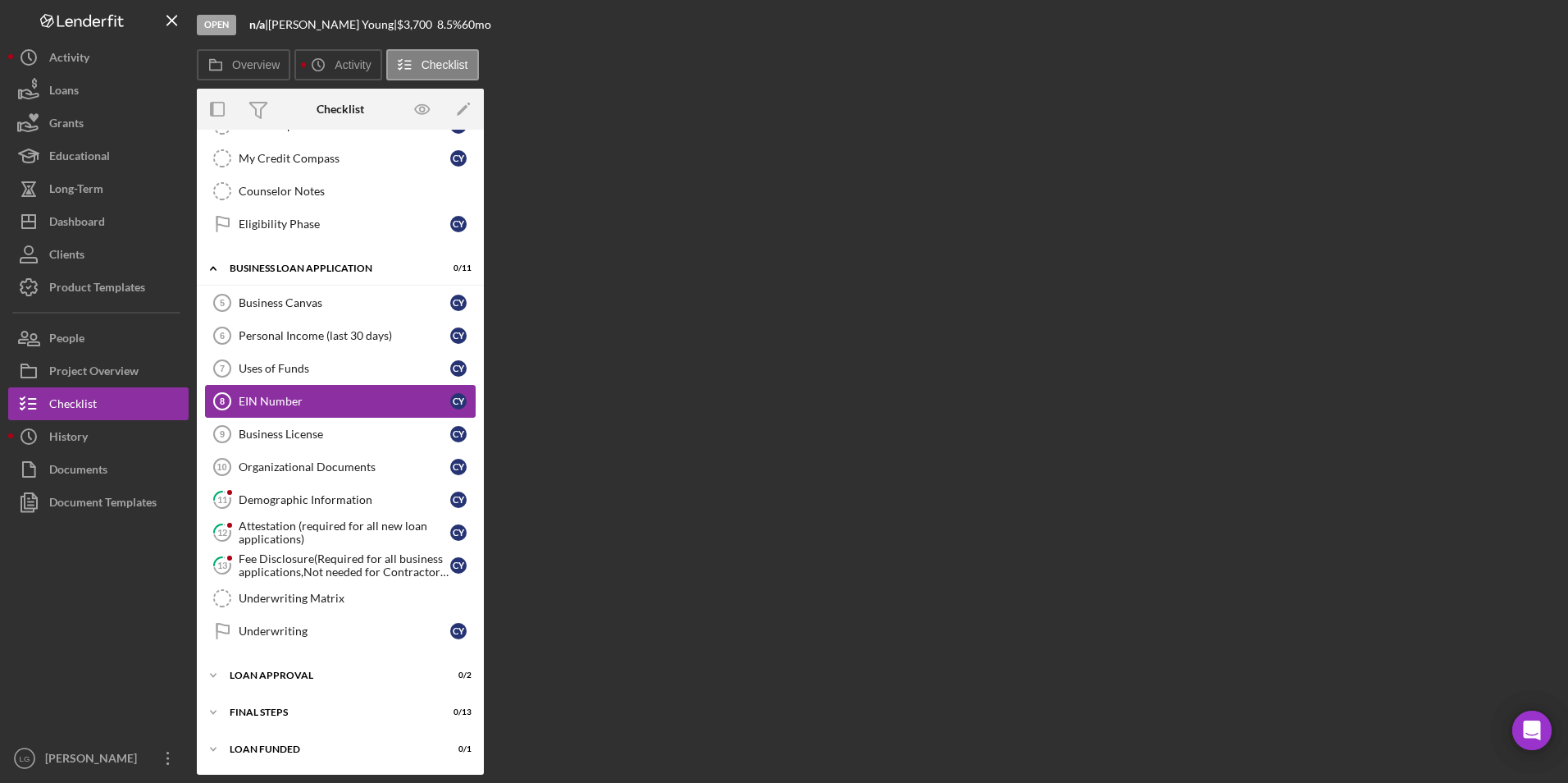
scroll to position [471, 0]
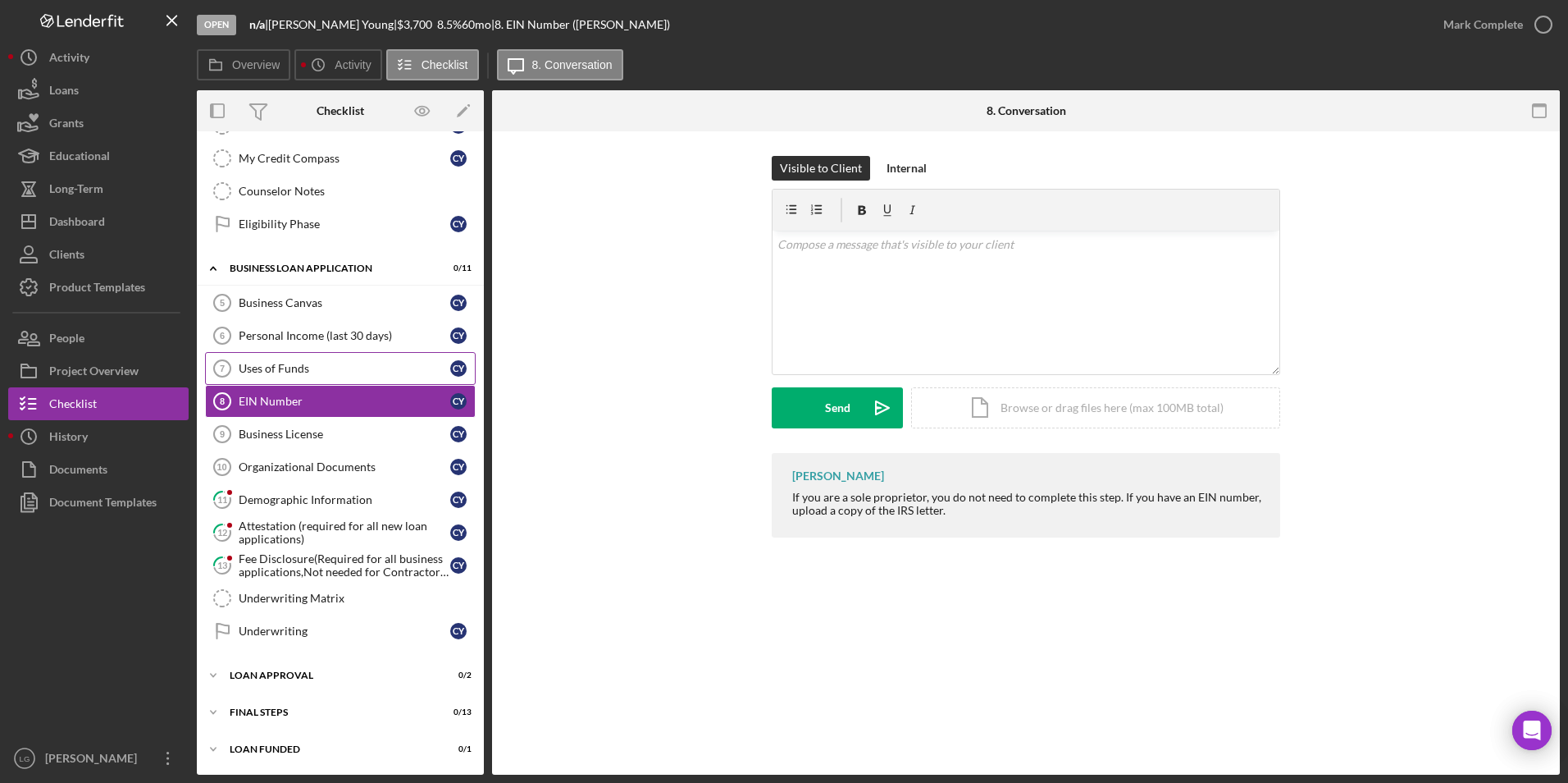
click at [293, 369] on div "Uses of Funds" at bounding box center [344, 368] width 211 height 13
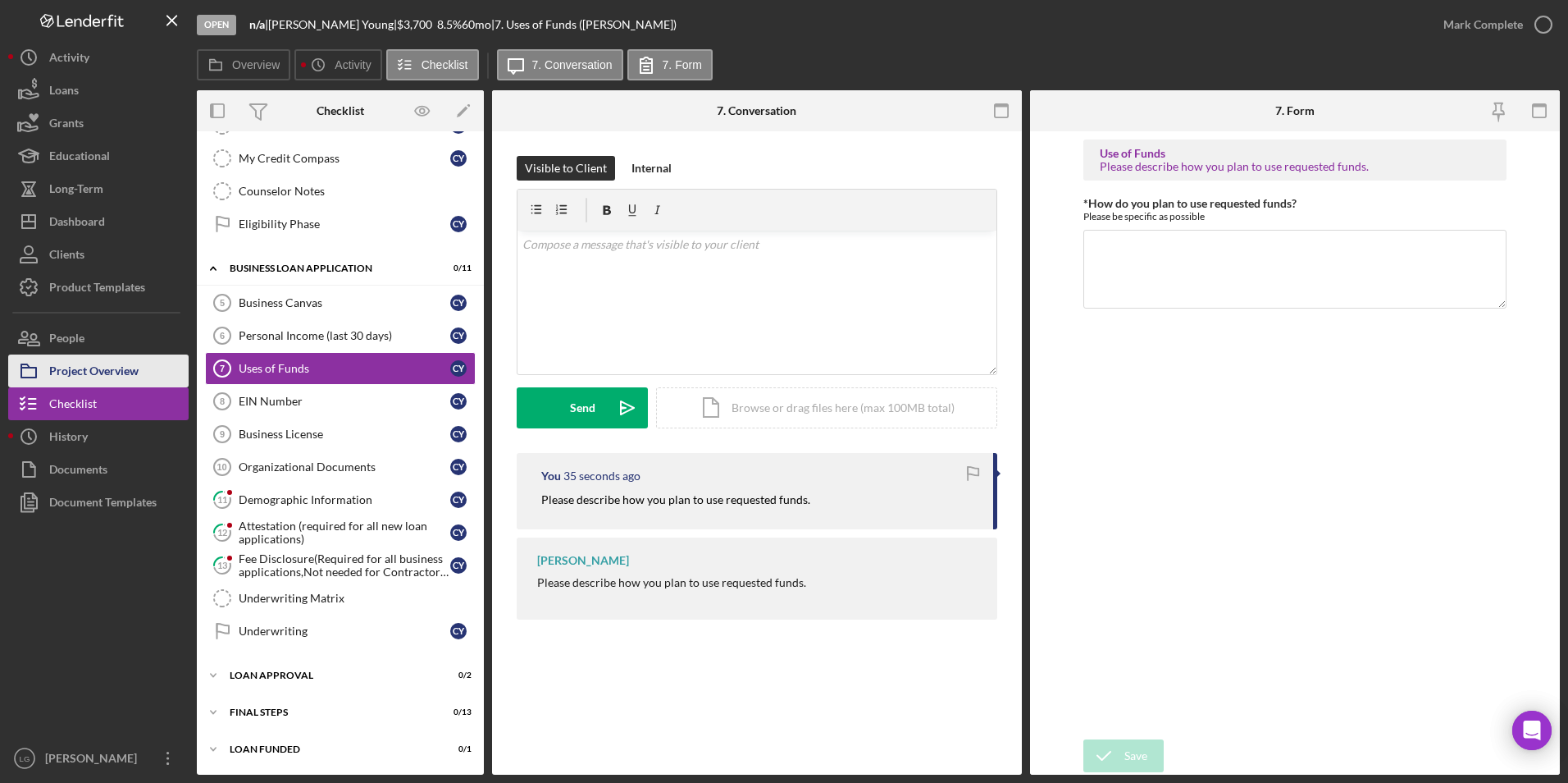
scroll to position [225, 0]
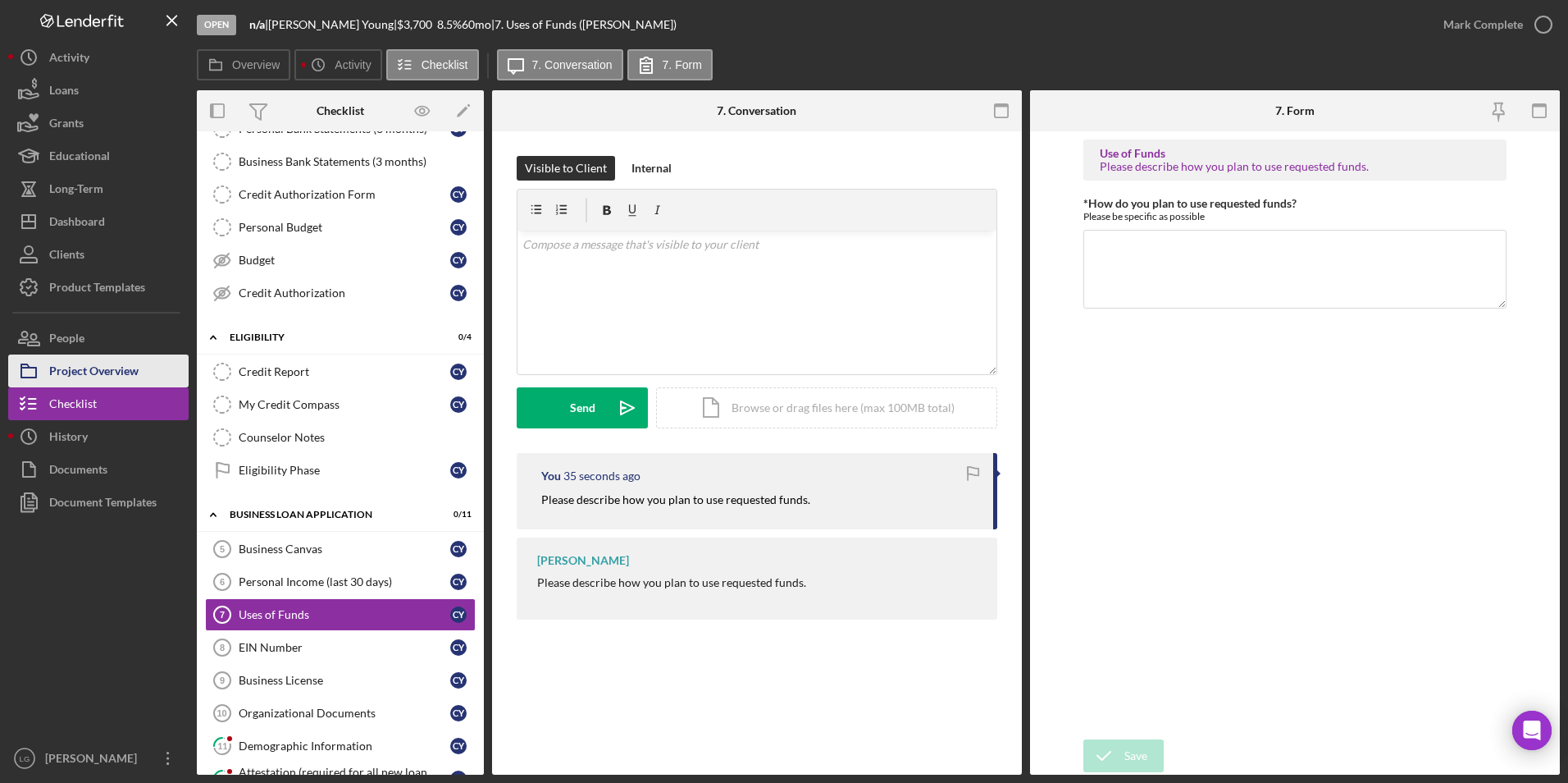
click at [85, 370] on div "Project Overview" at bounding box center [94, 373] width 89 height 37
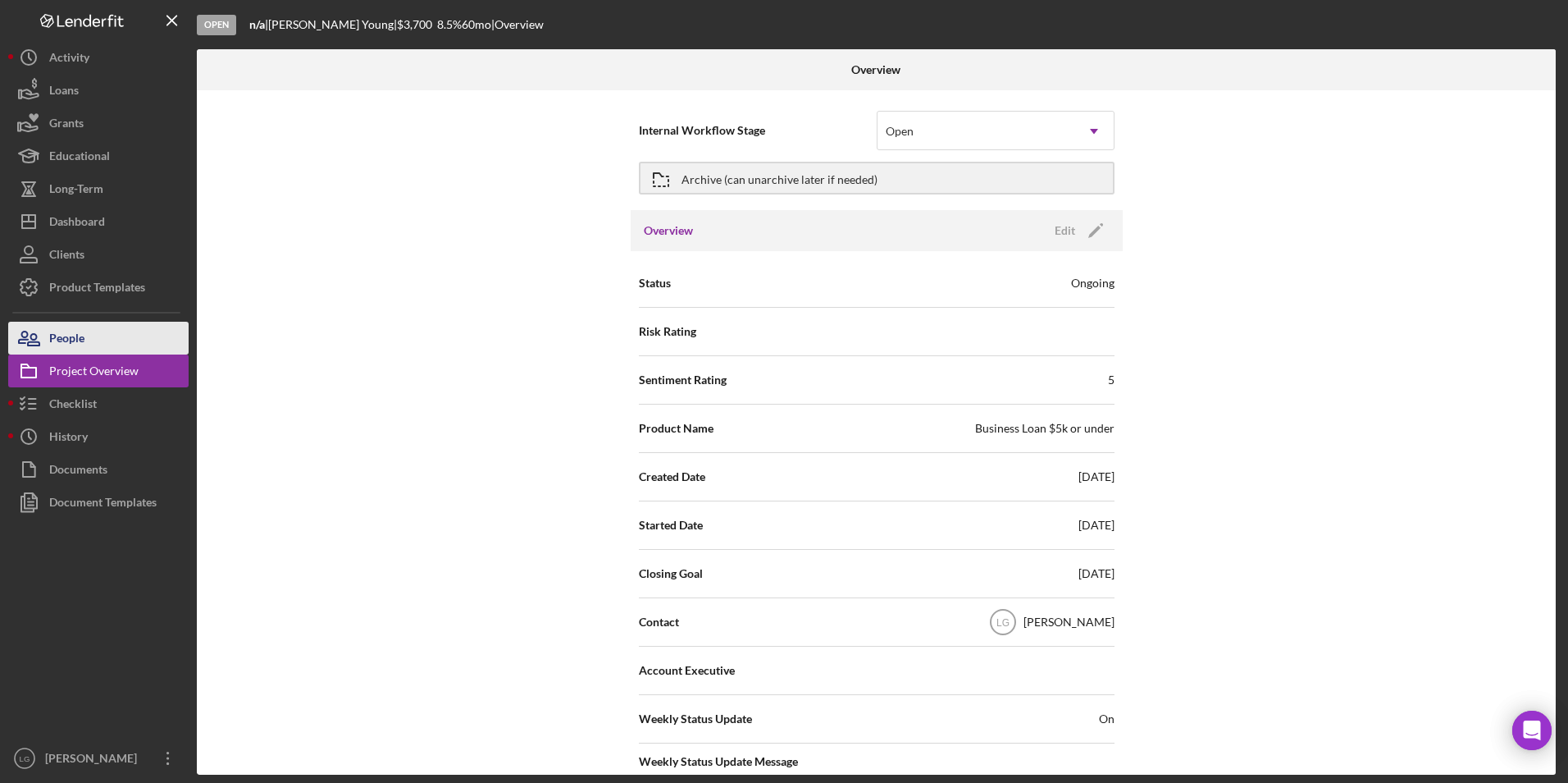
click at [110, 340] on button "People" at bounding box center [98, 337] width 181 height 32
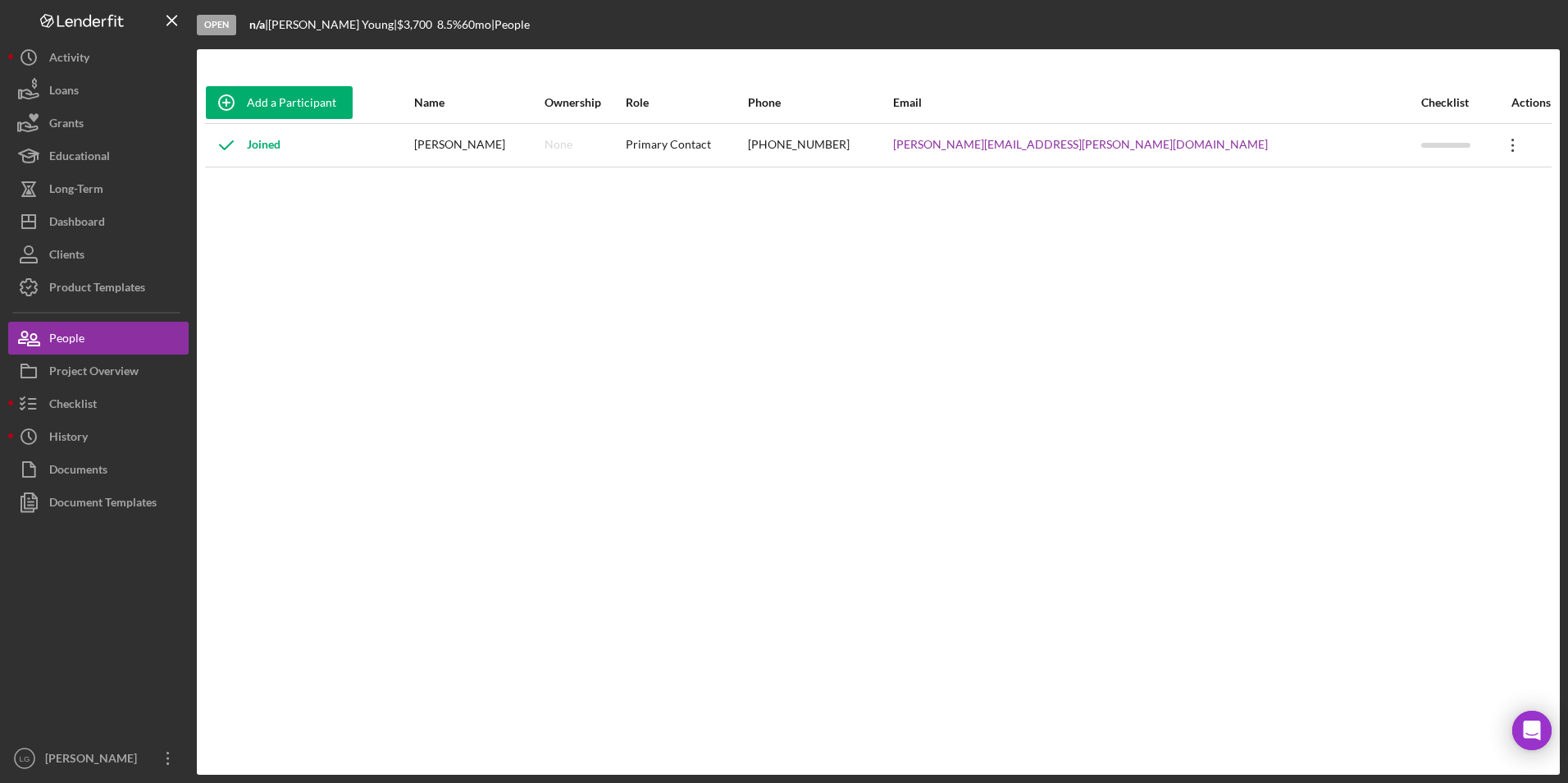
click at [1493, 143] on icon "Icon/Overflow" at bounding box center [1513, 145] width 41 height 41
click at [1378, 180] on div "Icon/Edit Edit" at bounding box center [1421, 188] width 181 height 33
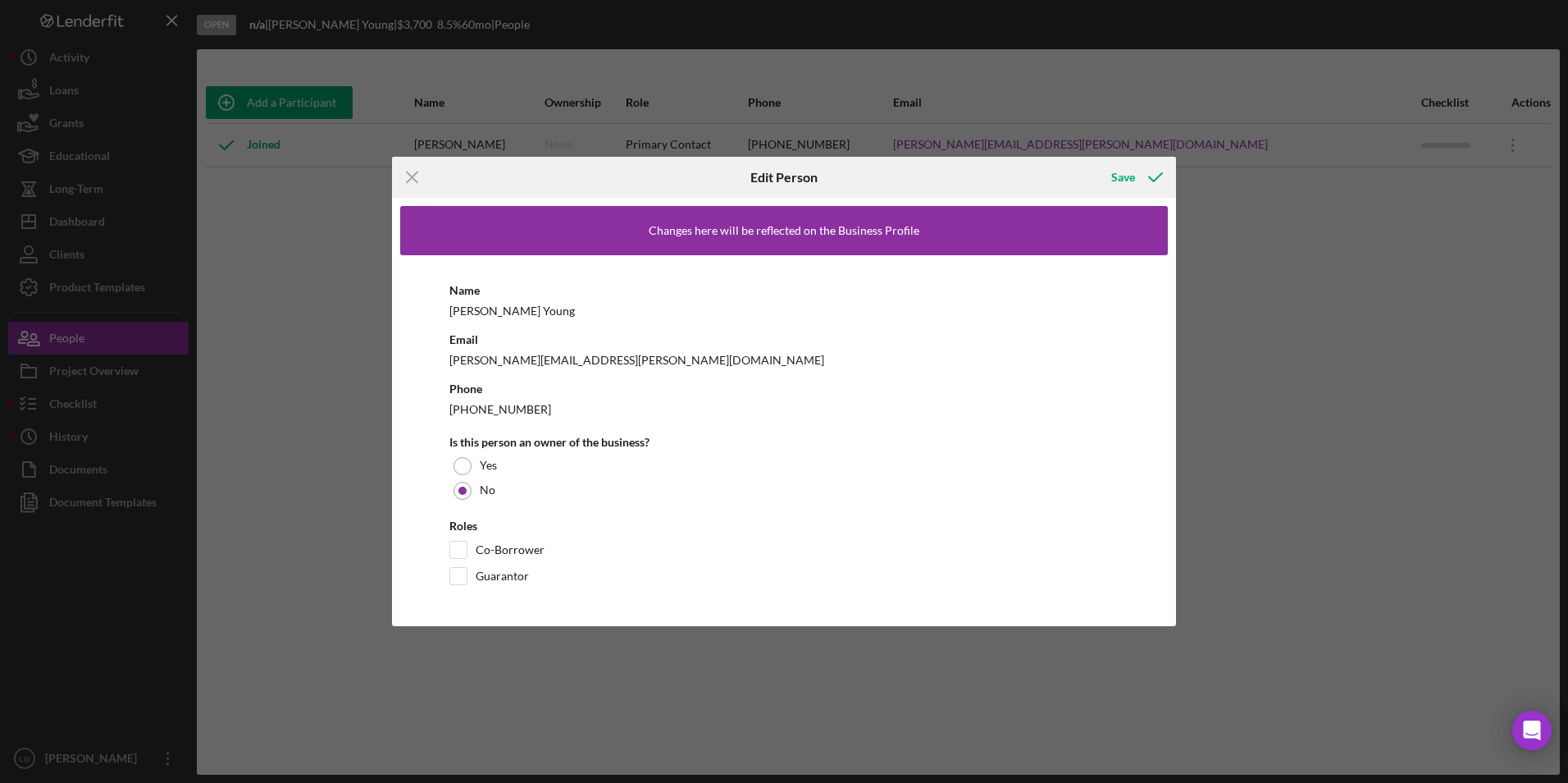
drag, startPoint x: 477, startPoint y: 467, endPoint x: 466, endPoint y: 467, distance: 11.0
click at [476, 467] on div "Yes" at bounding box center [784, 466] width 669 height 25
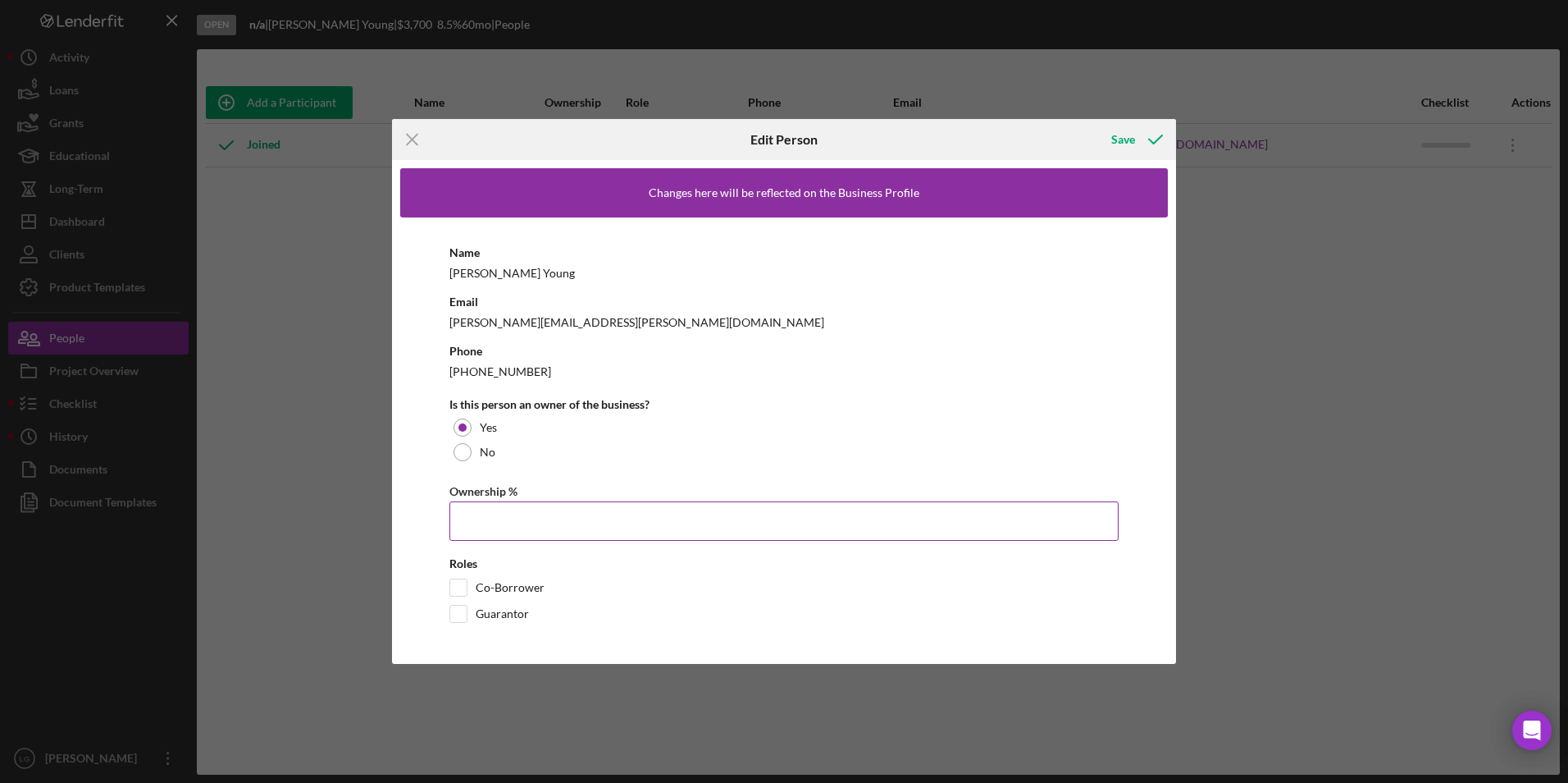
click at [493, 517] on input "Ownership %" at bounding box center [784, 521] width 669 height 40
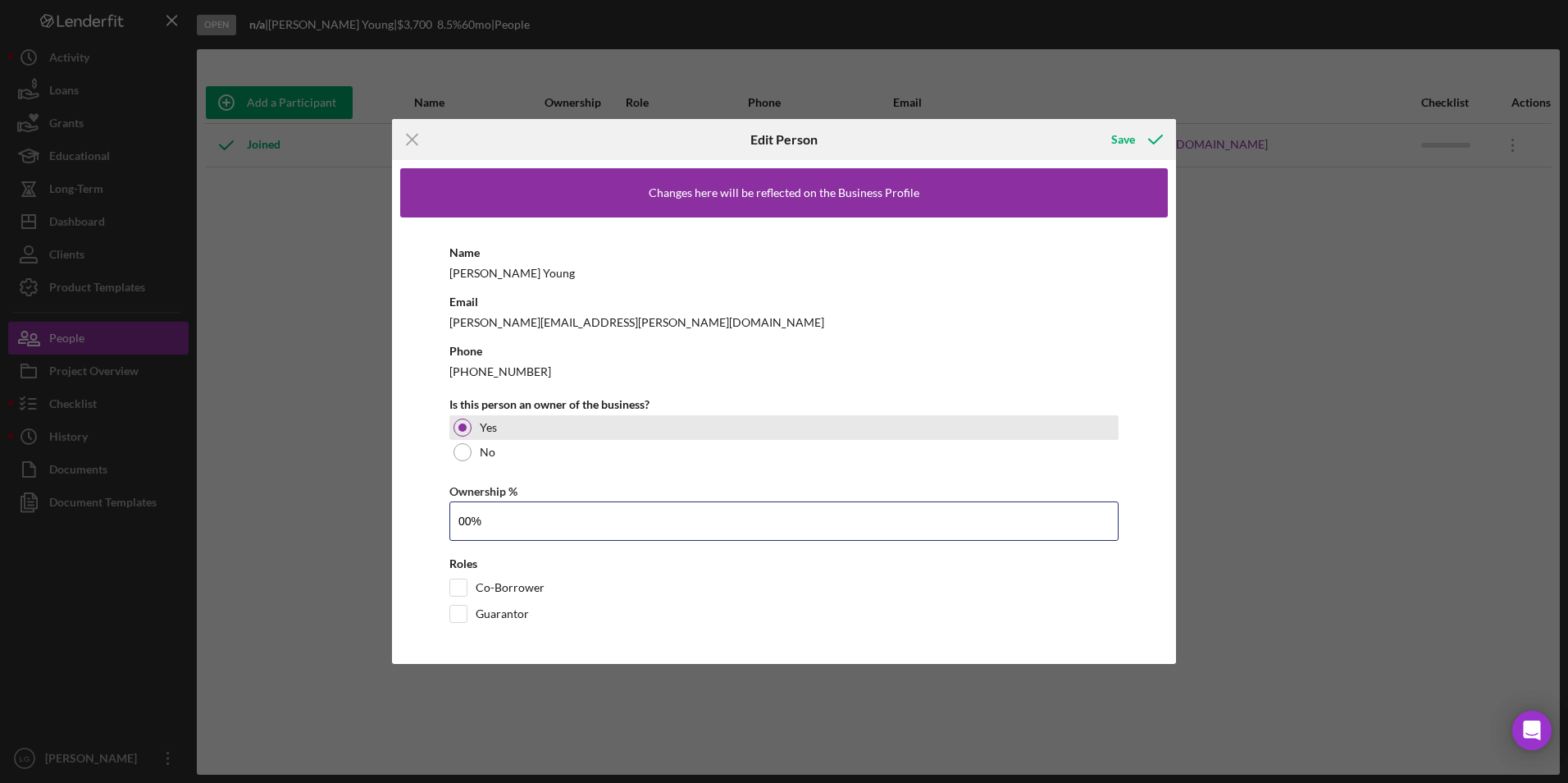
type input "0%"
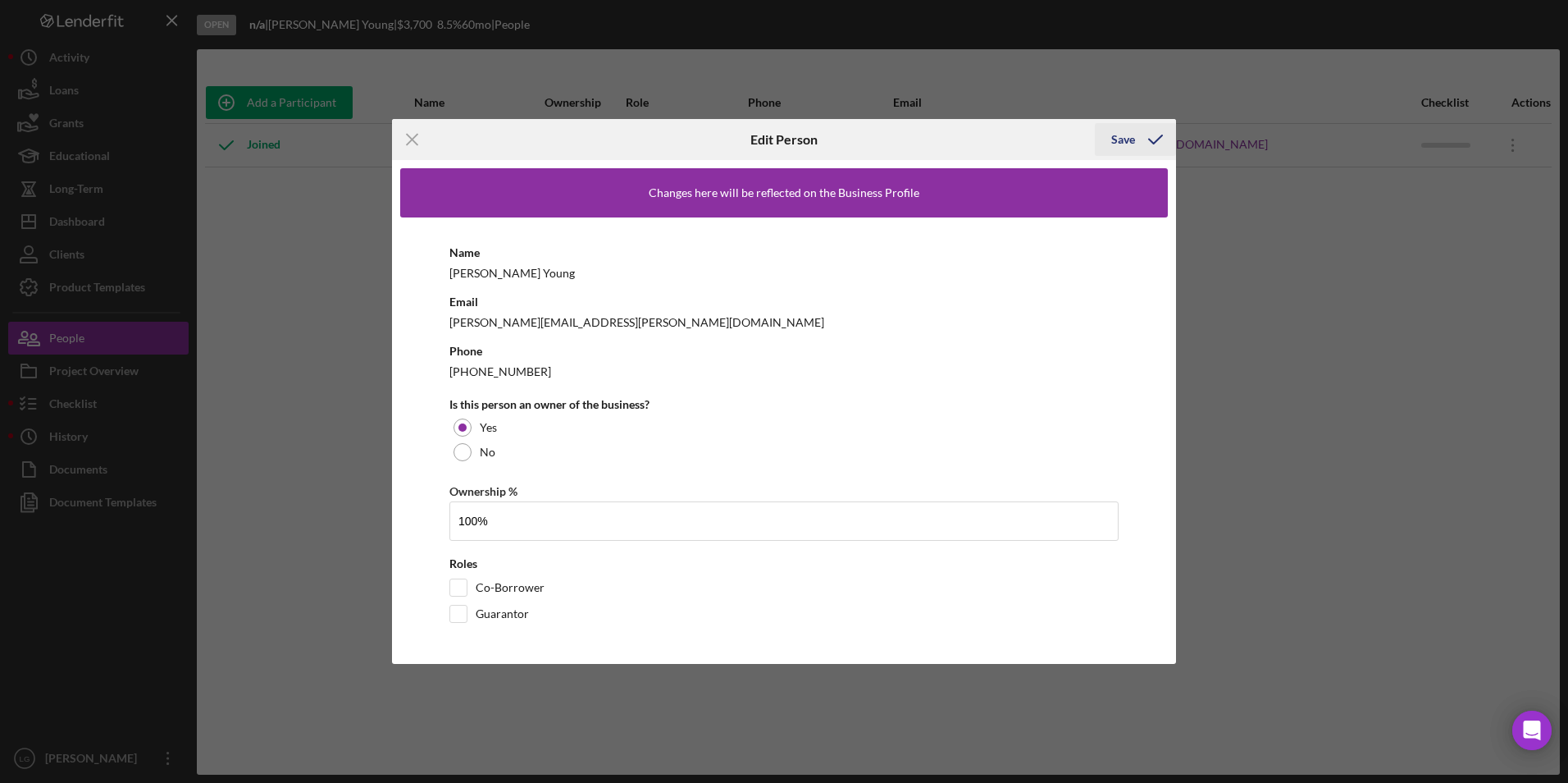
type input "100.00%"
click at [1097, 142] on button "Save" at bounding box center [1135, 139] width 82 height 32
click at [1120, 133] on div "Save" at bounding box center [1122, 139] width 24 height 32
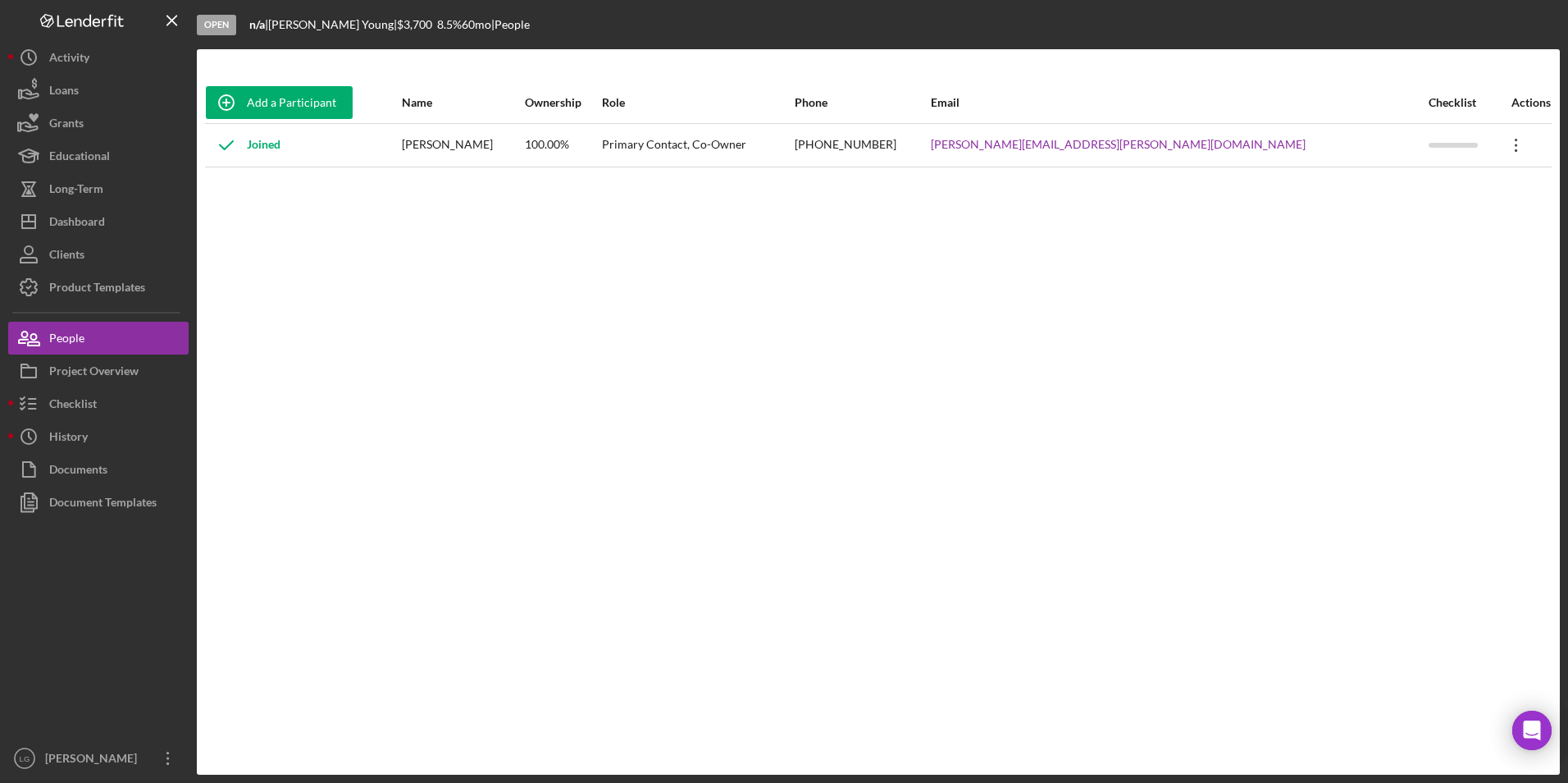
click at [1510, 149] on icon "Icon/Overflow" at bounding box center [1516, 145] width 41 height 41
click at [1394, 190] on div "Icon/Edit Edit" at bounding box center [1421, 188] width 181 height 33
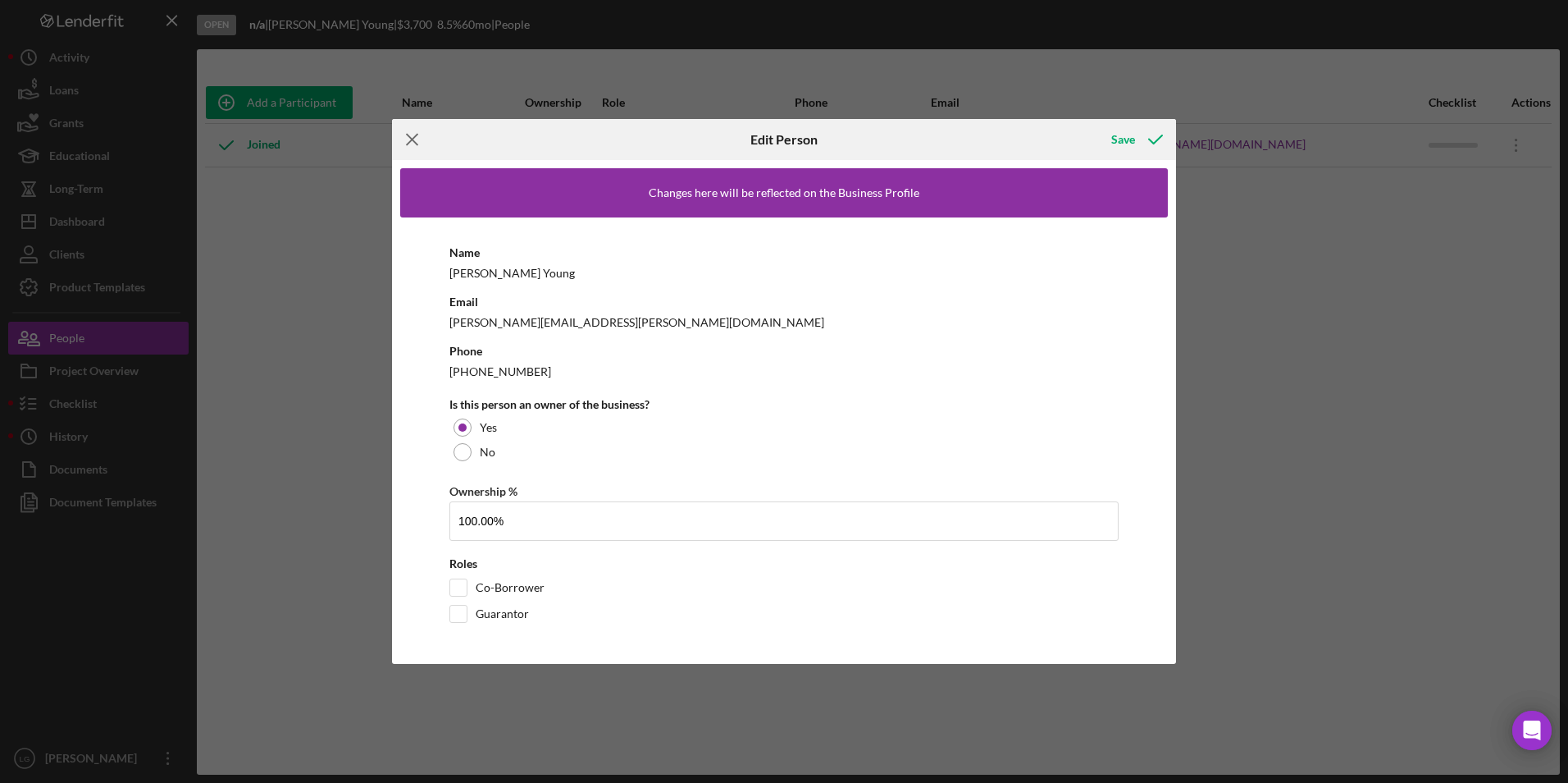
click at [417, 140] on icon "Icon/Menu Close" at bounding box center [412, 140] width 41 height 41
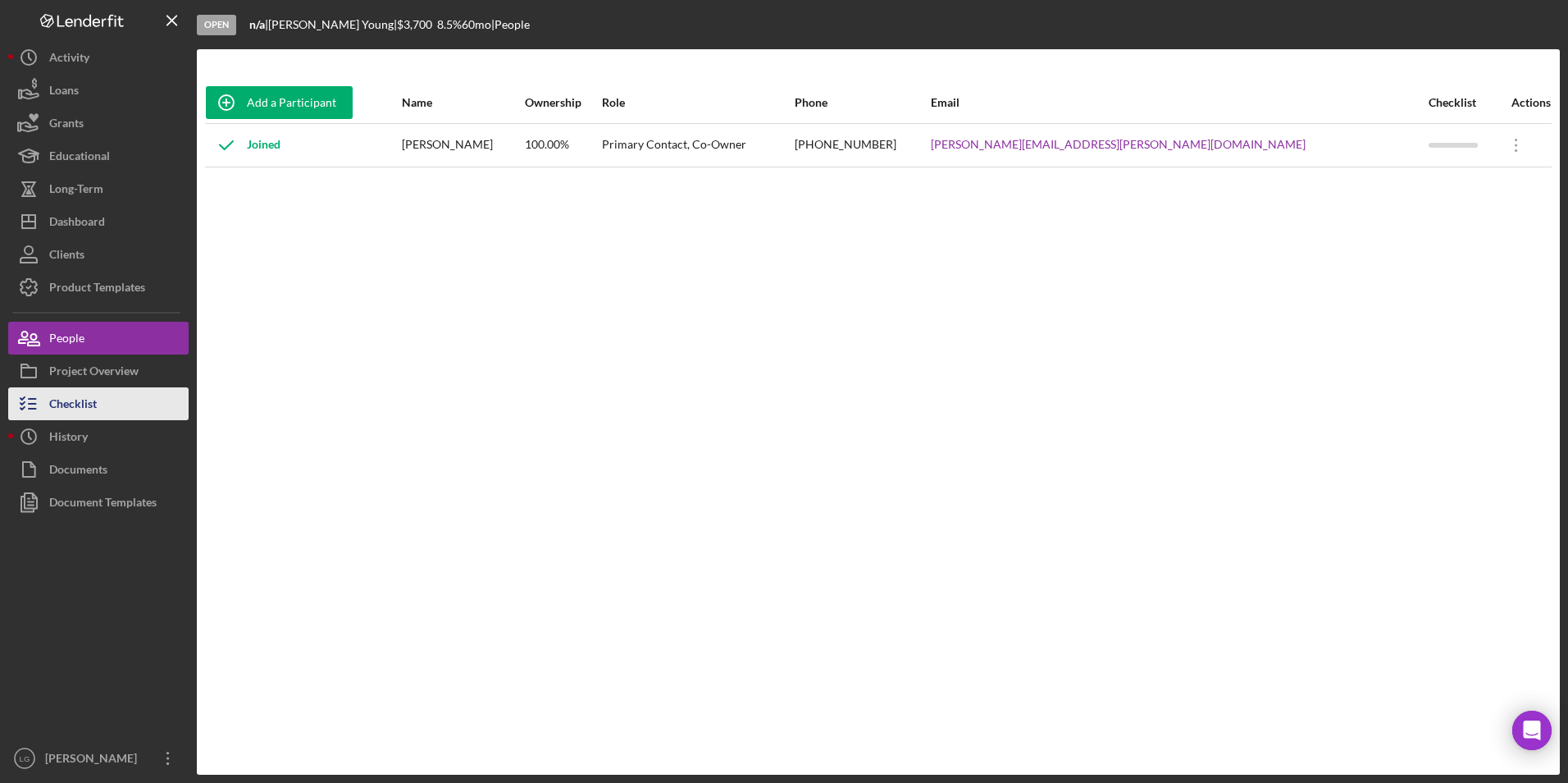
click at [109, 396] on button "Checklist" at bounding box center [98, 403] width 181 height 32
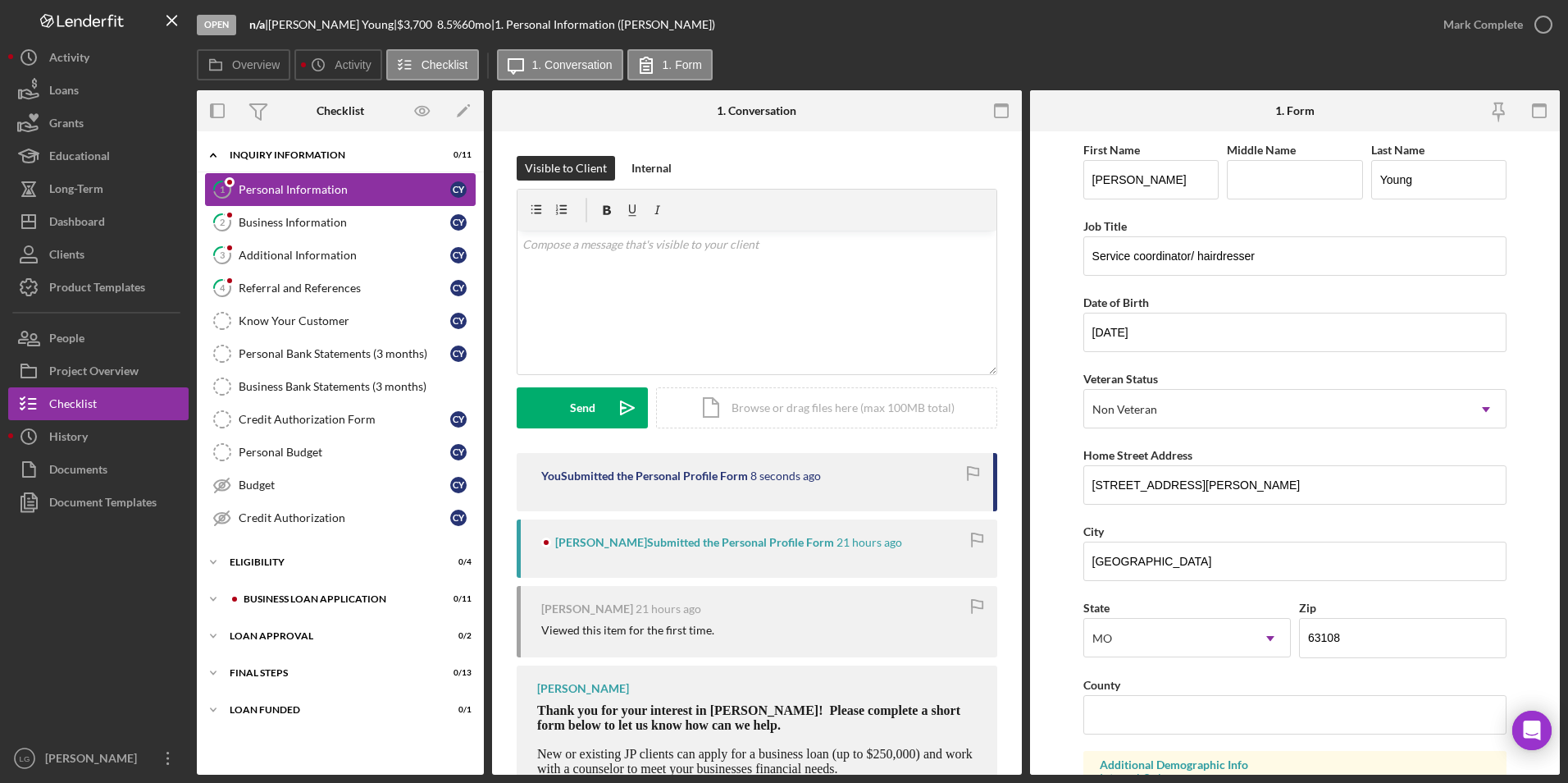
click at [345, 197] on link "1 Personal Information C Y" at bounding box center [340, 189] width 270 height 32
click at [290, 221] on div "Business Information" at bounding box center [344, 222] width 211 height 13
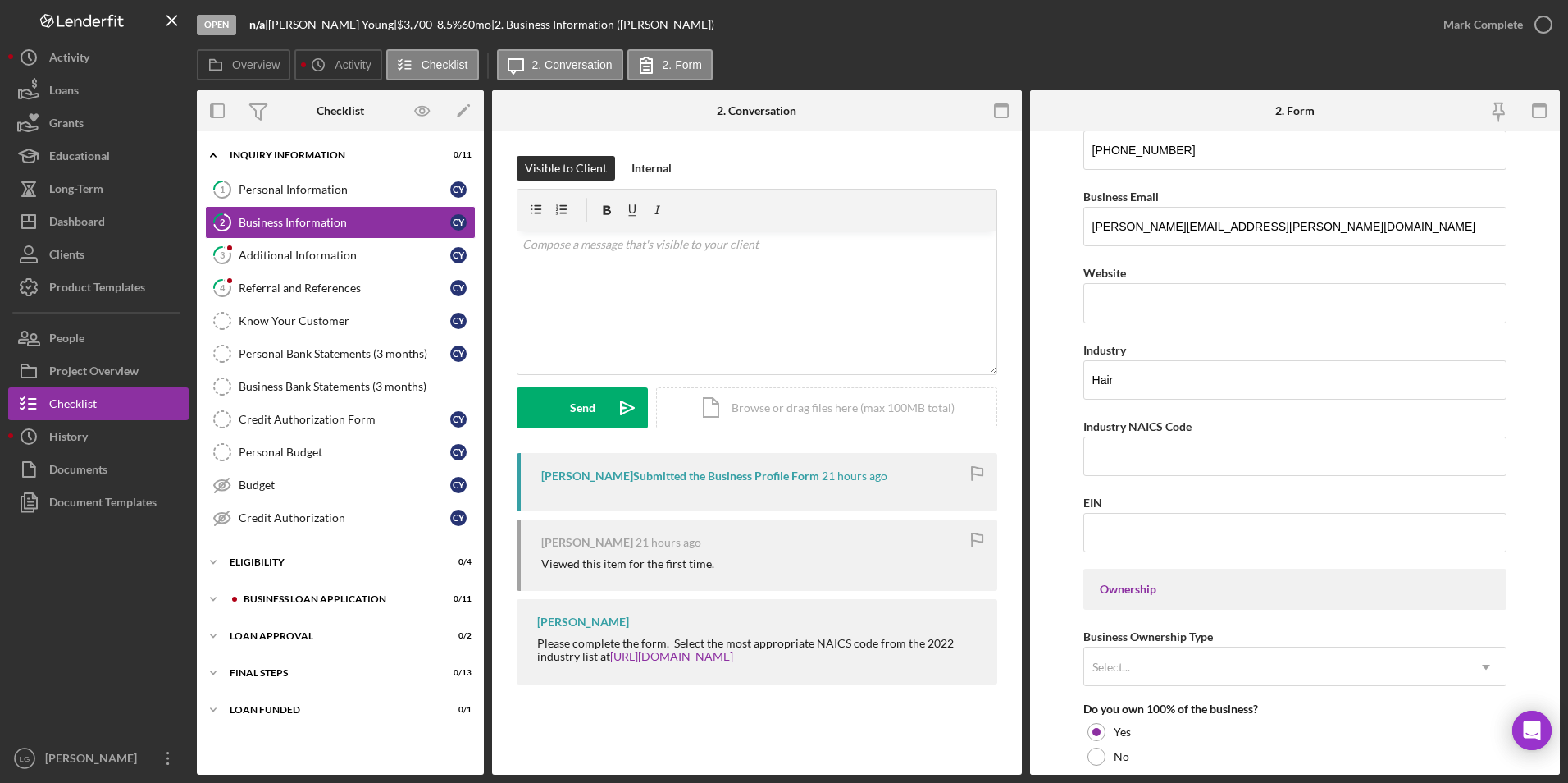
scroll to position [492, 0]
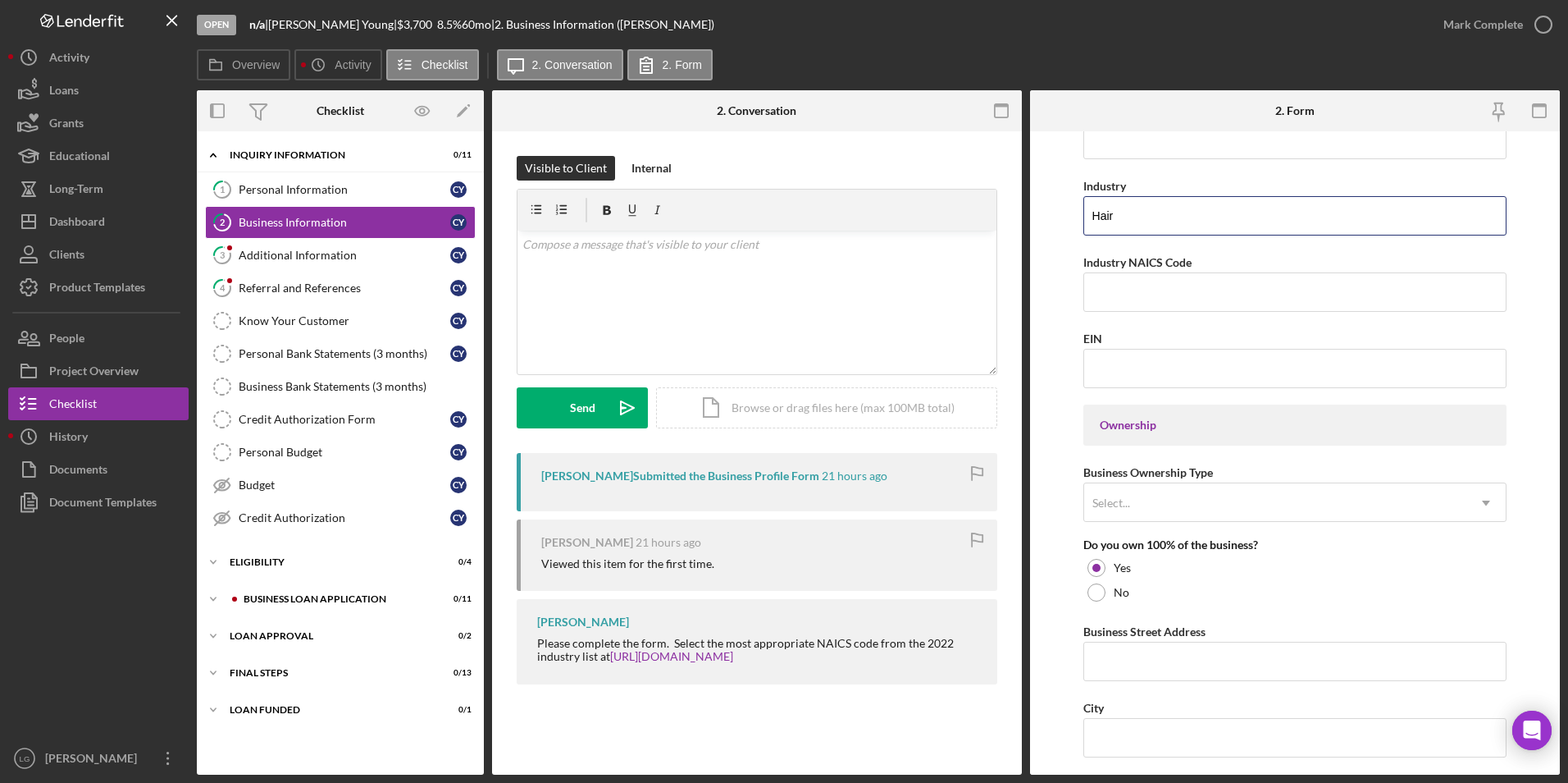
drag, startPoint x: 1130, startPoint y: 213, endPoint x: 1079, endPoint y: 213, distance: 51.0
click at [1079, 213] on form "Business Name n/a DBA [PERSON_NAME] Business Start Date [DATE] Legal Structure …" at bounding box center [1295, 453] width 530 height 643
click at [1193, 295] on input "Industry NAICS Code" at bounding box center [1295, 291] width 424 height 40
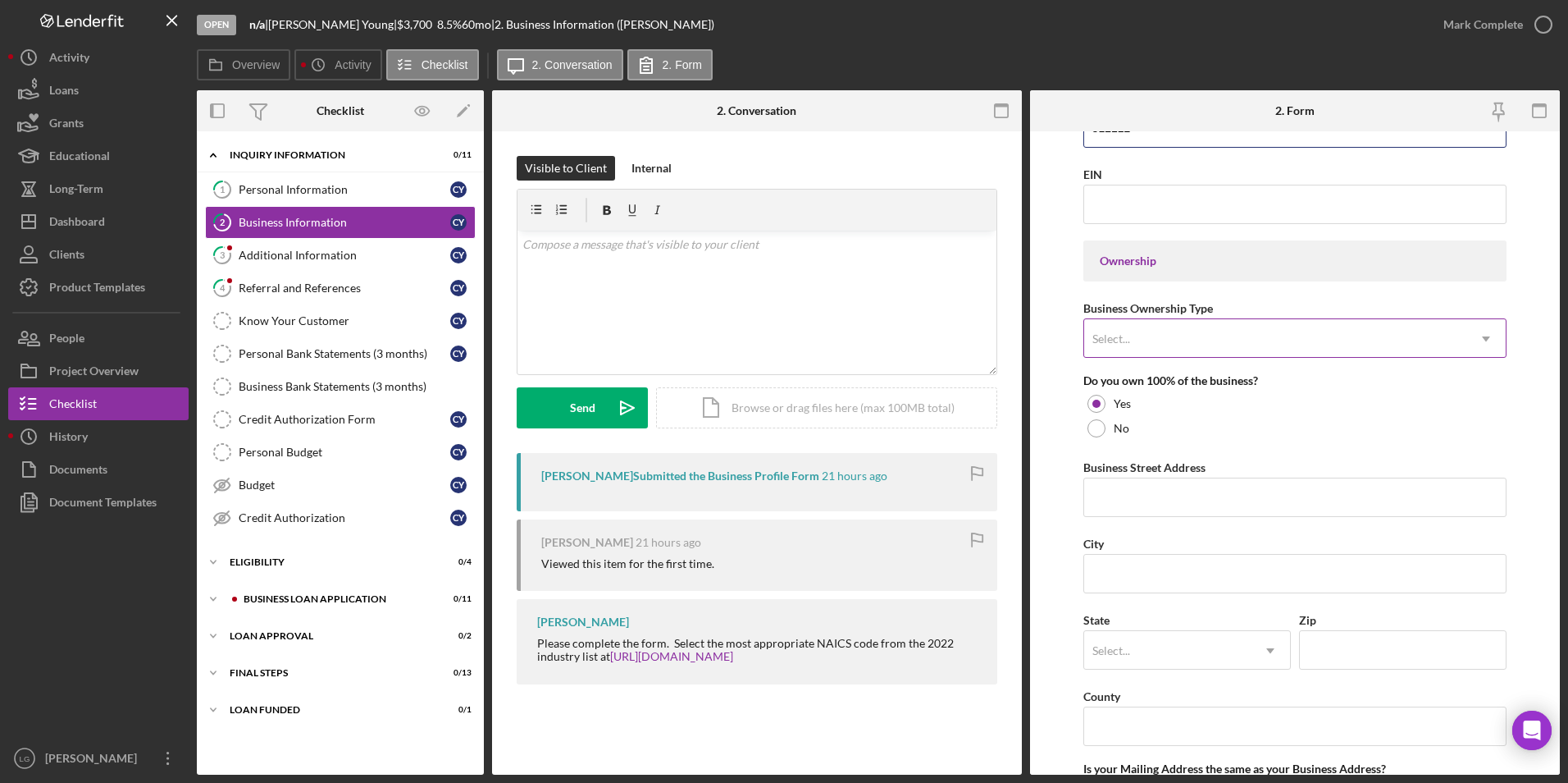
type input "812112"
click at [1150, 346] on div "Select..." at bounding box center [1276, 338] width 383 height 38
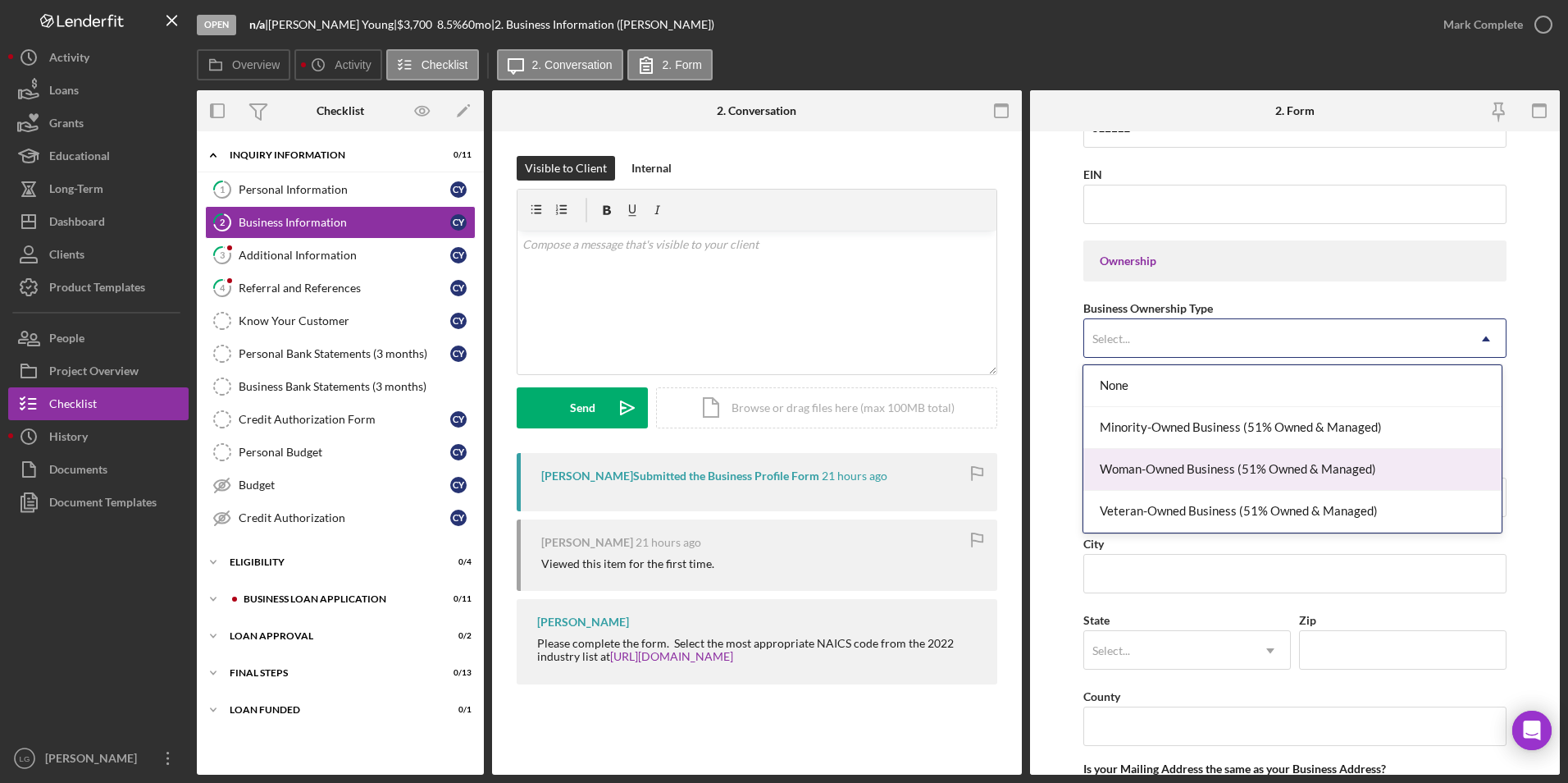
click at [1145, 476] on div "Woman-Owned Business (51% Owned & Managed)" at bounding box center [1292, 470] width 419 height 42
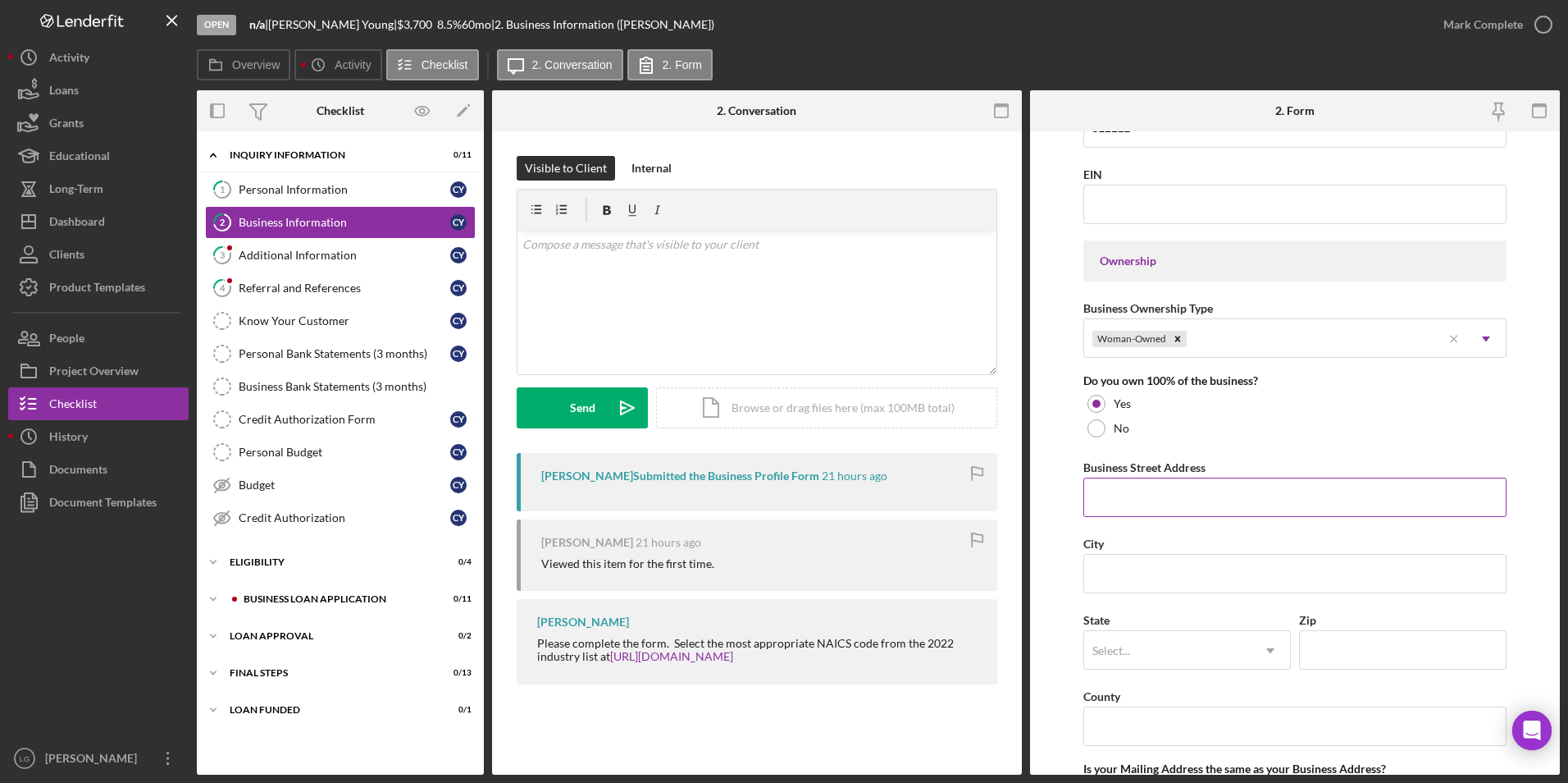
scroll to position [902, 0]
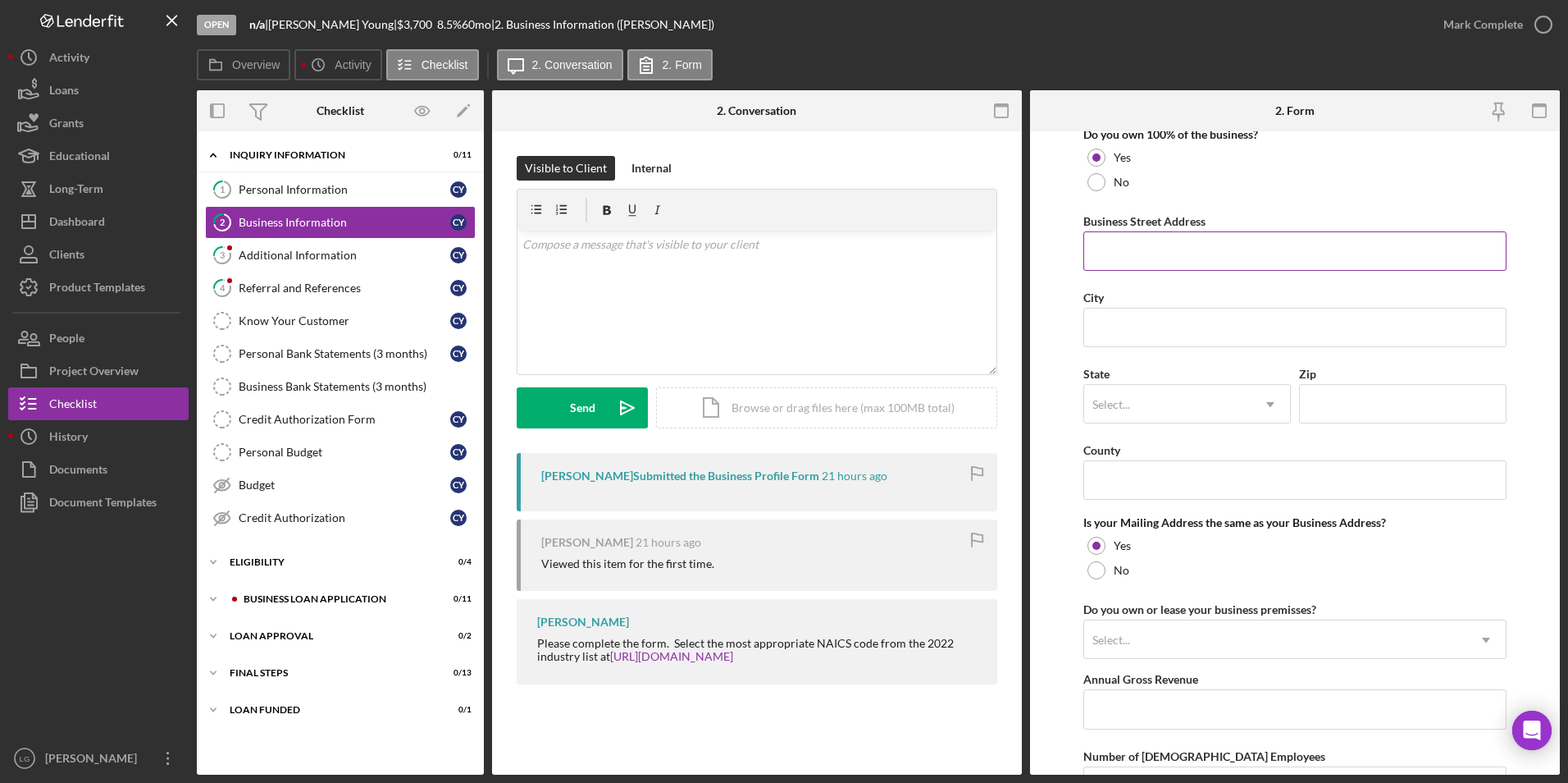
drag, startPoint x: 1121, startPoint y: 244, endPoint x: 1129, endPoint y: 246, distance: 8.2
click at [1121, 244] on input "Business Street Address" at bounding box center [1295, 251] width 424 height 40
click at [1191, 249] on input "Business Street Address" at bounding box center [1295, 251] width 424 height 40
paste input "[STREET_ADDRESS][PERSON_NAME]"
type input "[STREET_ADDRESS][PERSON_NAME]"
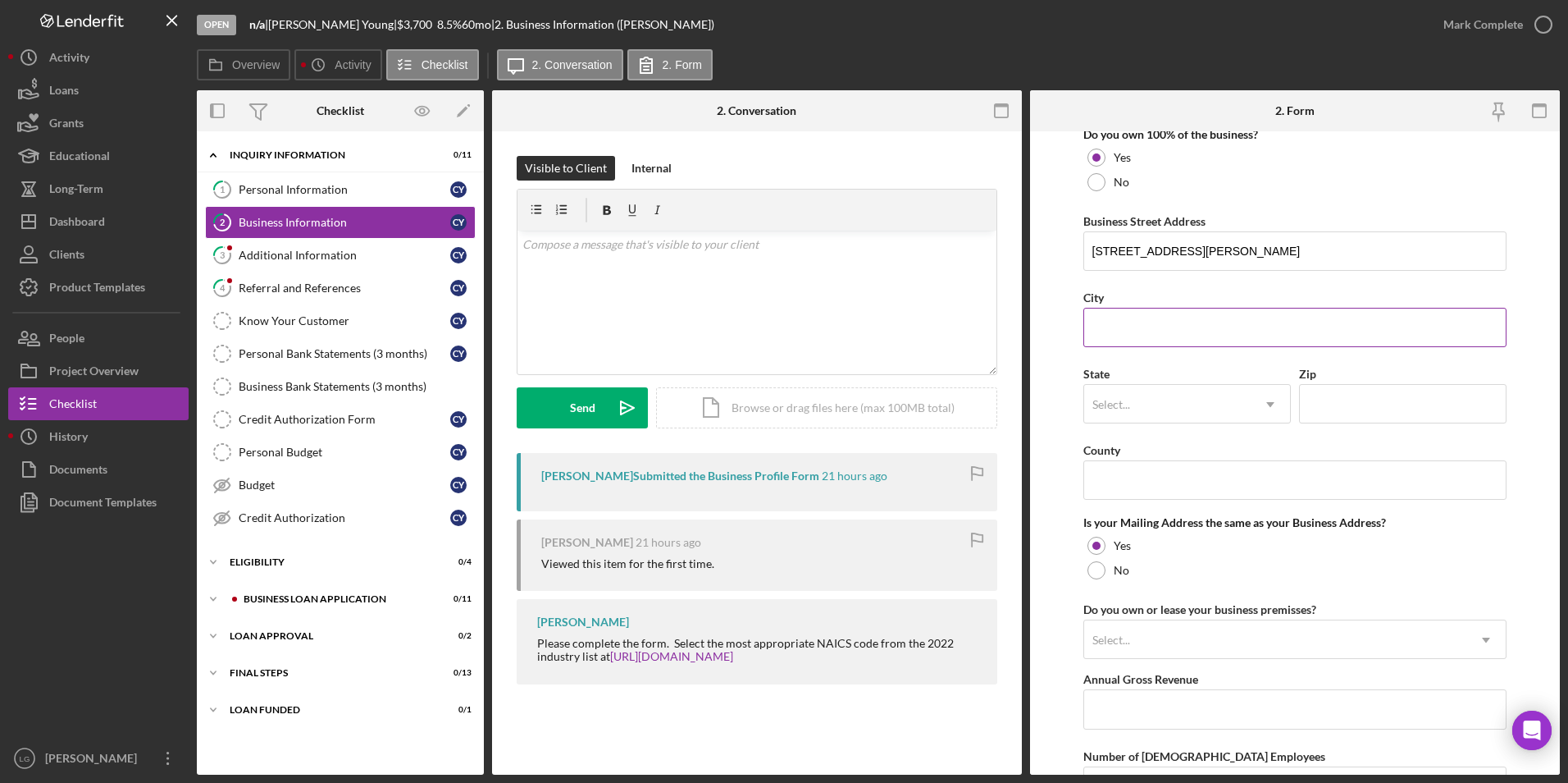
click at [1176, 336] on input "City" at bounding box center [1295, 327] width 424 height 40
type input "[GEOGRAPHIC_DATA][PERSON_NAME]"
type input "63116"
type input "[GEOGRAPHIC_DATA]"
click at [1231, 403] on div "Select..." at bounding box center [1168, 404] width 167 height 38
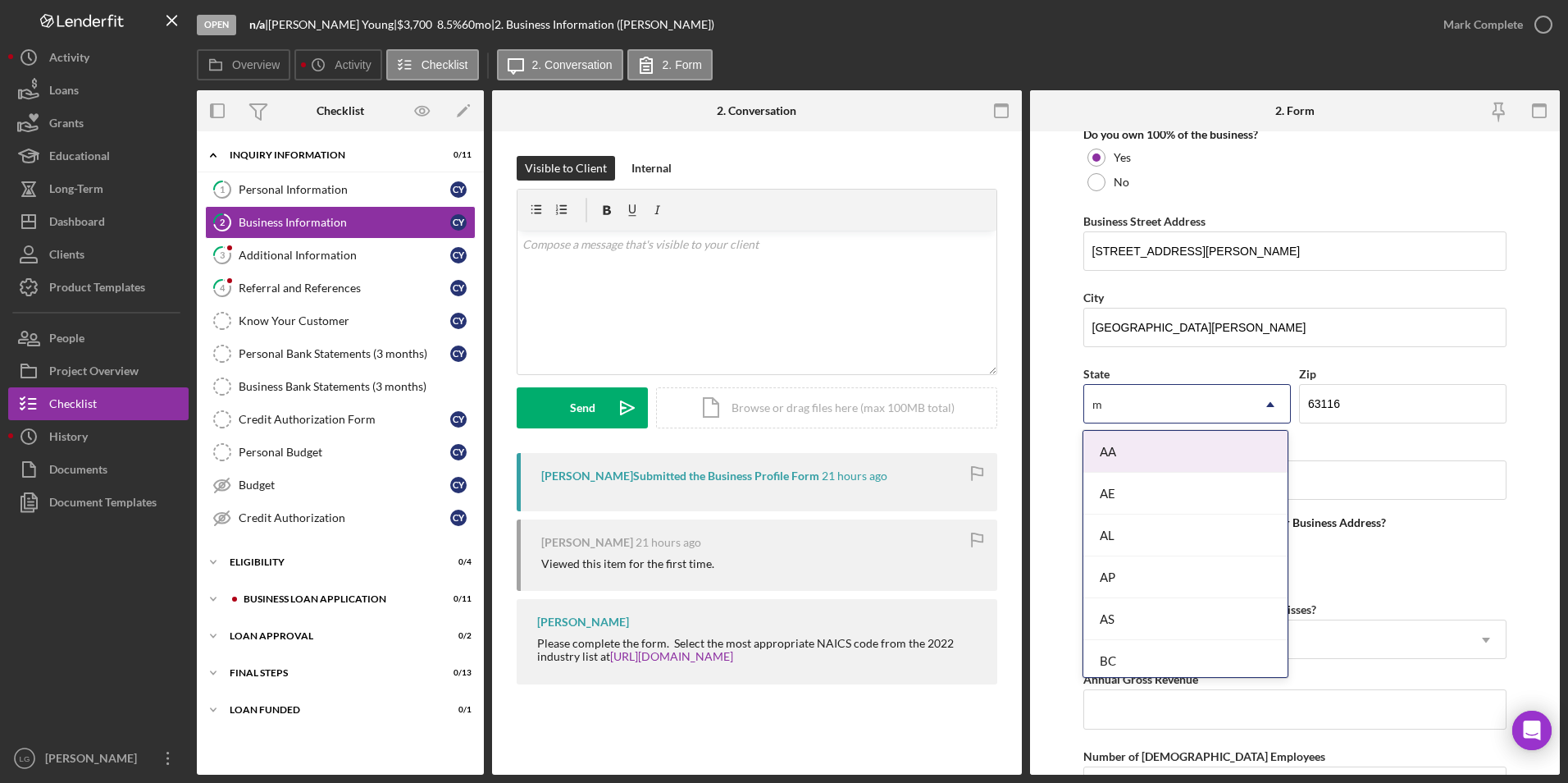
type input "mo"
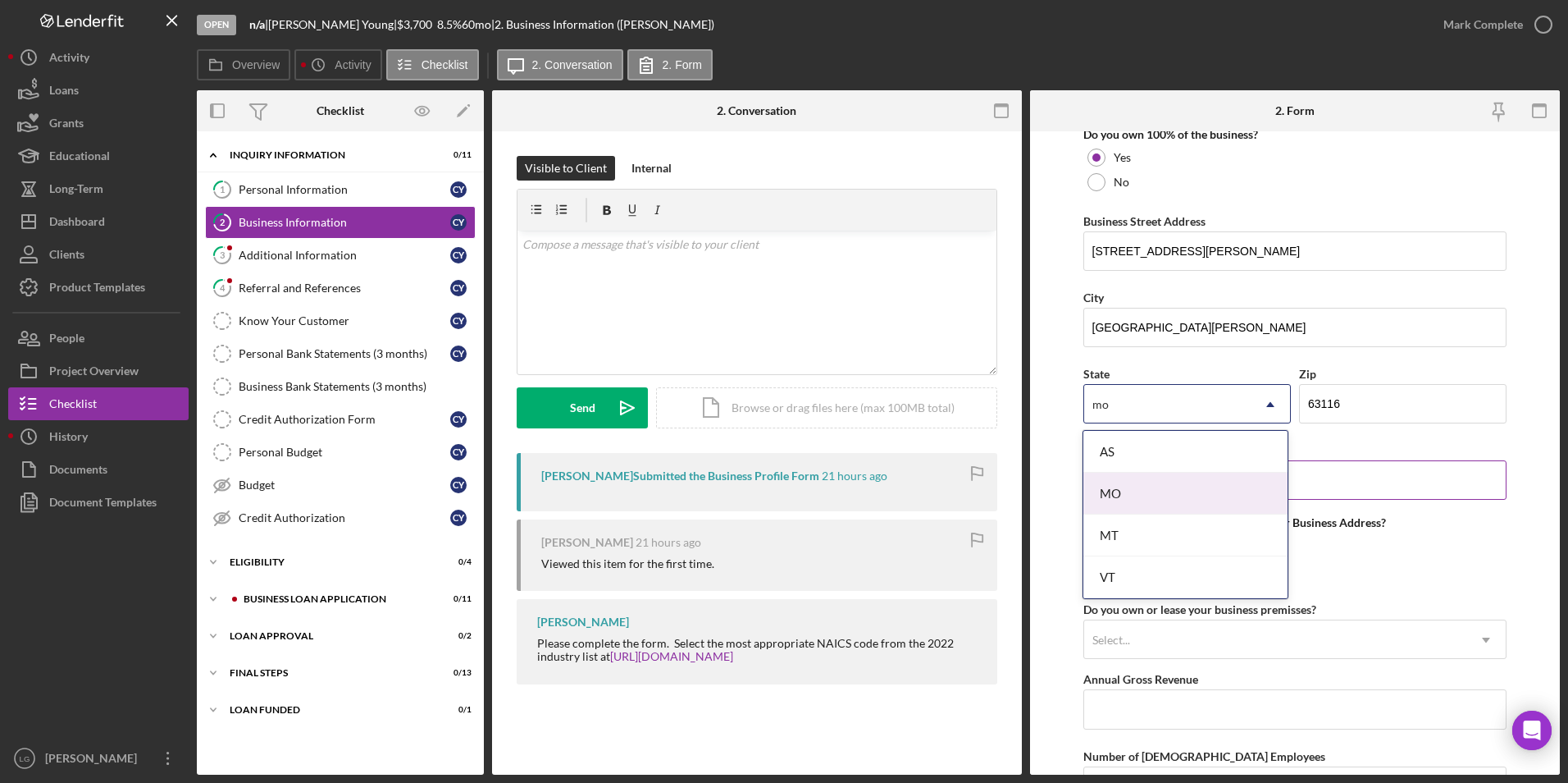
click at [1191, 488] on div "MO" at bounding box center [1185, 493] width 204 height 42
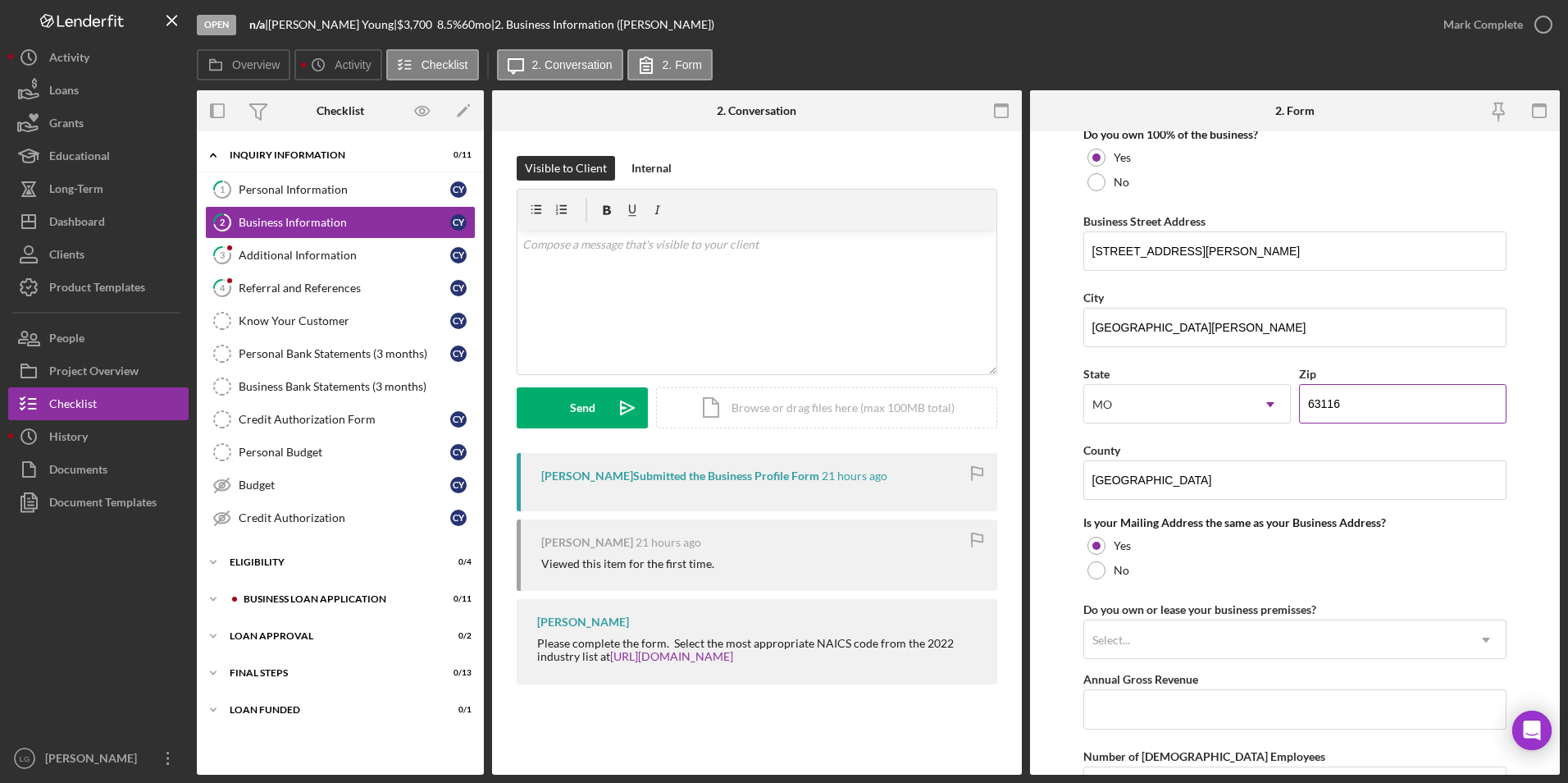
click at [1360, 407] on input "63116" at bounding box center [1402, 403] width 207 height 40
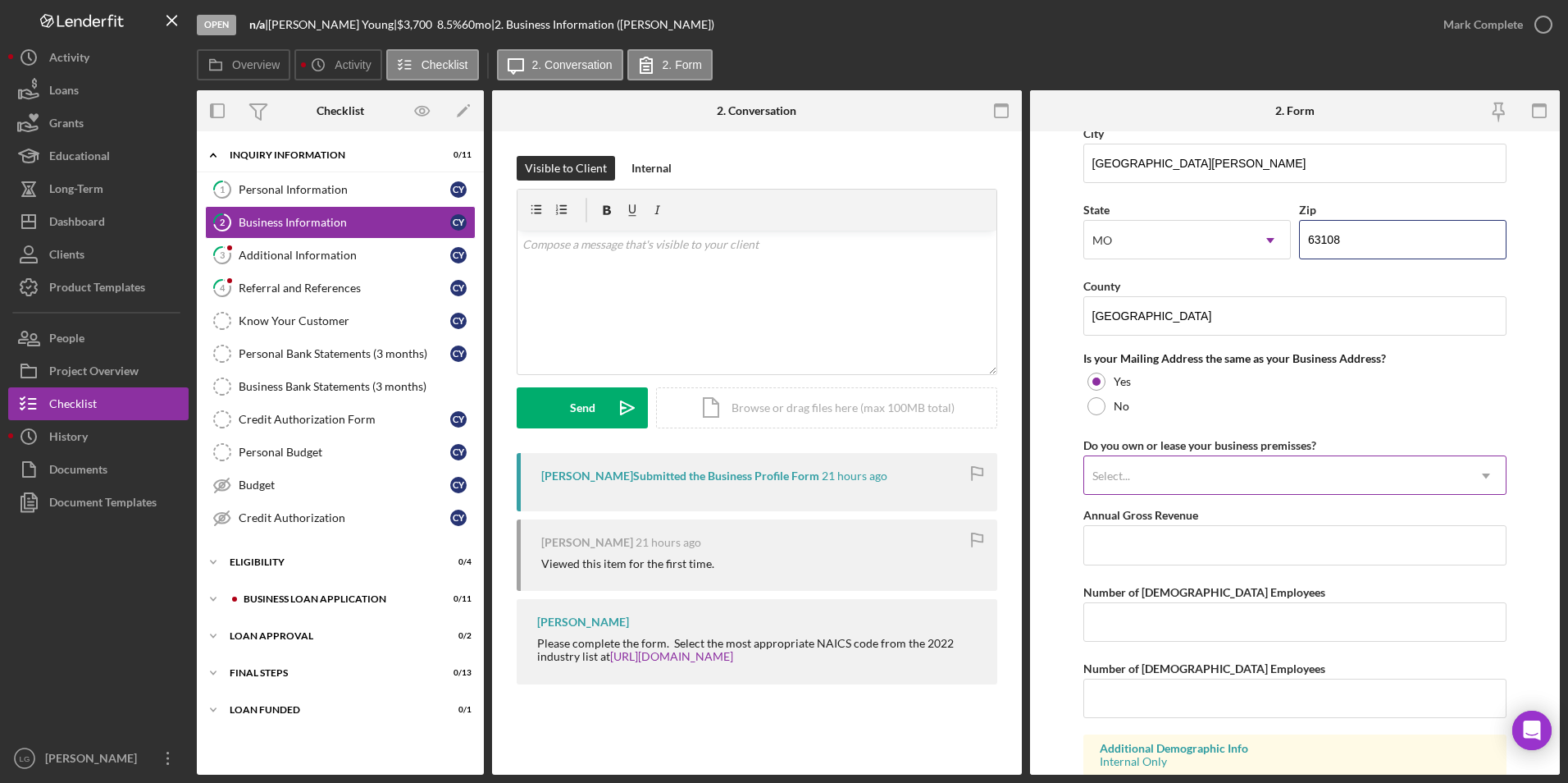
type input "63108"
click at [1218, 462] on div "Select..." at bounding box center [1276, 476] width 383 height 38
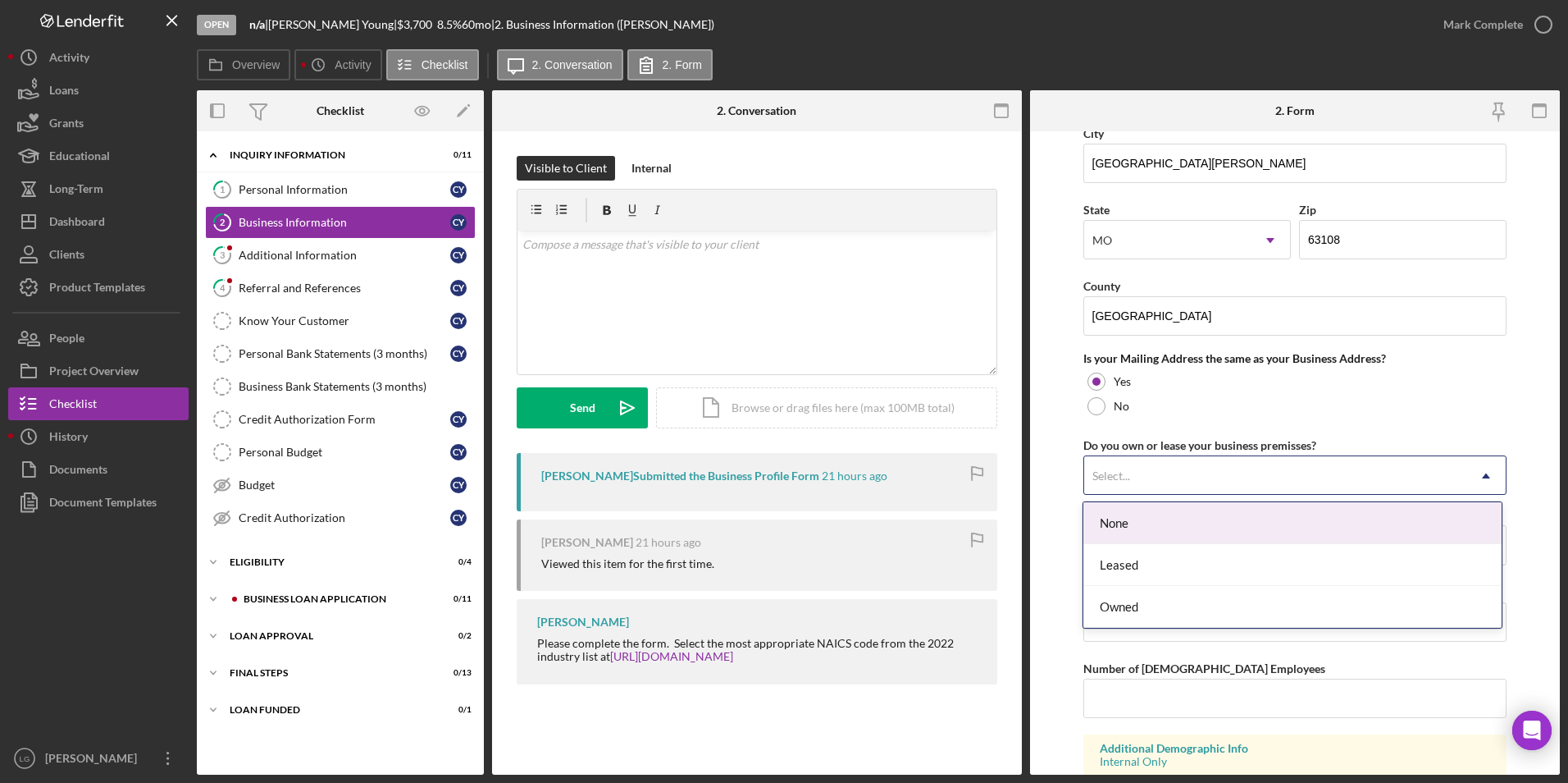
scroll to position [1178, 0]
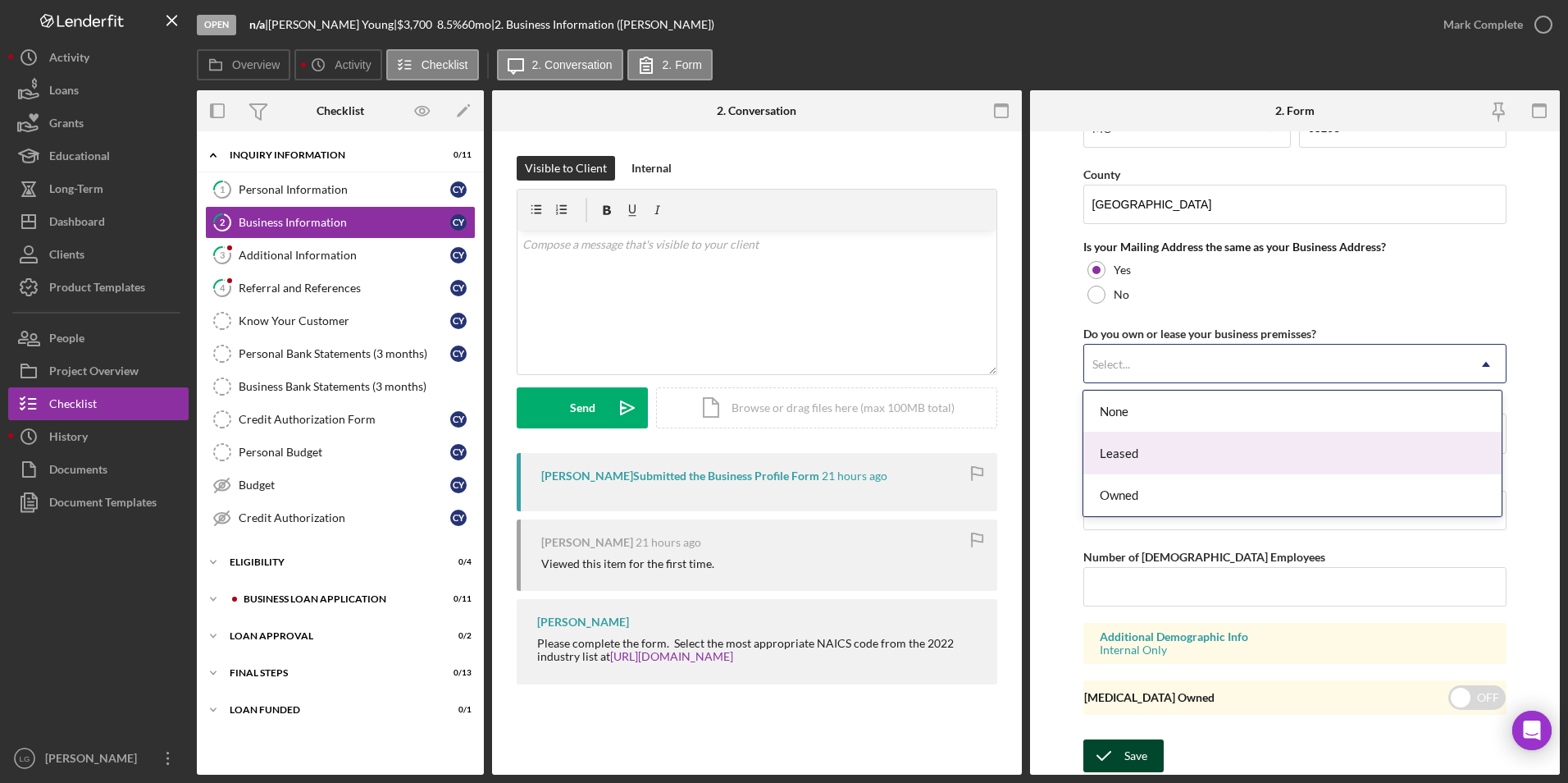
click at [1126, 749] on div "Save" at bounding box center [1135, 755] width 23 height 32
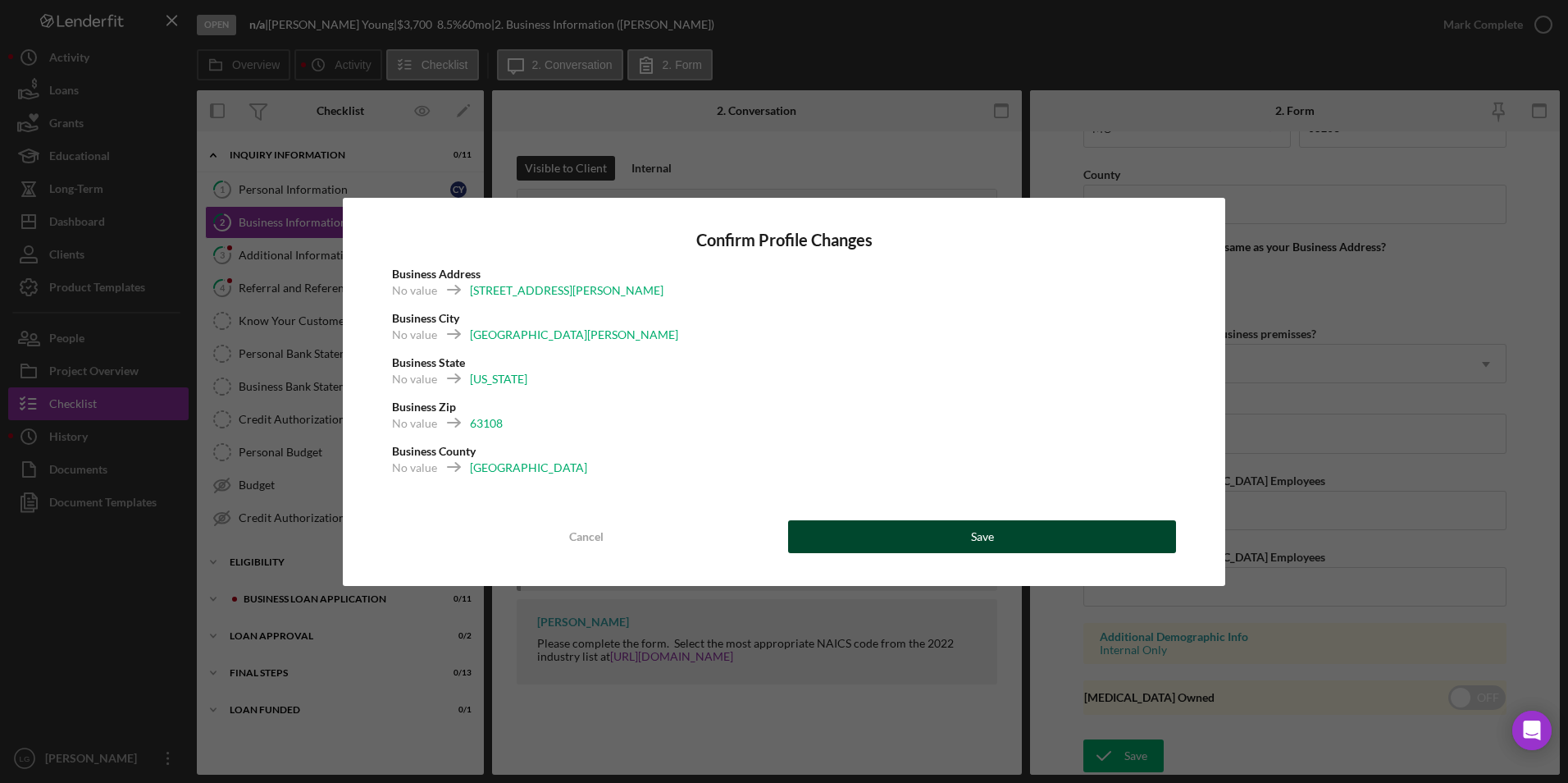
click at [1060, 536] on button "Save" at bounding box center [982, 536] width 388 height 32
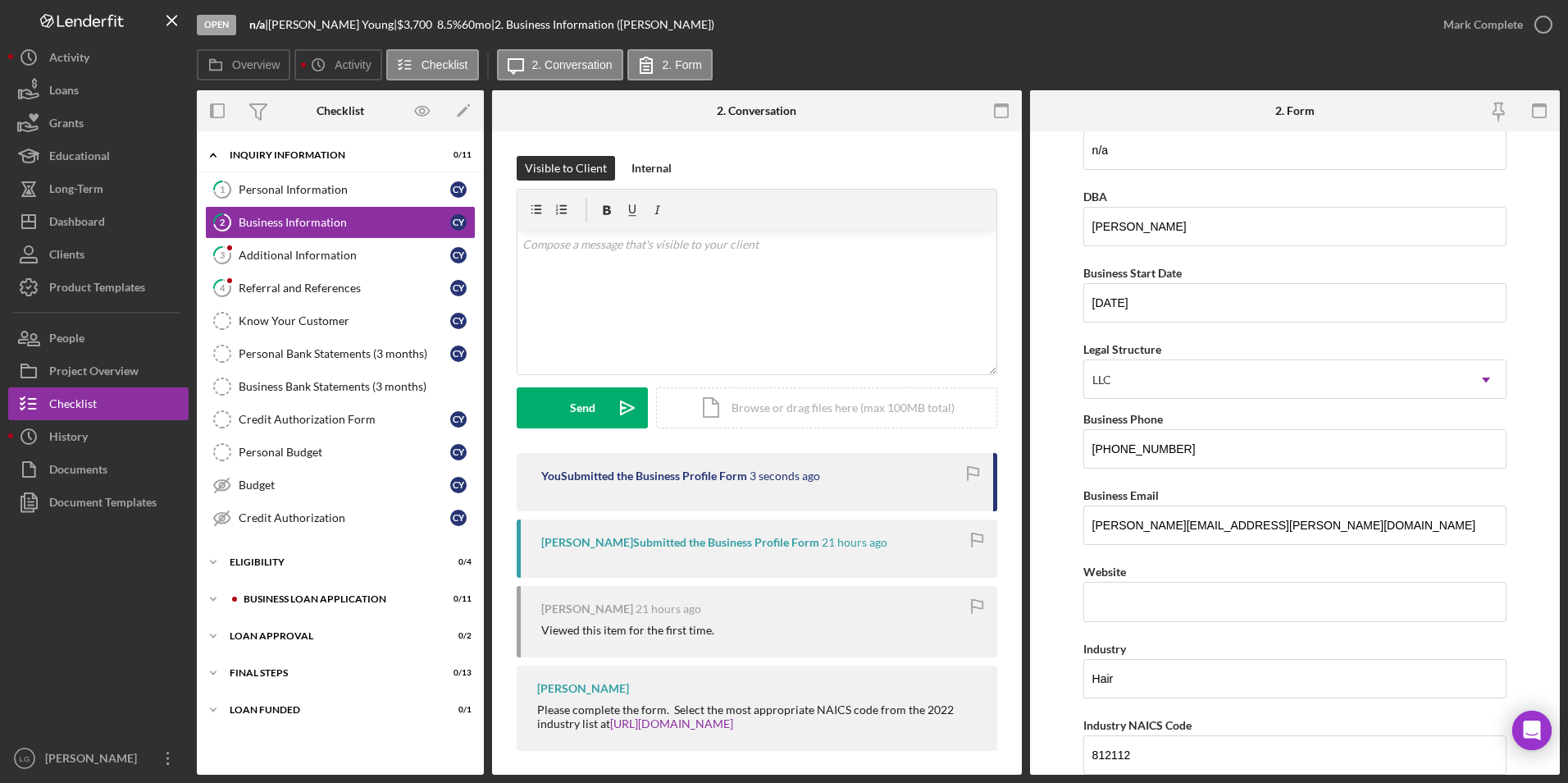
scroll to position [0, 0]
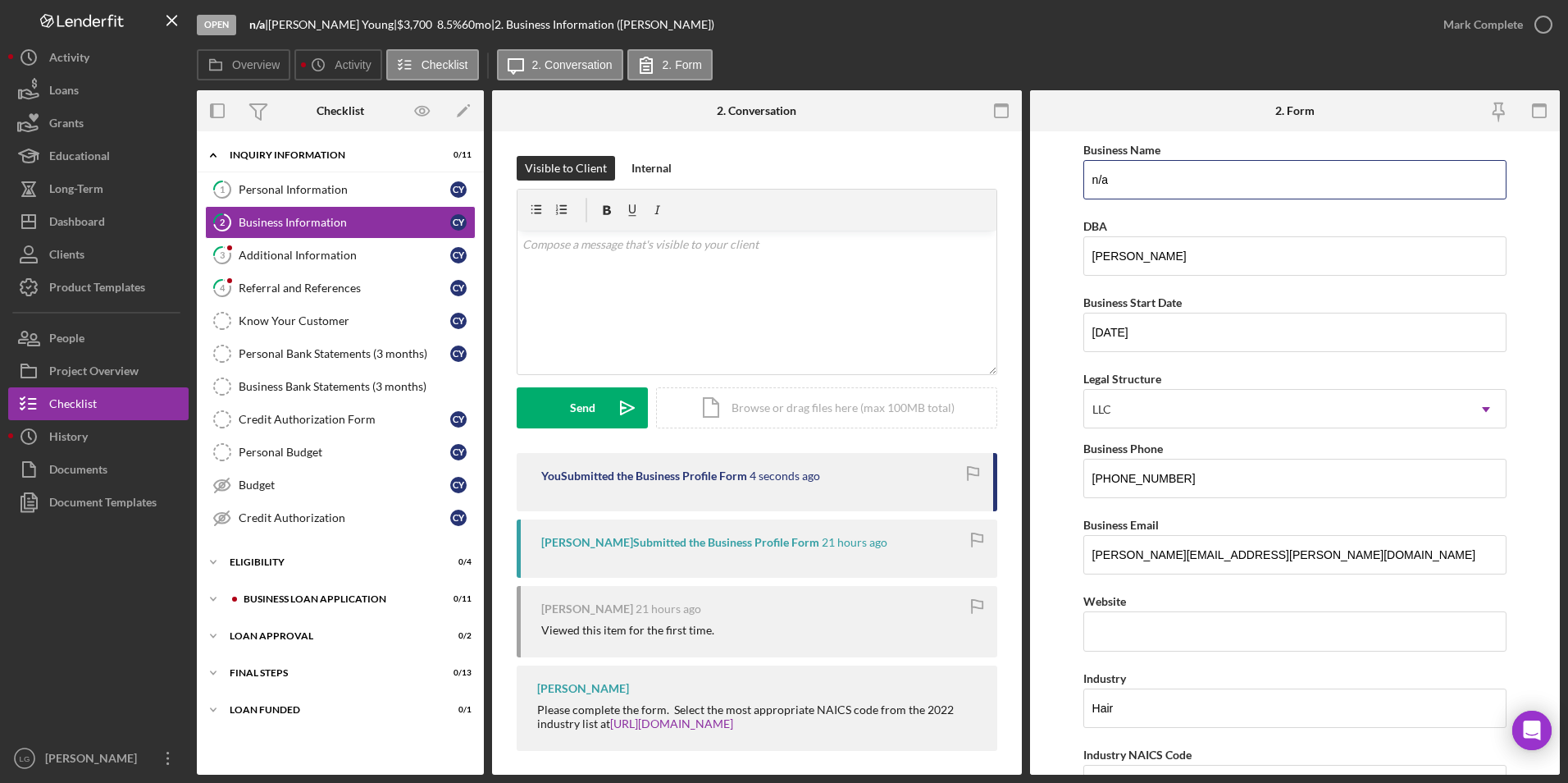
drag, startPoint x: 1144, startPoint y: 171, endPoint x: 1025, endPoint y: 170, distance: 119.0
click at [1025, 170] on div "Overview Internal Workflow Stage Open Icon/Dropdown Arrow Archive (can unarchiv…" at bounding box center [877, 432] width 1363 height 684
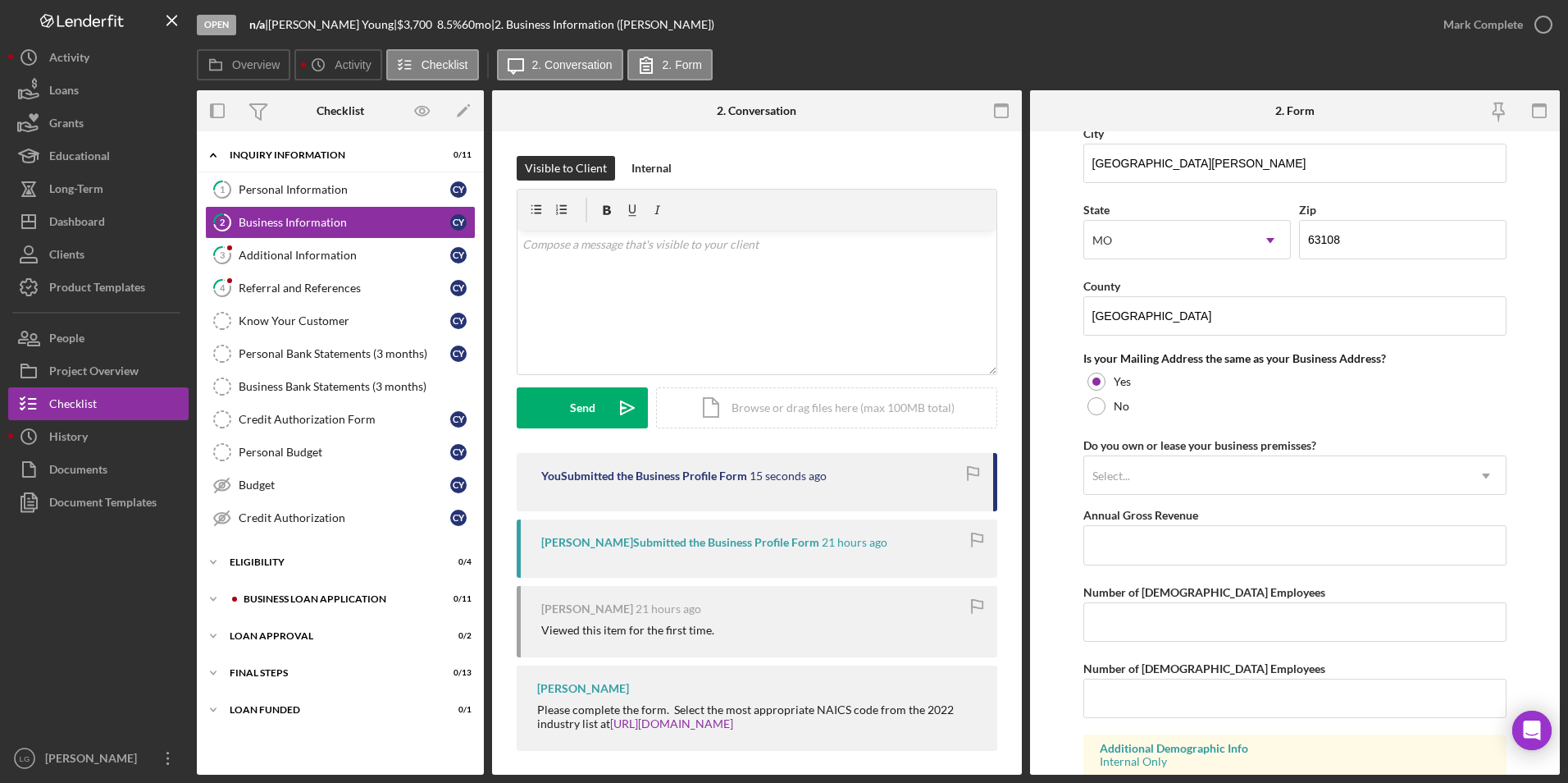
scroll to position [1178, 0]
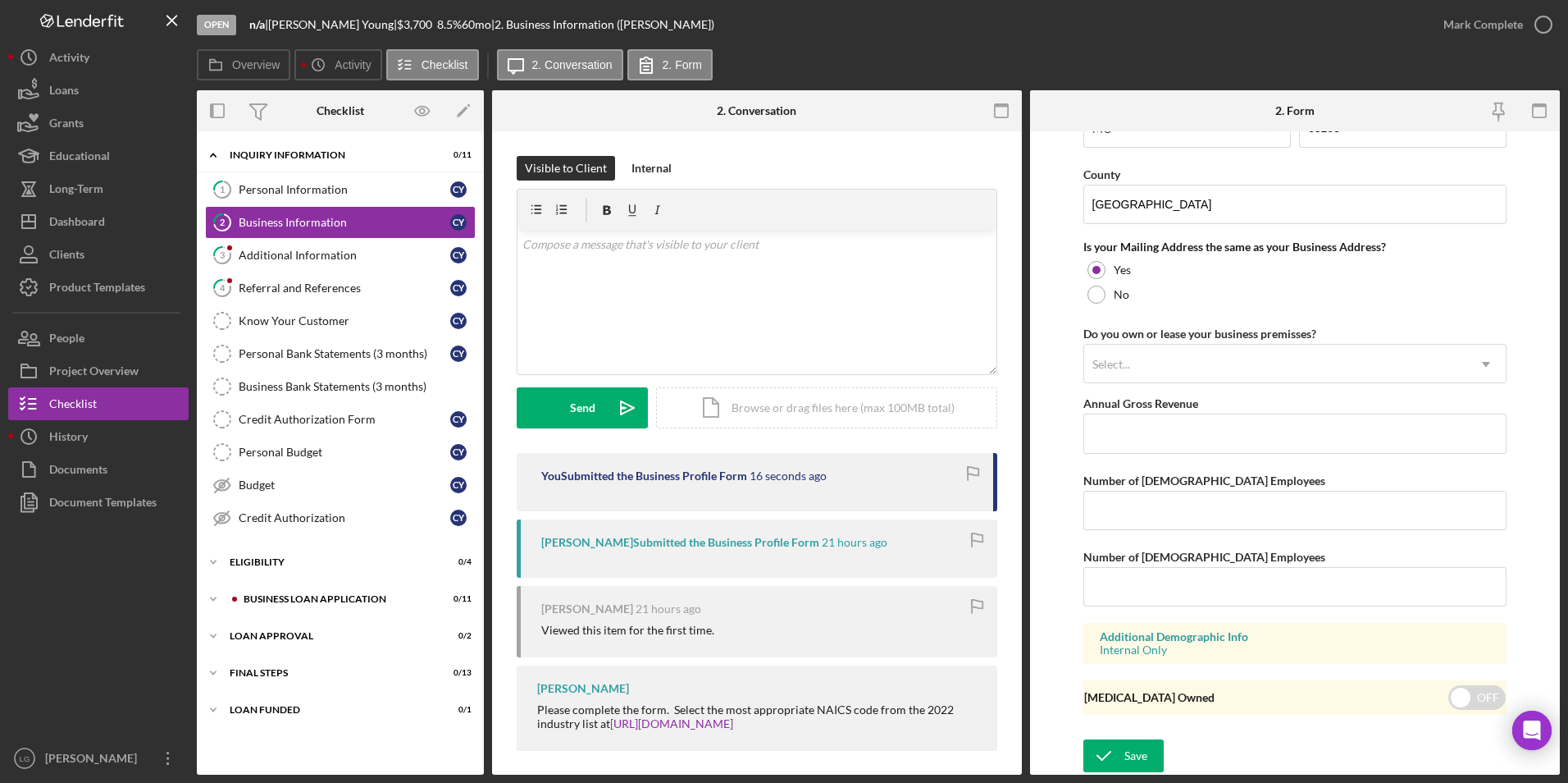
type input "DBA: [PERSON_NAME]"
click at [1122, 737] on form "Business Name DBA: [PERSON_NAME] DBA [PERSON_NAME] Business Start Date [DATE] L…" at bounding box center [1295, 453] width 530 height 643
click at [1113, 747] on icon "submit" at bounding box center [1104, 755] width 41 height 41
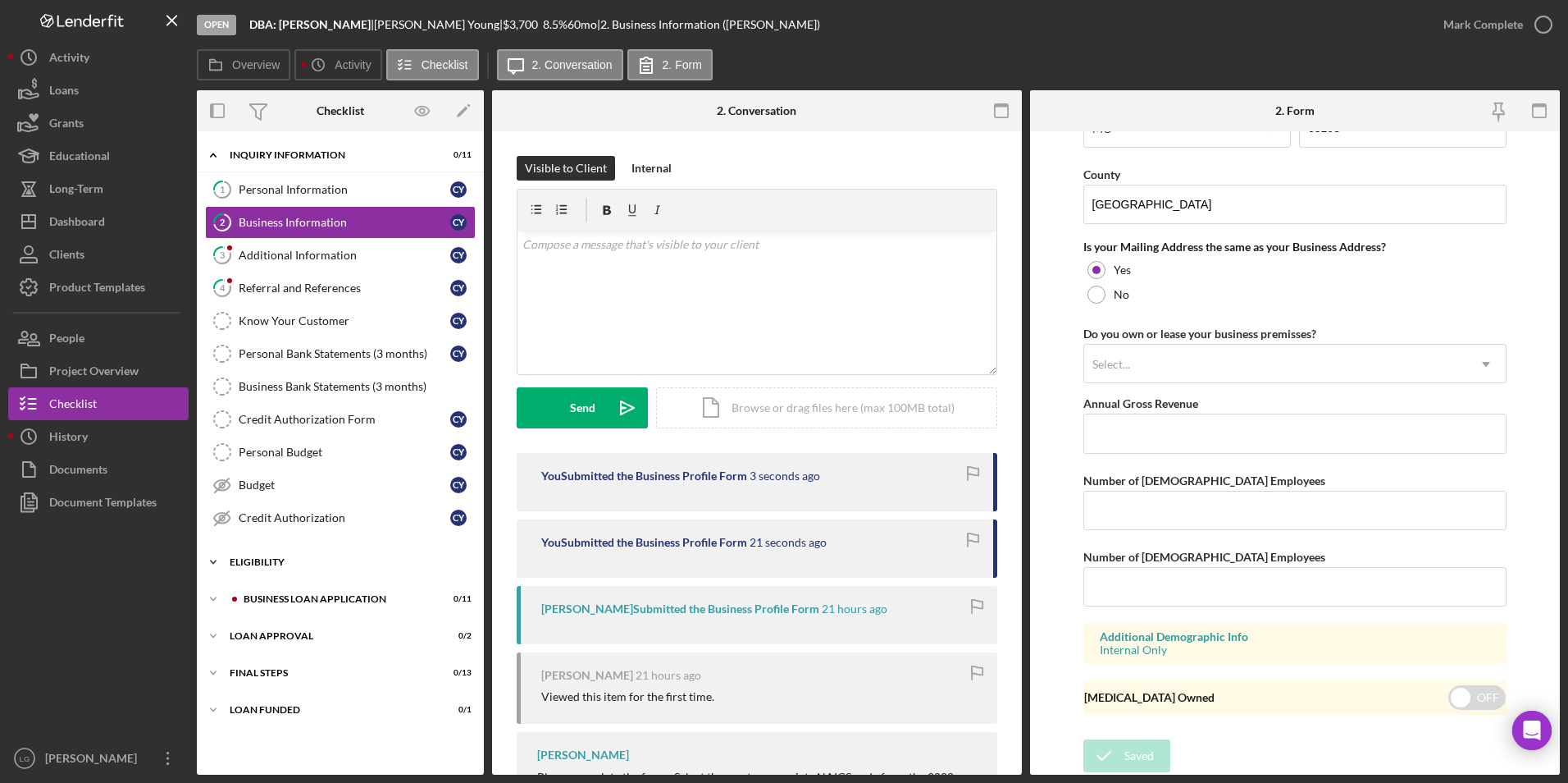
click at [233, 555] on div "Icon/Expander Eligibility 0 / 4" at bounding box center [340, 561] width 287 height 32
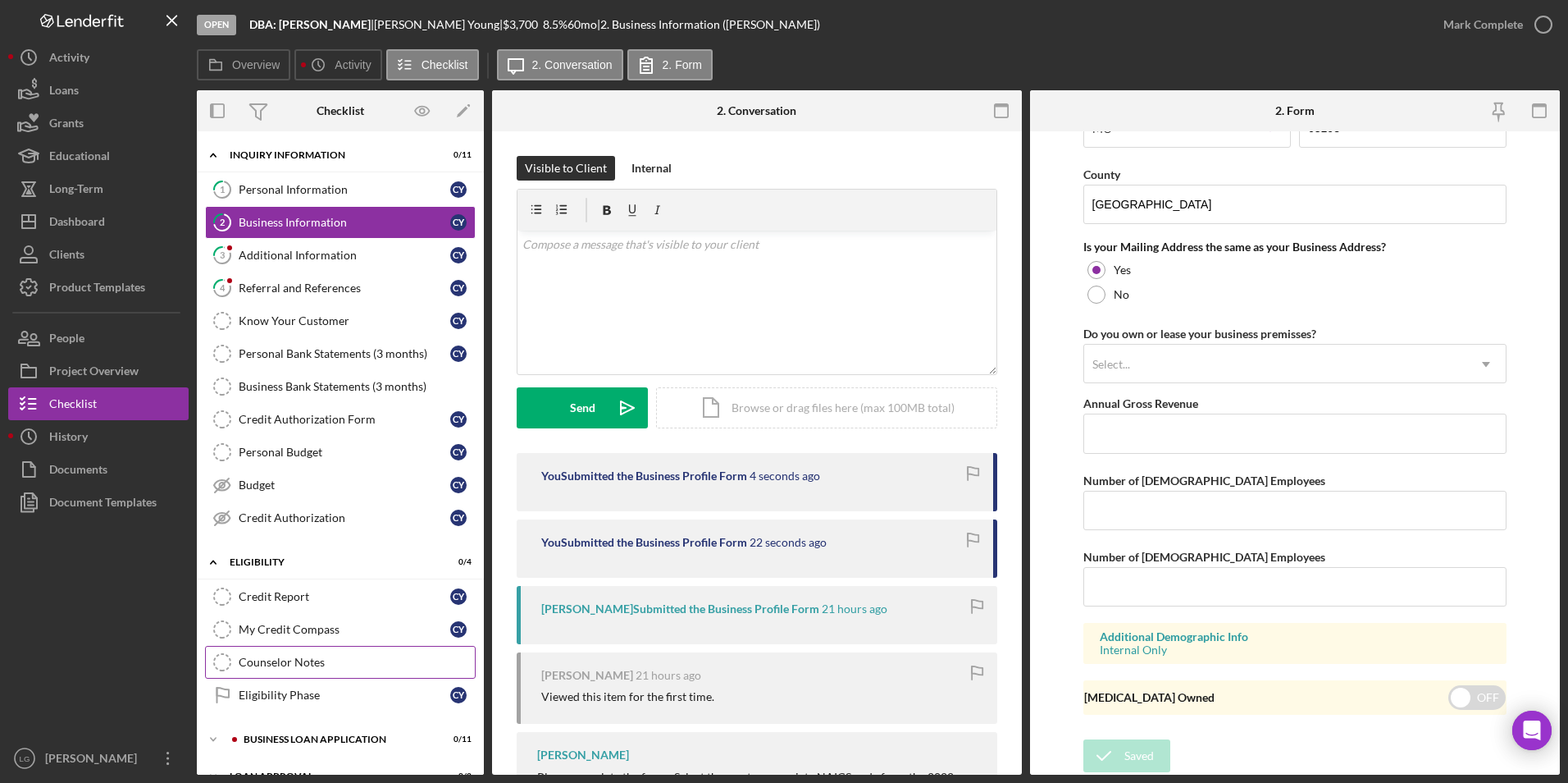
scroll to position [101, 0]
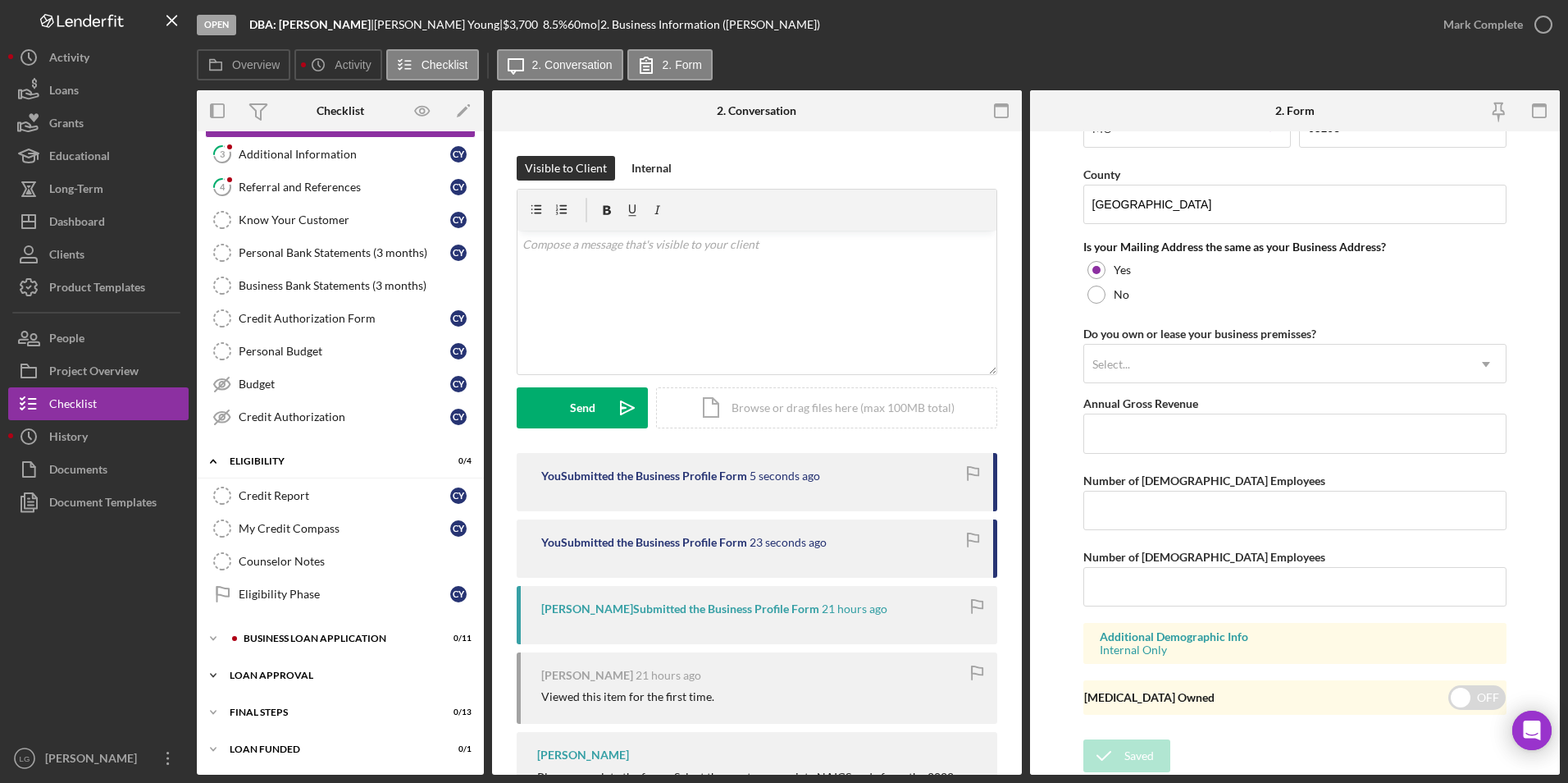
click at [268, 671] on div "Loan Approval" at bounding box center [347, 675] width 233 height 10
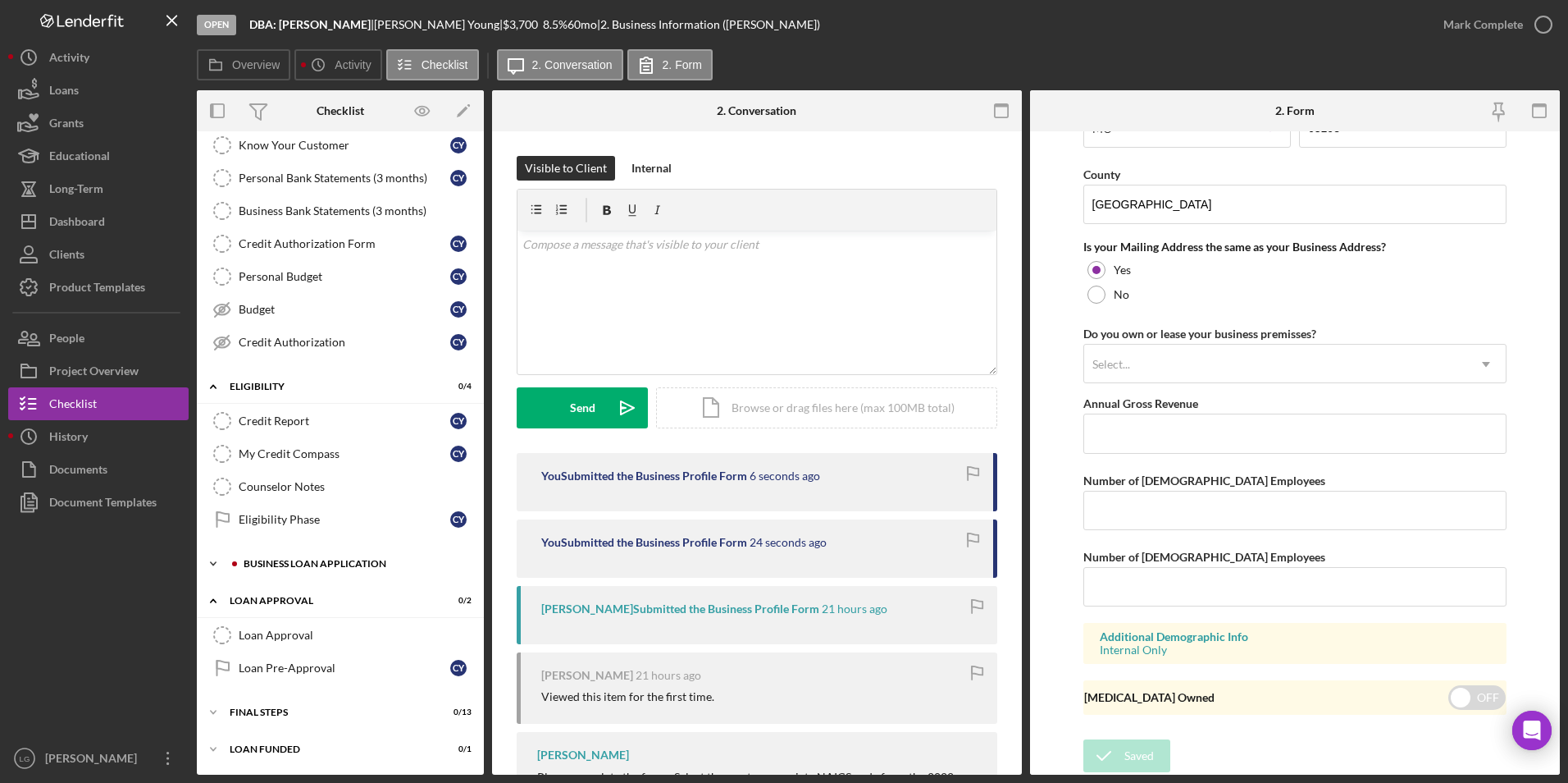
click at [264, 564] on div "BUSINESS LOAN APPLICATION" at bounding box center [354, 563] width 219 height 10
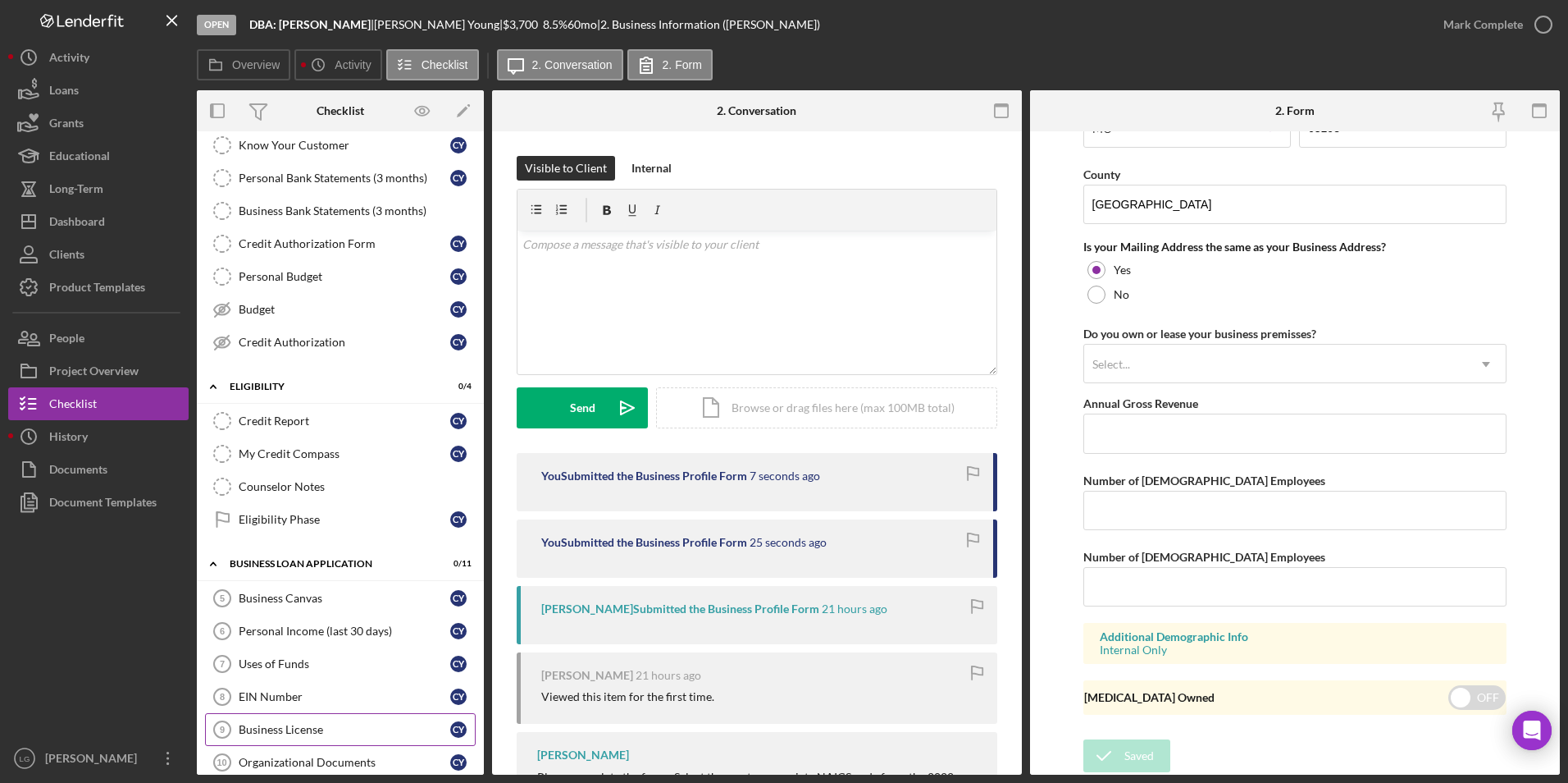
scroll to position [421, 0]
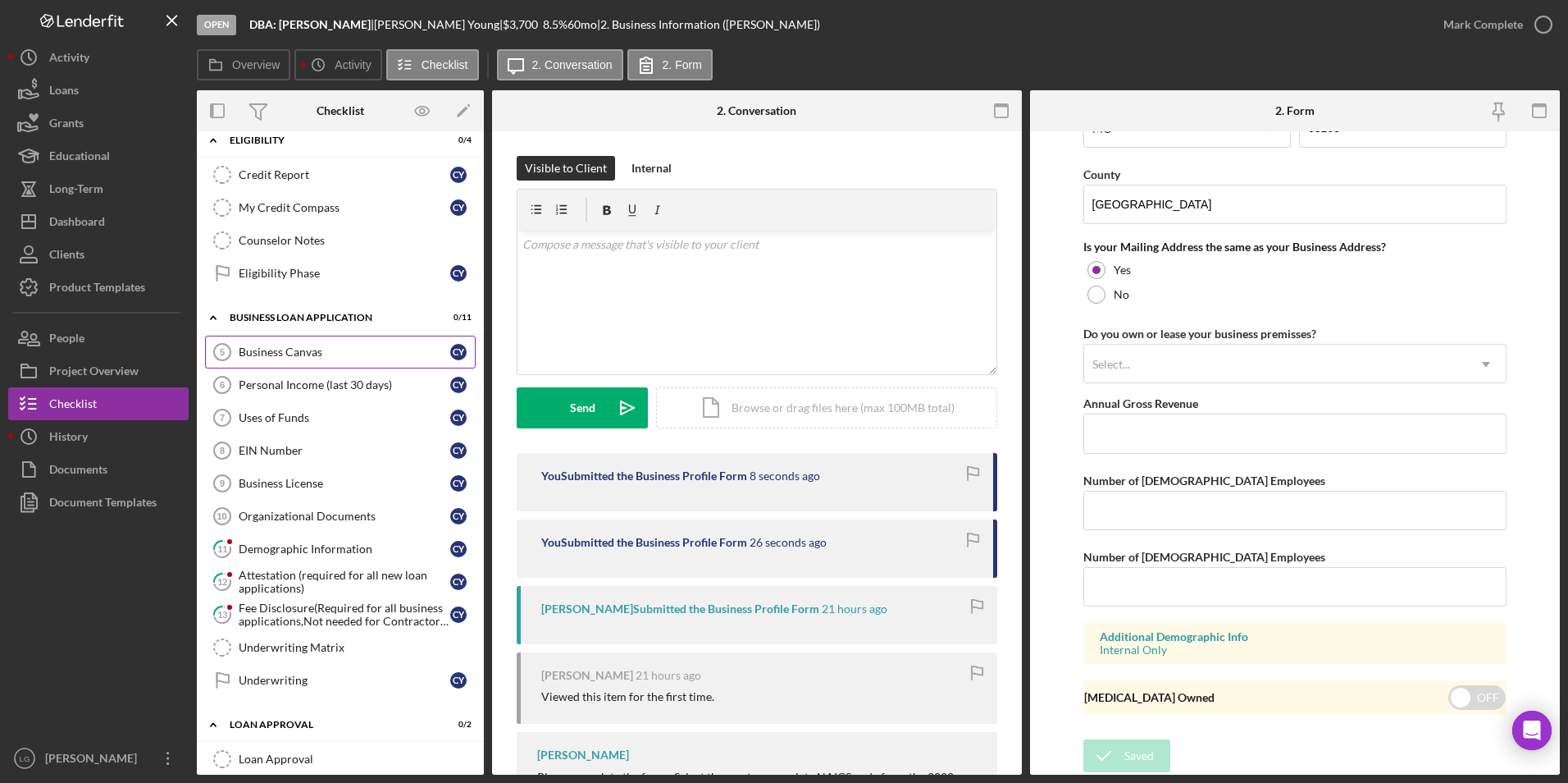
click at [280, 344] on link "Business Canvas 5 Business Canvas C Y" at bounding box center [340, 351] width 270 height 32
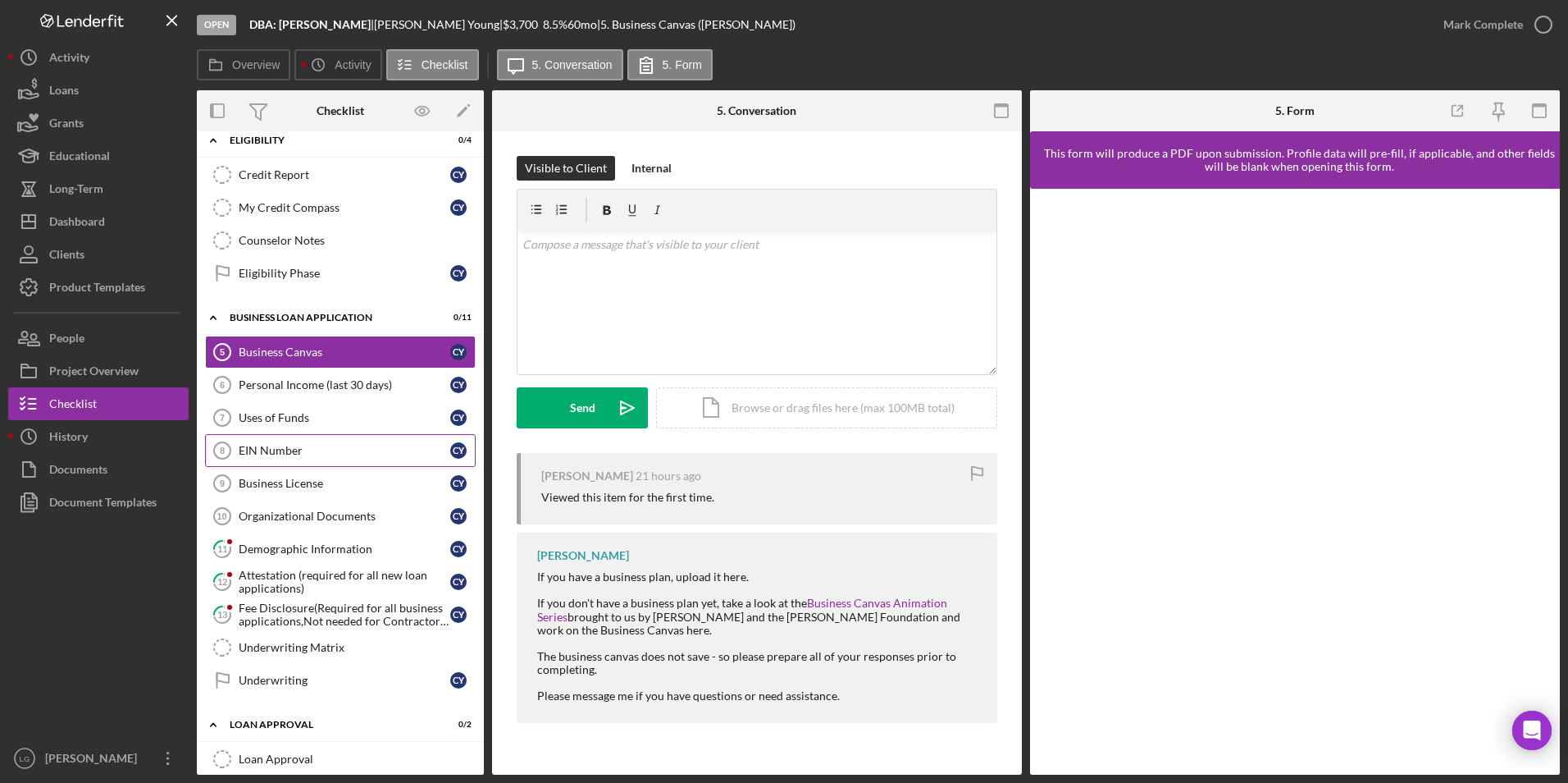
click at [261, 449] on div "EIN Number" at bounding box center [344, 450] width 211 height 13
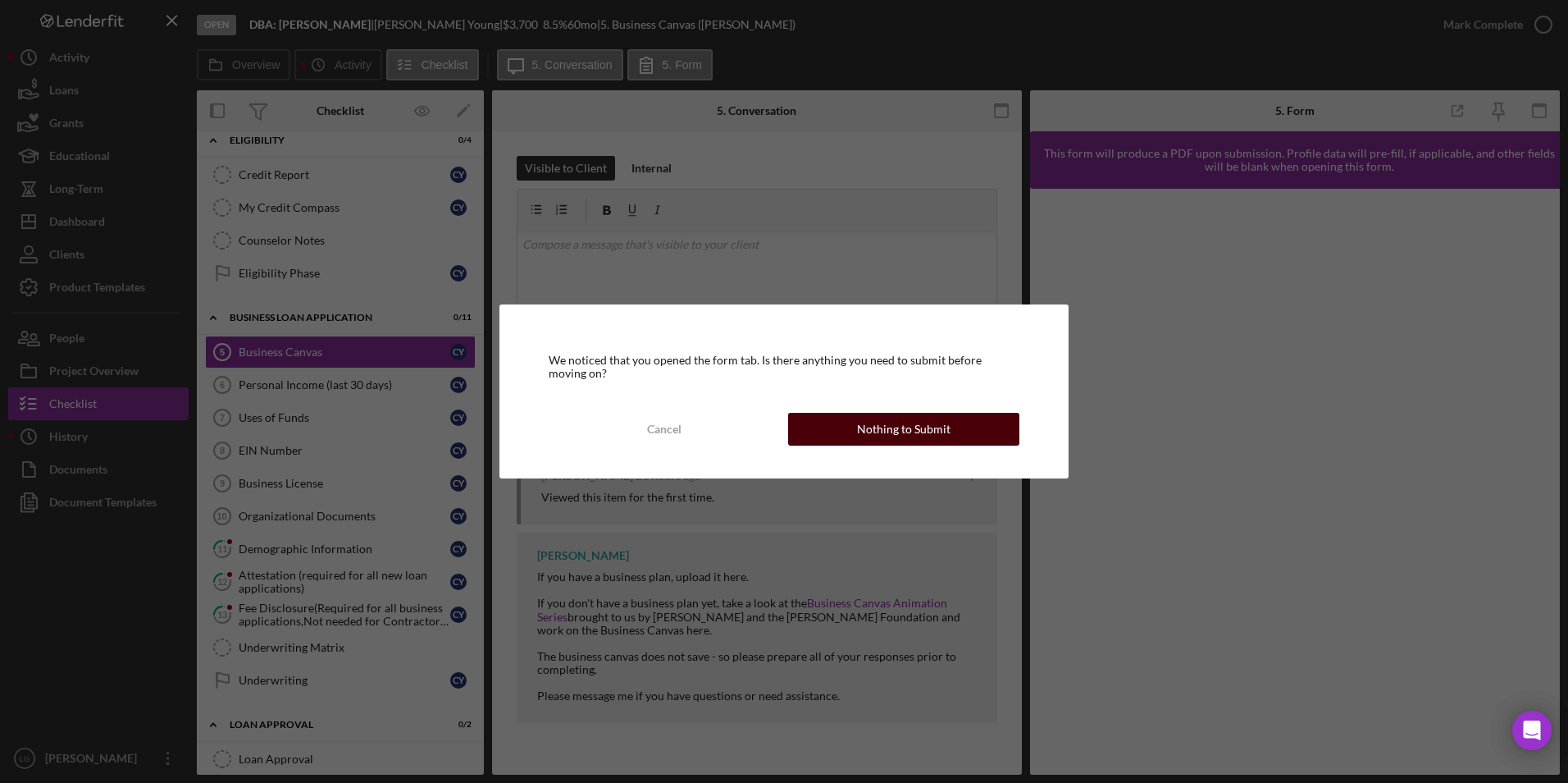
click at [975, 444] on button "Nothing to Submit" at bounding box center [904, 428] width 232 height 32
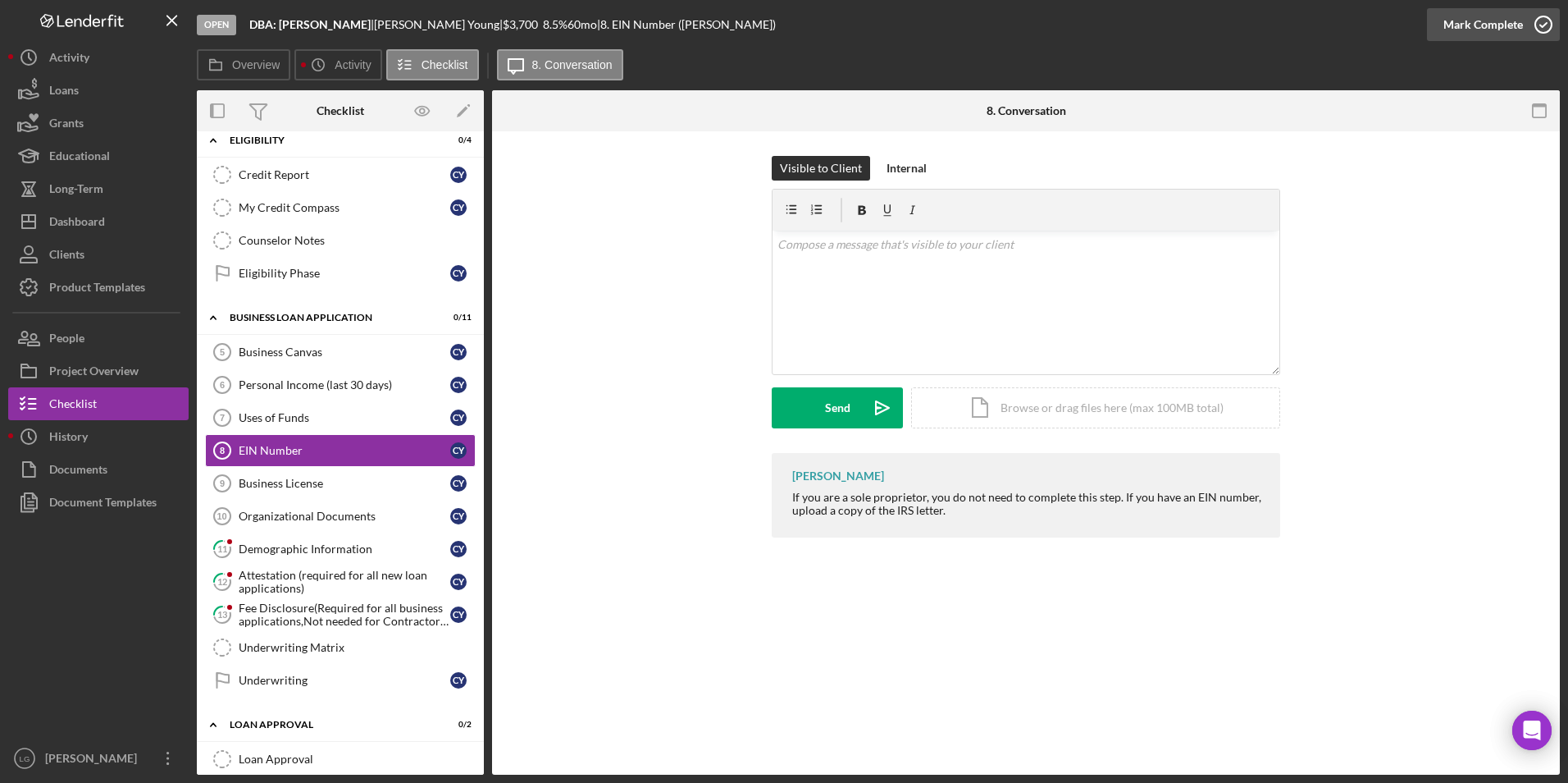
click at [1458, 25] on div "Mark Complete" at bounding box center [1483, 24] width 80 height 32
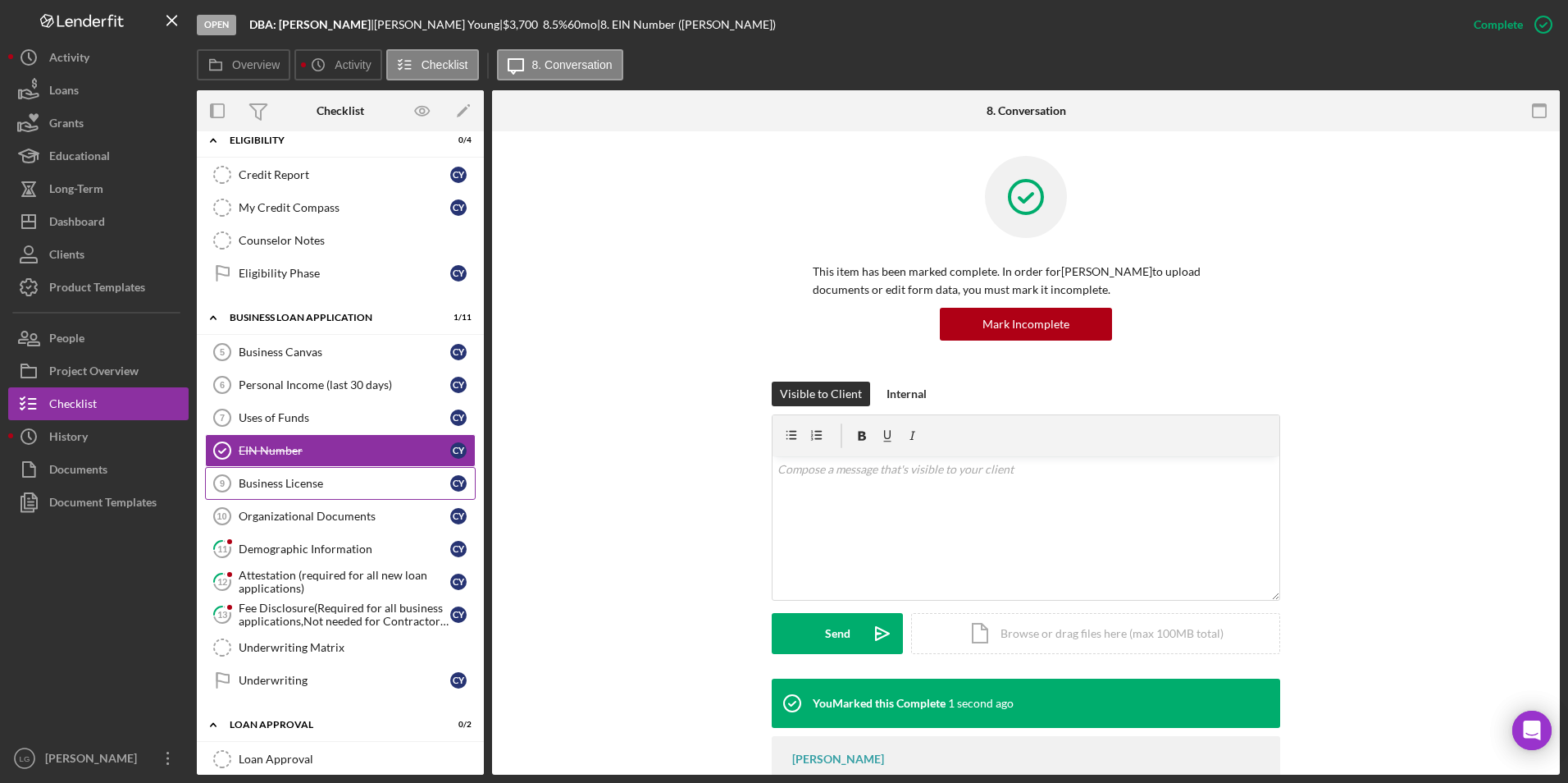
click at [326, 491] on link "Business License 9 Business License C Y" at bounding box center [340, 483] width 270 height 32
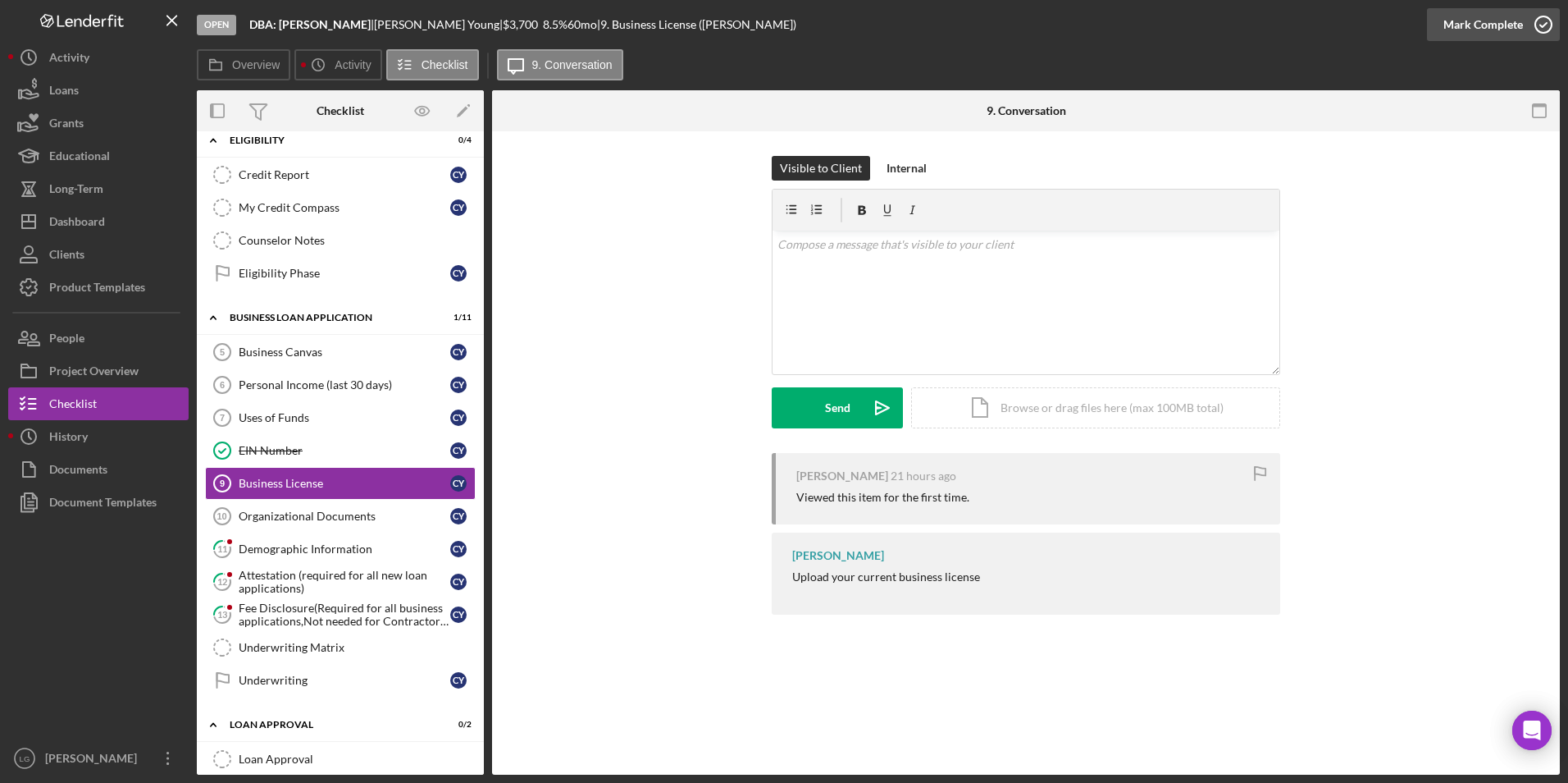
click at [1479, 21] on div "Mark Complete" at bounding box center [1483, 24] width 80 height 32
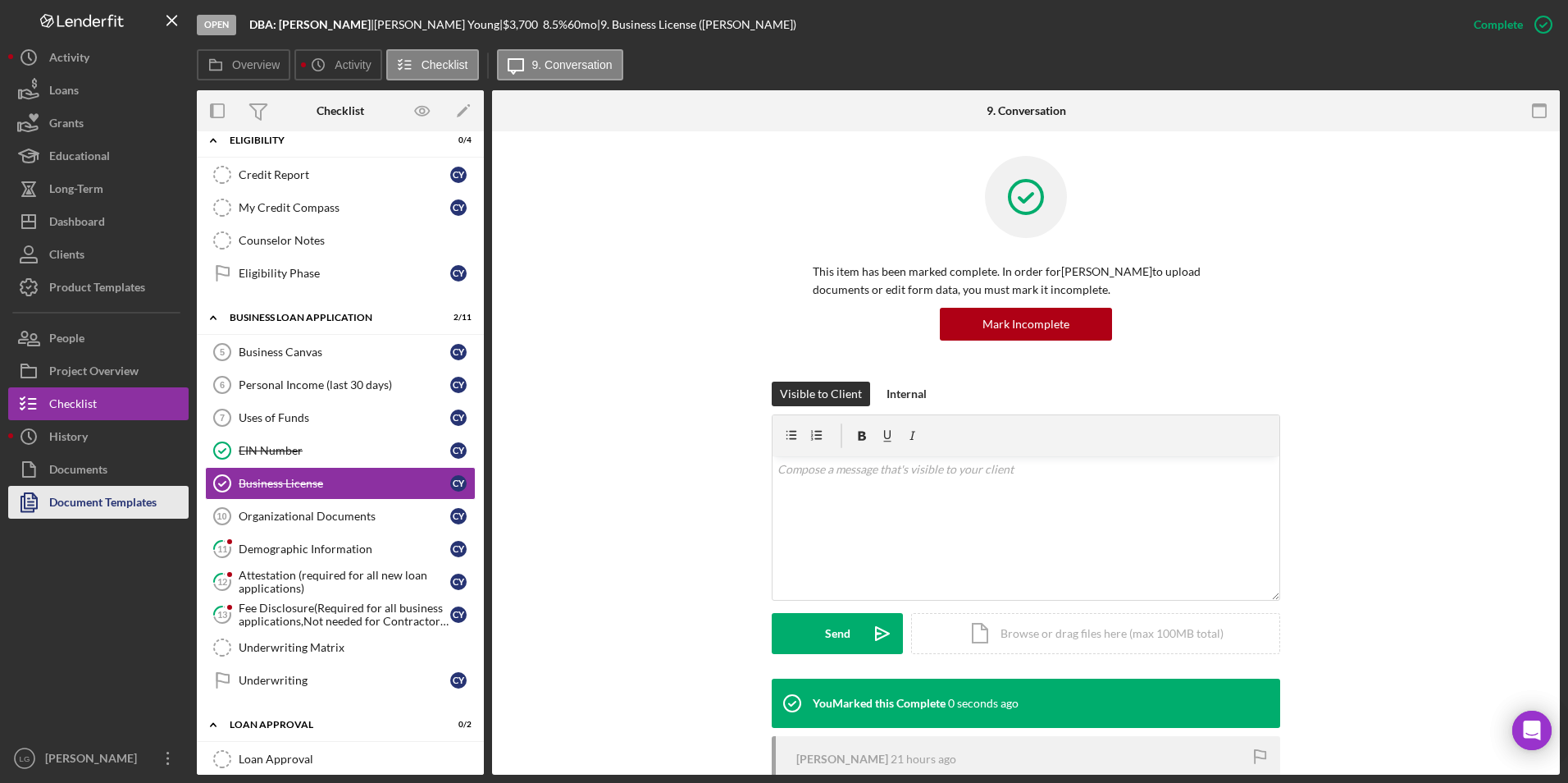
click at [160, 498] on button "Document Templates" at bounding box center [98, 501] width 181 height 32
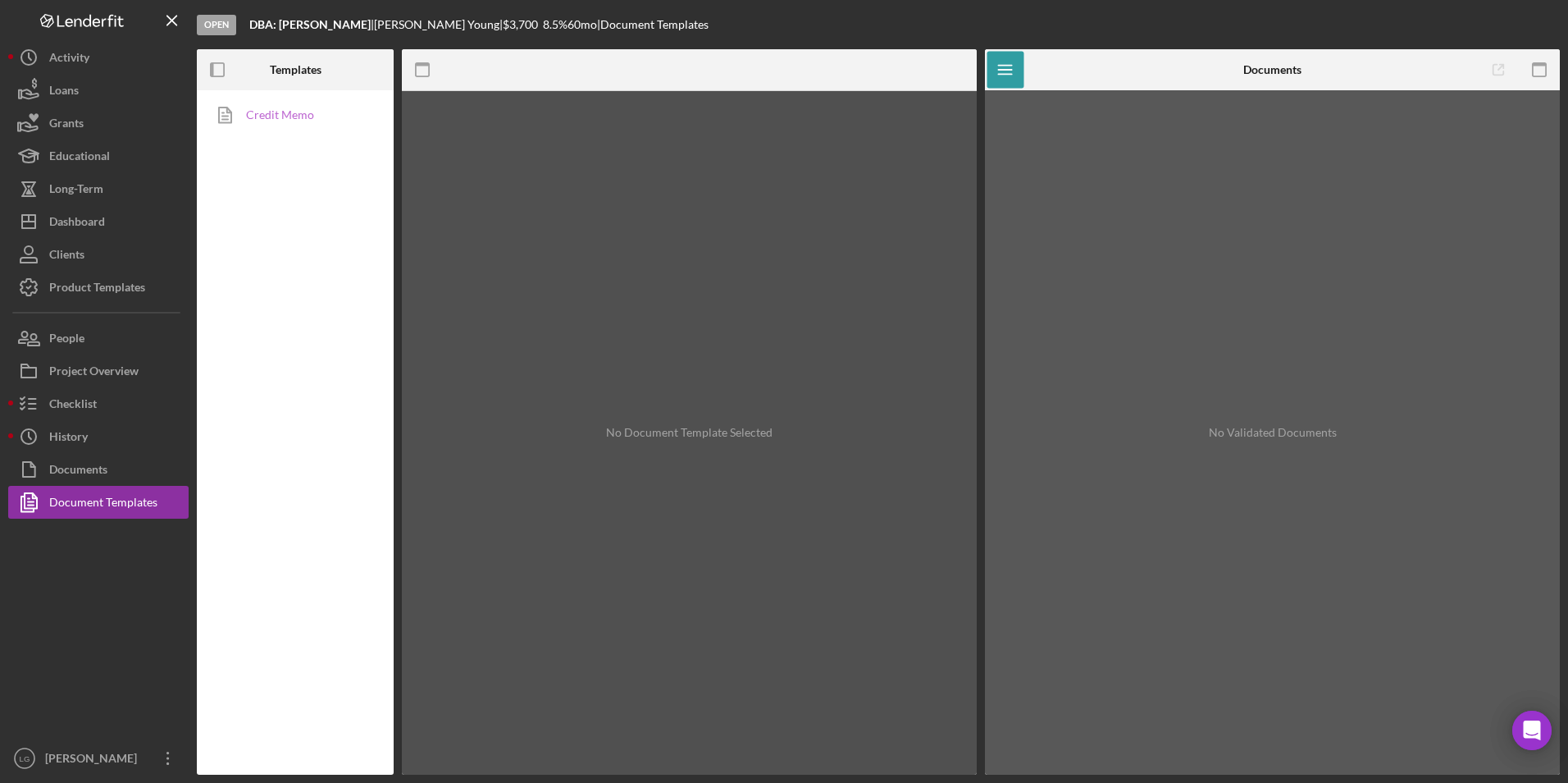
click at [297, 111] on link "Credit Memo" at bounding box center [291, 114] width 172 height 32
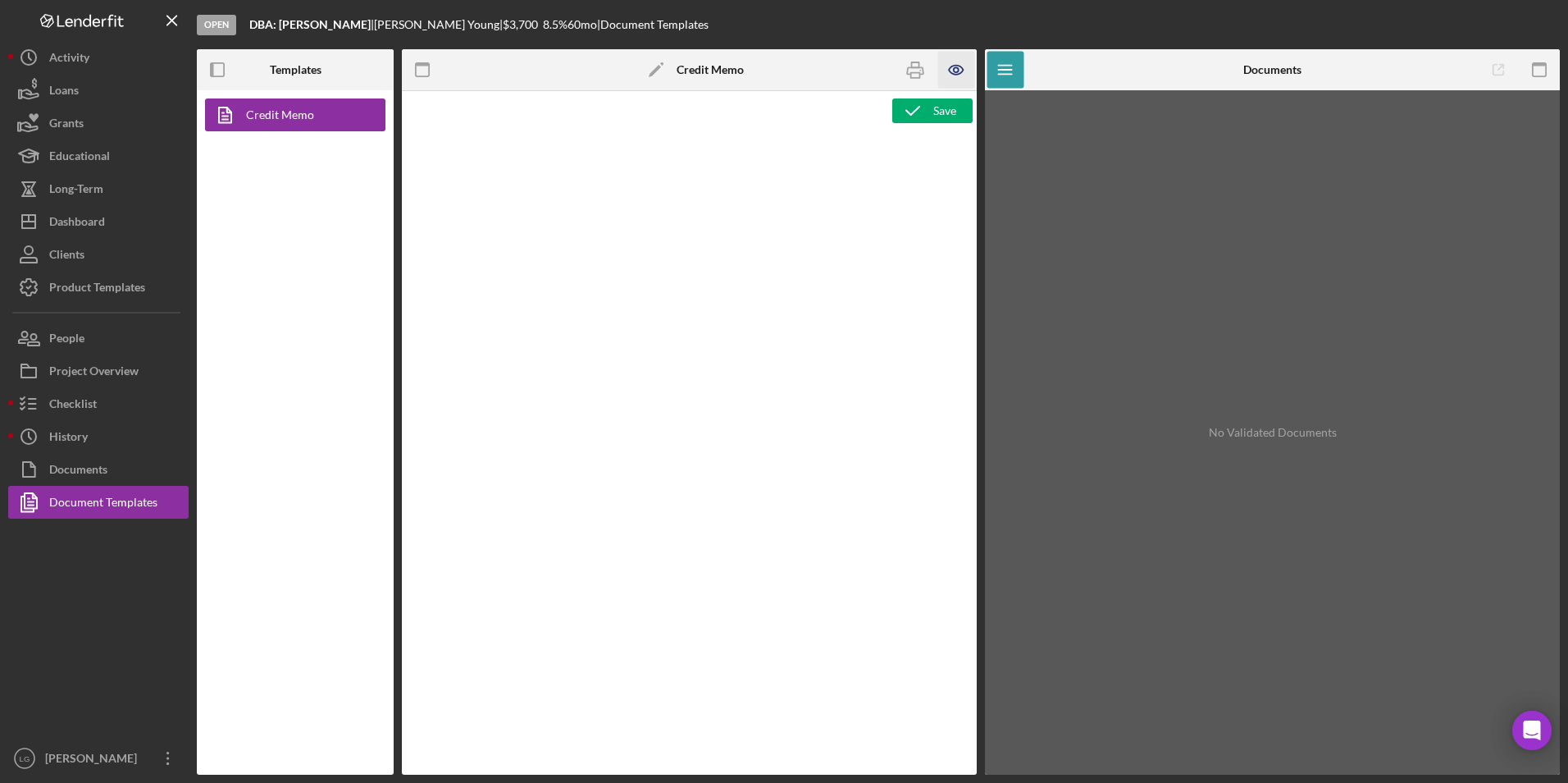
type textarea "<h1>Business Loan Risk Assessment</h1> <p>Loan Officer: &nbsp;<span id="Lender_…"
click at [950, 61] on icon "button" at bounding box center [956, 70] width 37 height 37
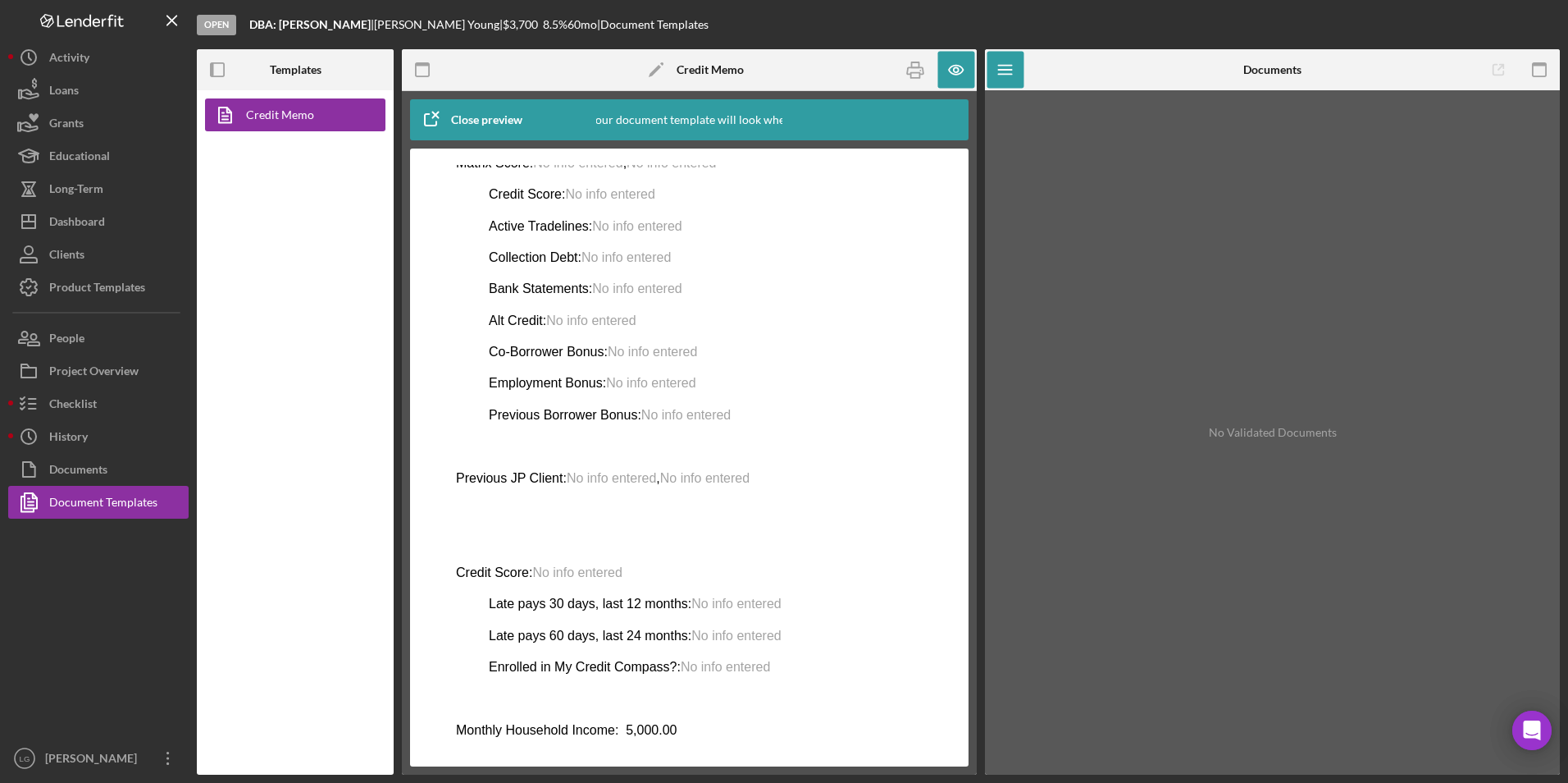
scroll to position [671, 0]
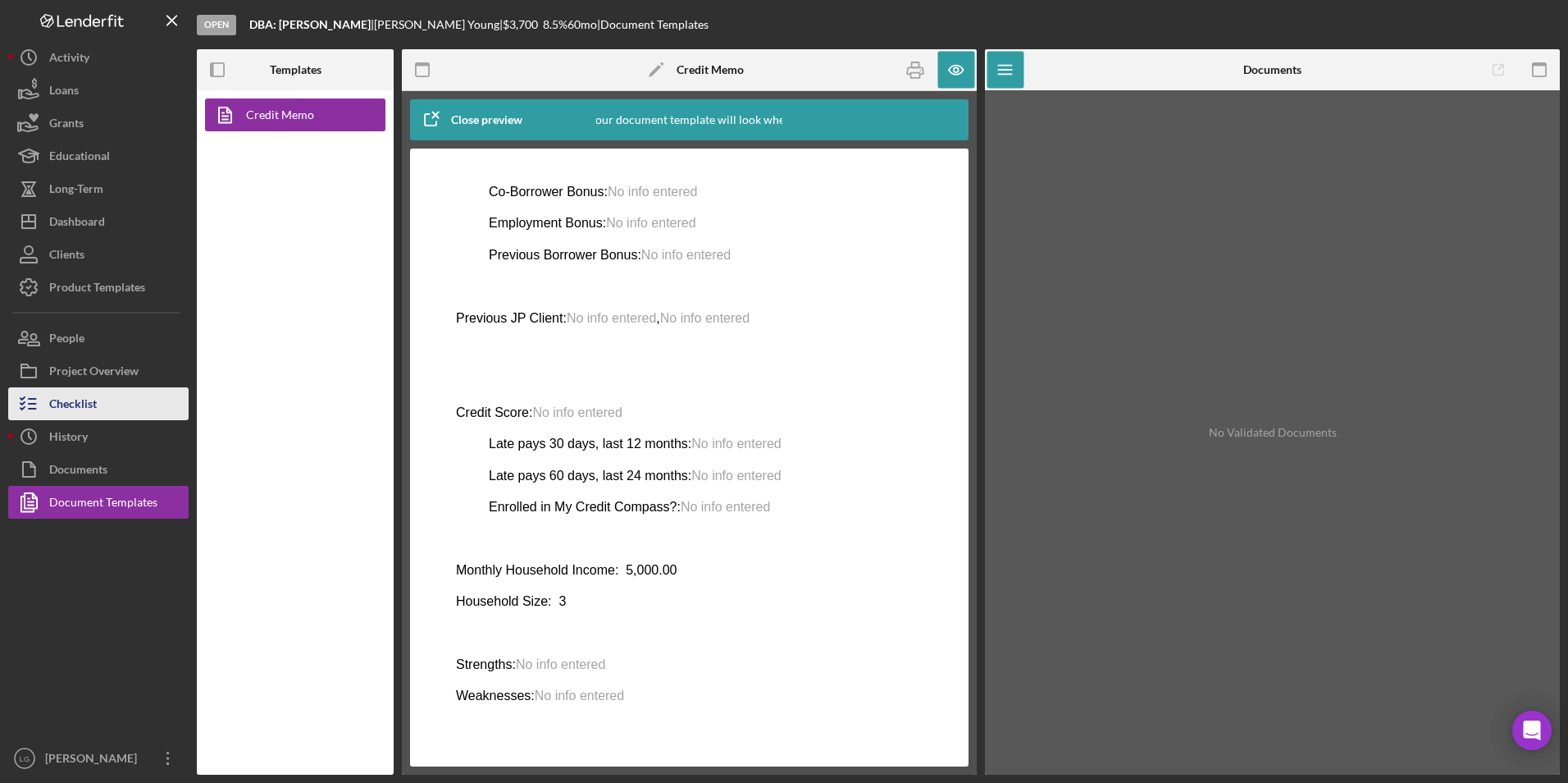
click at [89, 396] on div "Checklist" at bounding box center [73, 406] width 47 height 37
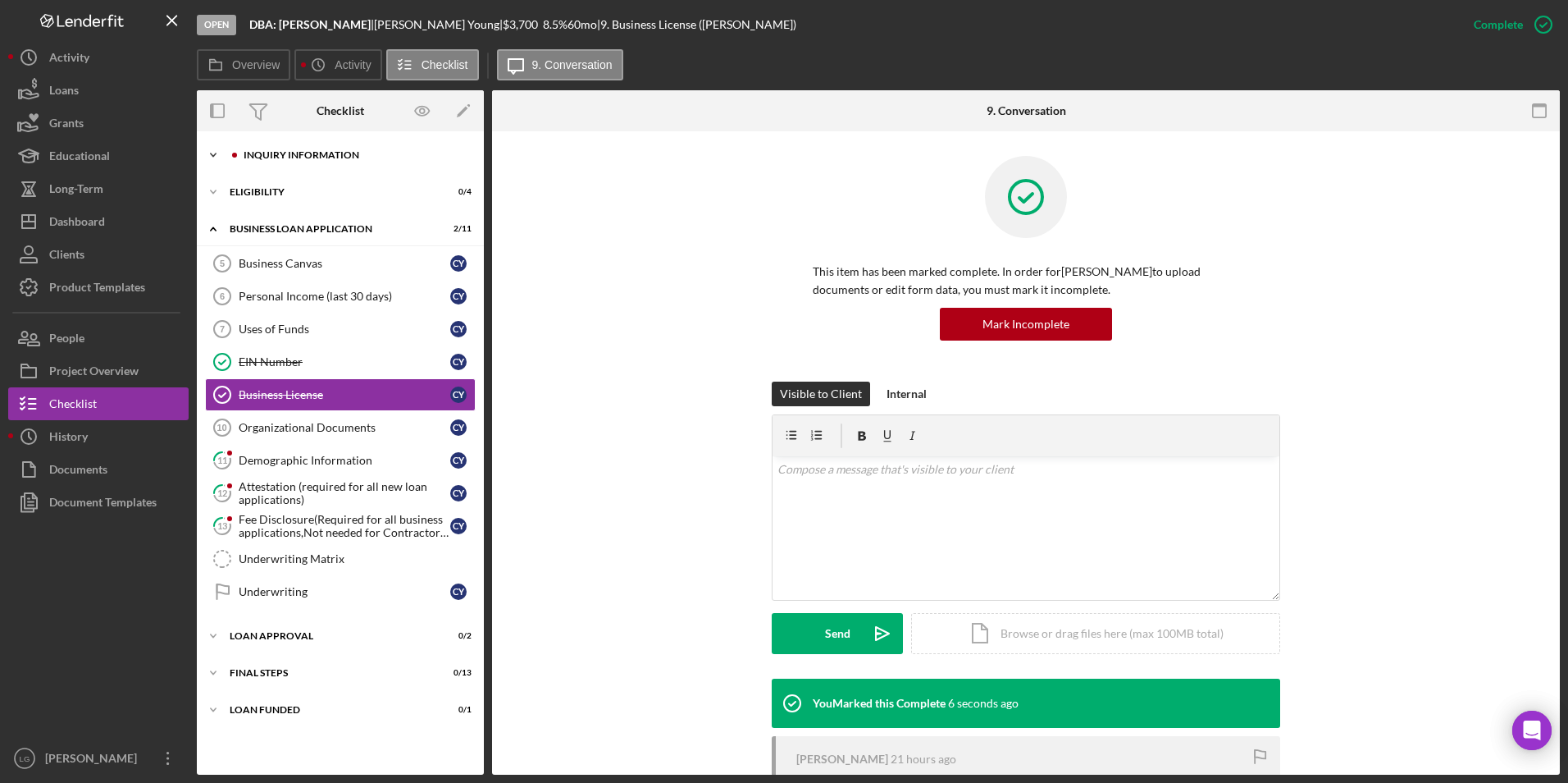
click at [304, 157] on div "INQUIRY INFORMATION" at bounding box center [354, 154] width 219 height 10
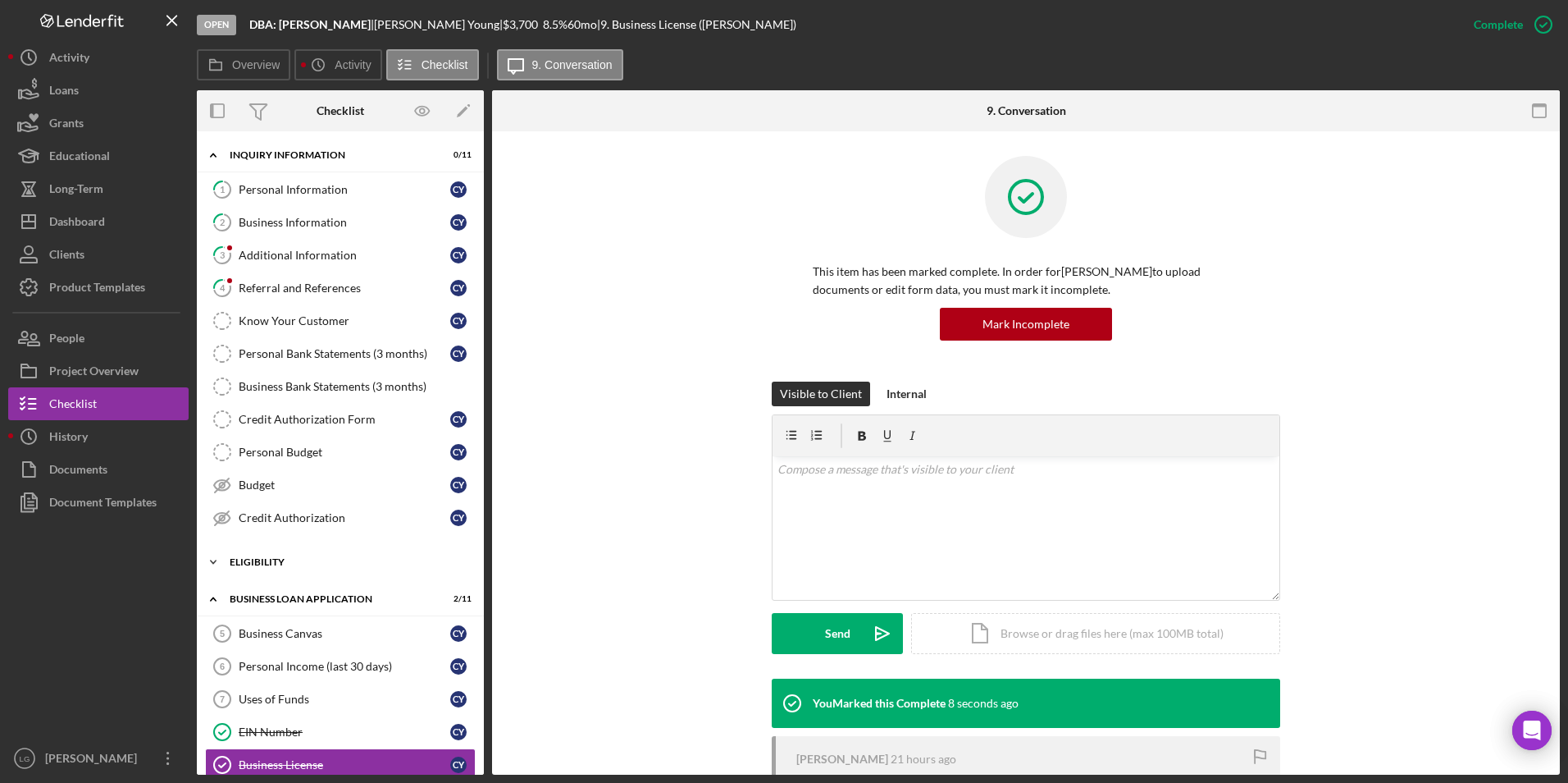
click at [258, 556] on div "Icon/Expander Eligibility 0 / 4" at bounding box center [340, 561] width 287 height 32
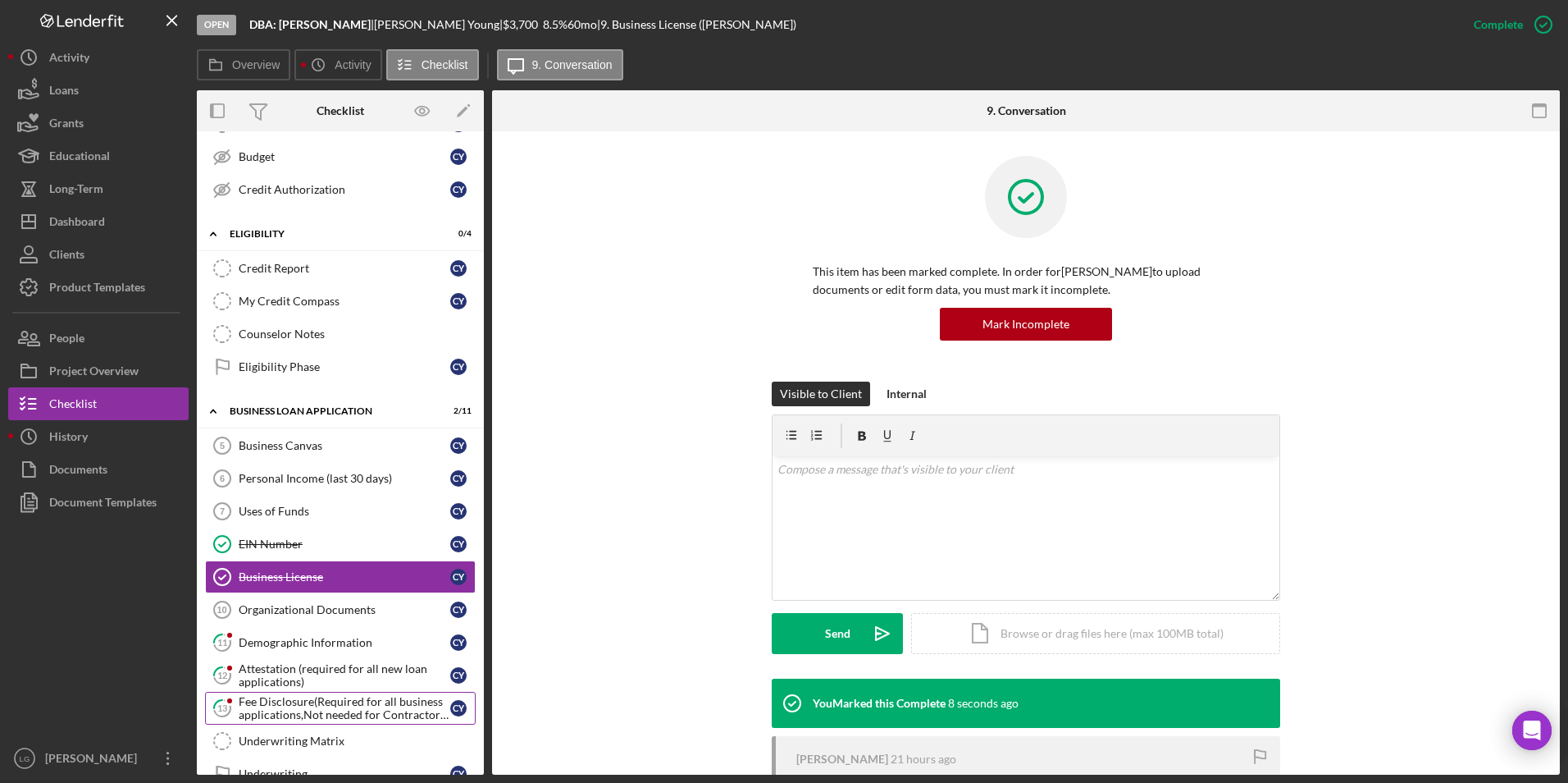
scroll to position [471, 0]
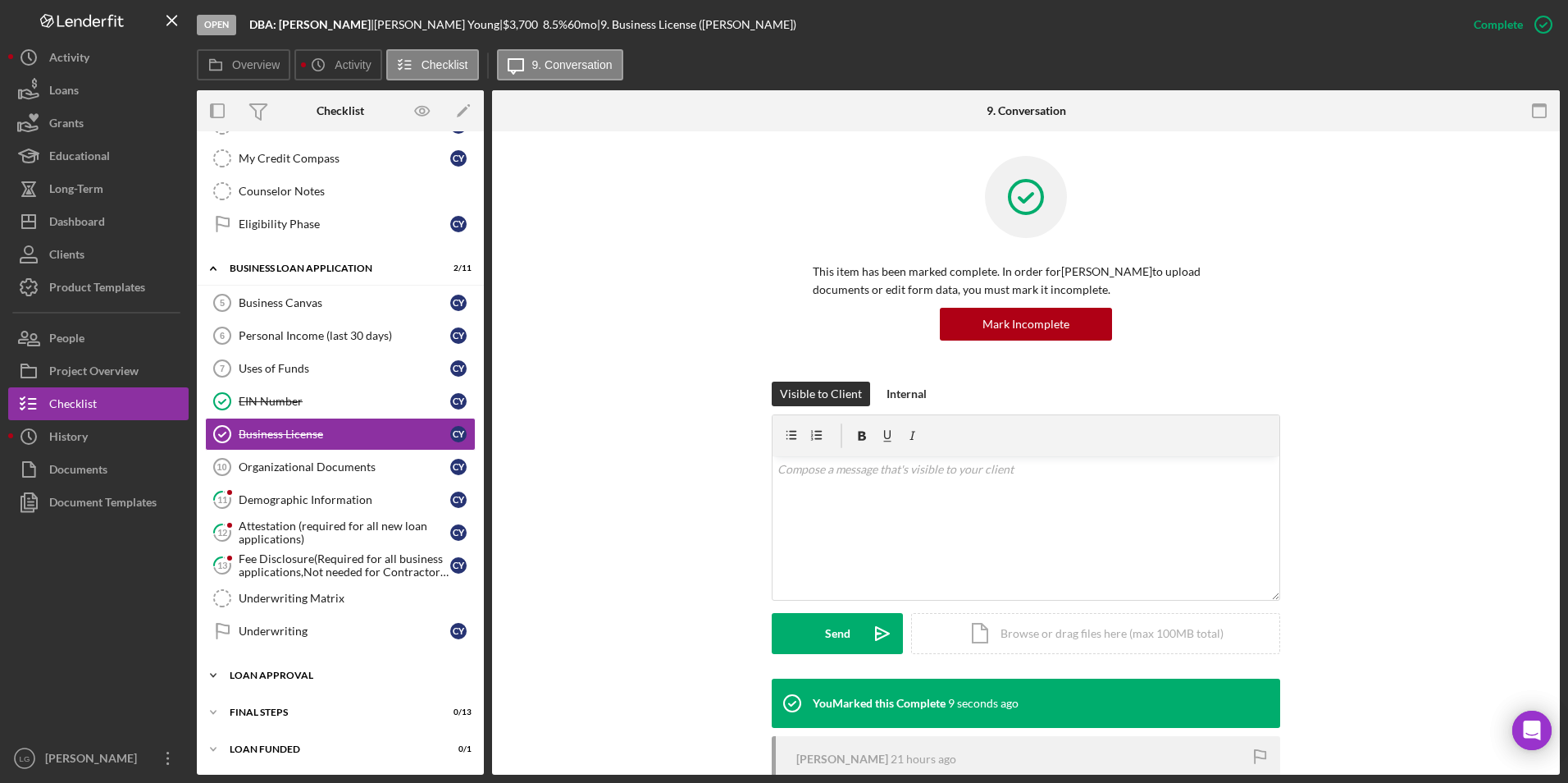
click at [288, 679] on div "Loan Approval" at bounding box center [347, 675] width 233 height 10
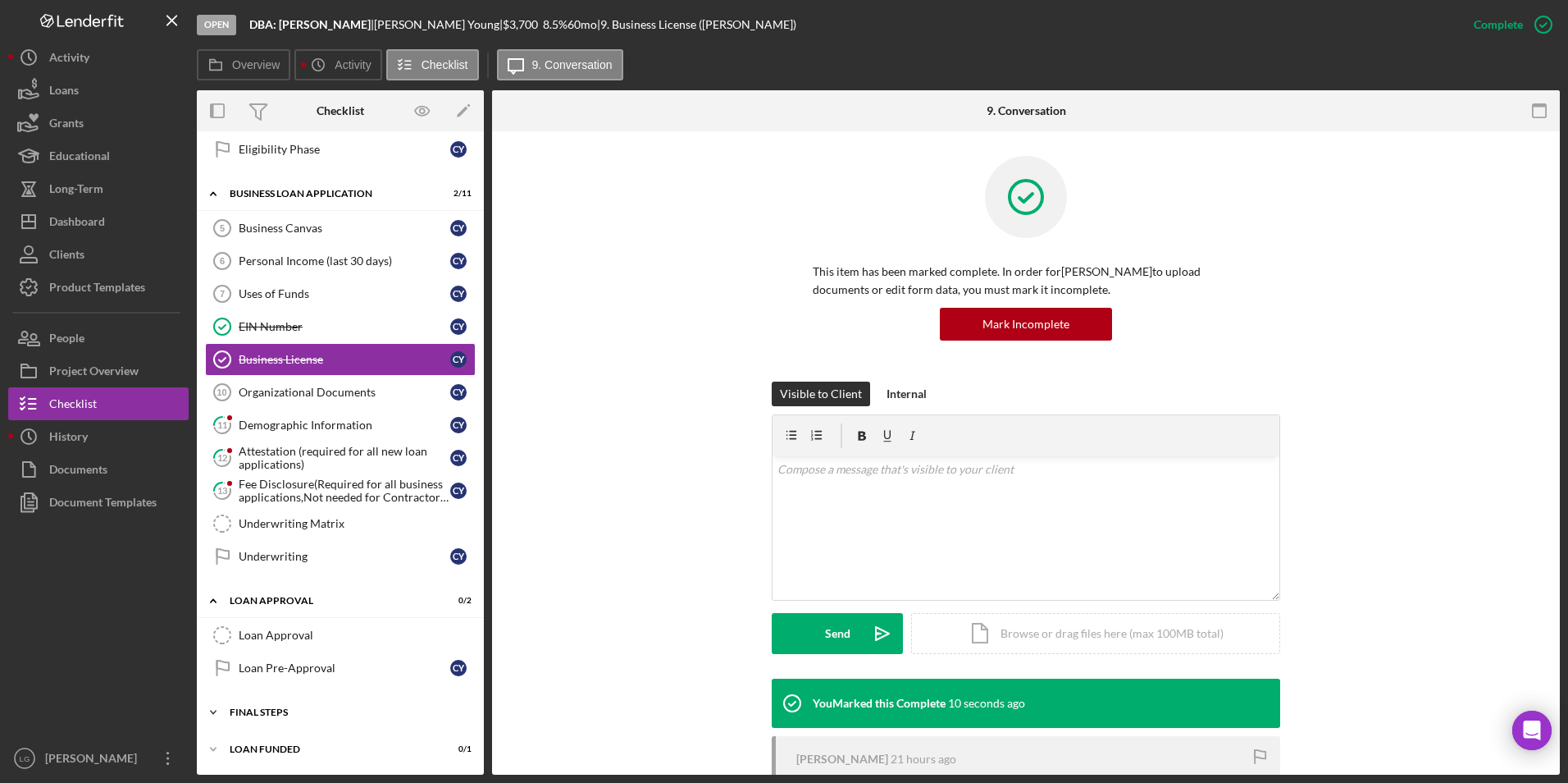
click at [261, 708] on div "Final Steps" at bounding box center [347, 712] width 233 height 10
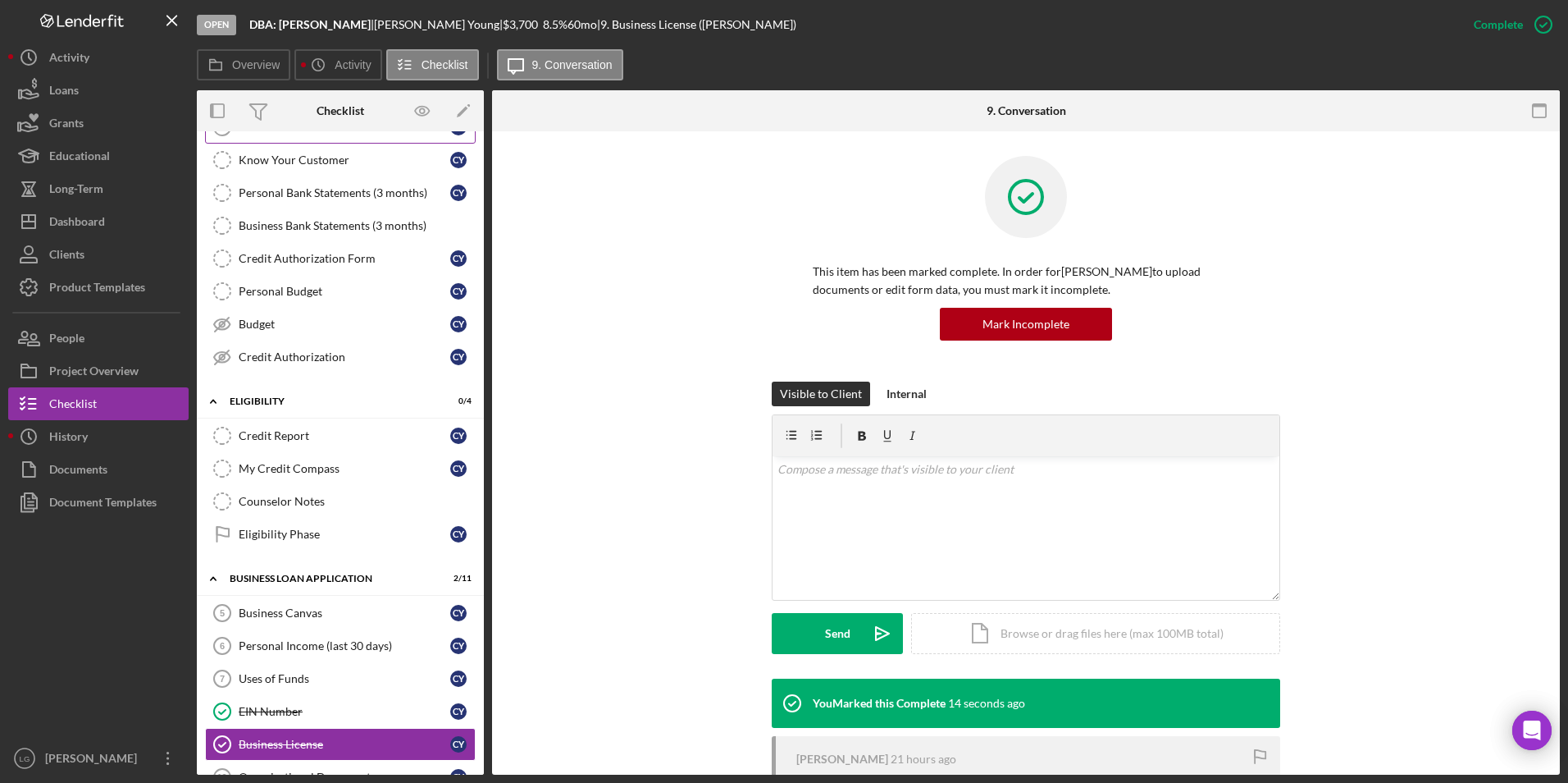
scroll to position [0, 0]
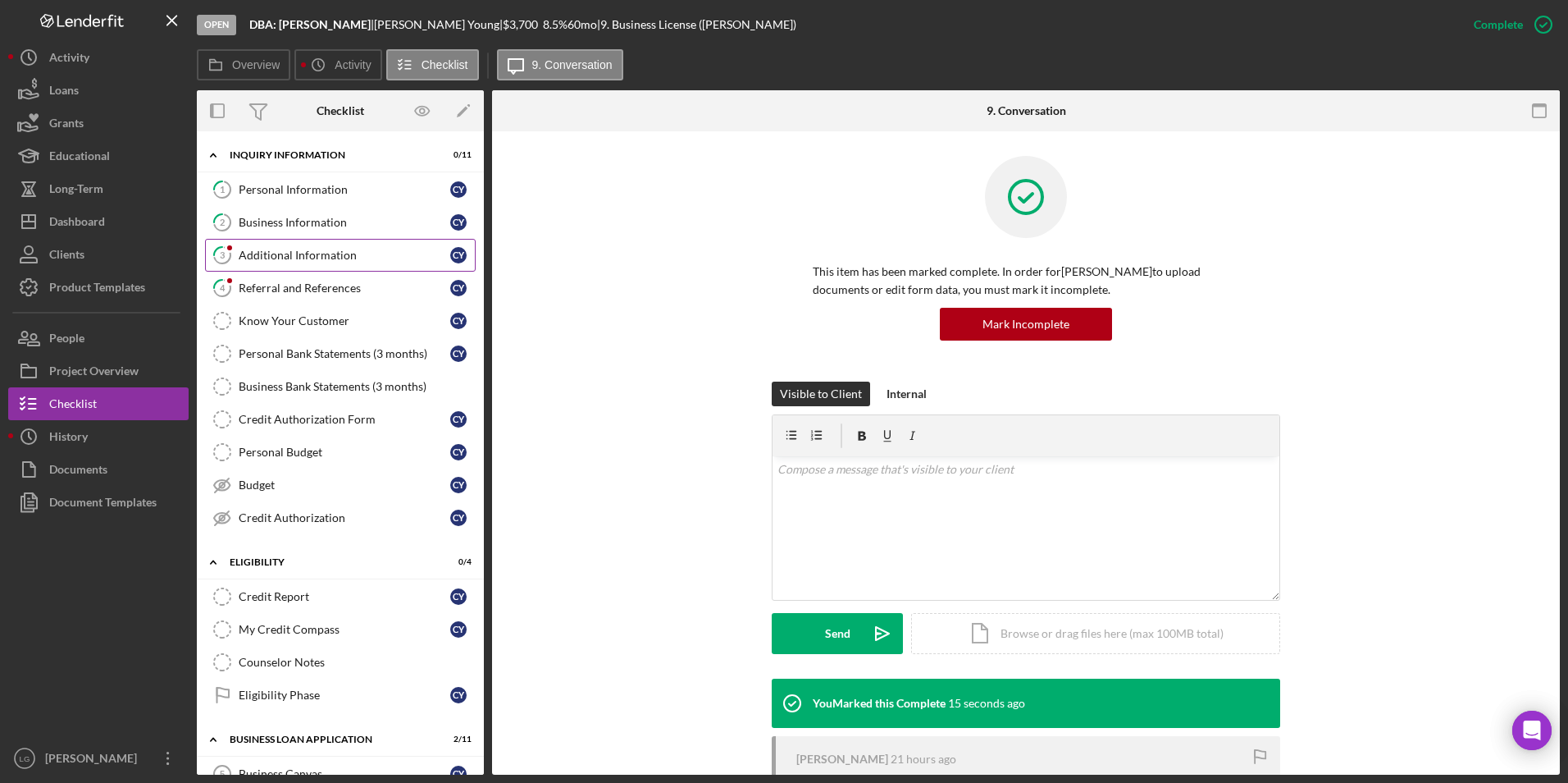
click at [301, 256] on div "Additional Information" at bounding box center [344, 255] width 211 height 13
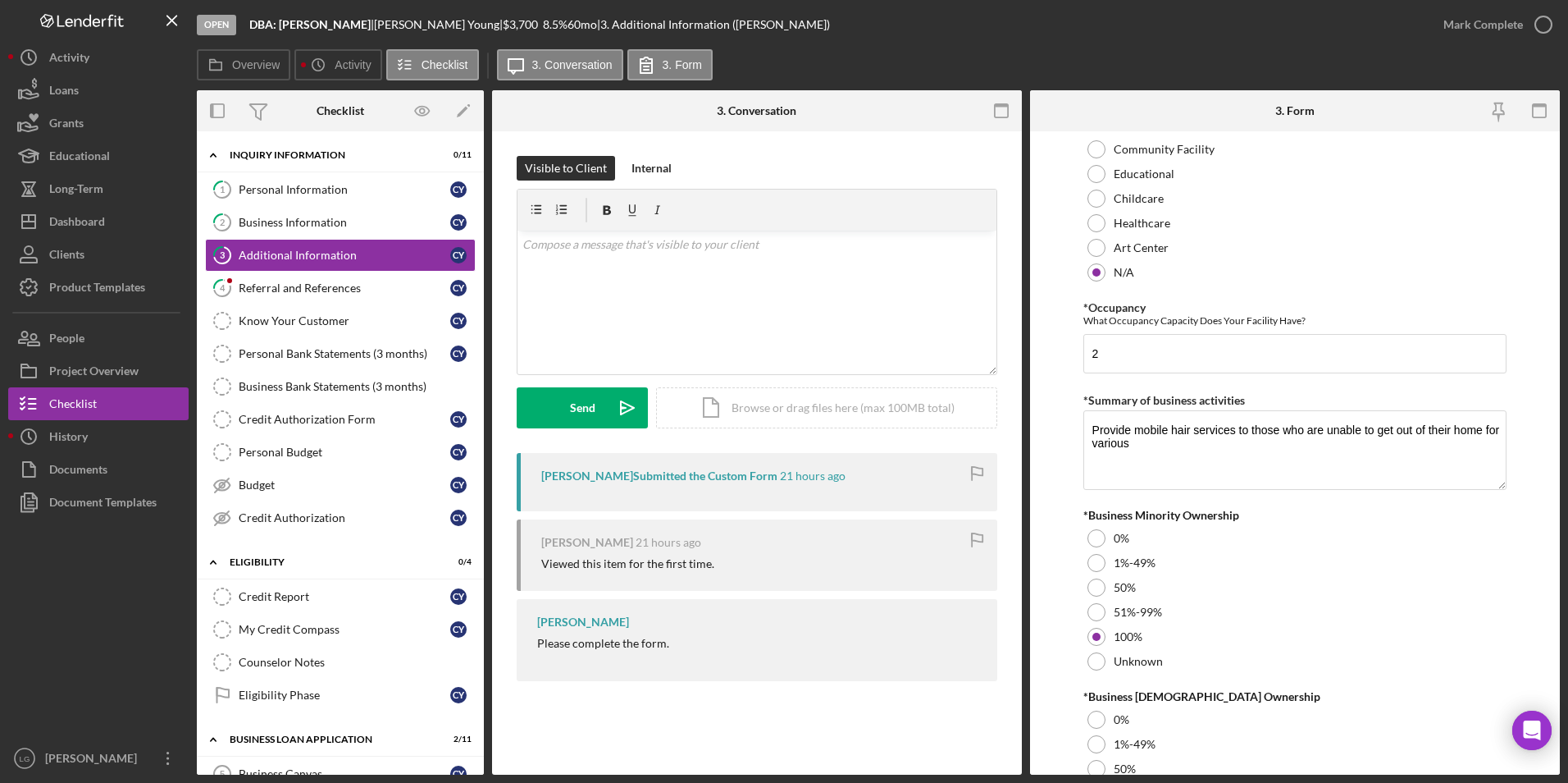
scroll to position [1781, 0]
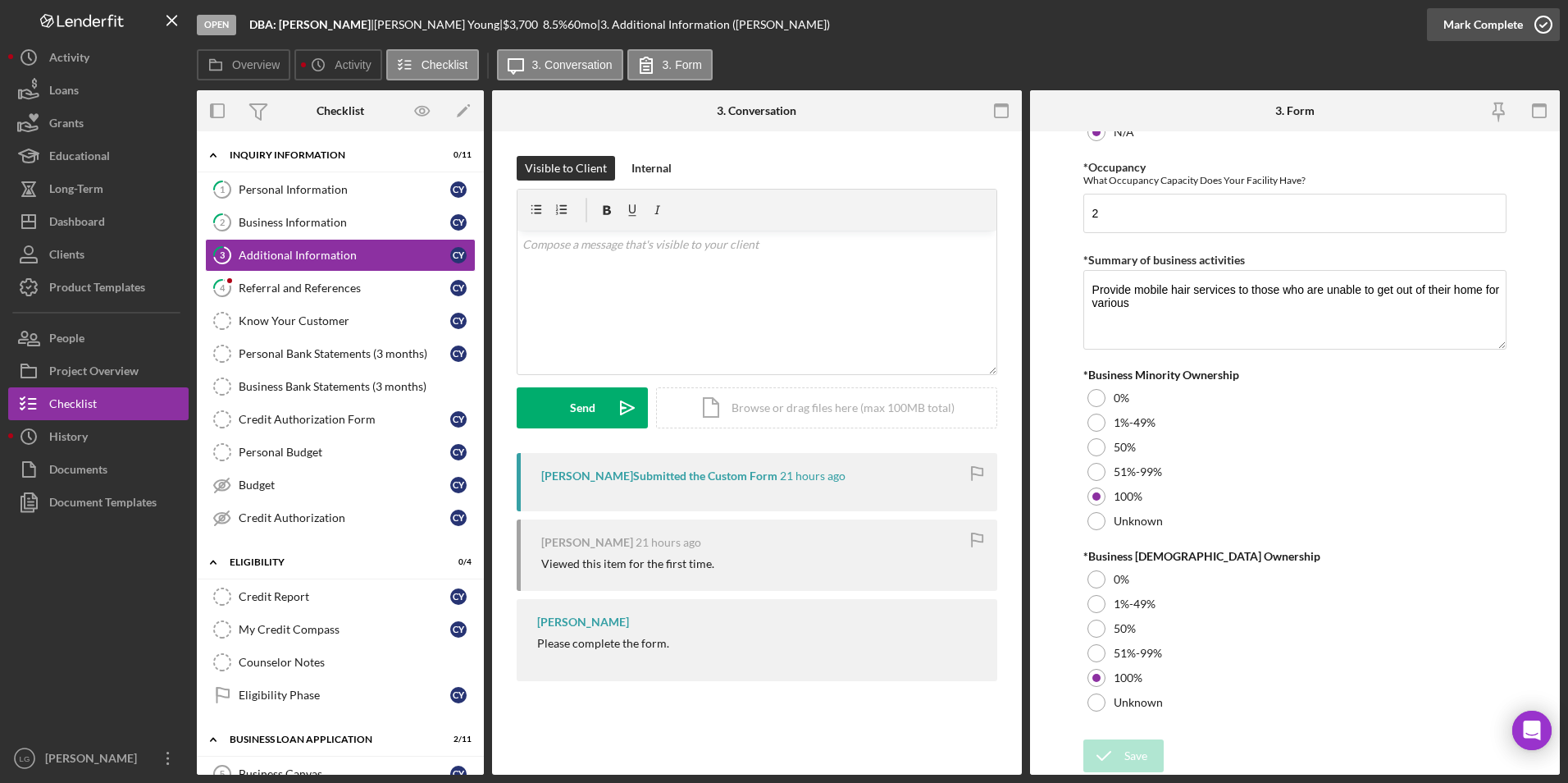
click at [1493, 12] on div "Mark Complete" at bounding box center [1483, 24] width 80 height 32
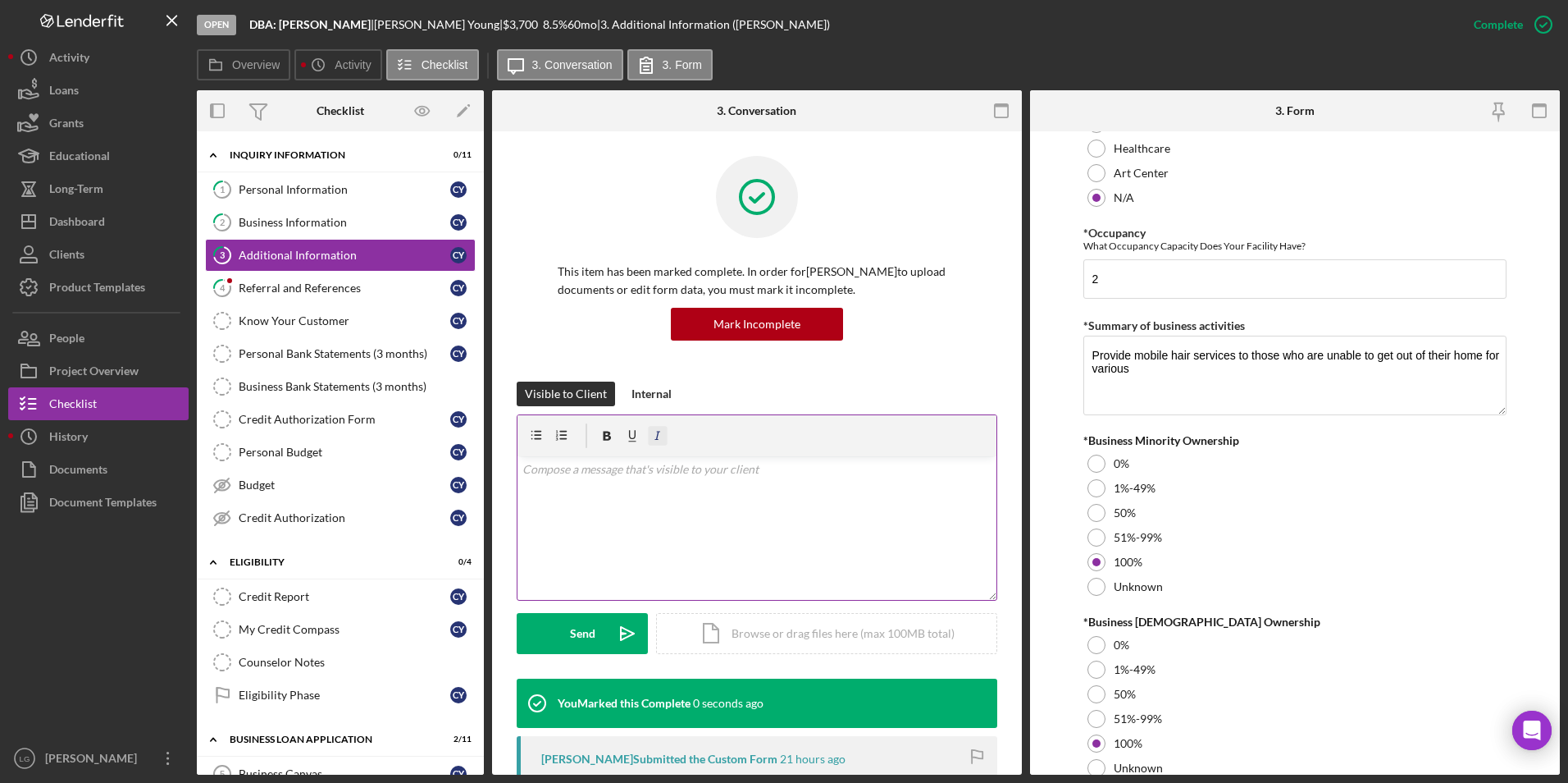
scroll to position [0, 0]
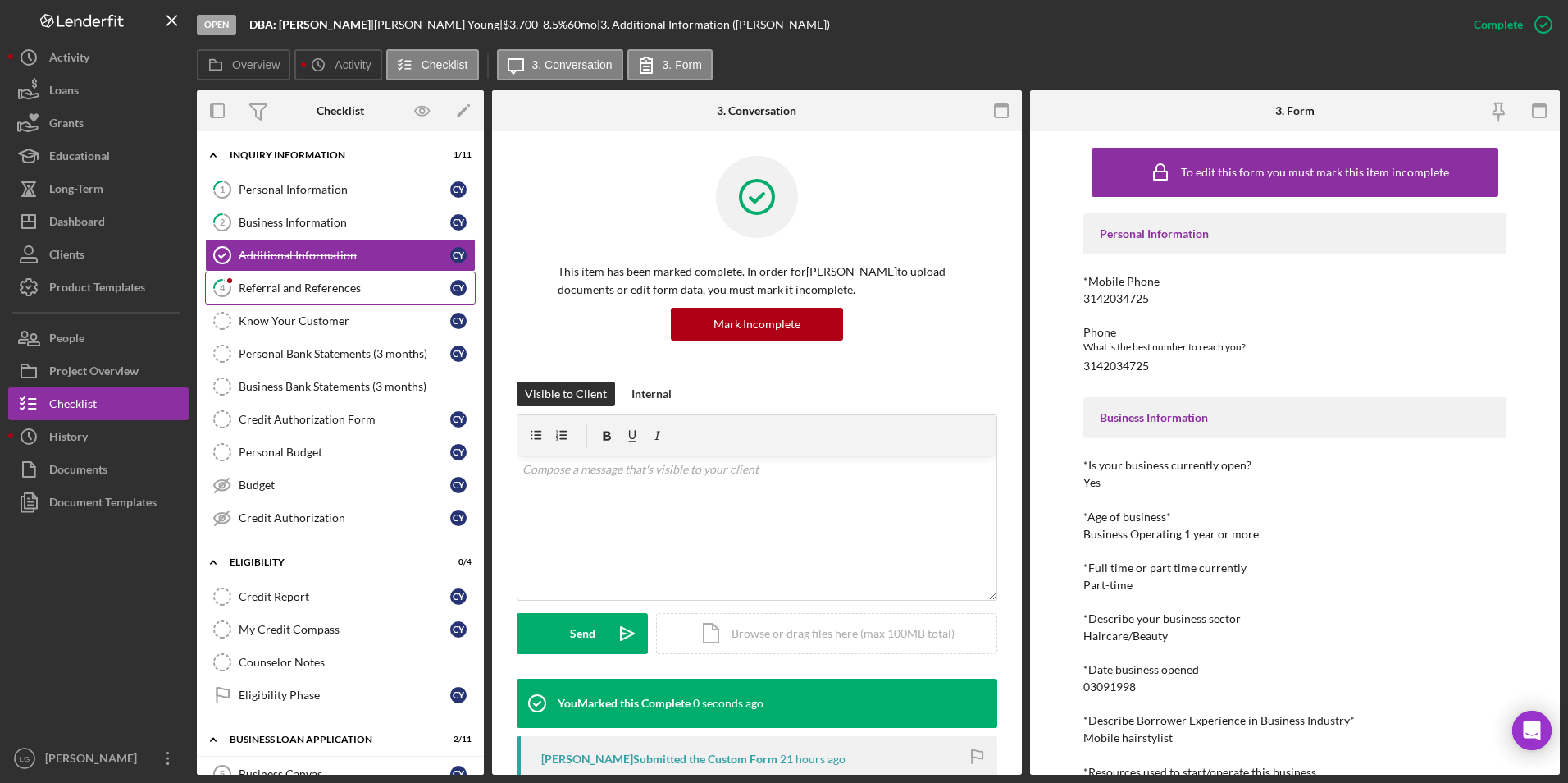
click at [261, 284] on div "Referral and References" at bounding box center [344, 288] width 211 height 13
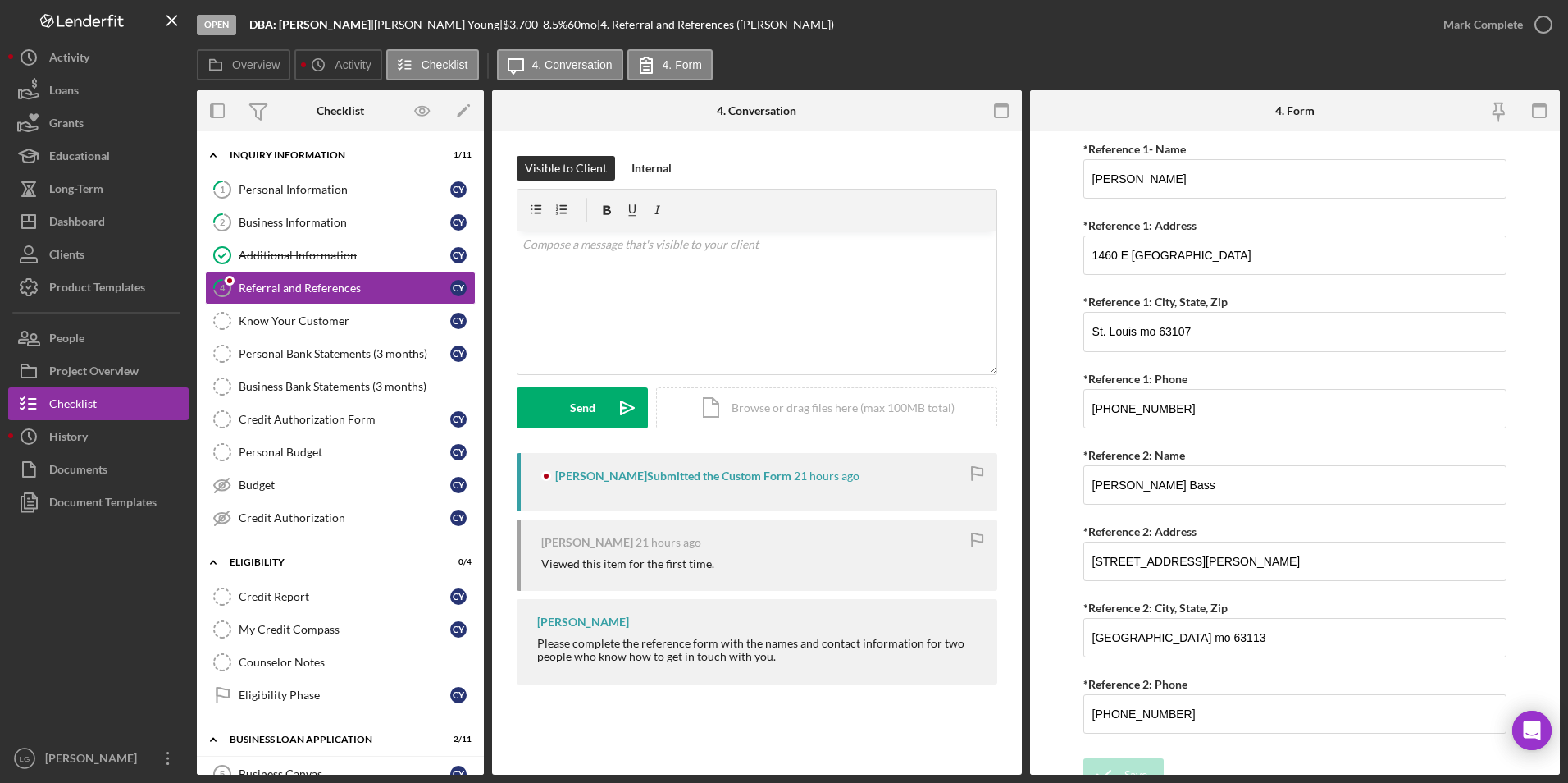
scroll to position [593, 0]
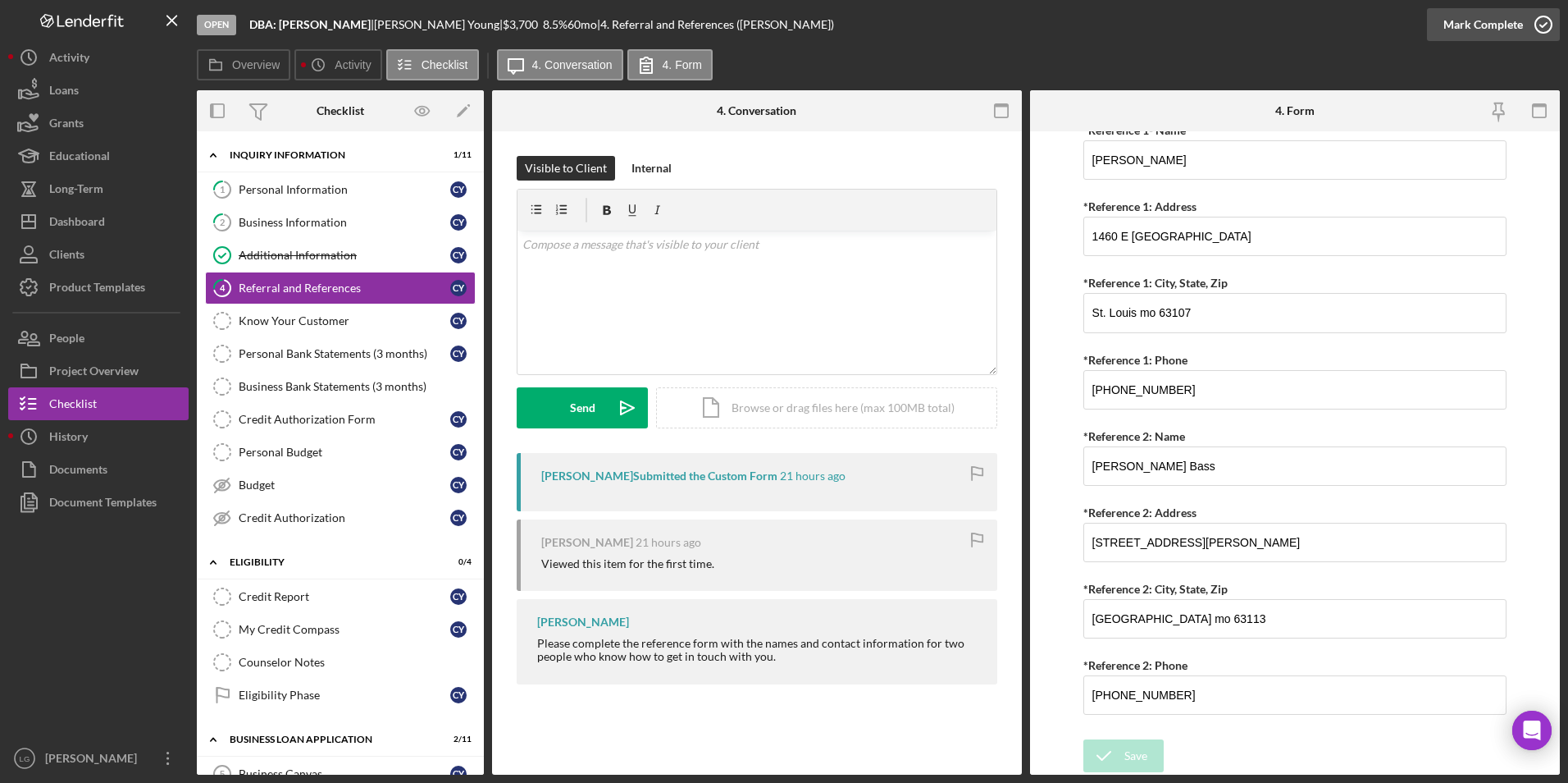
click at [1473, 26] on div "Mark Complete" at bounding box center [1483, 24] width 80 height 32
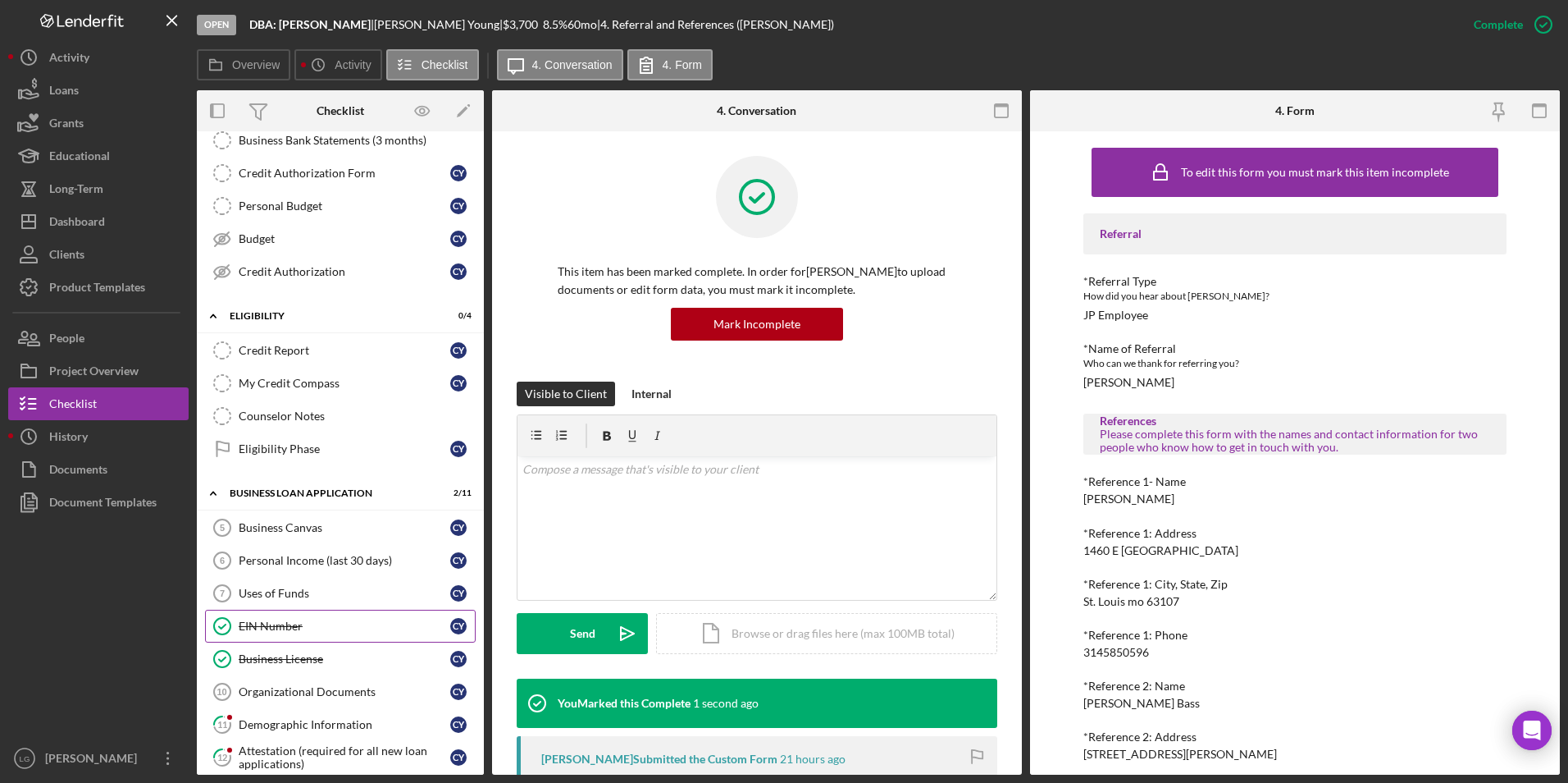
scroll to position [410, 0]
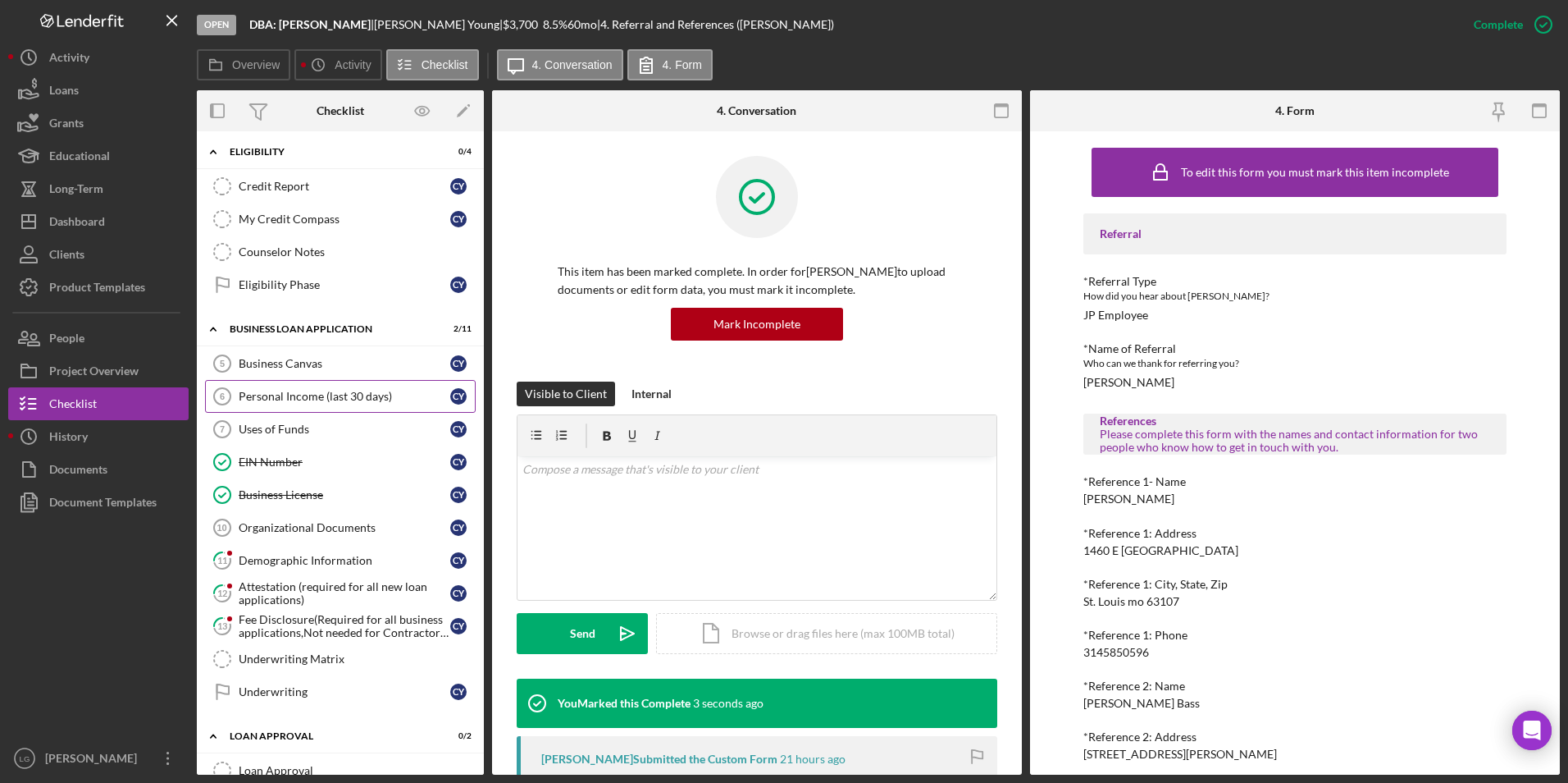
click at [285, 385] on link "Personal Income (last 30 days) 6 Personal Income (last 30 days) C Y" at bounding box center [340, 396] width 270 height 32
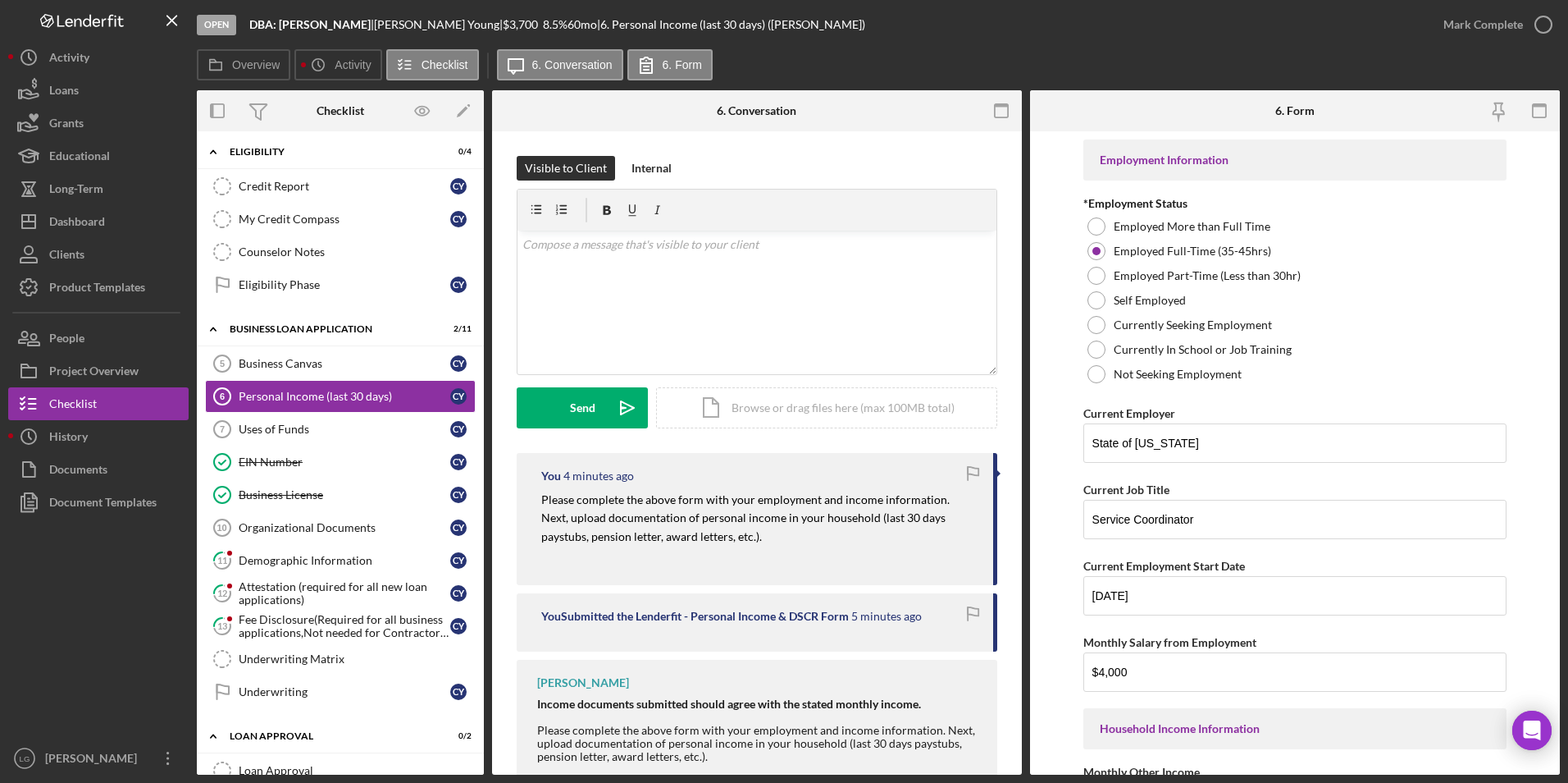
scroll to position [108, 0]
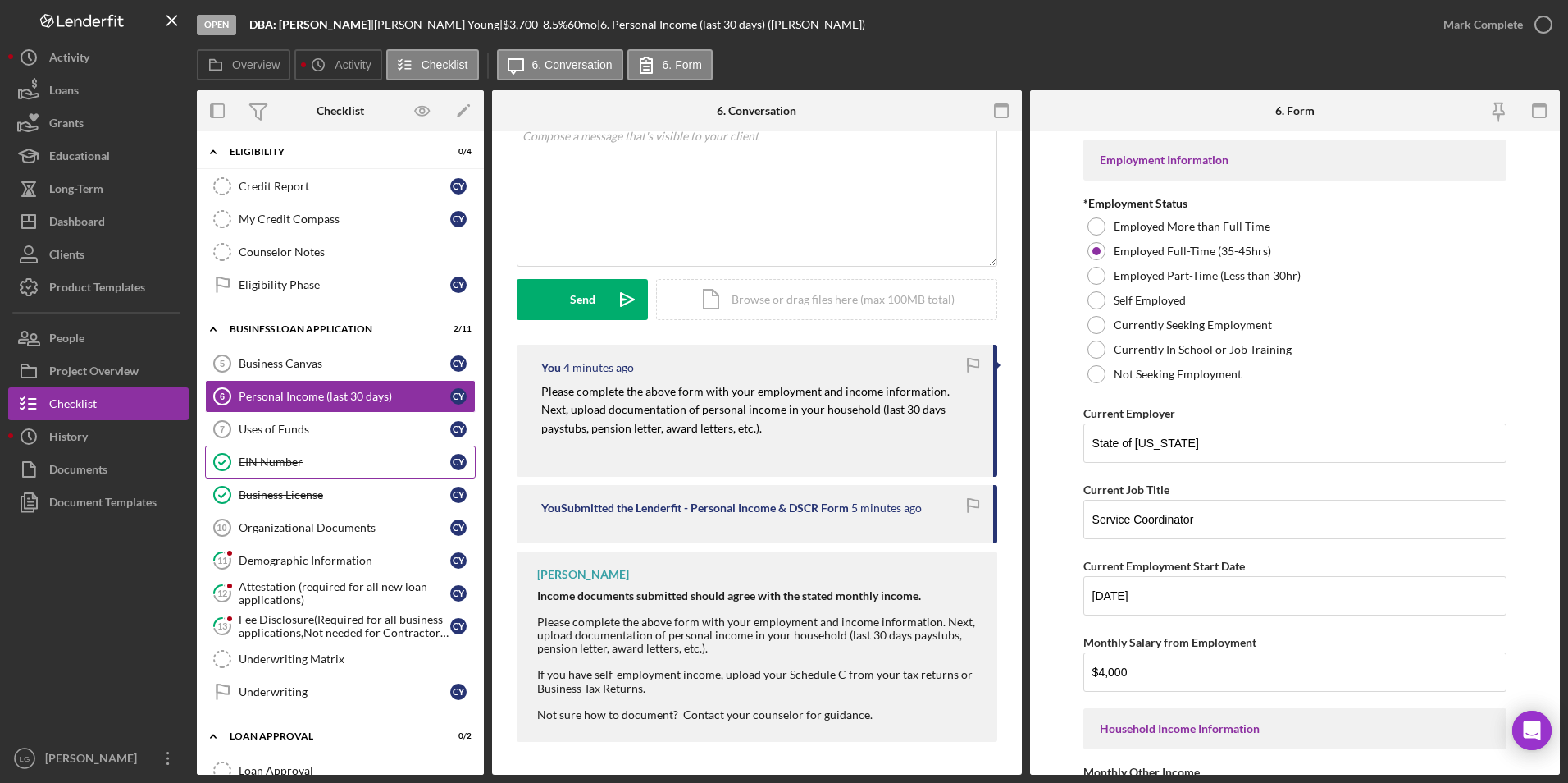
click at [363, 445] on link "EIN Number EIN Number C Y" at bounding box center [340, 461] width 270 height 32
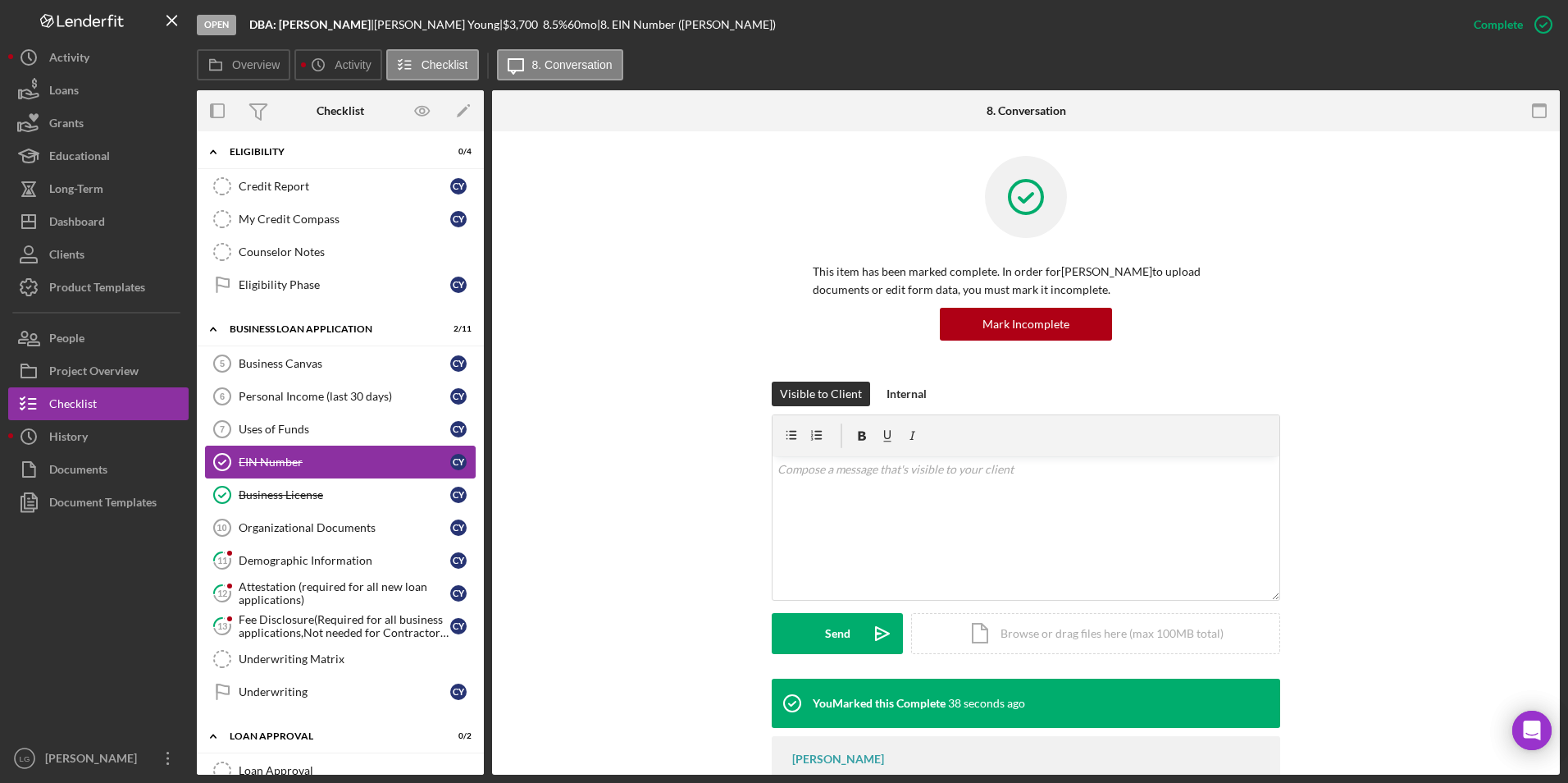
click at [356, 427] on div "Uses of Funds" at bounding box center [344, 428] width 211 height 13
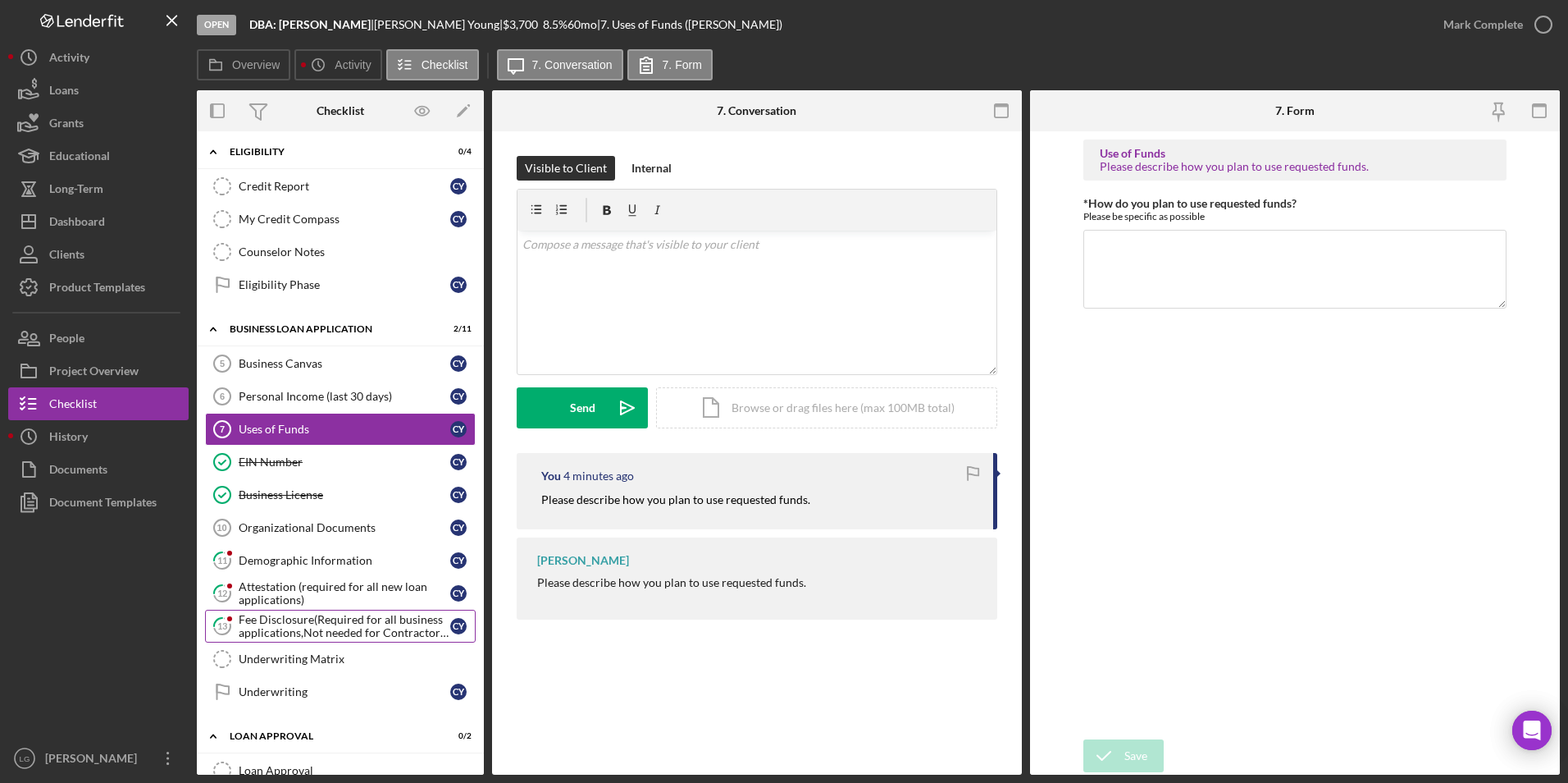
scroll to position [492, 0]
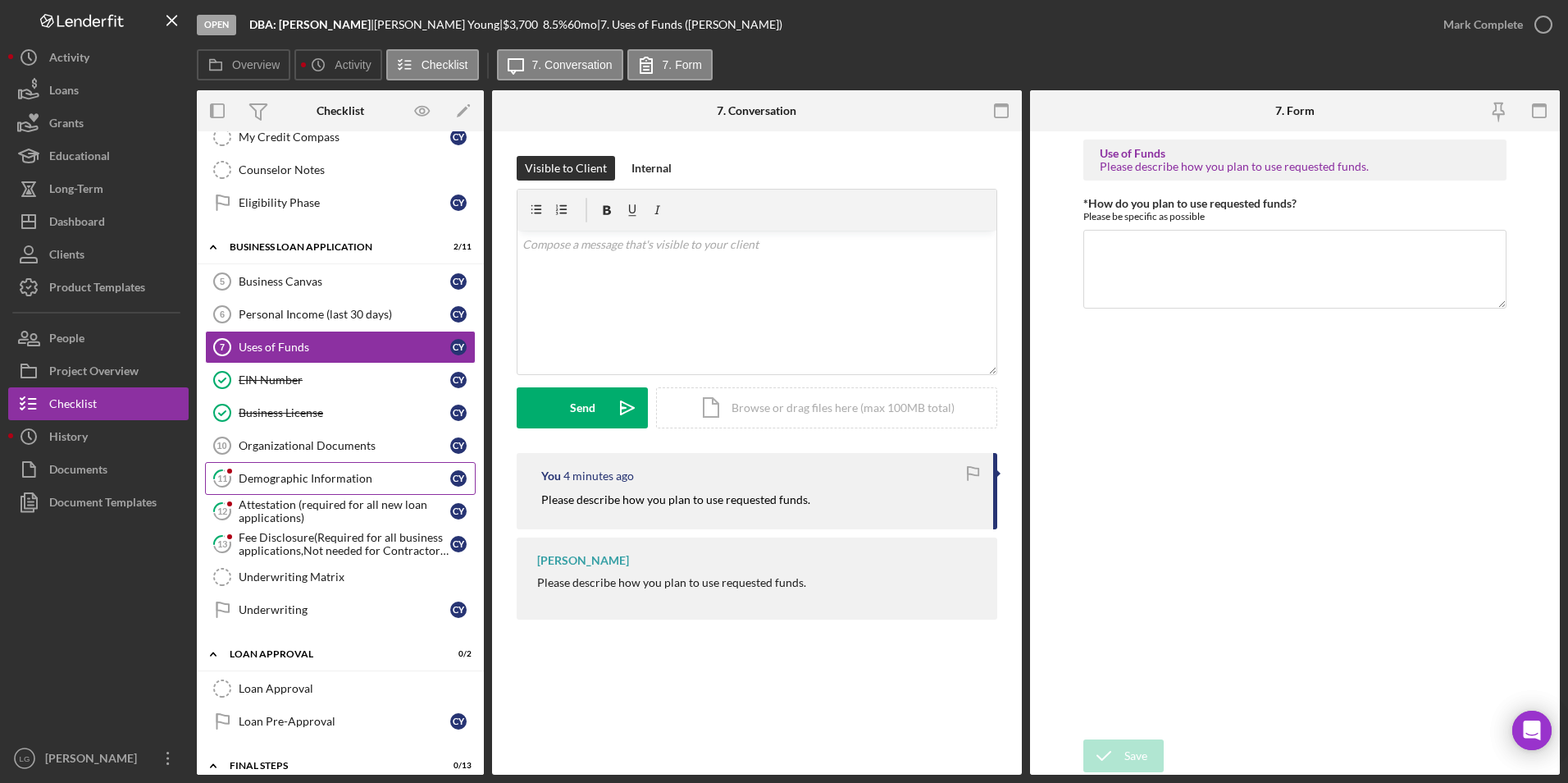
click at [359, 481] on div "Demographic Information" at bounding box center [344, 478] width 211 height 13
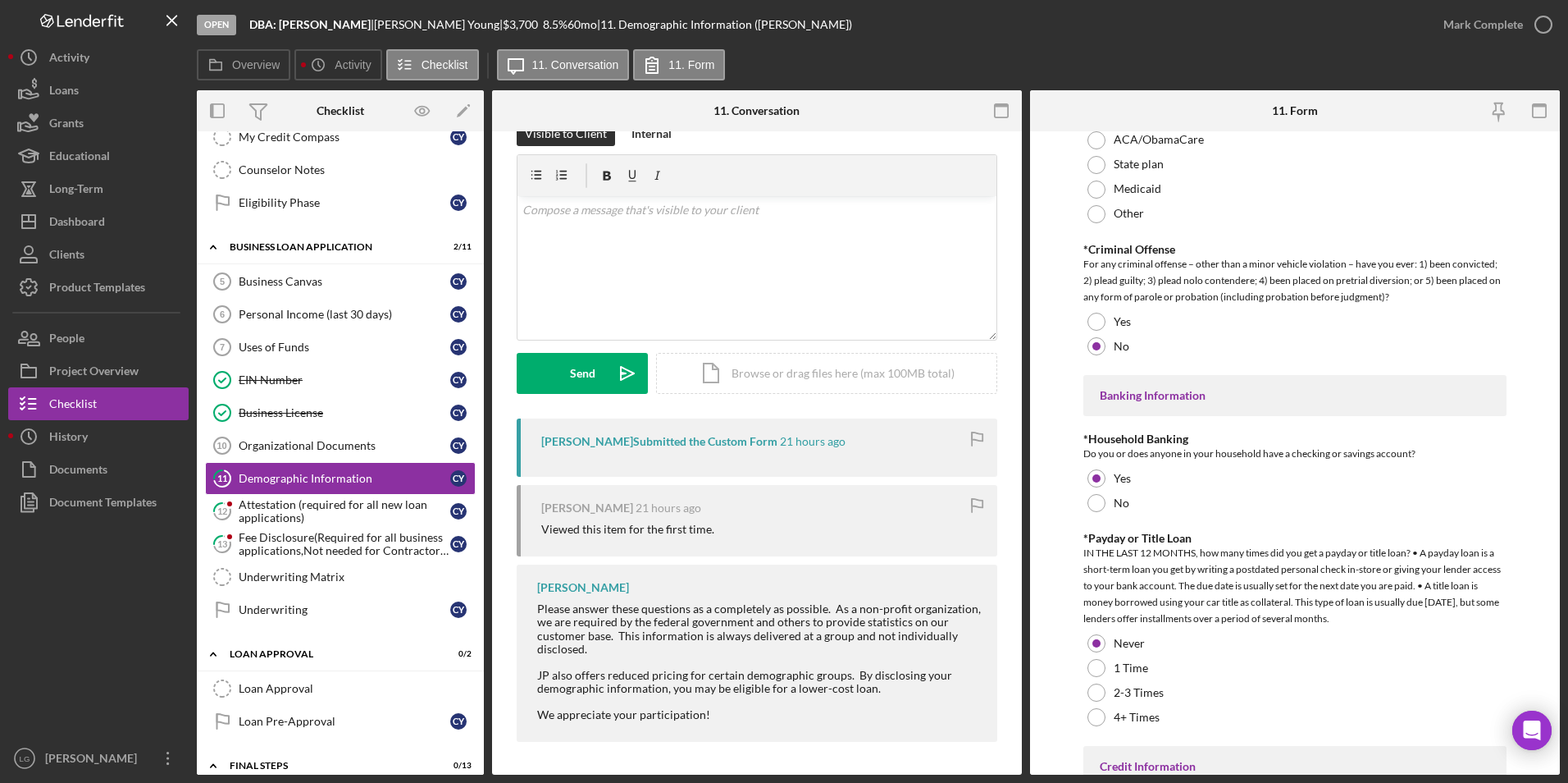
scroll to position [3190, 0]
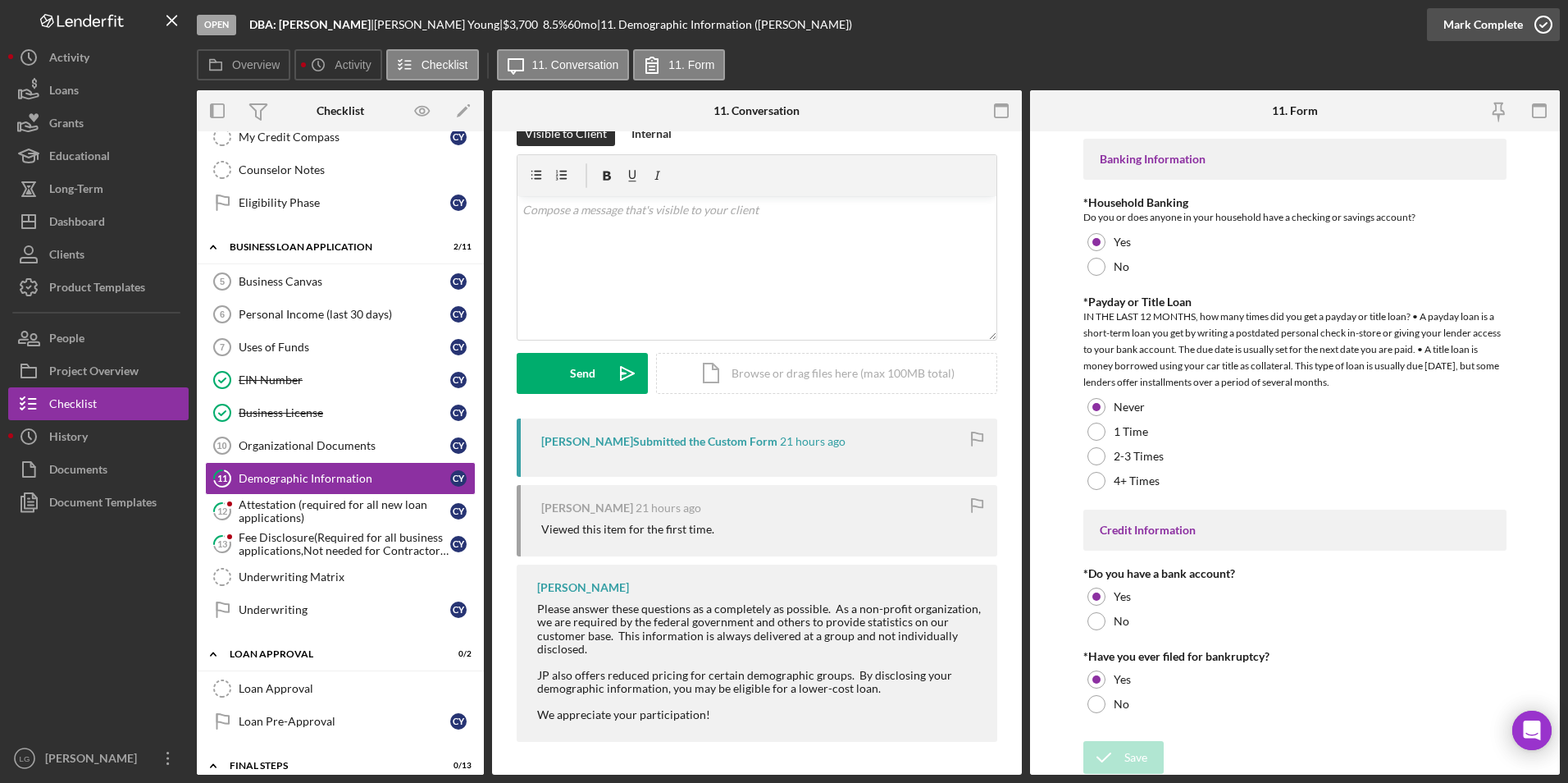
click at [1477, 21] on div "Mark Complete" at bounding box center [1483, 24] width 80 height 32
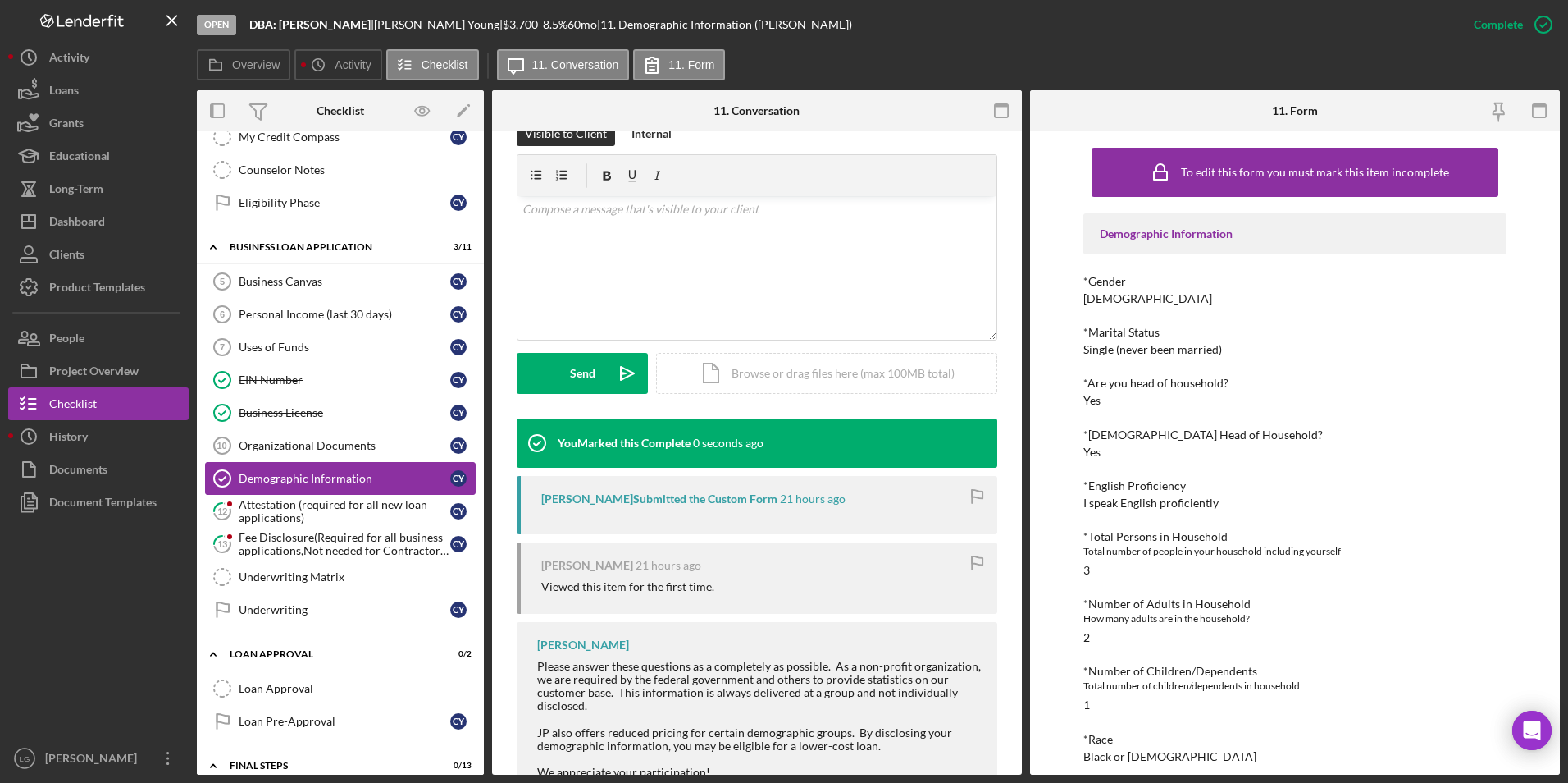
click at [280, 511] on div "Attestation (required for all new loan applications)" at bounding box center [344, 511] width 211 height 26
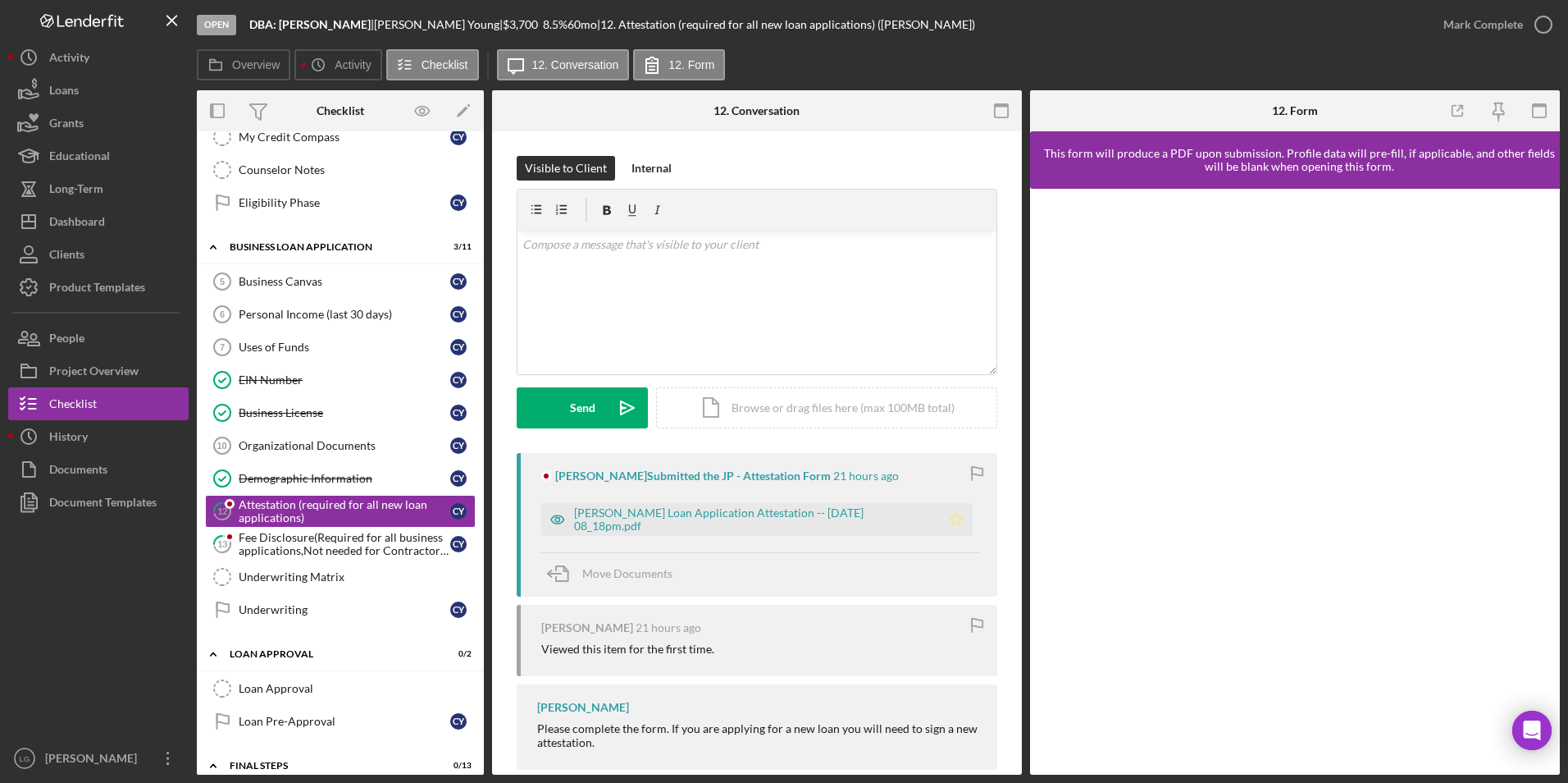
drag, startPoint x: 954, startPoint y: 519, endPoint x: 1000, endPoint y: 450, distance: 82.9
click at [957, 514] on icon "Icon/Star" at bounding box center [956, 519] width 32 height 32
click at [1497, 32] on div "Mark Complete" at bounding box center [1483, 24] width 80 height 32
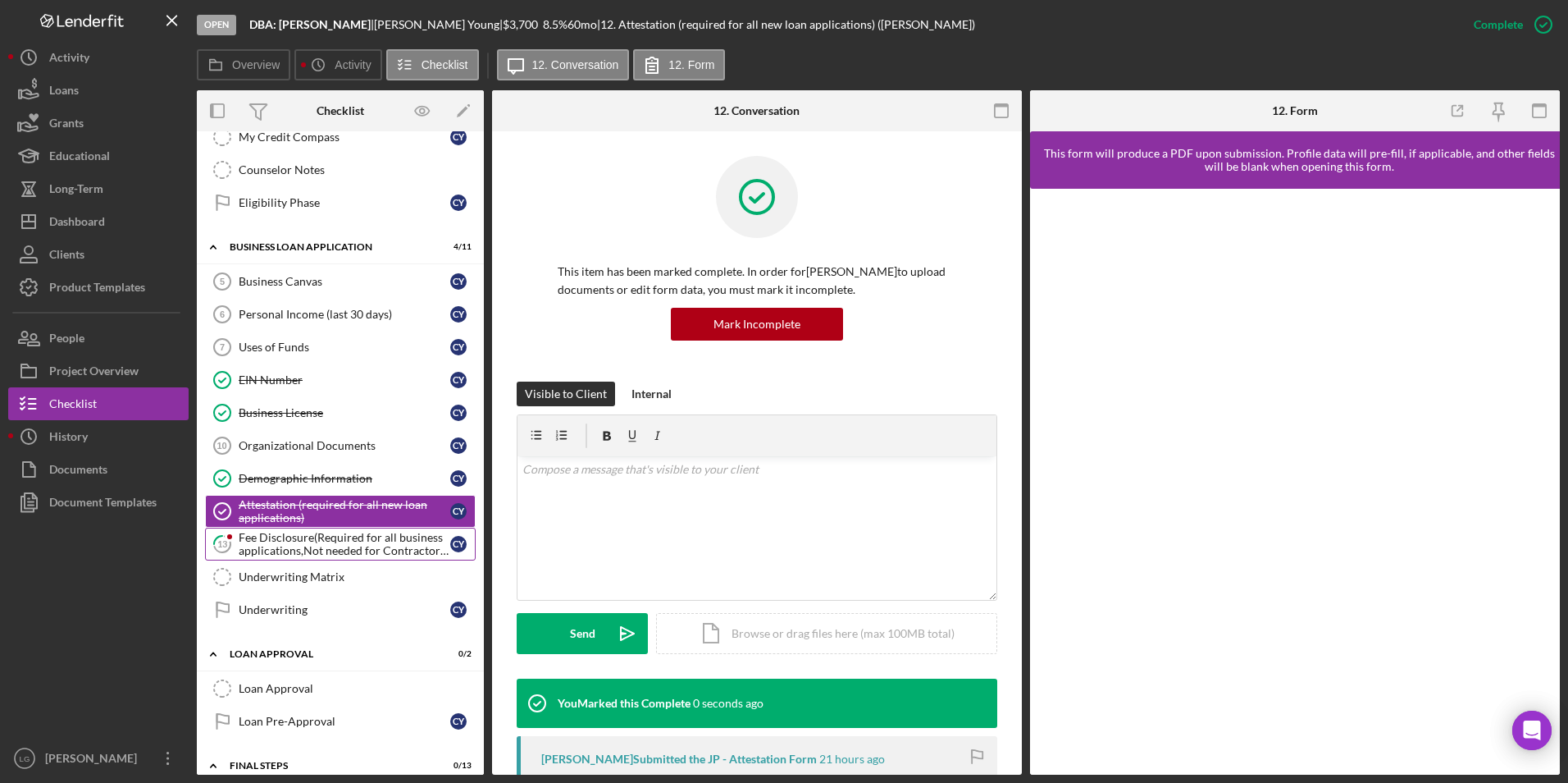
click at [334, 537] on div "Fee Disclosure(Required for all business applications,Not needed for Contractor…" at bounding box center [344, 544] width 211 height 26
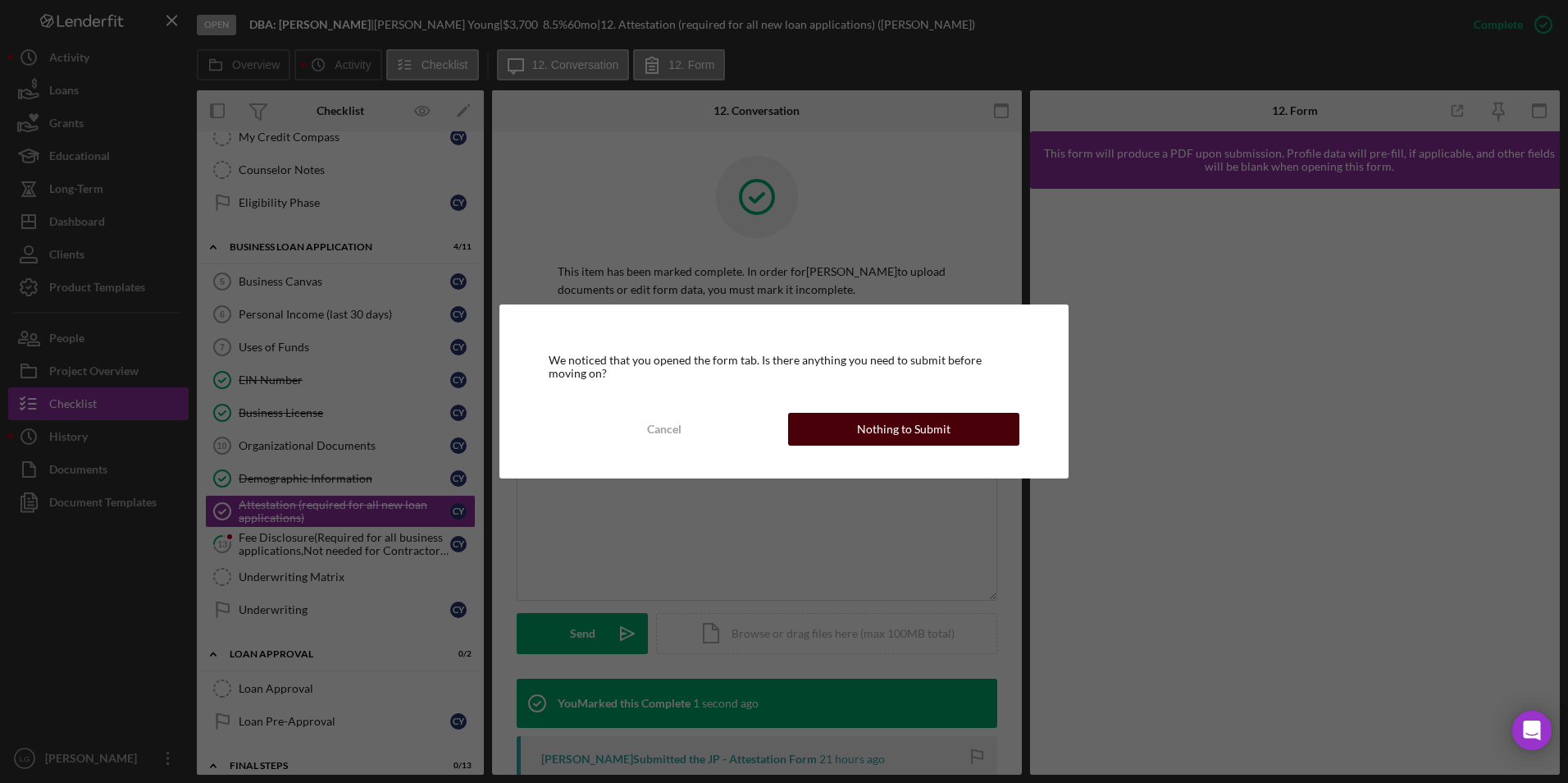
click at [953, 433] on button "Nothing to Submit" at bounding box center [904, 428] width 232 height 32
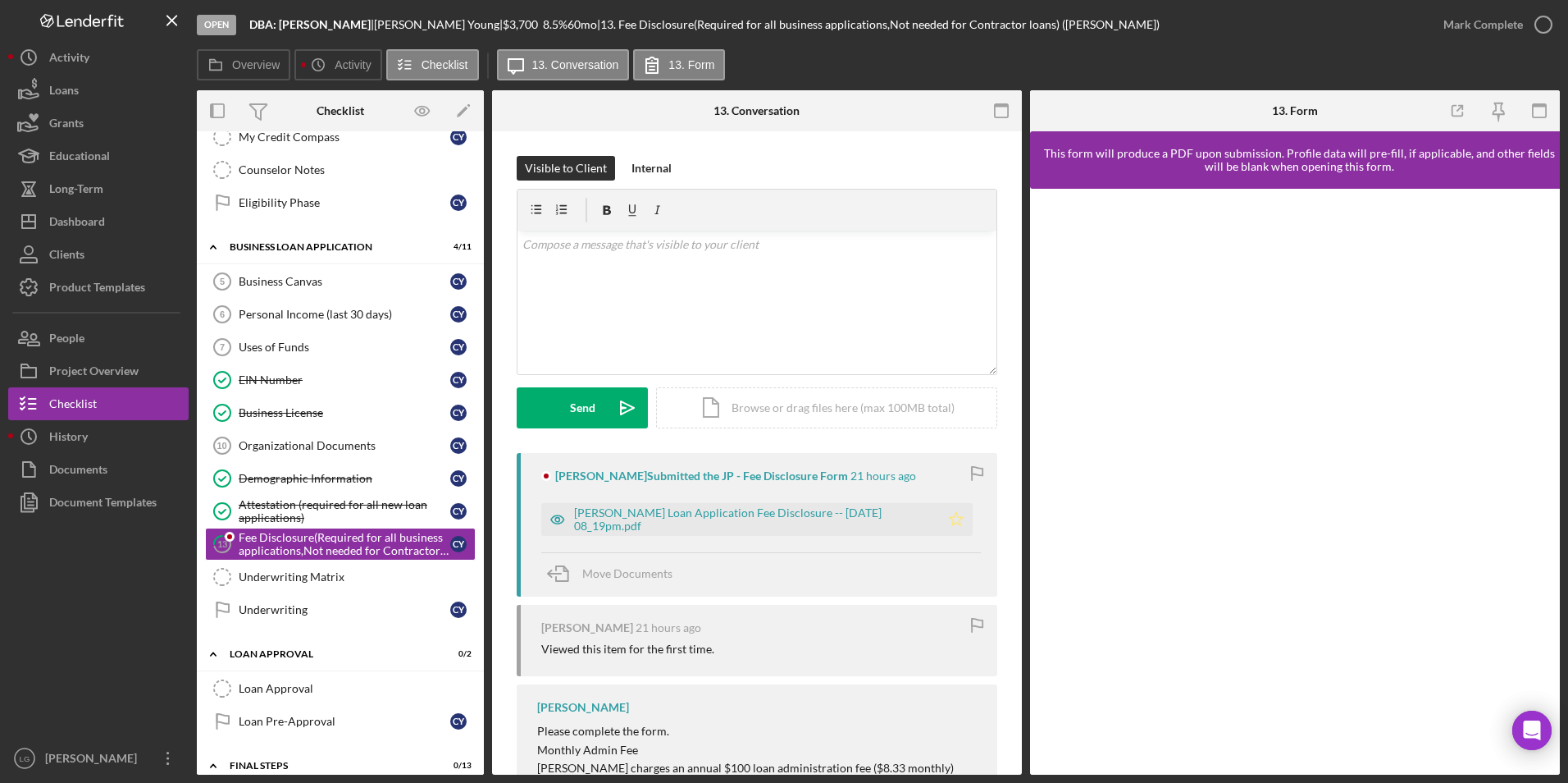
click at [964, 520] on icon "Icon/Star" at bounding box center [956, 519] width 32 height 32
click at [1483, 25] on div "Mark Complete" at bounding box center [1483, 24] width 80 height 32
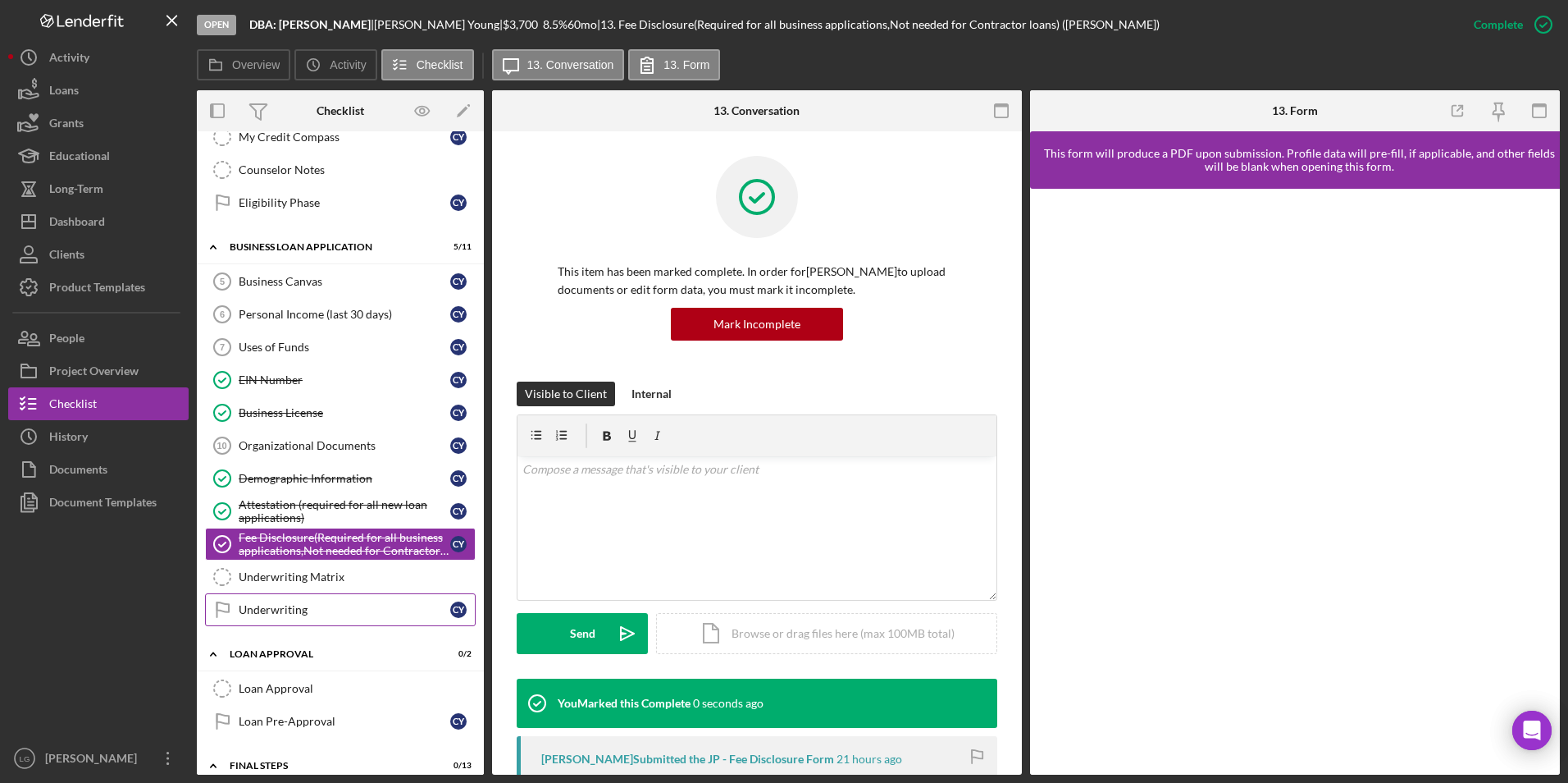
click at [267, 610] on div "Underwriting" at bounding box center [344, 609] width 211 height 13
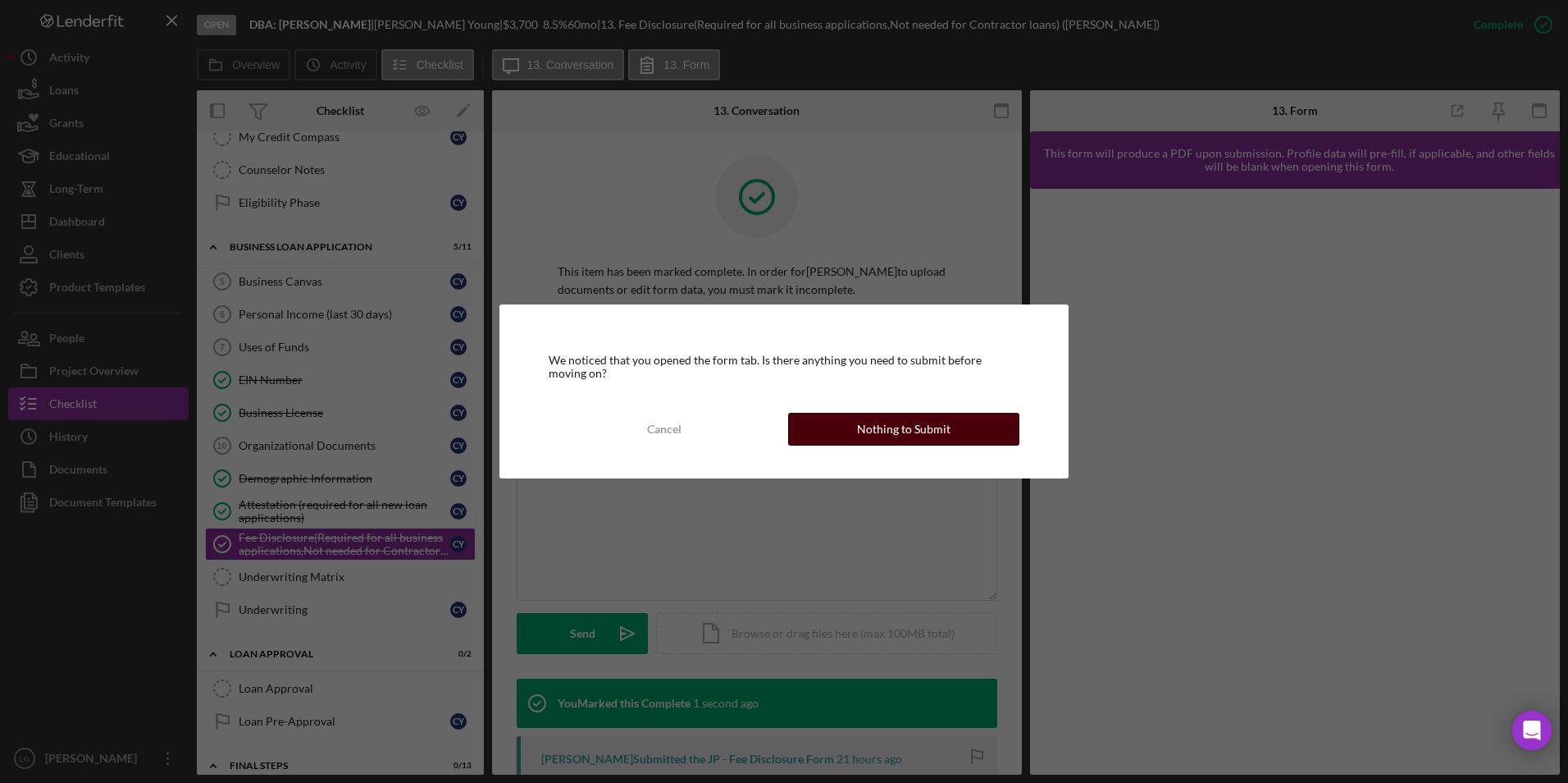
click at [847, 429] on button "Nothing to Submit" at bounding box center [904, 428] width 232 height 32
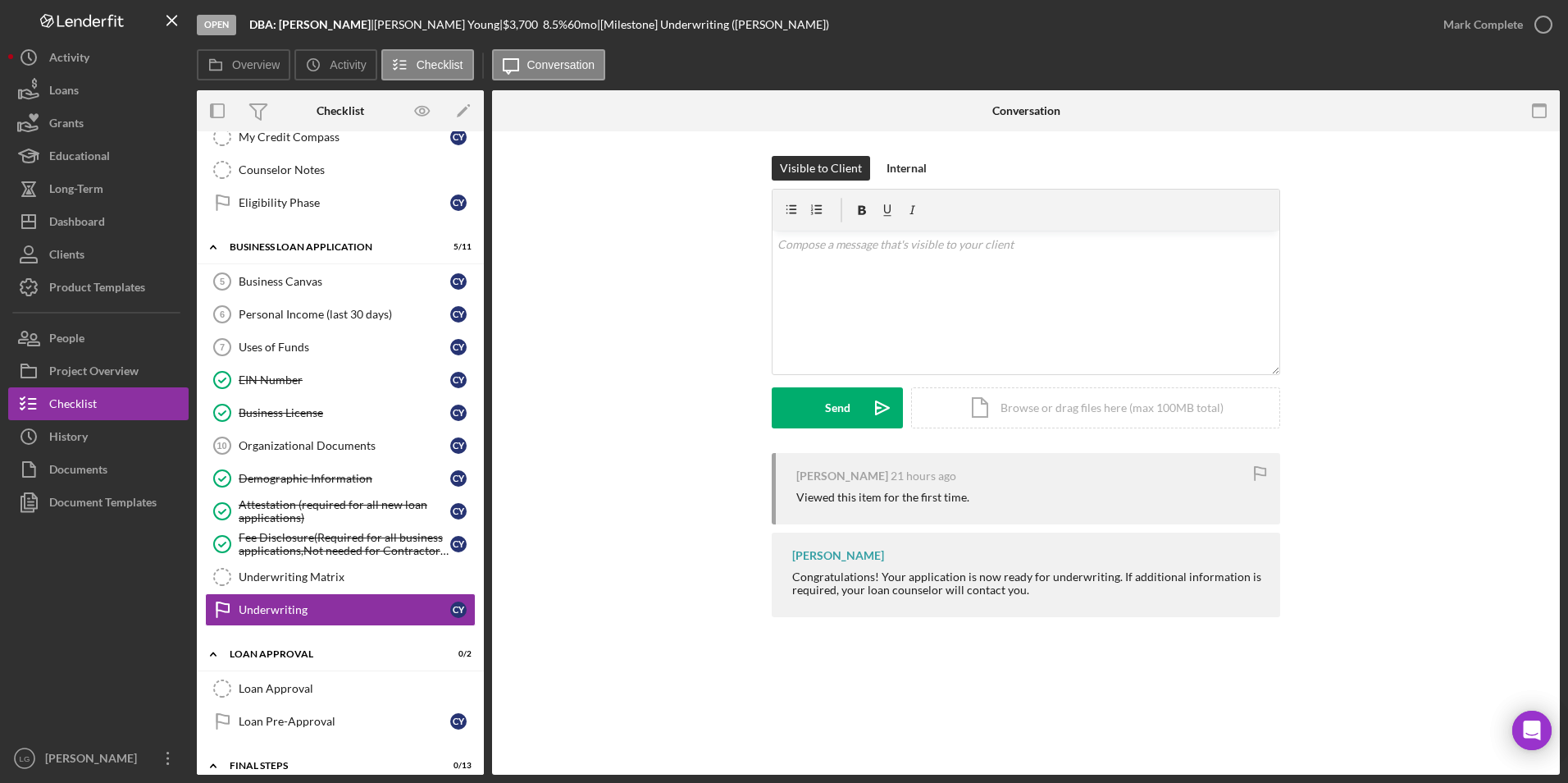
scroll to position [657, 0]
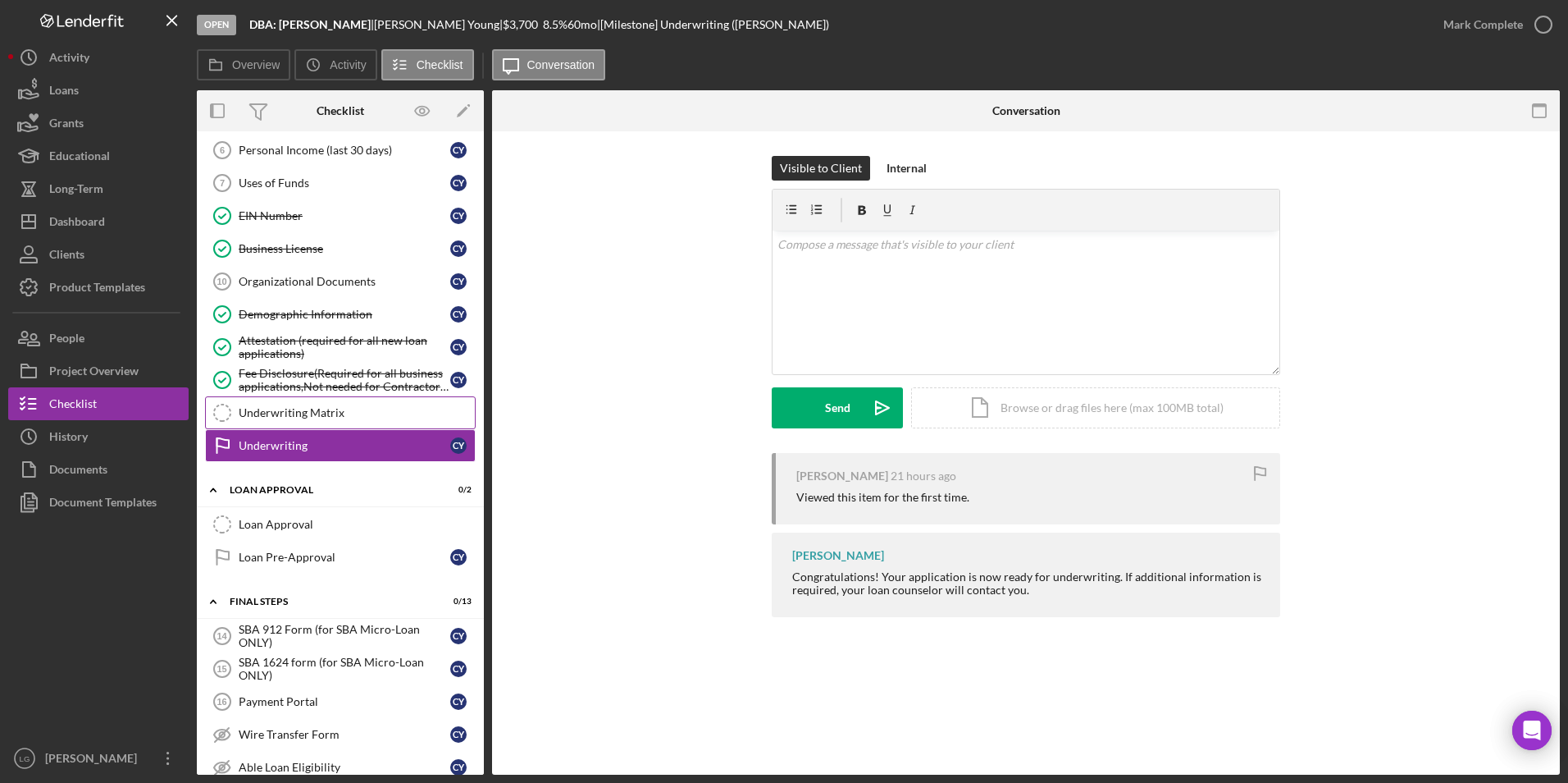
click at [348, 409] on div "Underwriting Matrix" at bounding box center [356, 413] width 236 height 13
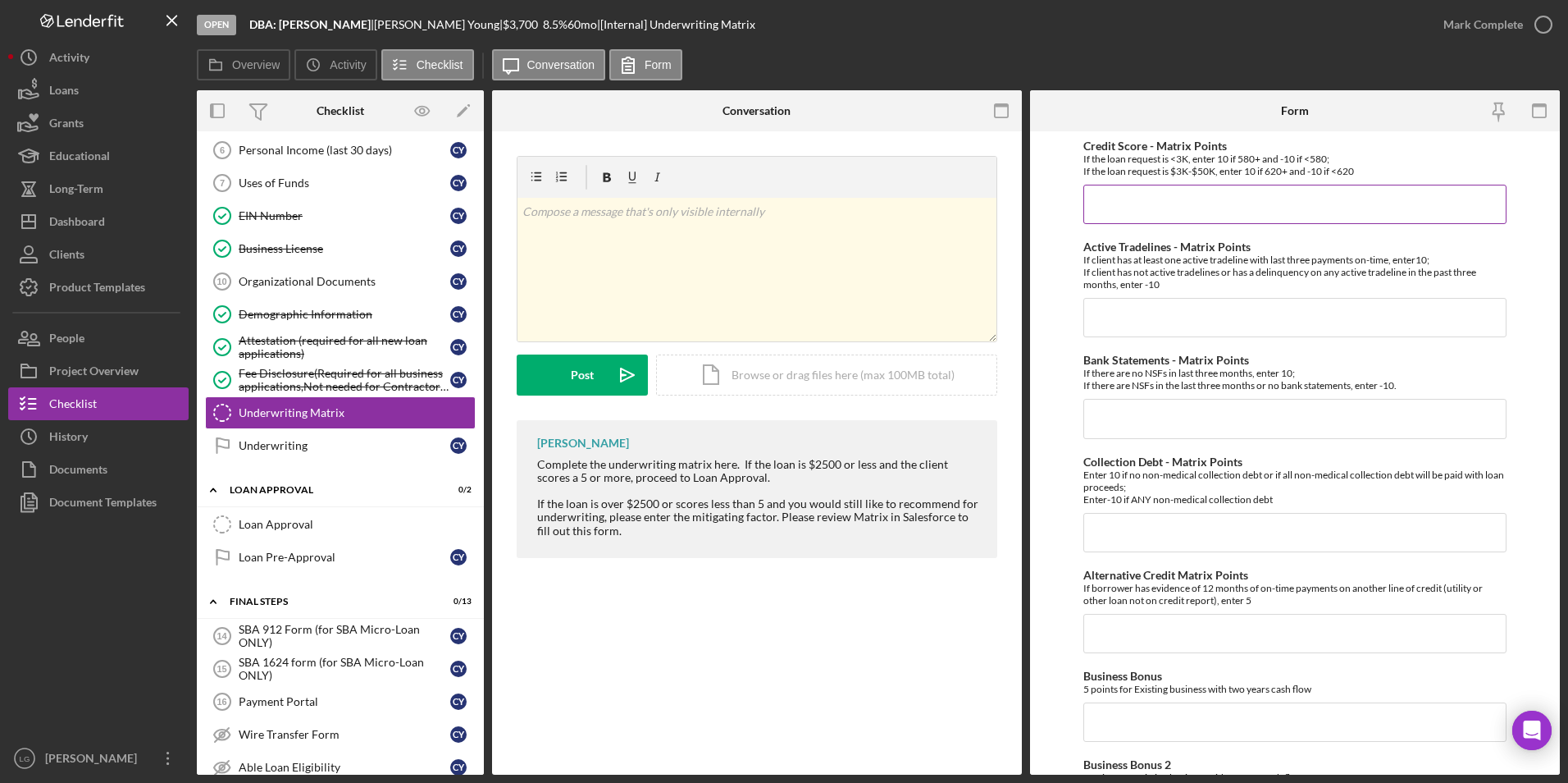
click at [1278, 194] on input "Credit Score - Matrix Points" at bounding box center [1295, 204] width 424 height 40
type input "-10"
click at [1267, 324] on input "Active Tradelines - Matrix Points" at bounding box center [1295, 317] width 424 height 40
type input "-10"
click at [1174, 413] on input "Bank Statements - Matrix Points" at bounding box center [1295, 418] width 424 height 40
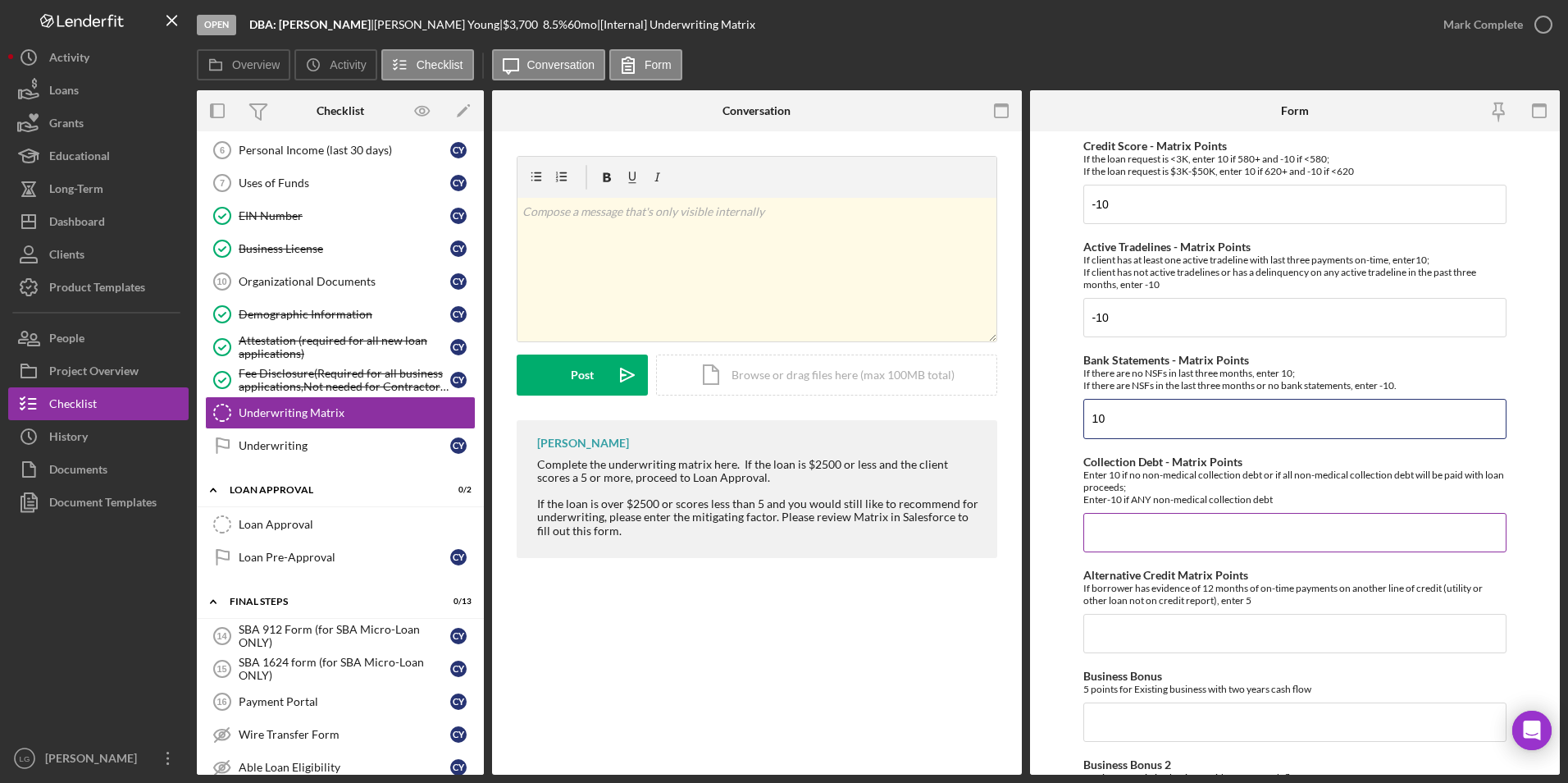
type input "10"
click at [1190, 533] on input "Collection Debt - Matrix Points" at bounding box center [1295, 532] width 424 height 40
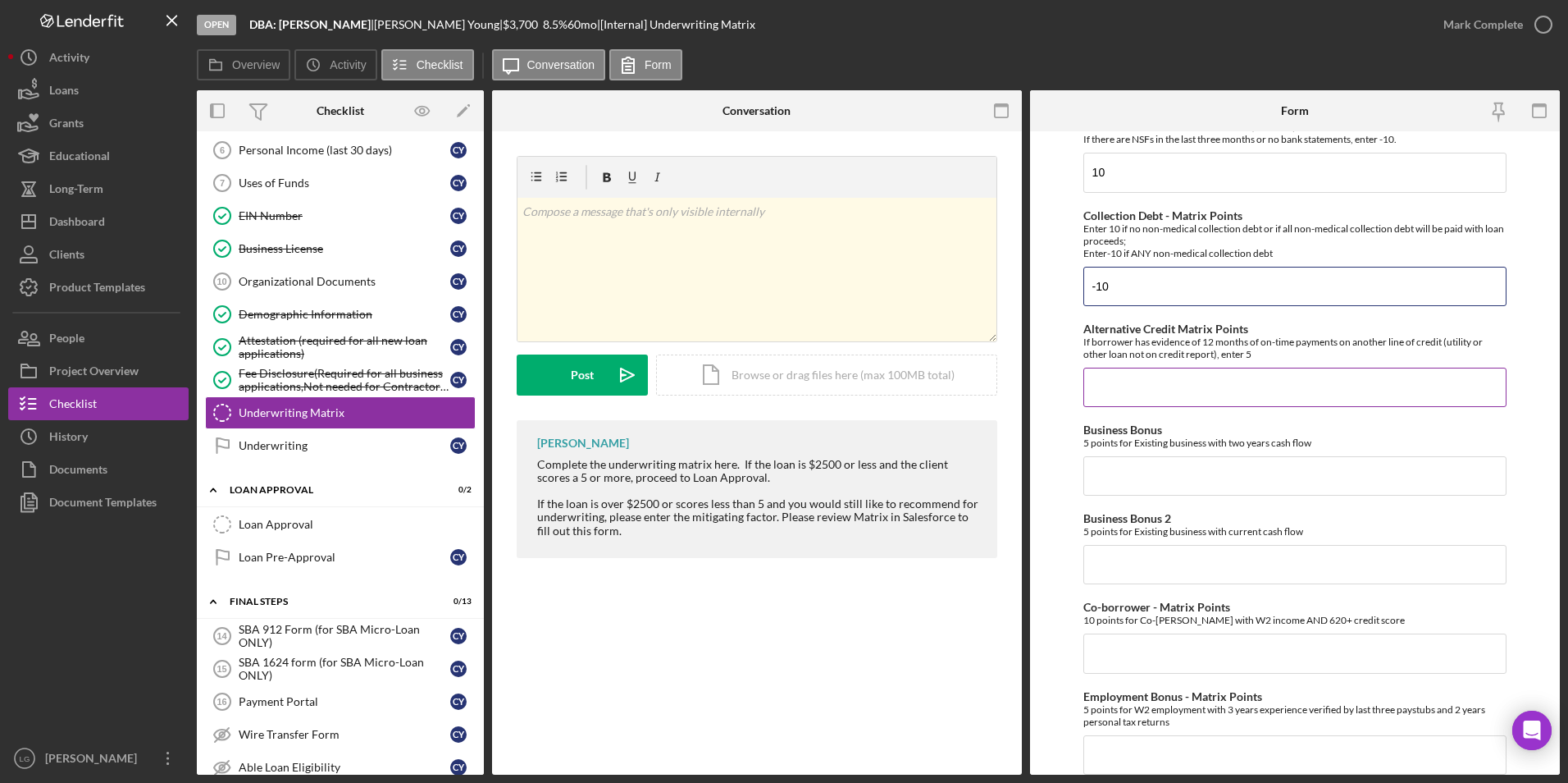
type input "-10"
click at [1167, 385] on input "Alternative Credit Matrix Points" at bounding box center [1295, 387] width 424 height 40
type input "0"
click at [1156, 465] on input "Business Bonus" at bounding box center [1295, 476] width 424 height 40
type input "0"
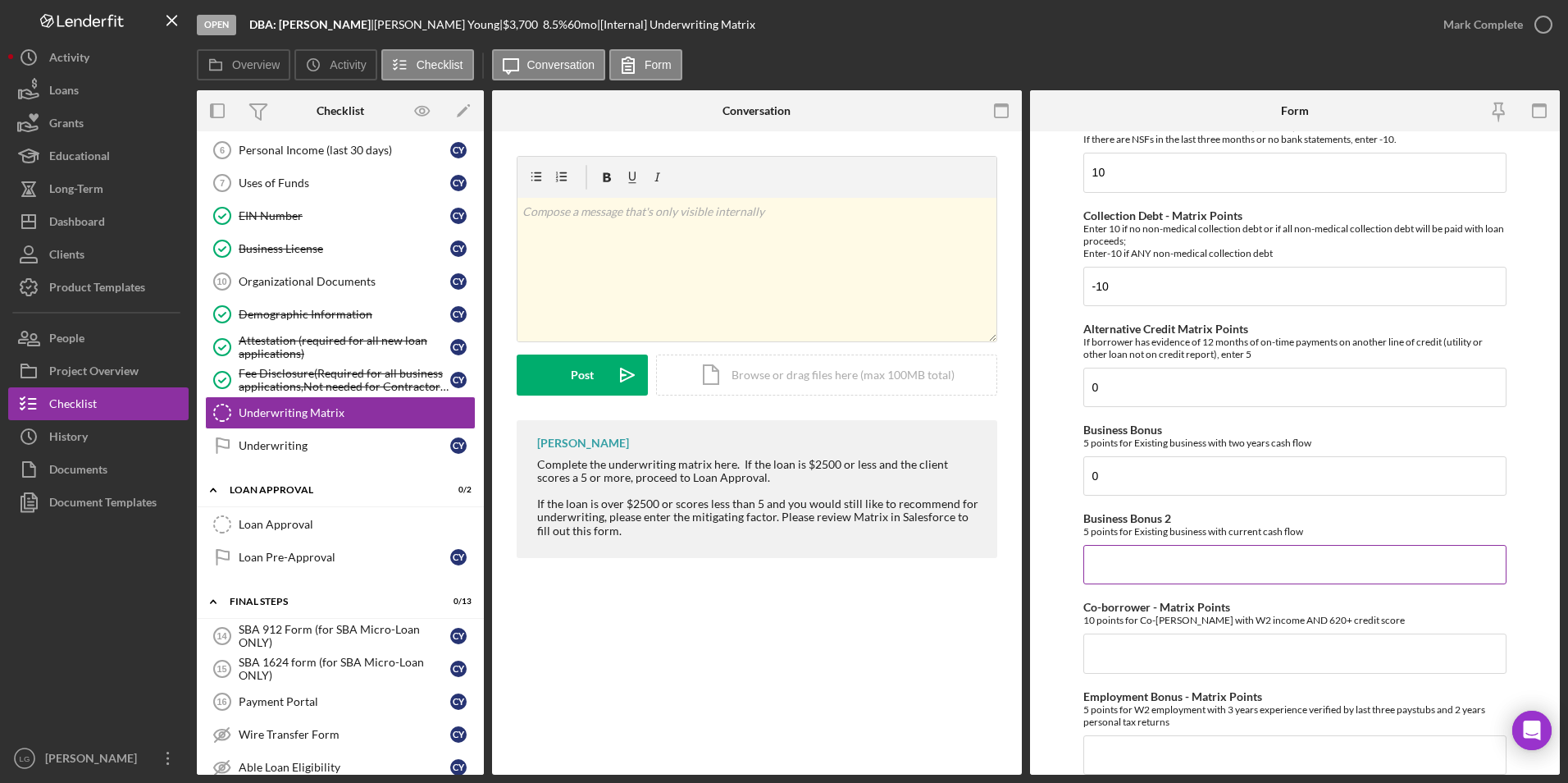
click at [1136, 543] on div "Business Bonus 2 5 points for Existing business with current cash flow" at bounding box center [1295, 548] width 424 height 72
click at [1151, 561] on input "Business Bonus 2" at bounding box center [1295, 564] width 424 height 40
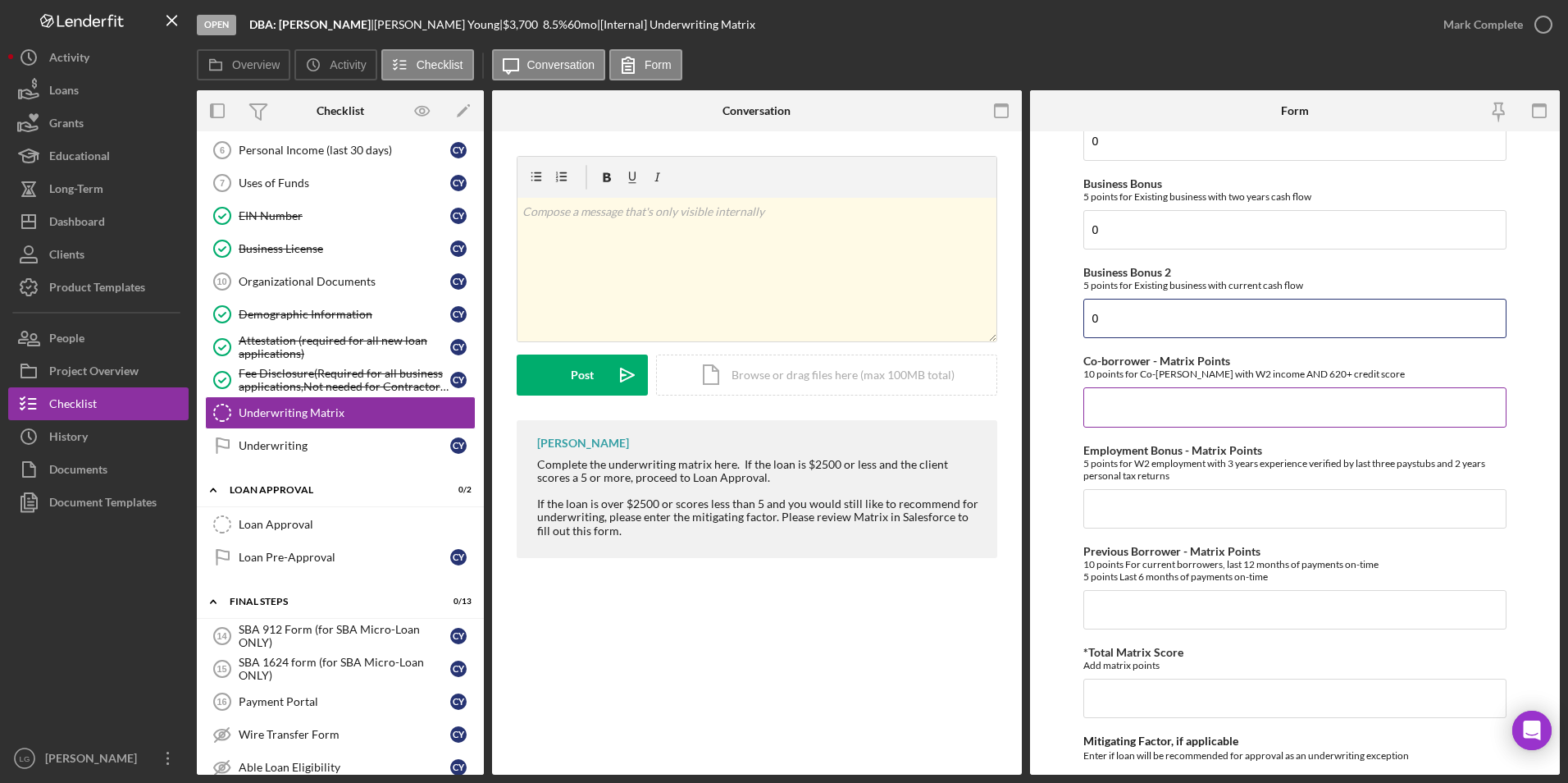
type input "0"
click at [1144, 414] on input "Co-borrower - Matrix Points" at bounding box center [1295, 406] width 424 height 40
type input "0"
click at [1135, 497] on input "Employment Bonus - Matrix Points" at bounding box center [1295, 508] width 424 height 40
type input "0"
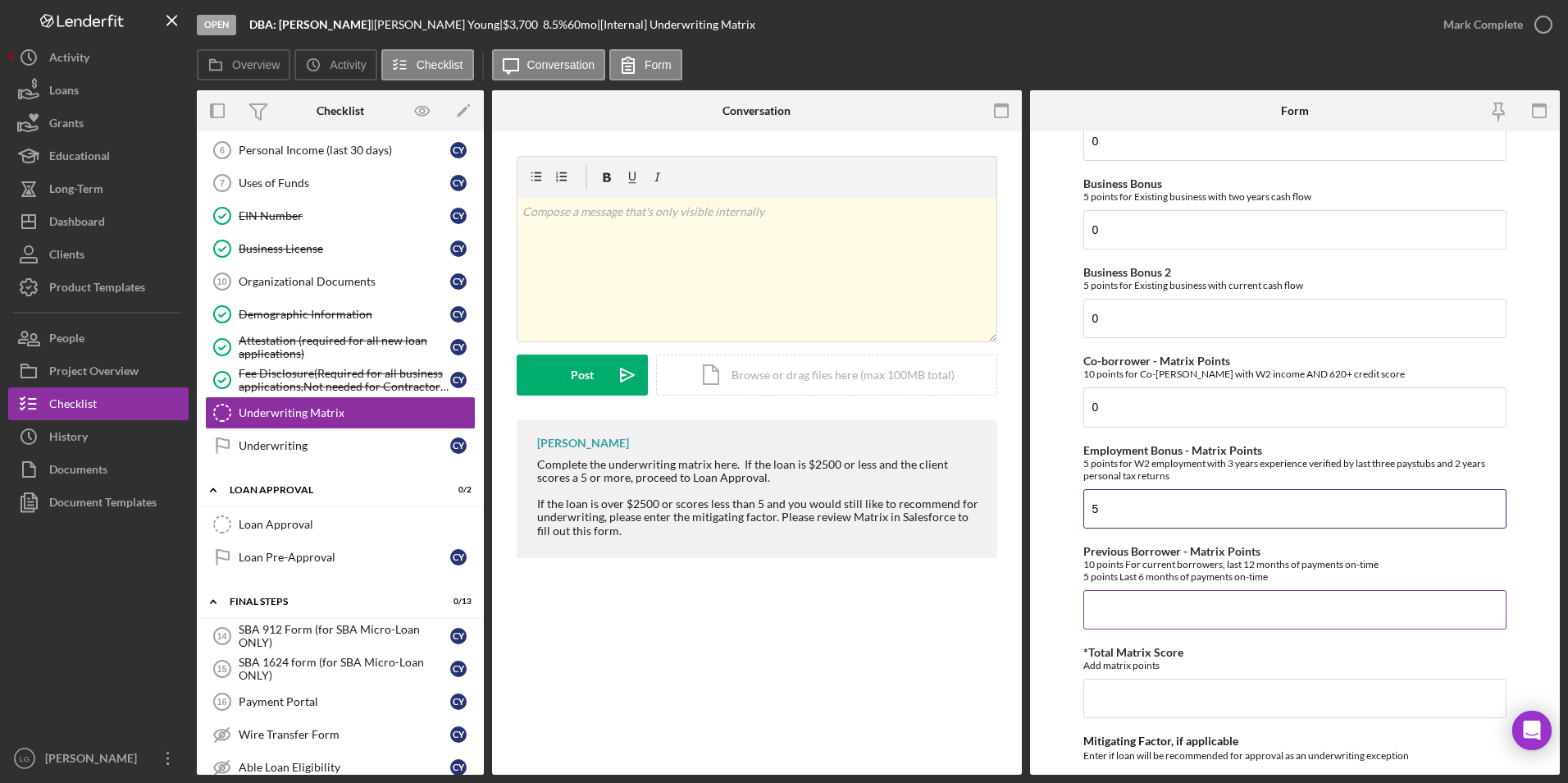
scroll to position [657, 0]
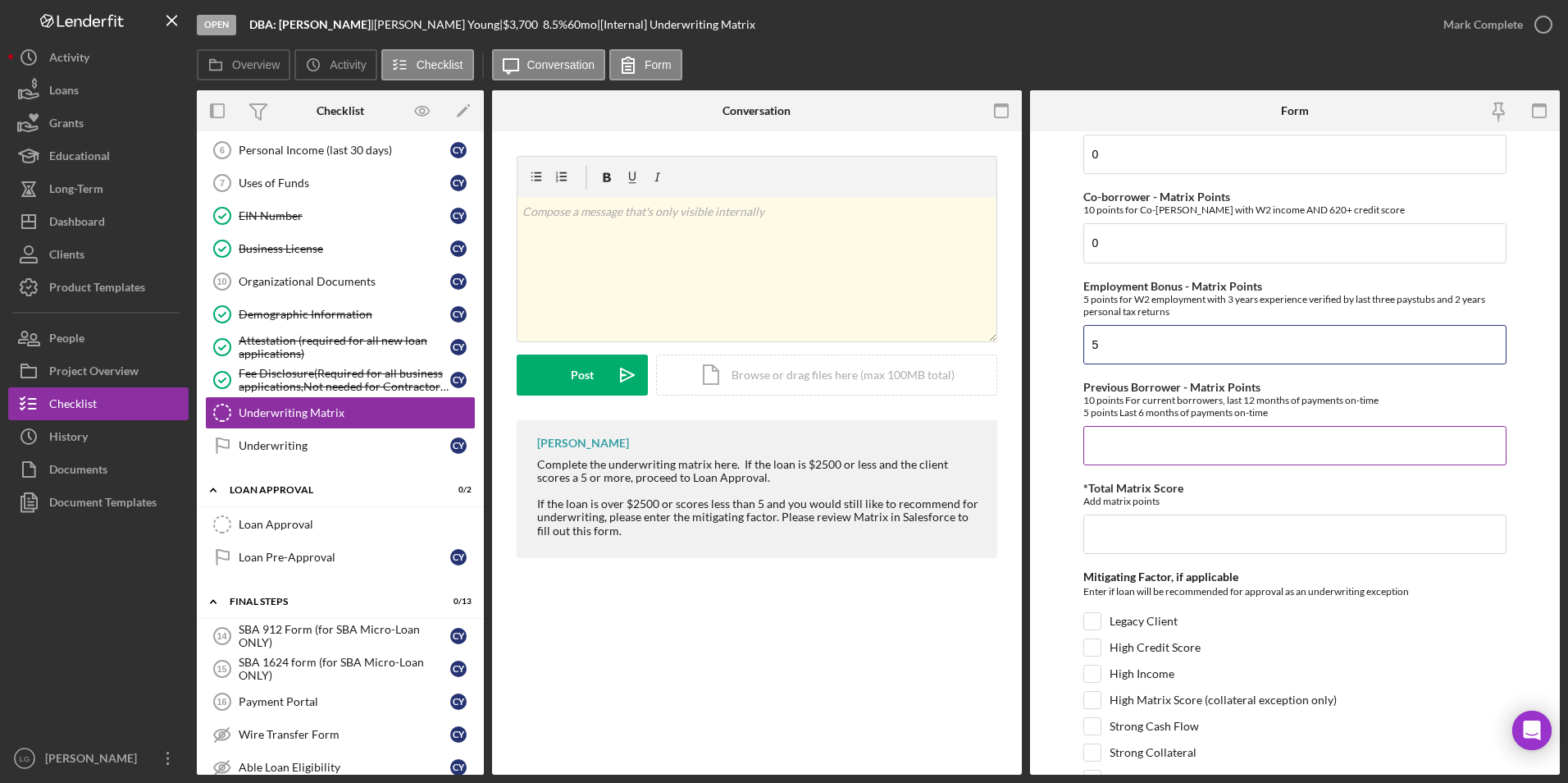
type input "5"
click at [1160, 442] on input "Previous Borrower - Matrix Points" at bounding box center [1295, 445] width 424 height 40
type input "0"
click at [1132, 539] on input "*Total Matrix Score" at bounding box center [1295, 534] width 424 height 40
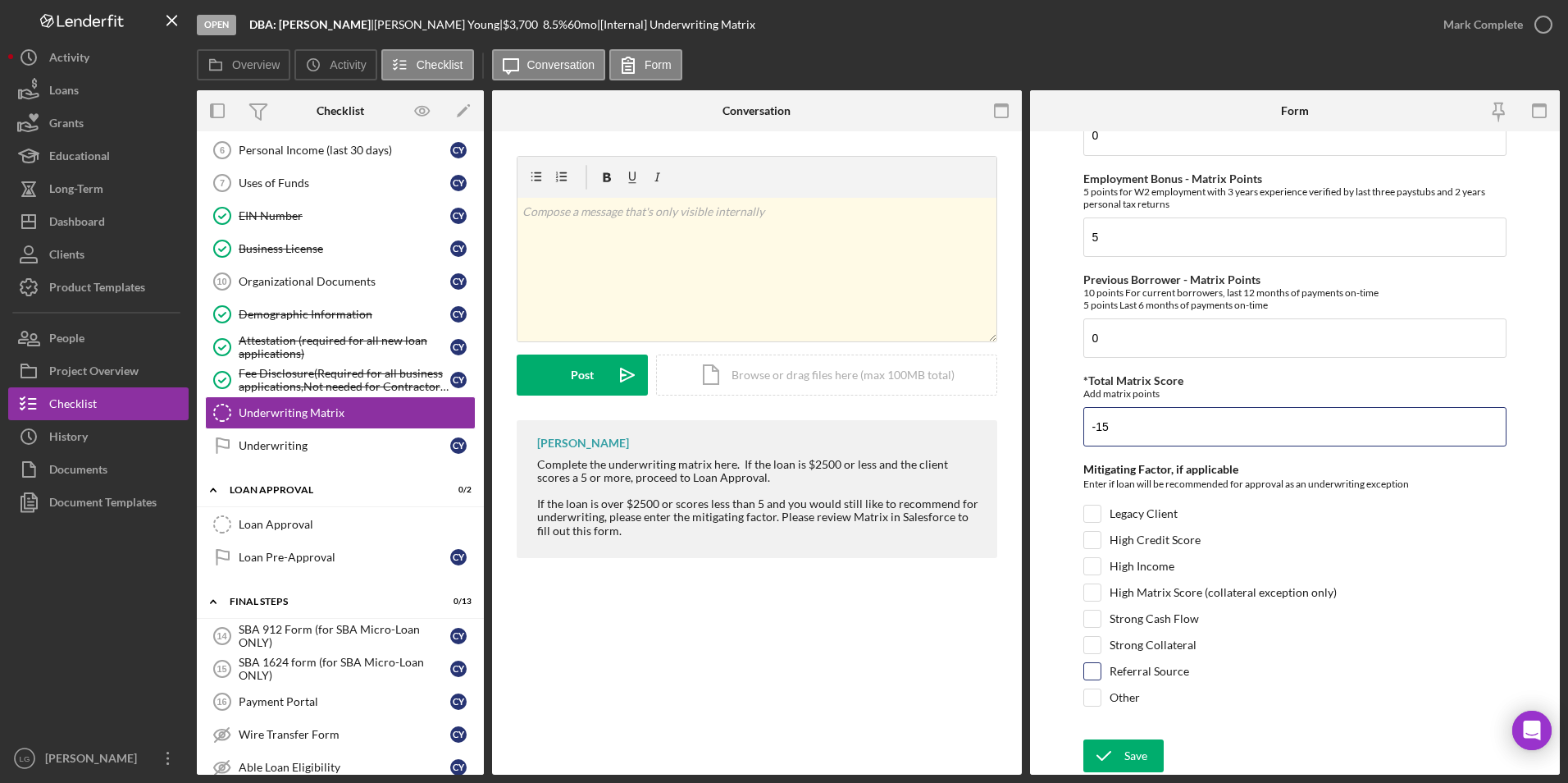
type input "-15"
click at [1099, 668] on div at bounding box center [1092, 671] width 18 height 18
click at [1087, 674] on input "Referral Source" at bounding box center [1092, 671] width 17 height 17
checkbox input "true"
click at [1120, 751] on icon "submit" at bounding box center [1104, 755] width 41 height 41
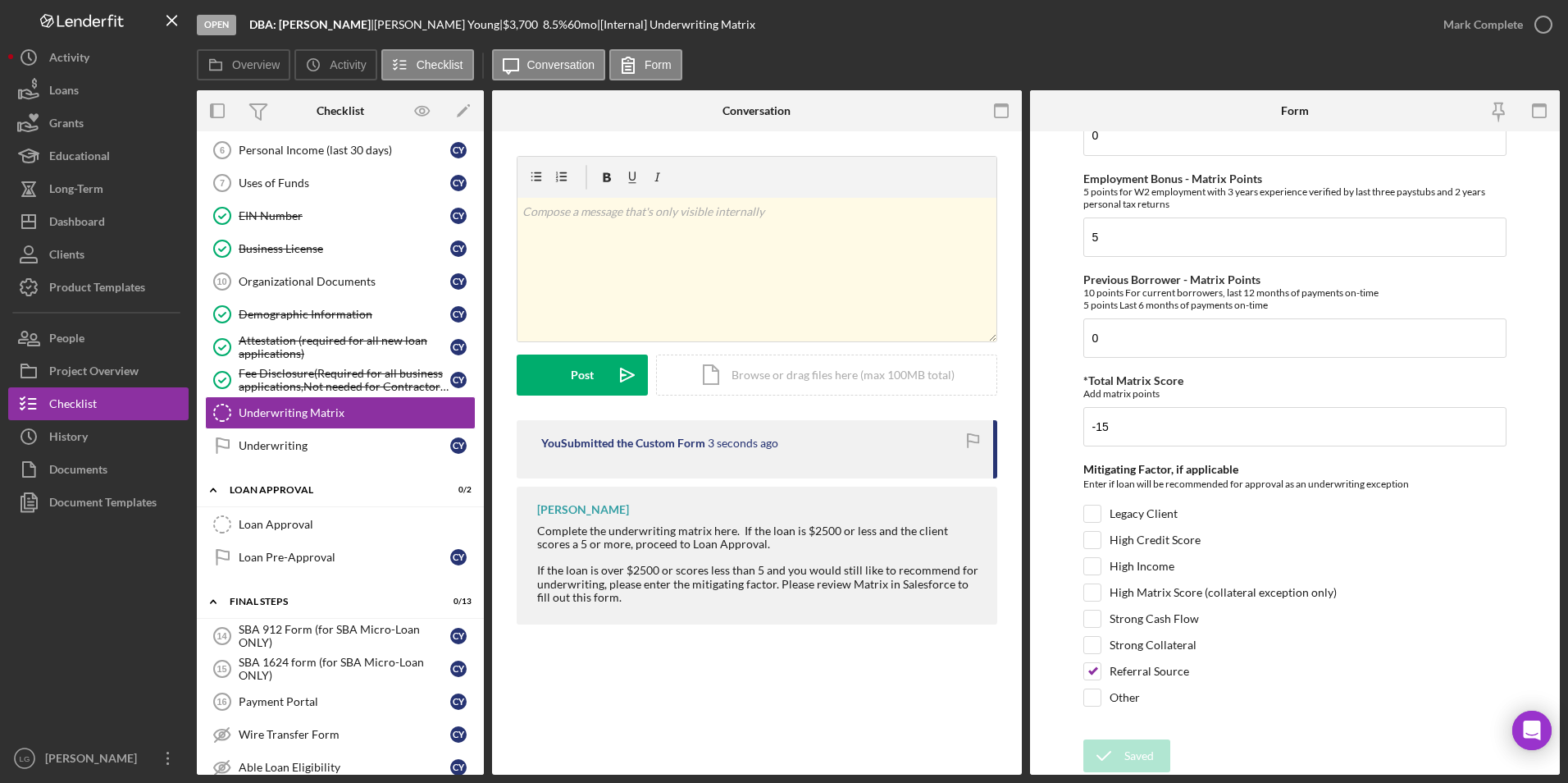
click at [1445, 25] on div "Mark Complete" at bounding box center [1483, 24] width 80 height 32
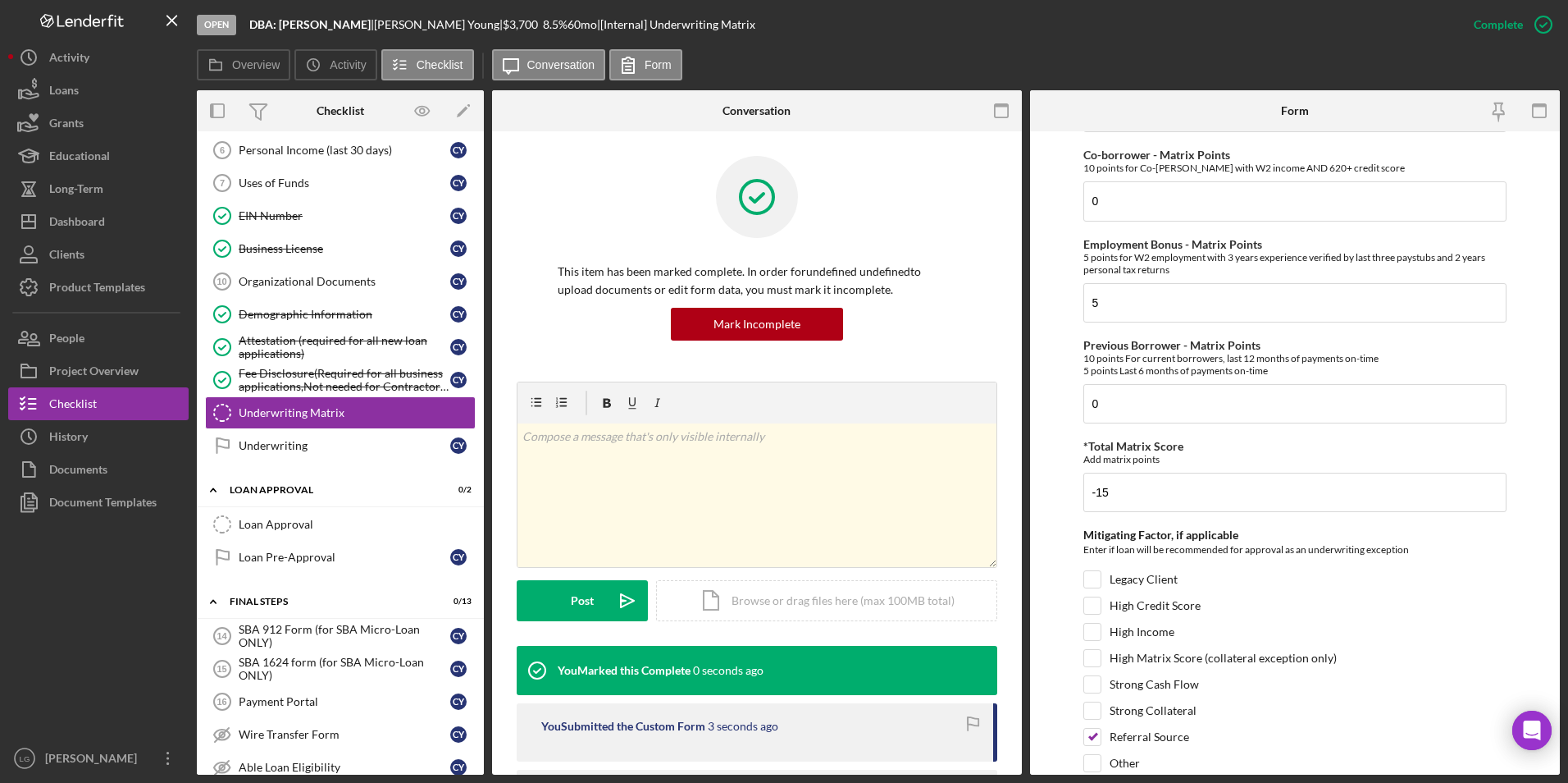
scroll to position [0, 0]
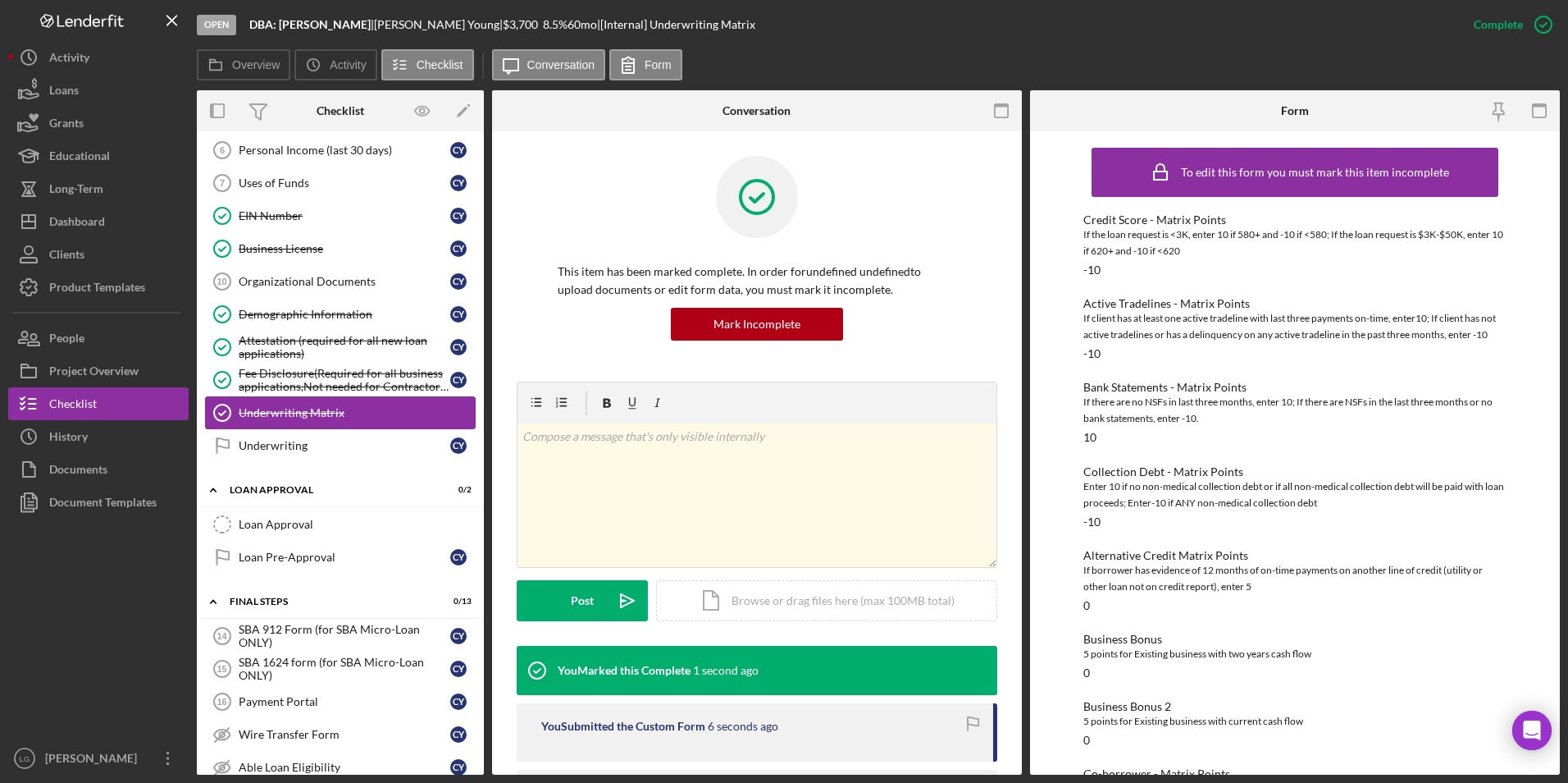
drag, startPoint x: 310, startPoint y: 448, endPoint x: 383, endPoint y: 409, distance: 82.8
click at [310, 448] on div "Underwriting" at bounding box center [344, 445] width 211 height 13
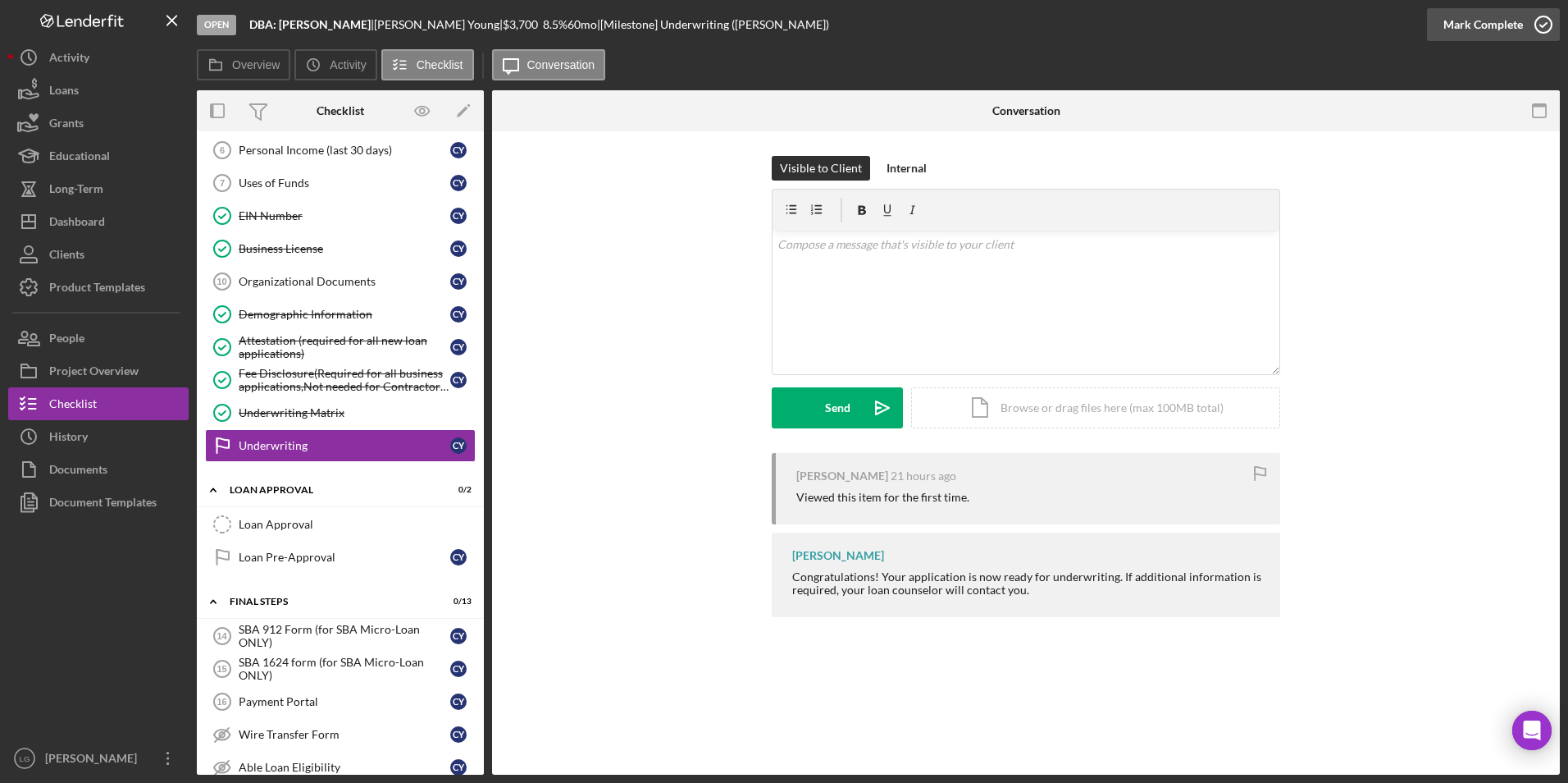
click at [1470, 32] on div "Mark Complete" at bounding box center [1483, 24] width 80 height 32
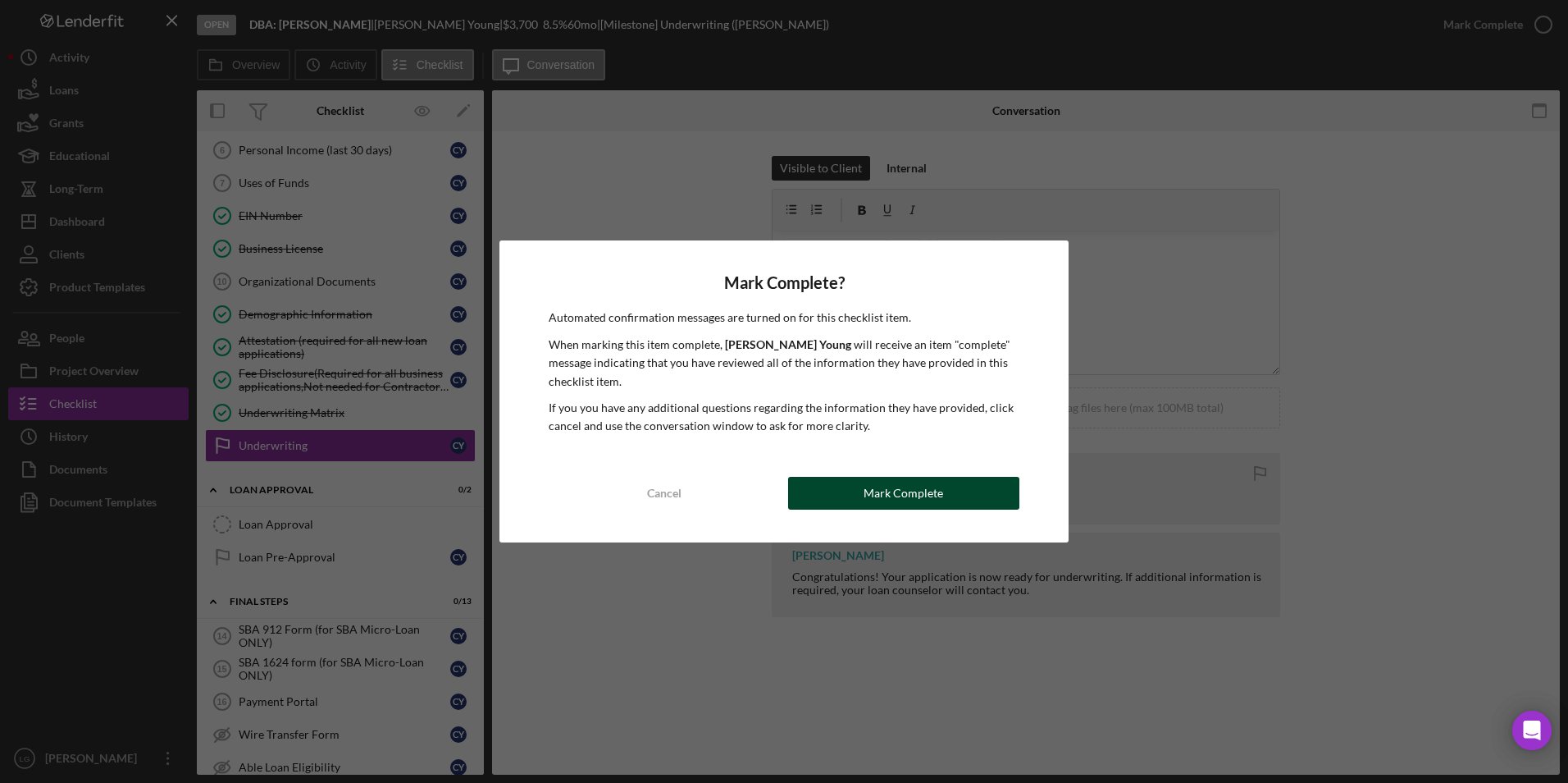
click at [889, 489] on div "Mark Complete" at bounding box center [903, 492] width 80 height 32
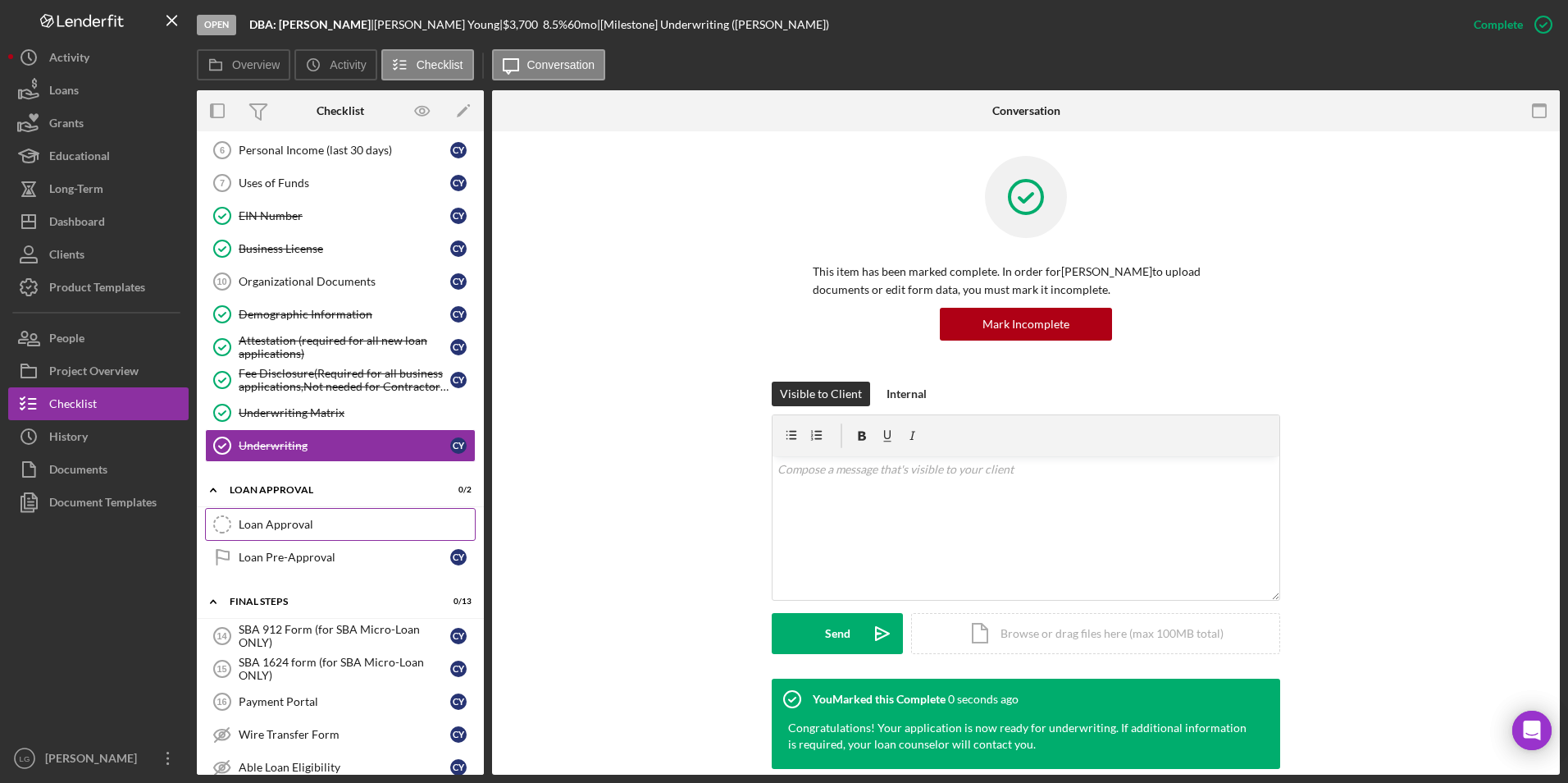
click at [352, 554] on div "Loan Pre-Approval" at bounding box center [344, 557] width 211 height 13
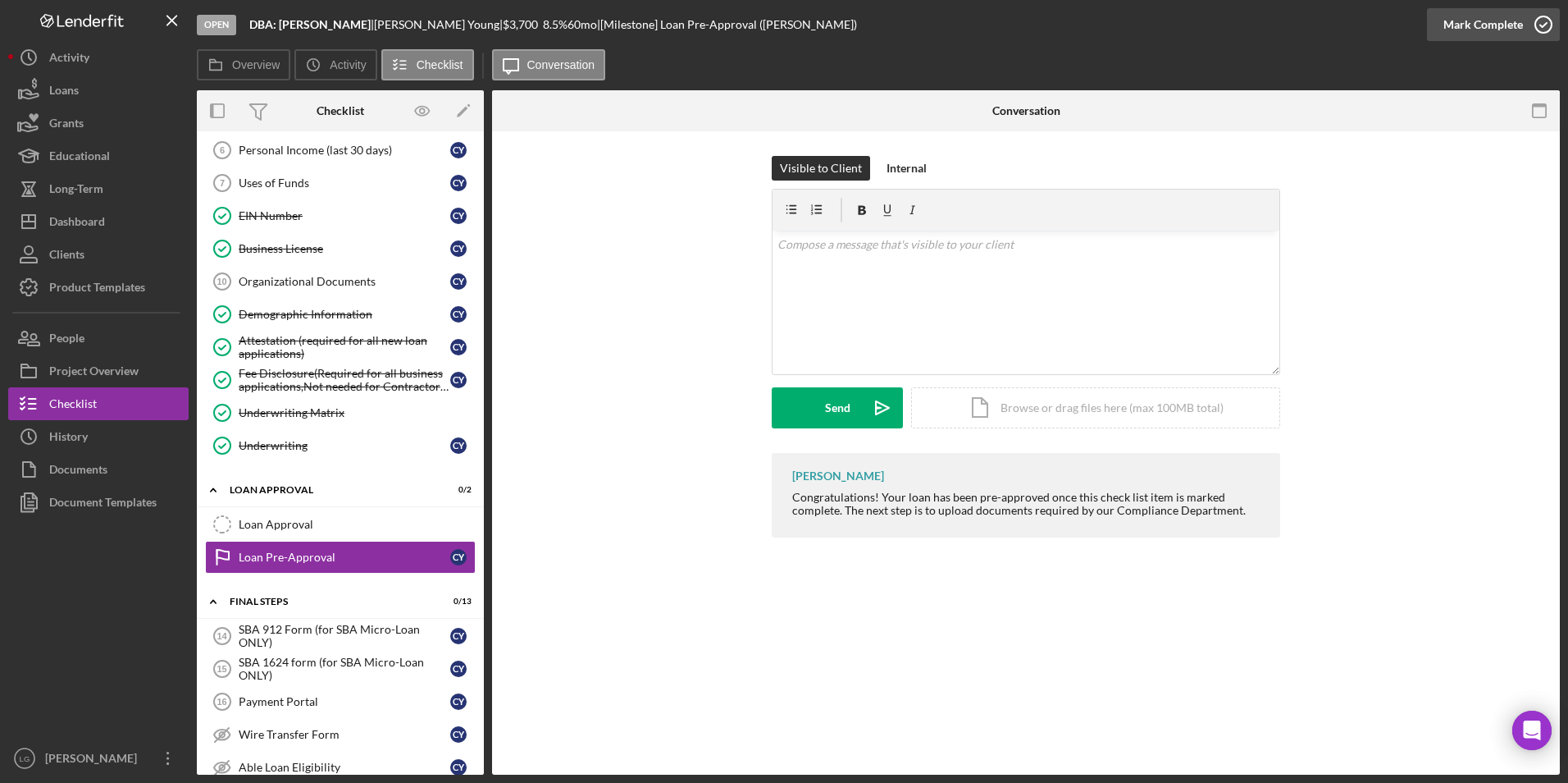
click at [1497, 14] on div "Mark Complete" at bounding box center [1483, 24] width 80 height 32
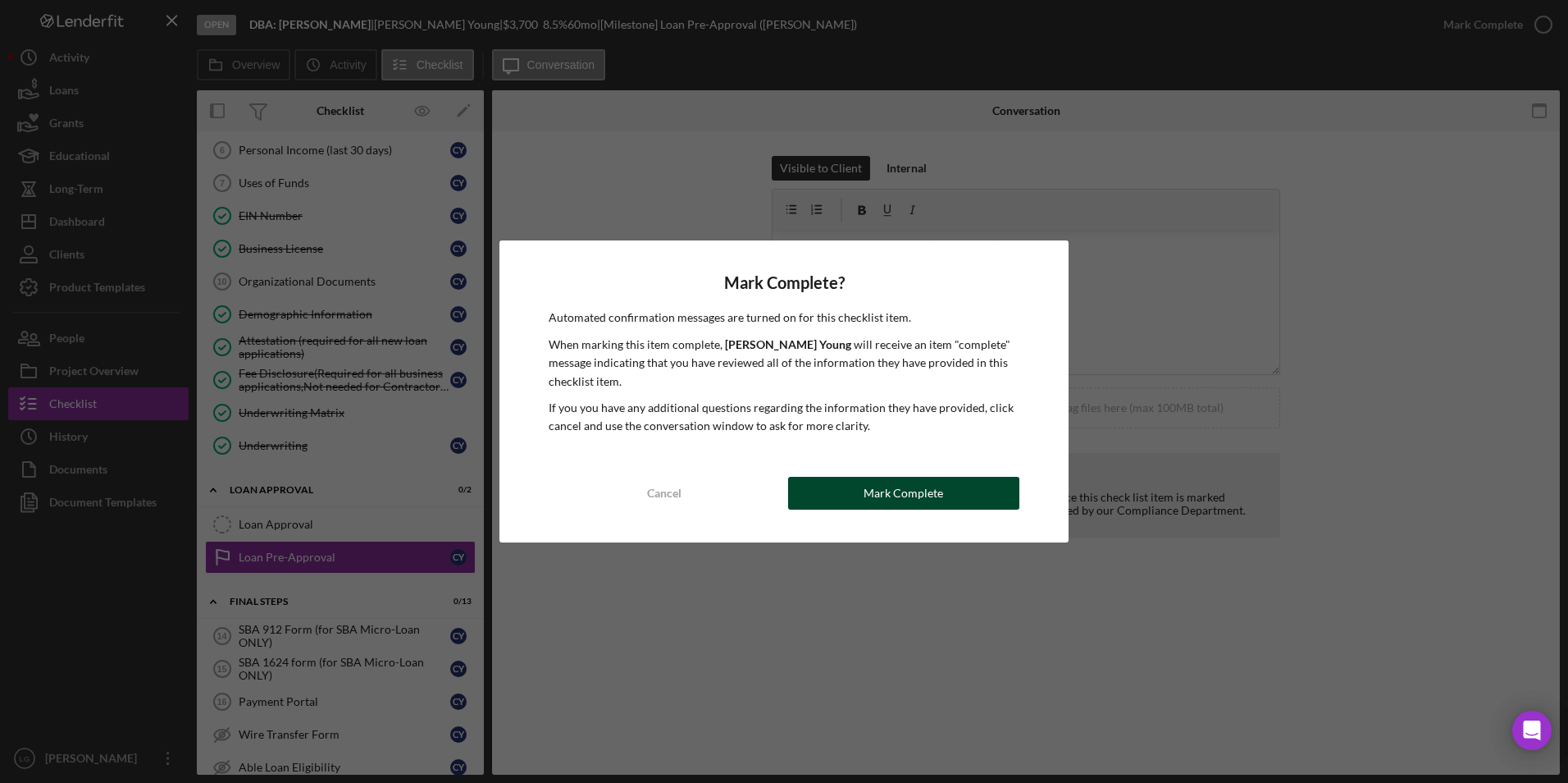
click at [969, 495] on button "Mark Complete" at bounding box center [904, 492] width 232 height 32
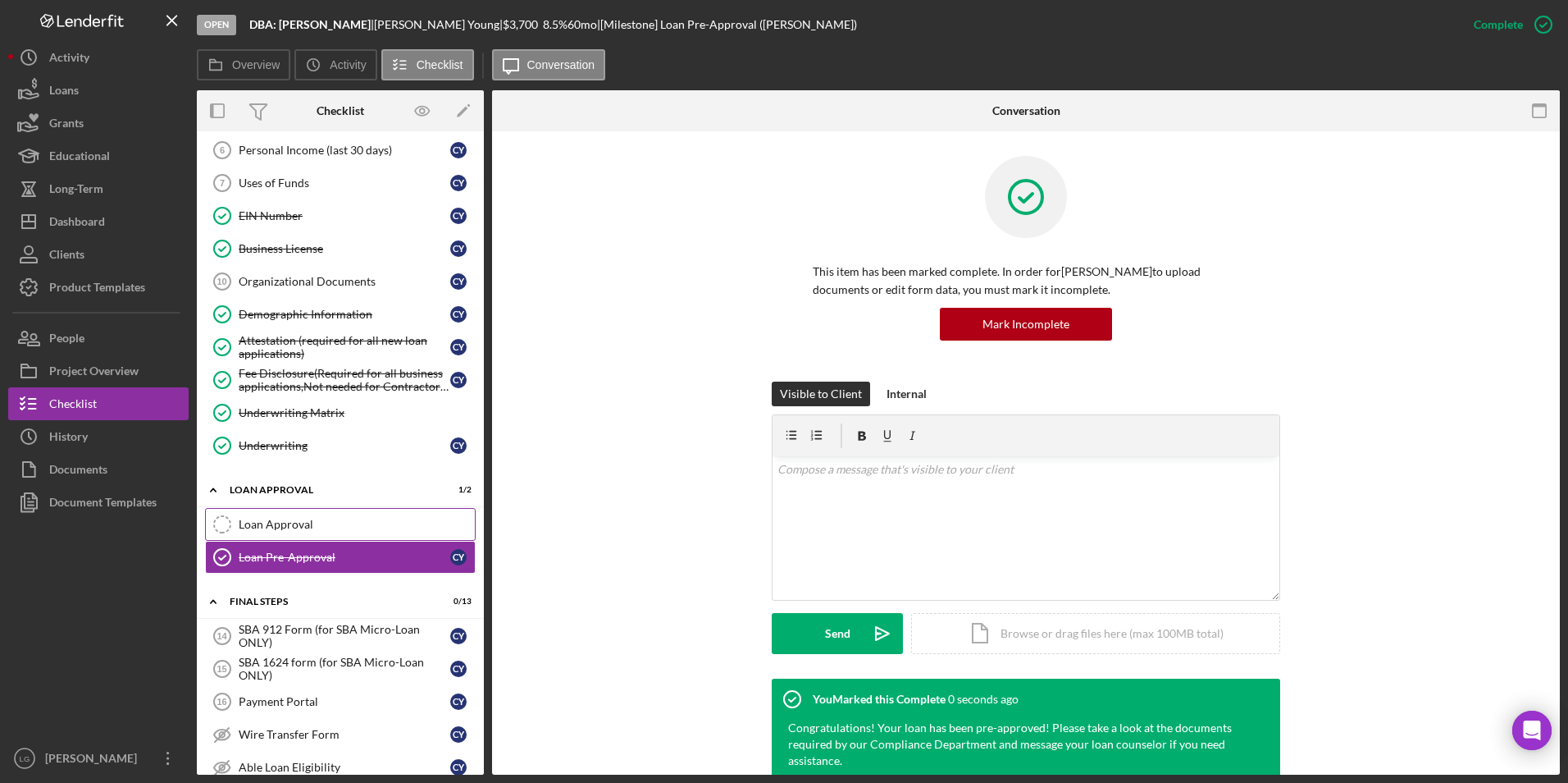
click at [296, 523] on div "Loan Approval" at bounding box center [356, 524] width 236 height 13
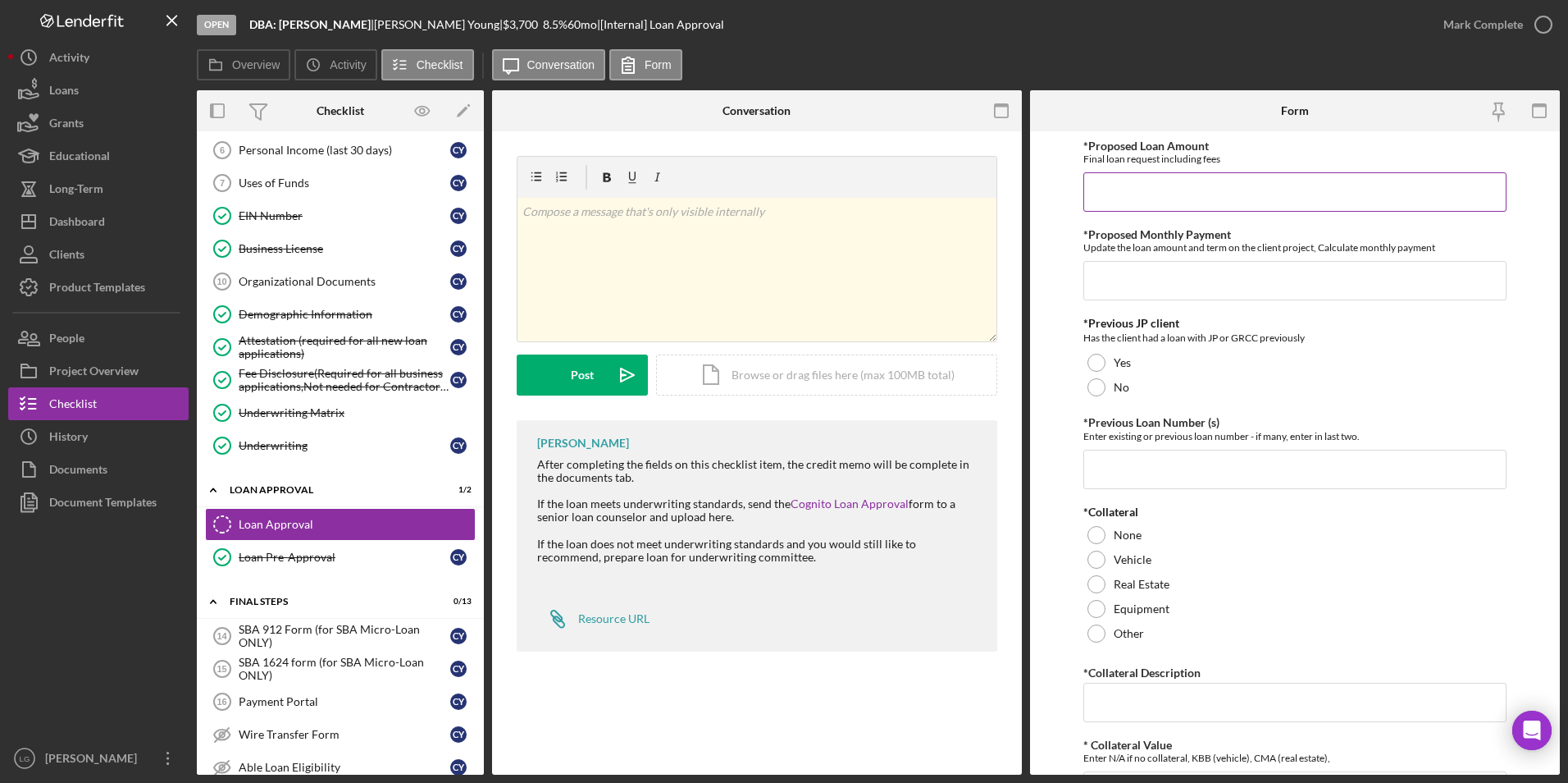
click at [1143, 200] on input "*Proposed Loan Amount" at bounding box center [1295, 191] width 424 height 40
type input "$3,700"
click at [1155, 284] on input "*Proposed Monthly Payment" at bounding box center [1295, 280] width 424 height 40
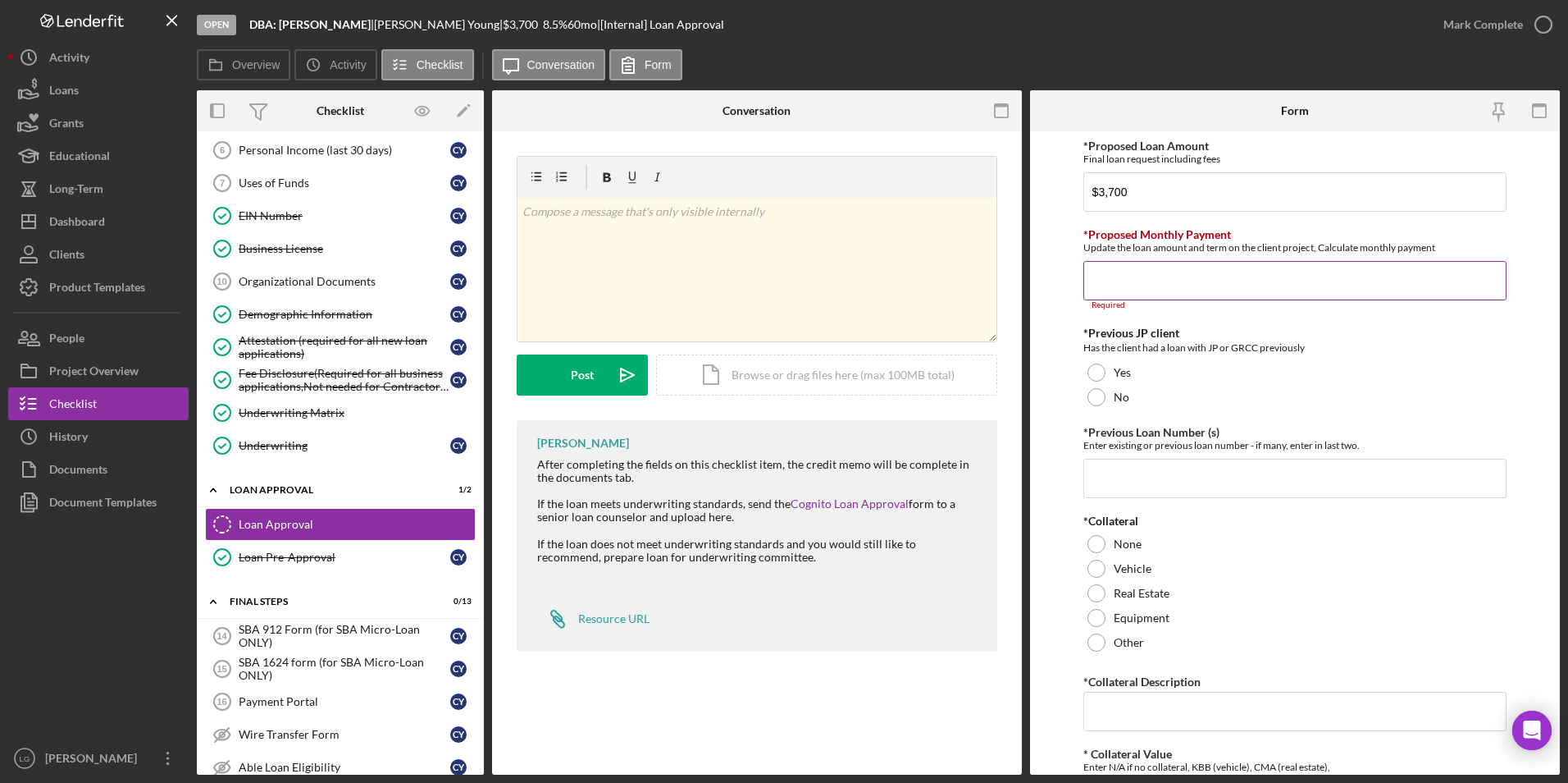
click at [1161, 268] on input "*Proposed Monthly Payment" at bounding box center [1295, 280] width 424 height 40
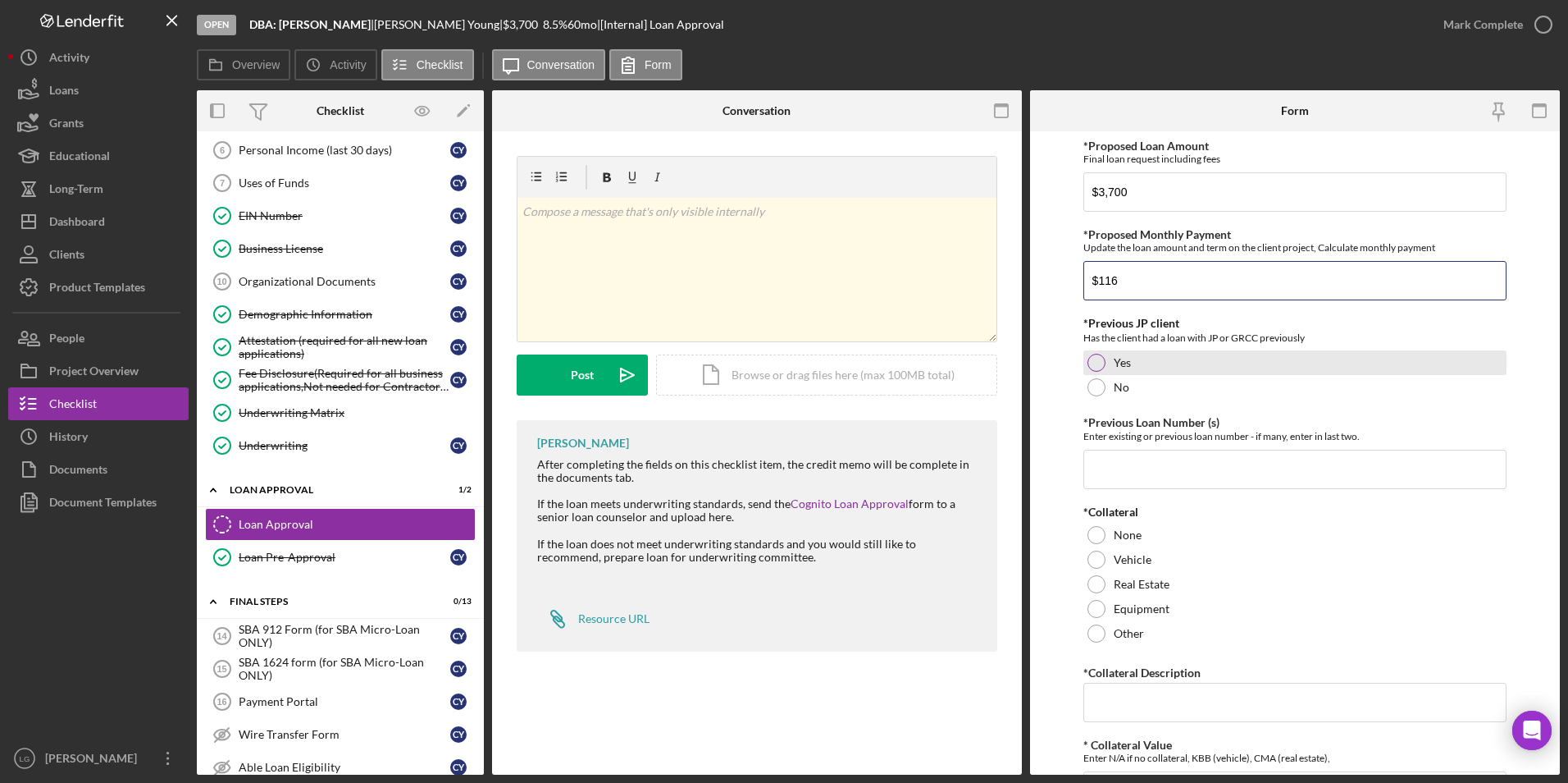
type input "$116"
click at [1147, 370] on div "Yes" at bounding box center [1295, 363] width 424 height 25
click at [1148, 471] on input "*Previous Loan Number (s)" at bounding box center [1295, 469] width 424 height 40
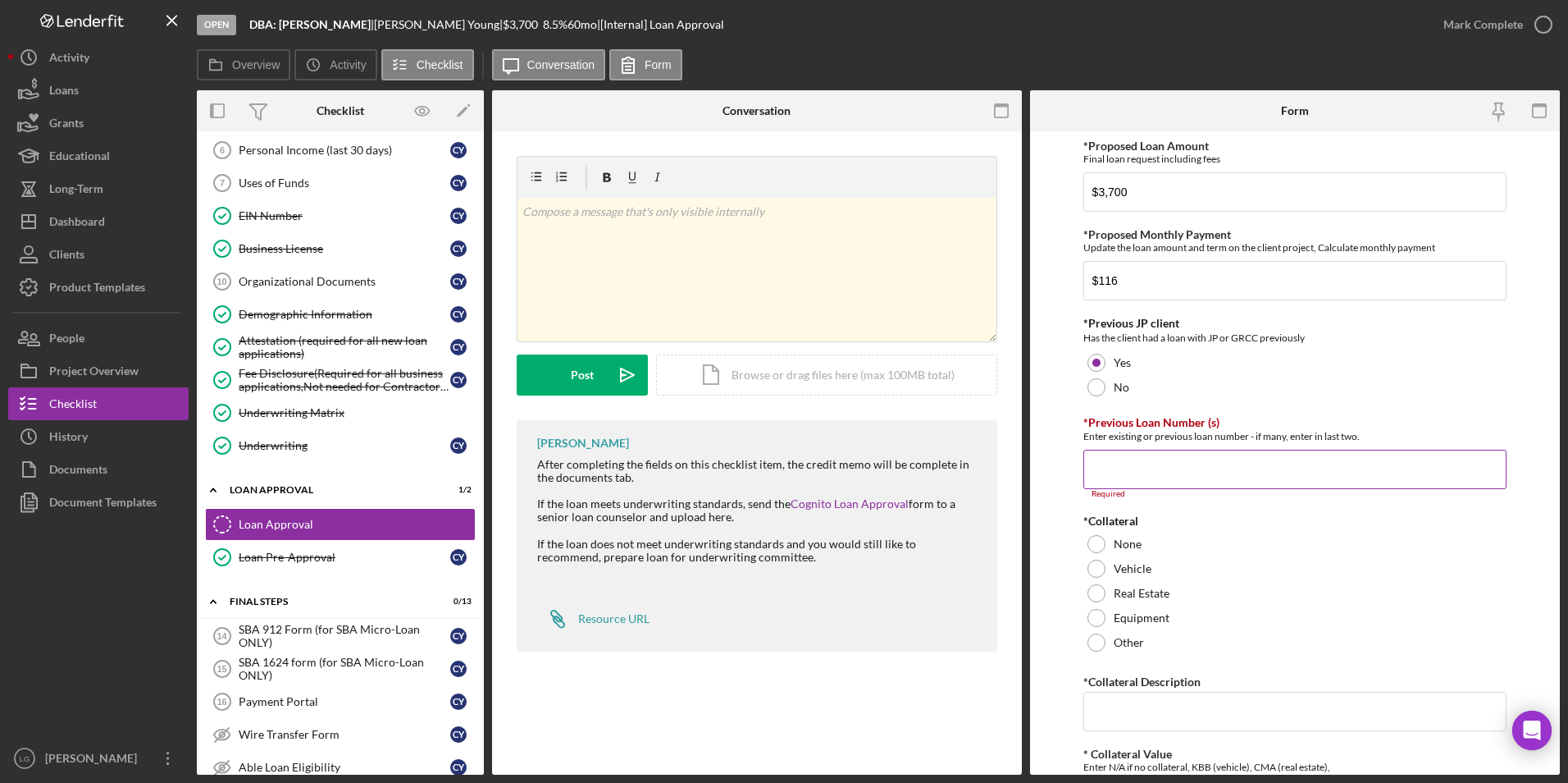
click at [1257, 463] on input "*Previous Loan Number (s)" at bounding box center [1295, 469] width 424 height 40
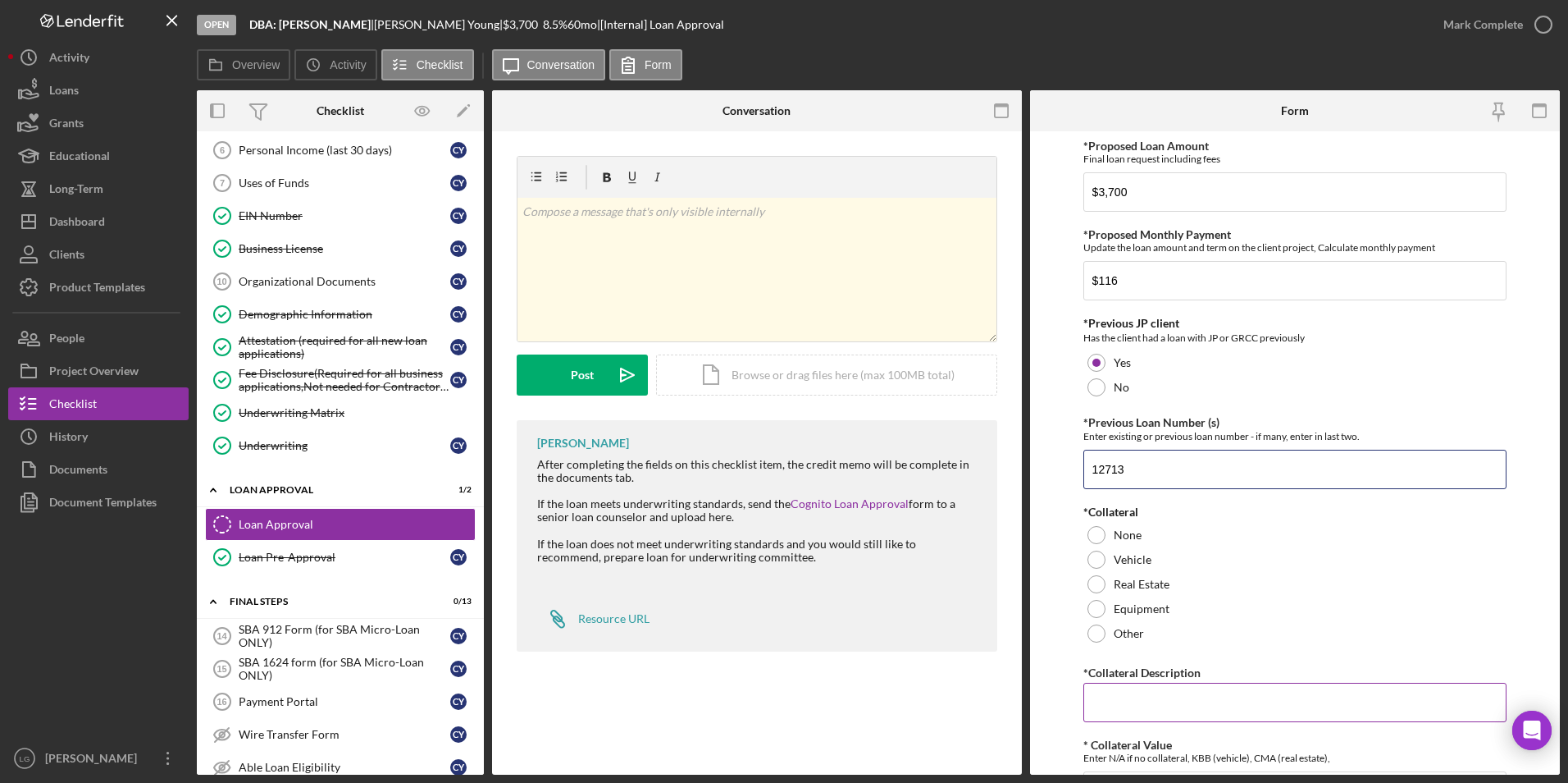
scroll to position [164, 0]
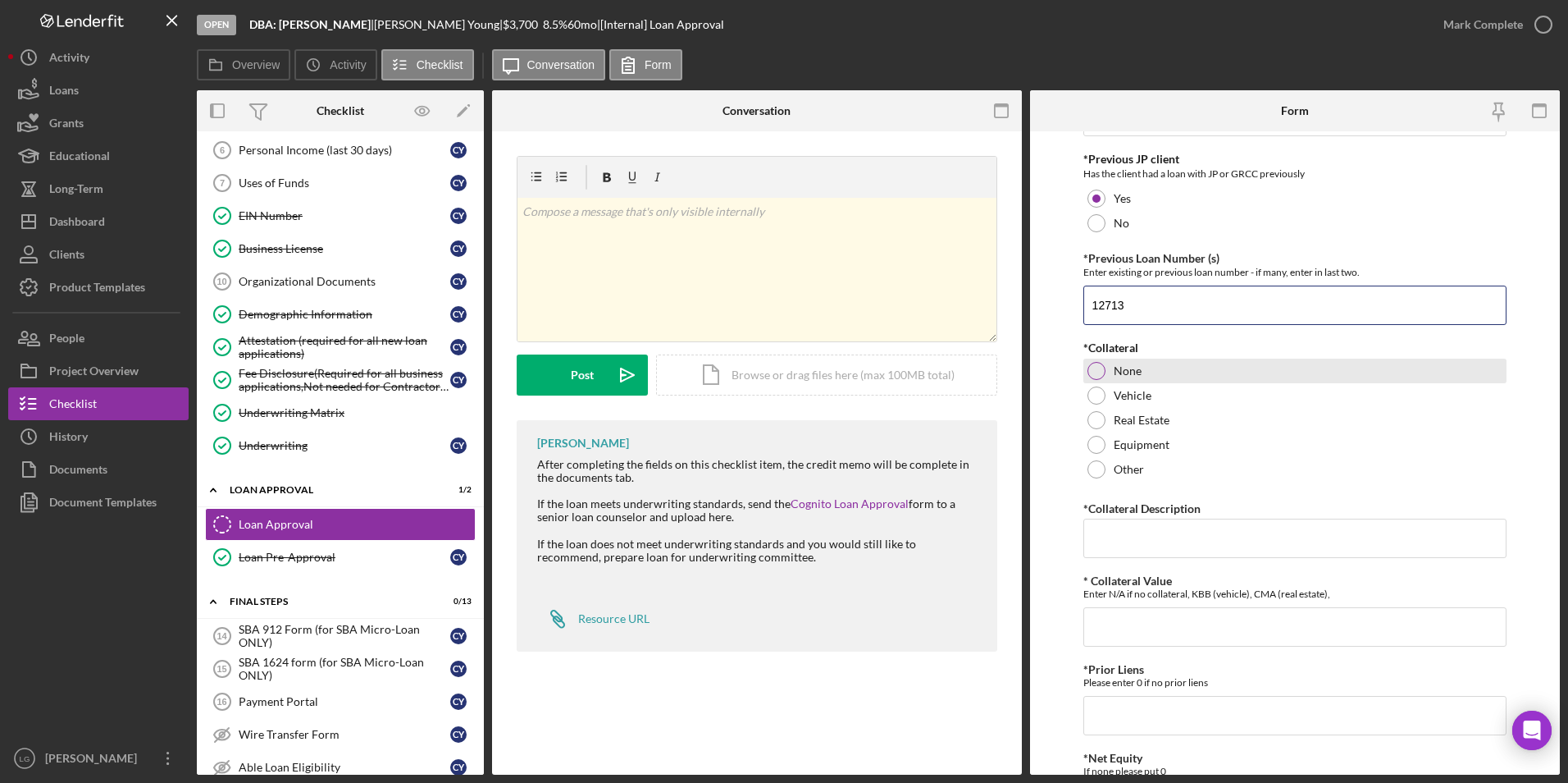
type input "12713"
click at [1093, 369] on div at bounding box center [1096, 370] width 18 height 18
drag, startPoint x: 1109, startPoint y: 578, endPoint x: 1118, endPoint y: 531, distance: 47.9
click at [1109, 571] on div "*Proposed Loan Amount Final loan request including fees $3,700 *Proposed Monthl…" at bounding box center [1295, 583] width 424 height 1216
click at [1121, 527] on input "*Collateral Description" at bounding box center [1295, 538] width 424 height 40
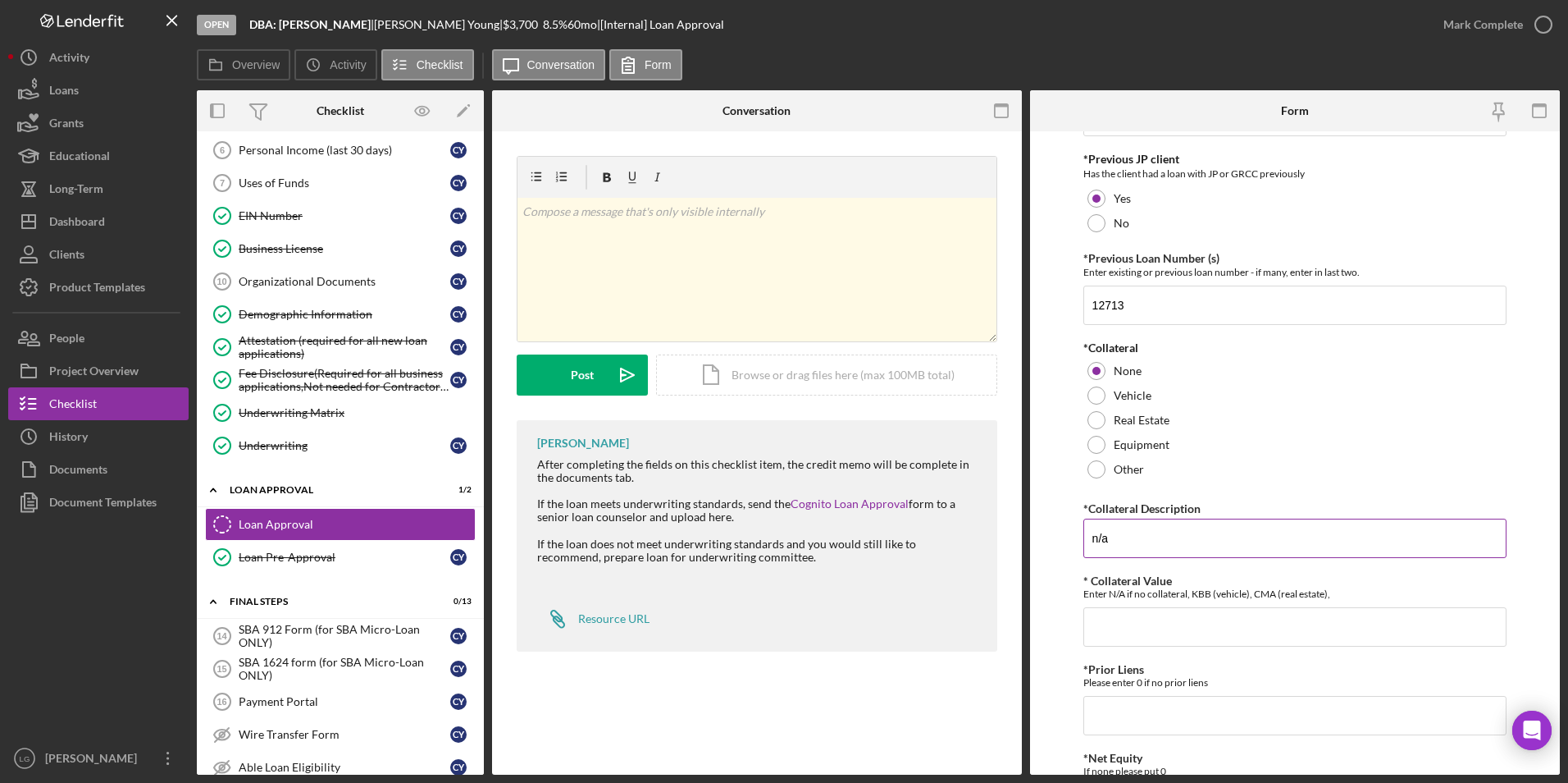
type input "n/a"
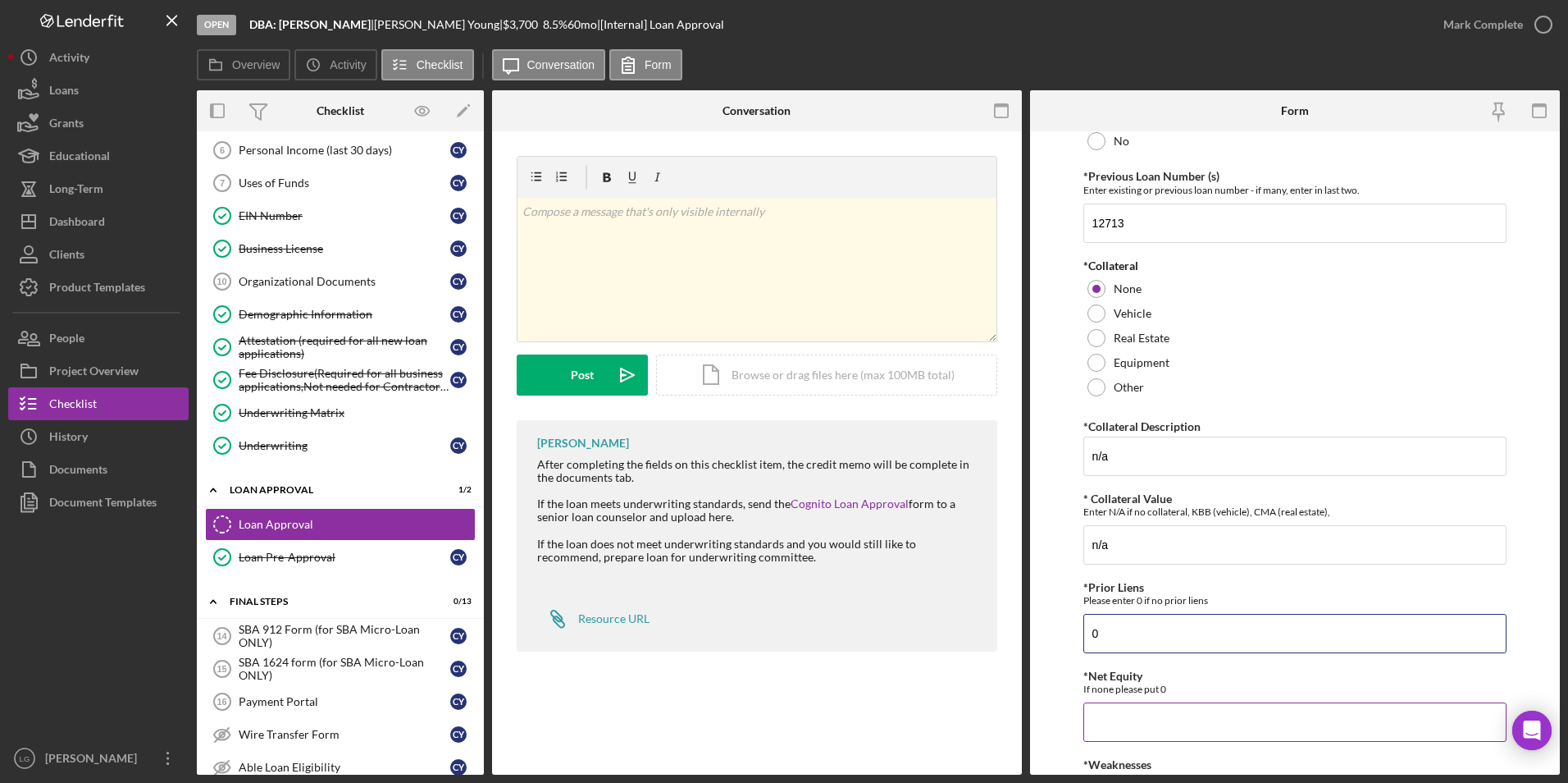
scroll to position [328, 0]
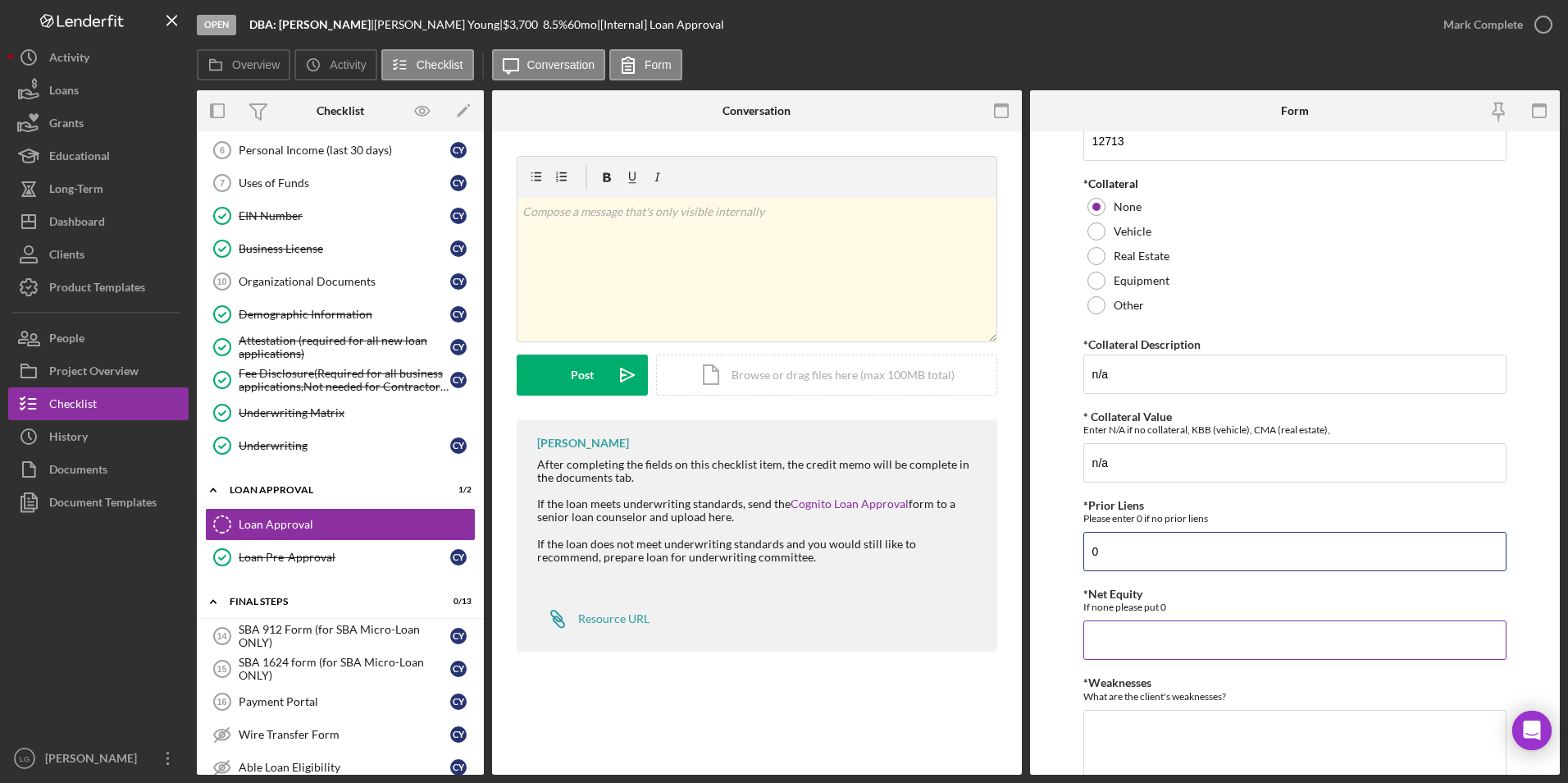
type input "0"
click at [1130, 636] on input "*Net Equity" at bounding box center [1295, 640] width 424 height 40
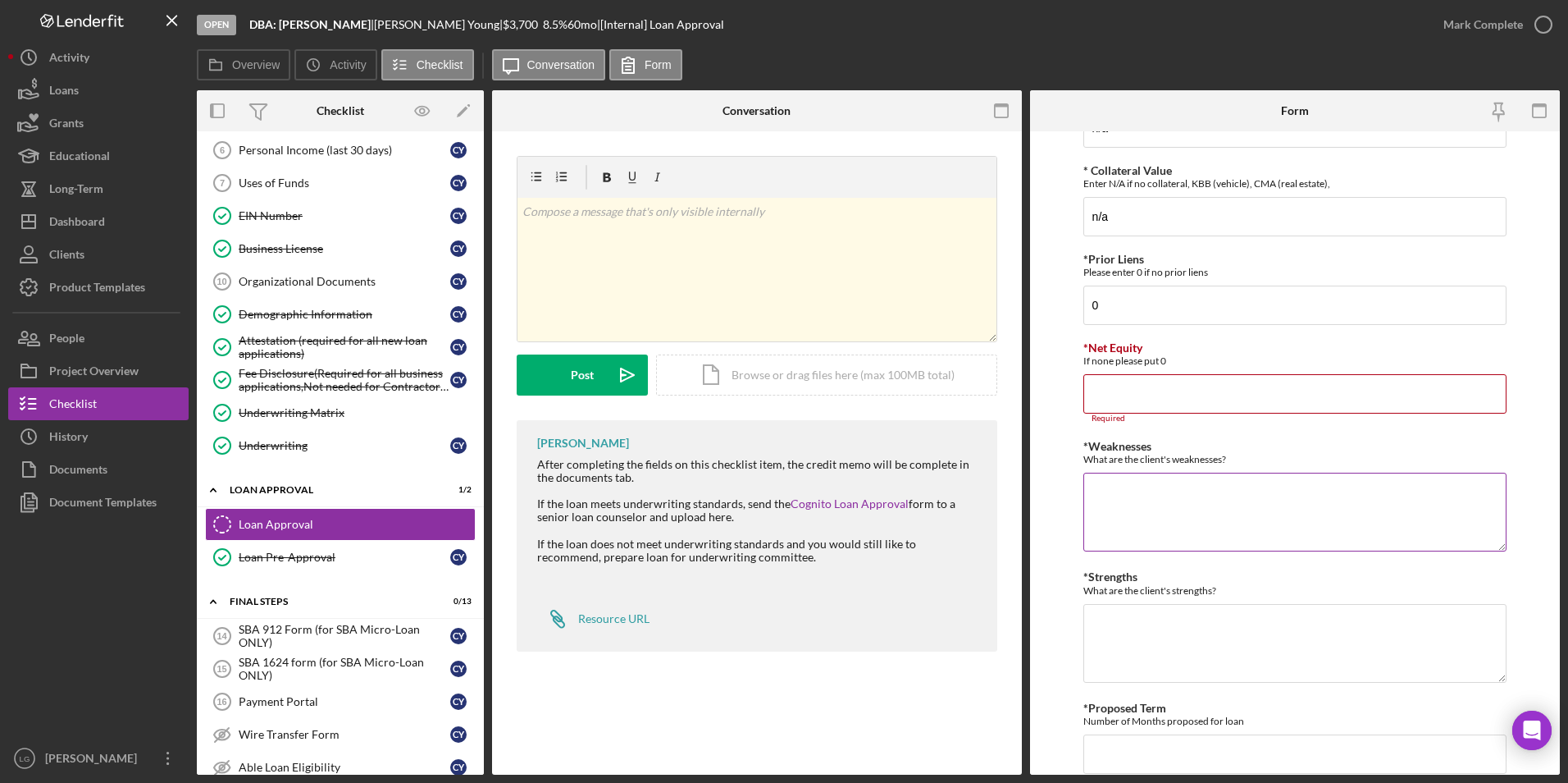
click at [1123, 491] on textarea "*Weaknesses" at bounding box center [1295, 512] width 424 height 79
click at [1101, 409] on input "*Net Equity" at bounding box center [1295, 393] width 424 height 40
type input "0"
click at [1139, 483] on textarea "*Weaknesses" at bounding box center [1295, 503] width 424 height 79
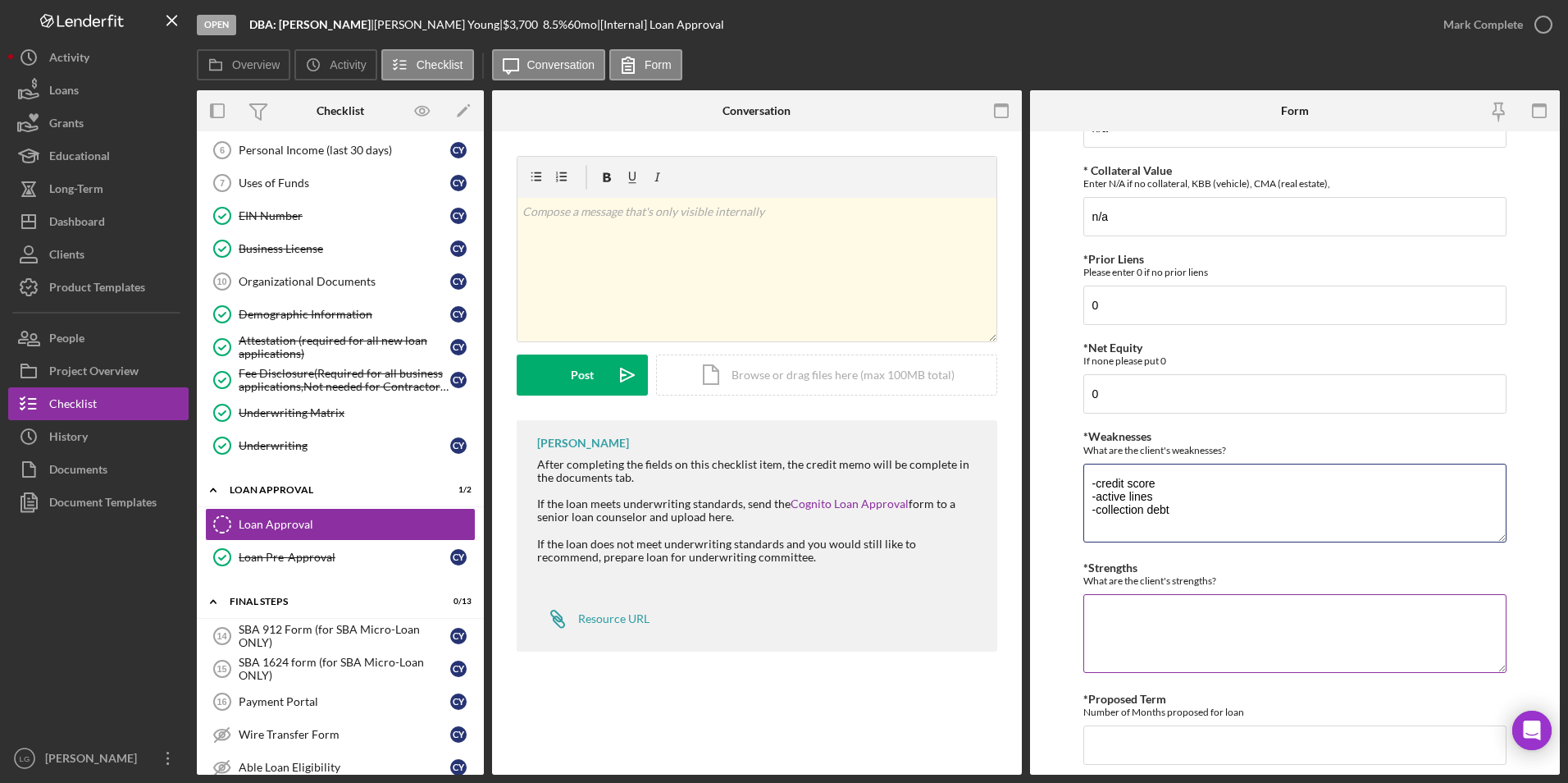
type textarea "-credit score -active lines -collection debt"
click at [1102, 621] on textarea "*Strengths" at bounding box center [1295, 634] width 424 height 79
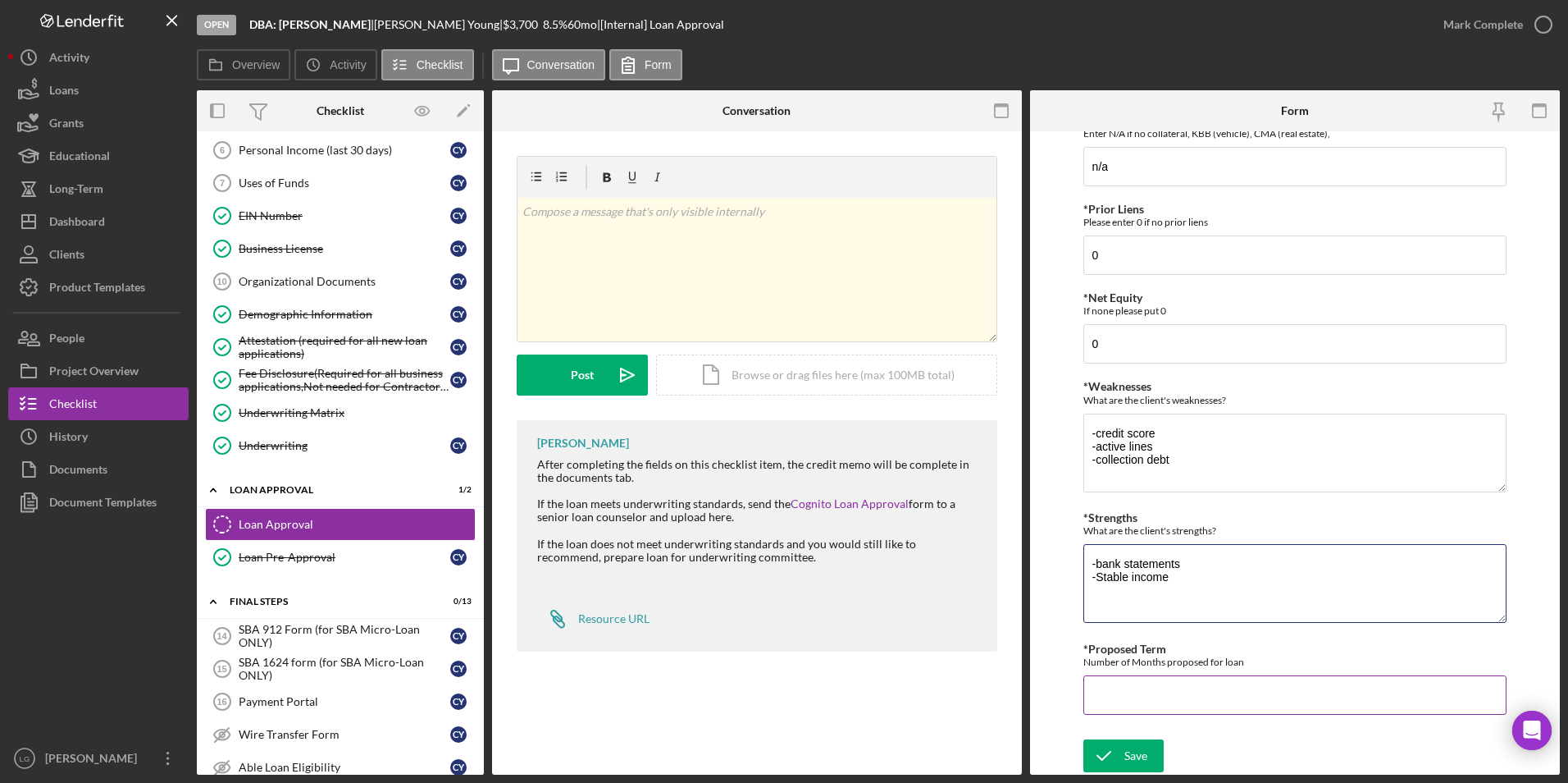
type textarea "-bank statements -Stable income"
click at [1178, 697] on input "*Proposed Term" at bounding box center [1295, 694] width 424 height 40
click at [1174, 698] on input "*Proposed Term" at bounding box center [1295, 694] width 424 height 40
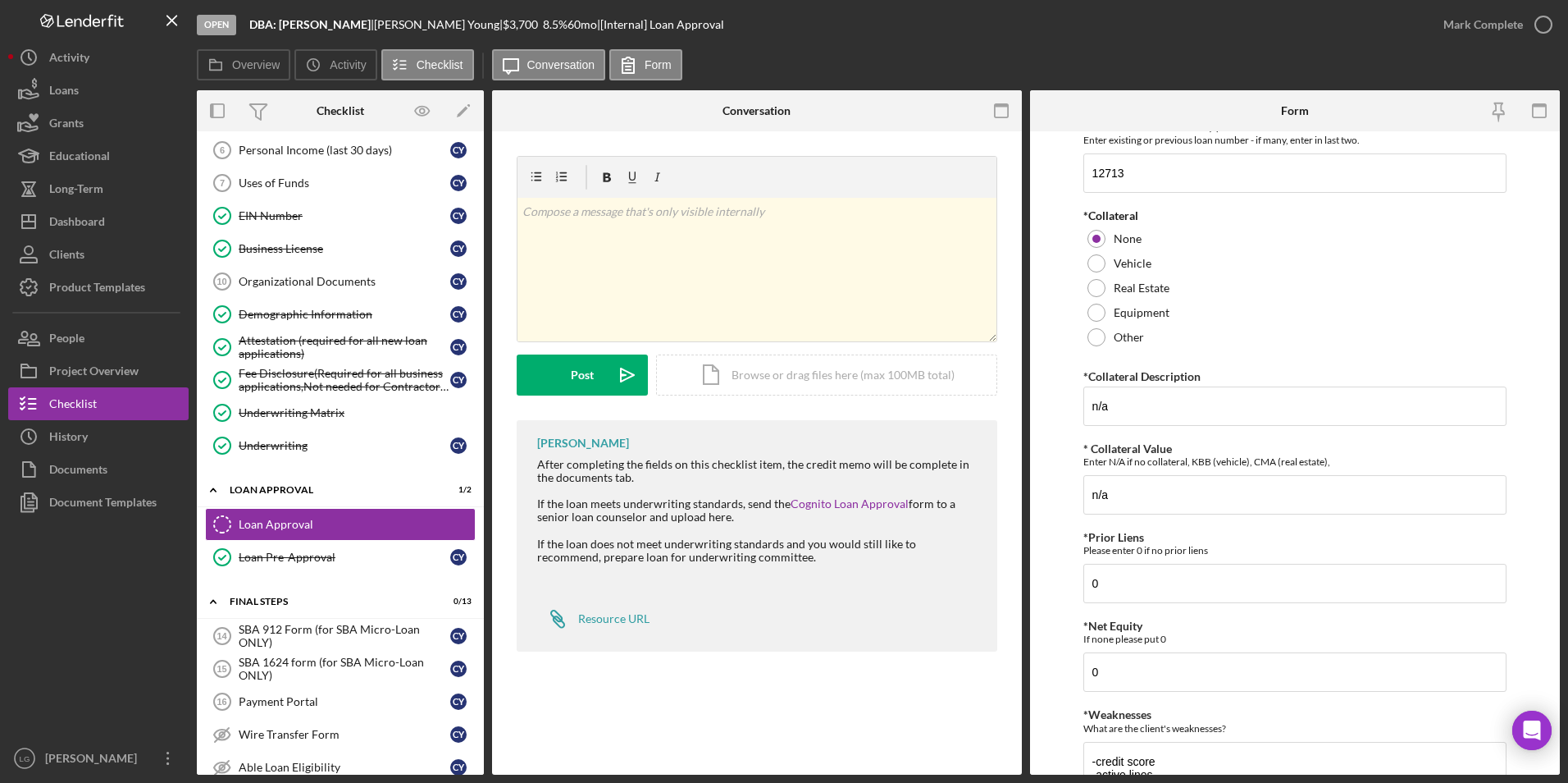
scroll to position [0, 0]
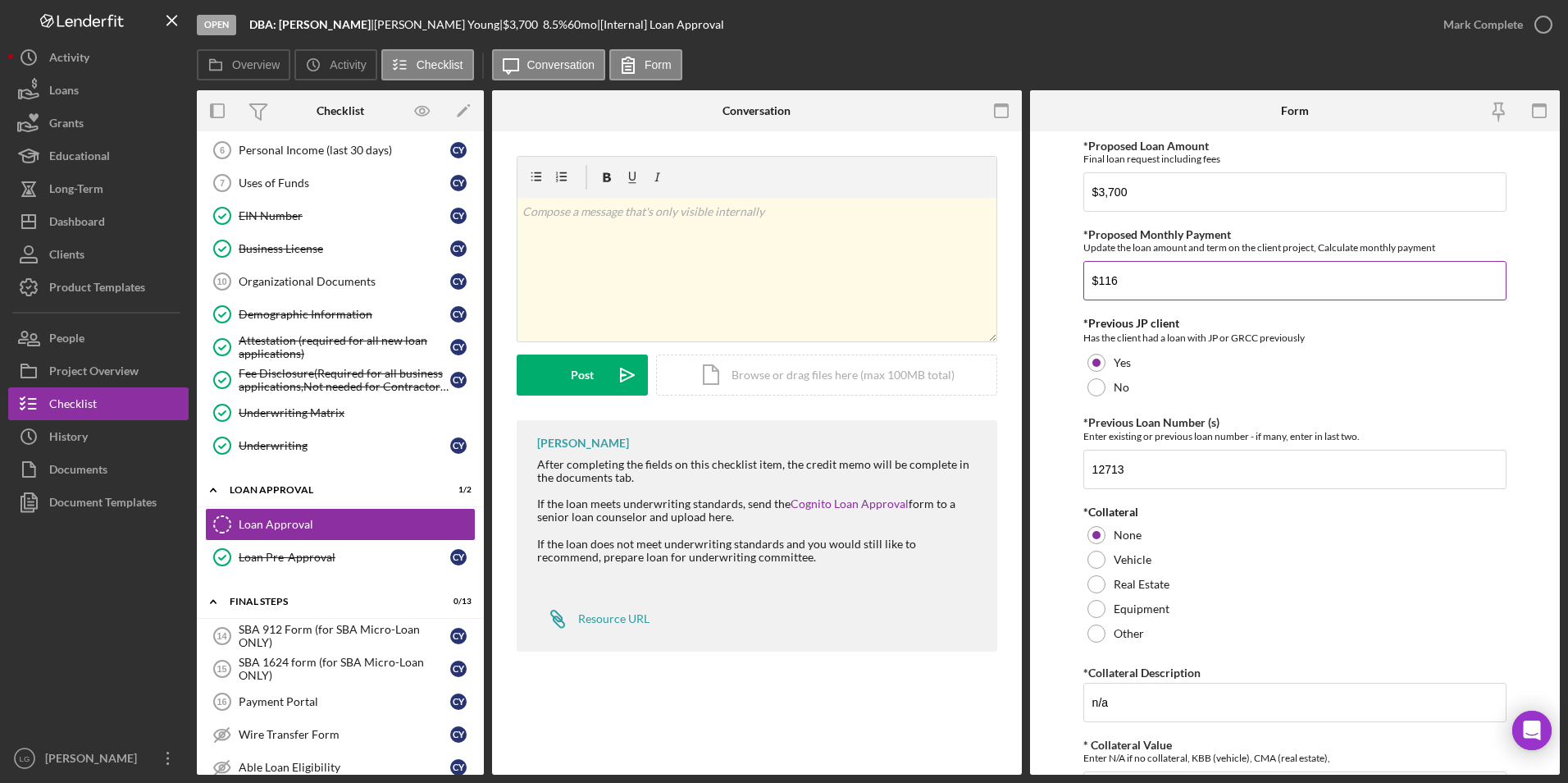
type input "48"
drag, startPoint x: 1128, startPoint y: 279, endPoint x: 1028, endPoint y: 284, distance: 100.1
click at [1028, 284] on div "Overview Internal Workflow Stage Open Icon/Dropdown Arrow Archive (can unarchiv…" at bounding box center [877, 432] width 1363 height 684
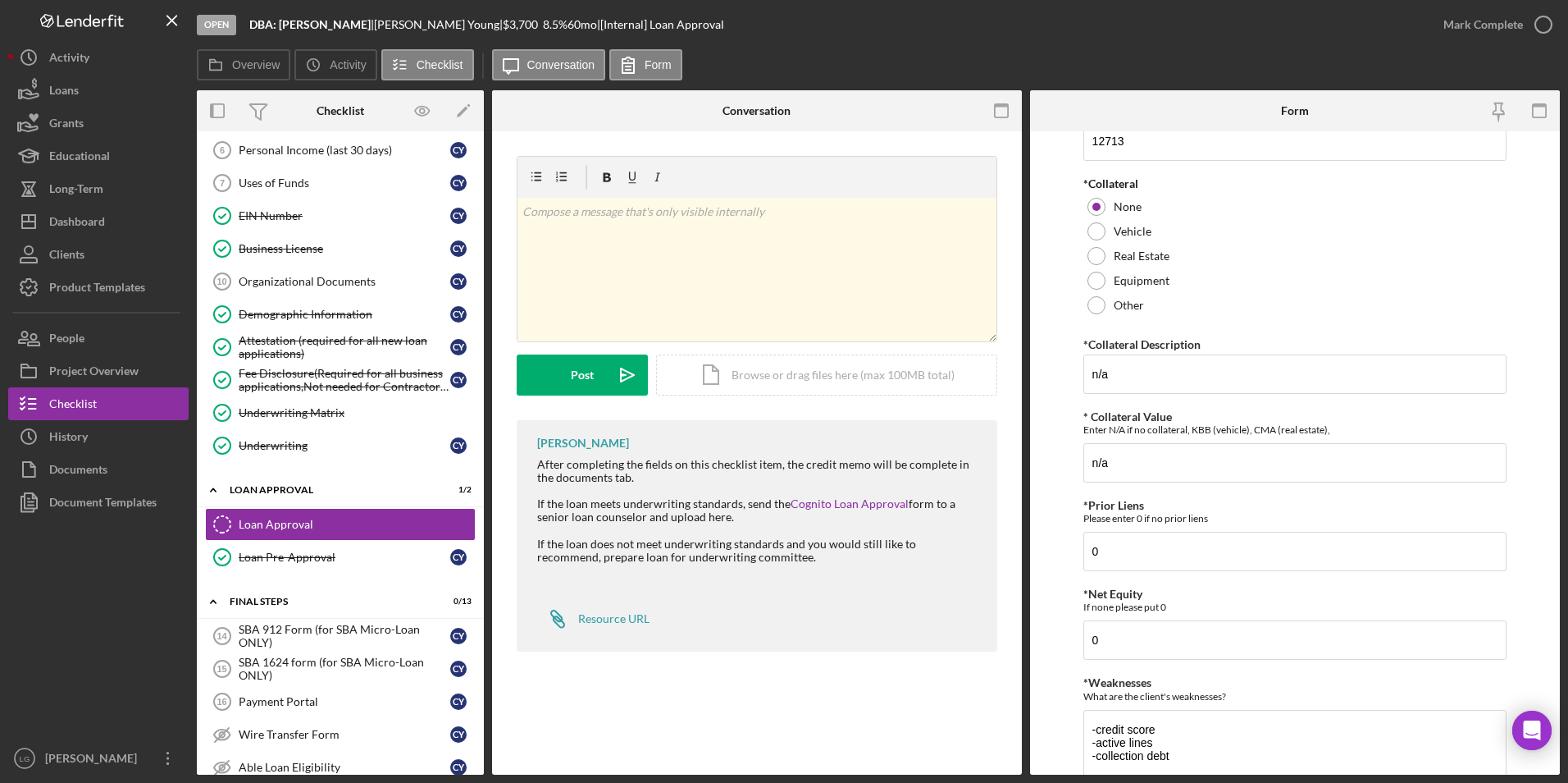
scroll to position [624, 0]
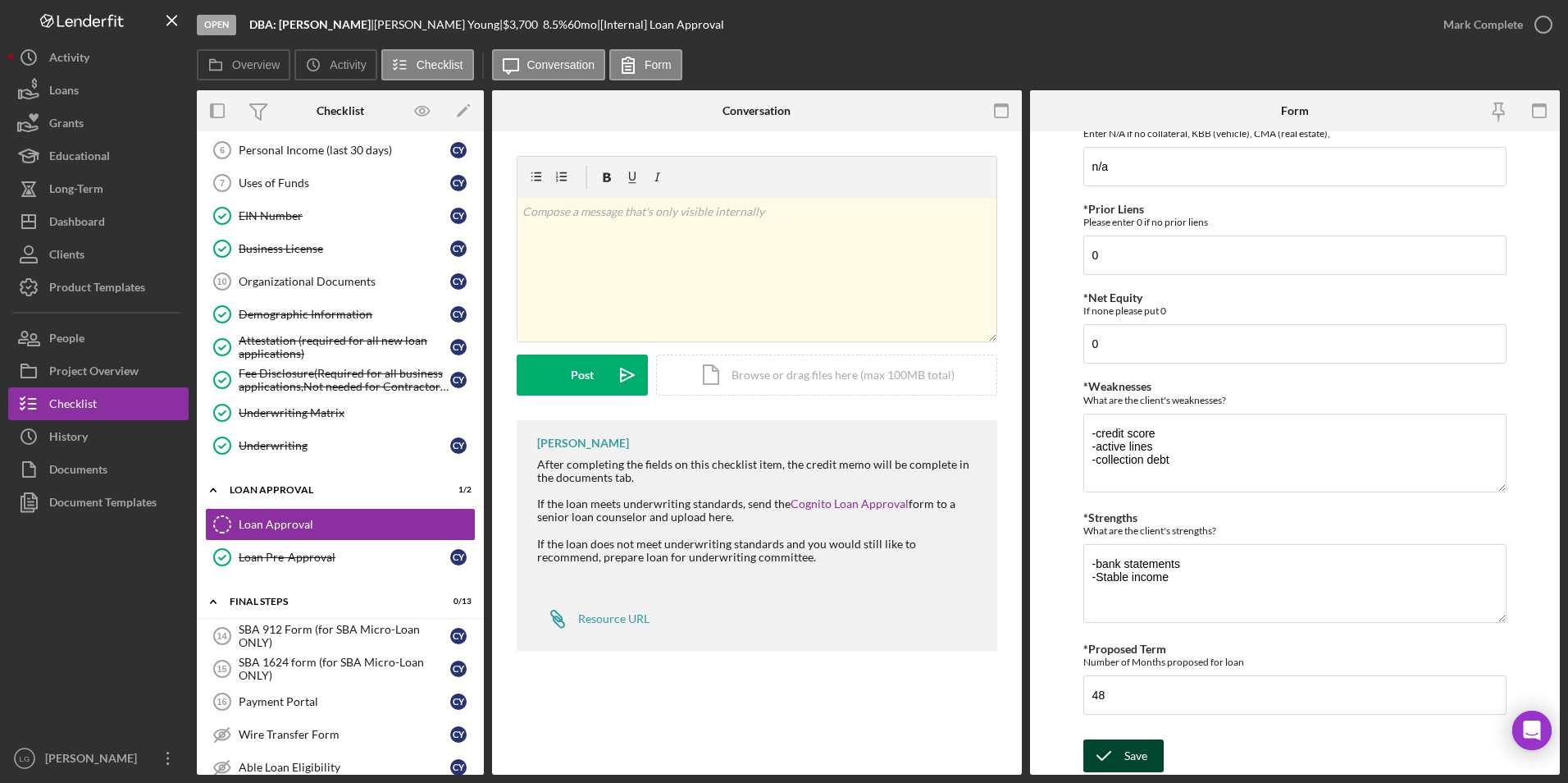
type input "$92"
click at [1122, 747] on icon "submit" at bounding box center [1104, 755] width 41 height 41
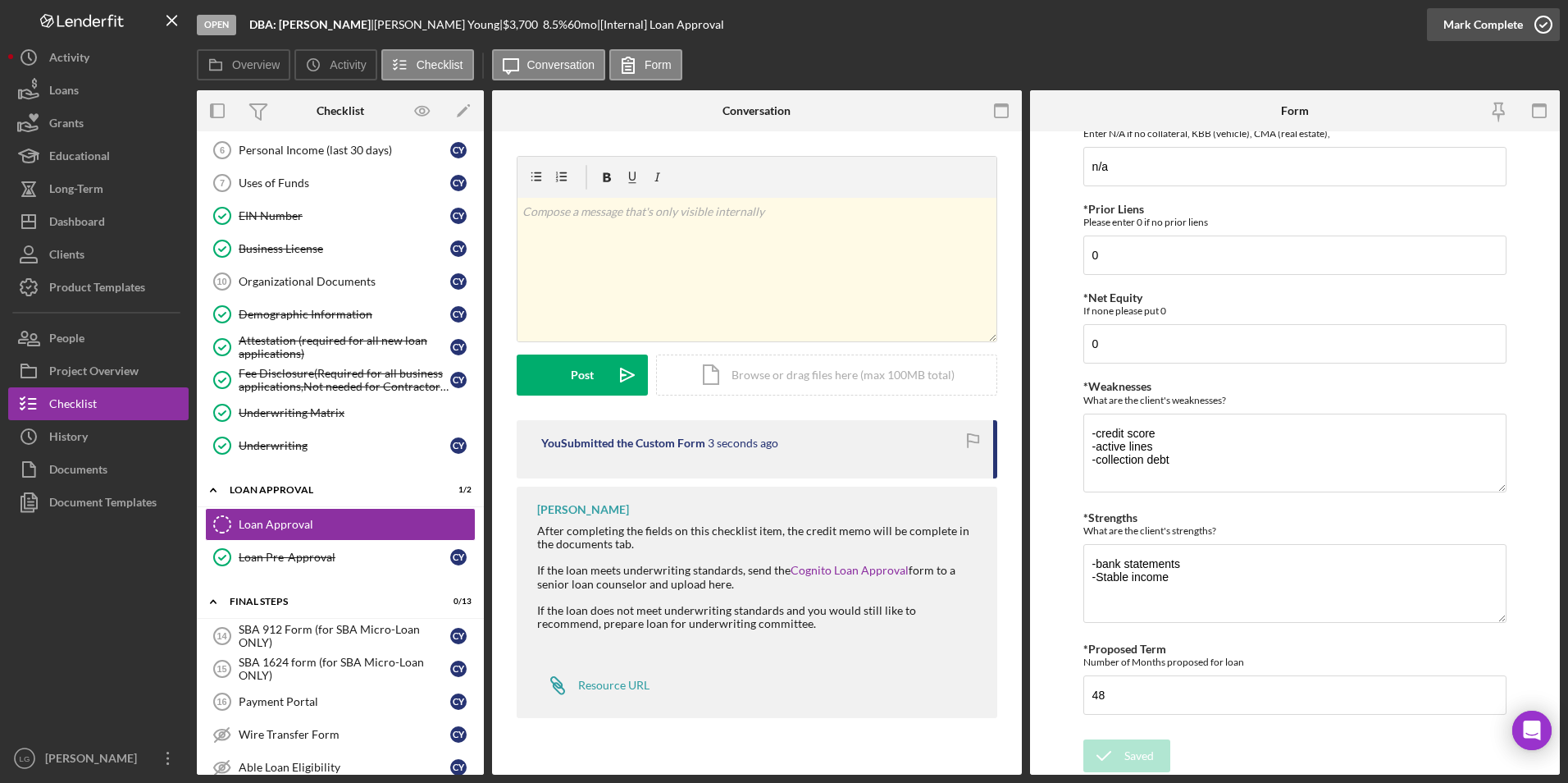
click at [1461, 32] on div "Mark Complete" at bounding box center [1483, 24] width 80 height 32
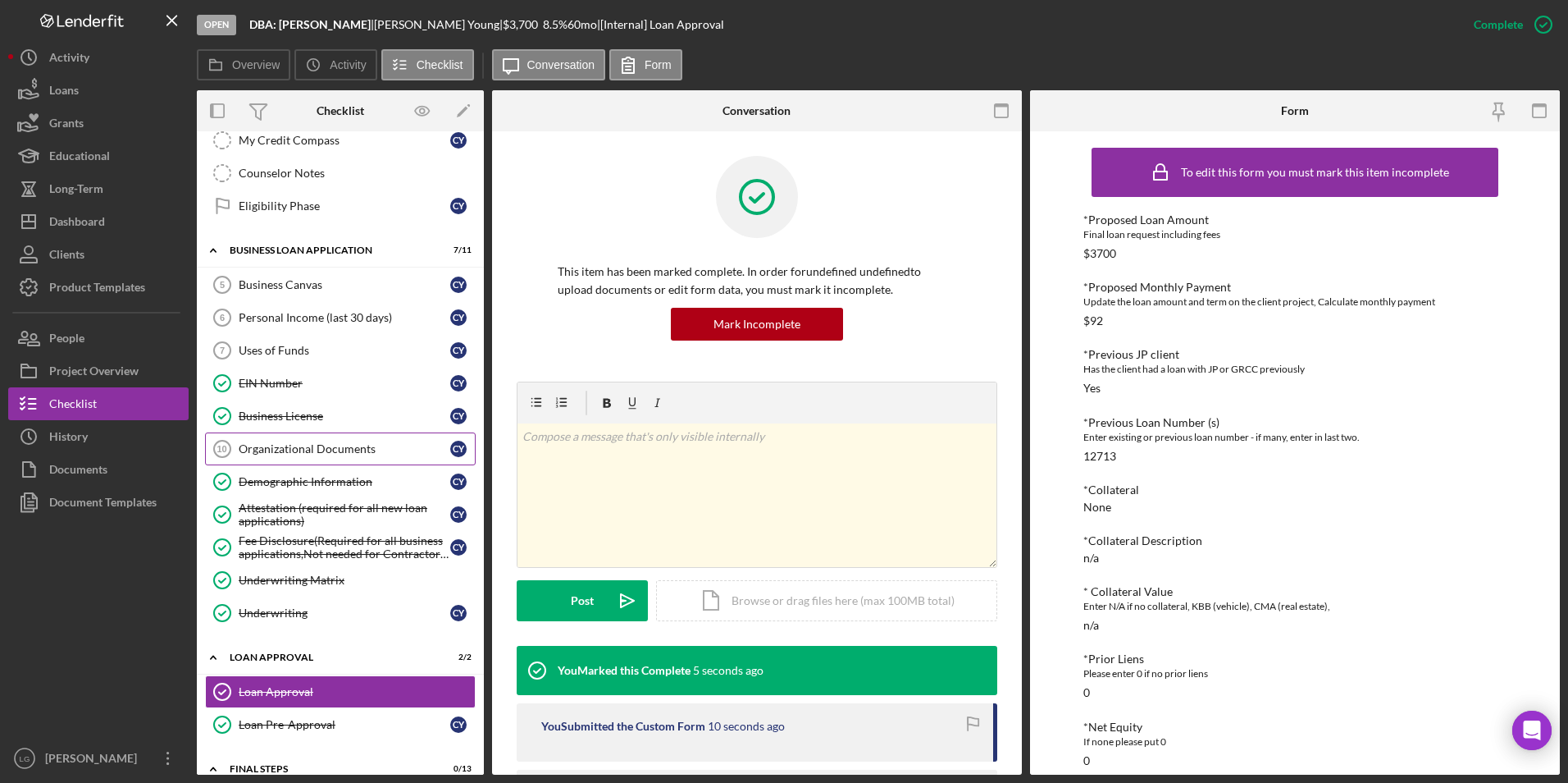
scroll to position [325, 0]
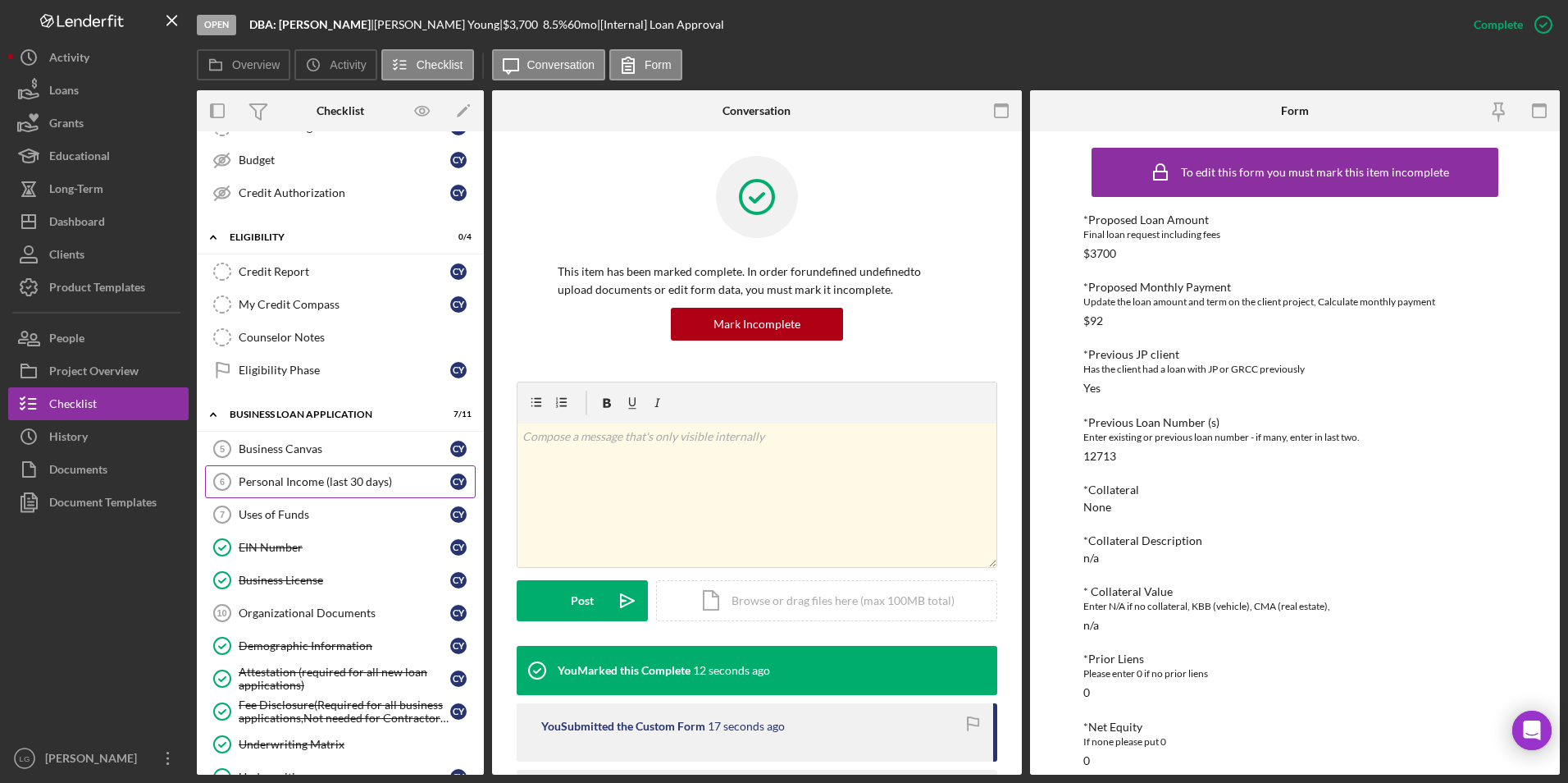
click at [264, 488] on div "Personal Income (last 30 days)" at bounding box center [344, 481] width 211 height 13
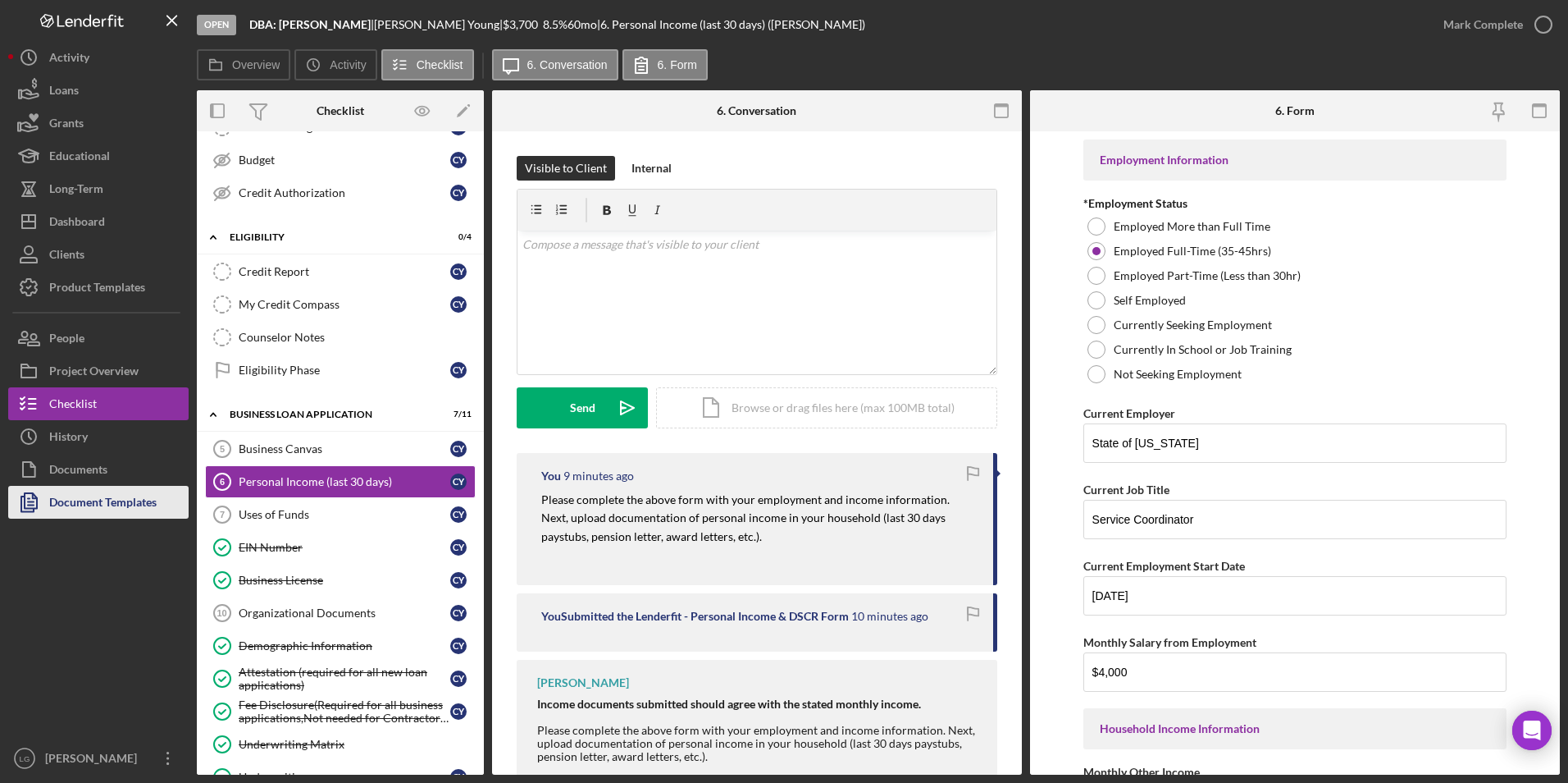
click at [160, 507] on button "Document Templates" at bounding box center [98, 501] width 181 height 32
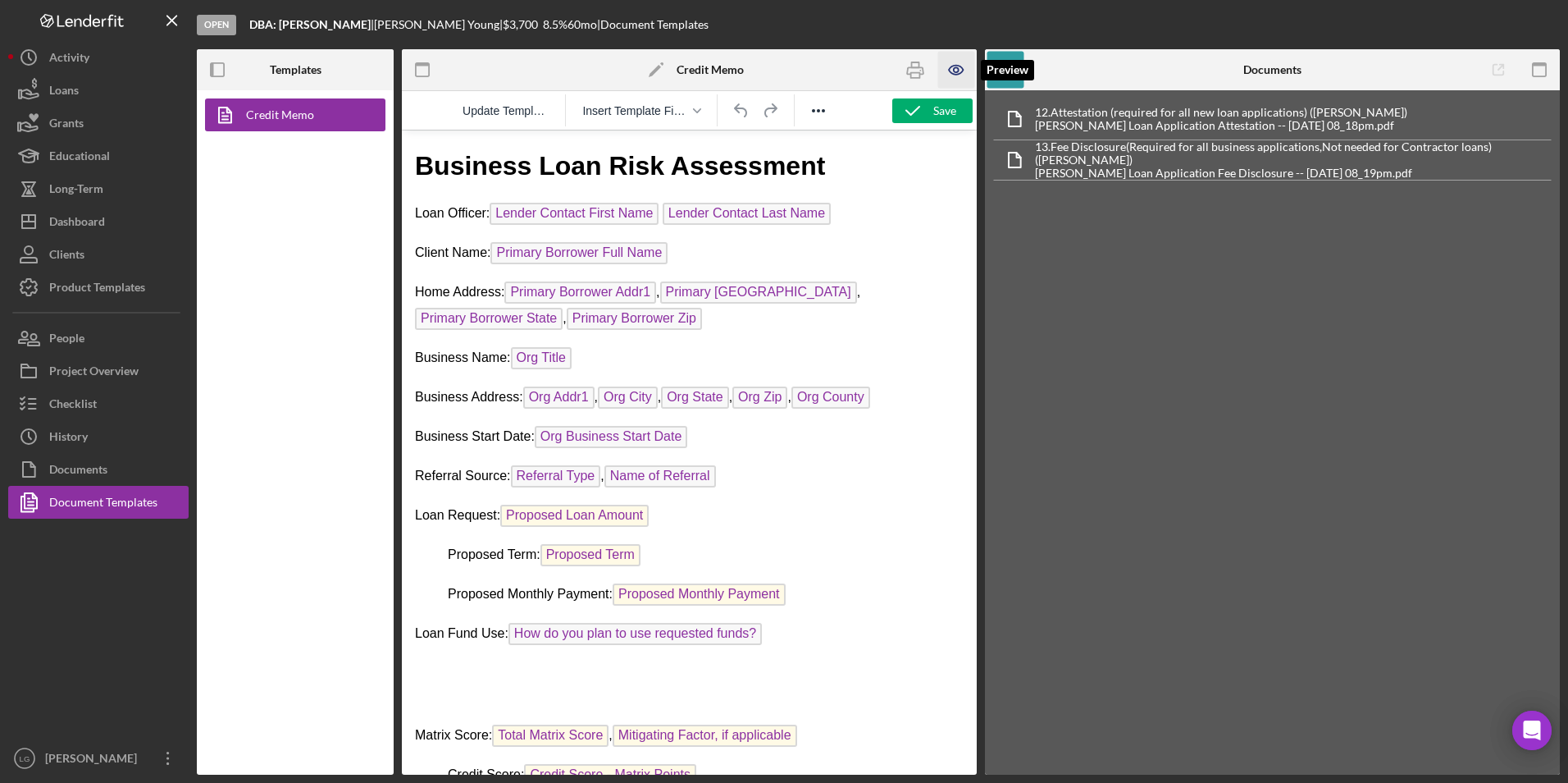
click at [959, 56] on icon "button" at bounding box center [956, 70] width 37 height 37
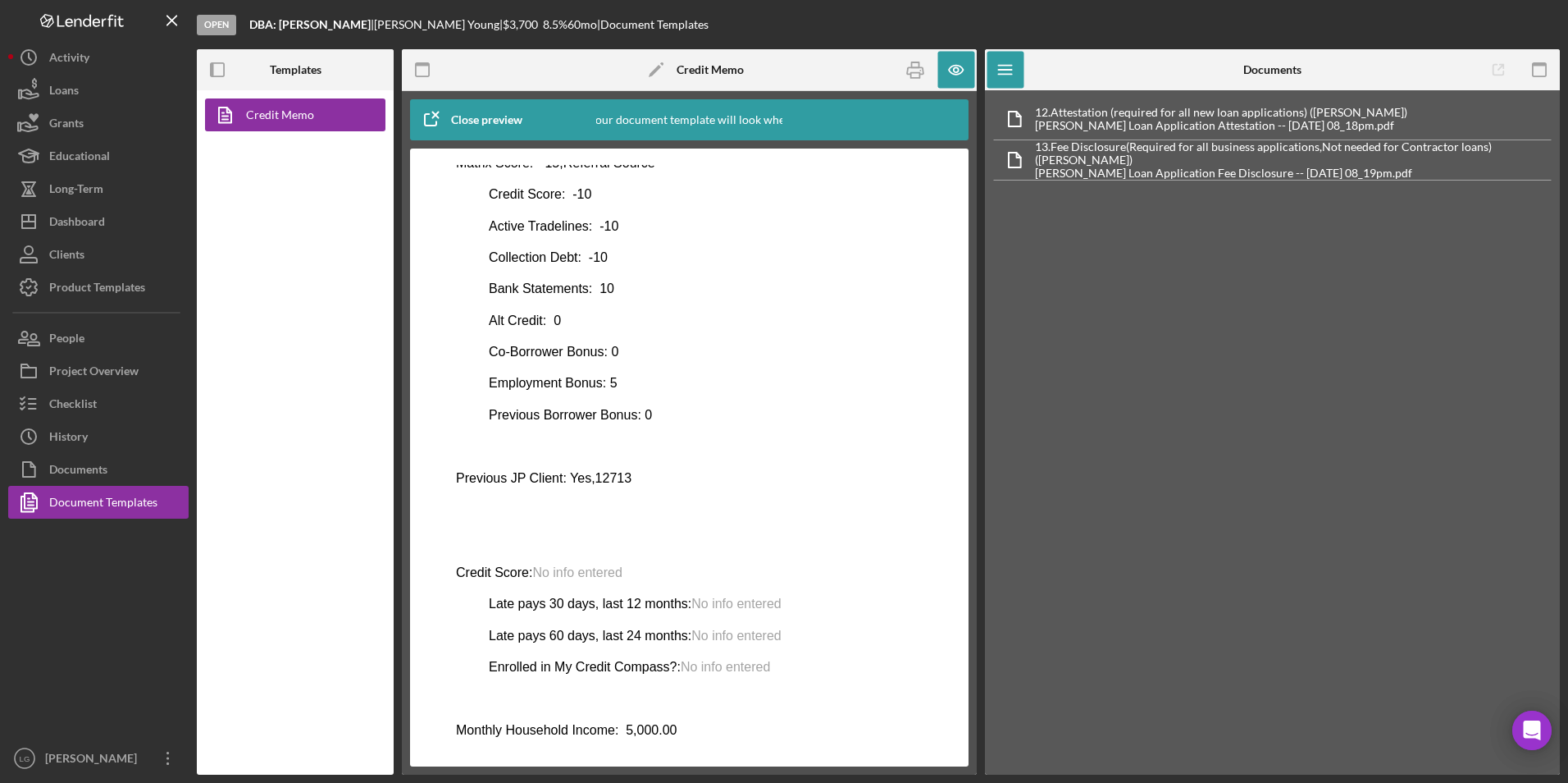
scroll to position [657, 0]
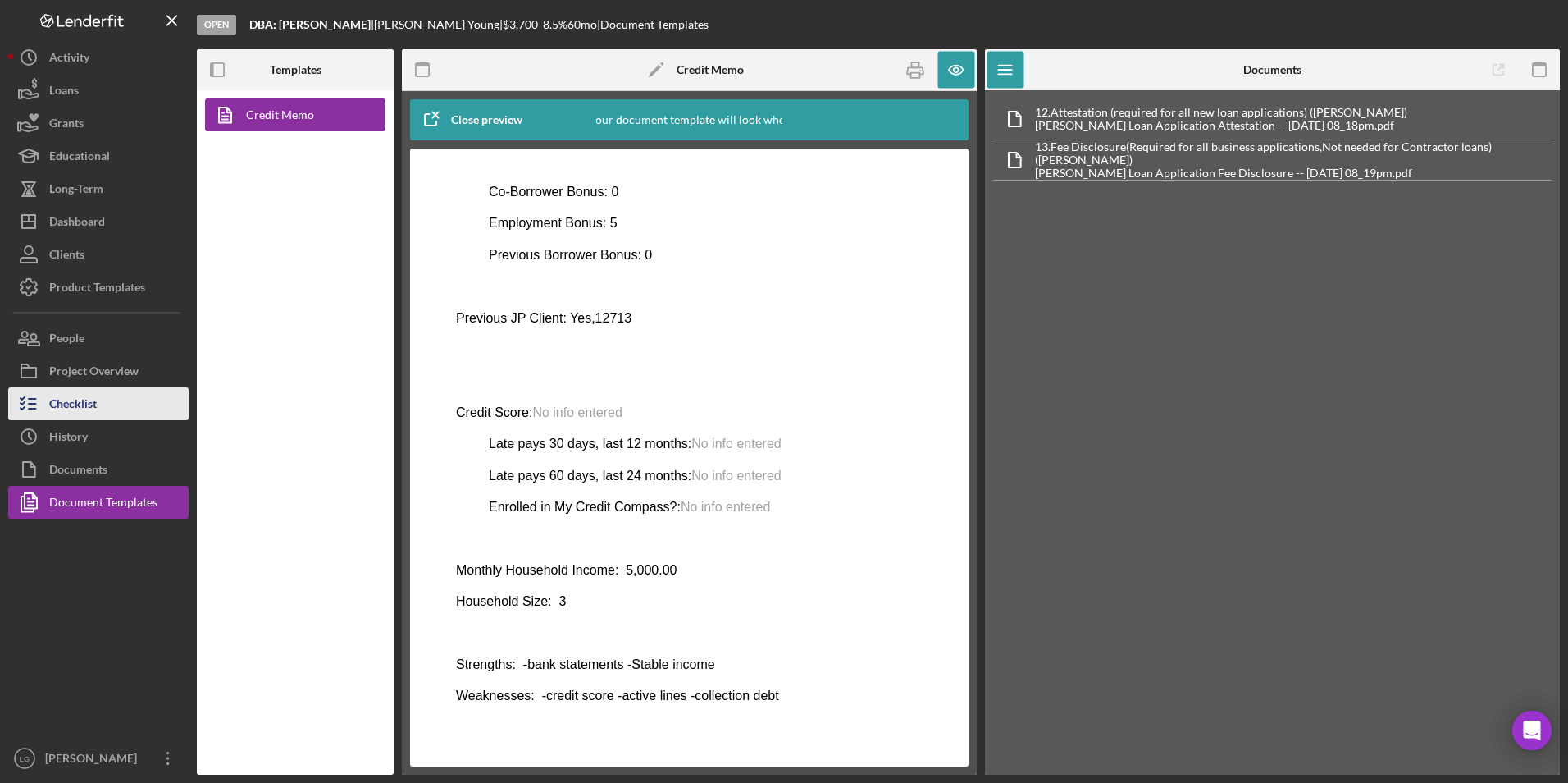
click at [138, 409] on button "Checklist" at bounding box center [98, 403] width 181 height 32
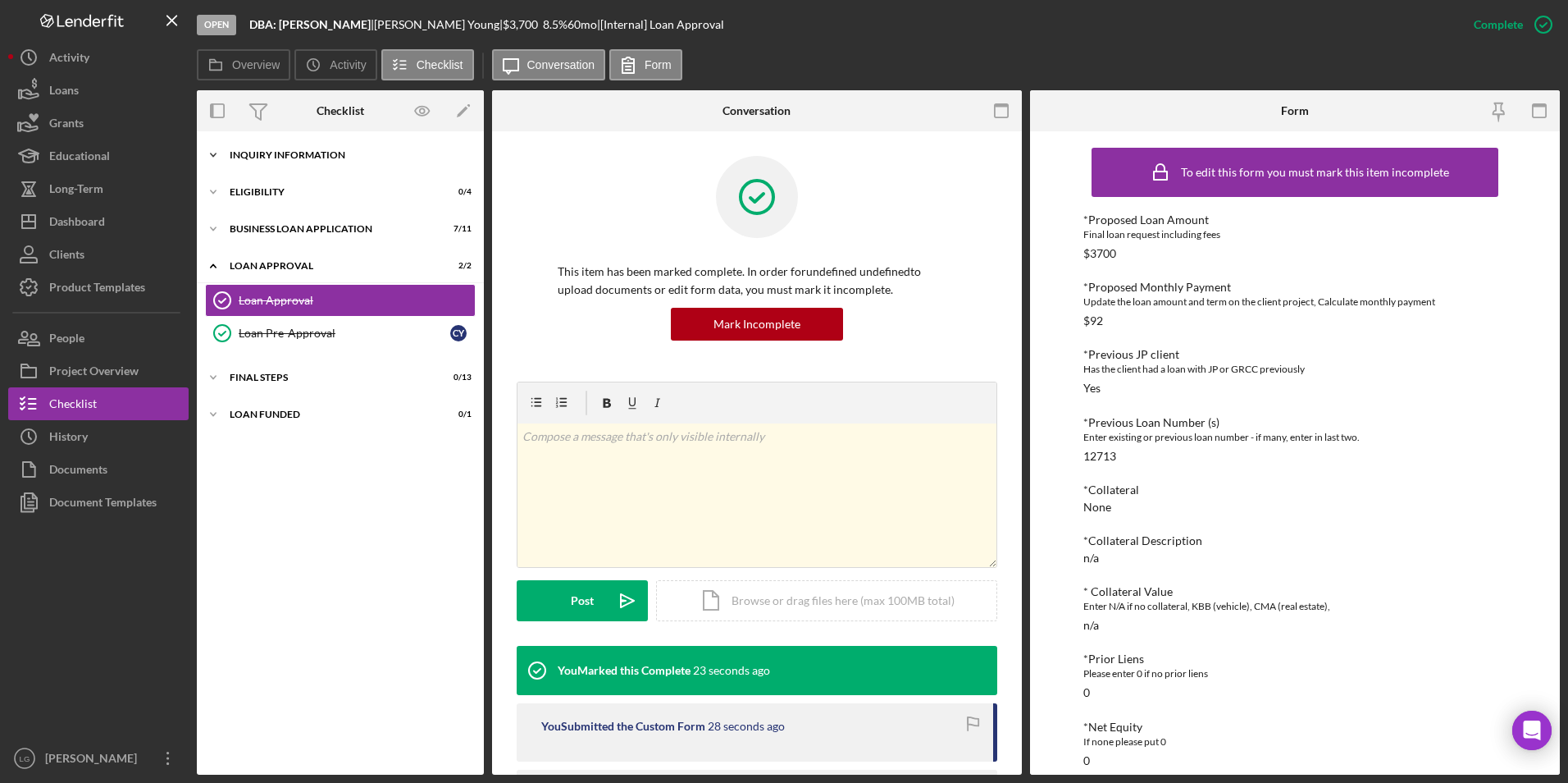
click at [265, 154] on div "INQUIRY INFORMATION" at bounding box center [347, 154] width 233 height 10
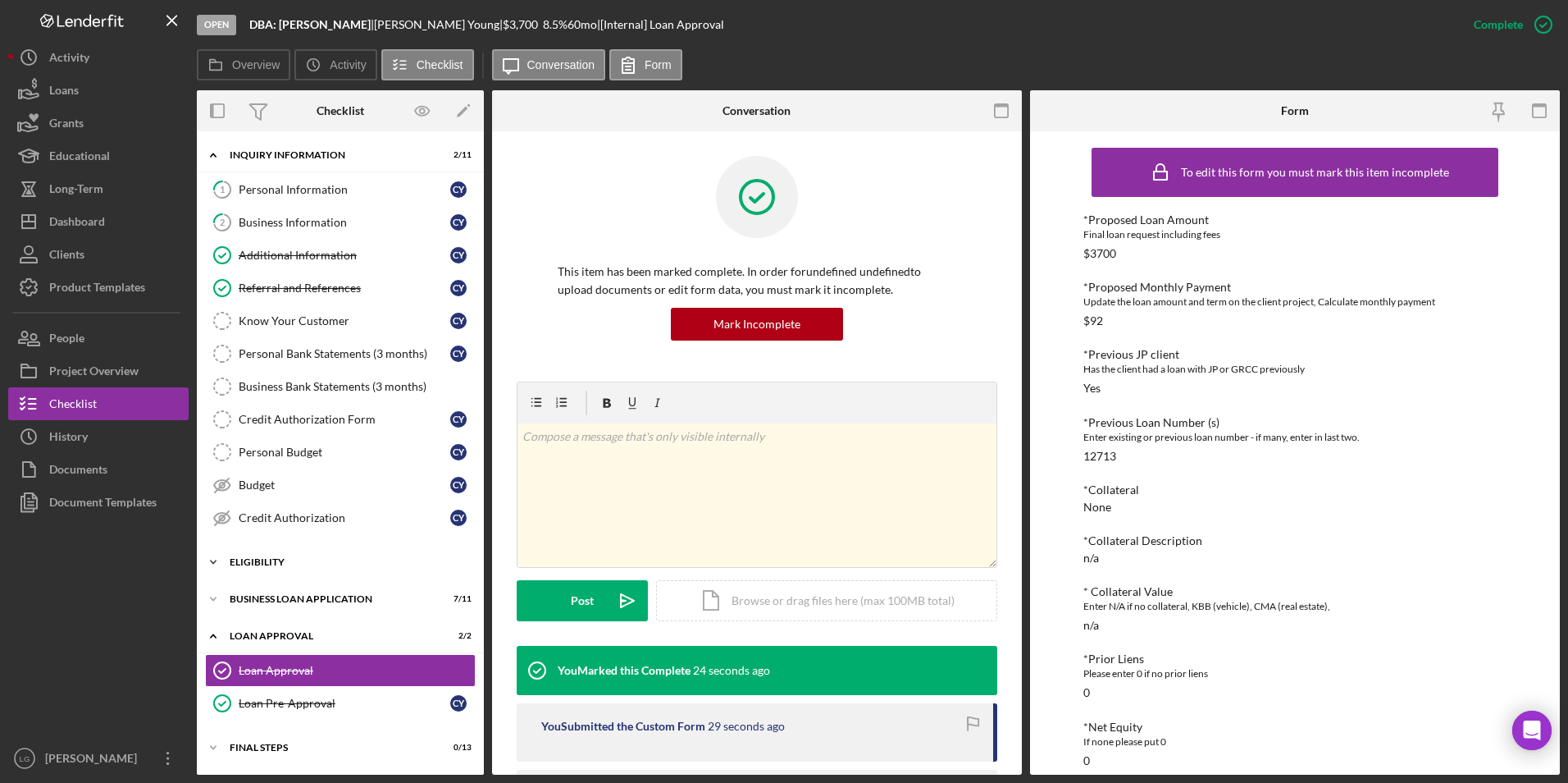
drag, startPoint x: 243, startPoint y: 746, endPoint x: 243, endPoint y: 573, distance: 173.0
click at [243, 736] on div "Icon/Expander Final Steps 0 / 13" at bounding box center [340, 747] width 287 height 32
click at [242, 557] on div "Eligibility" at bounding box center [347, 562] width 233 height 10
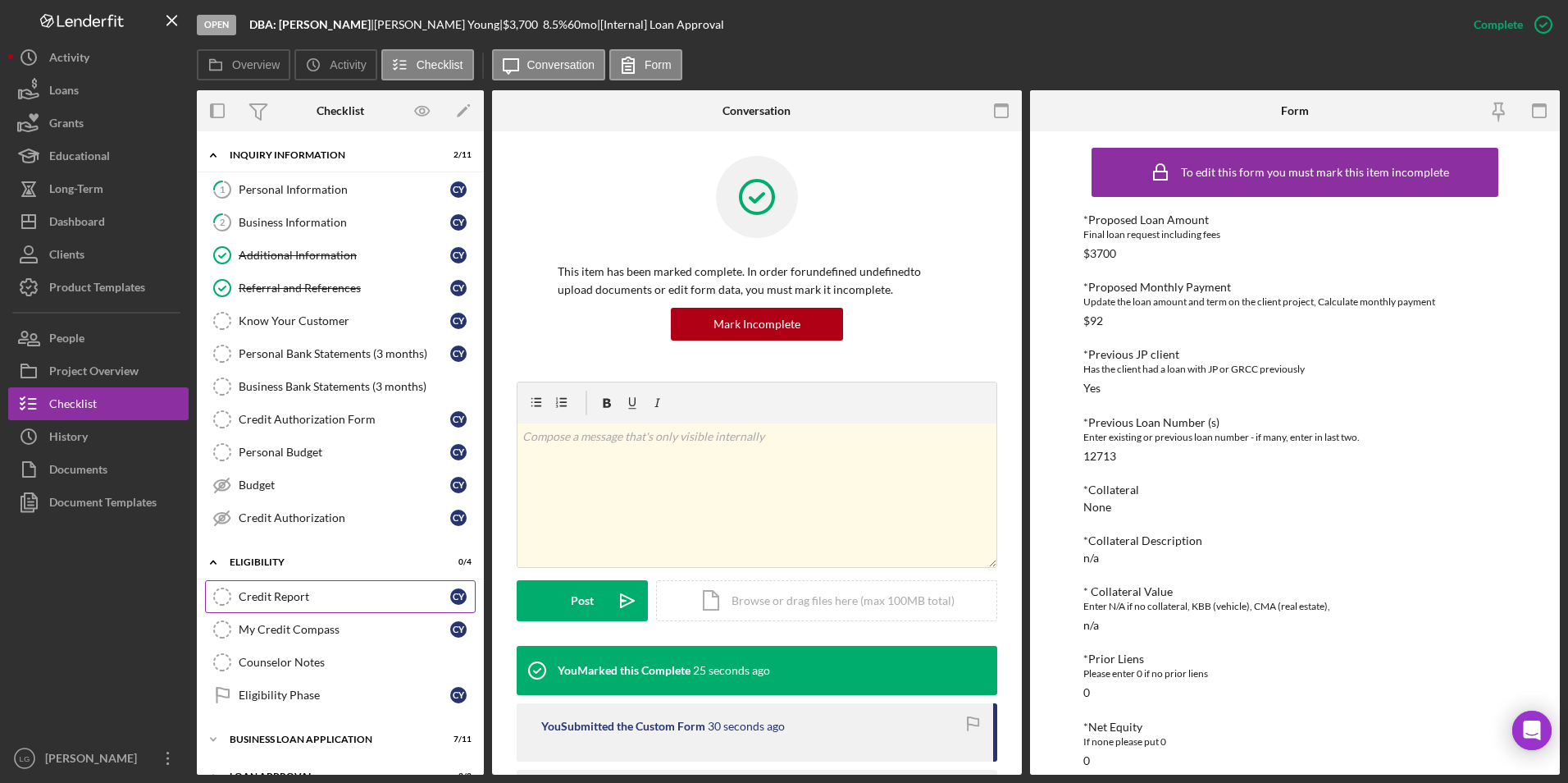
click at [261, 594] on div "Credit Report" at bounding box center [344, 596] width 211 height 13
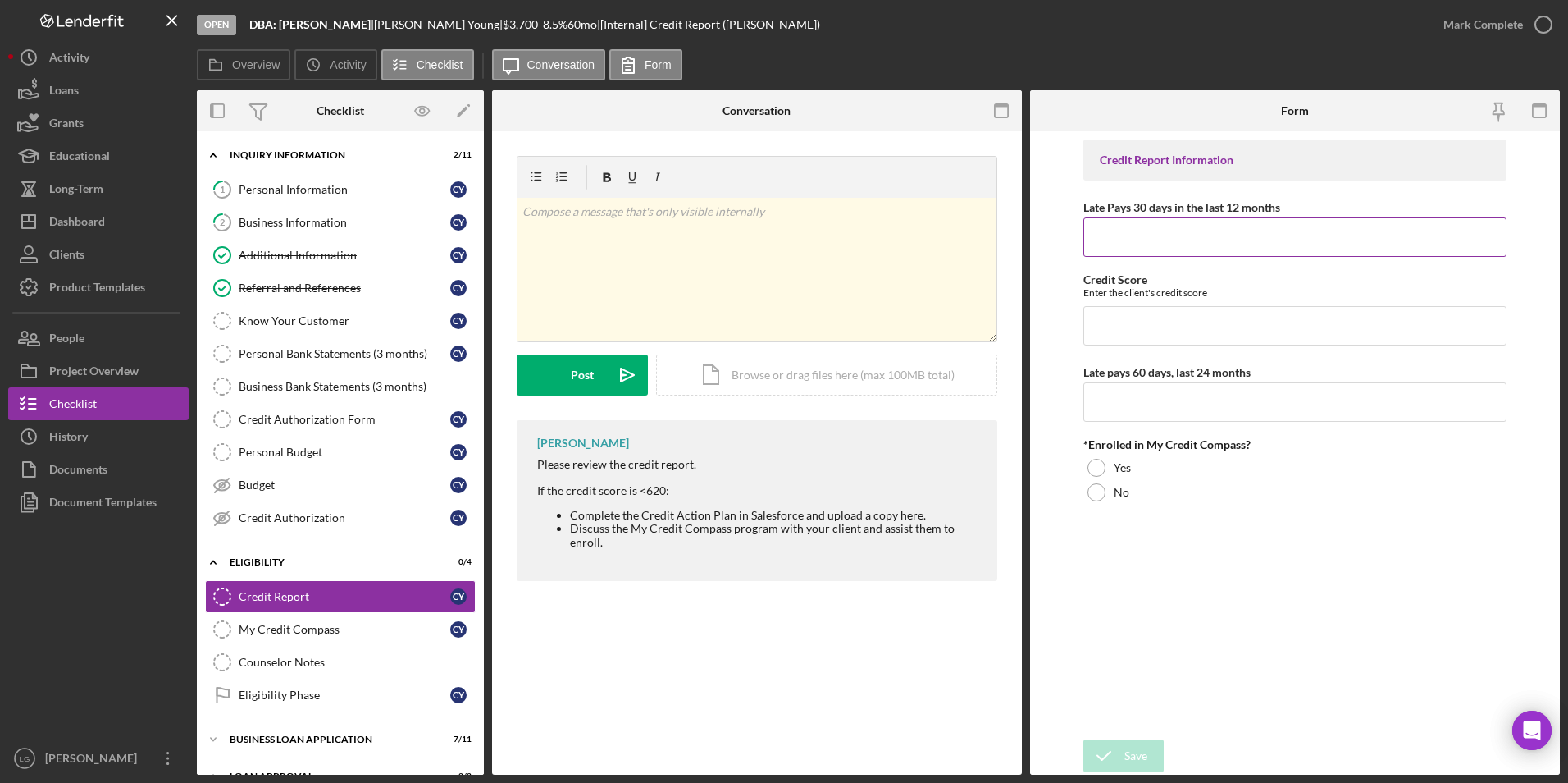
click at [1189, 214] on div "Late Pays 30 days in the last 12 months" at bounding box center [1295, 206] width 424 height 20
click at [1188, 221] on input "Late Pays 30 days in the last 12 months" at bounding box center [1295, 237] width 424 height 40
type input "545"
click at [1126, 349] on div "Credit Report Information Late Pays 30 days in the last 12 months 545 Credit Sc…" at bounding box center [1295, 435] width 424 height 592
drag, startPoint x: 1132, startPoint y: 334, endPoint x: 1132, endPoint y: 349, distance: 15.0
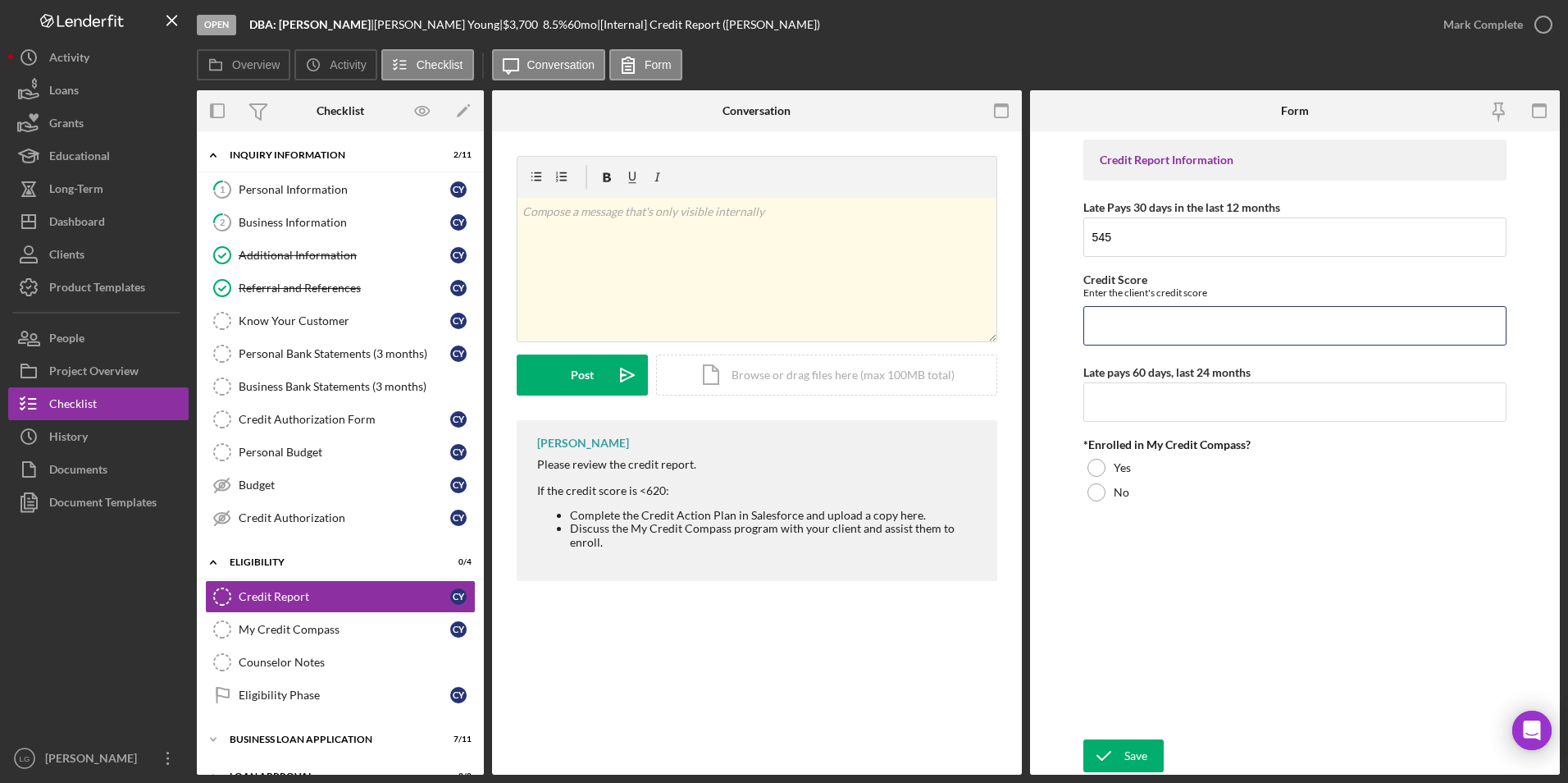
click at [1132, 334] on input "Credit Score" at bounding box center [1295, 326] width 424 height 40
type input "0"
click at [1132, 395] on input "Late pays 60 days, last 24 months" at bounding box center [1295, 402] width 424 height 40
type input "0"
drag, startPoint x: 1102, startPoint y: 464, endPoint x: 1106, endPoint y: 578, distance: 114.1
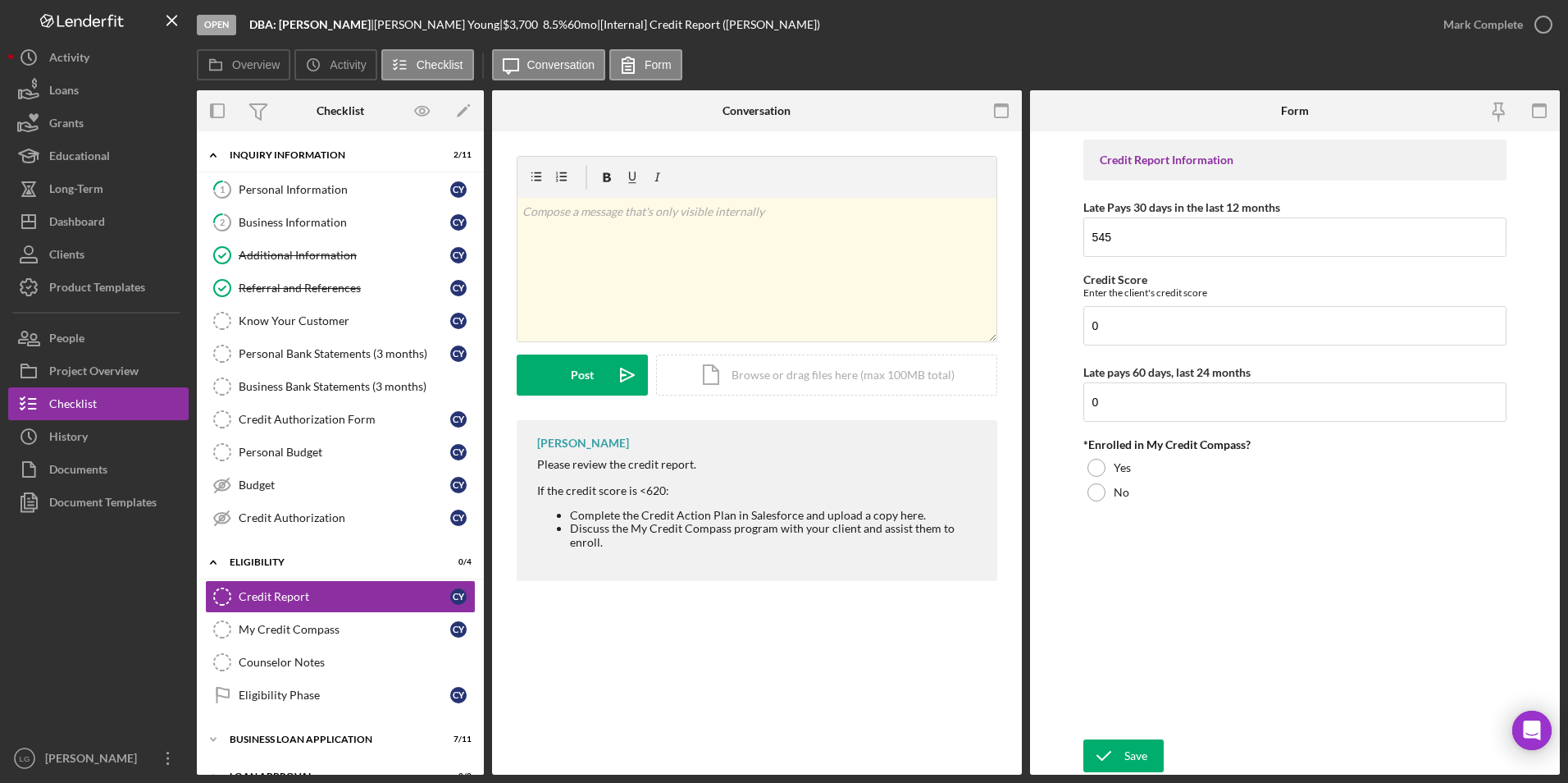
click at [1102, 466] on div at bounding box center [1096, 467] width 18 height 18
click at [1126, 739] on form "Credit Report Information Late Pays 30 days in the last 12 months 545 Credit Sc…" at bounding box center [1295, 453] width 530 height 643
drag, startPoint x: 1115, startPoint y: 751, endPoint x: 1364, endPoint y: 503, distance: 351.4
click at [1115, 752] on icon "submit" at bounding box center [1104, 755] width 41 height 41
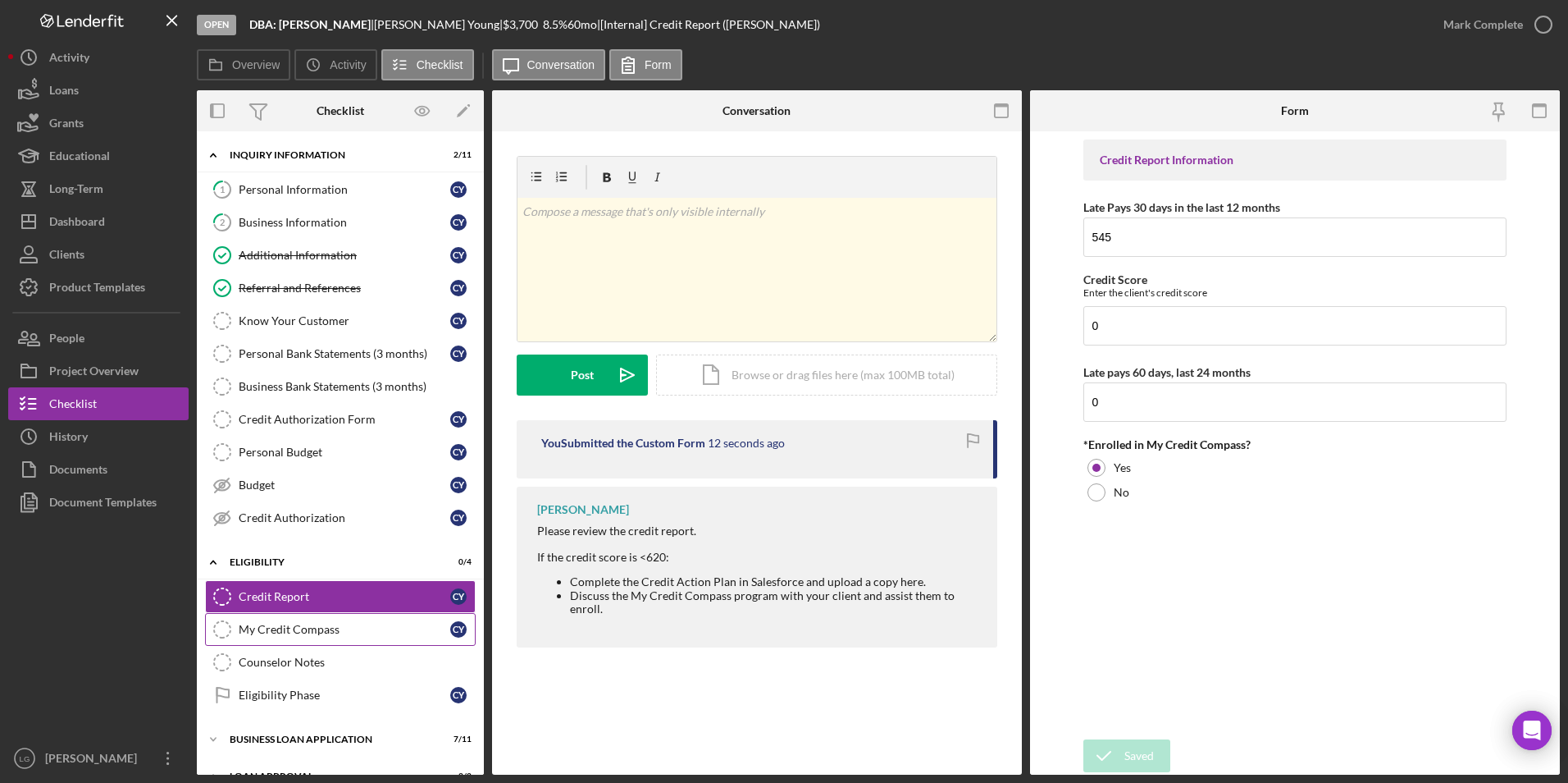
drag, startPoint x: 337, startPoint y: 620, endPoint x: 359, endPoint y: 613, distance: 23.1
click at [338, 620] on link "My Credit Compass My Credit Compass C Y" at bounding box center [340, 629] width 270 height 32
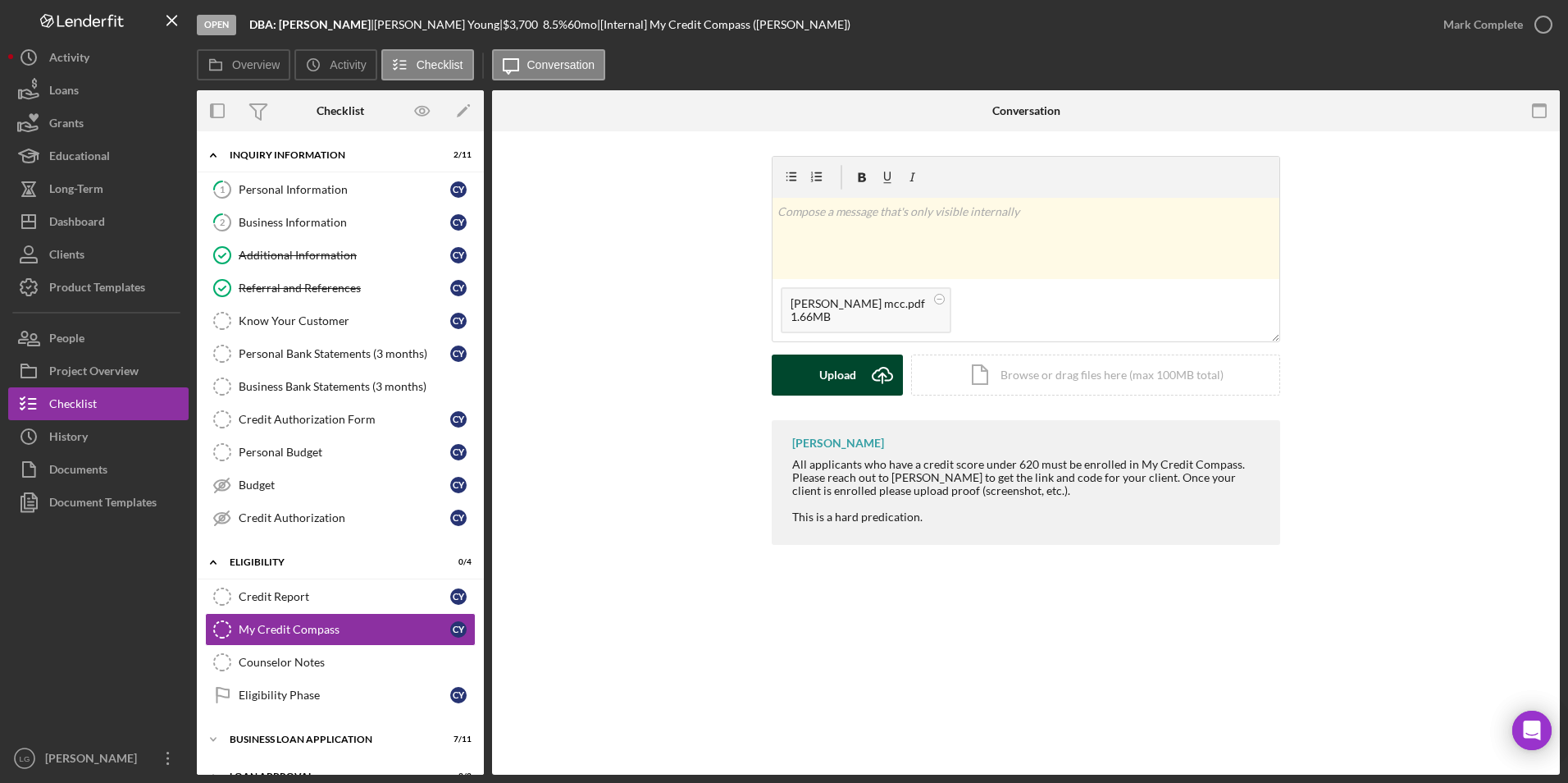
click at [802, 370] on button "Upload Icon/Upload" at bounding box center [837, 375] width 132 height 41
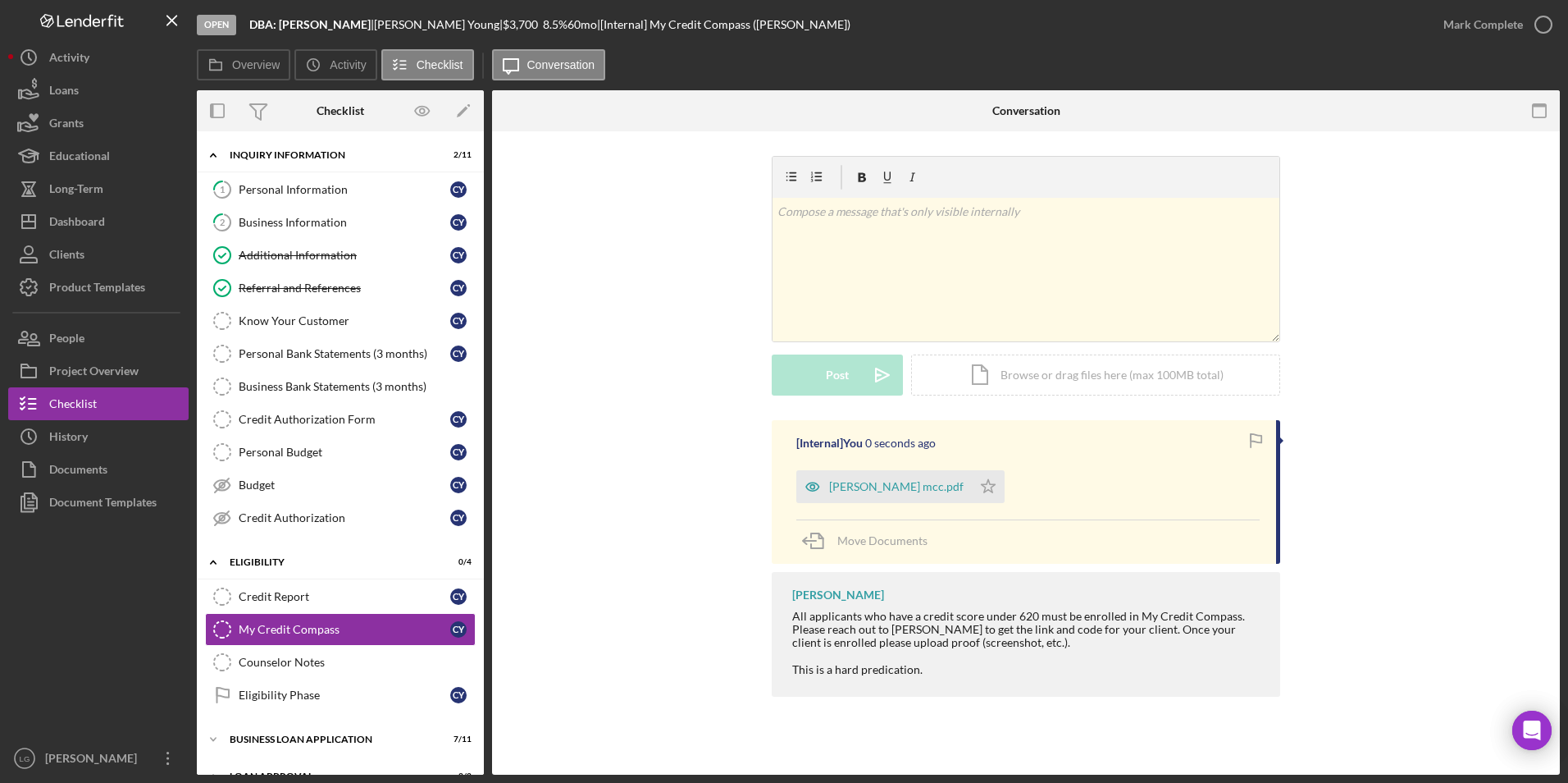
drag, startPoint x: 985, startPoint y: 487, endPoint x: 1047, endPoint y: 413, distance: 96.5
click at [989, 483] on icon "Icon/Star" at bounding box center [987, 486] width 32 height 32
click at [1493, 30] on div "Mark Complete" at bounding box center [1483, 24] width 80 height 32
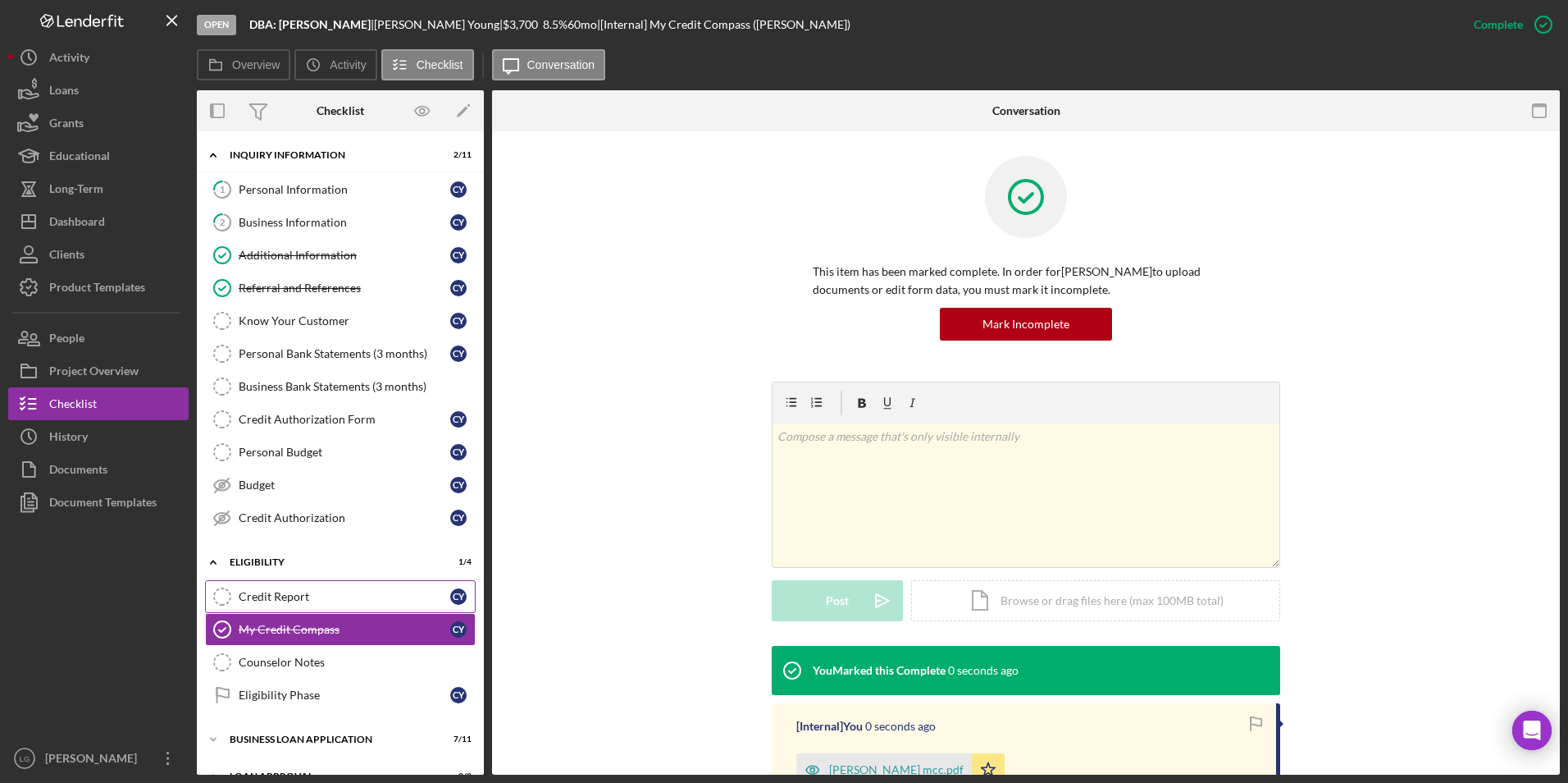
click at [252, 591] on div "Credit Report" at bounding box center [344, 596] width 211 height 13
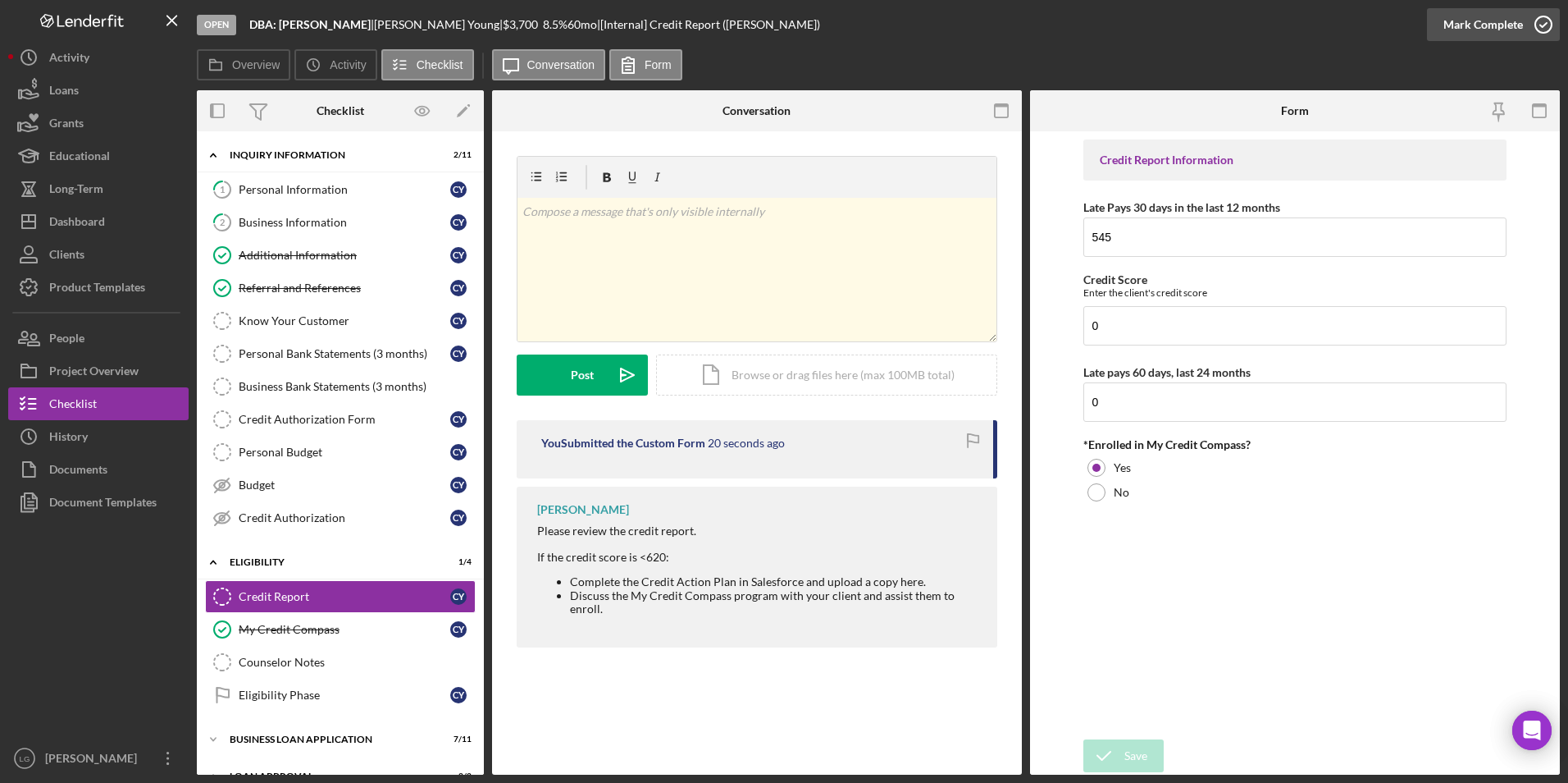
click at [1475, 22] on div "Mark Complete" at bounding box center [1483, 24] width 80 height 32
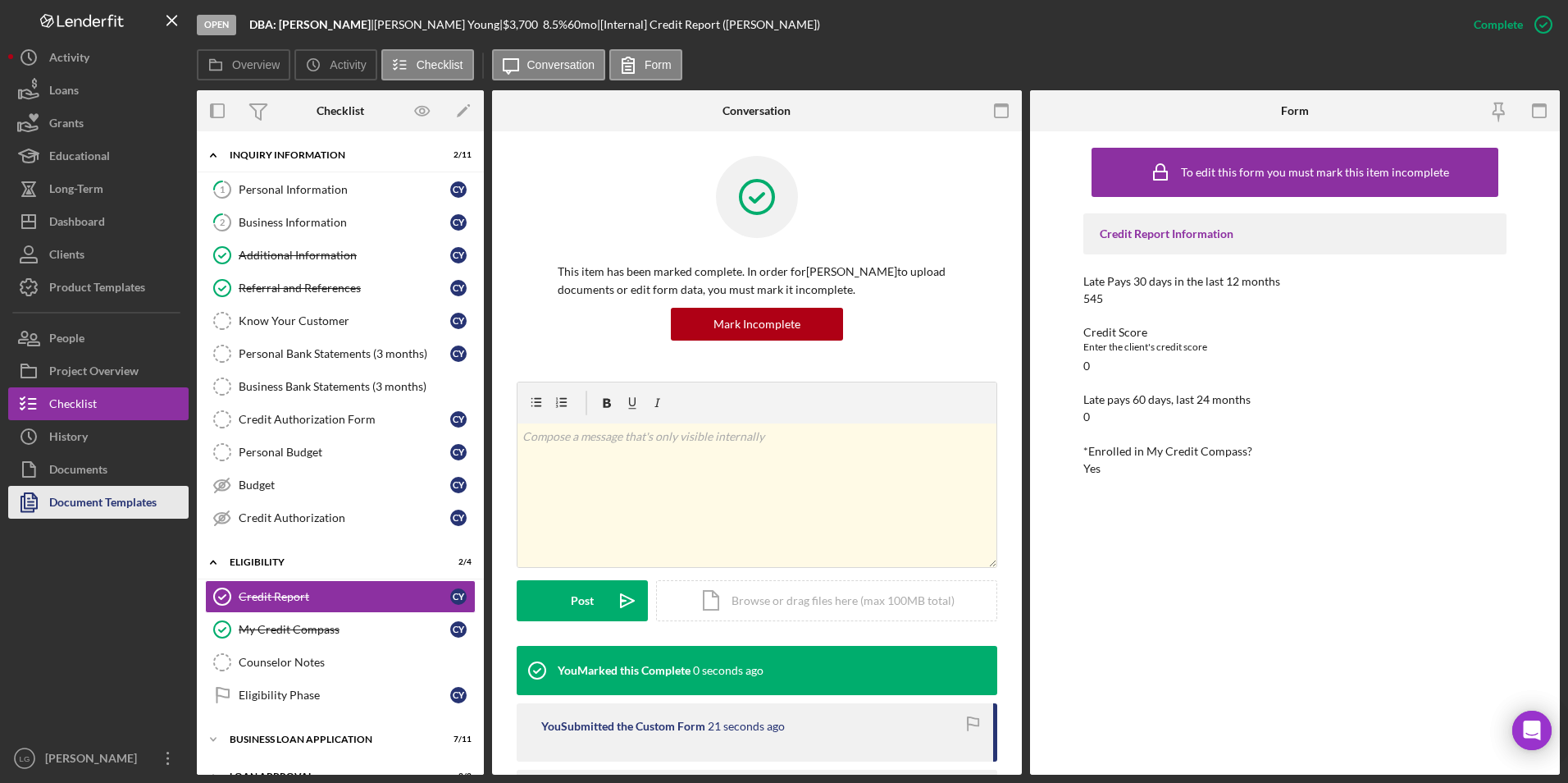
click at [125, 511] on div "Document Templates" at bounding box center [103, 504] width 107 height 37
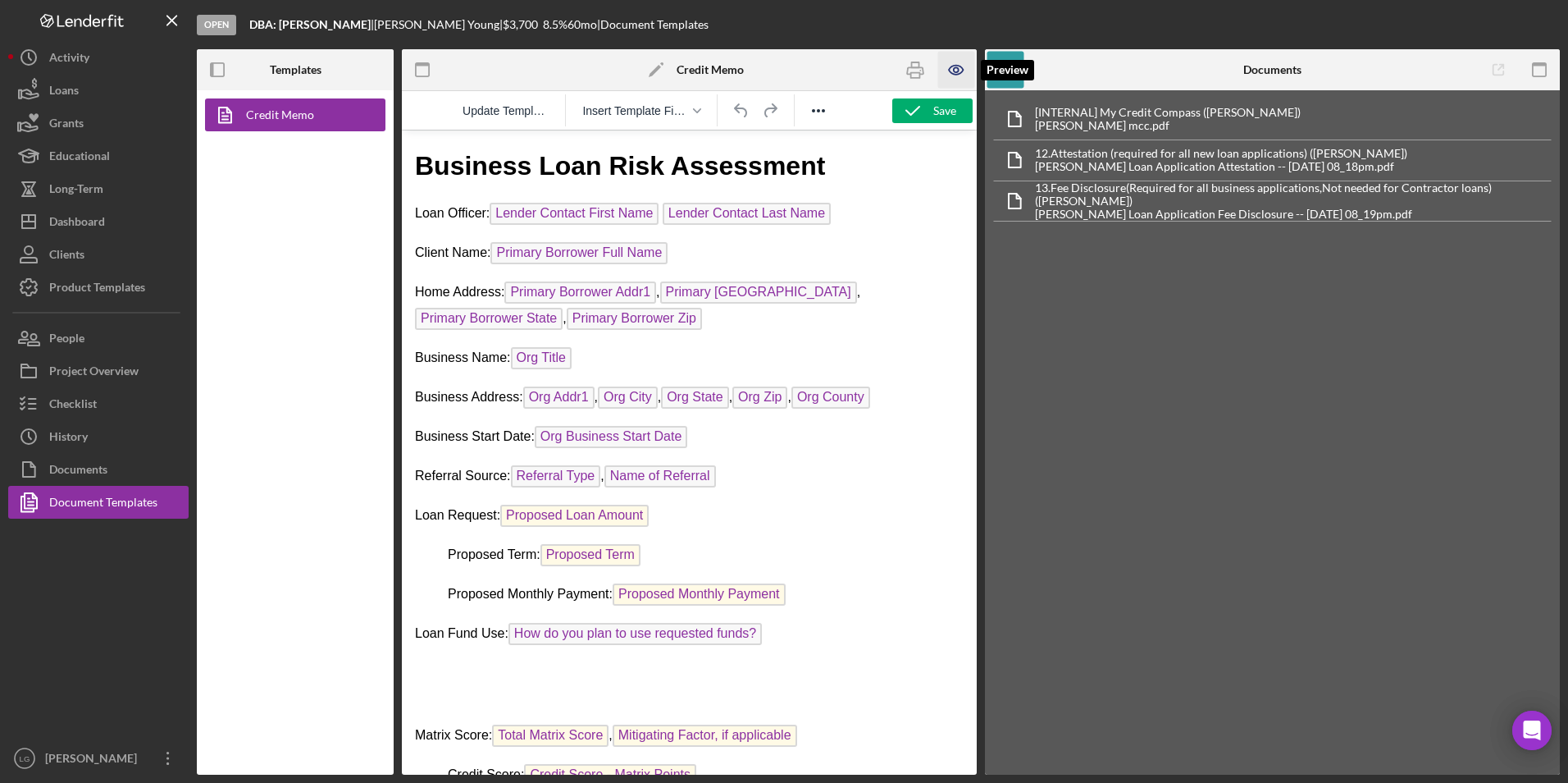
click at [963, 68] on icon "button" at bounding box center [956, 70] width 37 height 37
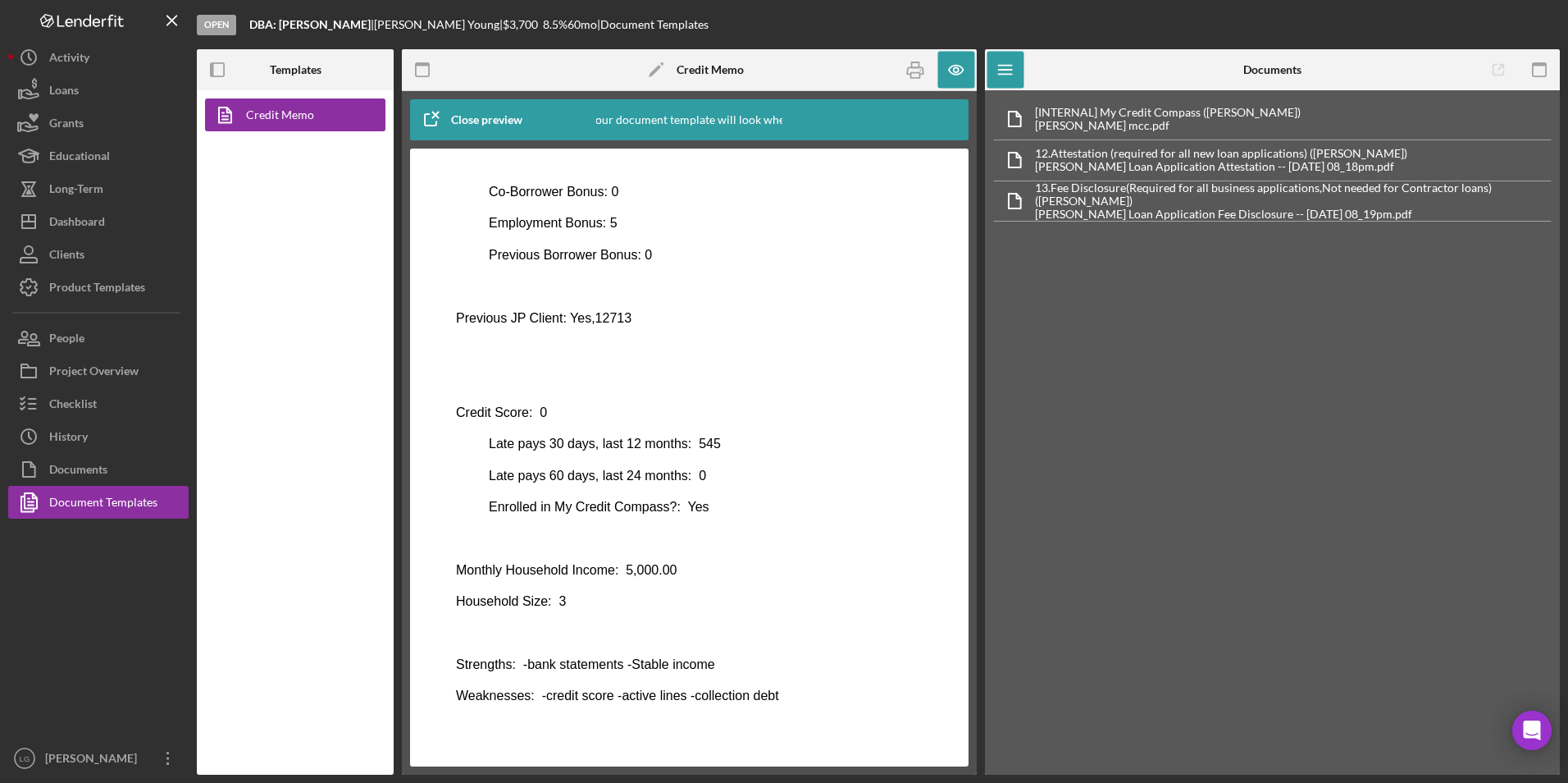
scroll to position [671, 0]
click at [914, 69] on icon "button" at bounding box center [915, 70] width 37 height 37
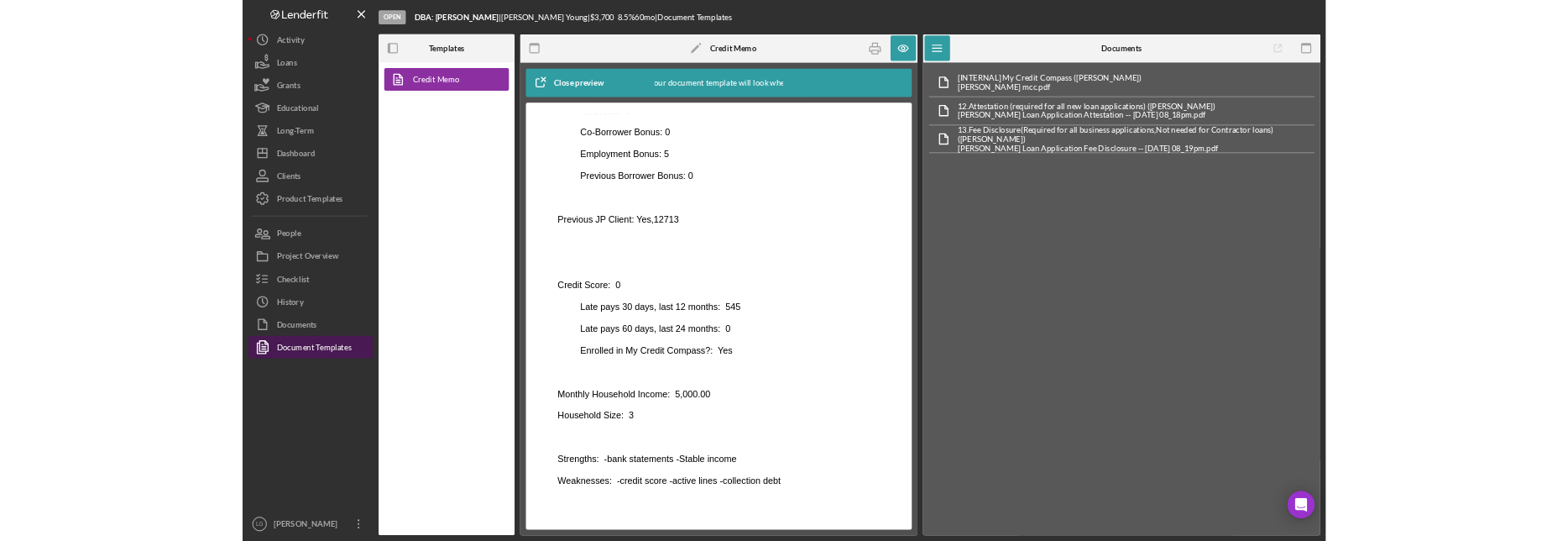
scroll to position [668, 0]
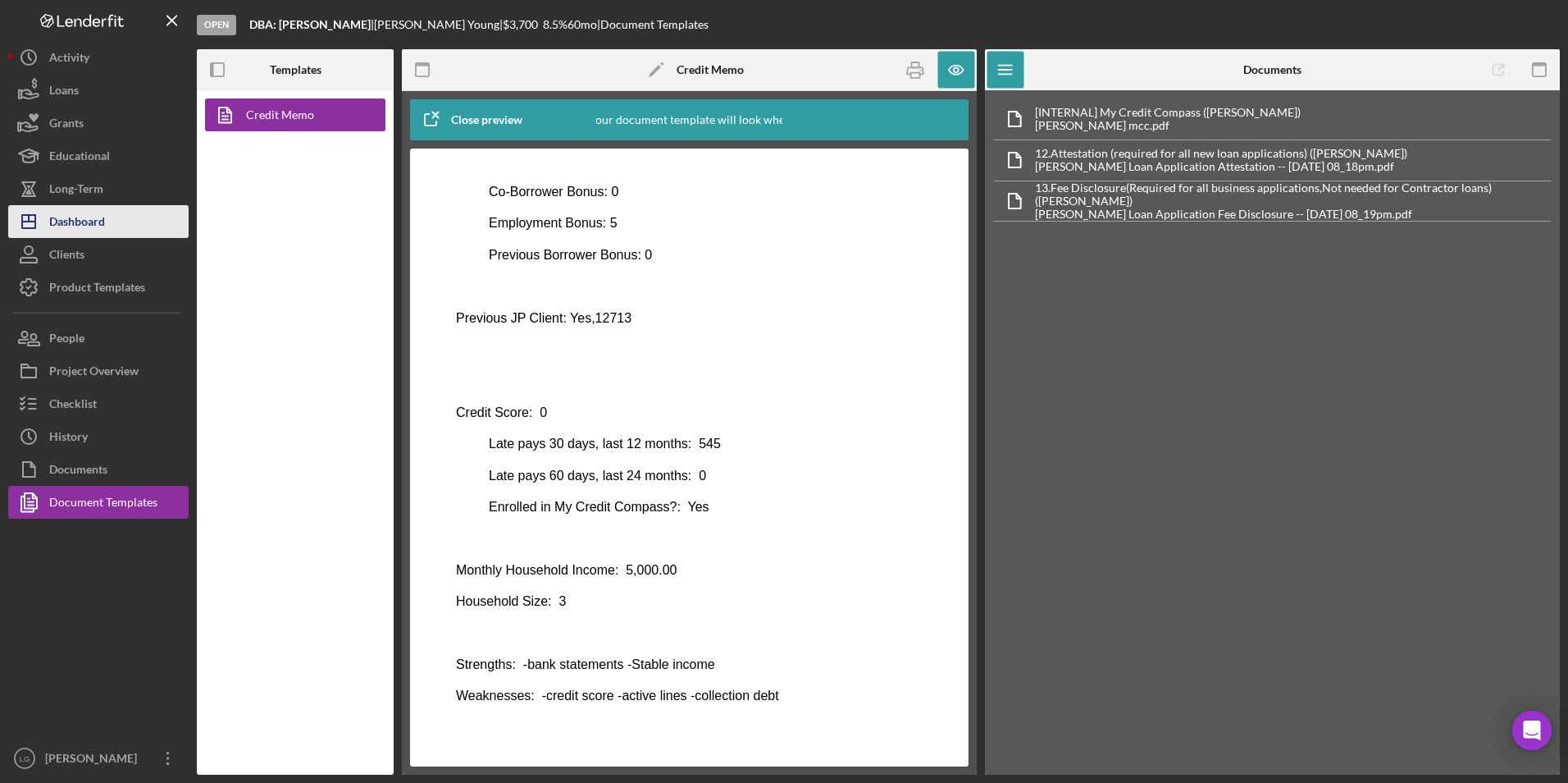
click at [56, 220] on div "Dashboard" at bounding box center [77, 224] width 56 height 37
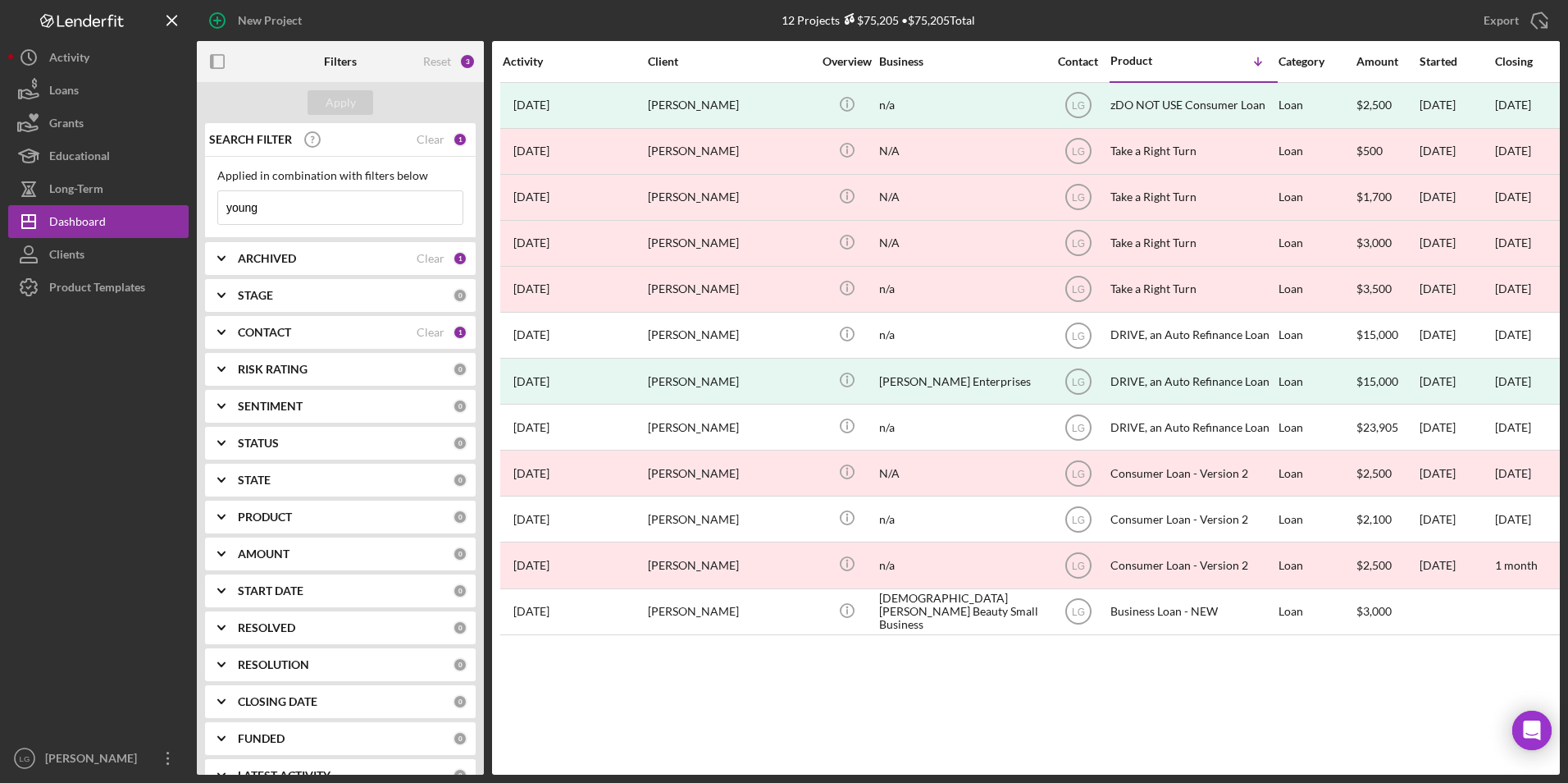
click at [340, 259] on div "ARCHIVED" at bounding box center [327, 258] width 179 height 13
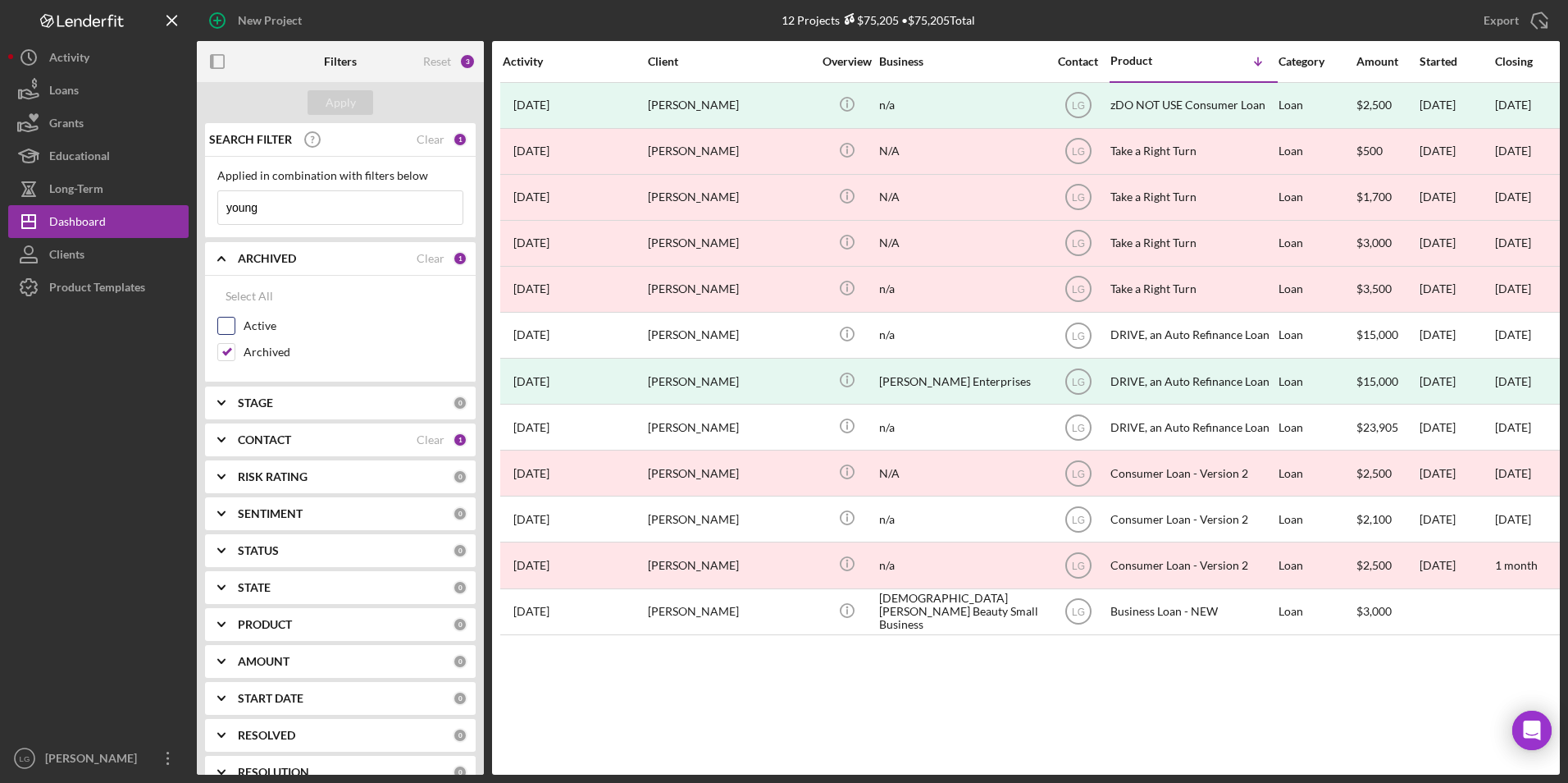
click at [223, 327] on input "Active" at bounding box center [226, 326] width 17 height 17
checkbox input "true"
click at [223, 350] on input "Archived" at bounding box center [226, 352] width 17 height 17
checkbox input "false"
click at [350, 100] on div "Apply" at bounding box center [340, 103] width 31 height 25
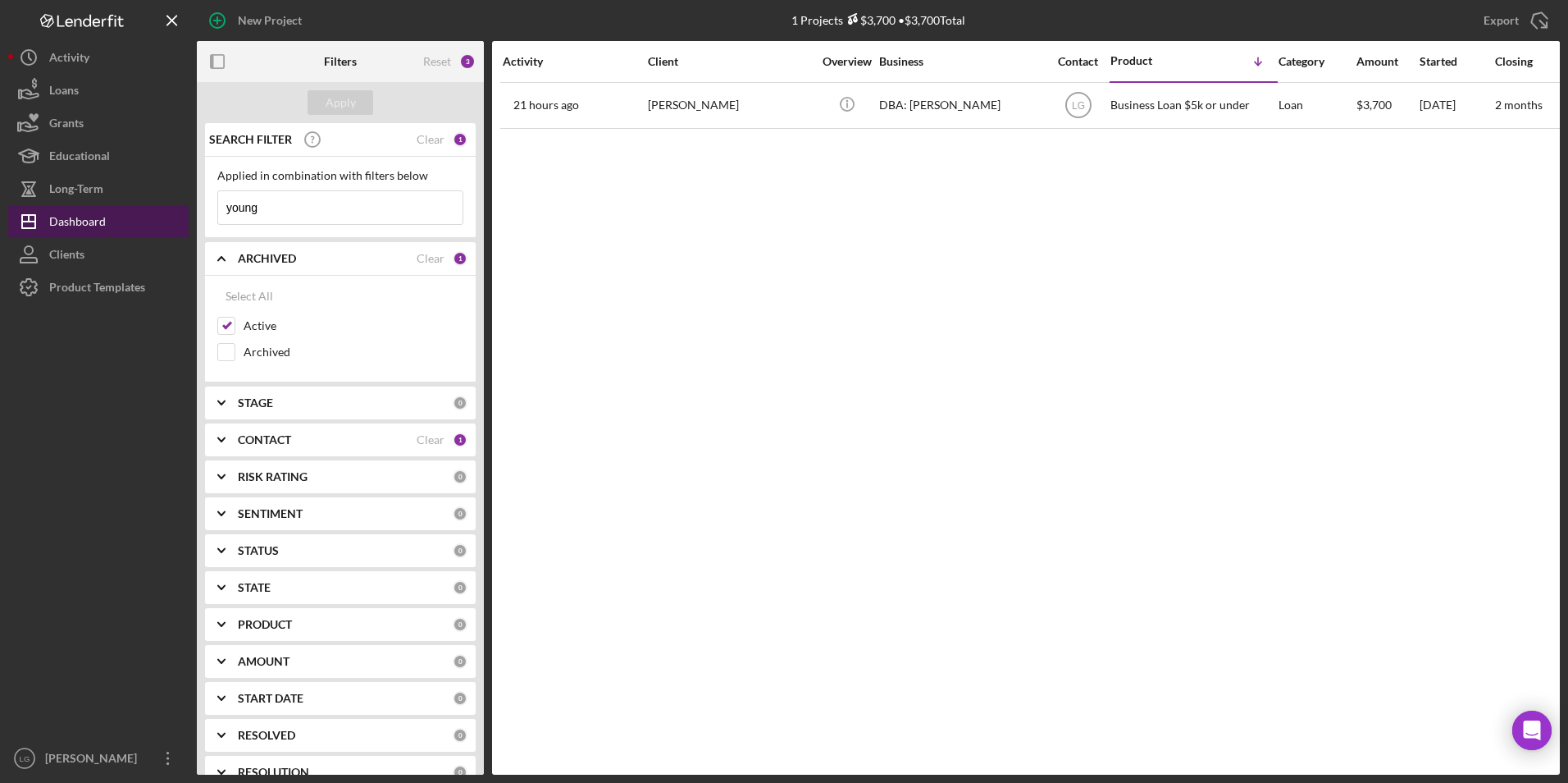
drag, startPoint x: 308, startPoint y: 224, endPoint x: 129, endPoint y: 231, distance: 179.1
click at [130, 231] on div "New Project 1 Projects $3,700 • $3,700 Total young Export Icon/Export Filters R…" at bounding box center [784, 387] width 1551 height 774
click at [354, 109] on button "Apply" at bounding box center [340, 103] width 66 height 25
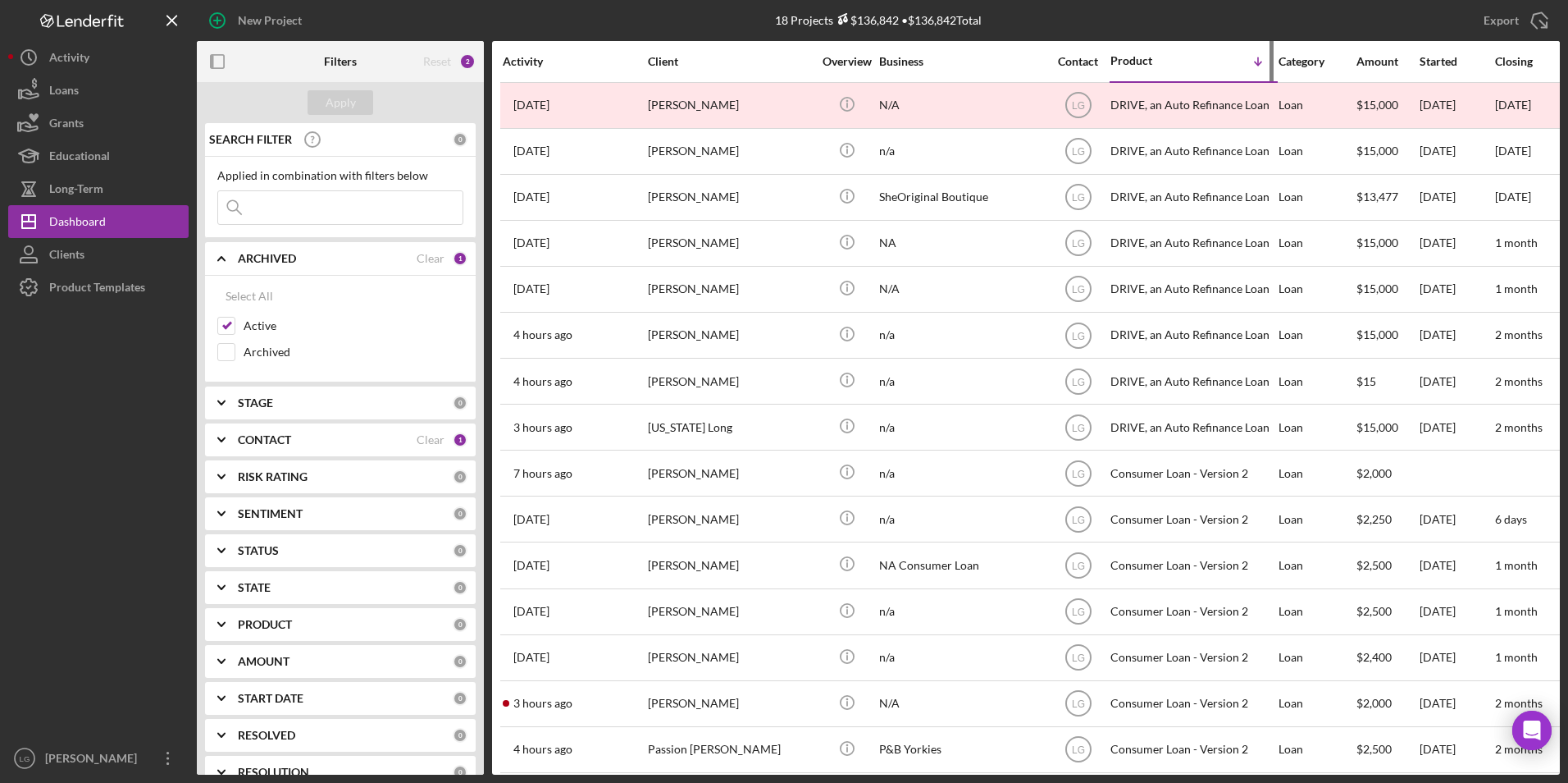
click at [1138, 56] on div "Product" at bounding box center [1150, 61] width 82 height 13
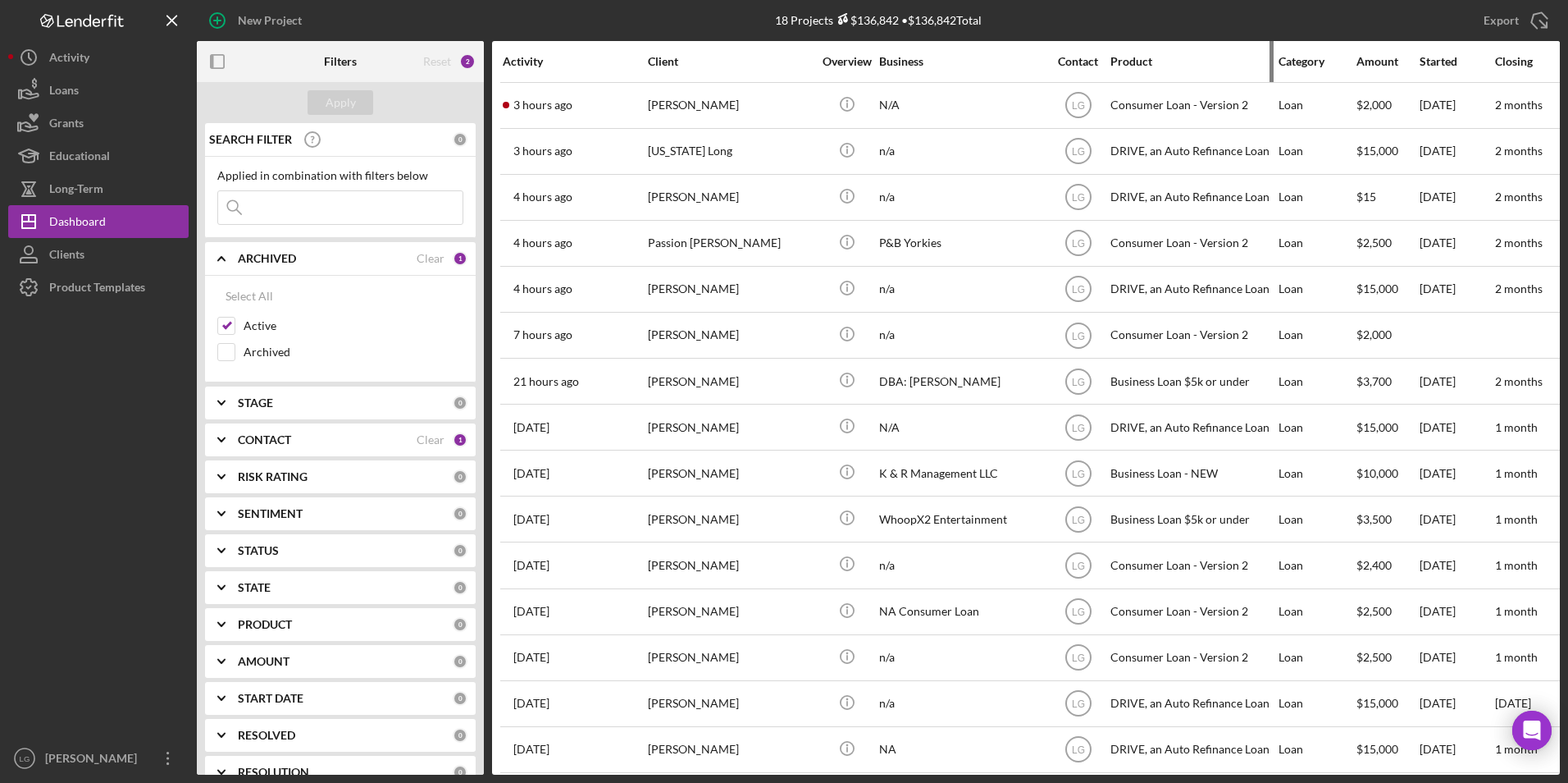
click at [1138, 56] on div "Product" at bounding box center [1192, 61] width 164 height 13
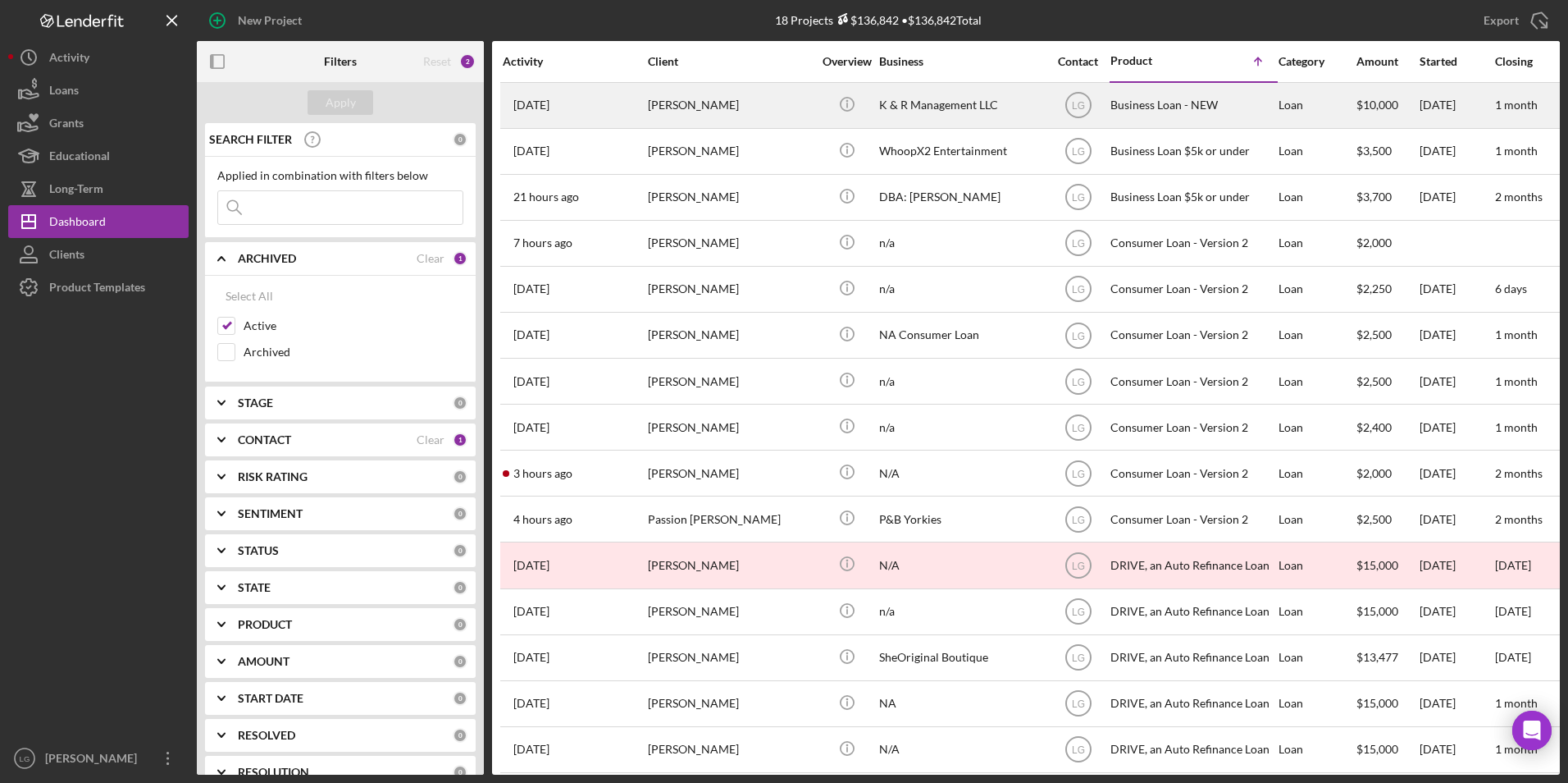
click at [580, 94] on div "[DATE] [PERSON_NAME]" at bounding box center [575, 105] width 144 height 44
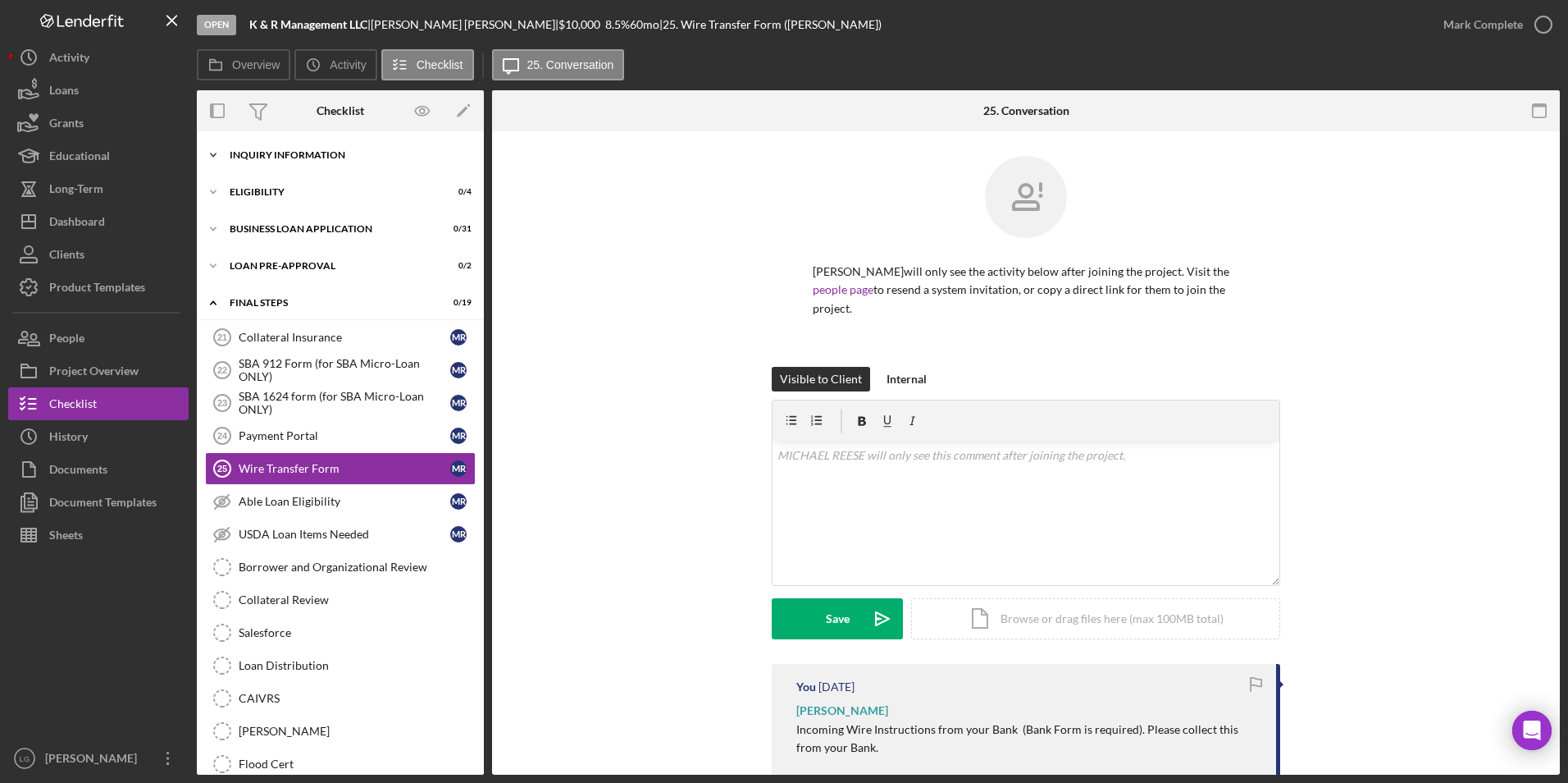
click at [266, 139] on div "Icon/Expander INQUIRY INFORMATION 0 / 11" at bounding box center [340, 154] width 287 height 32
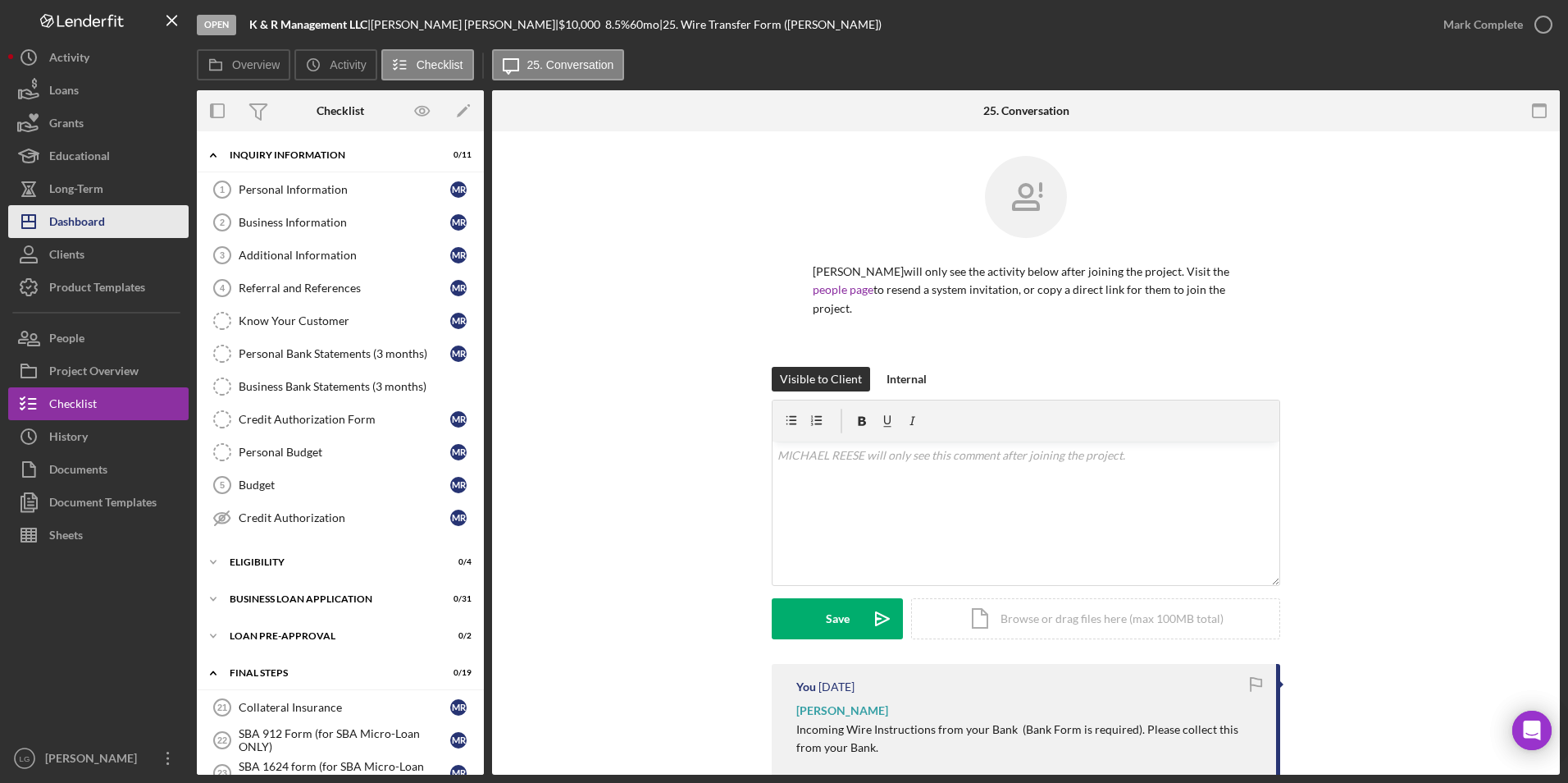
drag, startPoint x: 78, startPoint y: 218, endPoint x: 118, endPoint y: 212, distance: 40.4
click at [80, 219] on div "Dashboard" at bounding box center [77, 224] width 56 height 37
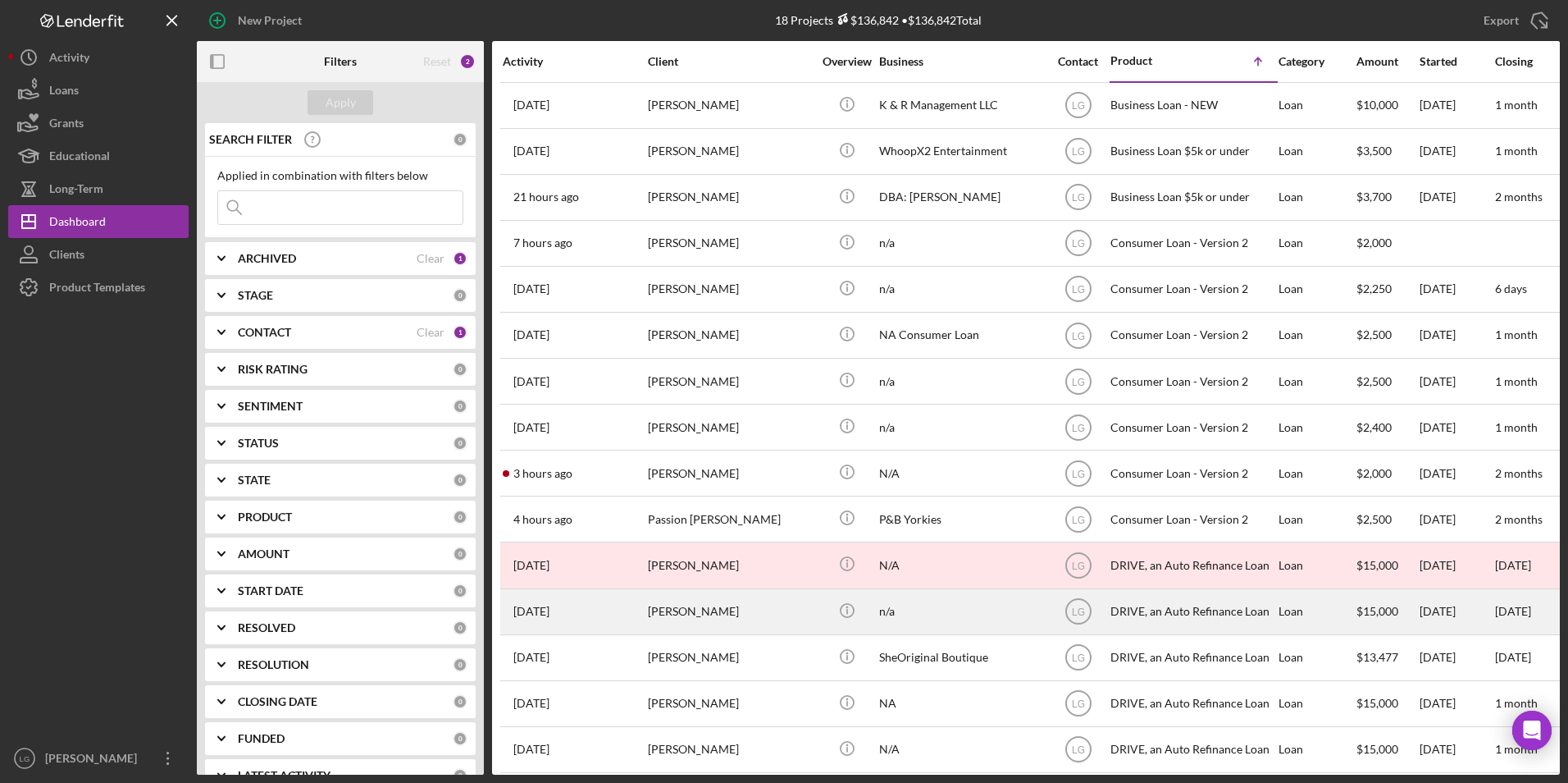
click at [696, 590] on div "[PERSON_NAME]" at bounding box center [729, 612] width 164 height 44
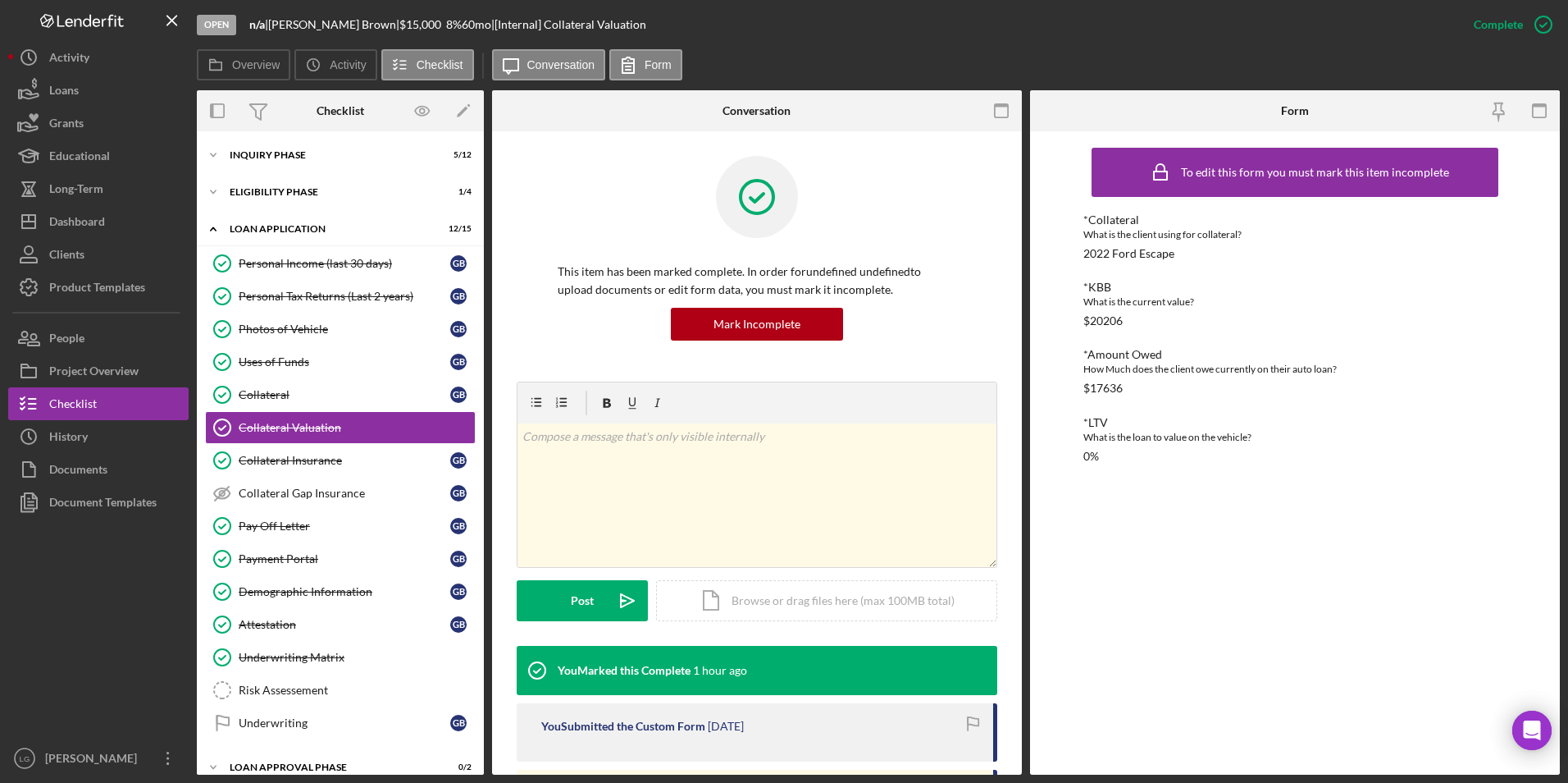
drag, startPoint x: 300, startPoint y: 185, endPoint x: 293, endPoint y: 171, distance: 15.7
click at [300, 185] on div "Icon/Expander Eligibility Phase 1 / 4" at bounding box center [340, 191] width 287 height 32
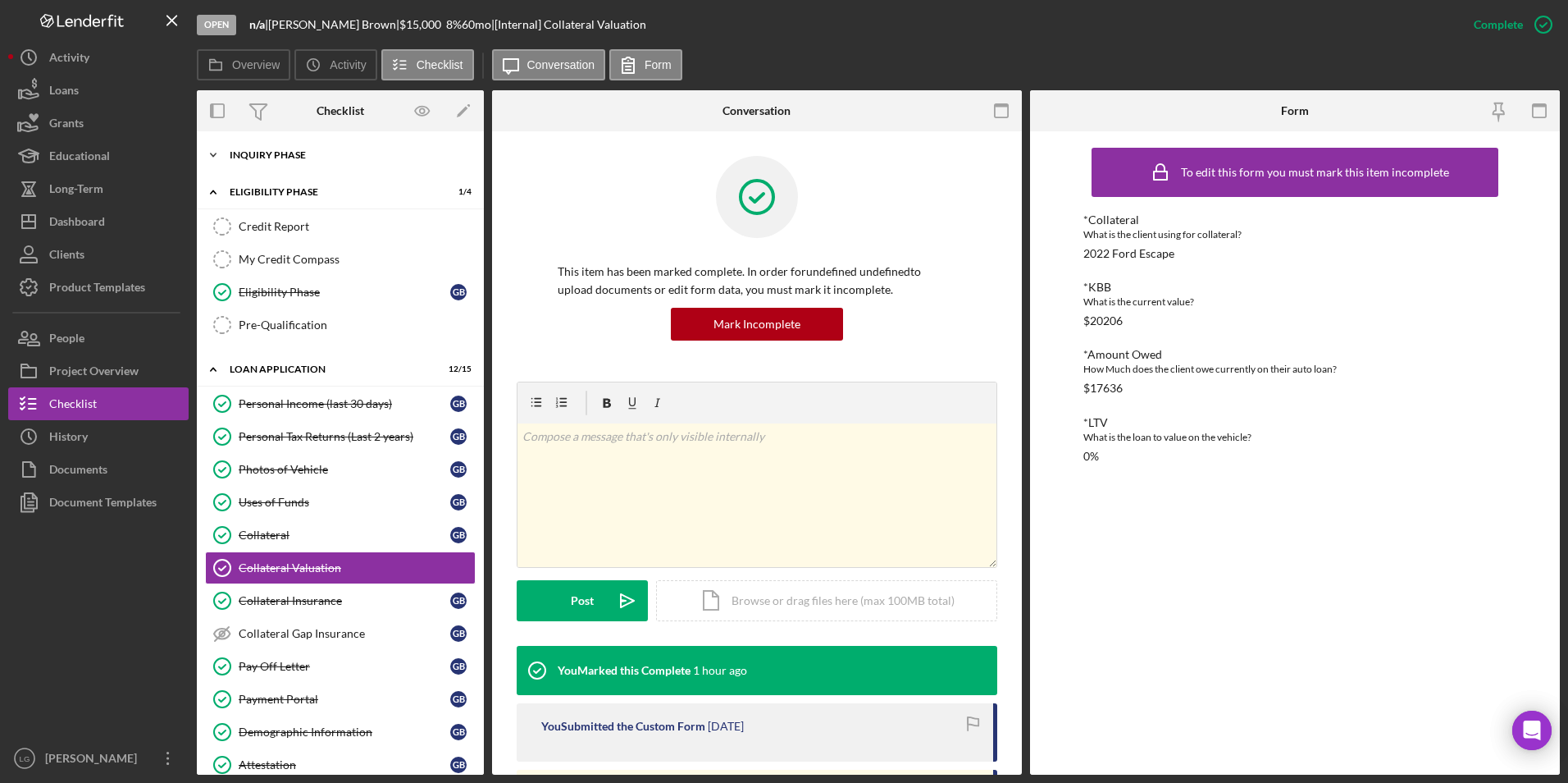
click at [283, 161] on div "Icon/Expander Inquiry Phase 5 / 12" at bounding box center [340, 154] width 287 height 32
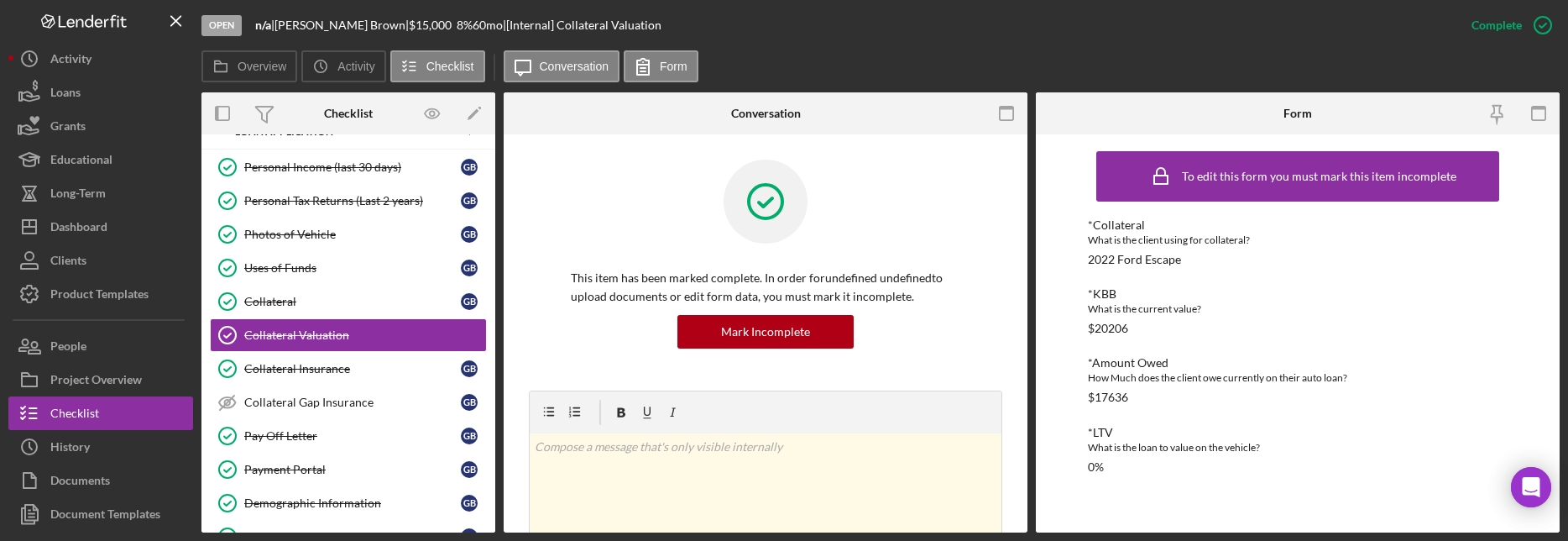
scroll to position [910, 0]
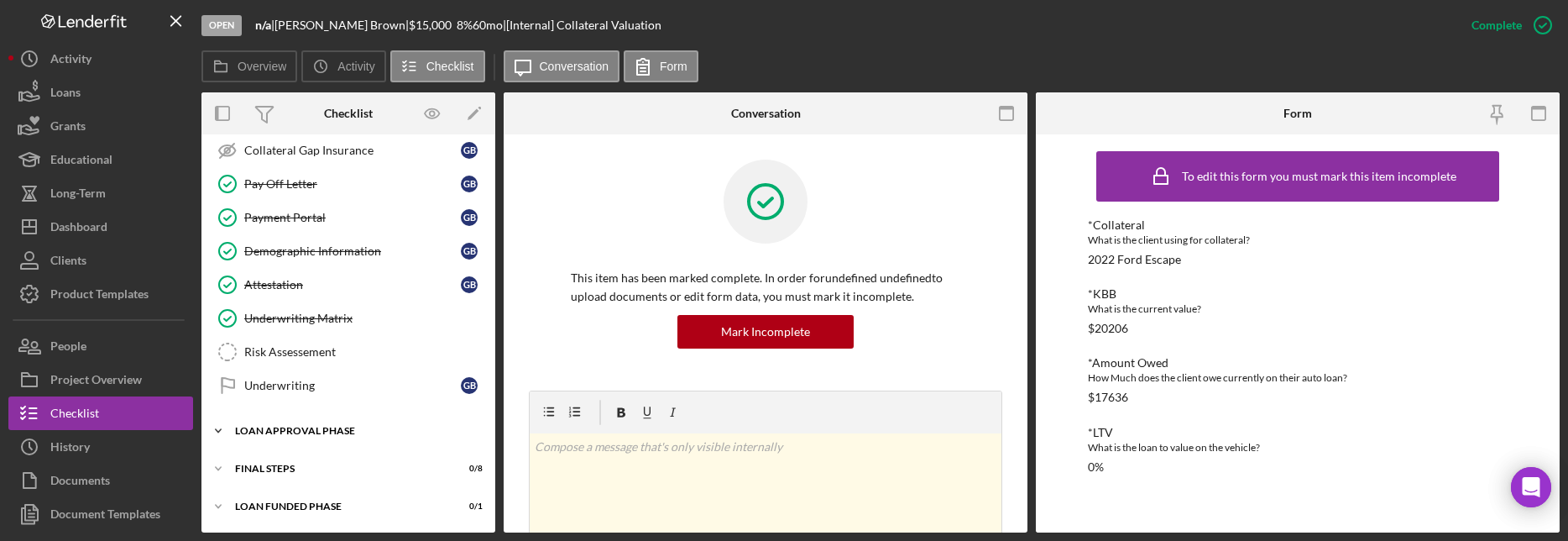
click at [341, 418] on div "Icon/Expander Loan Approval Phase 0 / 2" at bounding box center [348, 430] width 294 height 33
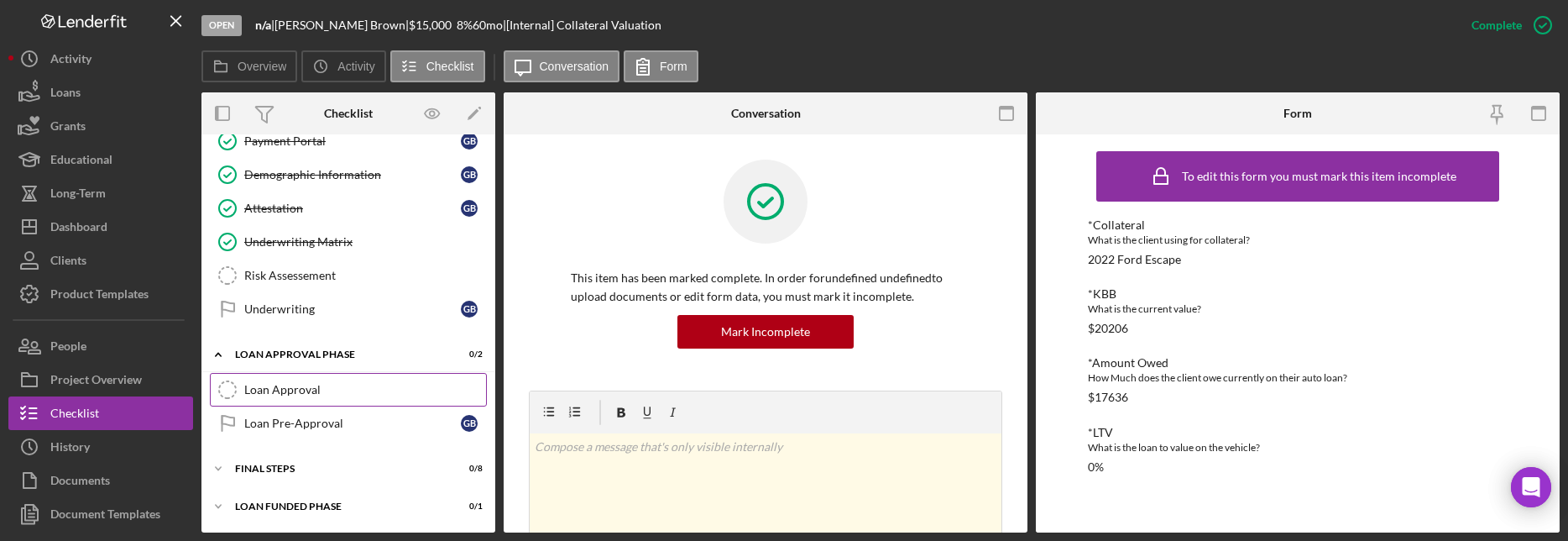
click at [320, 379] on link "Loan Approval Loan Approval" at bounding box center [348, 389] width 277 height 33
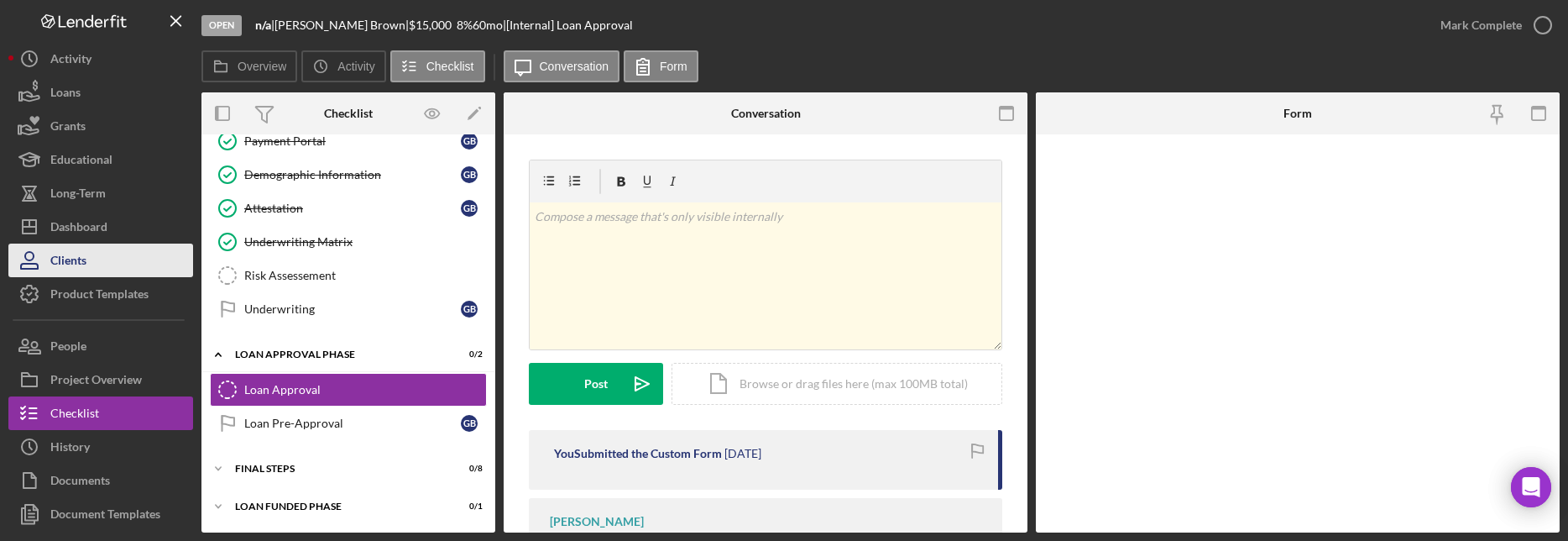
scroll to position [987, 0]
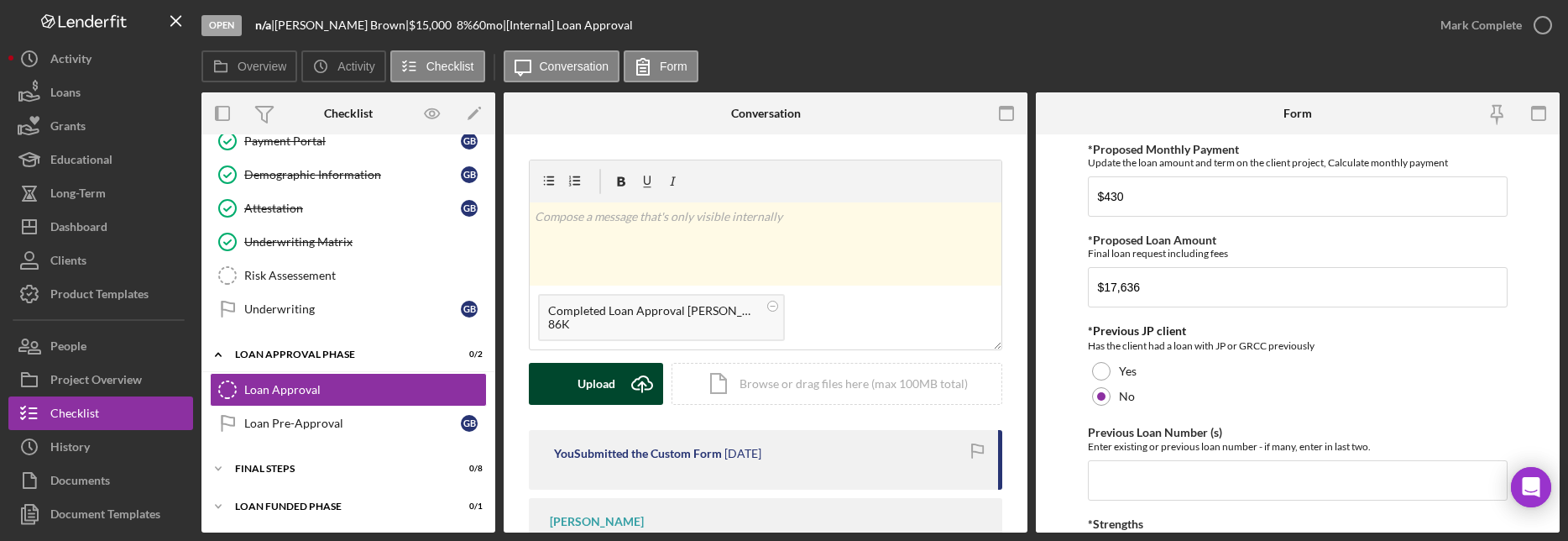
click at [587, 384] on div "Upload" at bounding box center [596, 384] width 38 height 42
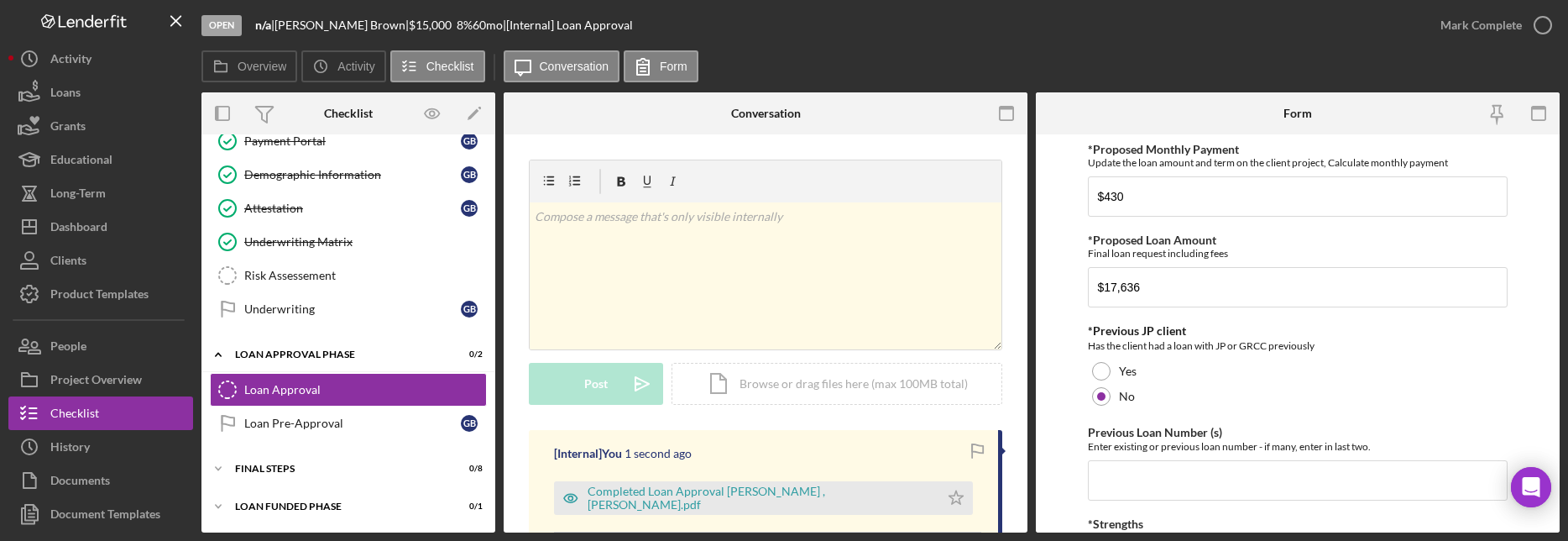
drag, startPoint x: 930, startPoint y: 497, endPoint x: 943, endPoint y: 459, distance: 40.2
click at [939, 493] on icon "Icon/Star" at bounding box center [956, 498] width 33 height 33
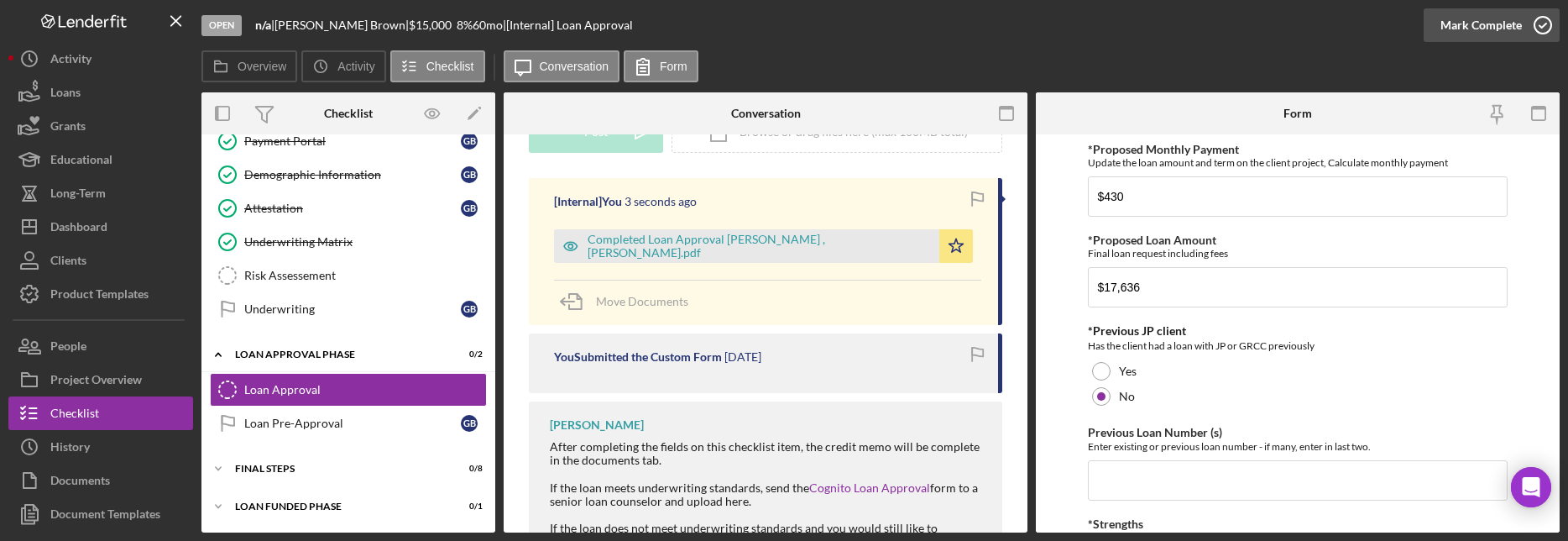
click at [1457, 26] on div "Mark Complete" at bounding box center [1481, 24] width 82 height 33
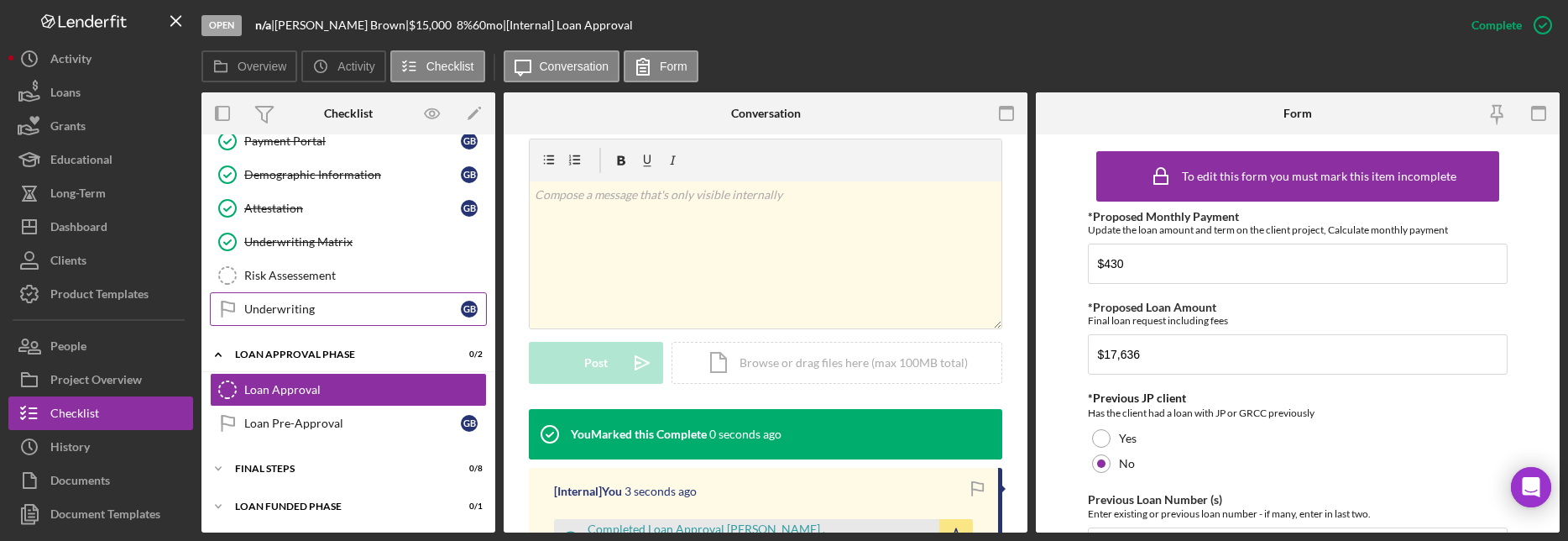
scroll to position [483, 0]
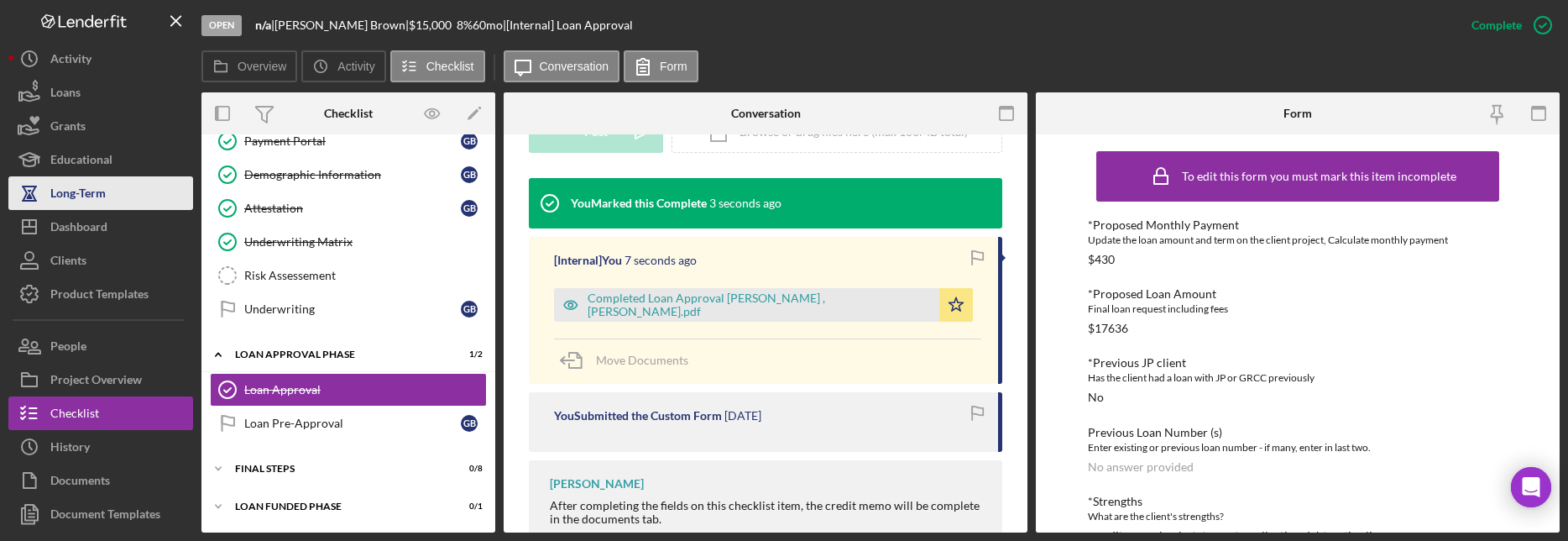
drag, startPoint x: 102, startPoint y: 217, endPoint x: 142, endPoint y: 182, distance: 53.2
click at [102, 217] on div "Dashboard" at bounding box center [79, 229] width 57 height 38
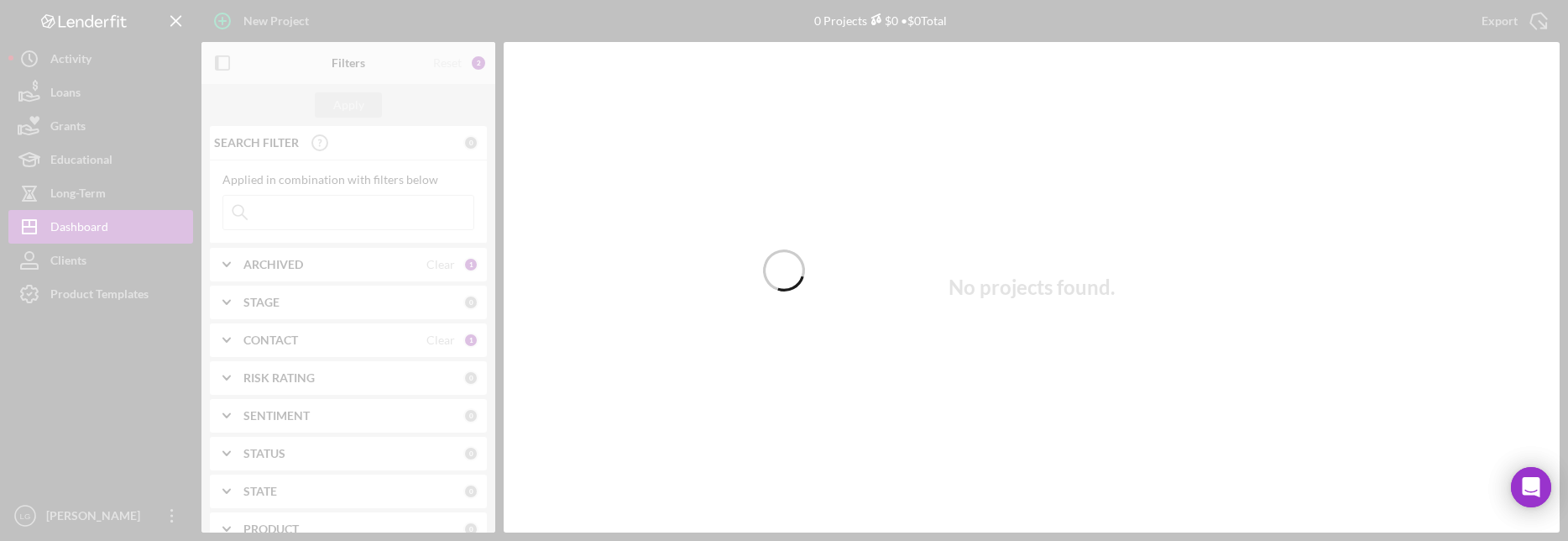
click at [322, 210] on div at bounding box center [784, 270] width 1568 height 541
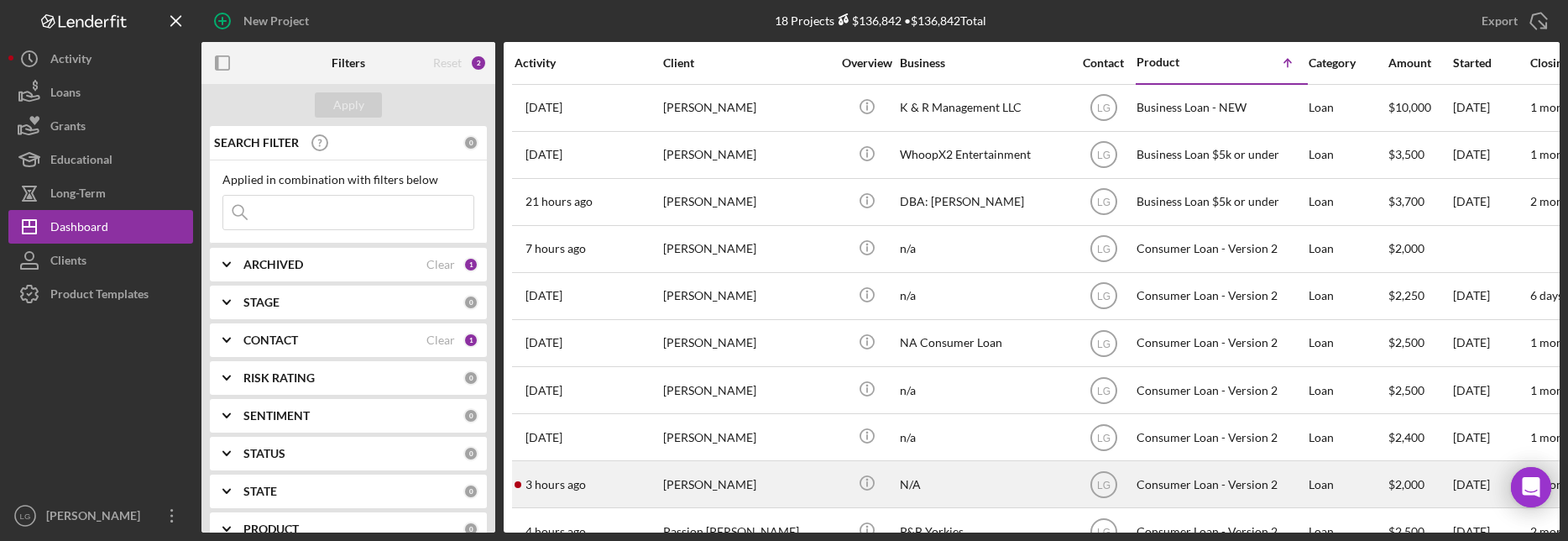
click at [930, 486] on div "N/A" at bounding box center [983, 484] width 168 height 45
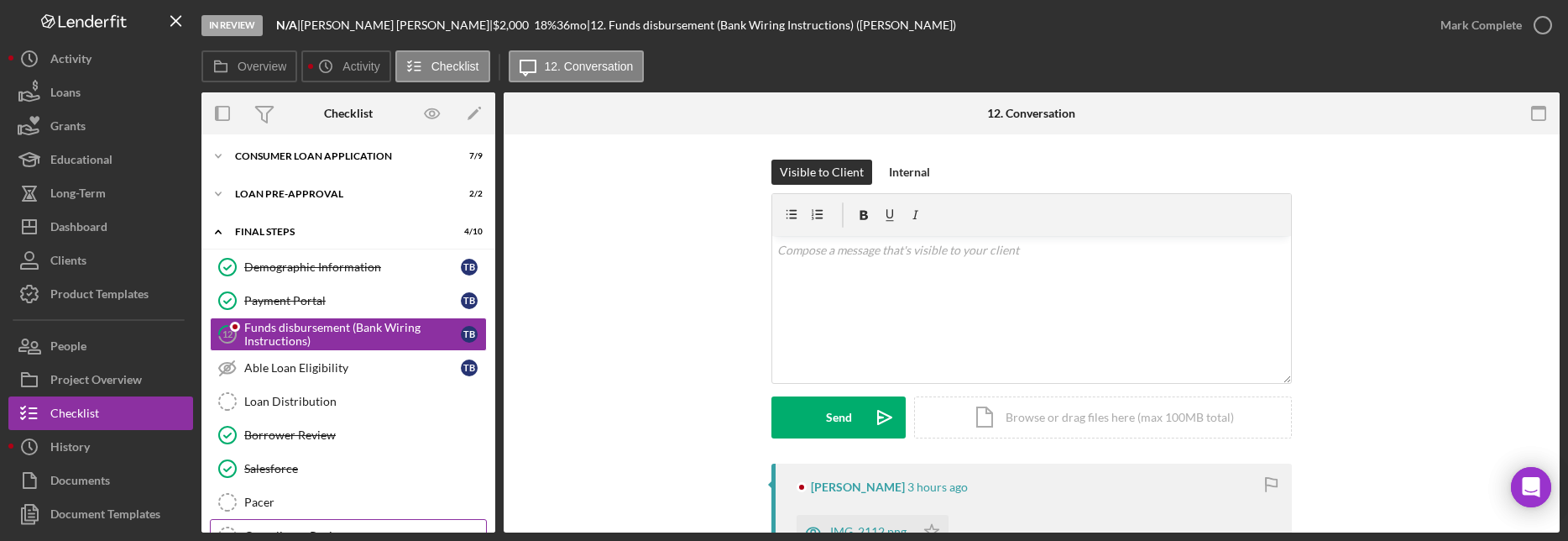
scroll to position [186, 0]
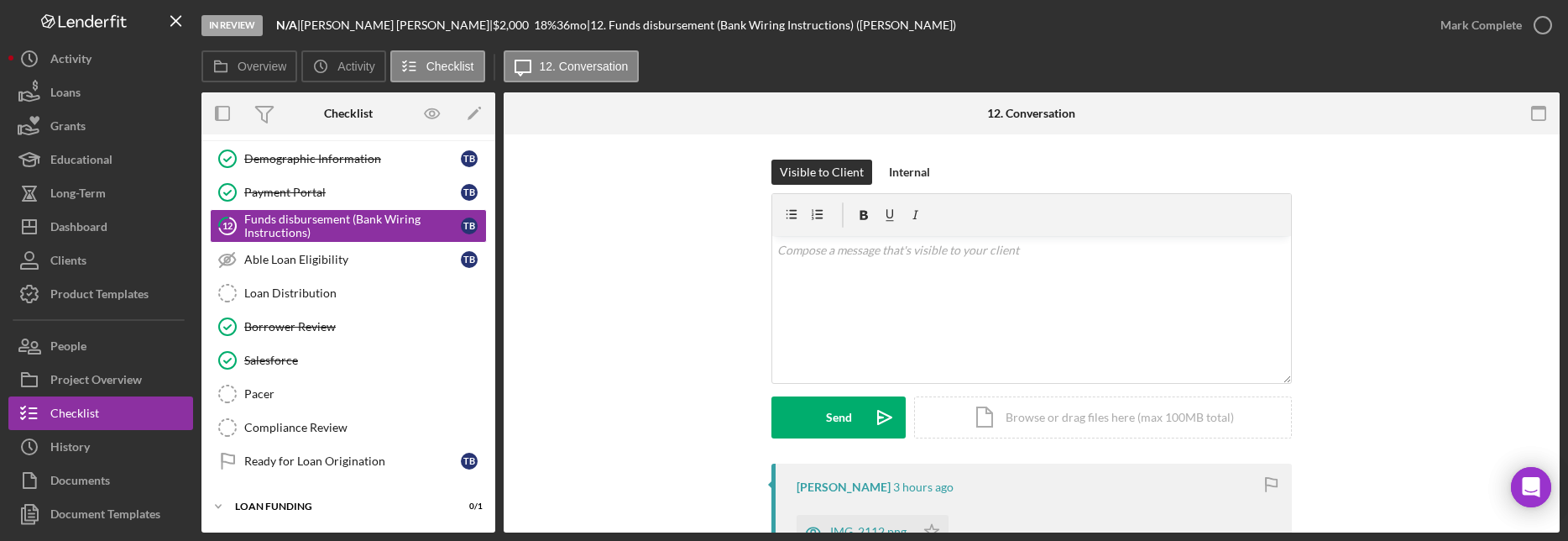
drag, startPoint x: 291, startPoint y: 503, endPoint x: 295, endPoint y: 486, distance: 17.5
click at [291, 499] on div "Icon/Expander Loan Funding 0 / 1" at bounding box center [348, 506] width 294 height 33
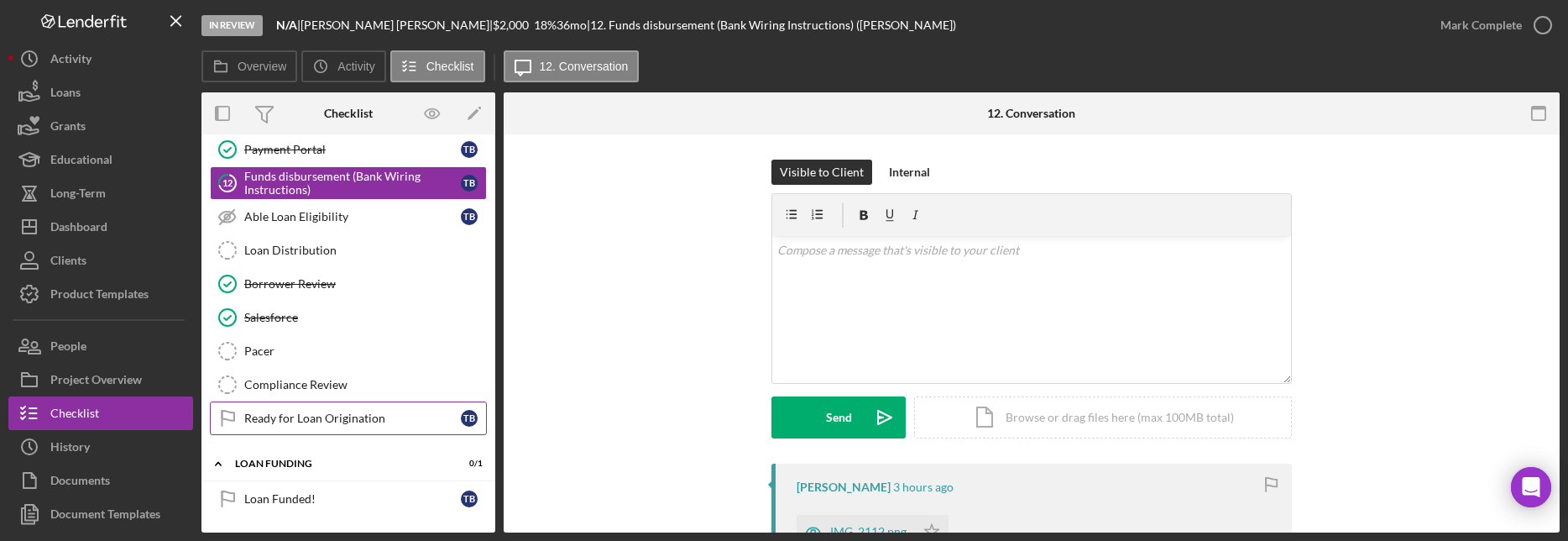
scroll to position [0, 0]
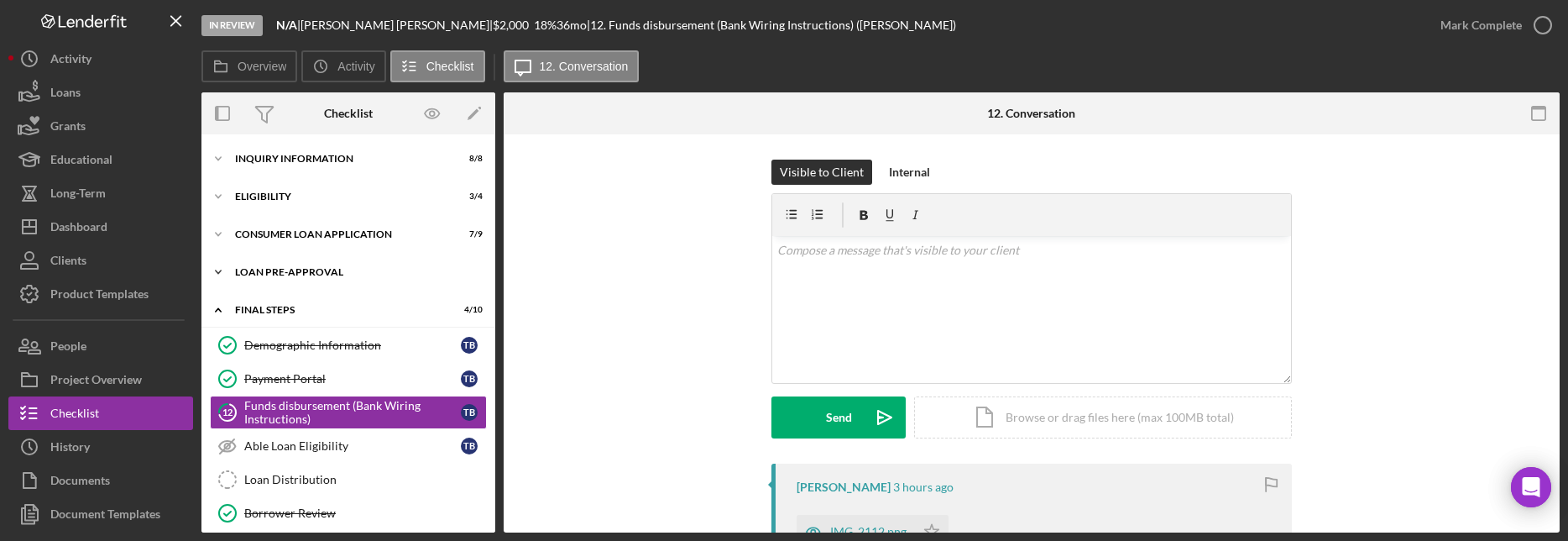
click at [305, 264] on div "Icon/Expander Loan Pre-Approval 2 / 2" at bounding box center [348, 271] width 294 height 33
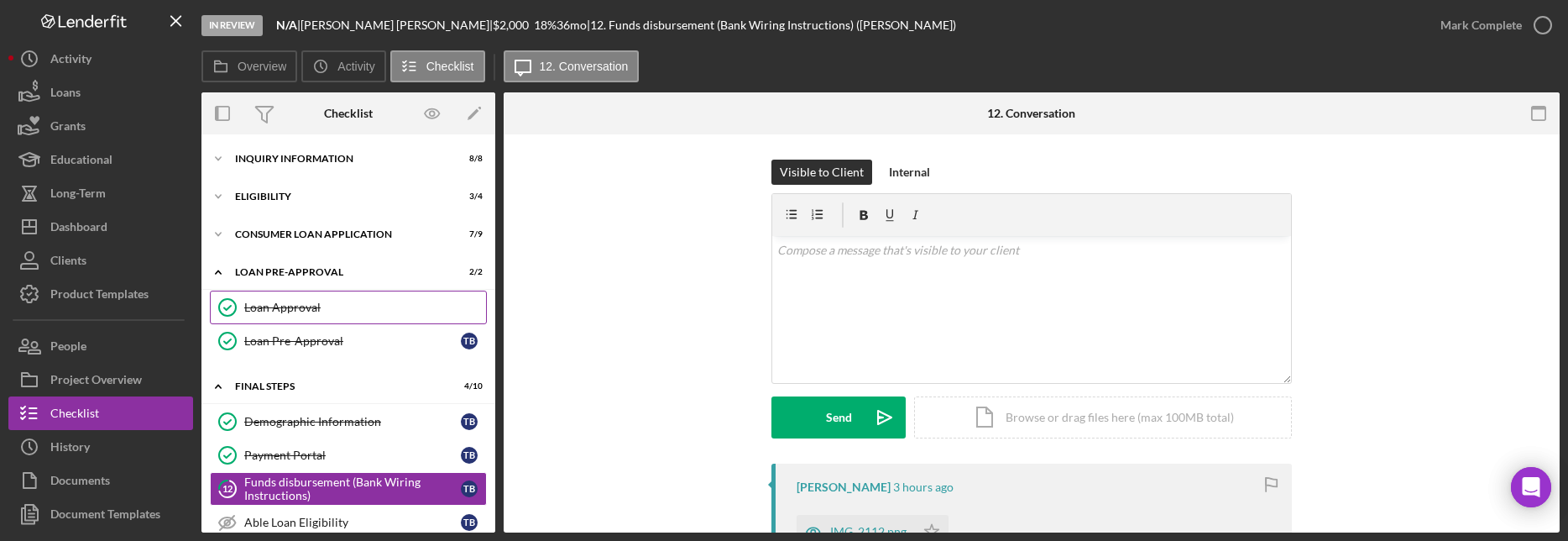
click at [297, 308] on div "Loan Approval" at bounding box center [365, 307] width 242 height 13
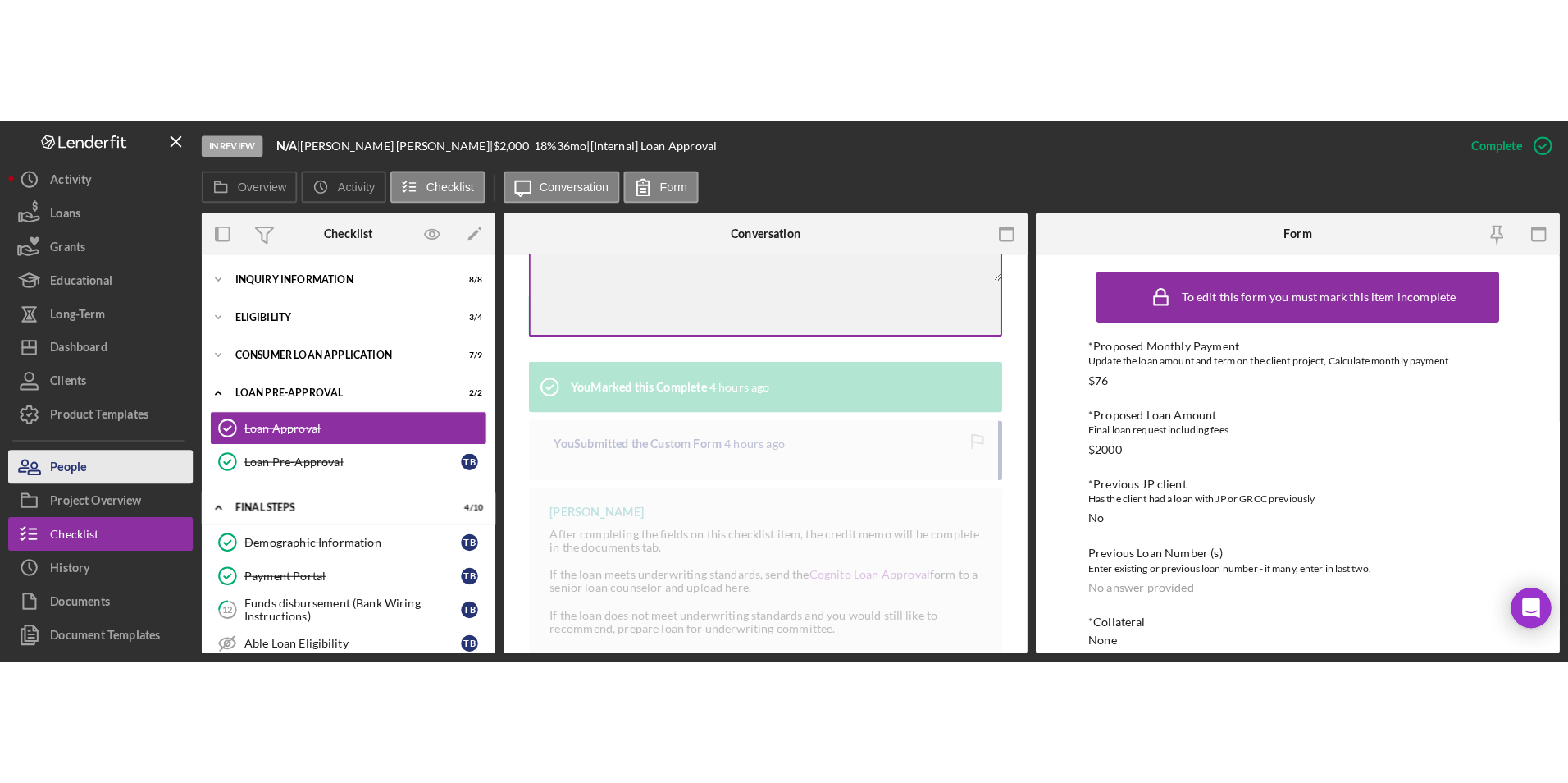
scroll to position [381, 0]
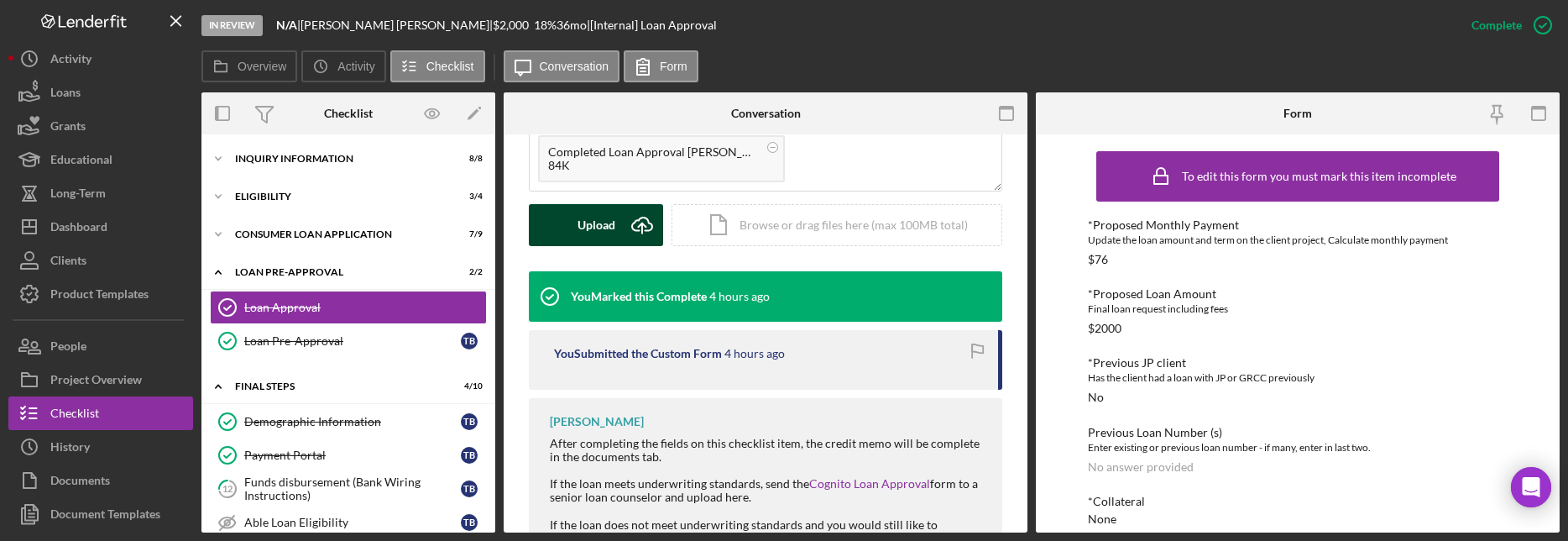
click at [589, 232] on div "Upload" at bounding box center [596, 225] width 38 height 42
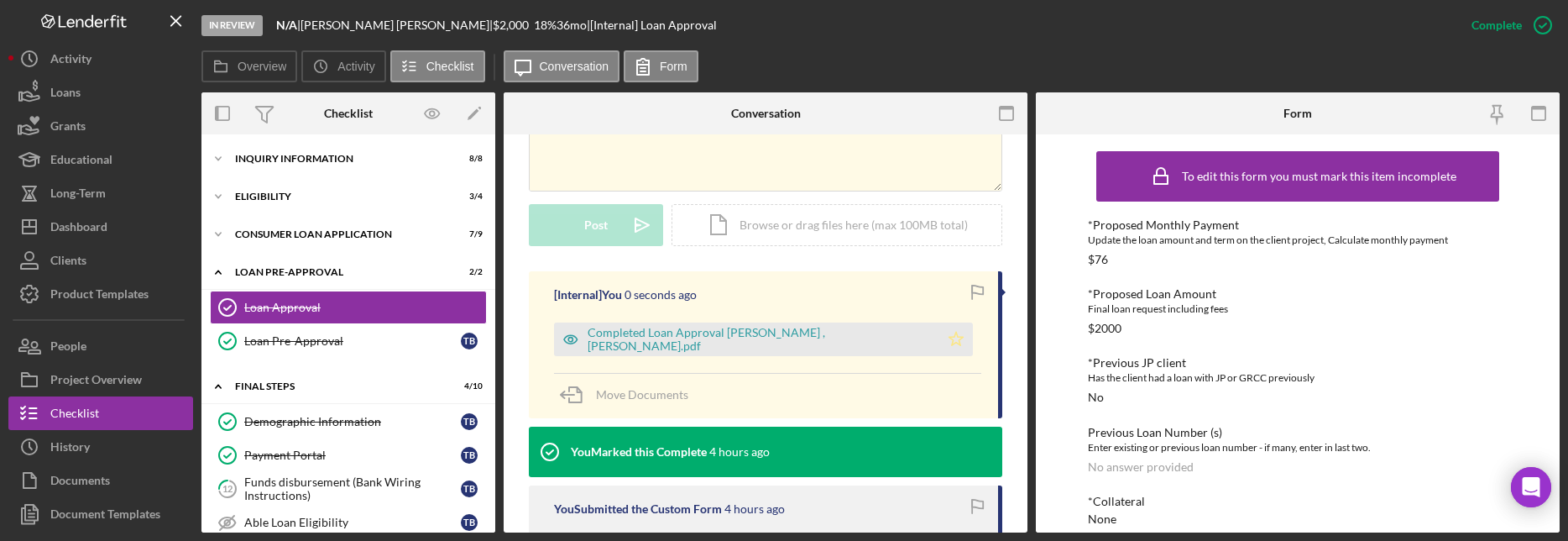
click at [939, 328] on icon "Icon/Star" at bounding box center [956, 339] width 33 height 33
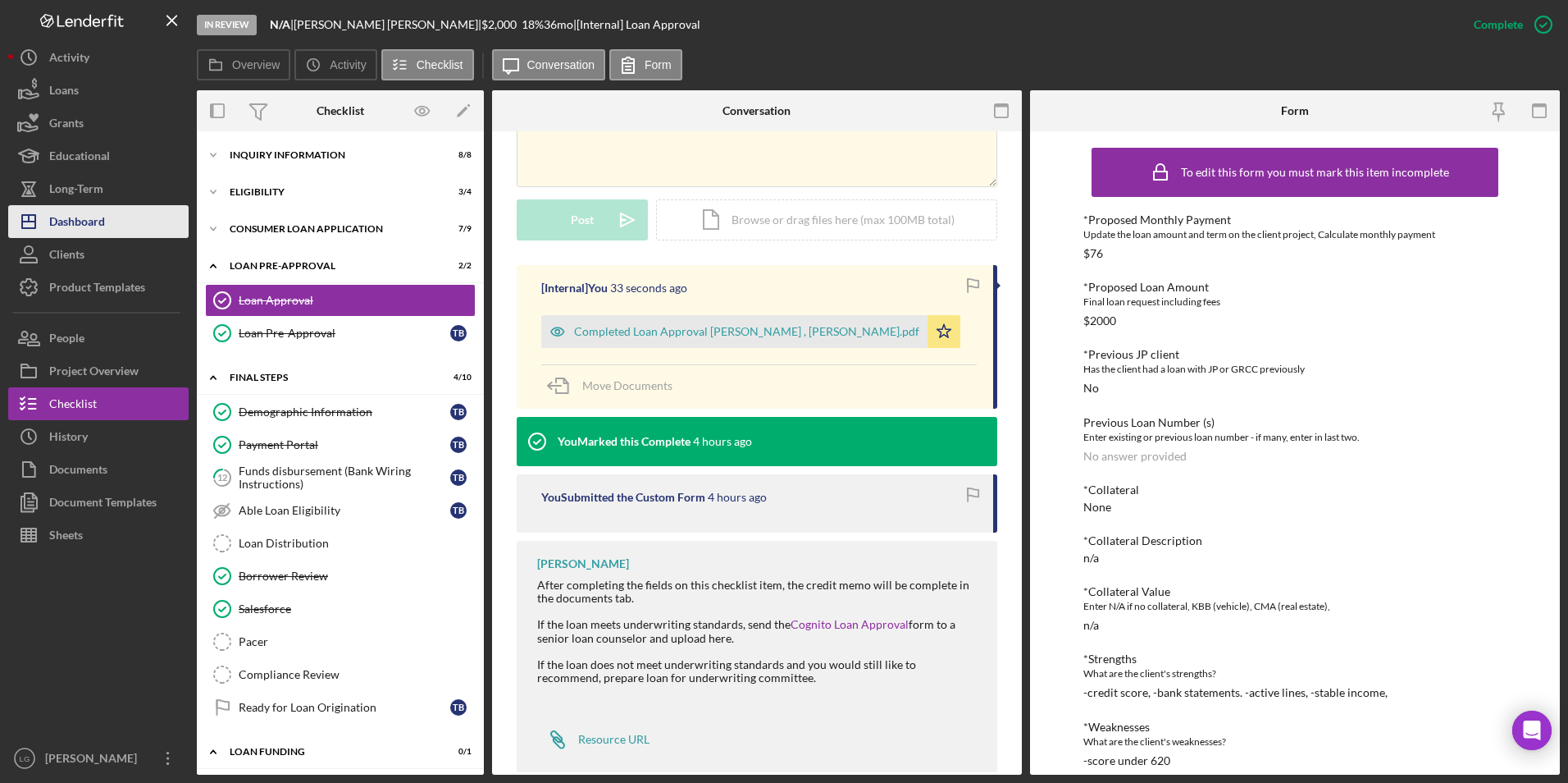
click at [84, 225] on div "Dashboard" at bounding box center [77, 224] width 56 height 37
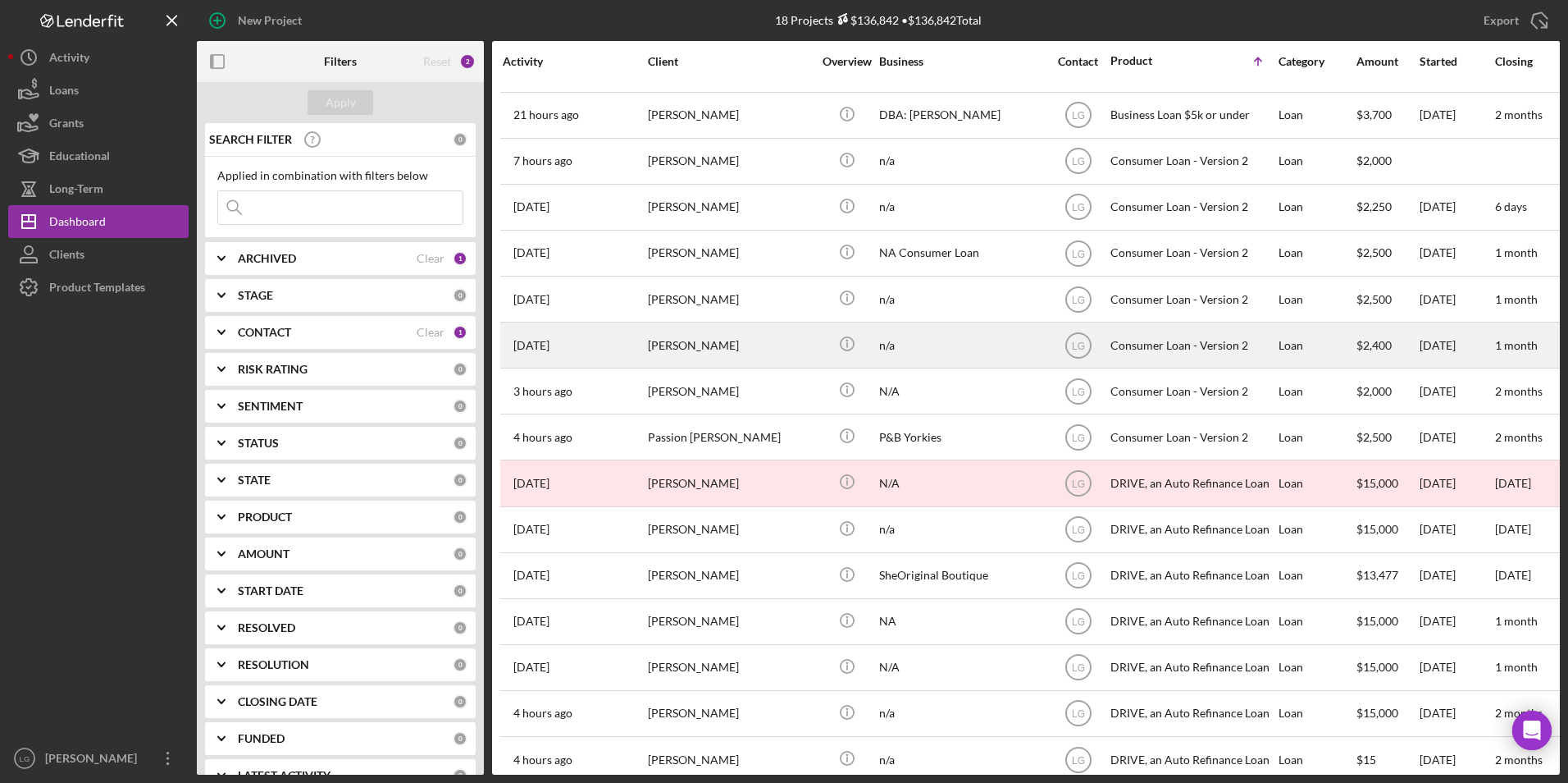
scroll to position [157, 0]
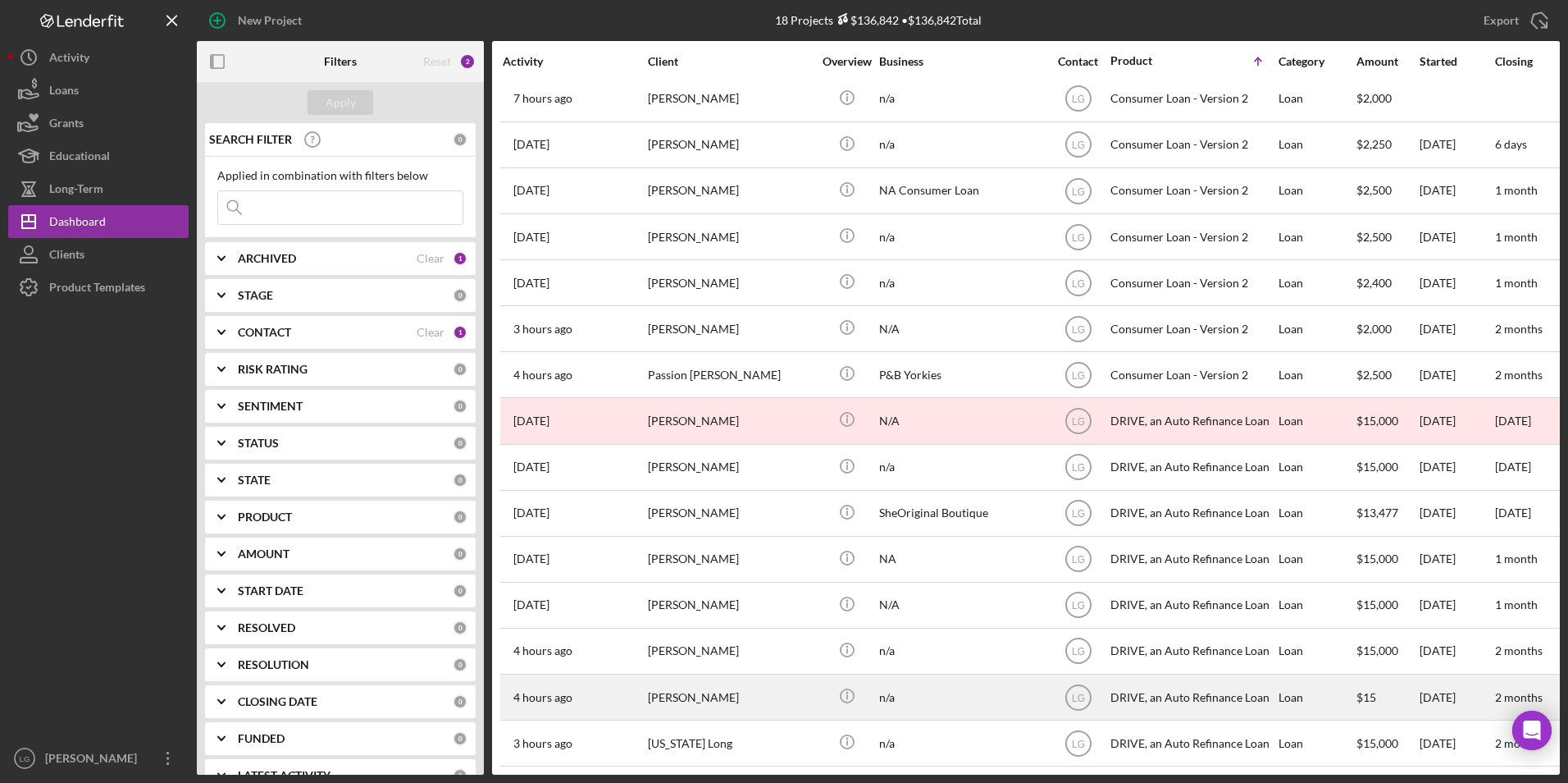
click at [746, 675] on div "[PERSON_NAME]" at bounding box center [729, 697] width 164 height 44
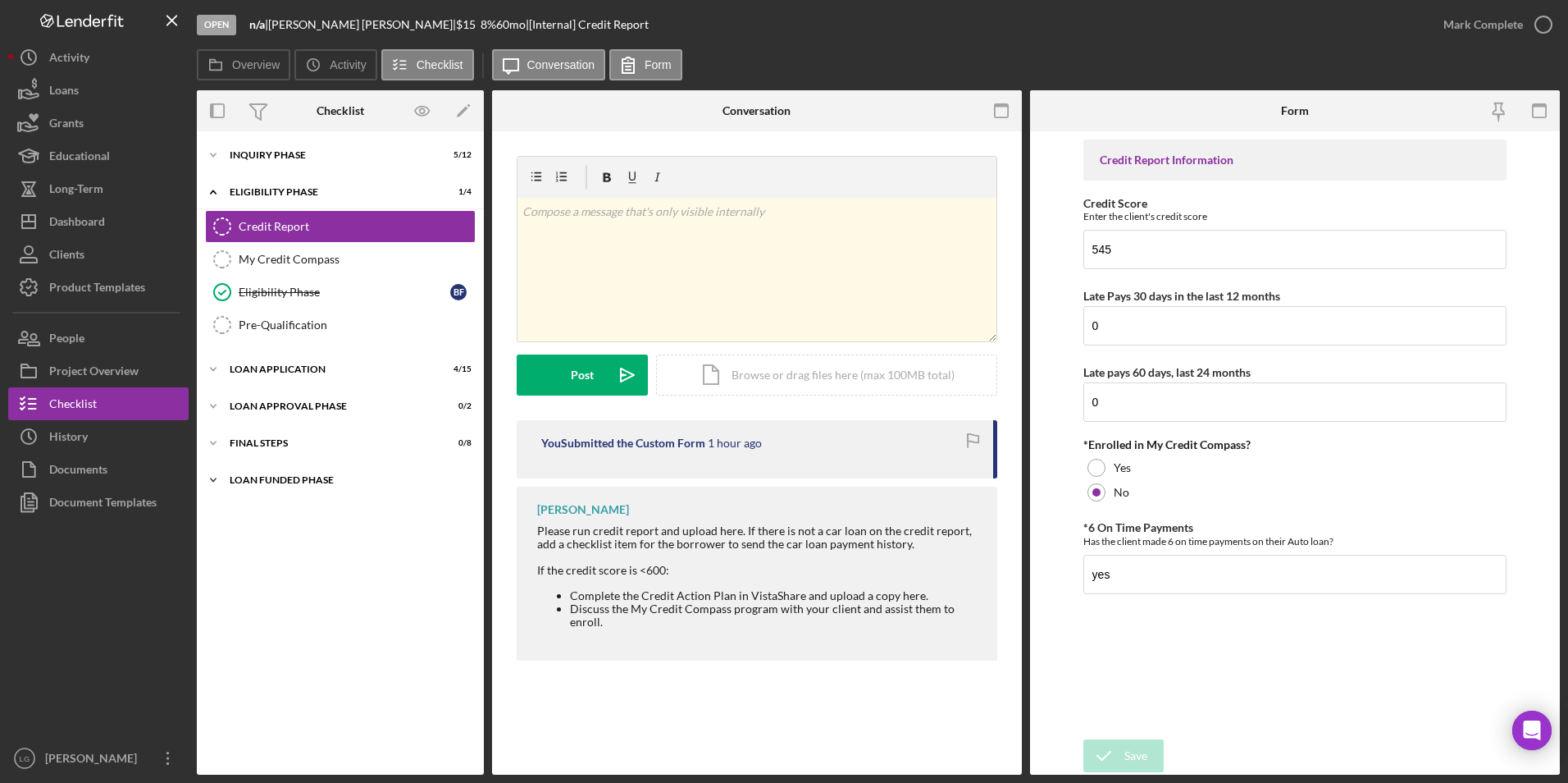
drag, startPoint x: 295, startPoint y: 484, endPoint x: 270, endPoint y: 451, distance: 41.4
click at [291, 478] on div "Loan Funded Phase" at bounding box center [330, 479] width 201 height 10
drag, startPoint x: 269, startPoint y: 450, endPoint x: 268, endPoint y: 413, distance: 37.0
click at [269, 441] on div "Icon/Expander FINAL STEPS 0 / 8" at bounding box center [340, 442] width 287 height 32
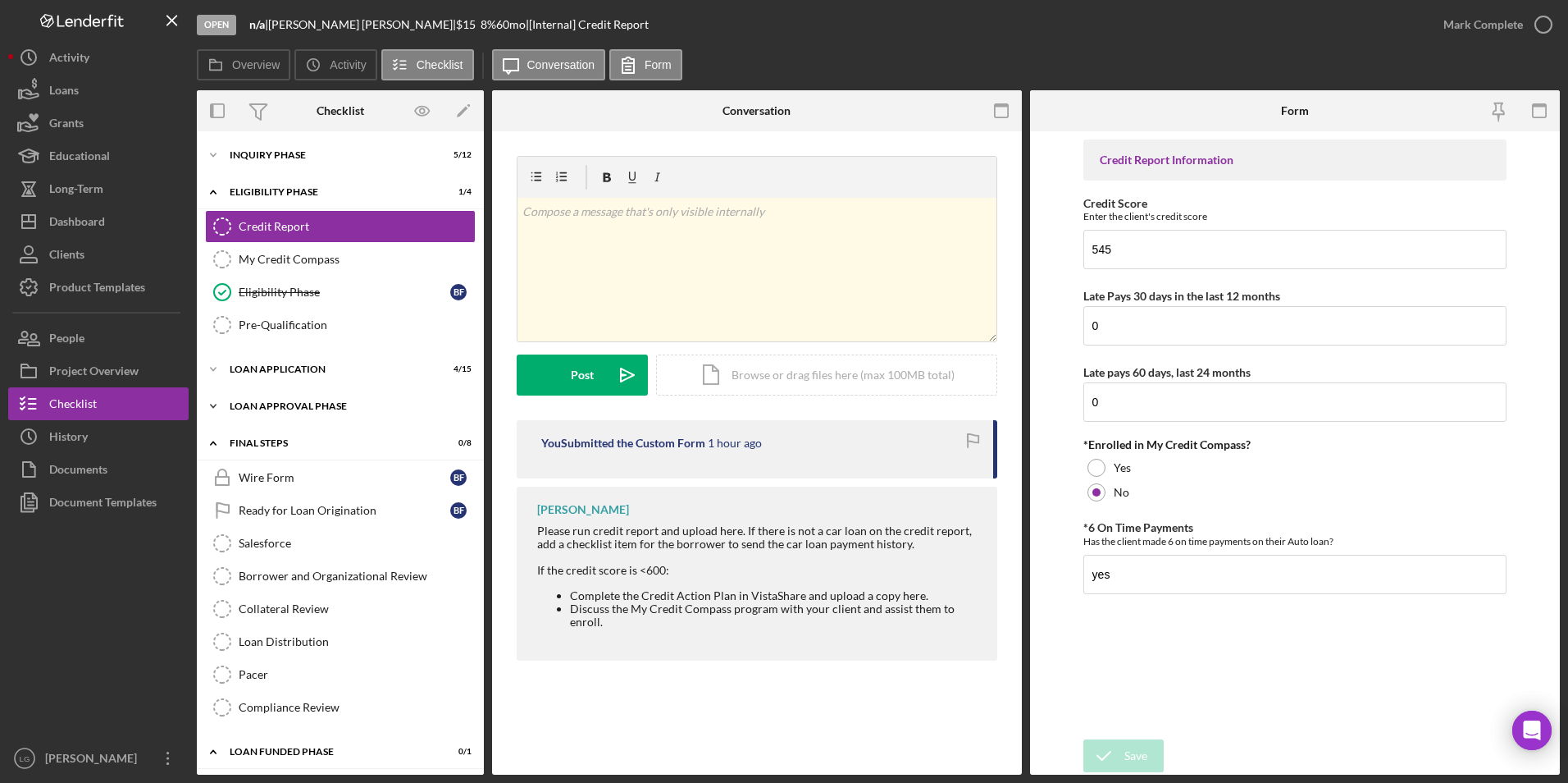
drag, startPoint x: 268, startPoint y: 409, endPoint x: 265, endPoint y: 388, distance: 21.2
click at [268, 406] on div "Icon/Expander Loan Approval Phase 0 / 2" at bounding box center [340, 406] width 287 height 32
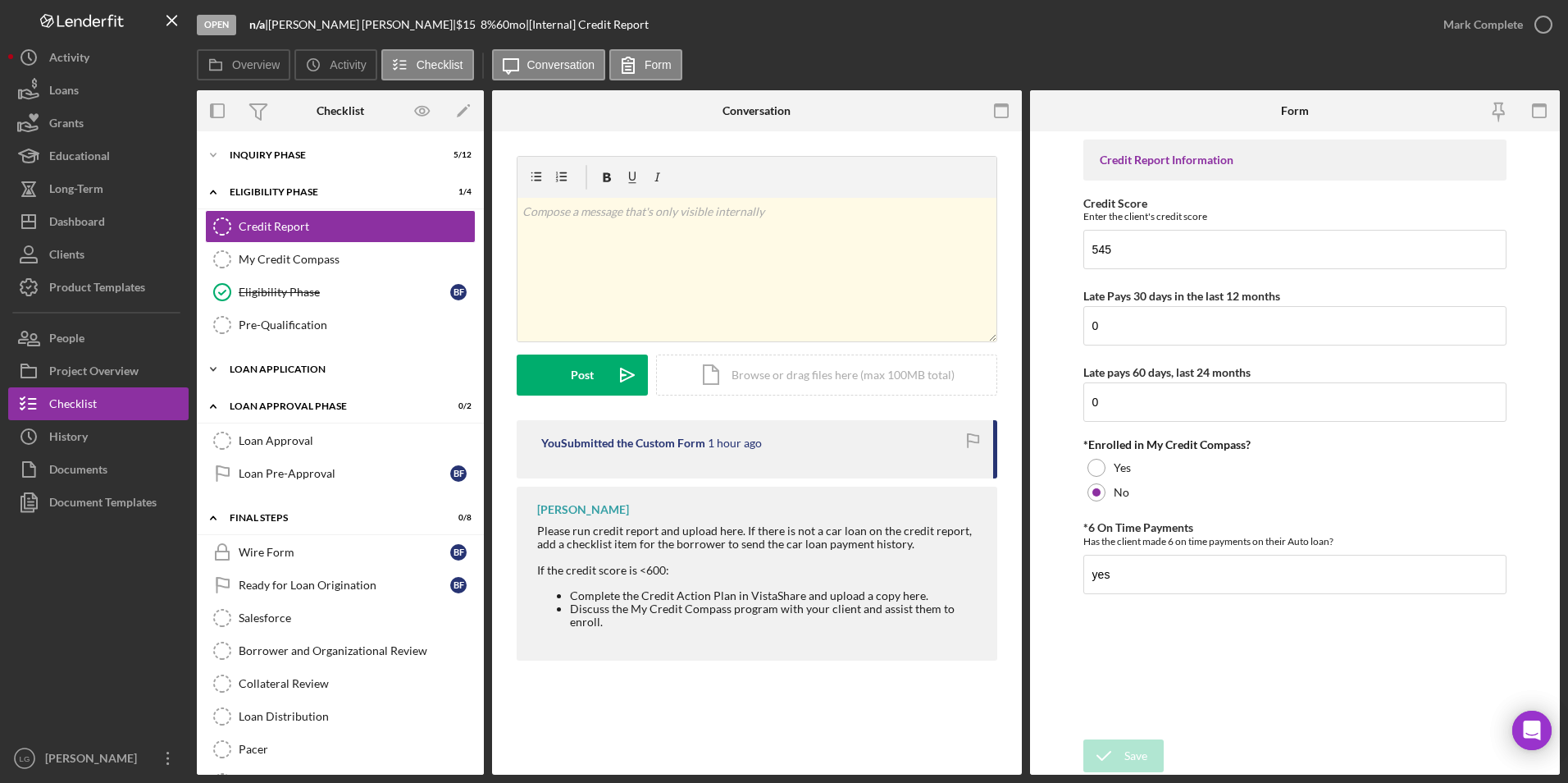
click at [264, 375] on div "Icon/Expander Loan Application 4 / 15" at bounding box center [340, 369] width 287 height 32
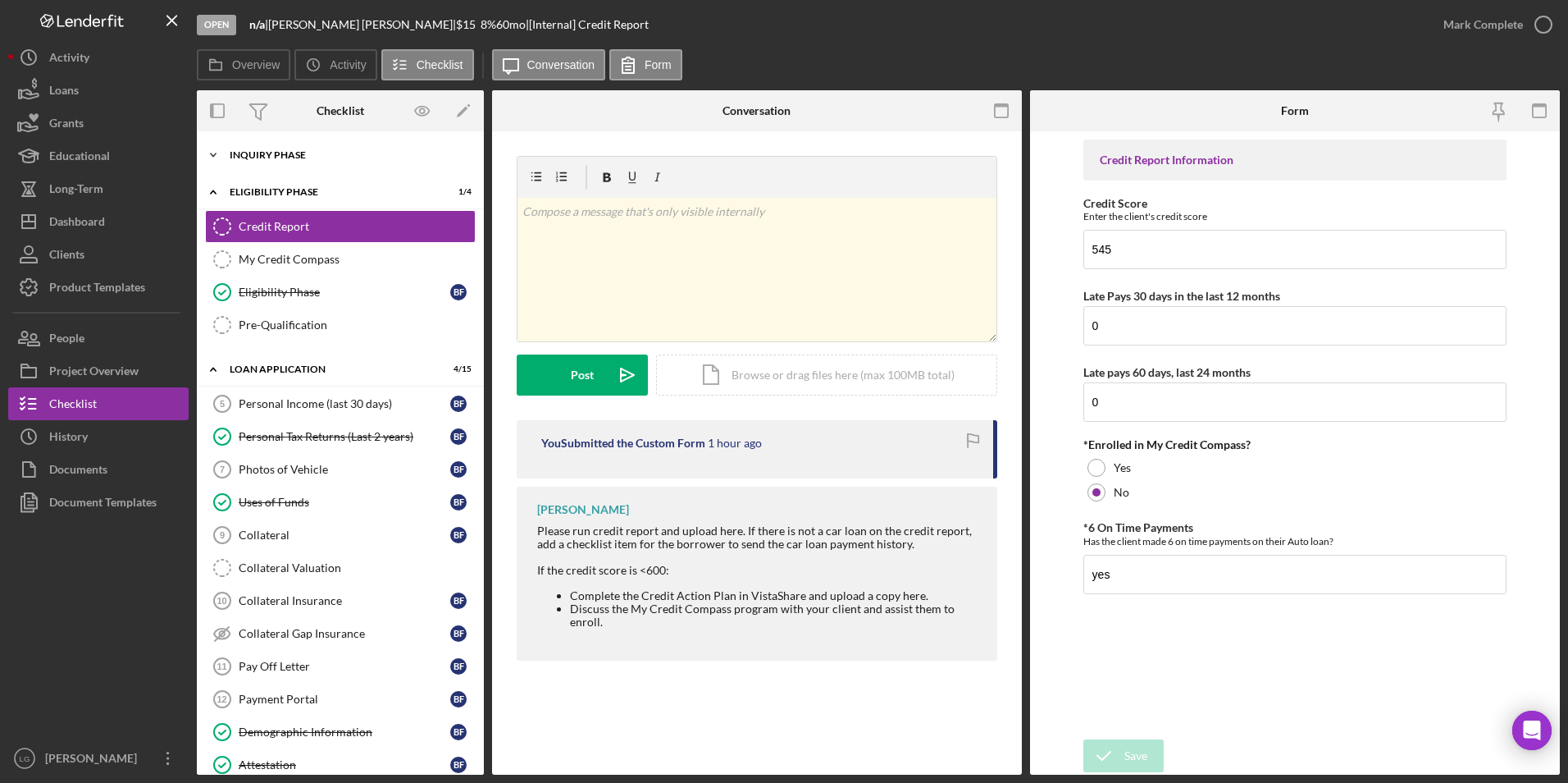
click at [253, 150] on div "Inquiry Phase" at bounding box center [347, 154] width 233 height 10
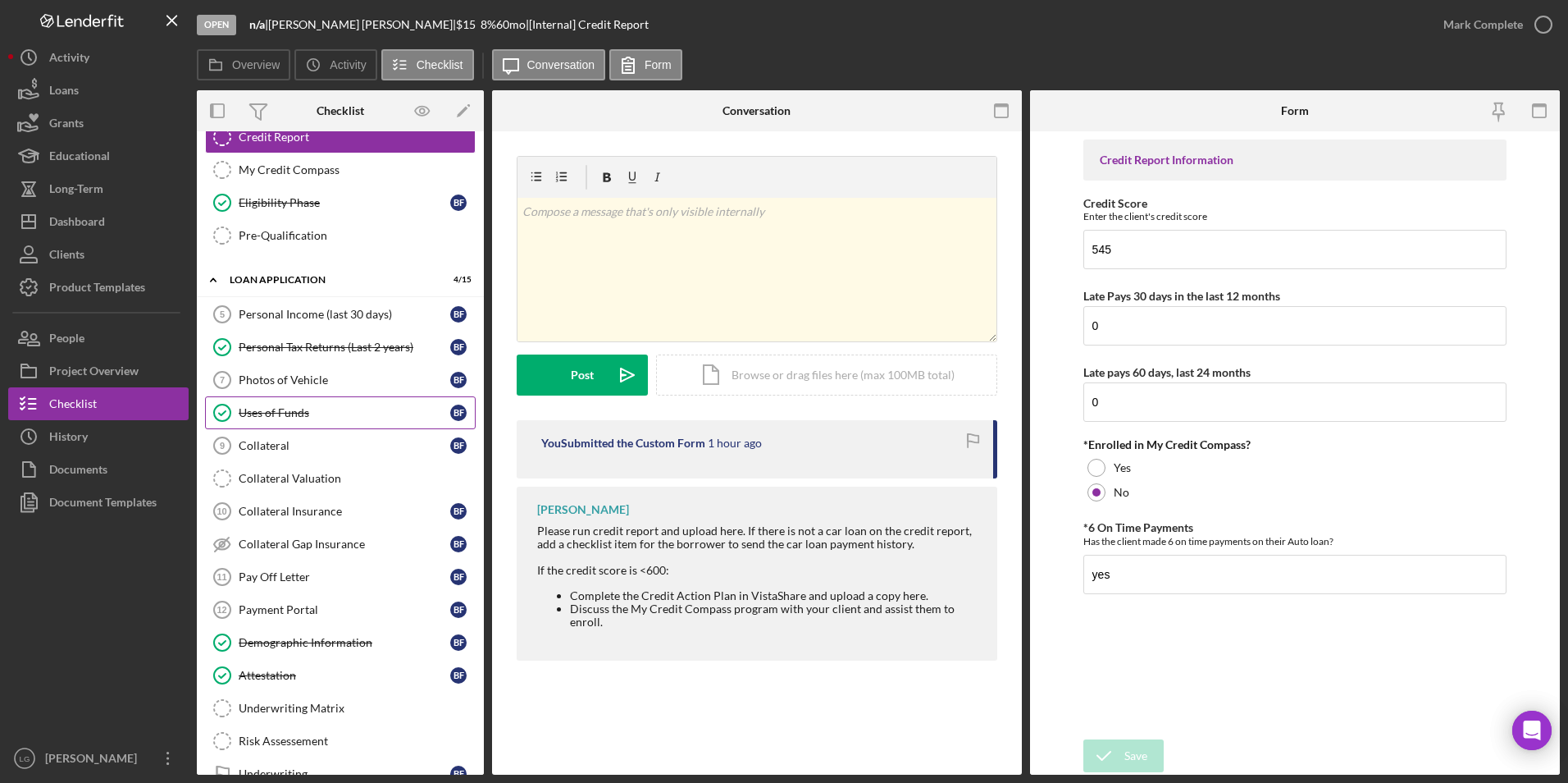
scroll to position [574, 0]
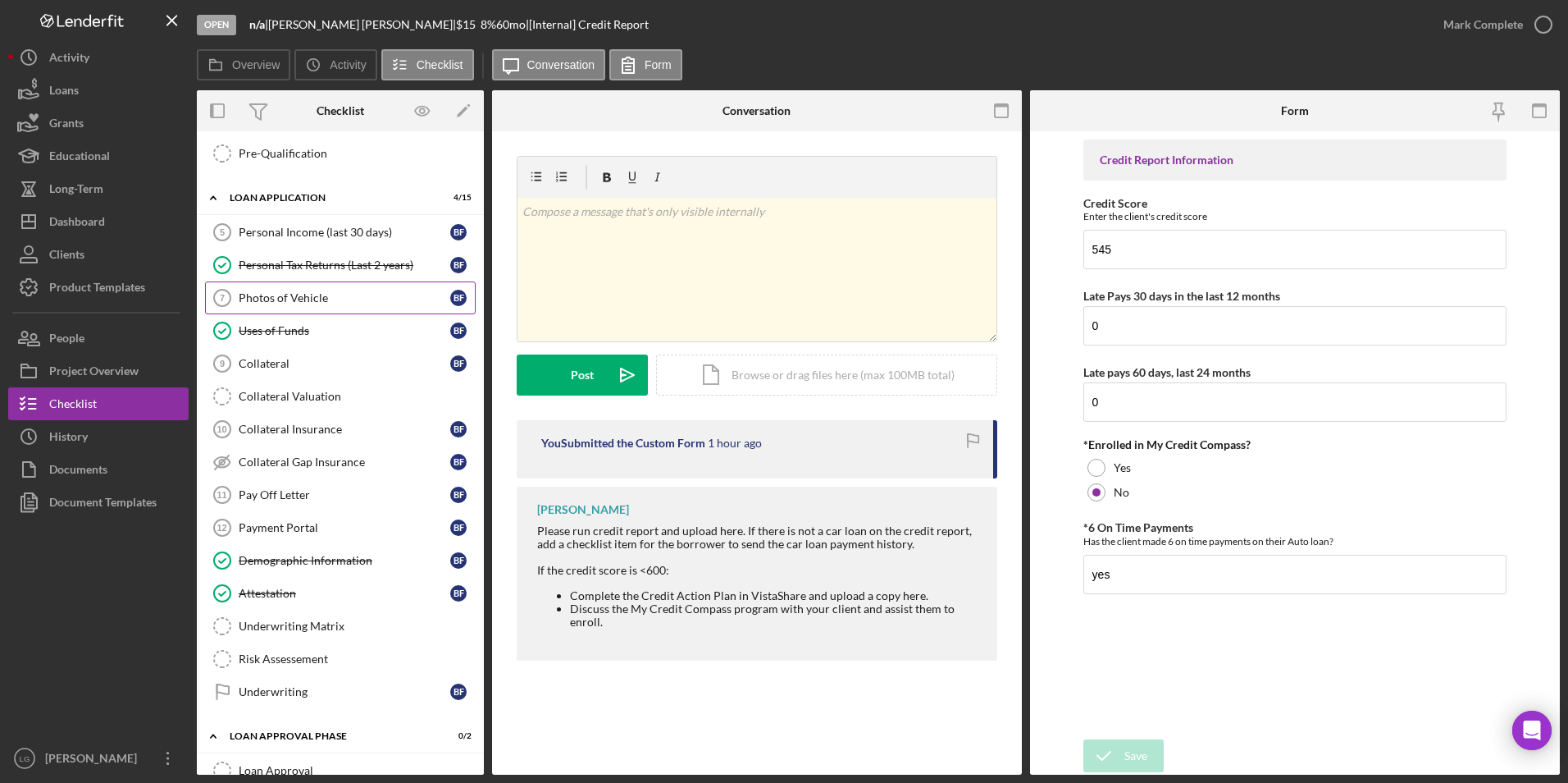
click at [333, 306] on link "Photos of Vehicle 7 Photos of Vehicle B F" at bounding box center [340, 298] width 270 height 32
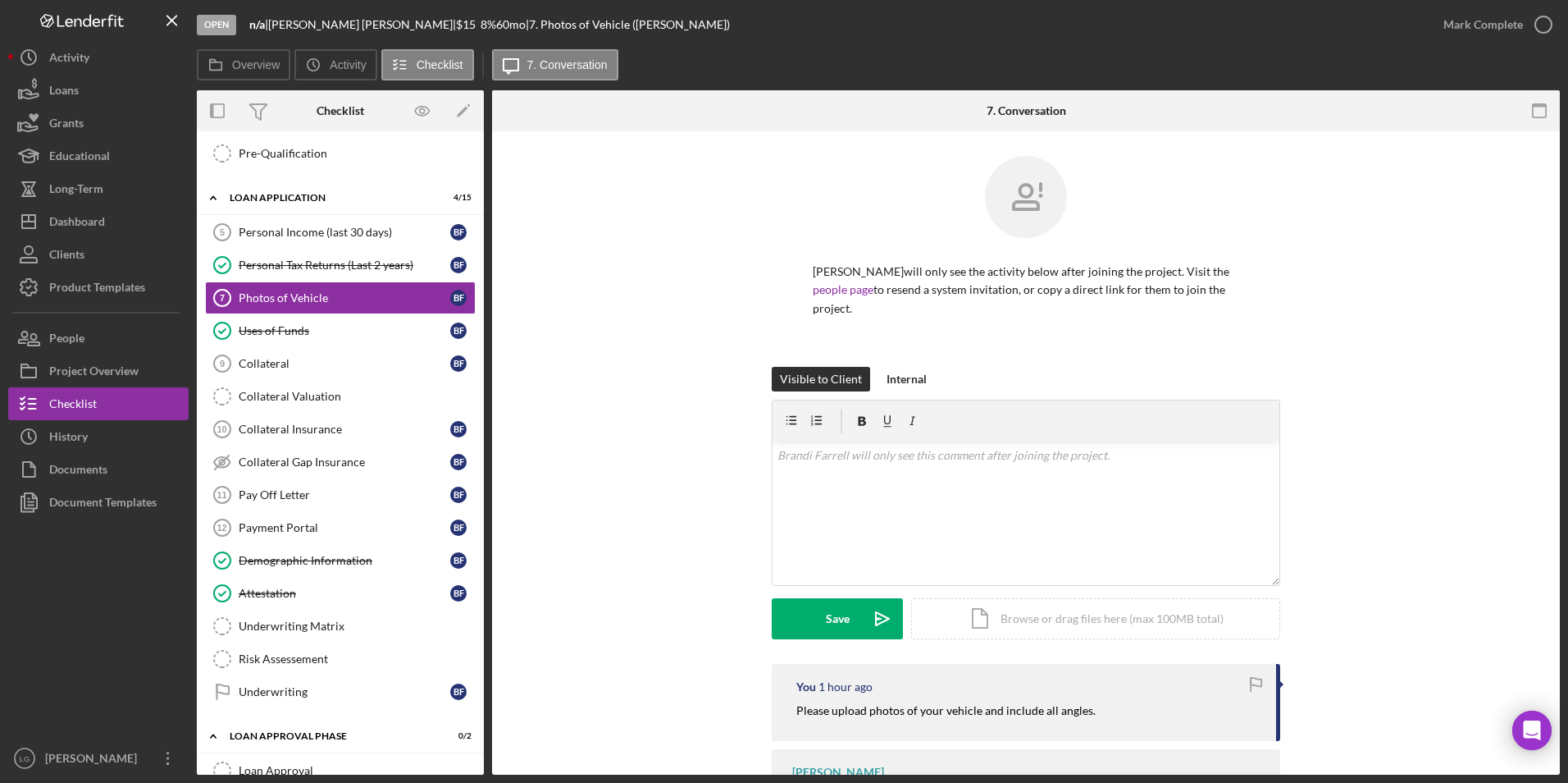
scroll to position [70, 0]
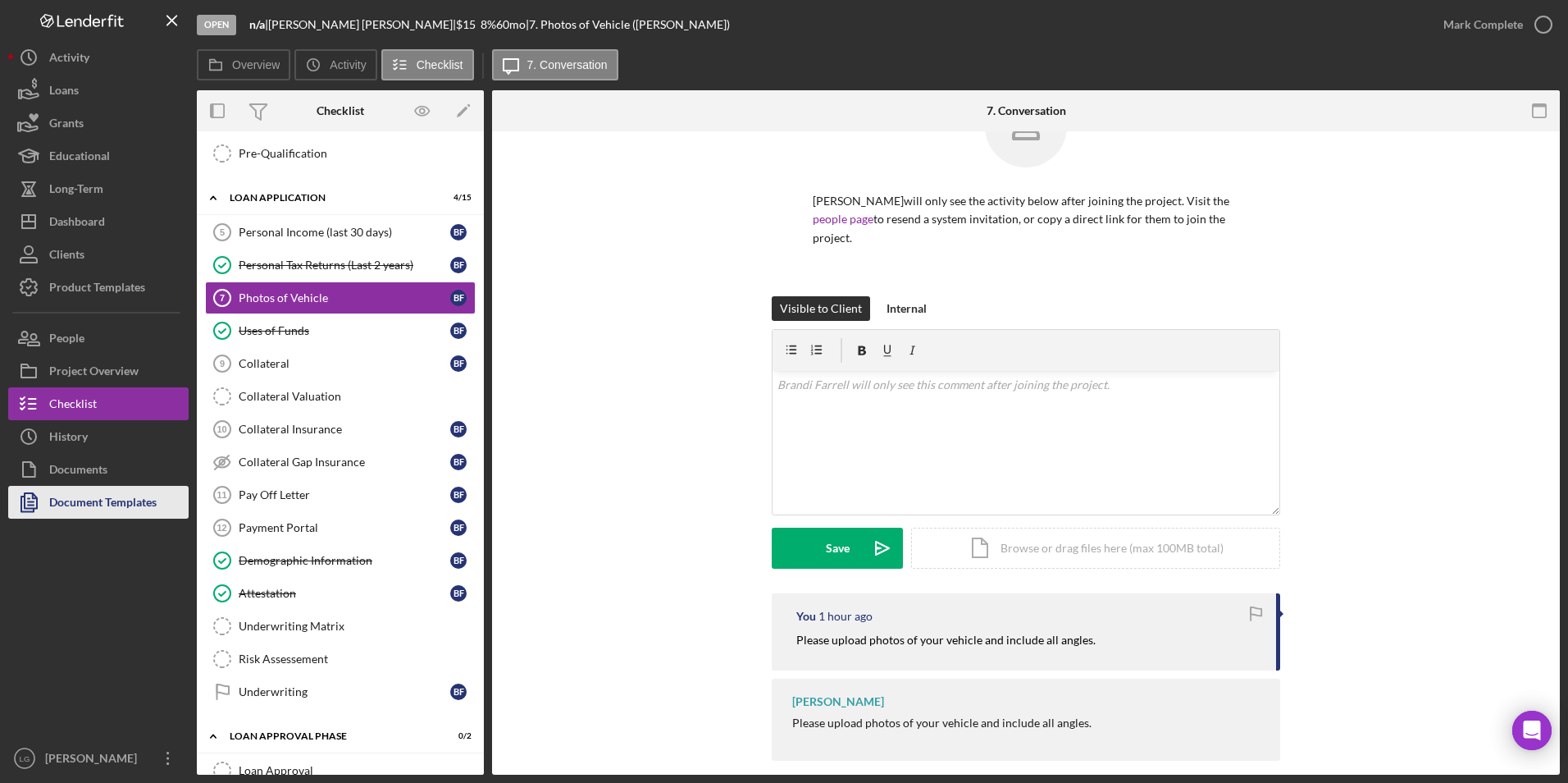
click at [169, 497] on button "Document Templates" at bounding box center [98, 501] width 181 height 32
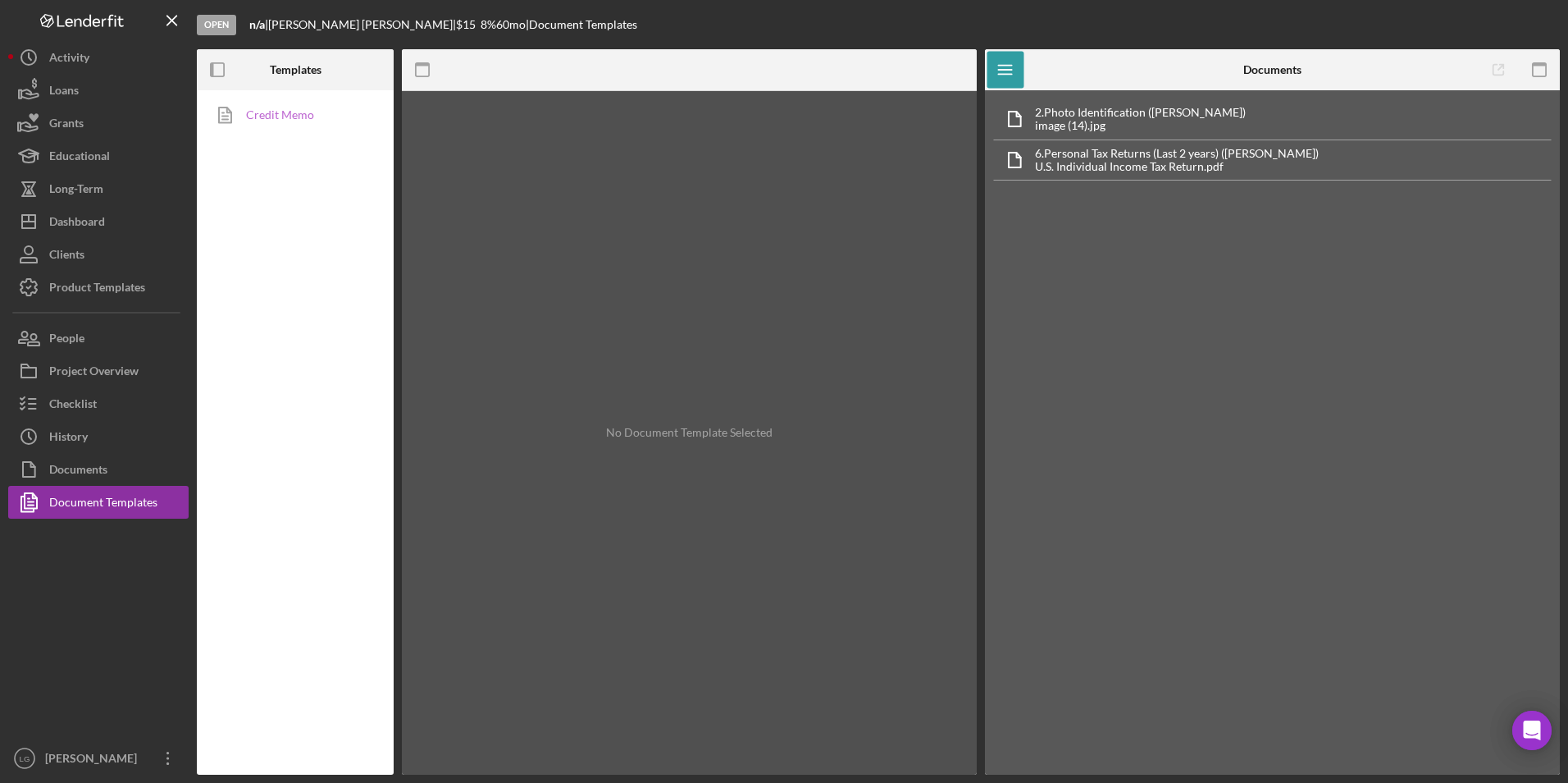
click at [277, 116] on link "Credit Memo" at bounding box center [291, 114] width 172 height 32
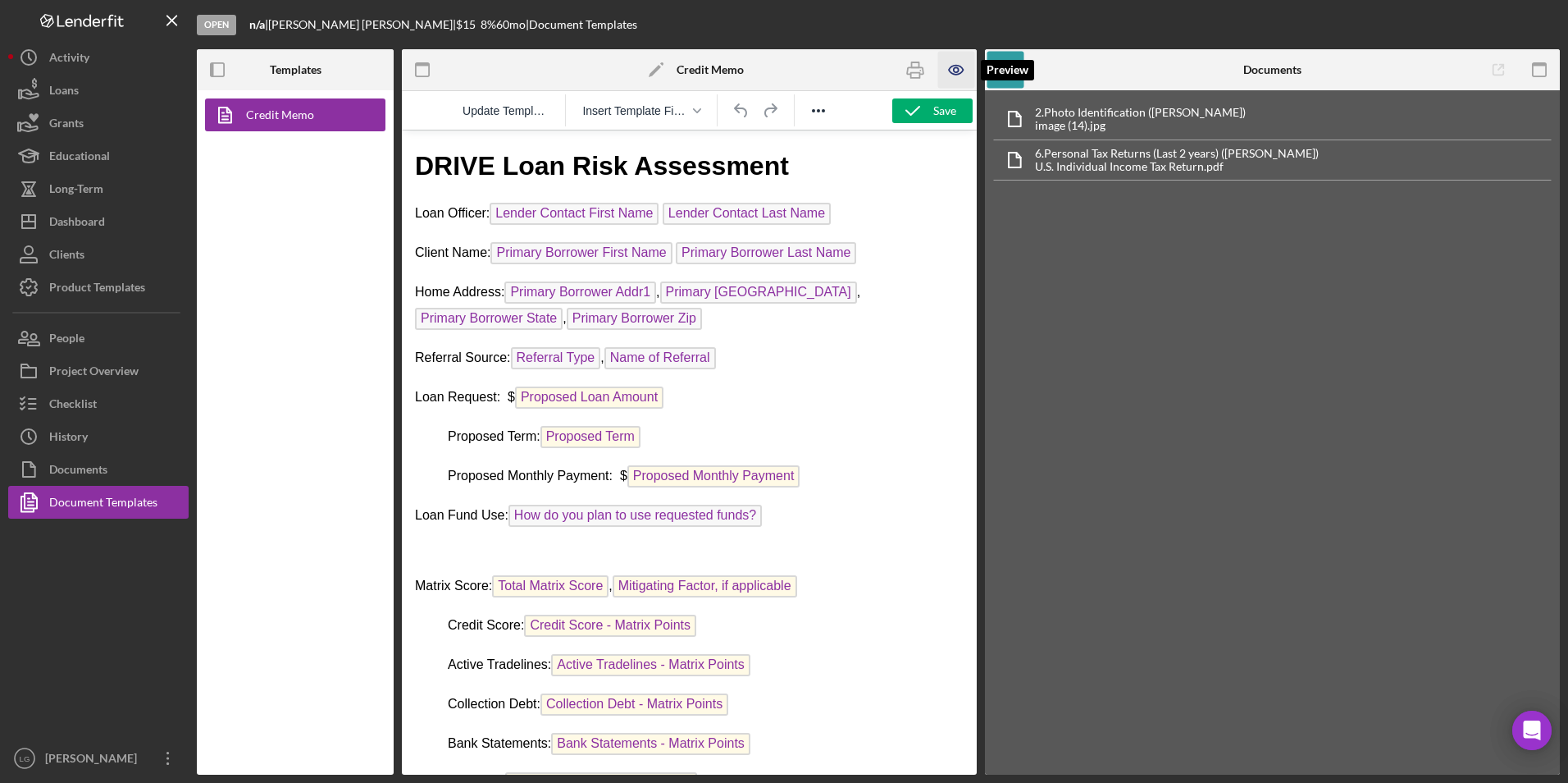
click at [954, 58] on icon "button" at bounding box center [956, 70] width 37 height 37
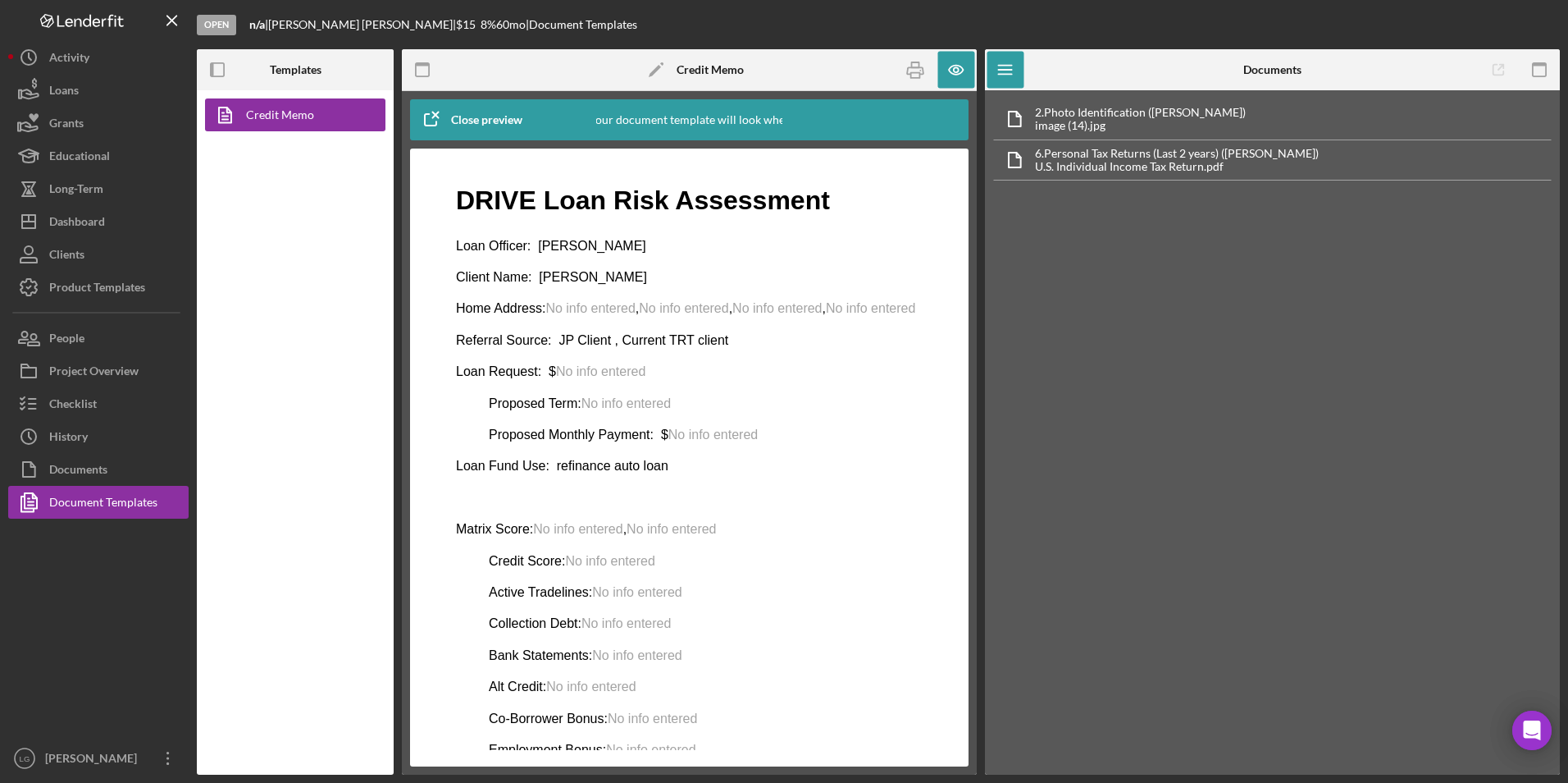
scroll to position [410, 0]
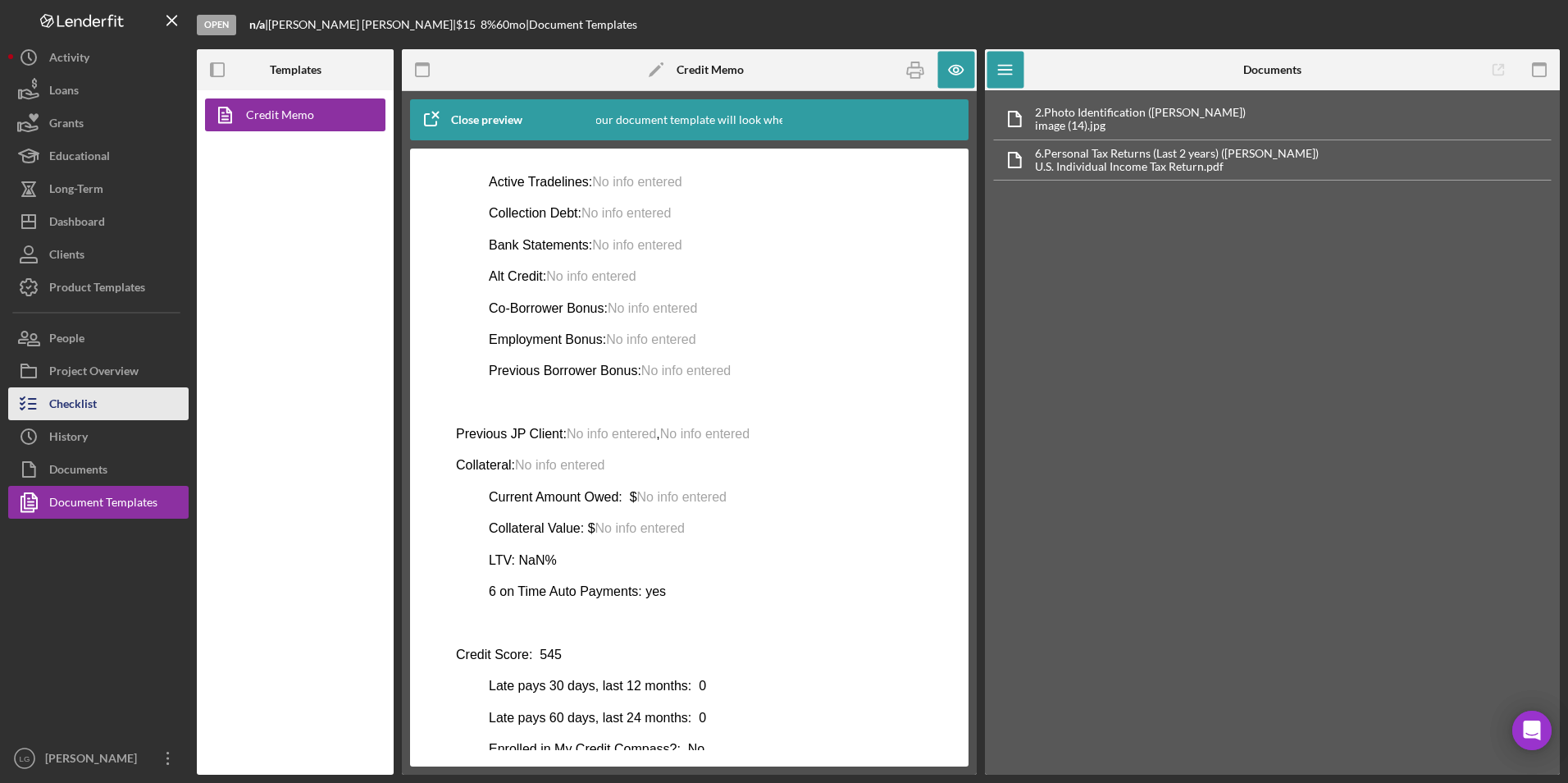
click at [75, 398] on div "Checklist" at bounding box center [73, 406] width 47 height 37
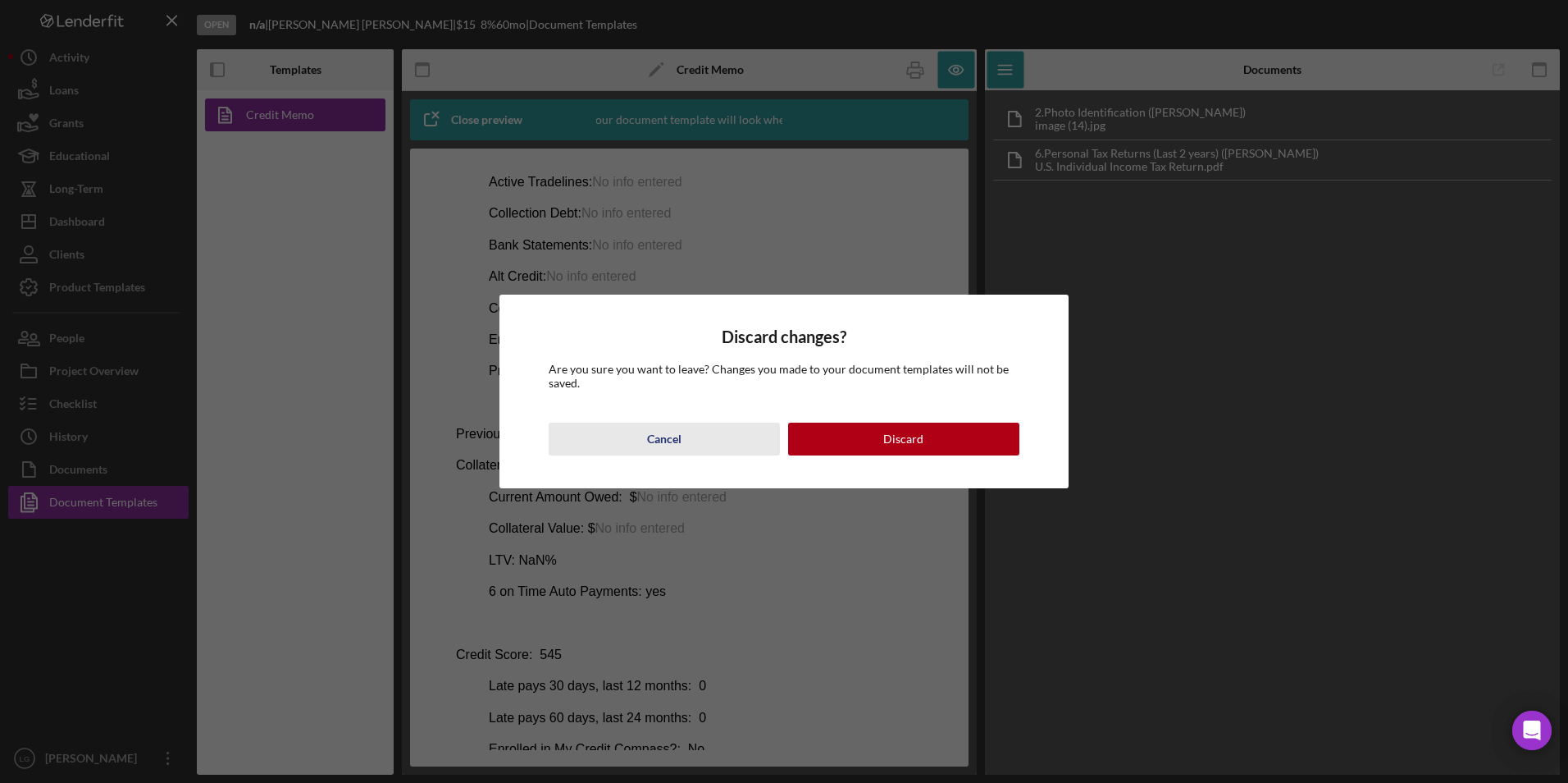
drag, startPoint x: 651, startPoint y: 435, endPoint x: 190, endPoint y: 262, distance: 492.4
click at [651, 435] on div "Cancel" at bounding box center [663, 438] width 34 height 32
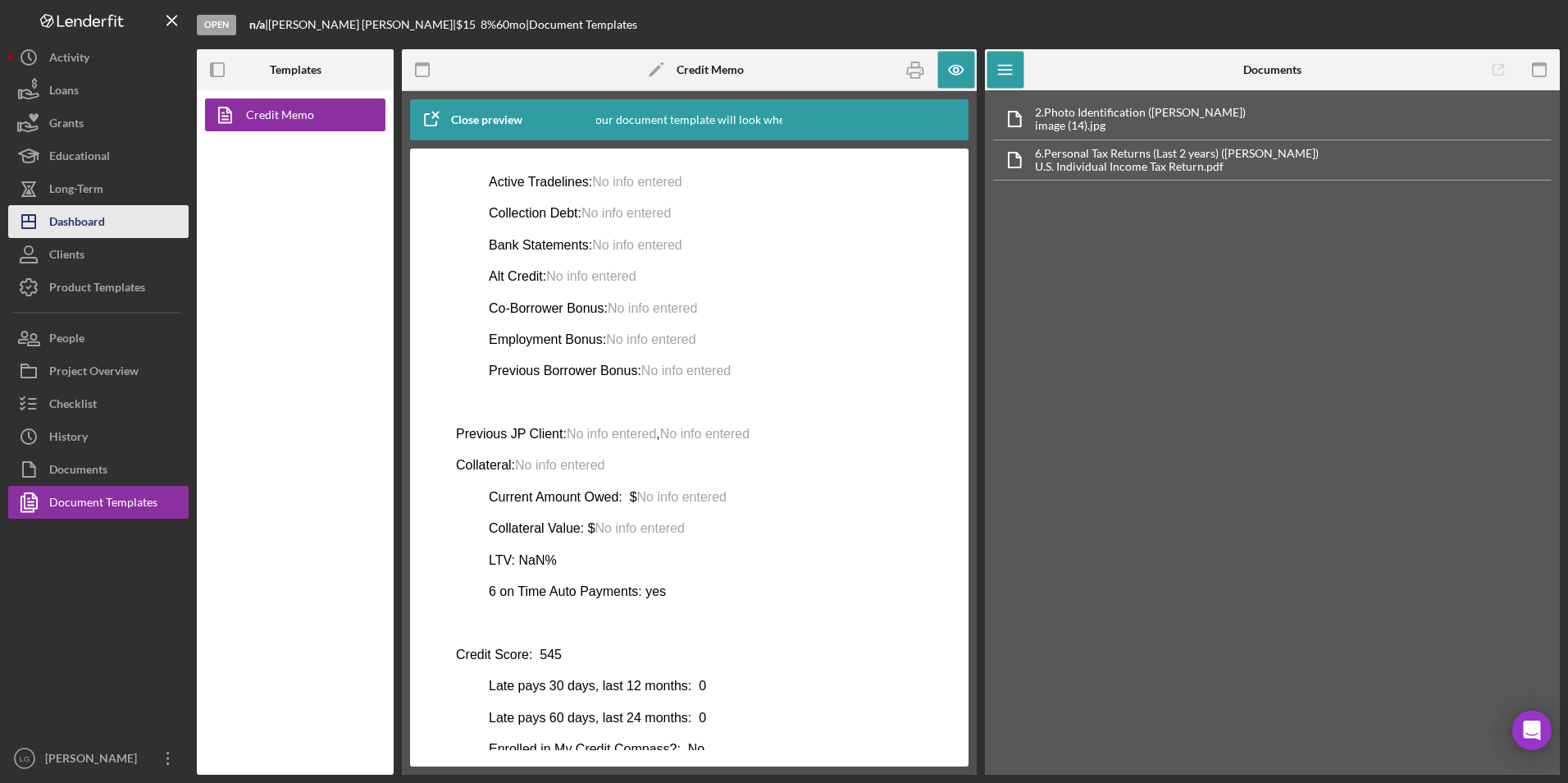
click at [67, 227] on div "Dashboard" at bounding box center [77, 224] width 56 height 37
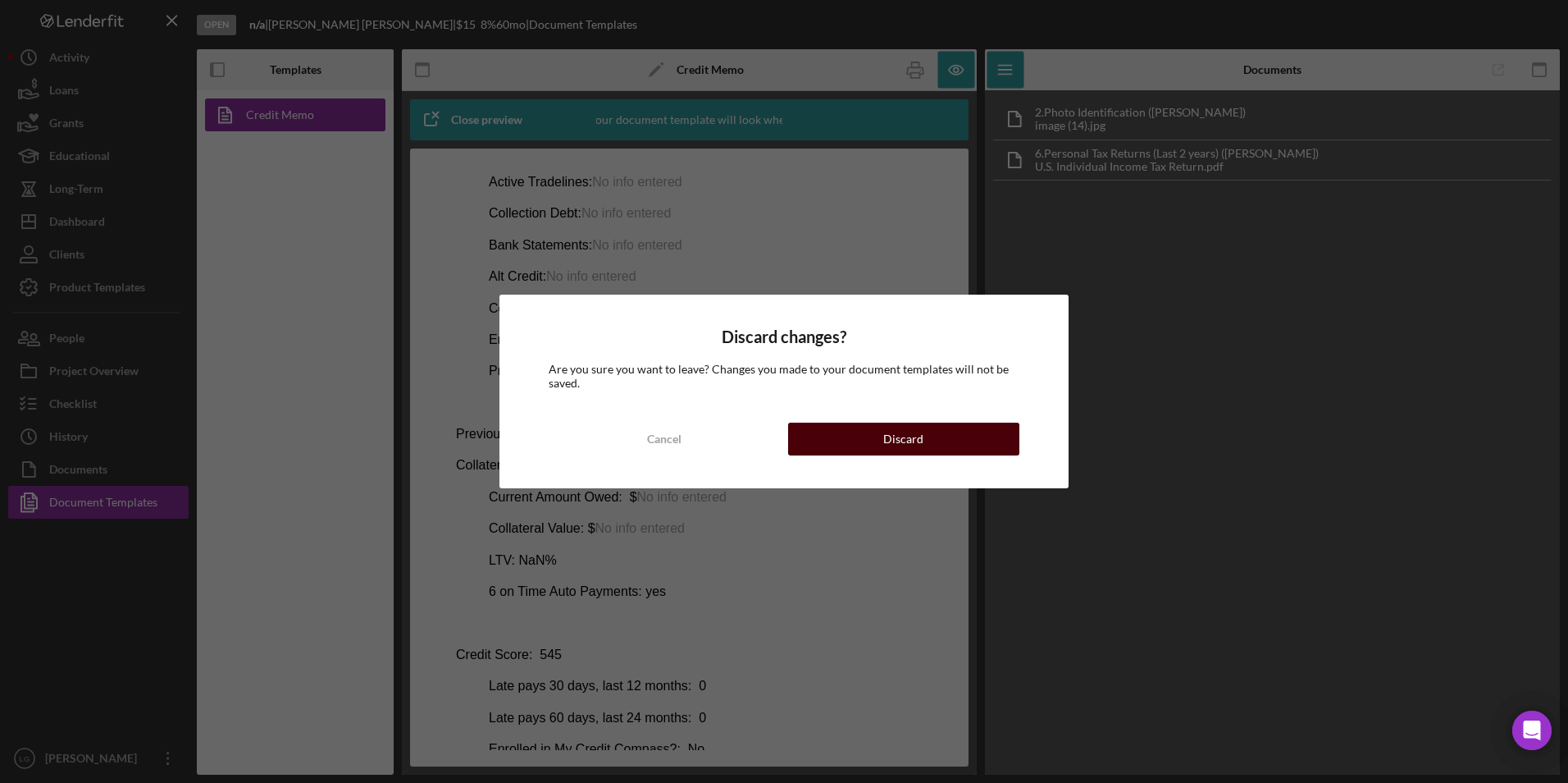
click at [846, 442] on button "Discard" at bounding box center [904, 438] width 232 height 32
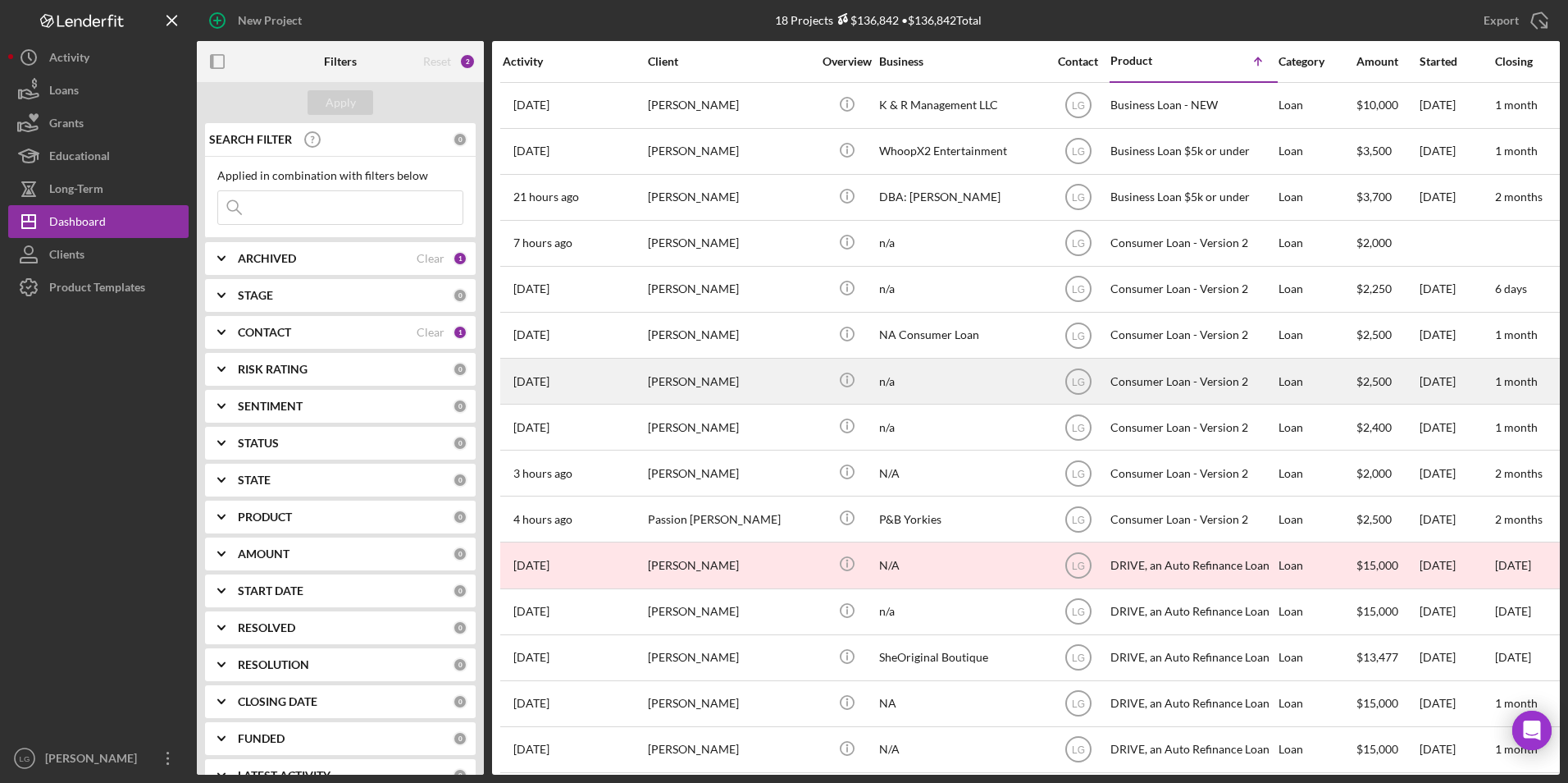
click at [690, 397] on div "[PERSON_NAME]" at bounding box center [729, 381] width 164 height 44
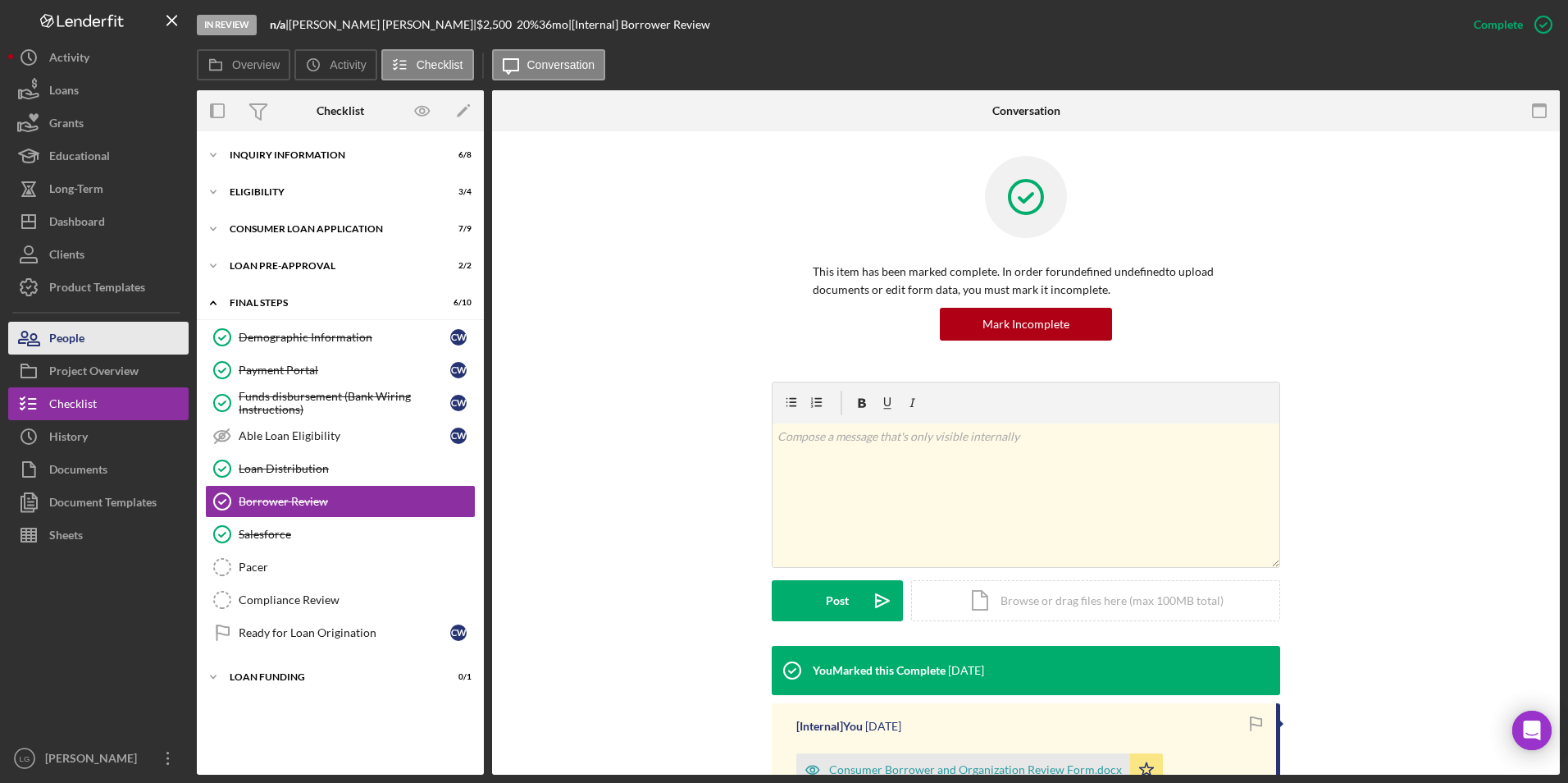
click at [112, 337] on button "People" at bounding box center [98, 337] width 181 height 32
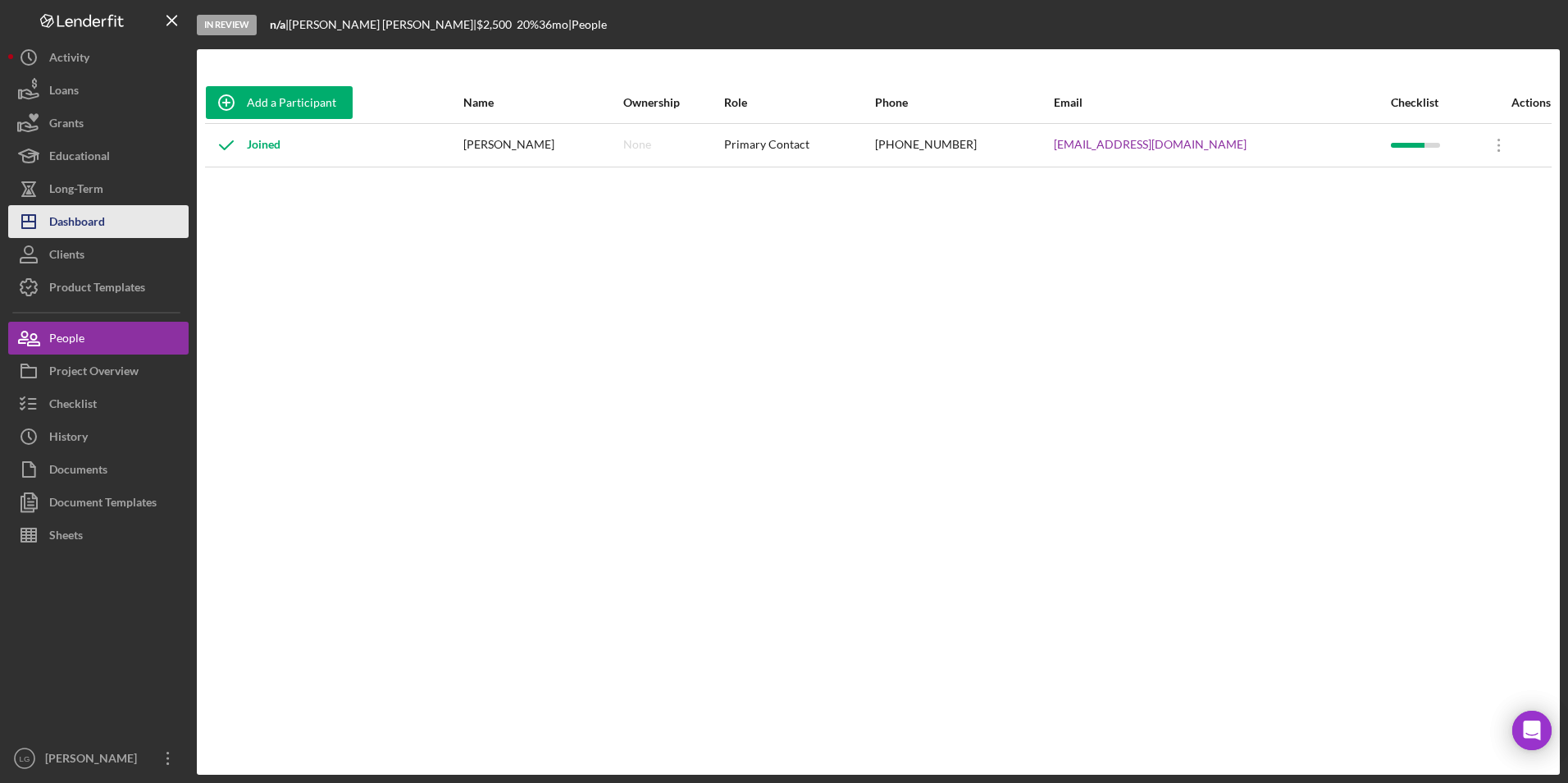
drag, startPoint x: 82, startPoint y: 226, endPoint x: 123, endPoint y: 231, distance: 41.3
click at [82, 226] on div "Dashboard" at bounding box center [77, 224] width 56 height 37
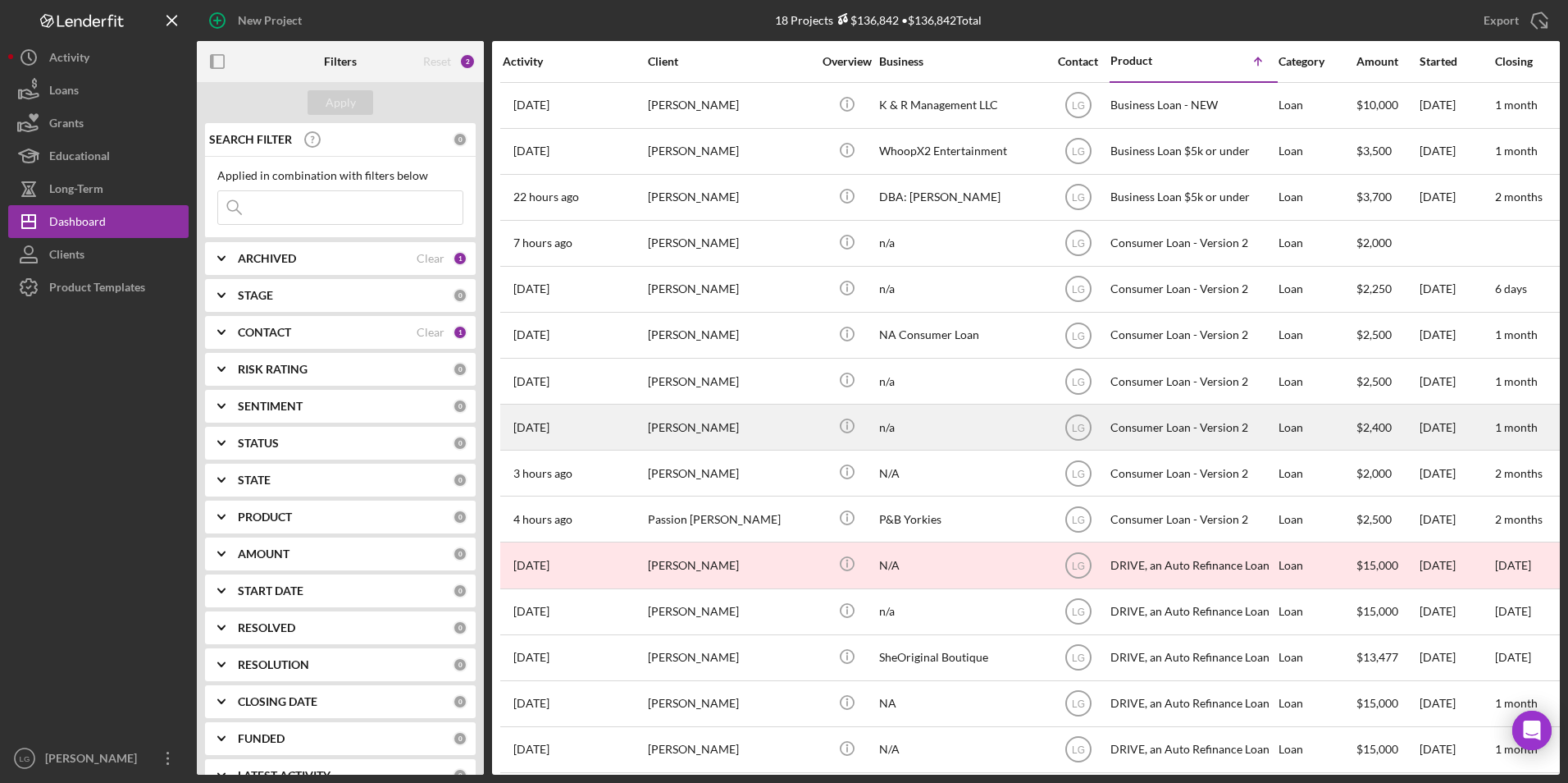
click at [688, 429] on div "[PERSON_NAME]" at bounding box center [729, 427] width 164 height 44
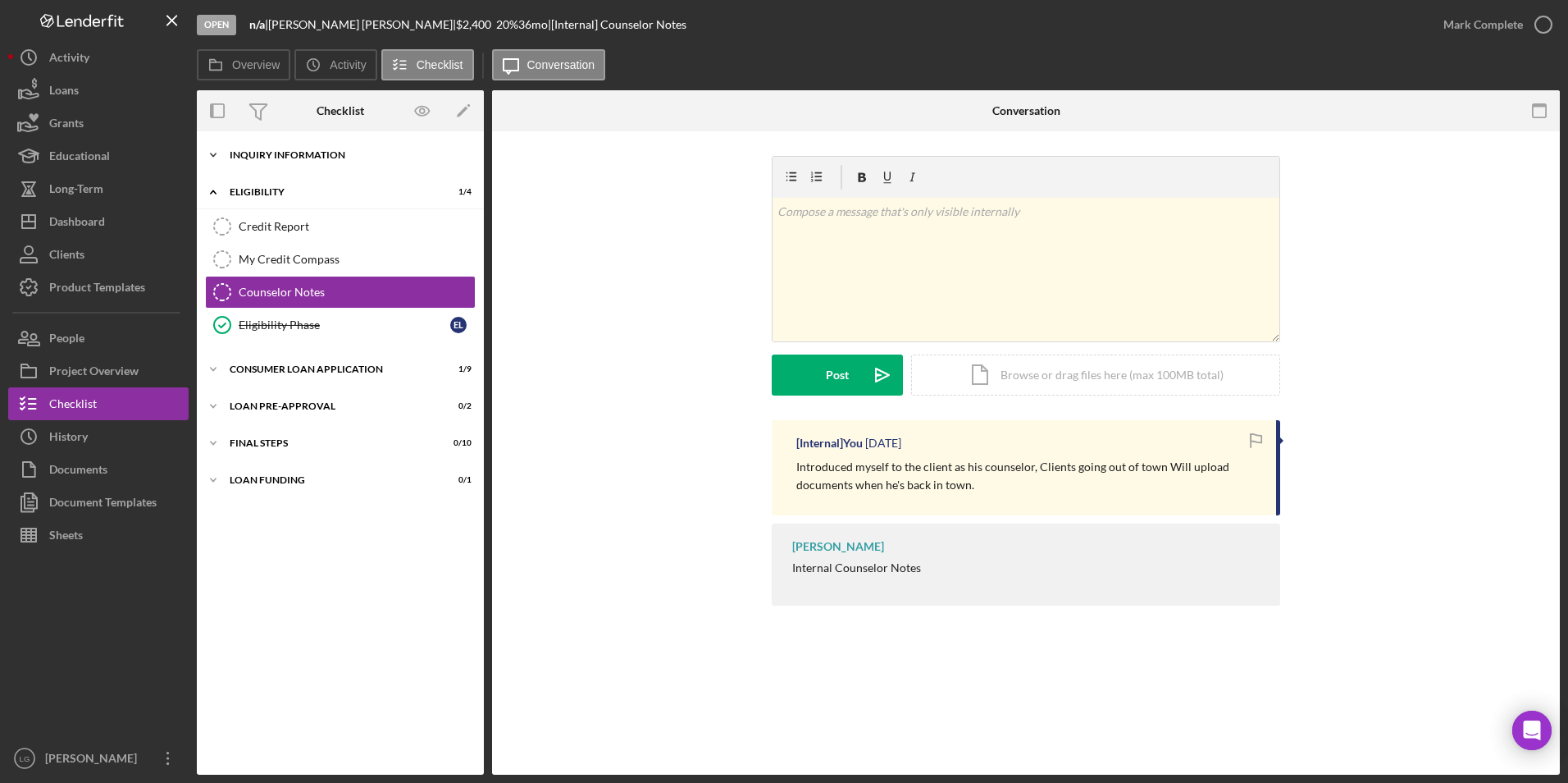
click at [258, 154] on div "Inquiry Information" at bounding box center [347, 154] width 233 height 10
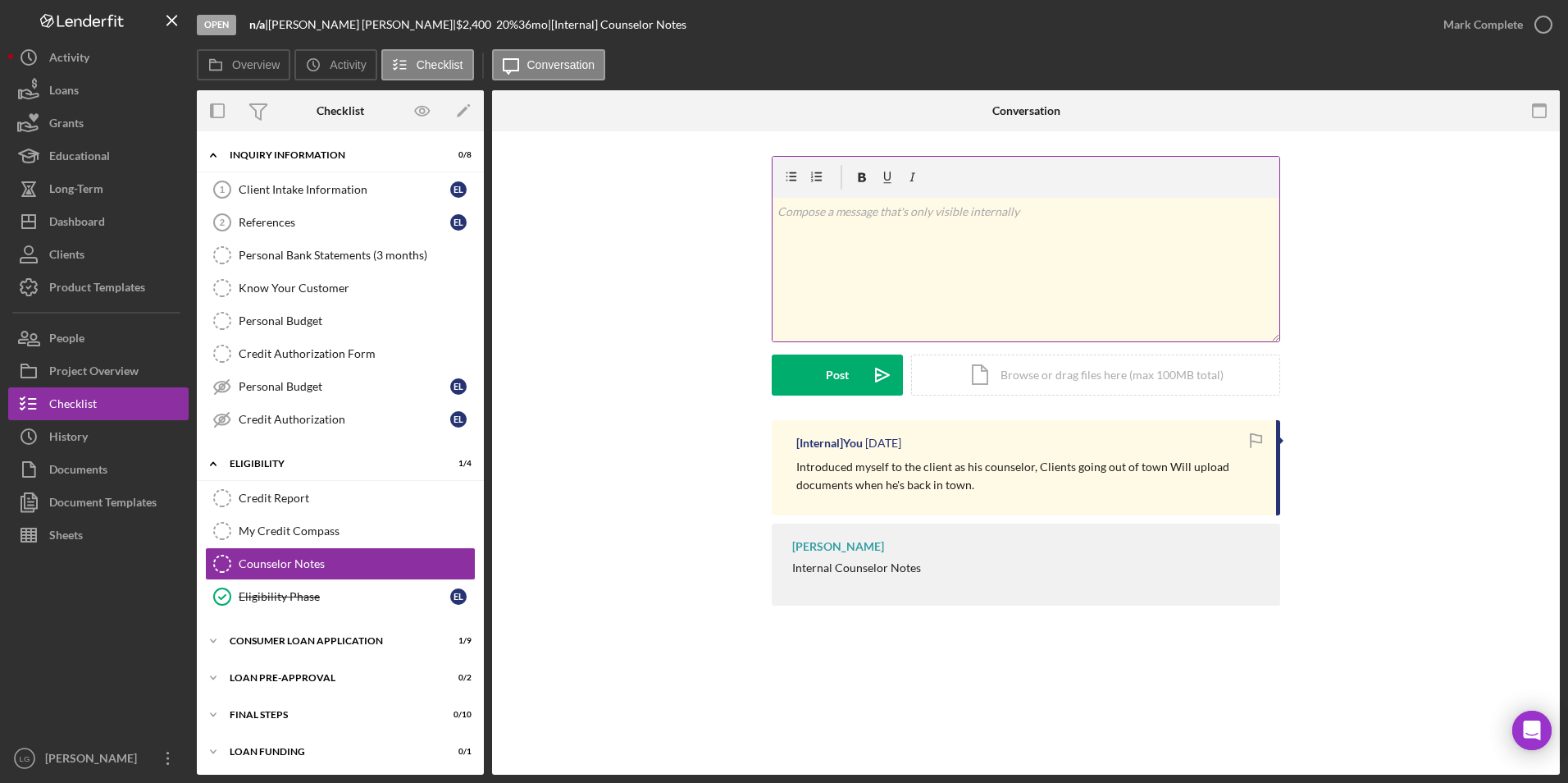
click at [859, 232] on div "v Color teal Color pink Remove color Add row above Add row below Add column bef…" at bounding box center [1026, 269] width 507 height 144
drag, startPoint x: 832, startPoint y: 381, endPoint x: 827, endPoint y: 350, distance: 31.4
click at [832, 376] on div "Post" at bounding box center [837, 375] width 23 height 41
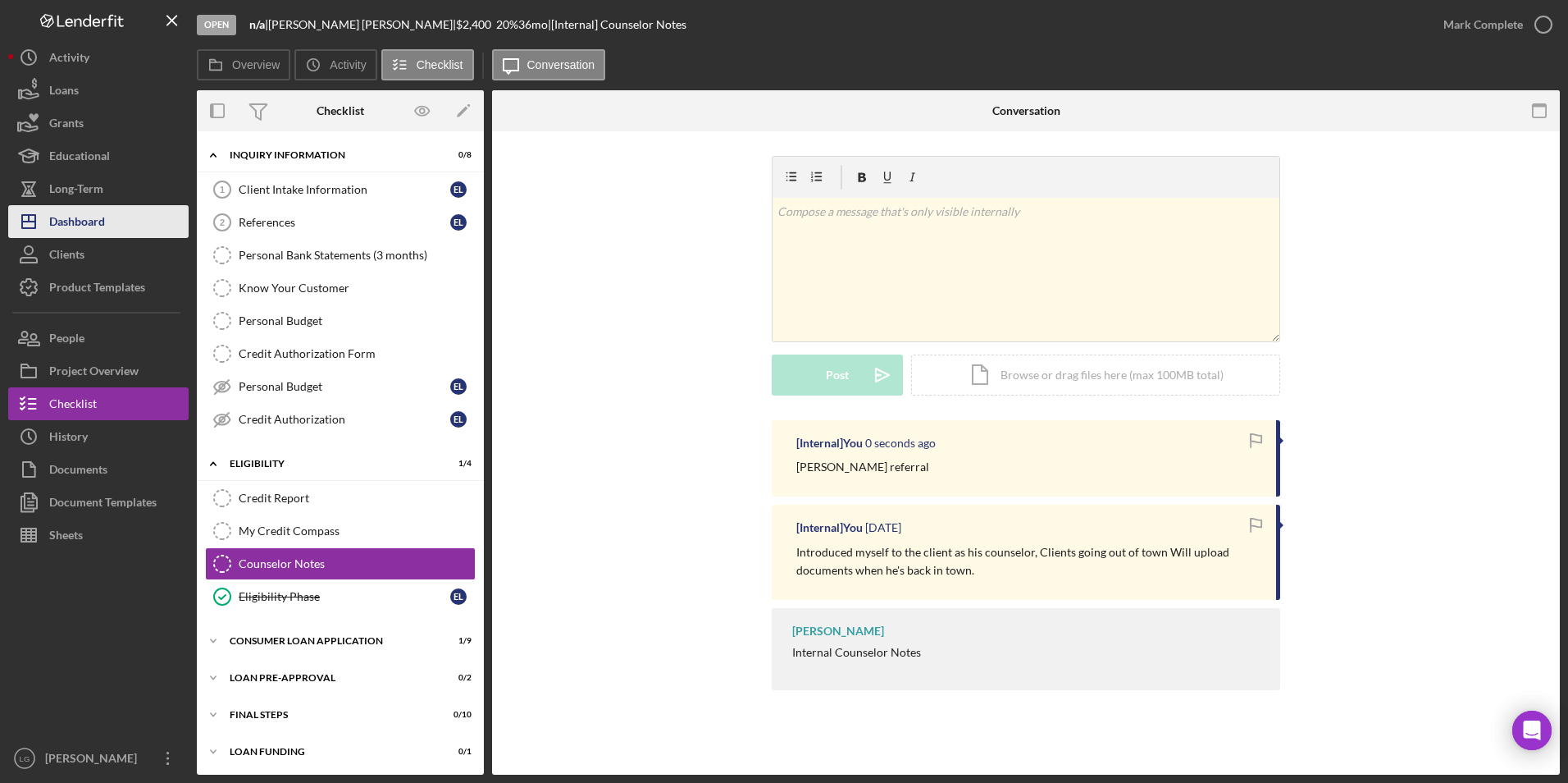
drag, startPoint x: 62, startPoint y: 218, endPoint x: 82, endPoint y: 215, distance: 20.2
click at [62, 218] on div "Dashboard" at bounding box center [77, 224] width 56 height 37
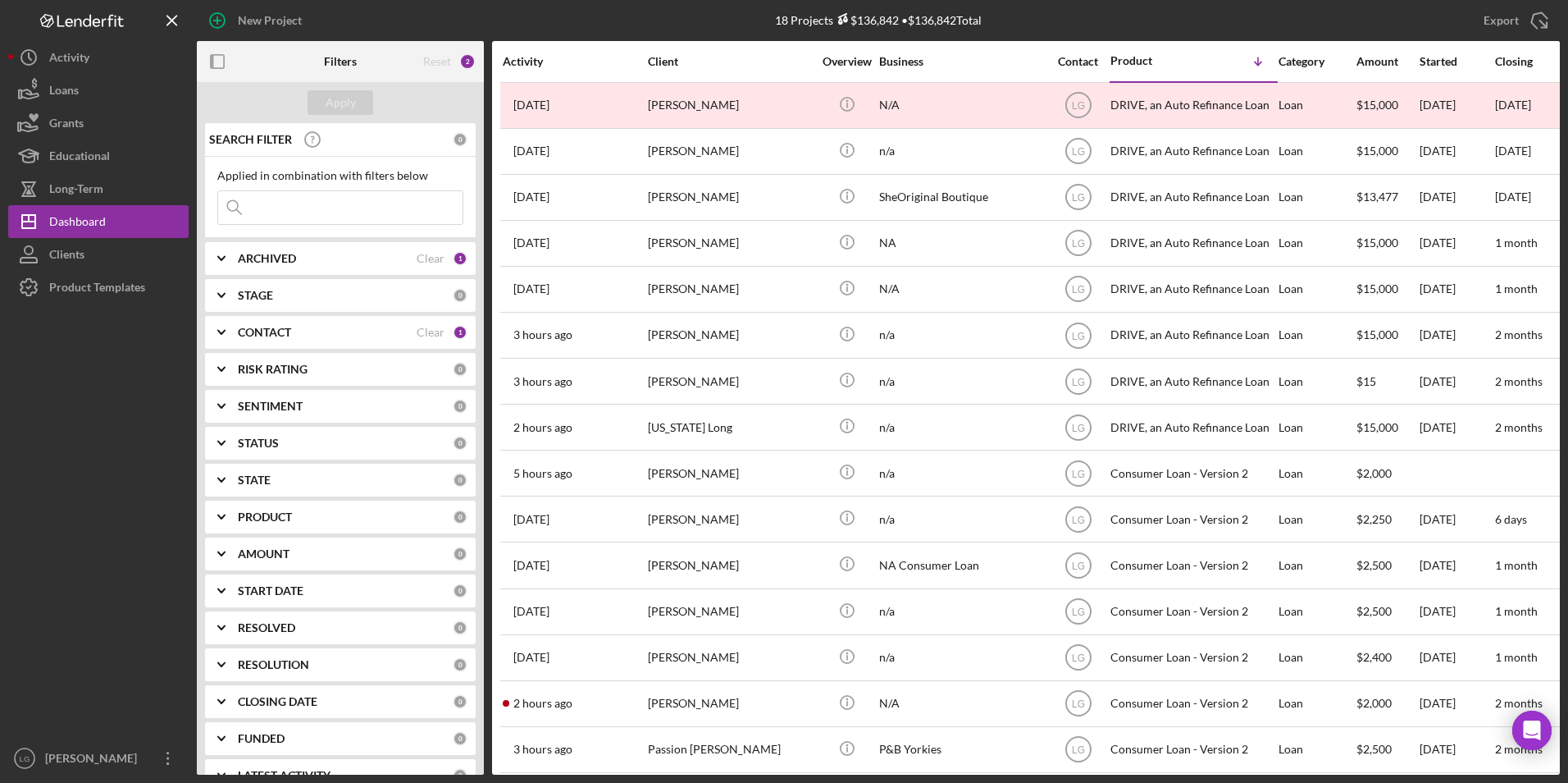
click at [282, 255] on b "ARCHIVED" at bounding box center [267, 258] width 58 height 13
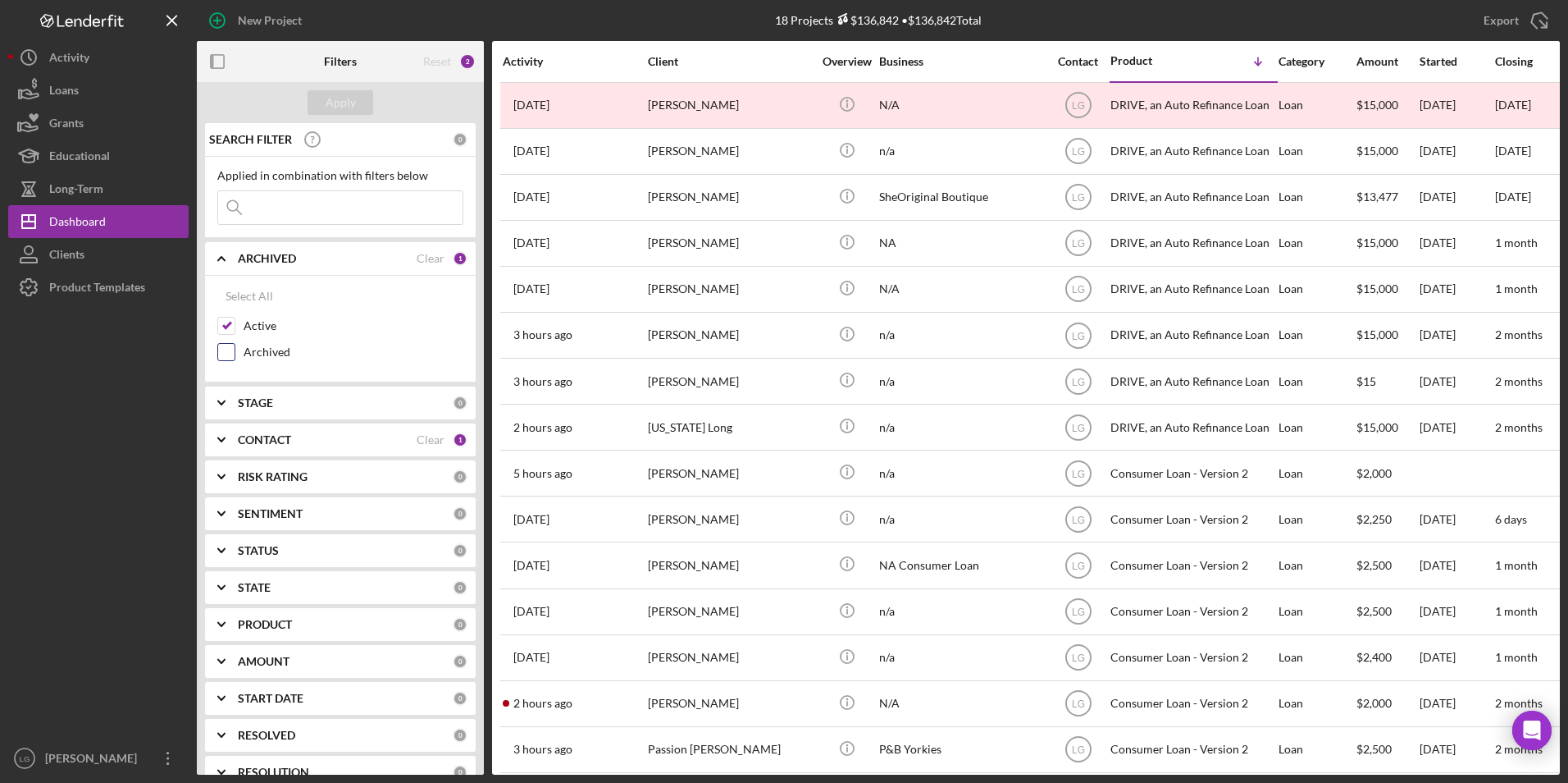
click at [231, 345] on input "Archived" at bounding box center [226, 352] width 17 height 17
checkbox input "true"
drag, startPoint x: 231, startPoint y: 324, endPoint x: 245, endPoint y: 283, distance: 43.3
click at [231, 323] on input "Active" at bounding box center [226, 326] width 17 height 17
checkbox input "false"
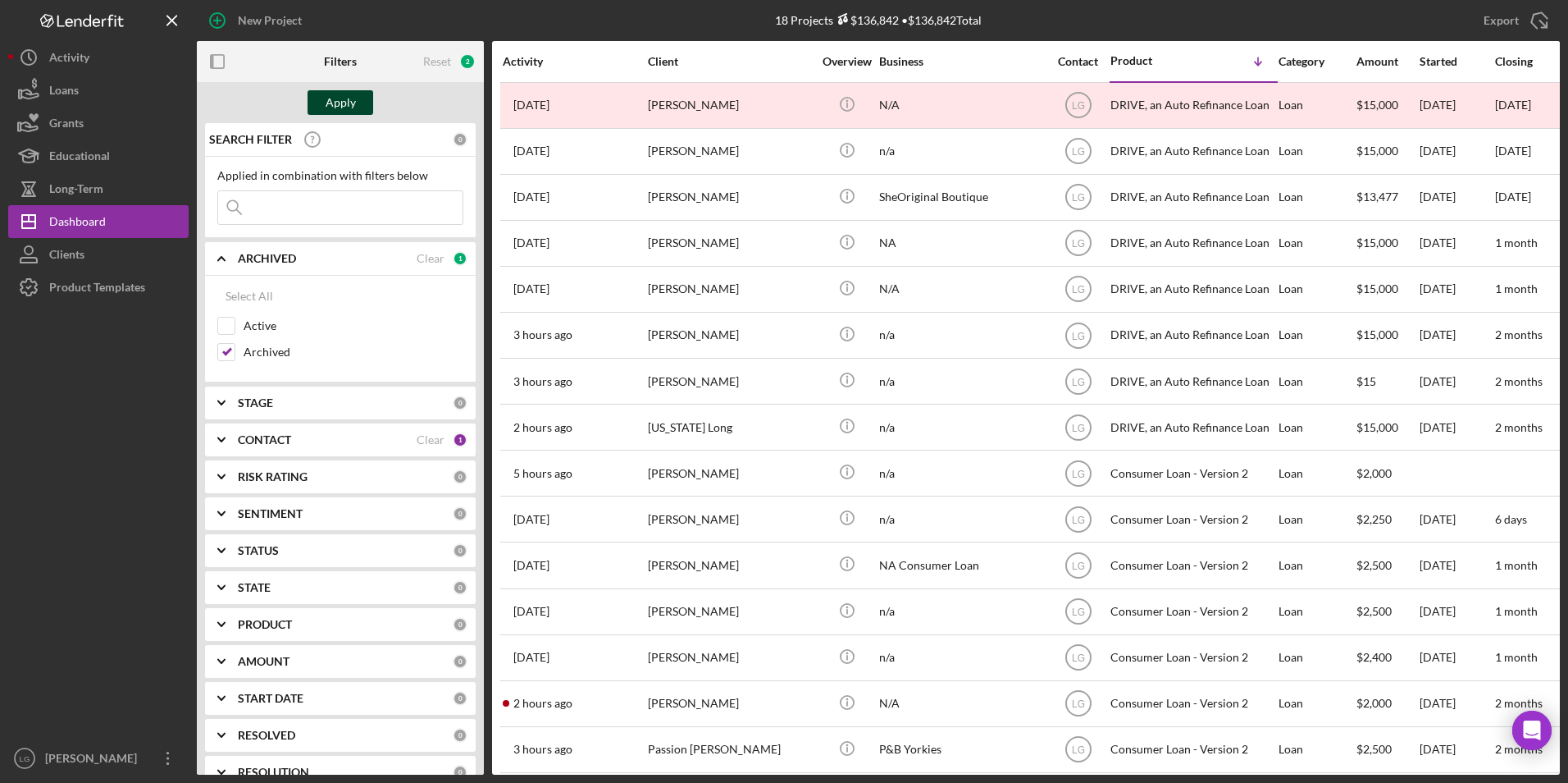
click at [349, 101] on div "Apply" at bounding box center [340, 103] width 31 height 25
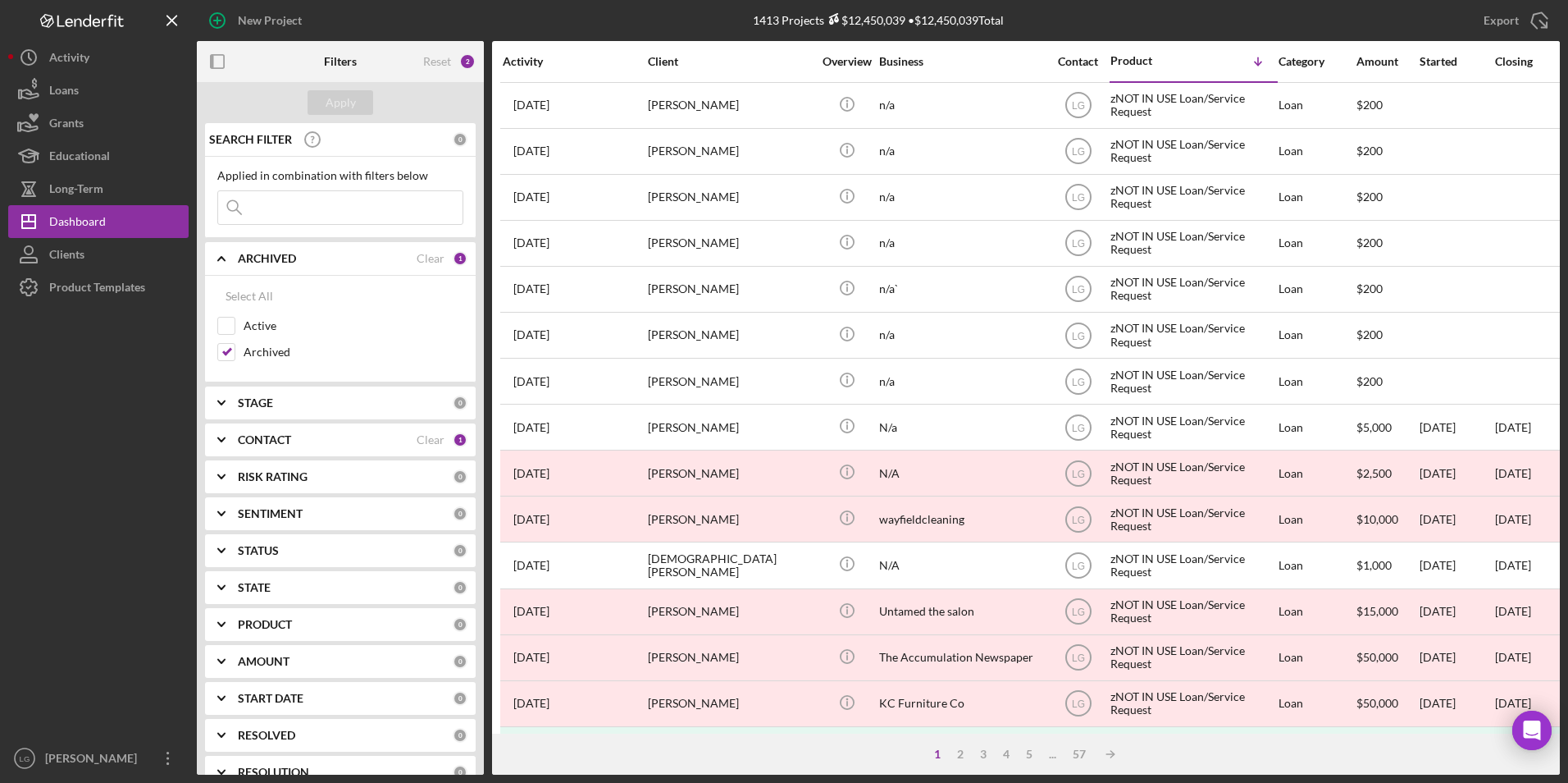
click at [274, 202] on input at bounding box center [340, 207] width 245 height 32
type input "[PERSON_NAME]"
click at [354, 102] on div "Apply" at bounding box center [340, 103] width 31 height 25
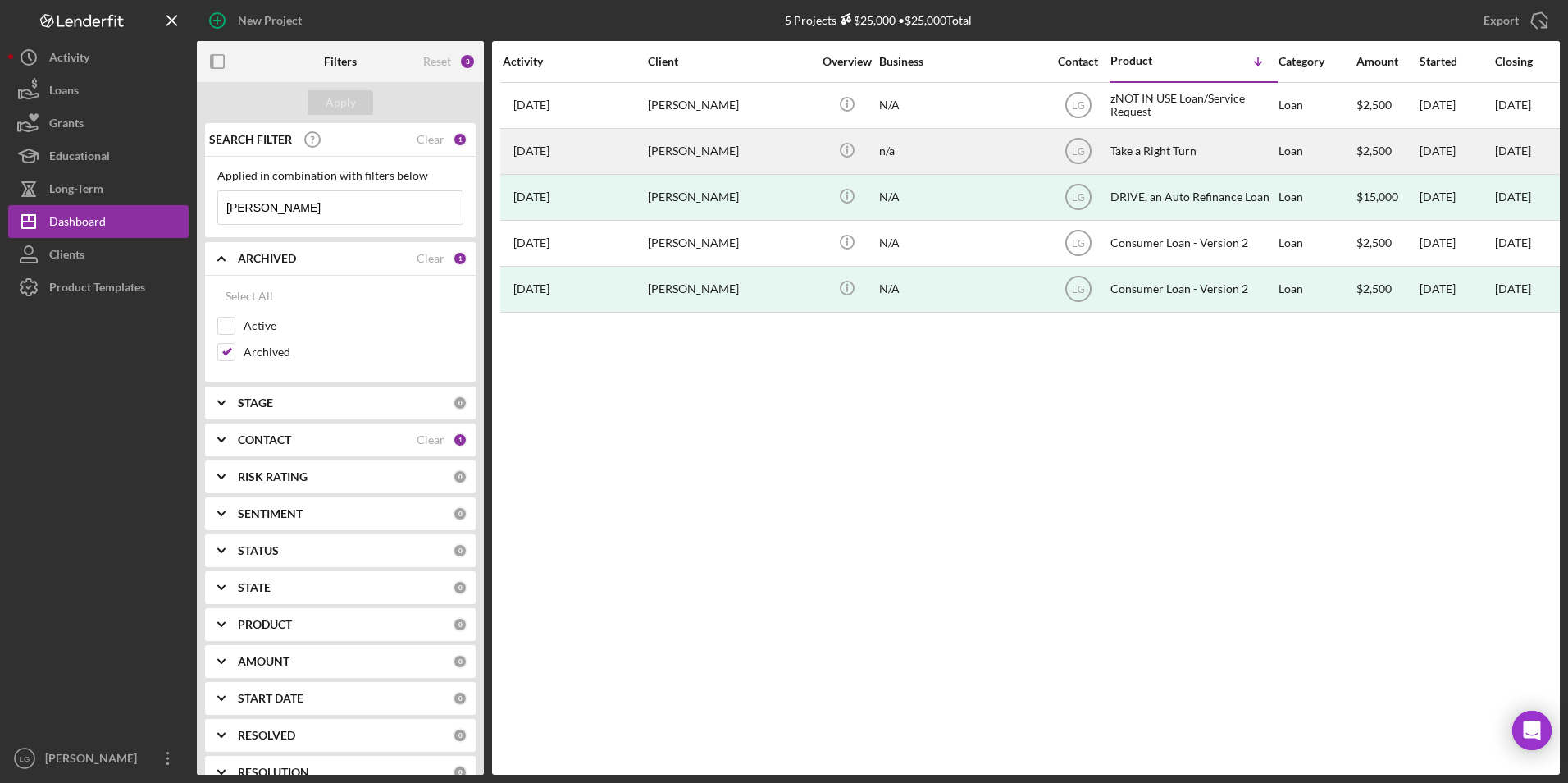
click at [660, 154] on div "[PERSON_NAME]" at bounding box center [729, 152] width 164 height 44
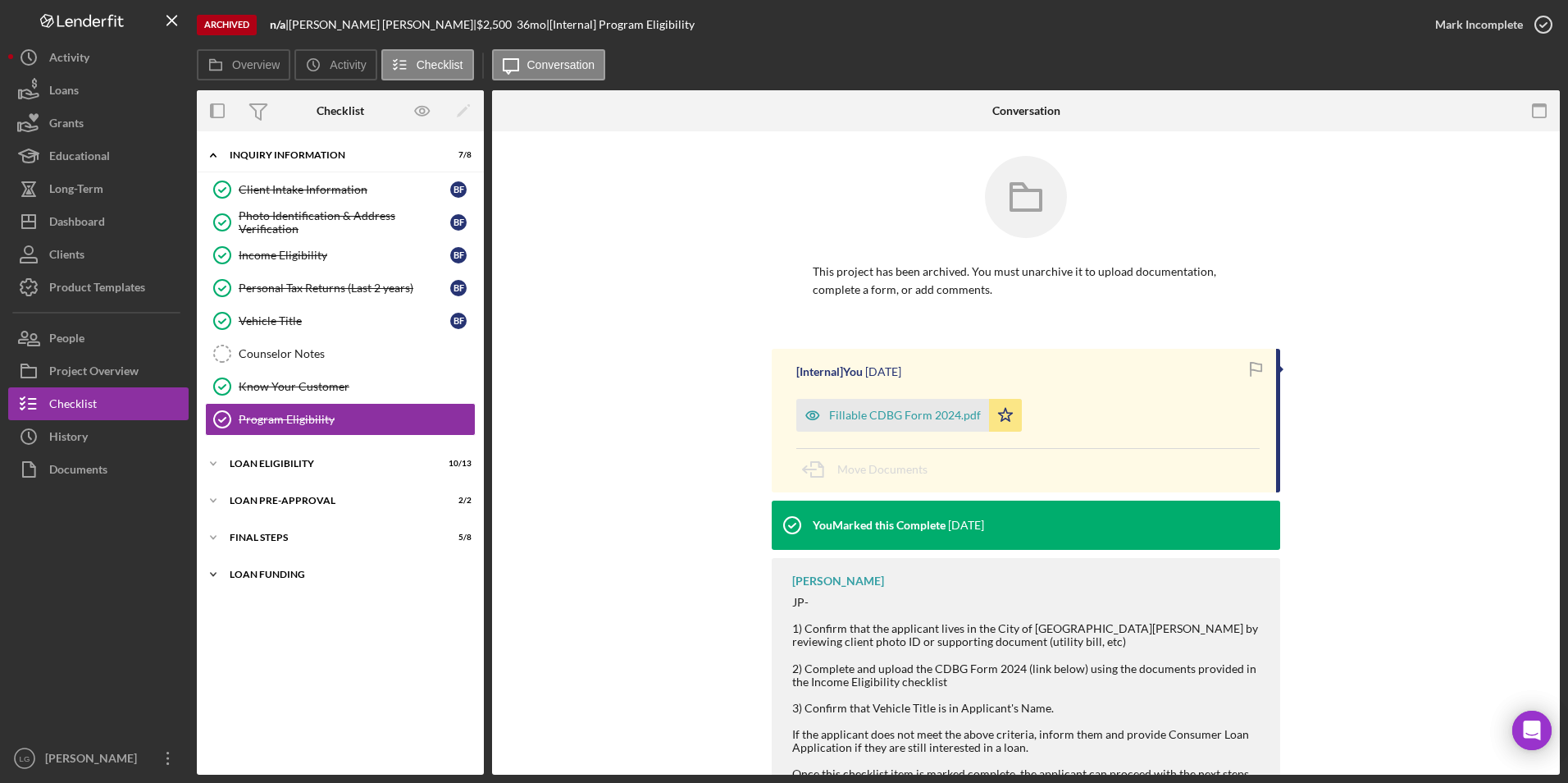
click at [252, 572] on div "Loan Funding" at bounding box center [347, 574] width 233 height 10
click at [252, 534] on div "FINAL STEPS" at bounding box center [347, 537] width 233 height 10
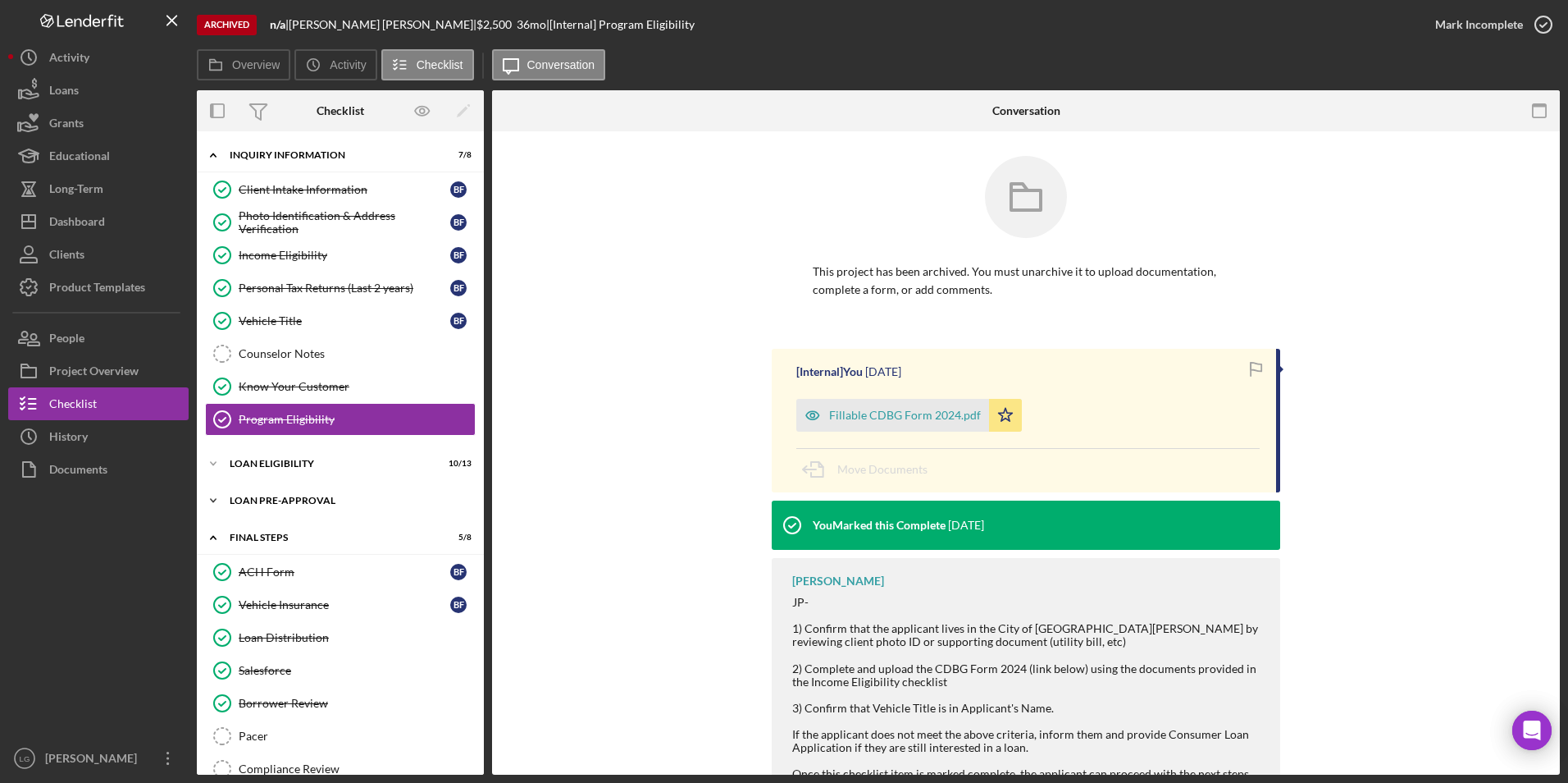
click at [249, 497] on div "Loan Pre-Approval" at bounding box center [347, 499] width 233 height 10
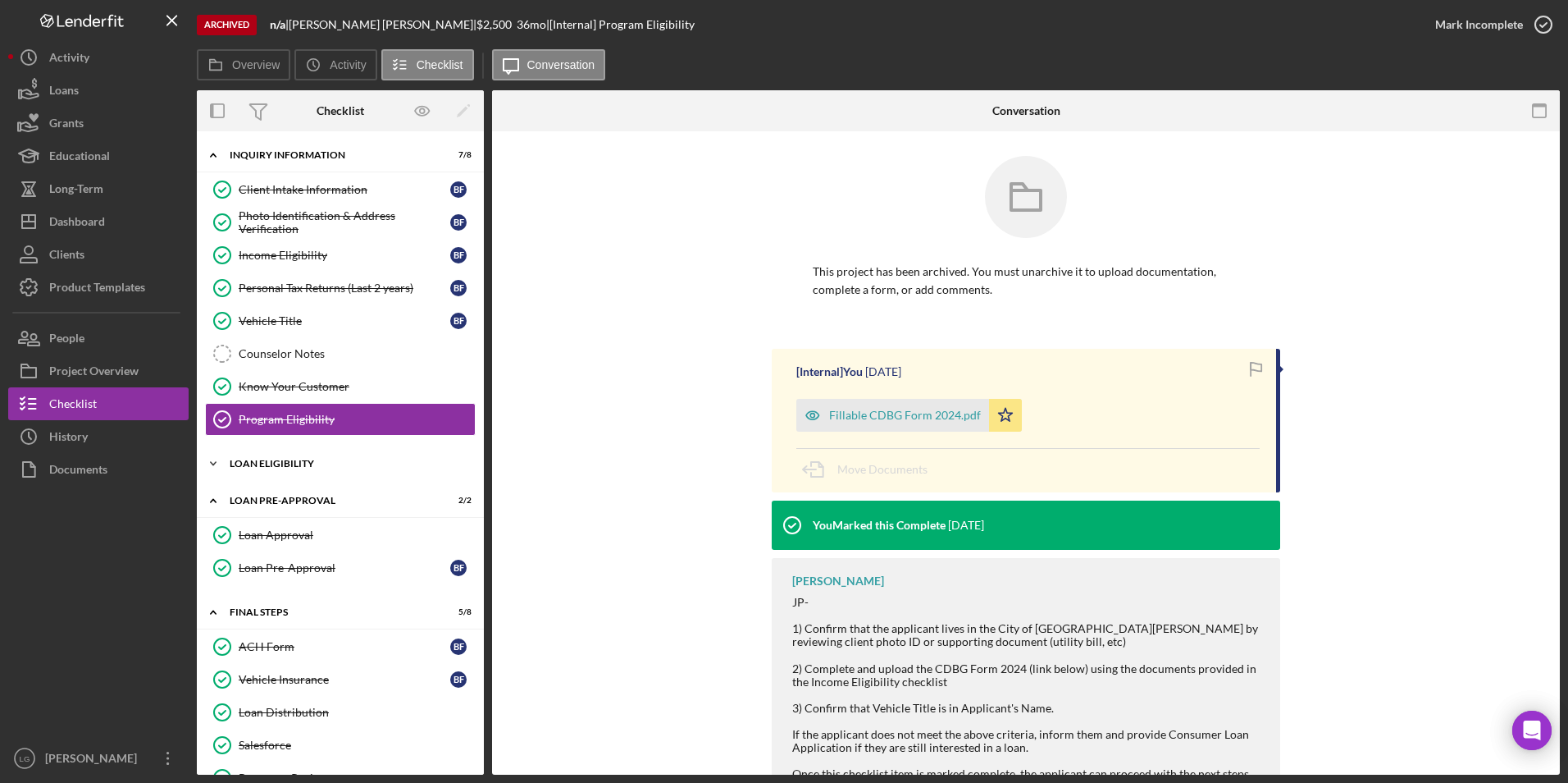
click at [247, 463] on div "Loan Eligibility" at bounding box center [347, 463] width 233 height 10
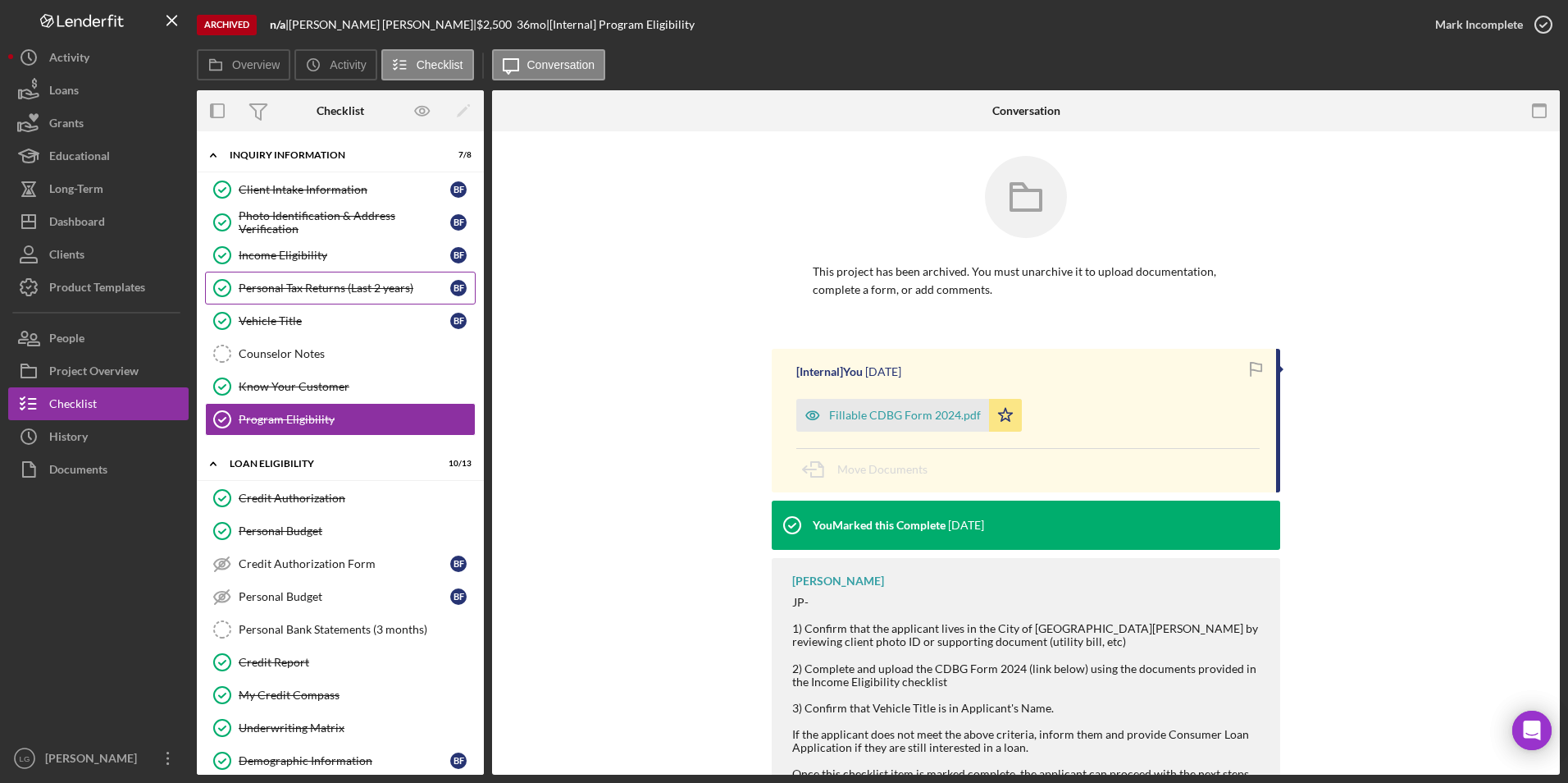
drag, startPoint x: 312, startPoint y: 290, endPoint x: 389, endPoint y: 284, distance: 77.2
click at [312, 290] on div "Personal Tax Returns (Last 2 years)" at bounding box center [344, 288] width 211 height 13
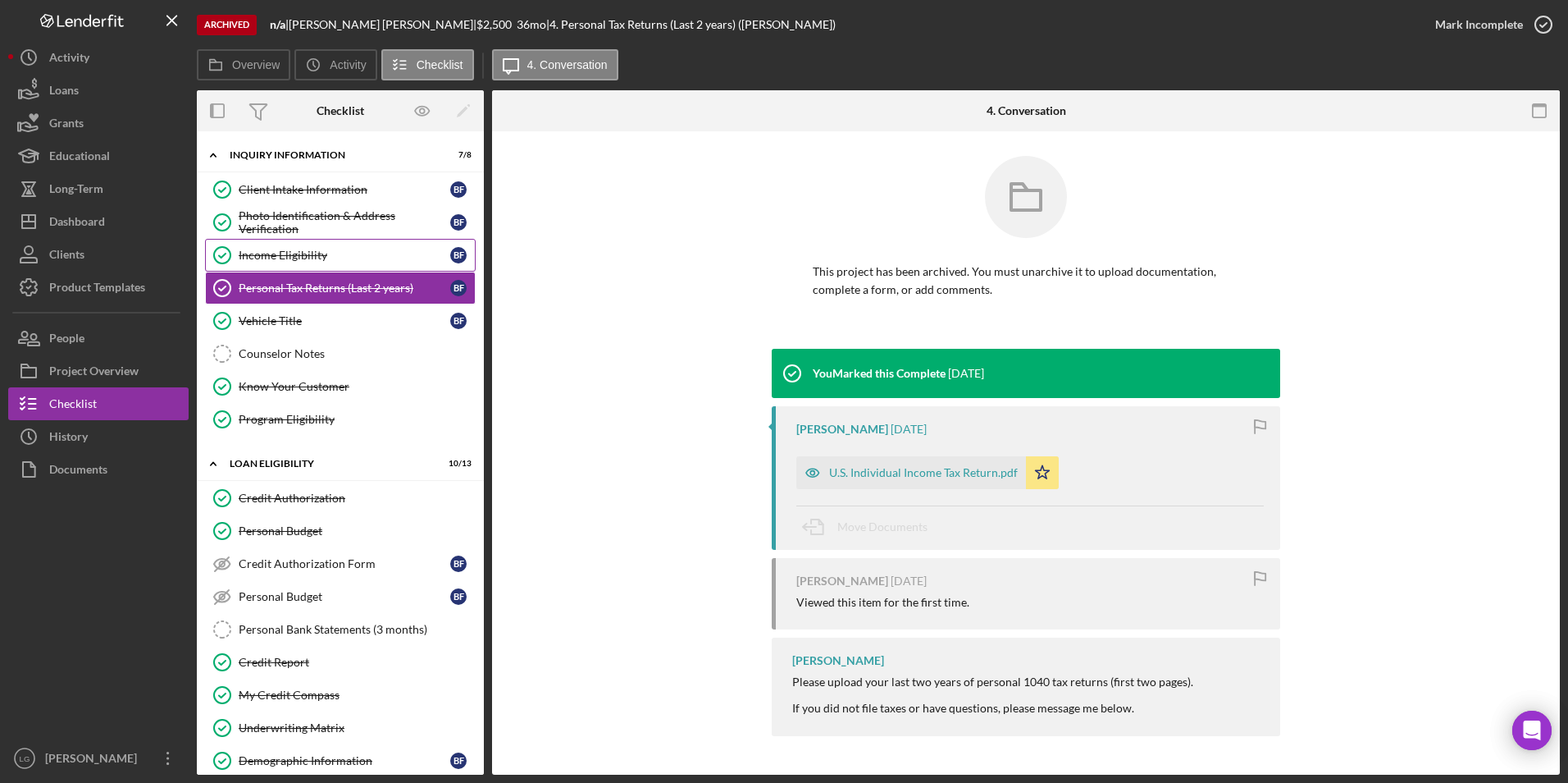
click at [308, 251] on div "Income Eligibility" at bounding box center [344, 255] width 211 height 13
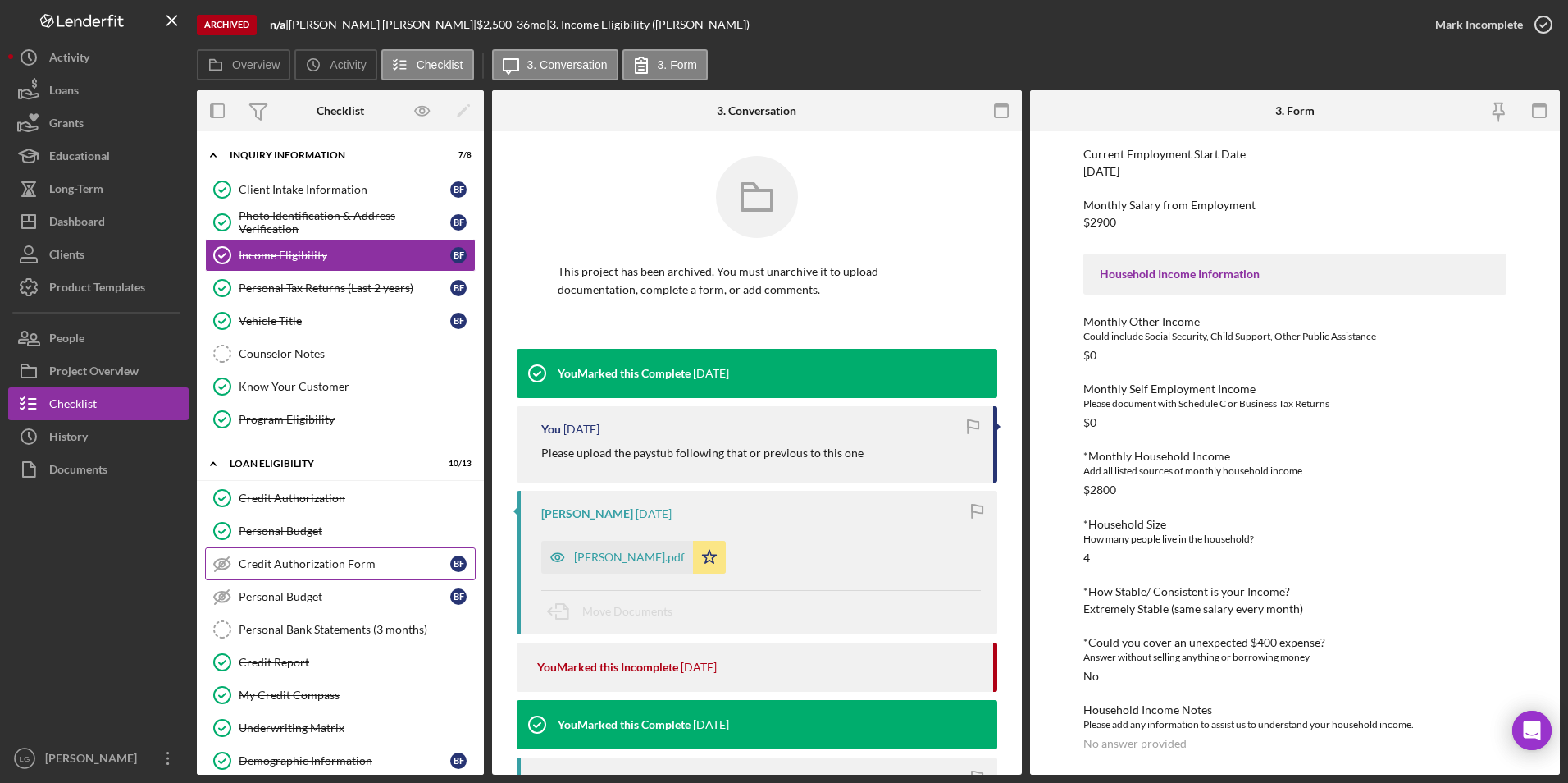
scroll to position [164, 0]
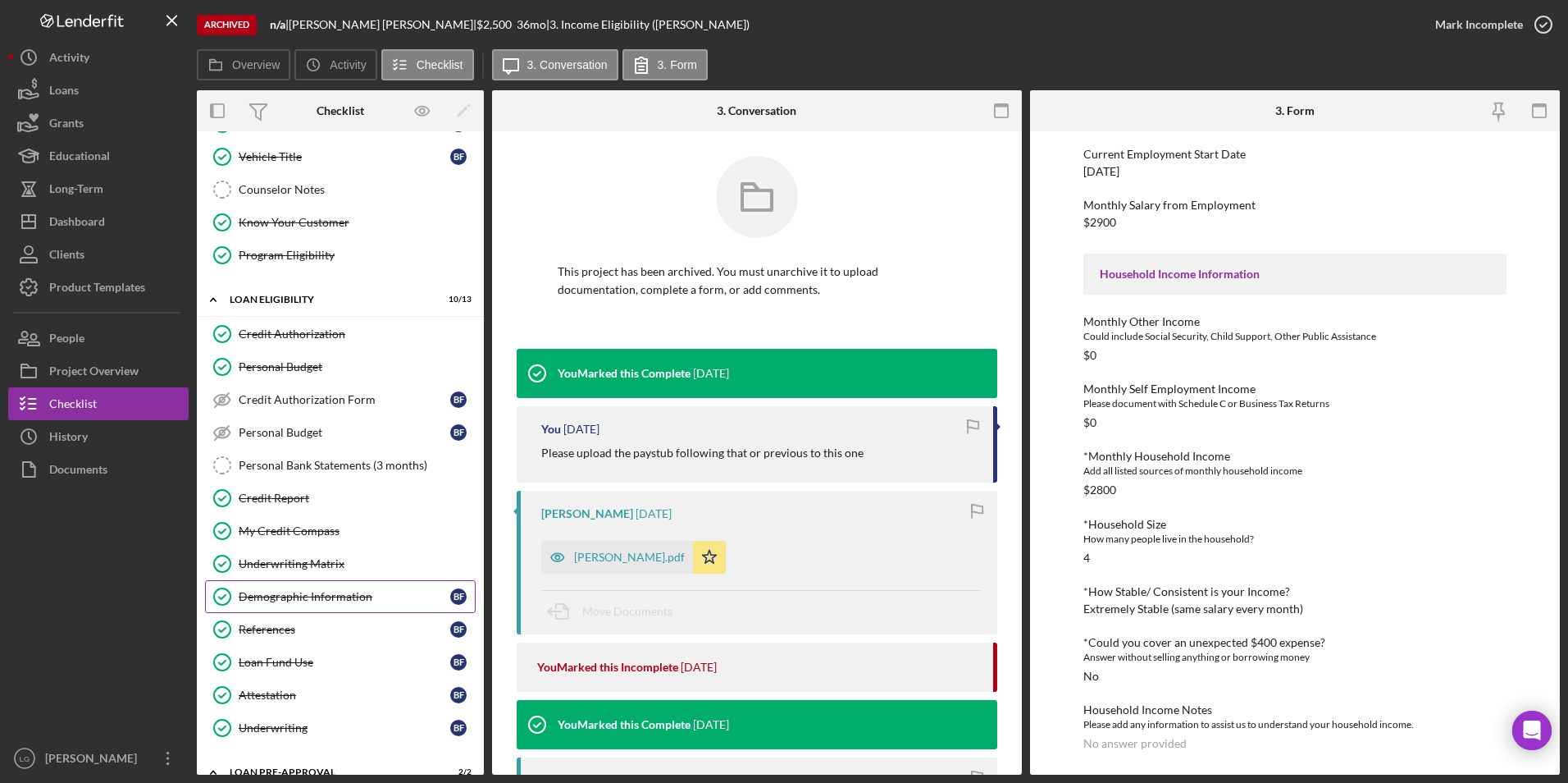
click at [304, 593] on div "Demographic Information" at bounding box center [344, 596] width 211 height 13
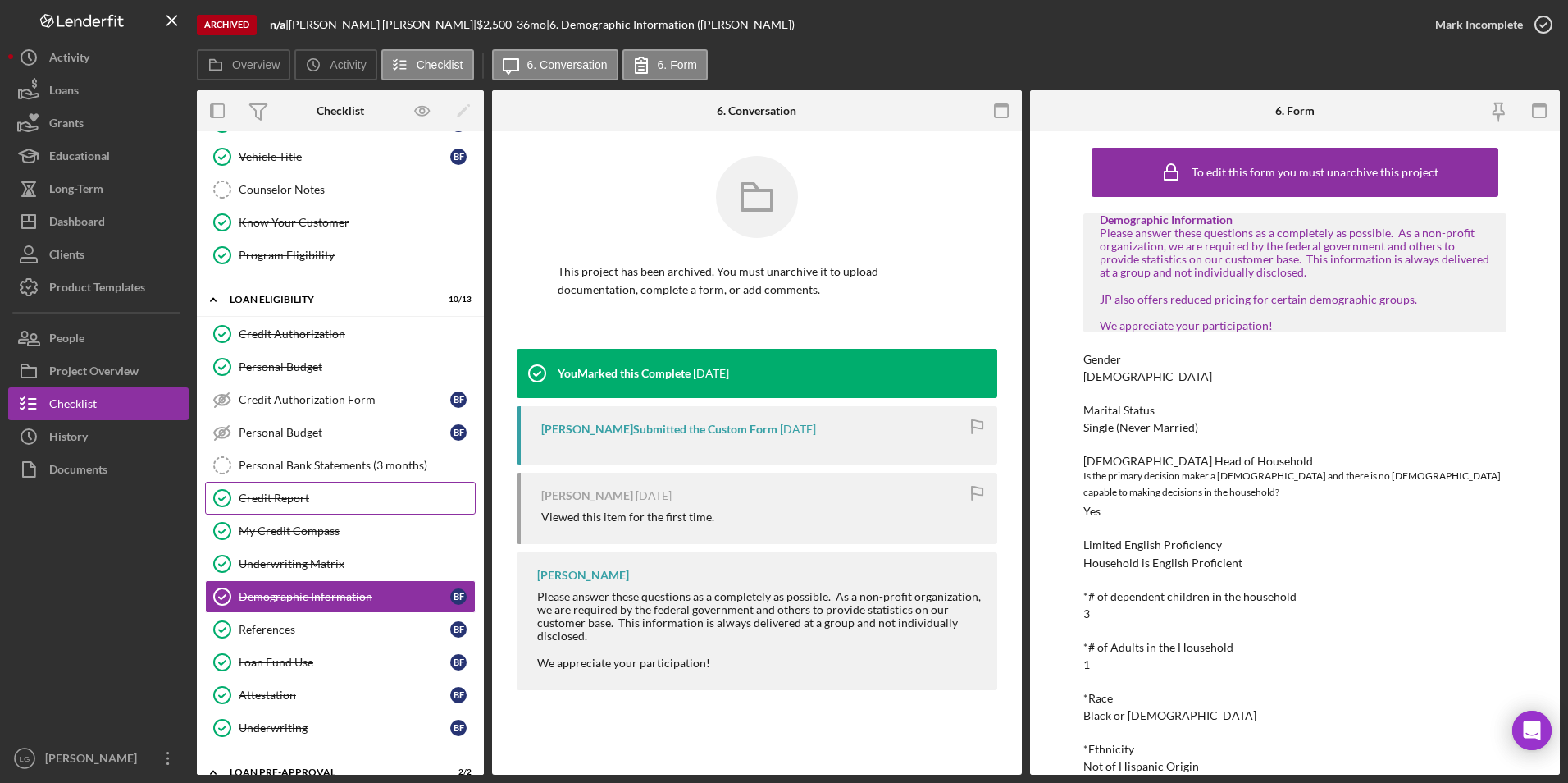
drag, startPoint x: 287, startPoint y: 499, endPoint x: 396, endPoint y: 498, distance: 109.0
click at [287, 499] on div "Credit Report" at bounding box center [356, 498] width 236 height 13
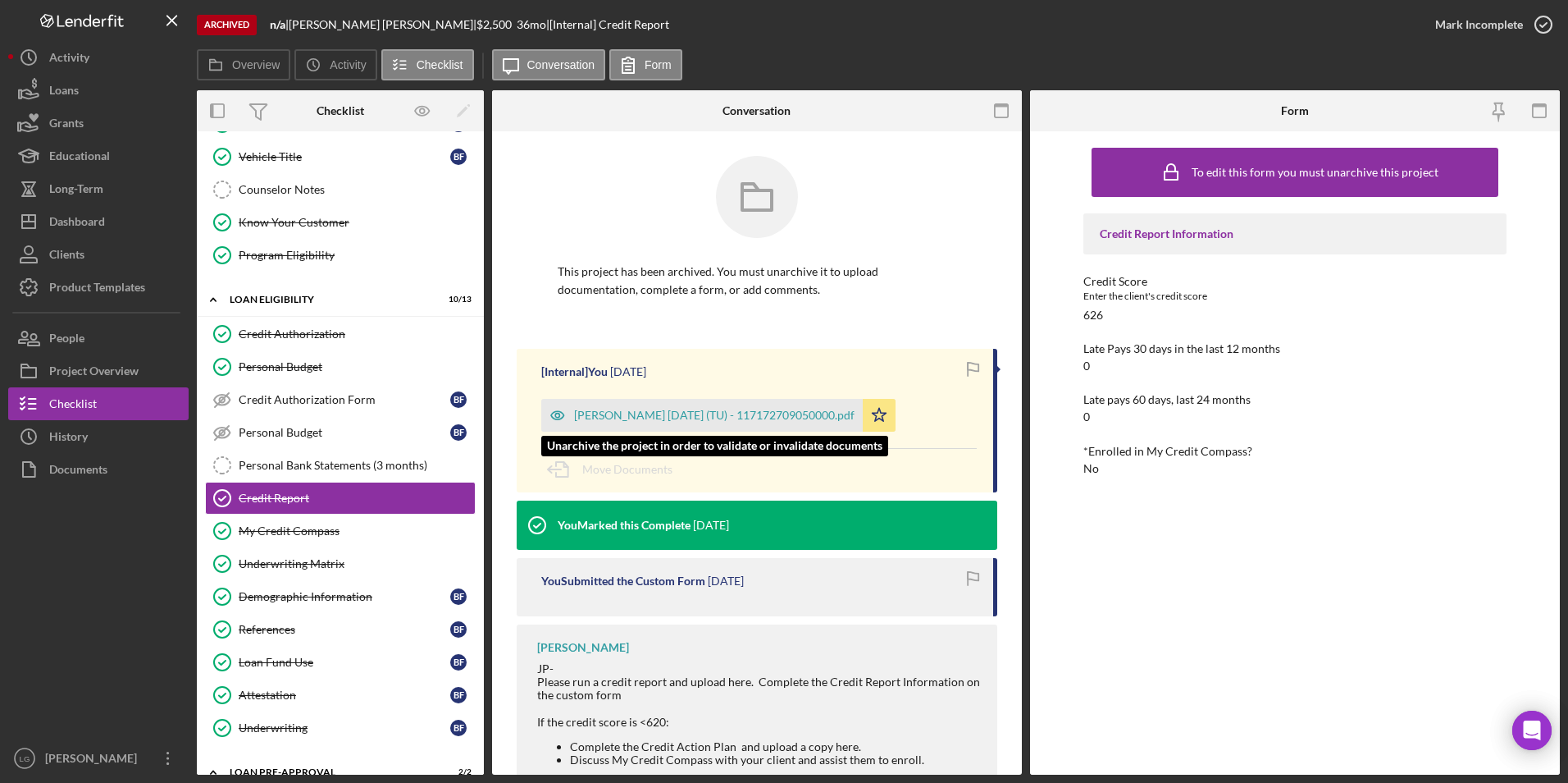
click at [734, 411] on div "Farrell, Brandi 2024-11-22 (TU) - 117172709050000.pdf" at bounding box center [714, 414] width 281 height 13
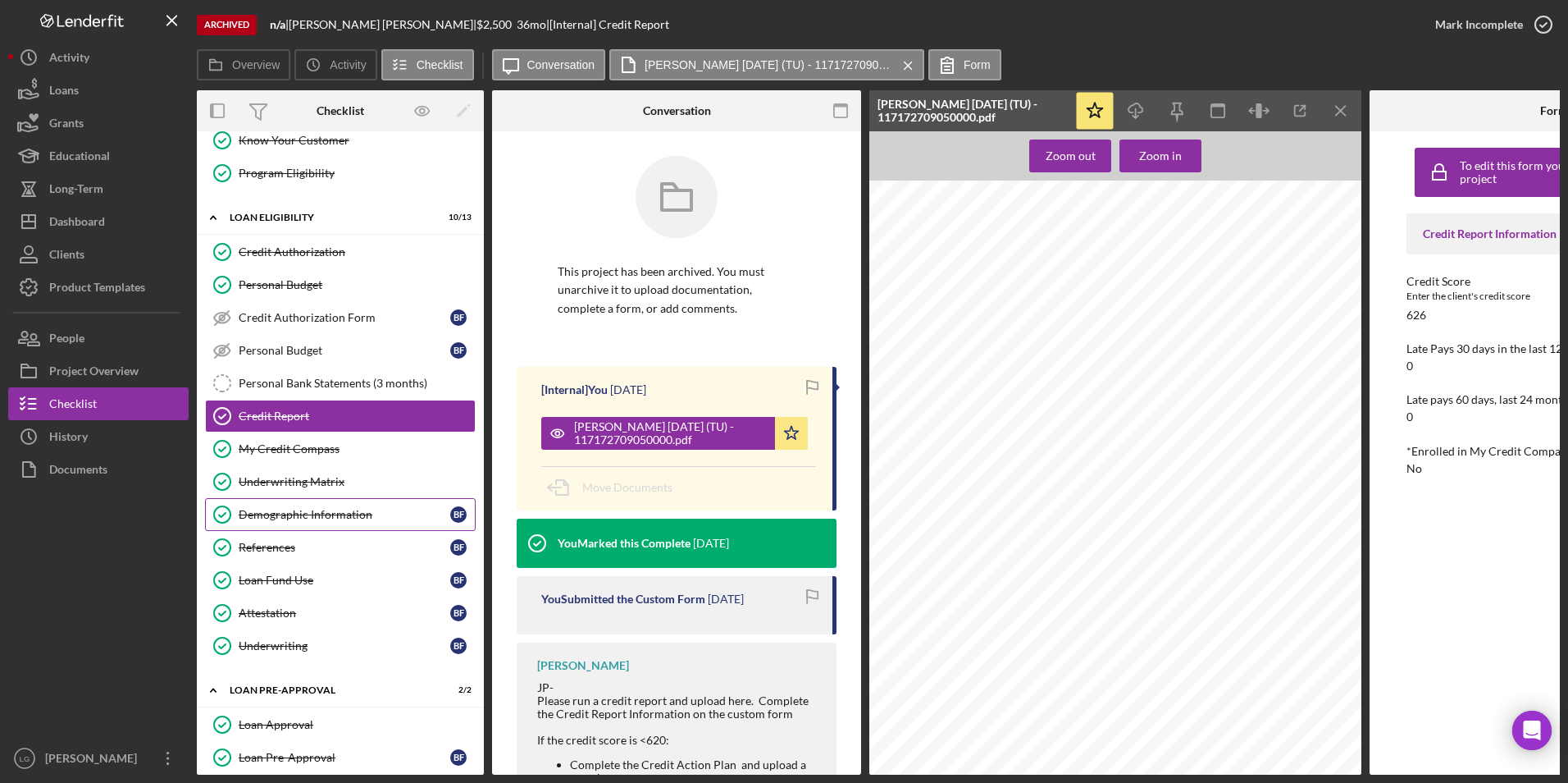
scroll to position [328, 0]
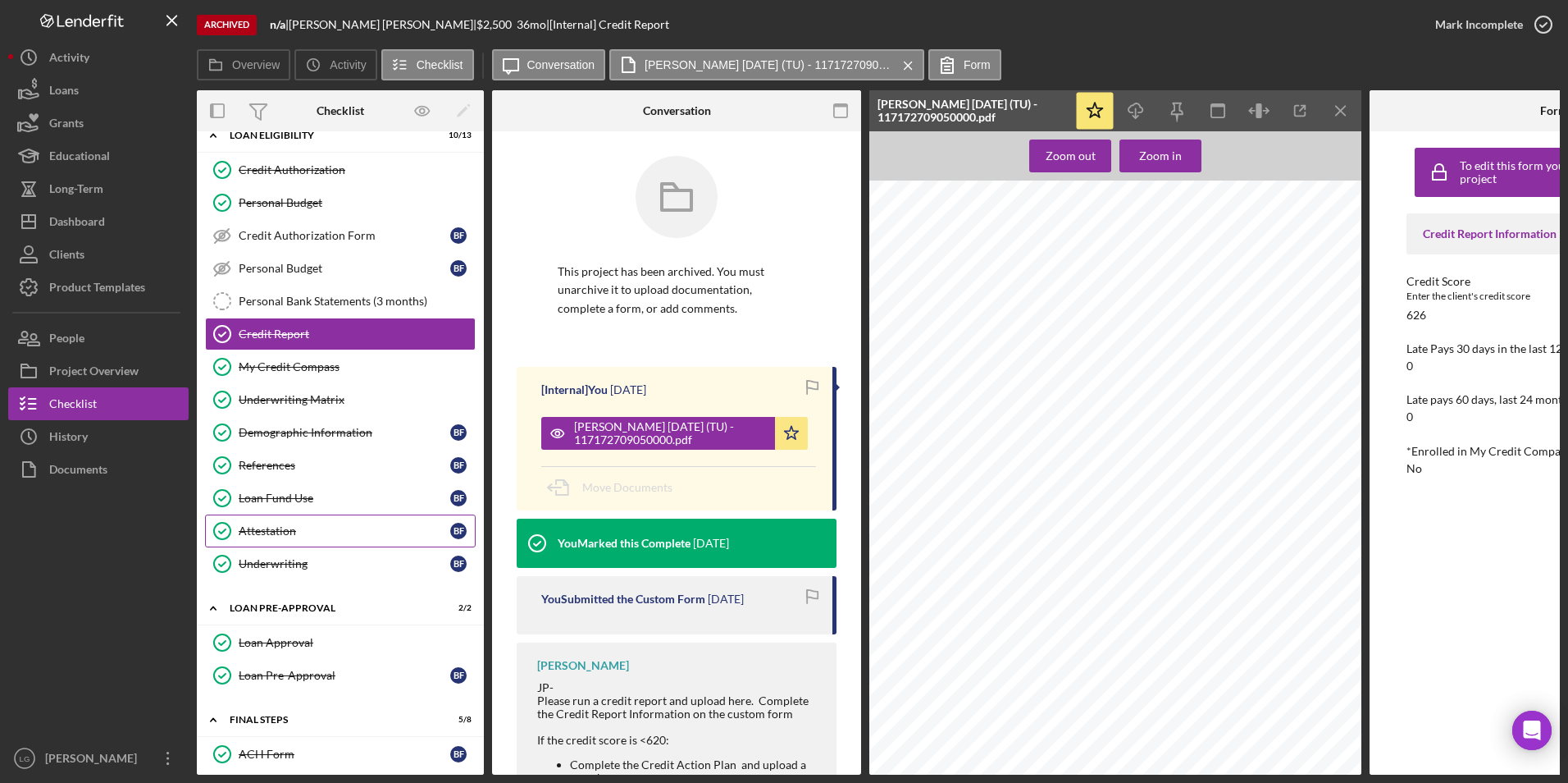
click at [270, 520] on link "Attestation Attestation B F" at bounding box center [340, 530] width 270 height 32
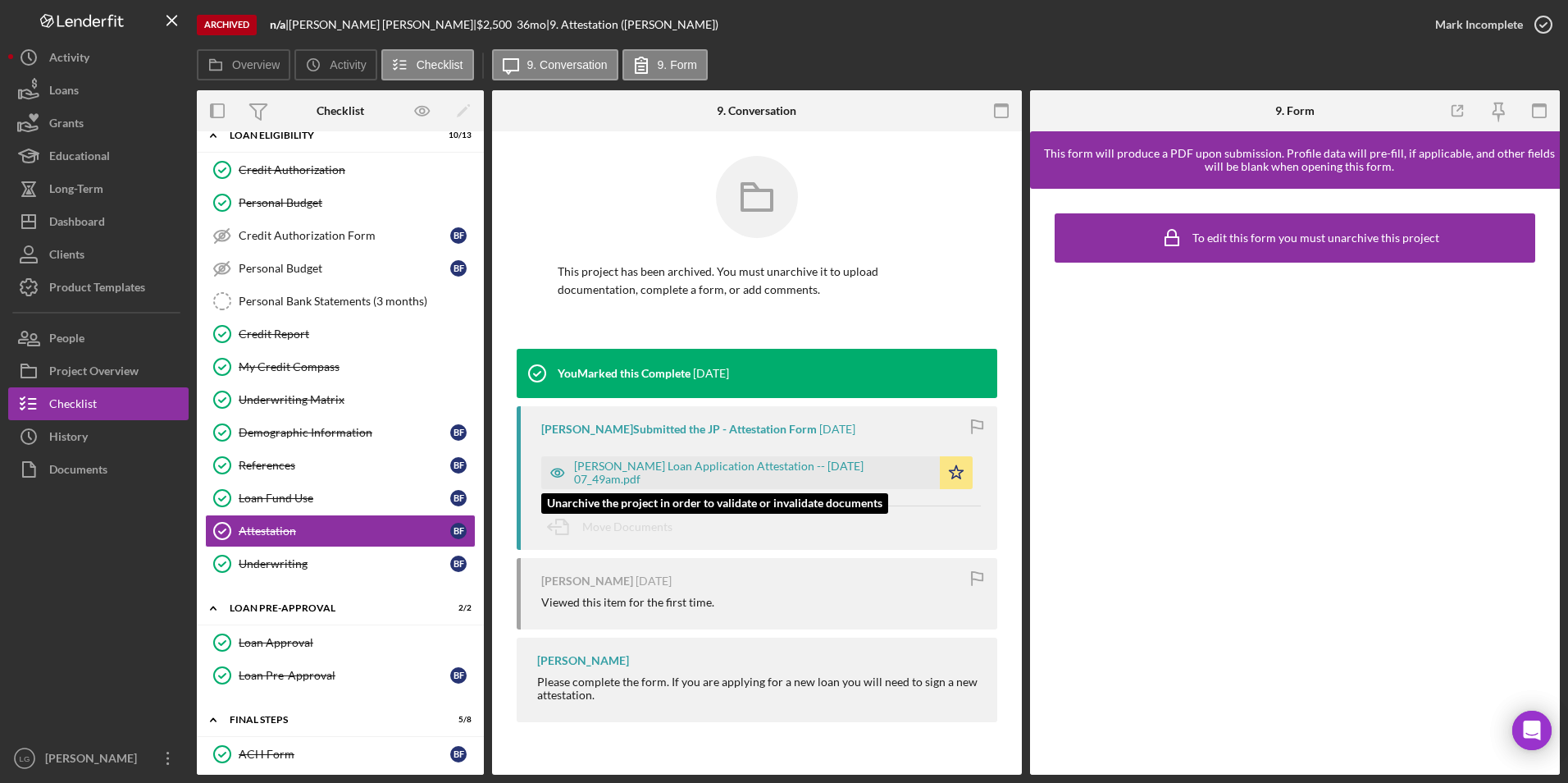
click at [806, 466] on div "Justine Petersen Loan Application Attestation -- 2024-11-12 07_49am.pdf" at bounding box center [752, 472] width 357 height 26
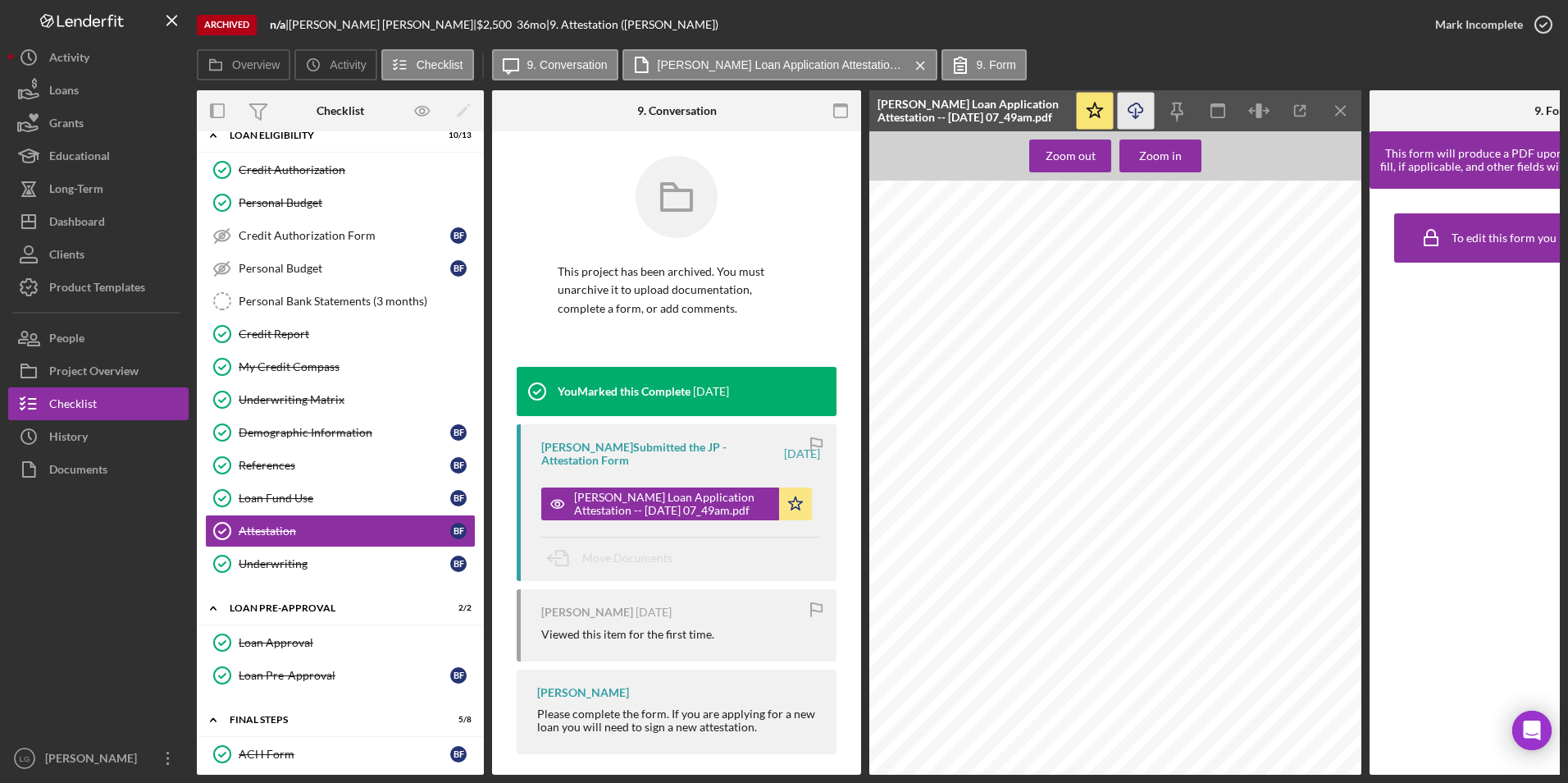
click at [1140, 111] on icon "Icon/Download" at bounding box center [1136, 111] width 37 height 37
click at [1037, 16] on div "Archived n/a | Brandi Farrell | $2,500 36 mo | 9. Attestation (Brandi F.)" at bounding box center [807, 25] width 1222 height 49
click at [334, 371] on div "My Credit Compass" at bounding box center [356, 366] width 236 height 13
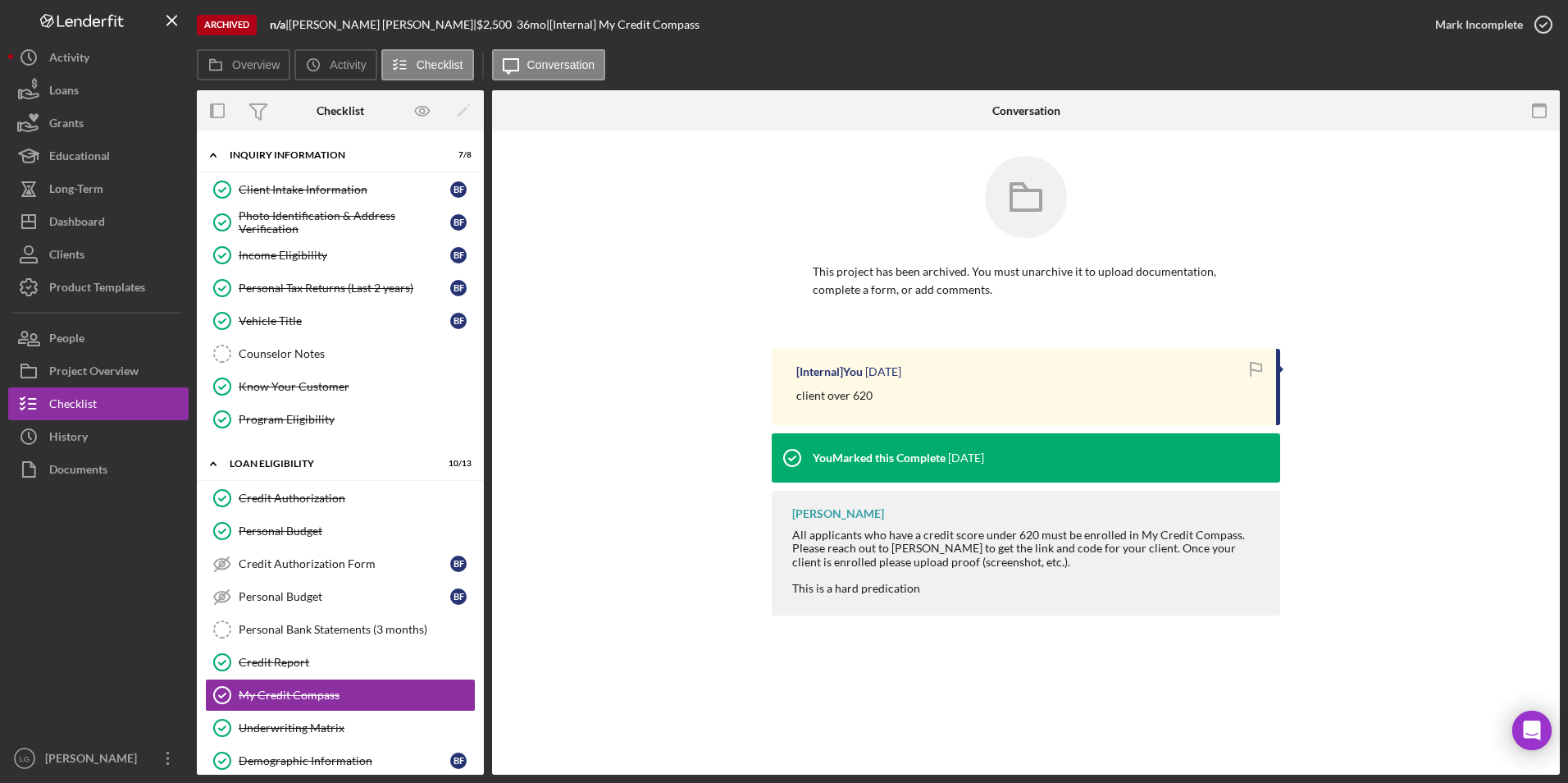
scroll to position [328, 0]
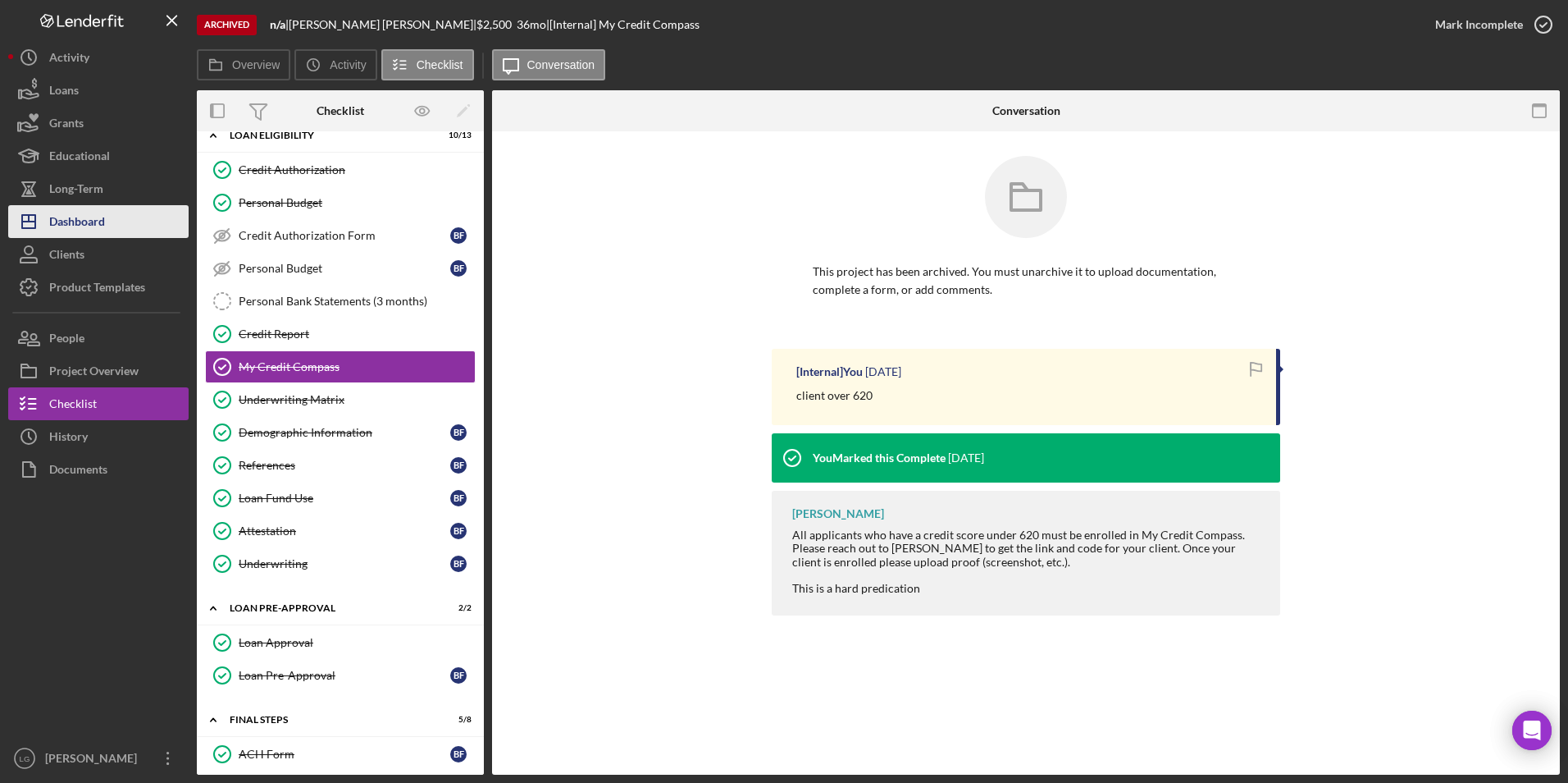
click at [111, 228] on button "Icon/Dashboard Dashboard" at bounding box center [98, 221] width 181 height 32
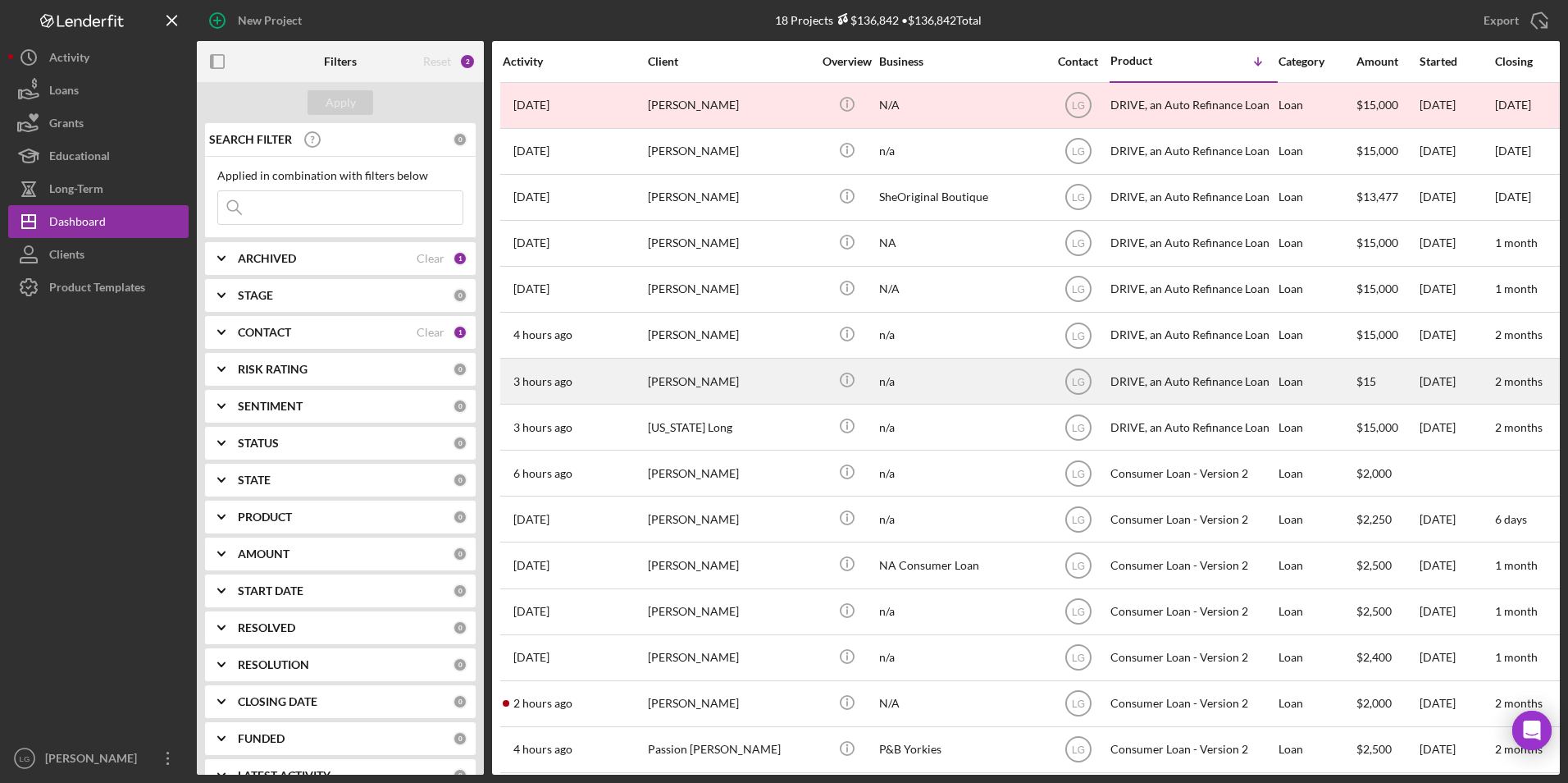
scroll to position [157, 0]
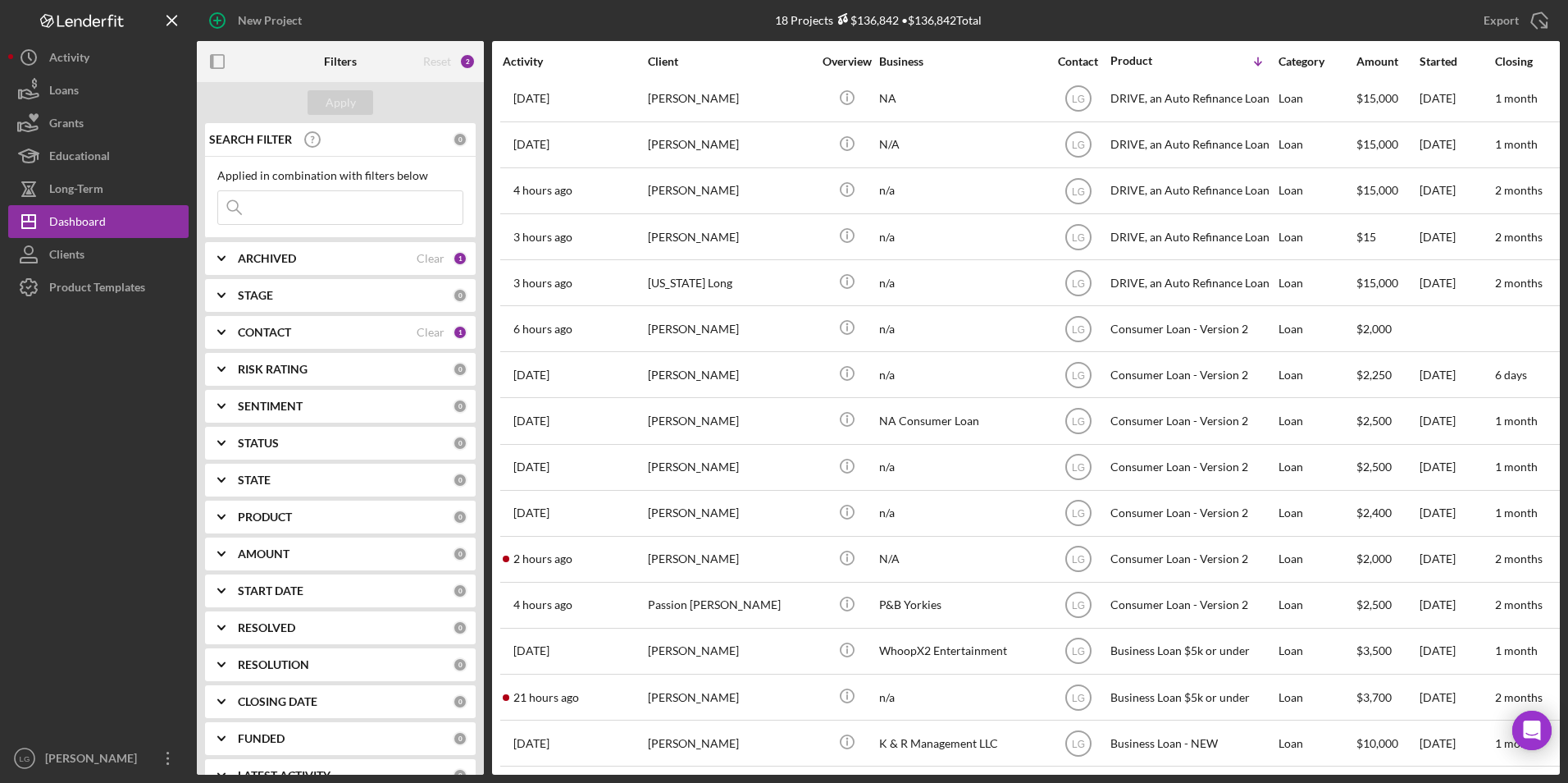
click at [295, 258] on b "ARCHIVED" at bounding box center [267, 258] width 58 height 13
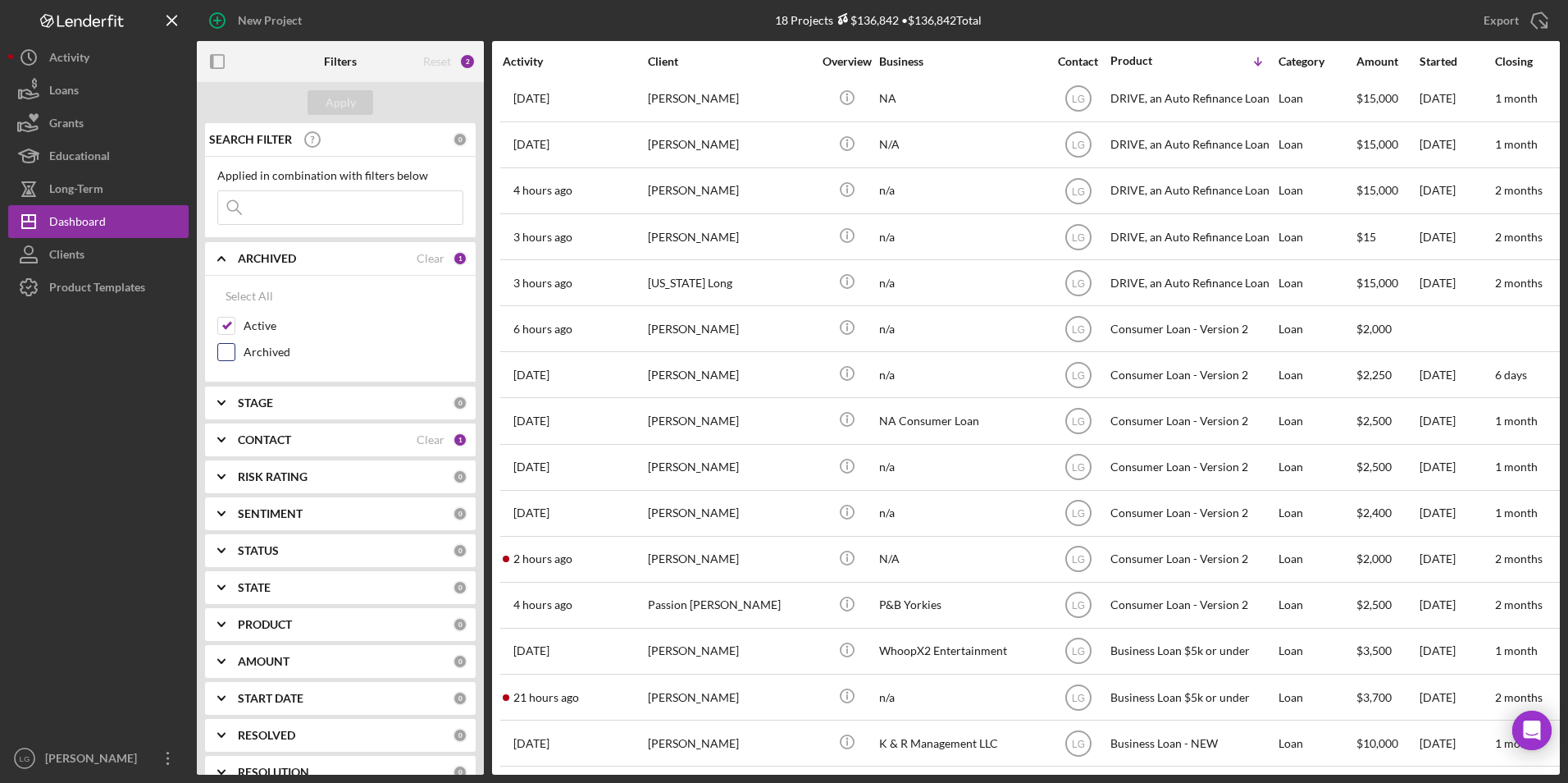
drag, startPoint x: 230, startPoint y: 354, endPoint x: 230, endPoint y: 345, distance: 9.0
click at [230, 353] on input "Archived" at bounding box center [226, 352] width 17 height 17
checkbox input "true"
click at [230, 327] on input "Active" at bounding box center [226, 326] width 17 height 17
checkbox input "false"
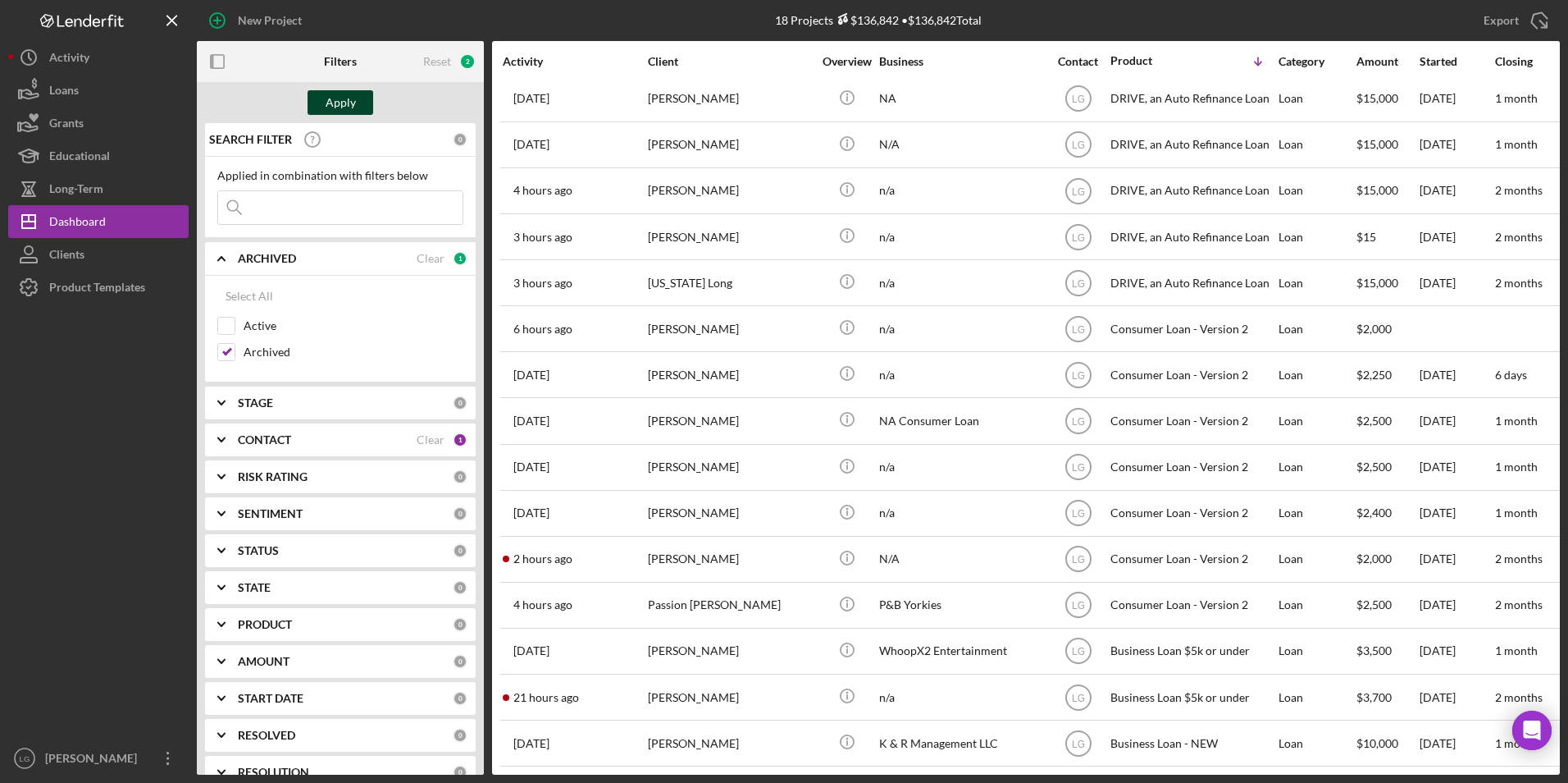
click at [331, 102] on div "Apply" at bounding box center [340, 103] width 31 height 25
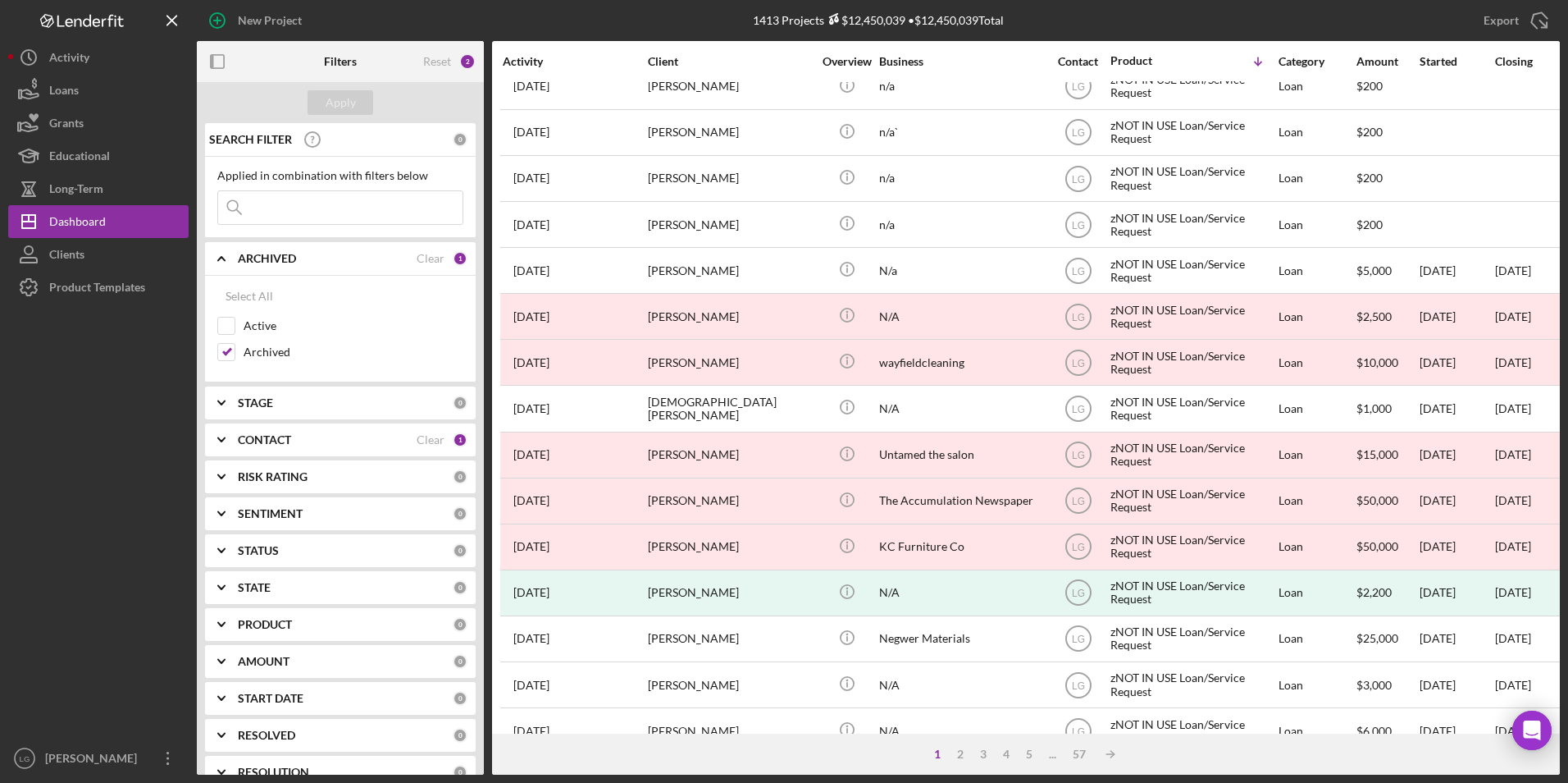
click at [344, 190] on div "Applied in combination with filters below Icon/Menu Close" at bounding box center [340, 198] width 246 height 56
click at [327, 207] on input at bounding box center [340, 207] width 245 height 32
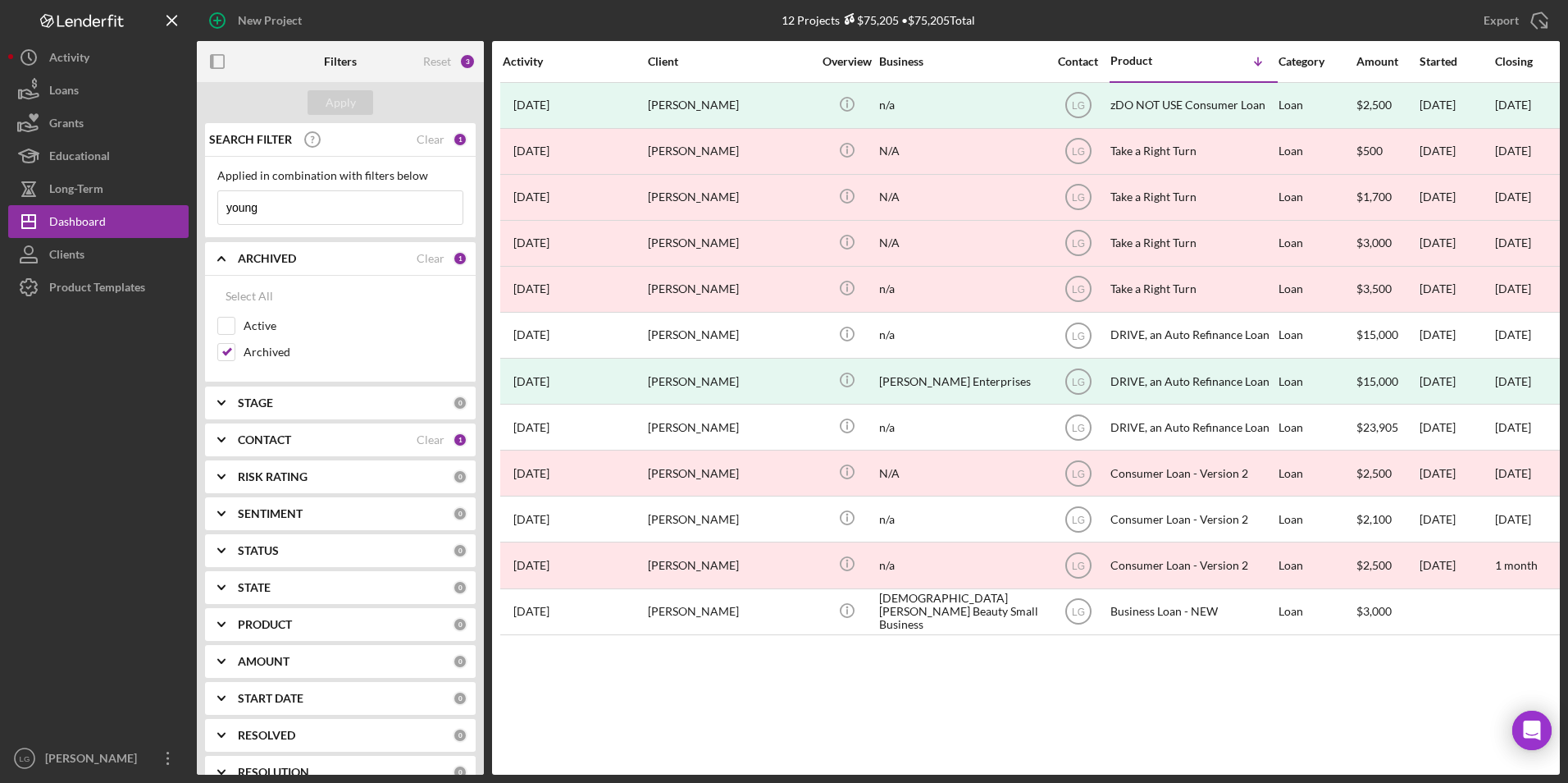
scroll to position [0, 0]
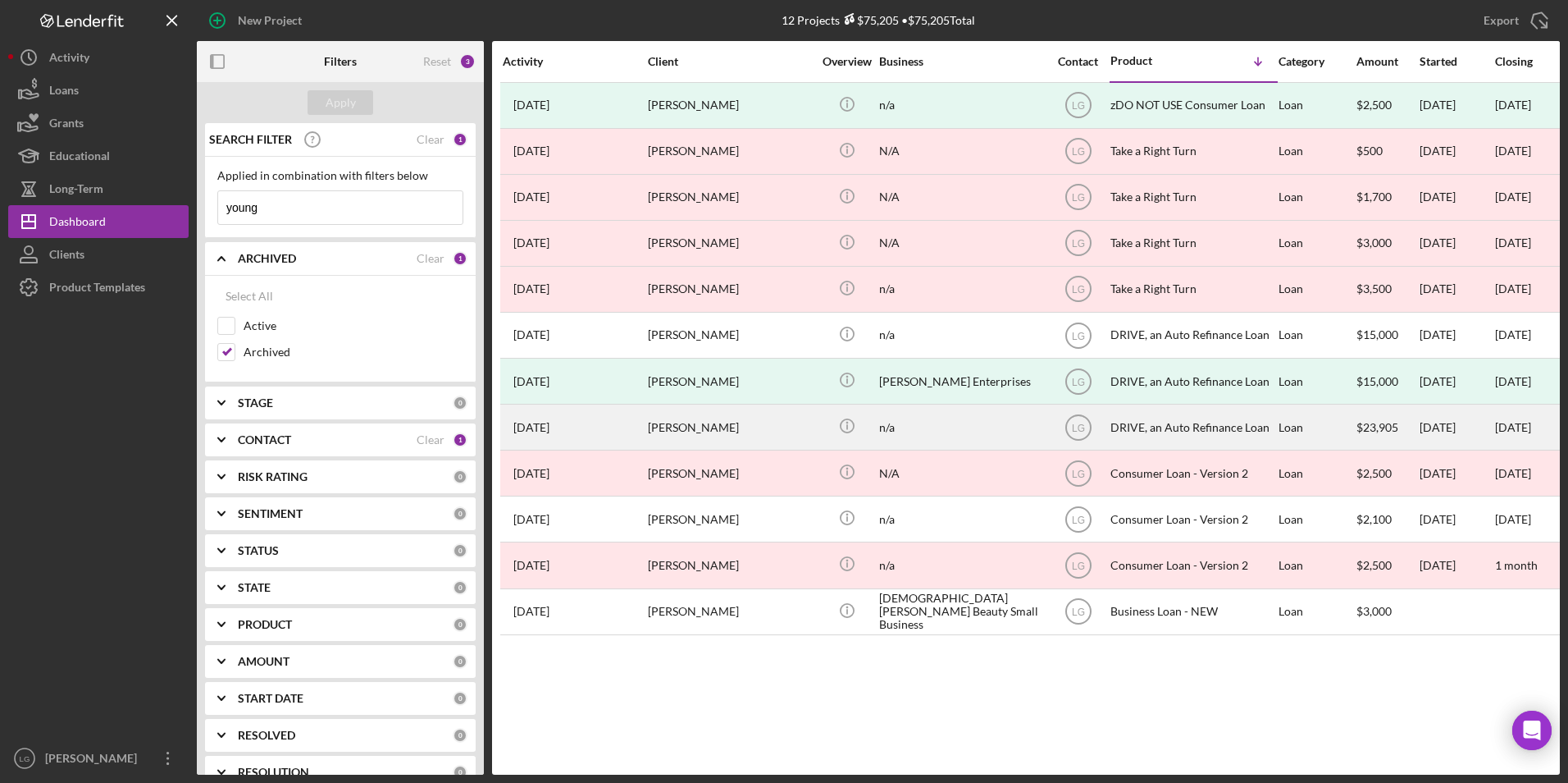
type input "young"
click at [708, 432] on div "[PERSON_NAME]" at bounding box center [729, 427] width 164 height 44
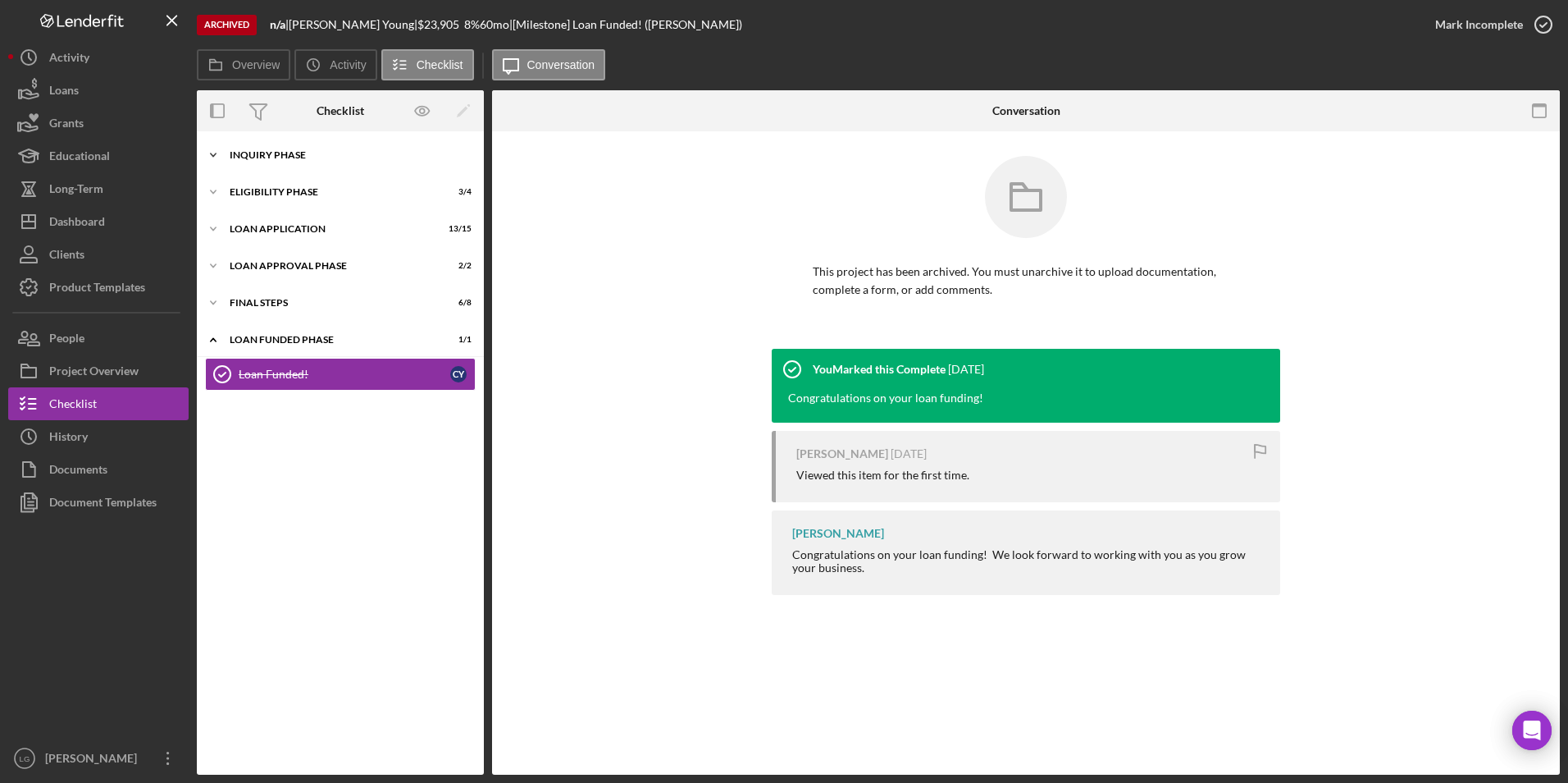
drag, startPoint x: 260, startPoint y: 143, endPoint x: 264, endPoint y: 151, distance: 8.9
click at [261, 143] on div "Icon/Expander Inquiry Phase 9 / 12" at bounding box center [340, 154] width 287 height 32
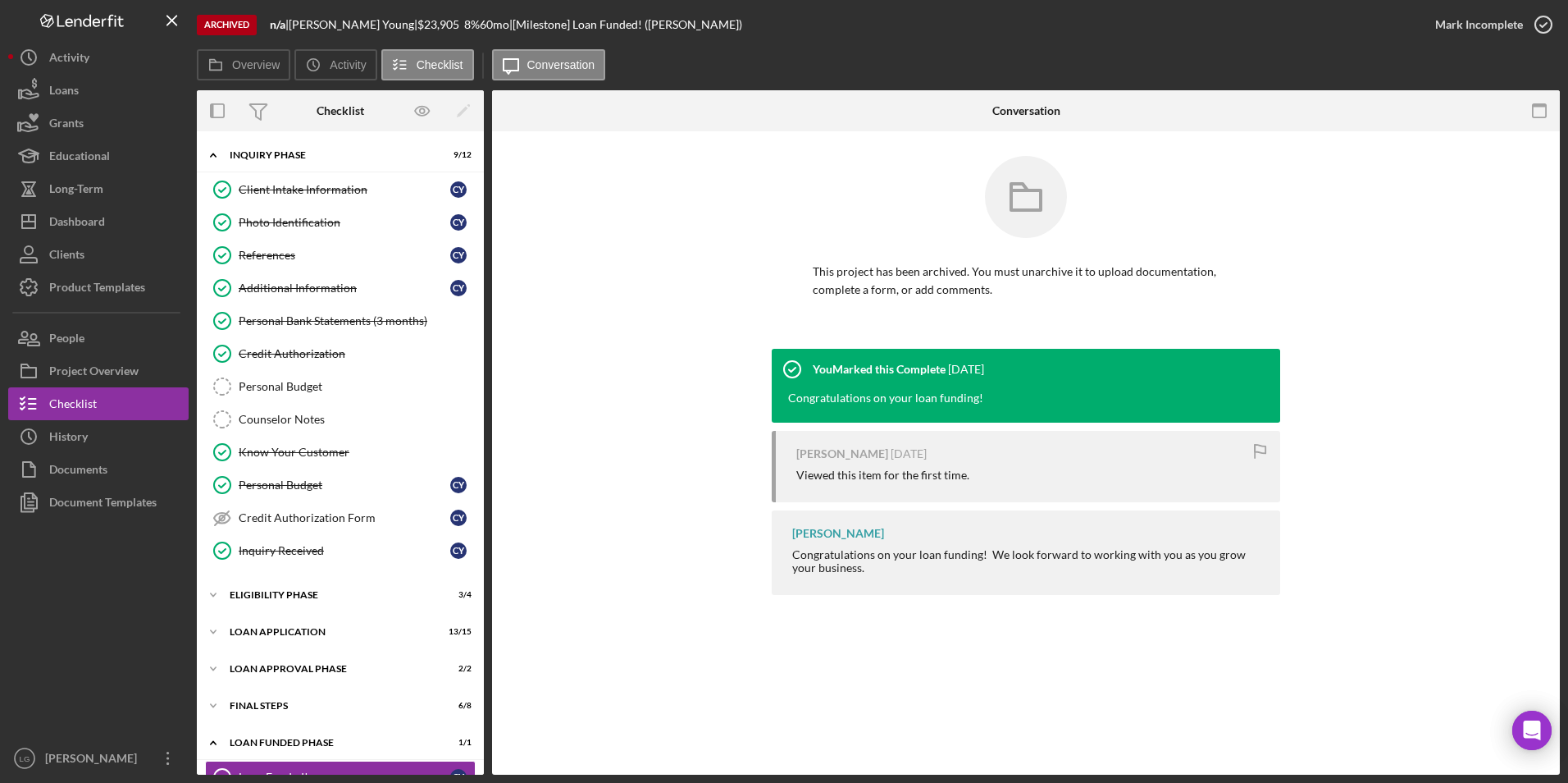
drag, startPoint x: 254, startPoint y: 588, endPoint x: 259, endPoint y: 575, distance: 13.9
click at [258, 581] on div "Icon/Expander Eligibility Phase 3 / 4" at bounding box center [340, 594] width 287 height 32
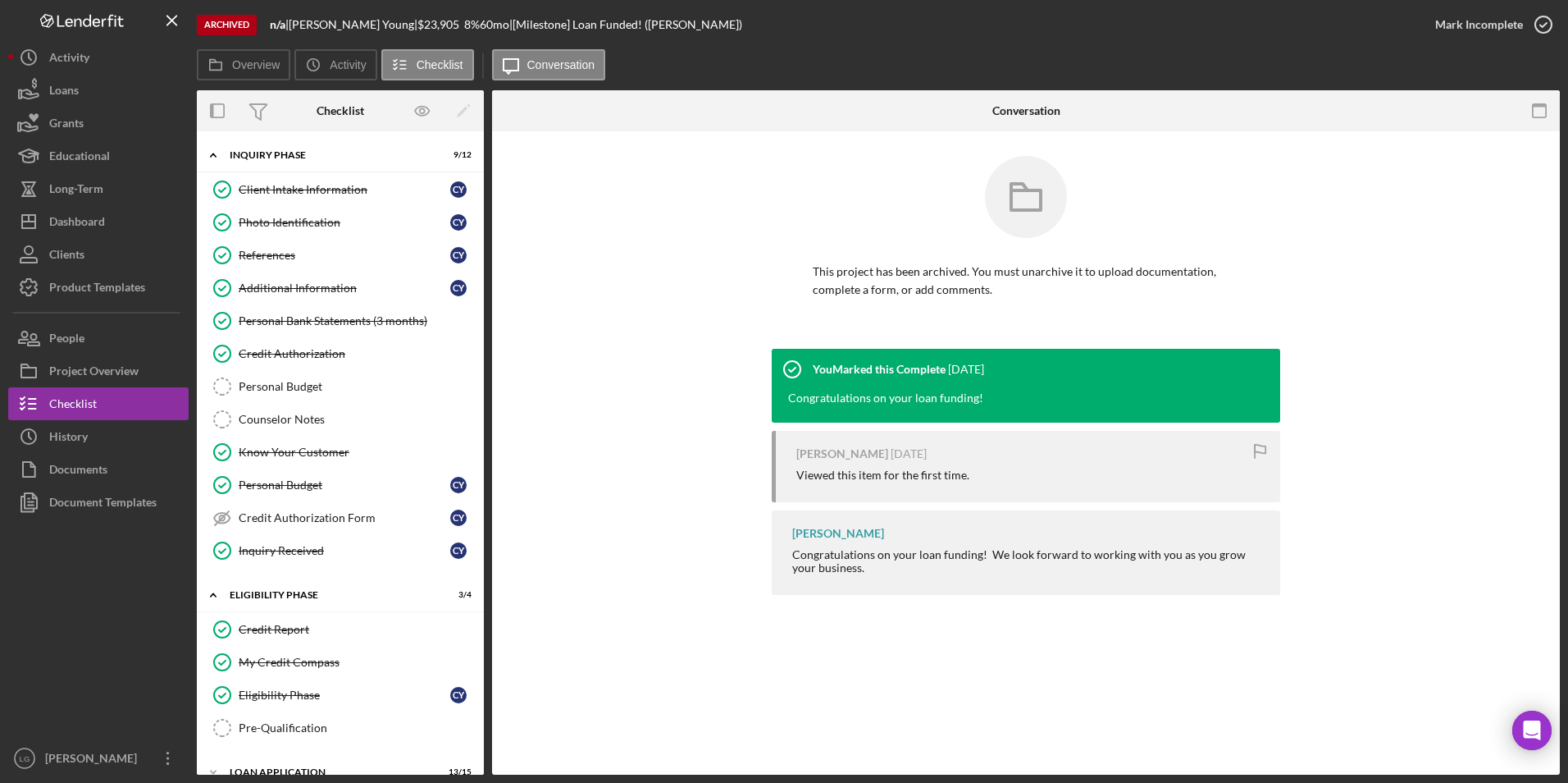
scroll to position [176, 0]
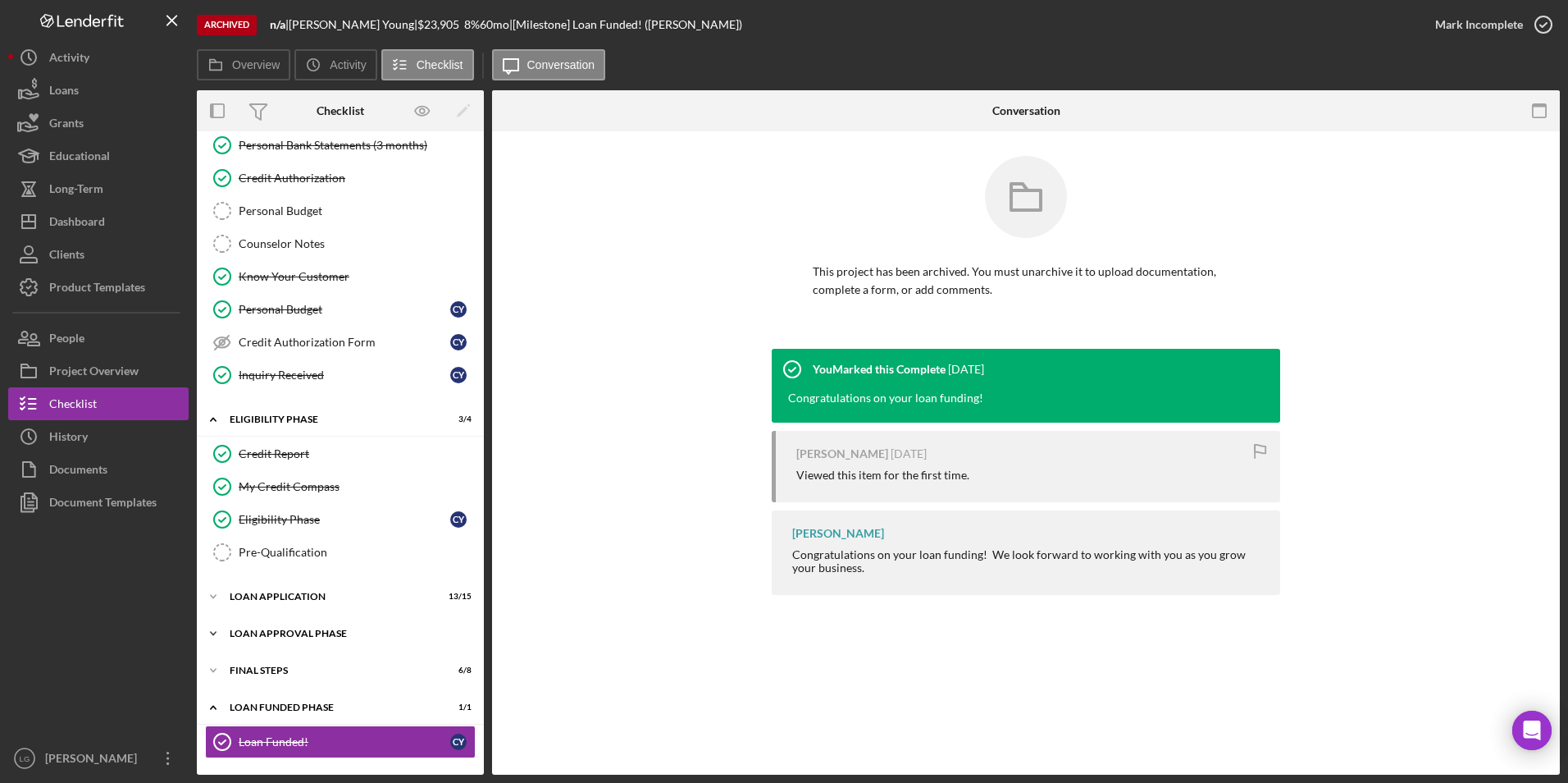
click at [272, 619] on div "Icon/Expander Loan Approval Phase 2 / 2" at bounding box center [340, 633] width 287 height 32
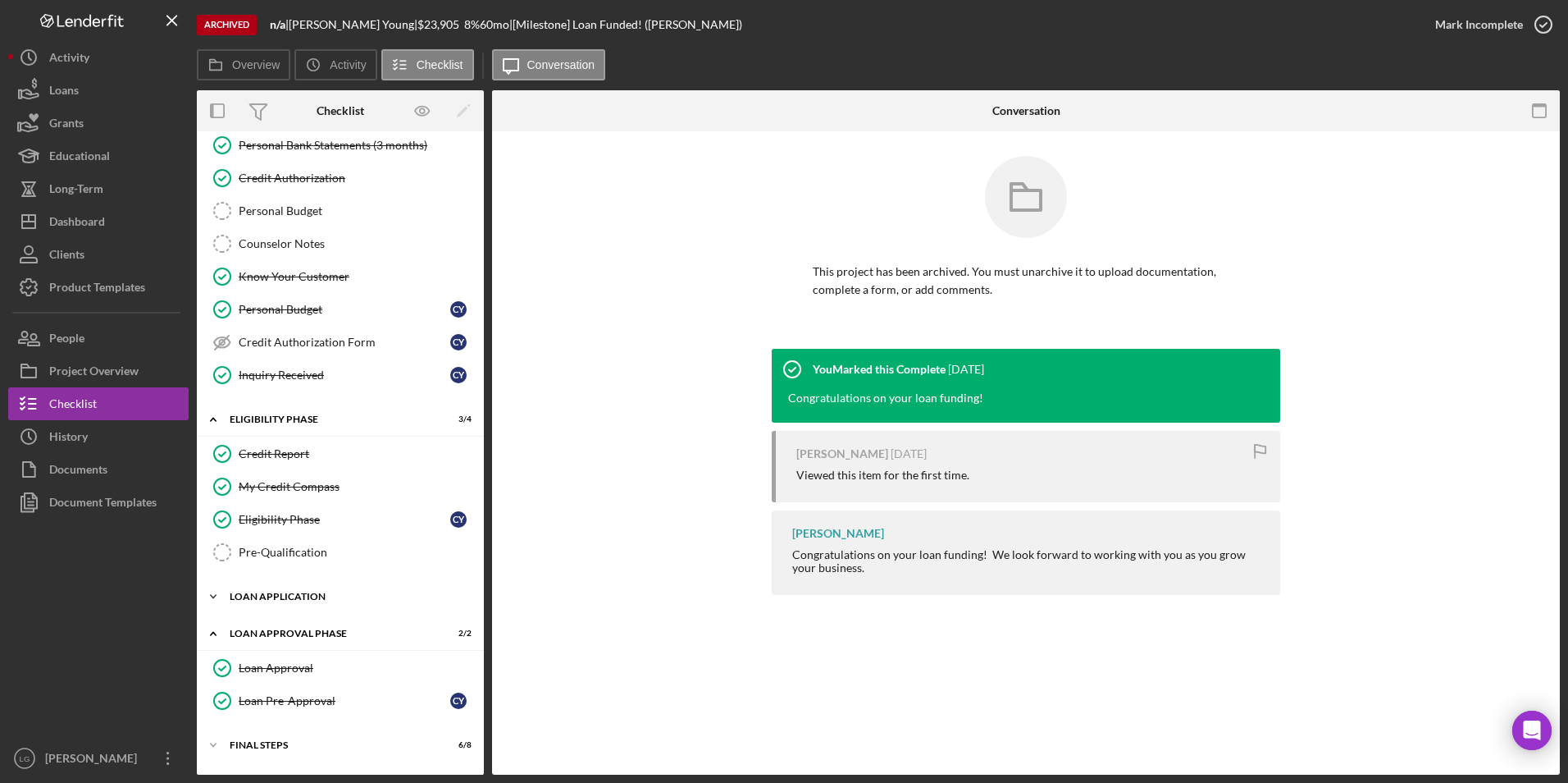
click at [272, 610] on div "Icon/Expander Loan Application 13 / 15" at bounding box center [340, 596] width 287 height 32
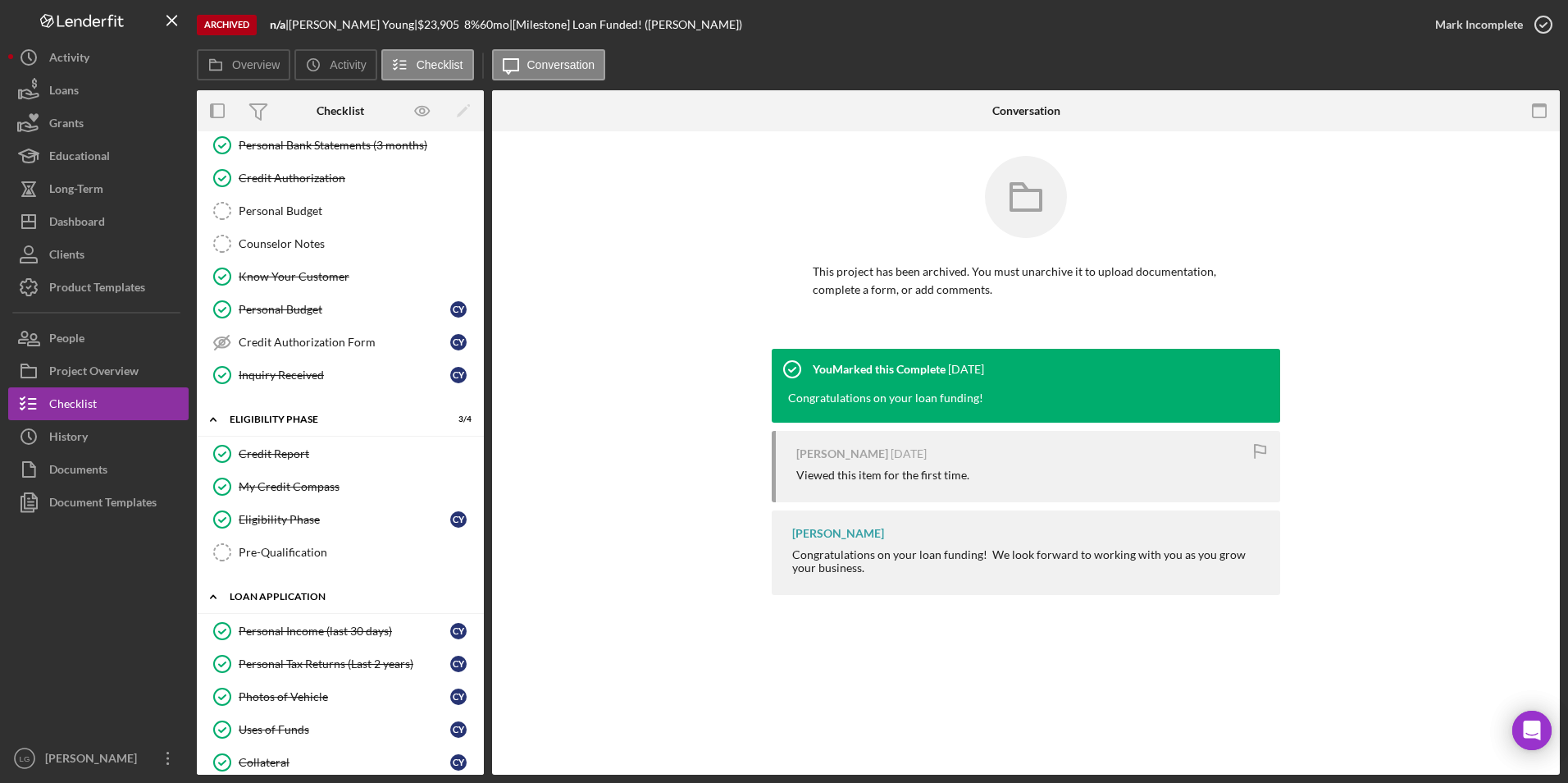
scroll to position [340, 0]
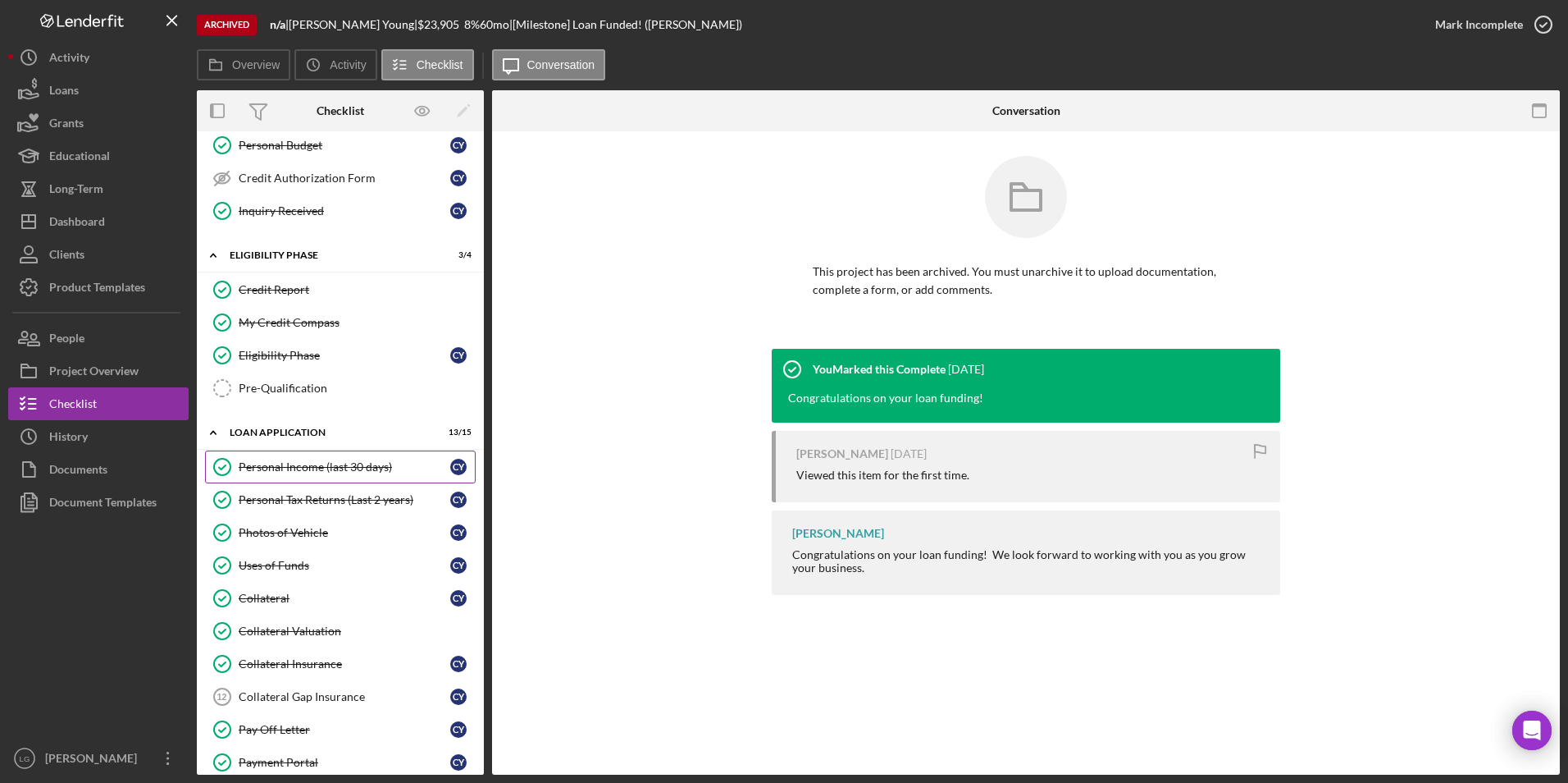
click at [283, 466] on div "Personal Income (last 30 days)" at bounding box center [344, 466] width 211 height 13
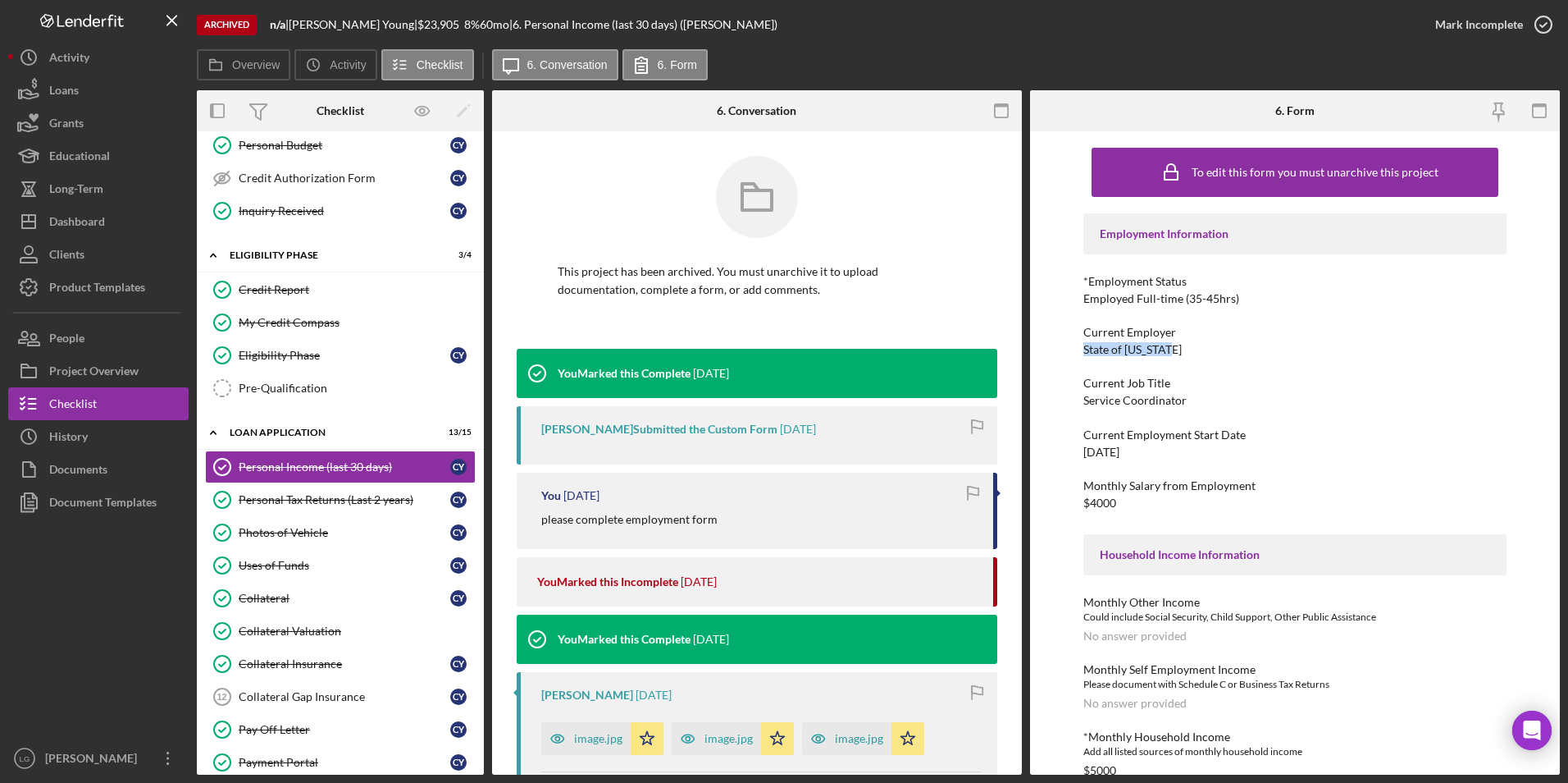
drag, startPoint x: 1206, startPoint y: 348, endPoint x: 1056, endPoint y: 351, distance: 150.0
click at [1056, 351] on div "To edit this form you must unarchive this project Employment Information *Emplo…" at bounding box center [1295, 453] width 530 height 643
drag, startPoint x: 1056, startPoint y: 351, endPoint x: 1112, endPoint y: 357, distance: 56.3
drag, startPoint x: 1112, startPoint y: 357, endPoint x: 1063, endPoint y: 348, distance: 49.8
click at [1063, 348] on div "To edit this form you must unarchive this project Employment Information *Emplo…" at bounding box center [1295, 453] width 530 height 643
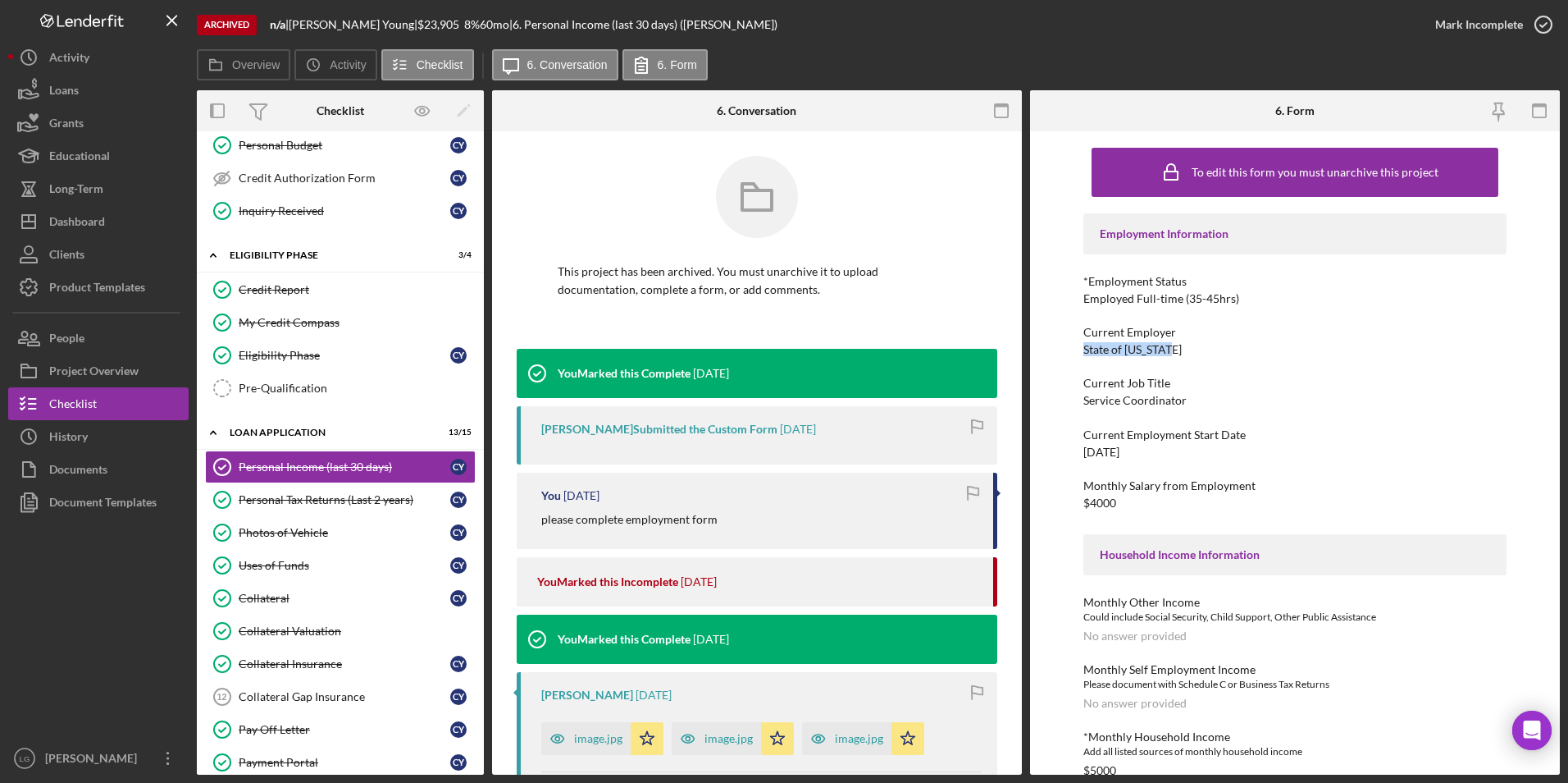
drag, startPoint x: 1063, startPoint y: 348, endPoint x: 1099, endPoint y: 348, distance: 36.0
copy div "State of [US_STATE]"
drag, startPoint x: 1168, startPoint y: 398, endPoint x: 1035, endPoint y: 398, distance: 133.0
click at [1035, 398] on div "To edit this form you must unarchive this project Employment Information *Emplo…" at bounding box center [1295, 453] width 530 height 643
drag, startPoint x: 1035, startPoint y: 398, endPoint x: 1085, endPoint y: 397, distance: 50.0
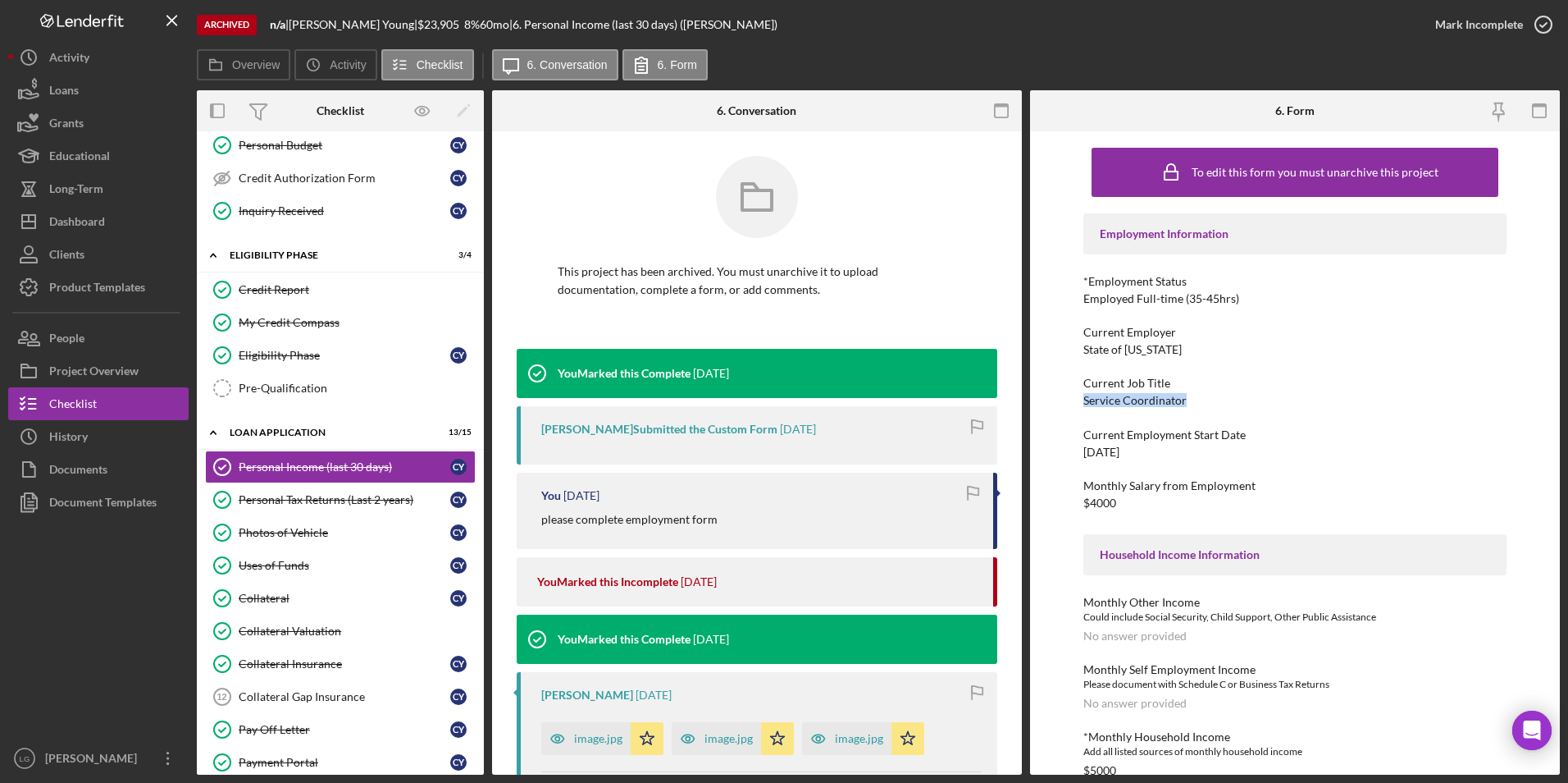
copy div "Service Coordinator"
drag, startPoint x: 1187, startPoint y: 456, endPoint x: 1047, endPoint y: 451, distance: 140.1
click at [1047, 451] on div "To edit this form you must unarchive this project Employment Information *Emplo…" at bounding box center [1295, 453] width 530 height 643
drag, startPoint x: 1047, startPoint y: 451, endPoint x: 1099, endPoint y: 450, distance: 52.0
copy div "[DATE]"
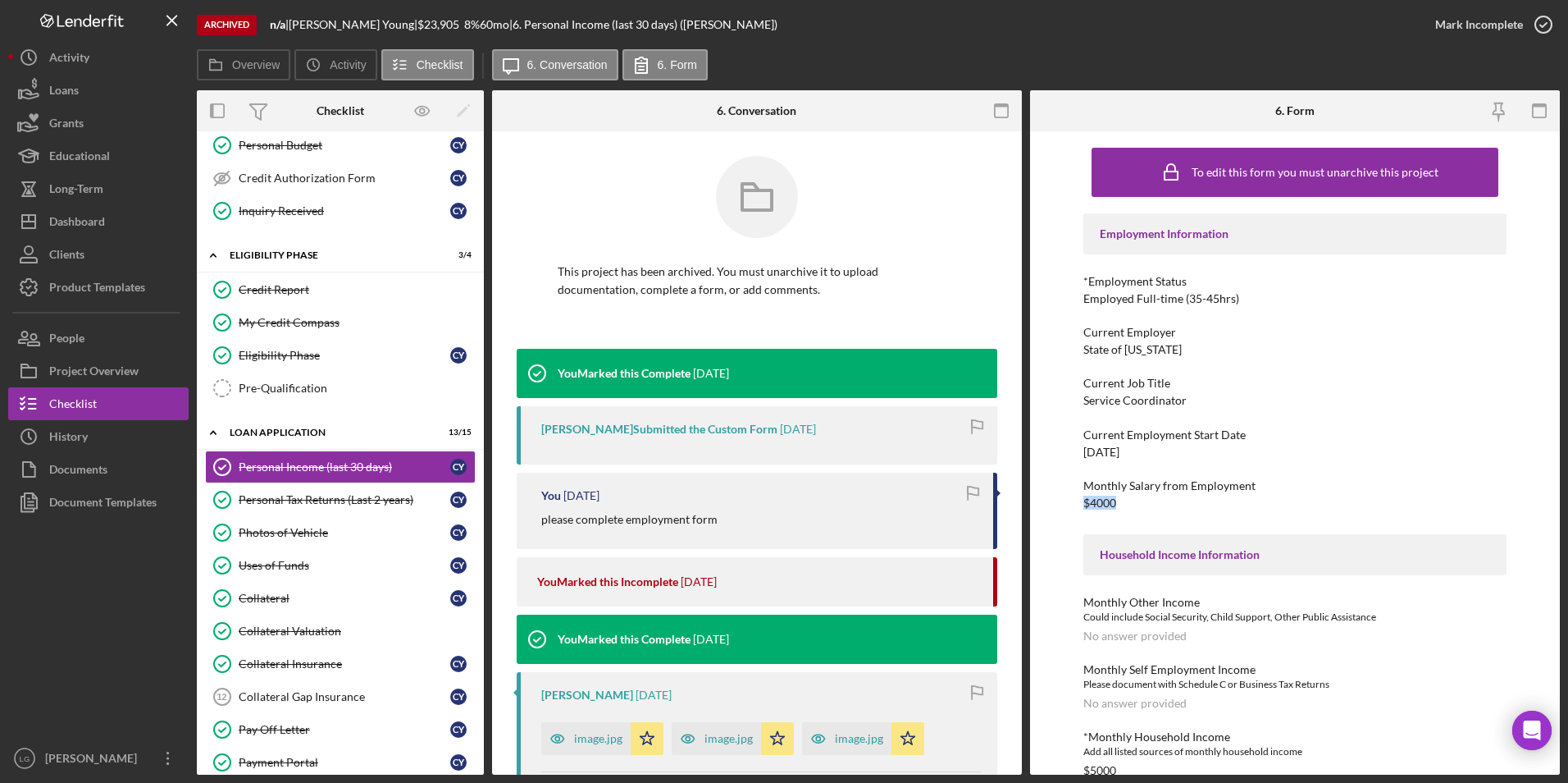
drag, startPoint x: 1167, startPoint y: 503, endPoint x: 1074, endPoint y: 503, distance: 93.0
click at [1074, 503] on div "To edit this form you must unarchive this project Employment Information *Emplo…" at bounding box center [1295, 453] width 530 height 643
drag, startPoint x: 1074, startPoint y: 503, endPoint x: 1105, endPoint y: 498, distance: 31.4
copy div "$4000"
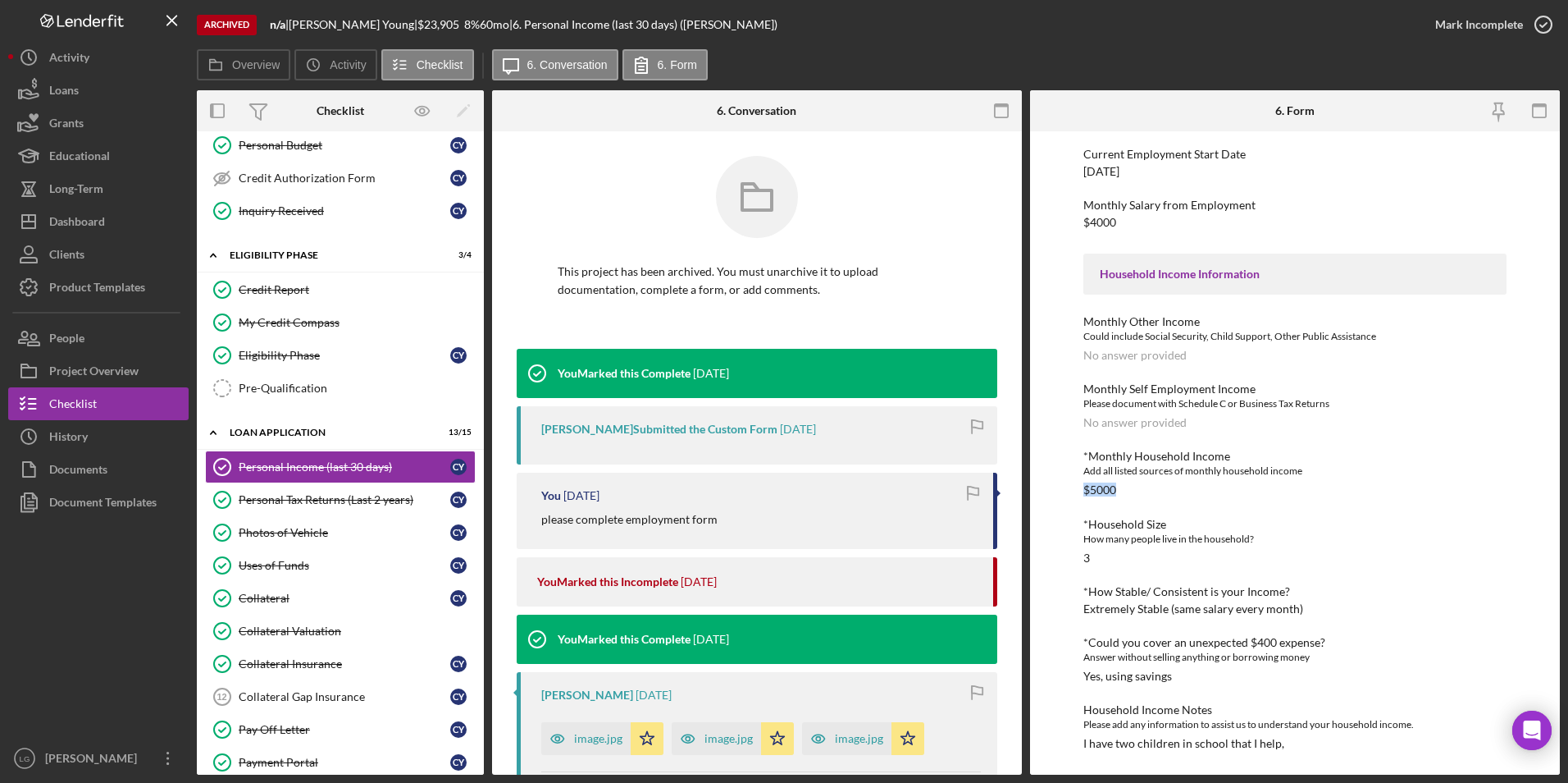
drag, startPoint x: 1125, startPoint y: 486, endPoint x: 1059, endPoint y: 486, distance: 66.0
click at [1059, 486] on div "To edit this form you must unarchive this project Employment Information *Emplo…" at bounding box center [1295, 453] width 530 height 643
drag, startPoint x: 1059, startPoint y: 486, endPoint x: 1095, endPoint y: 488, distance: 36.1
copy div "$5000"
drag, startPoint x: 1297, startPoint y: 741, endPoint x: 1081, endPoint y: 746, distance: 216.1
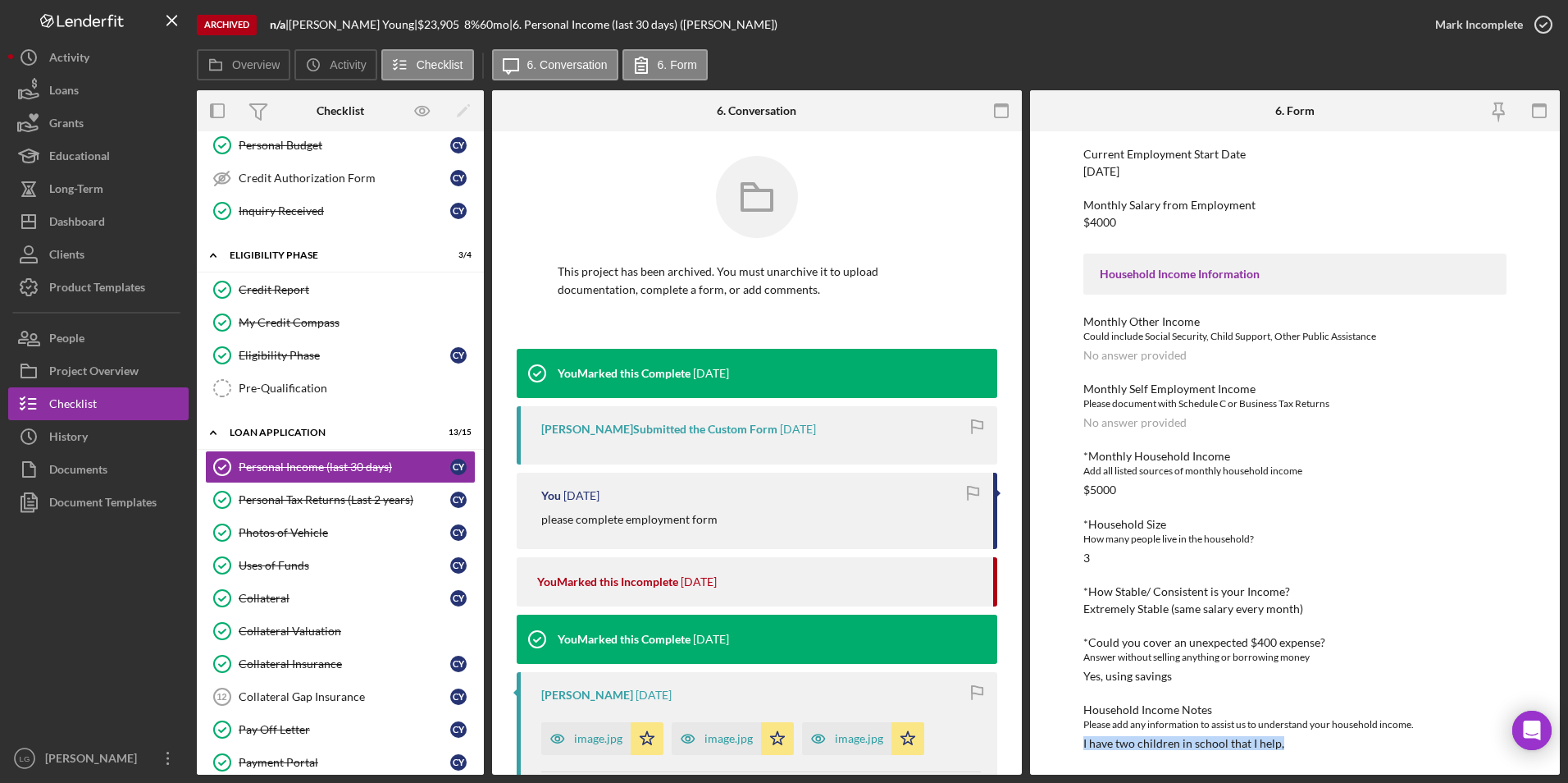
click at [1081, 746] on div "To edit this form you must unarchive this project Employment Information *Emplo…" at bounding box center [1295, 453] width 530 height 643
drag, startPoint x: 1081, startPoint y: 746, endPoint x: 1115, endPoint y: 739, distance: 34.7
copy div "I have two children in school that I help,"
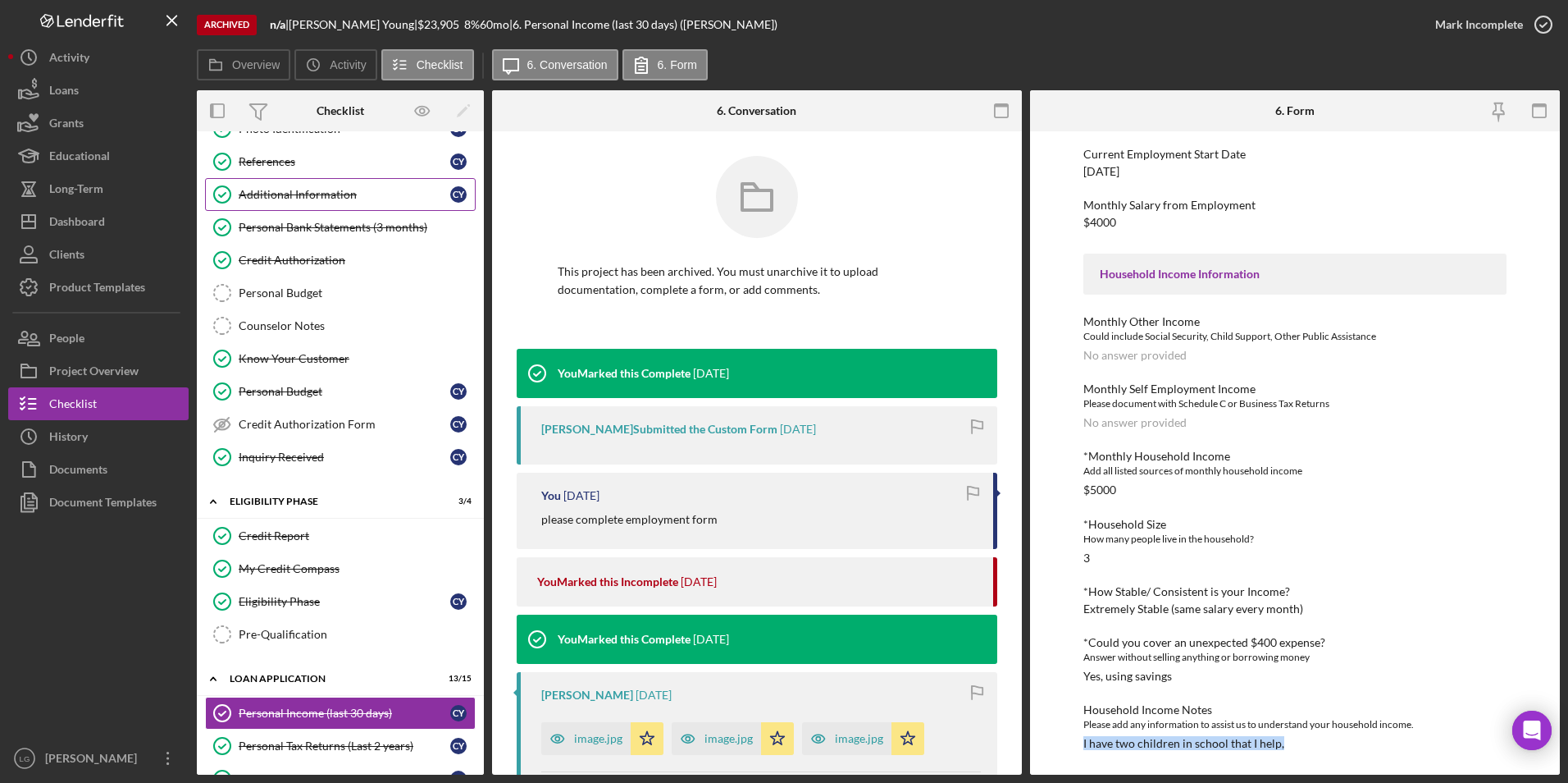
scroll to position [0, 0]
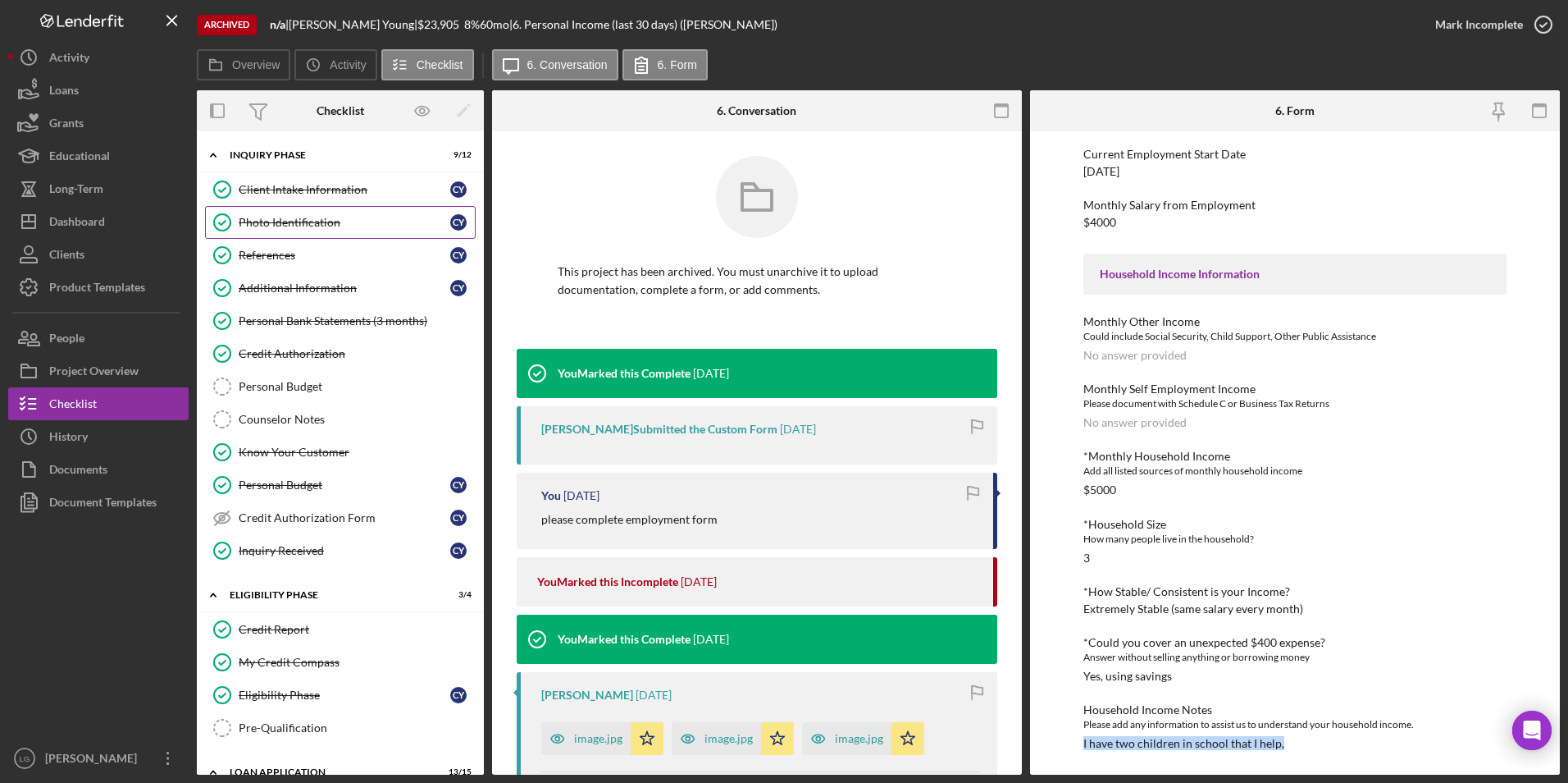
drag, startPoint x: 268, startPoint y: 194, endPoint x: 297, endPoint y: 210, distance: 33.1
click at [268, 194] on div "Client Intake Information" at bounding box center [344, 189] width 211 height 13
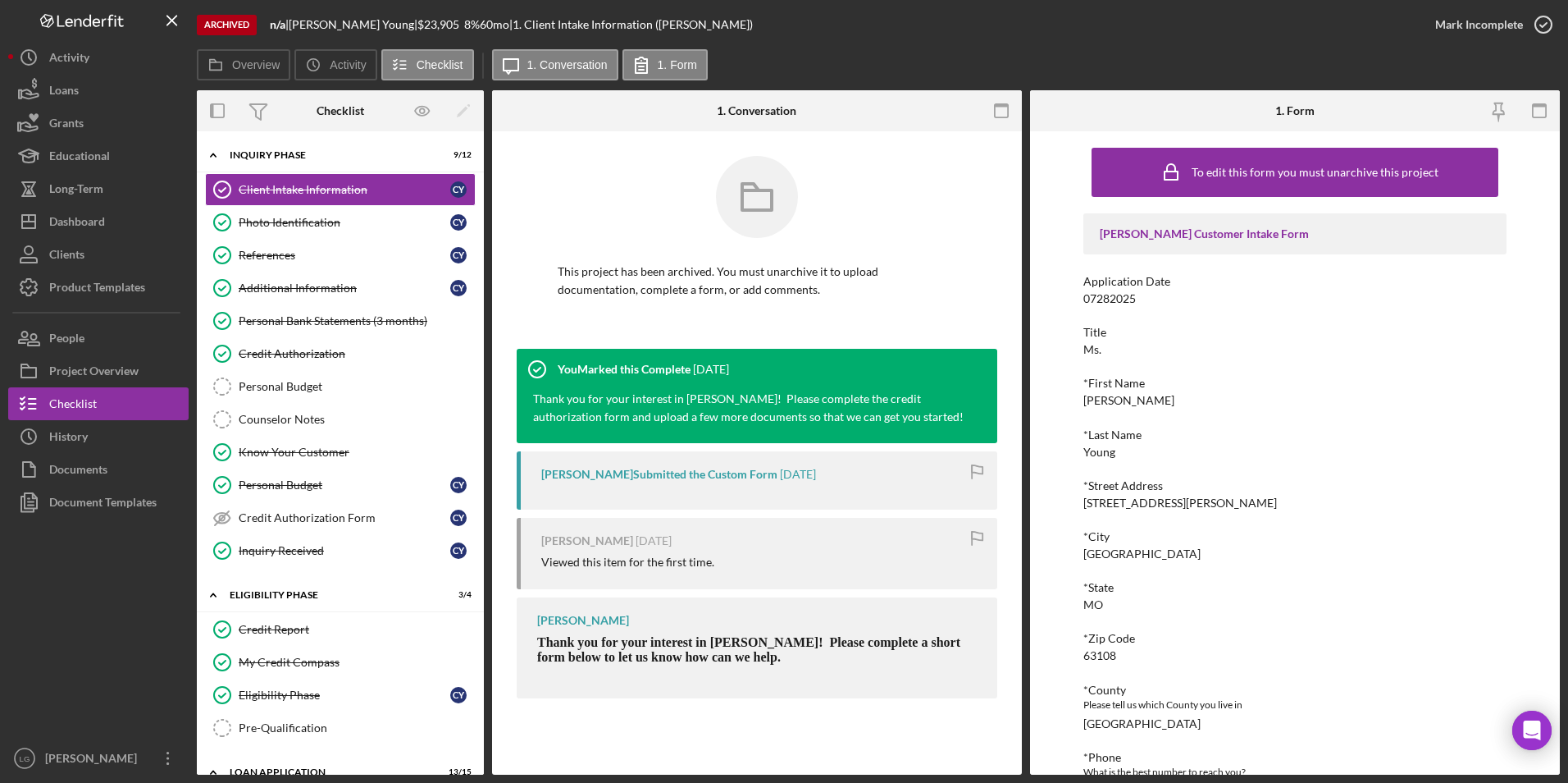
scroll to position [246, 0]
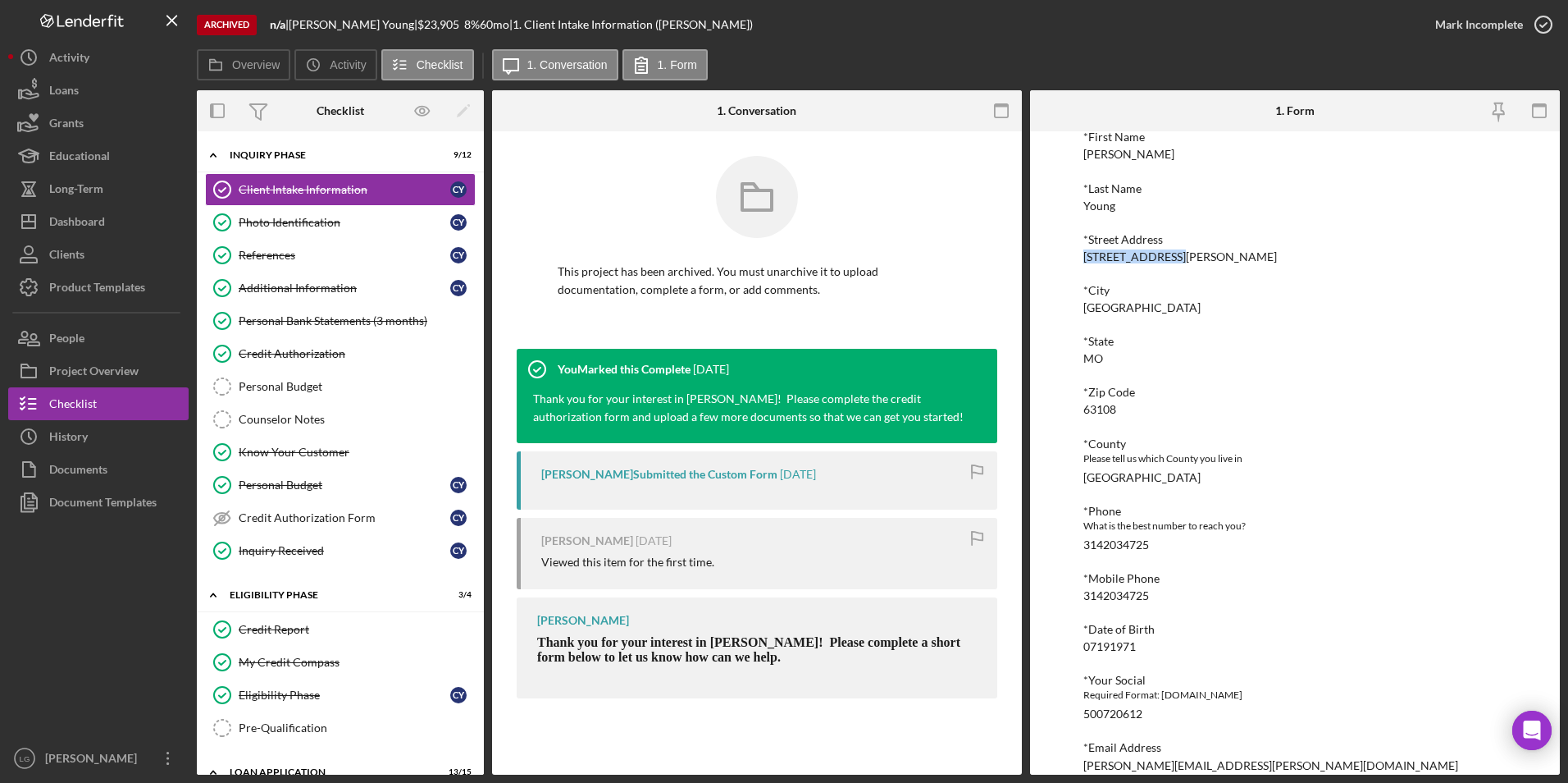
drag, startPoint x: 1185, startPoint y: 254, endPoint x: 1059, endPoint y: 258, distance: 126.1
click at [1059, 258] on div "To edit this form you must unarchive this project Justine PETERSEN Customer Int…" at bounding box center [1295, 453] width 530 height 643
drag, startPoint x: 1059, startPoint y: 258, endPoint x: 1095, endPoint y: 257, distance: 36.0
copy div "[STREET_ADDRESS][PERSON_NAME]"
drag, startPoint x: 266, startPoint y: 660, endPoint x: 351, endPoint y: 533, distance: 152.8
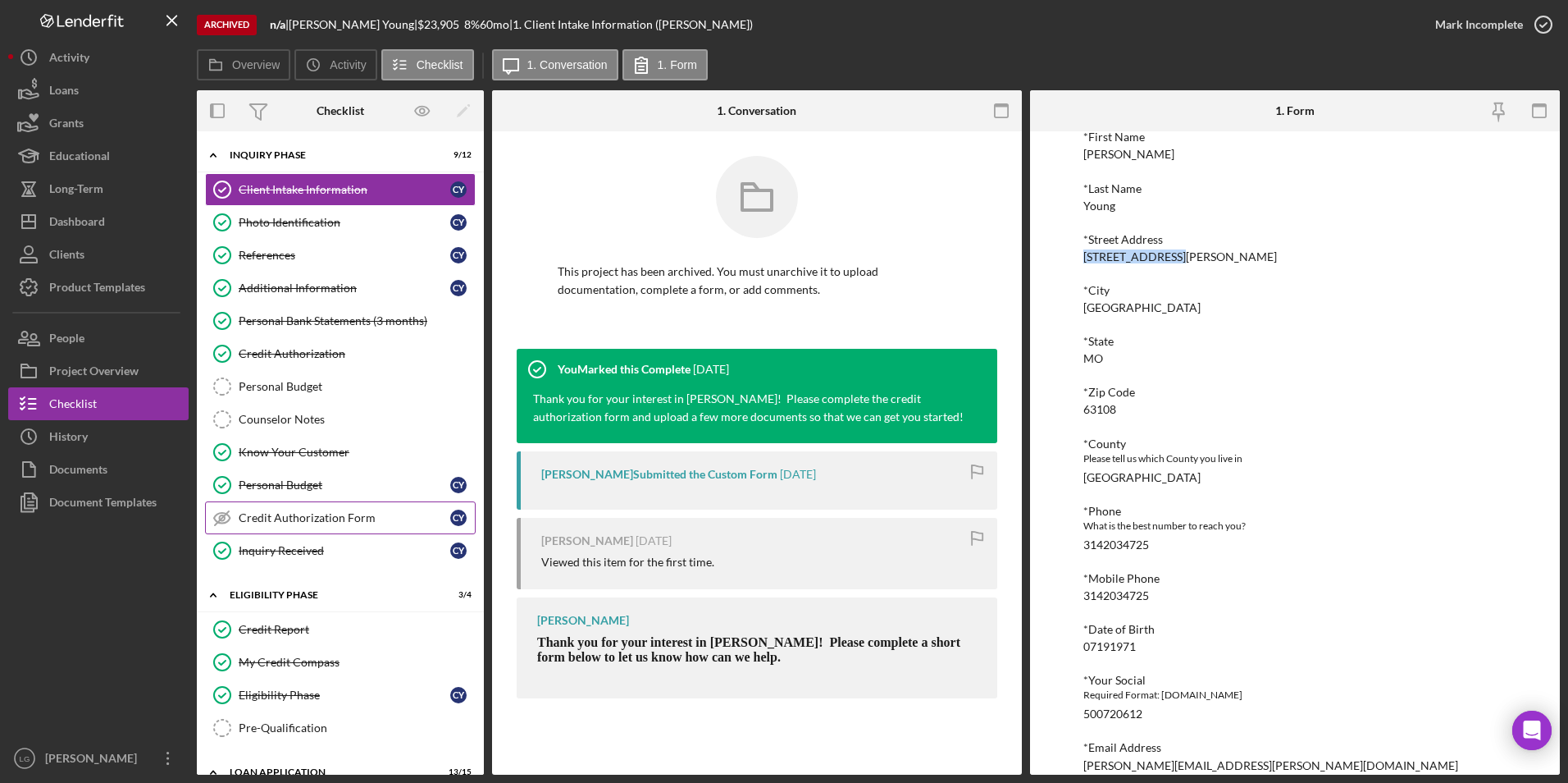
click at [269, 657] on div "My Credit Compass" at bounding box center [356, 662] width 236 height 13
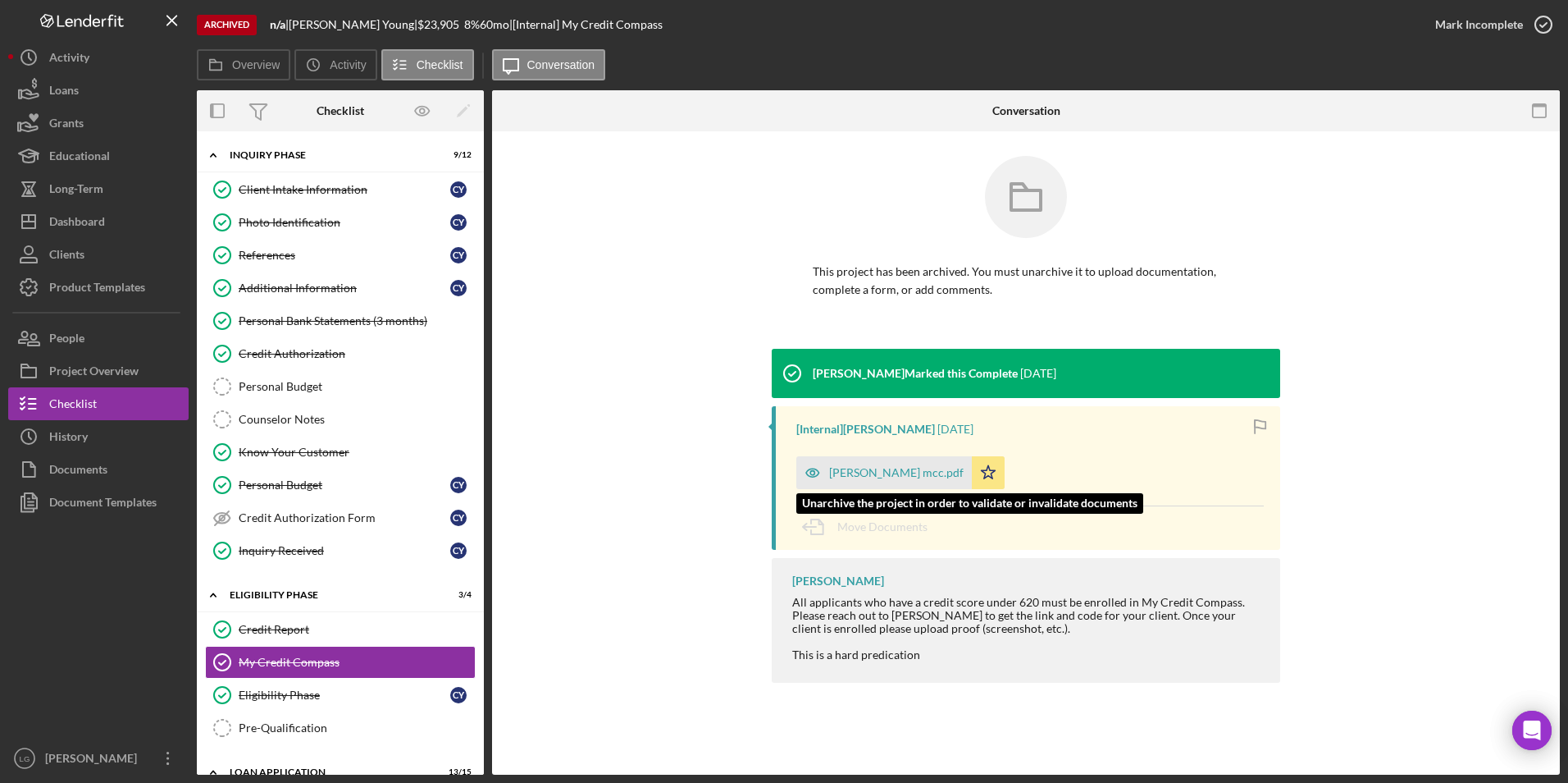
click at [906, 478] on div "[PERSON_NAME] mcc.pdf" at bounding box center [896, 472] width 134 height 13
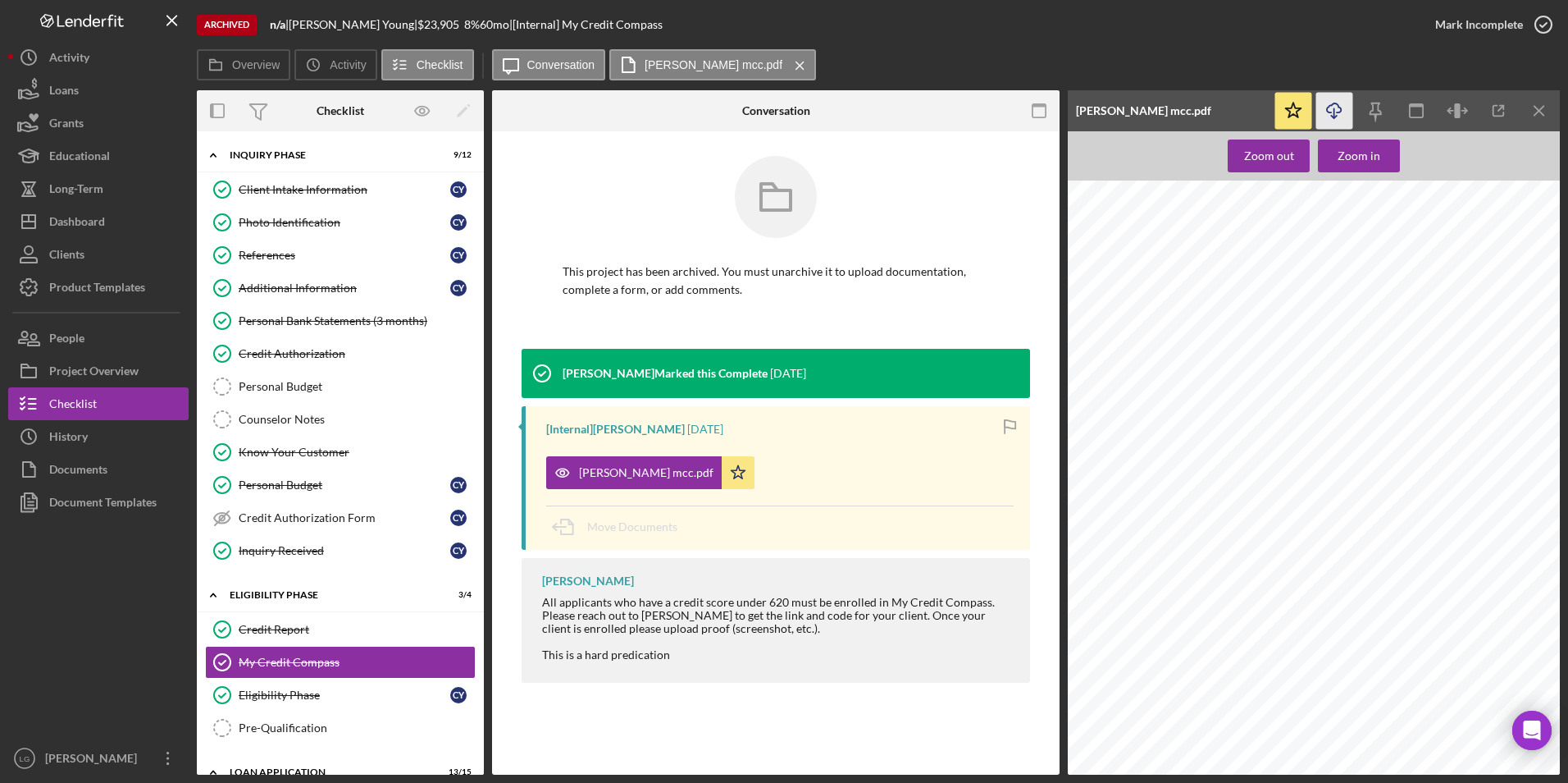
click at [1325, 111] on icon "Icon/Download" at bounding box center [1335, 111] width 37 height 37
